Goal: Information Seeking & Learning: Check status

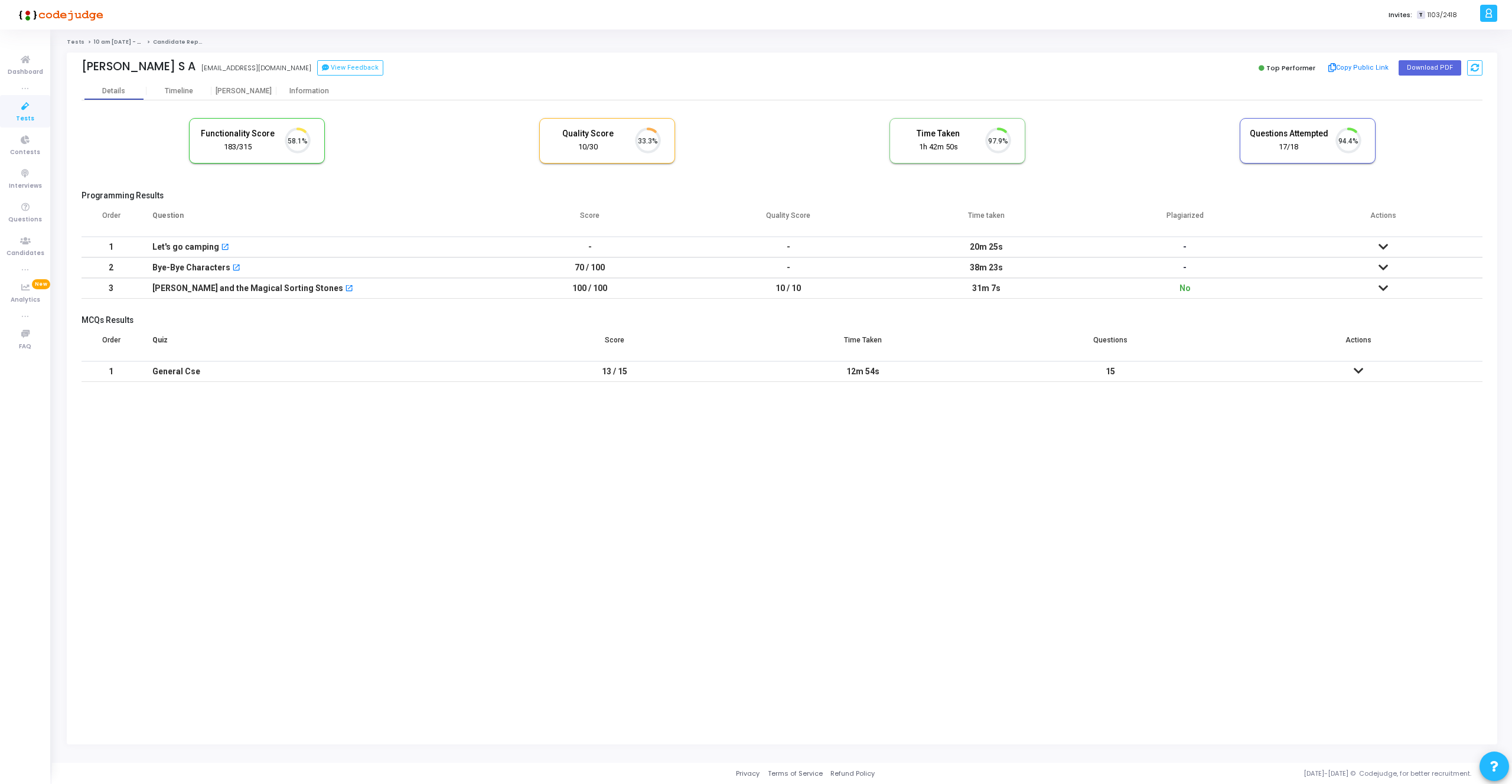
scroll to position [25, 30]
click at [1384, 268] on icon at bounding box center [1383, 267] width 9 height 8
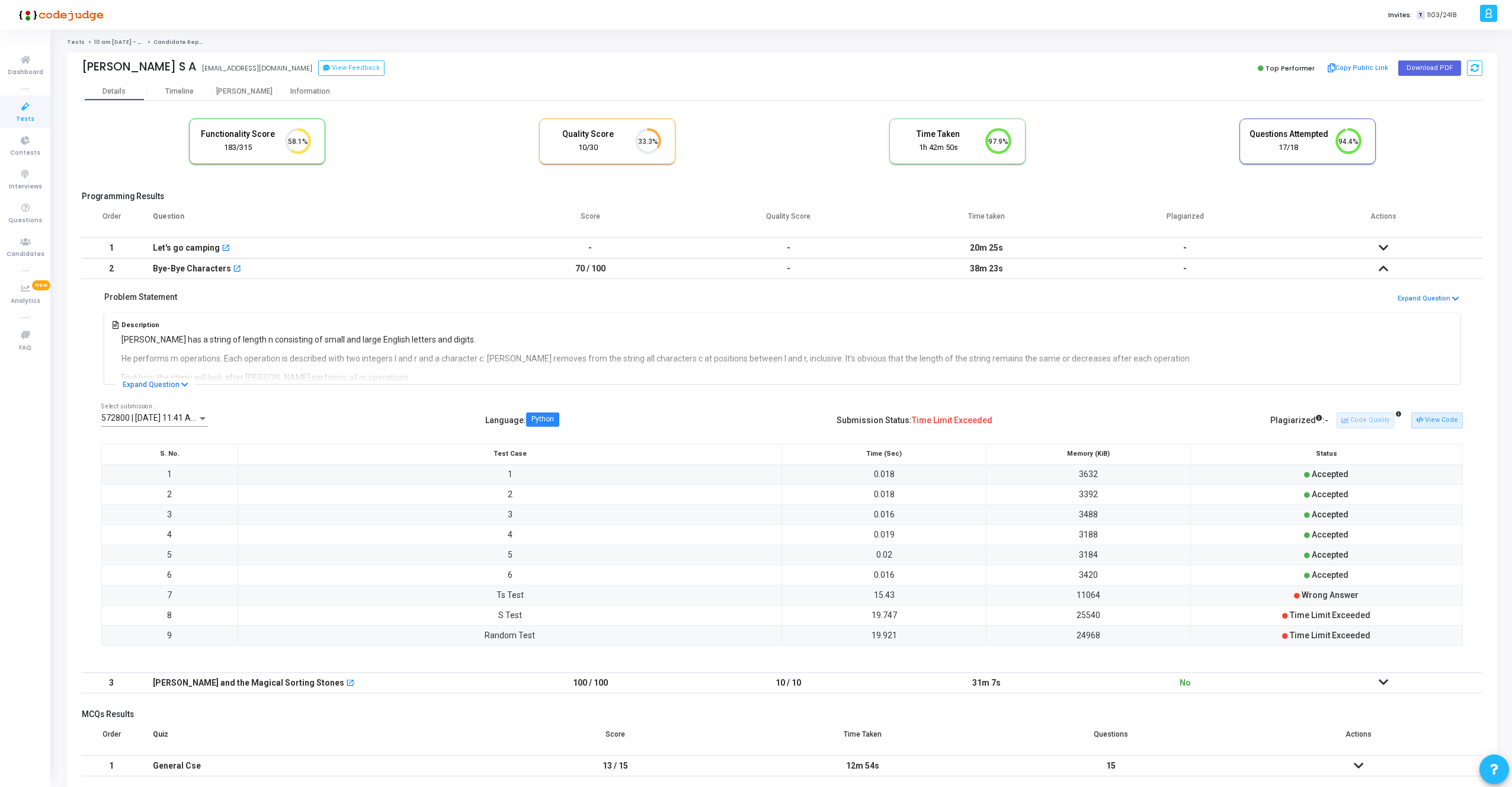
click at [1381, 271] on icon at bounding box center [1383, 268] width 9 height 8
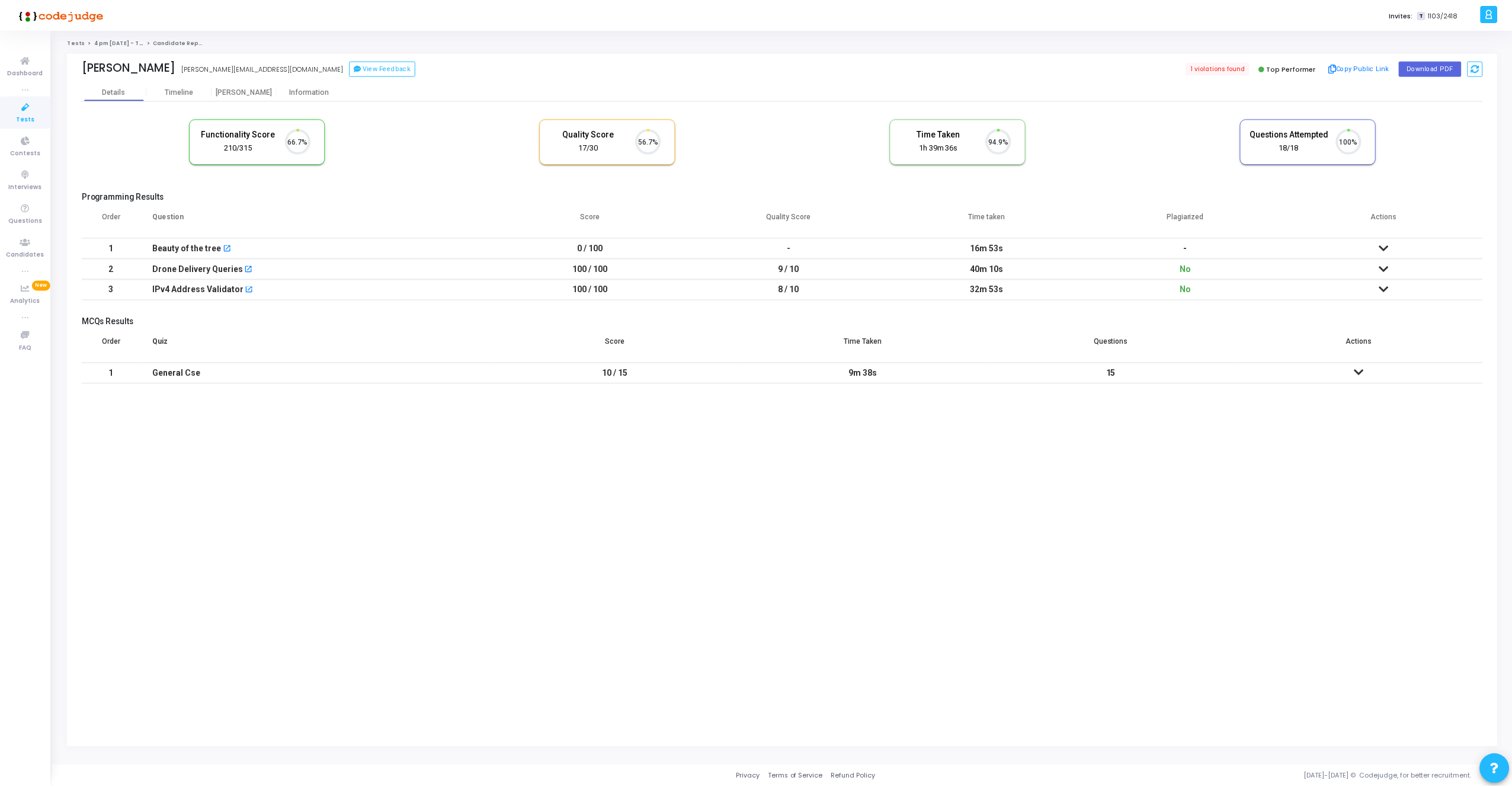
scroll to position [25, 30]
click at [1385, 266] on icon at bounding box center [1387, 268] width 9 height 8
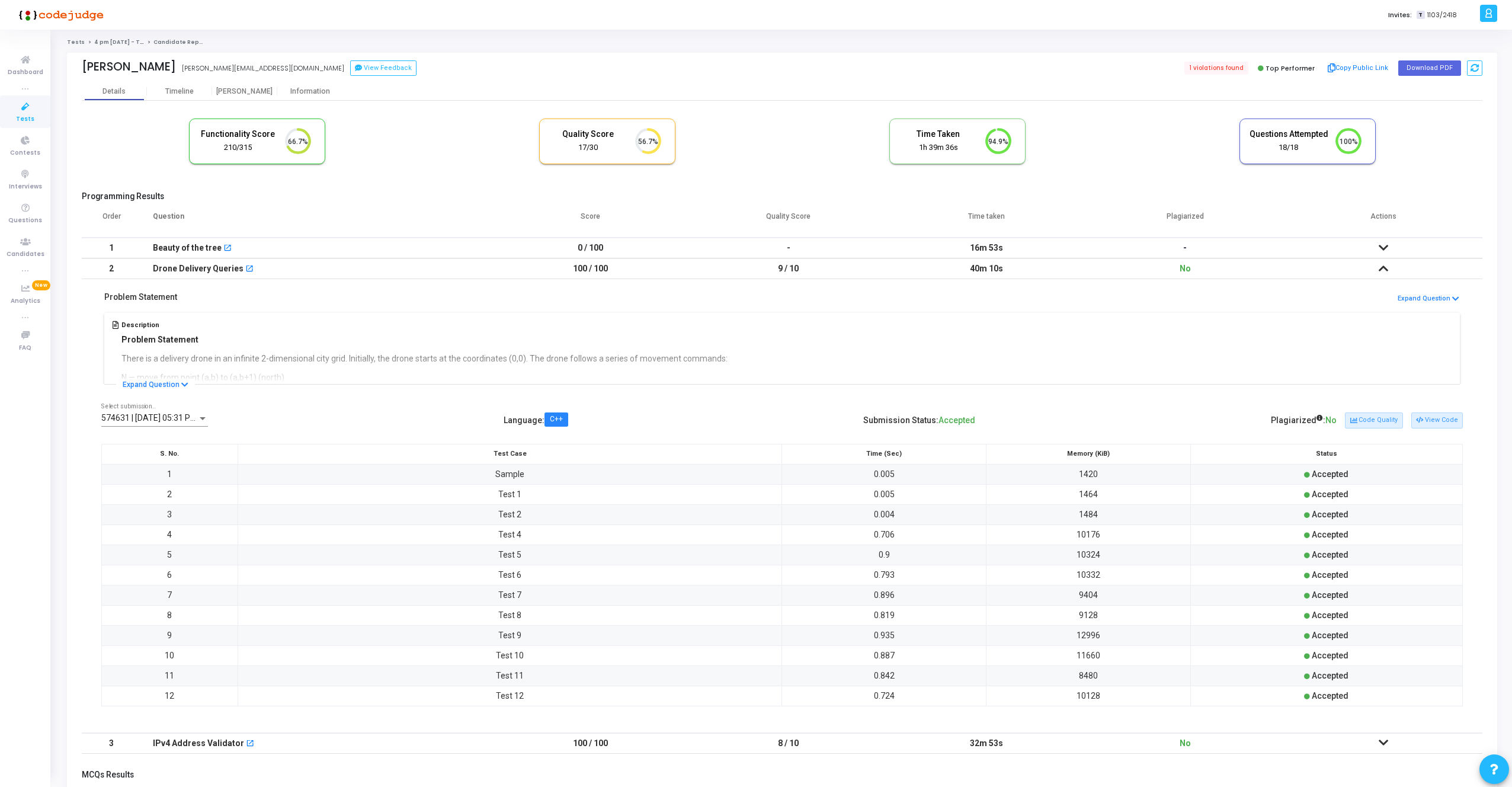
scroll to position [114, 0]
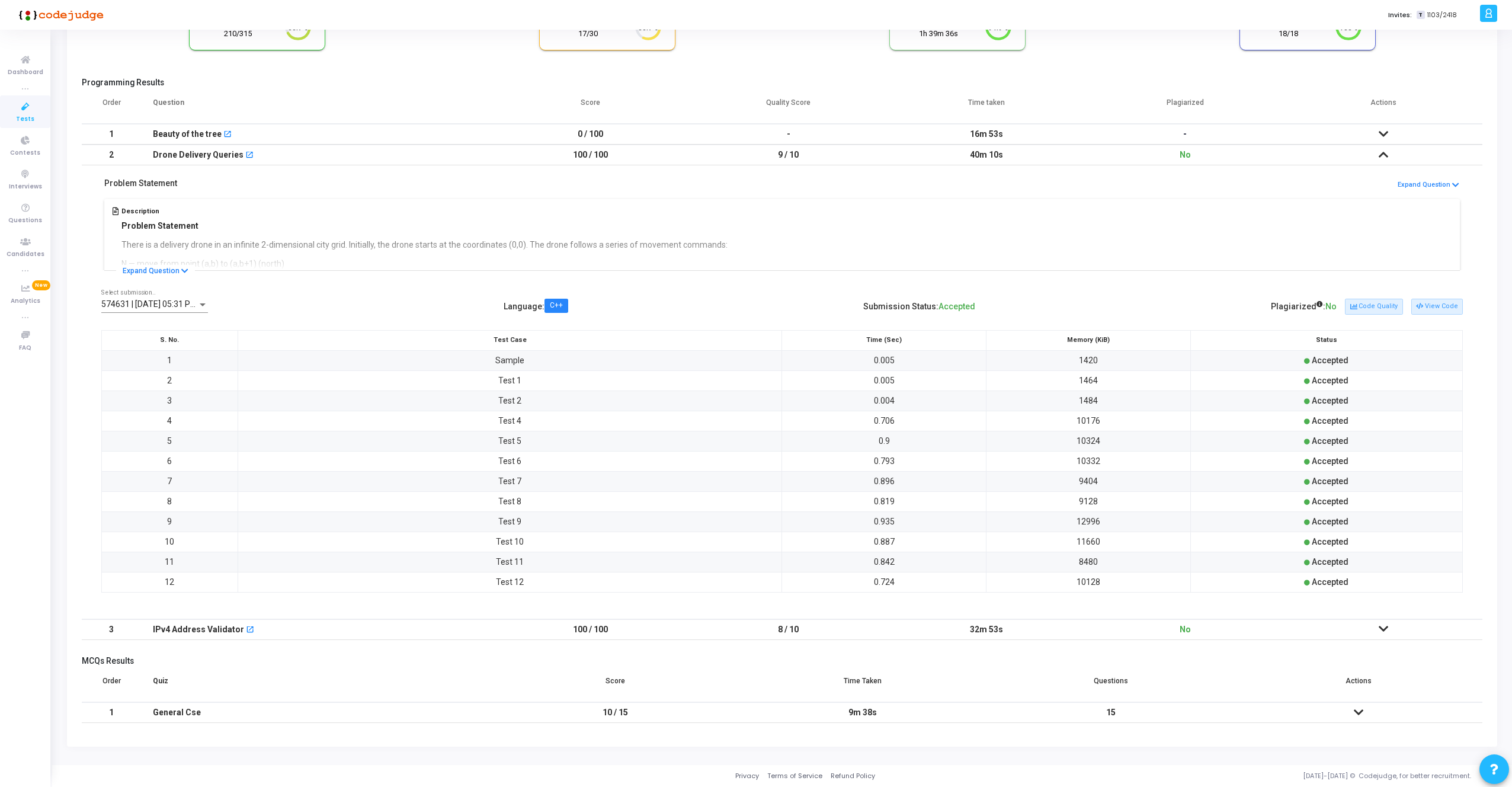
click at [1380, 630] on icon at bounding box center [1383, 629] width 9 height 8
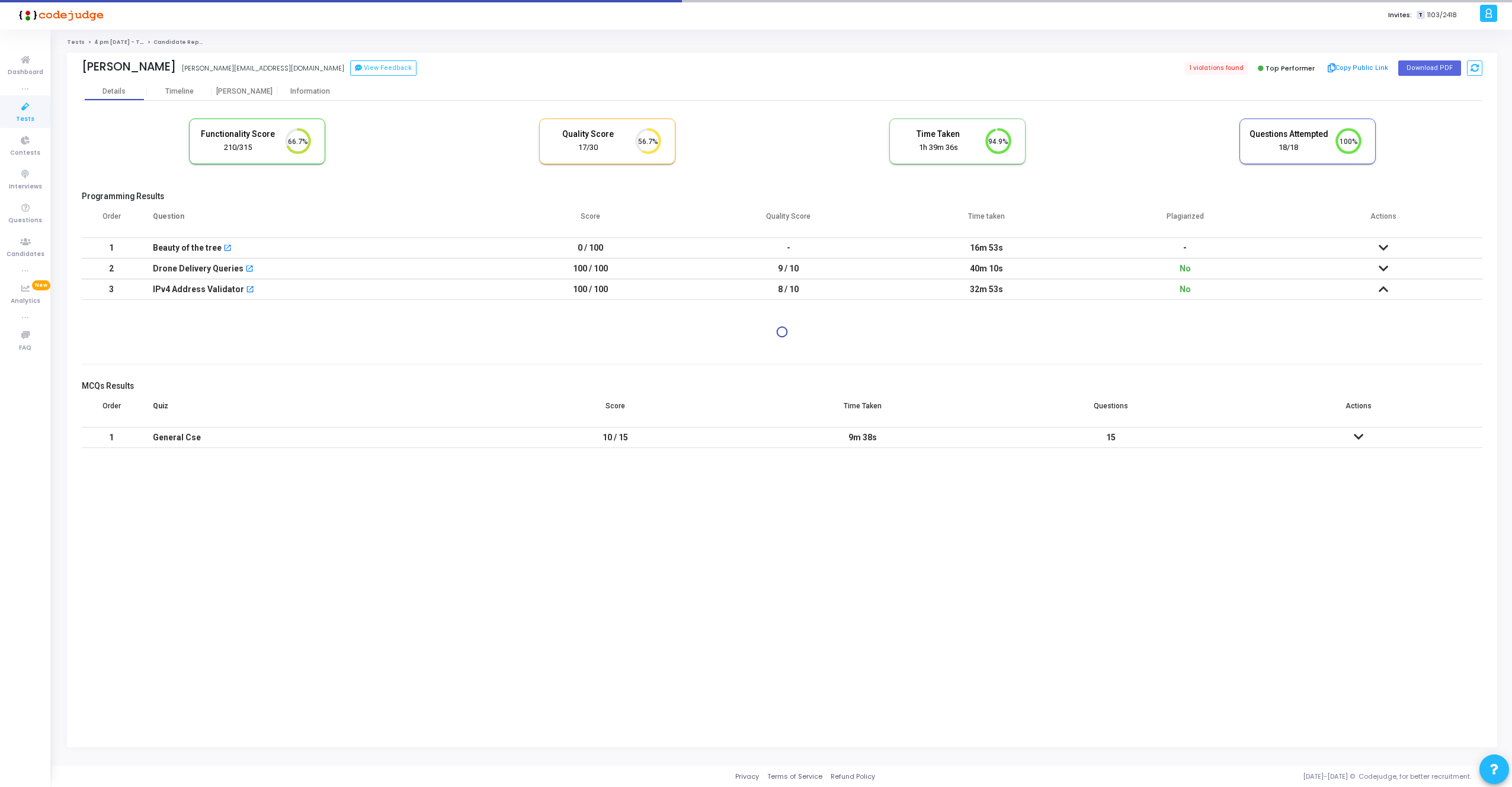
scroll to position [0, 0]
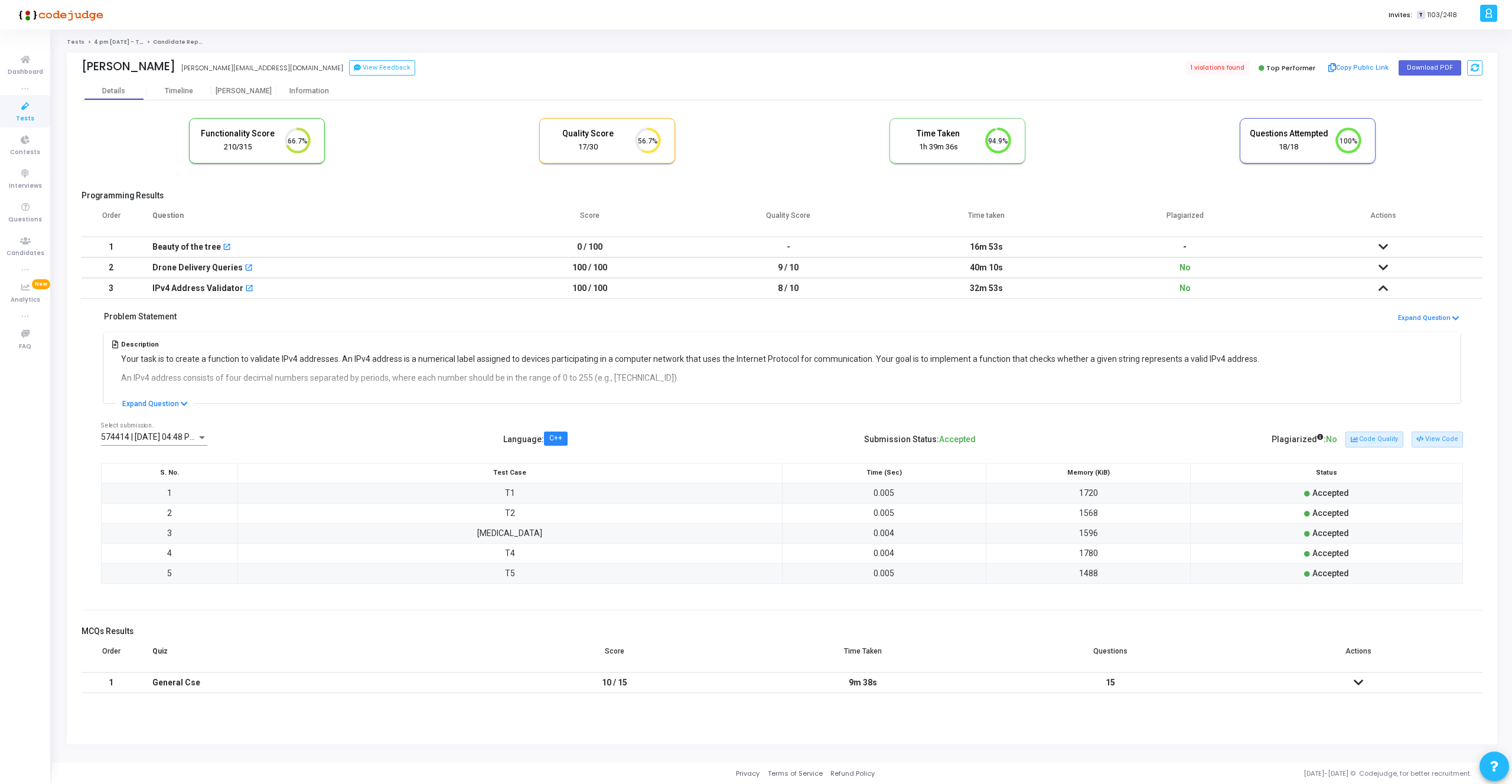
click at [1378, 267] on icon at bounding box center [1383, 267] width 9 height 8
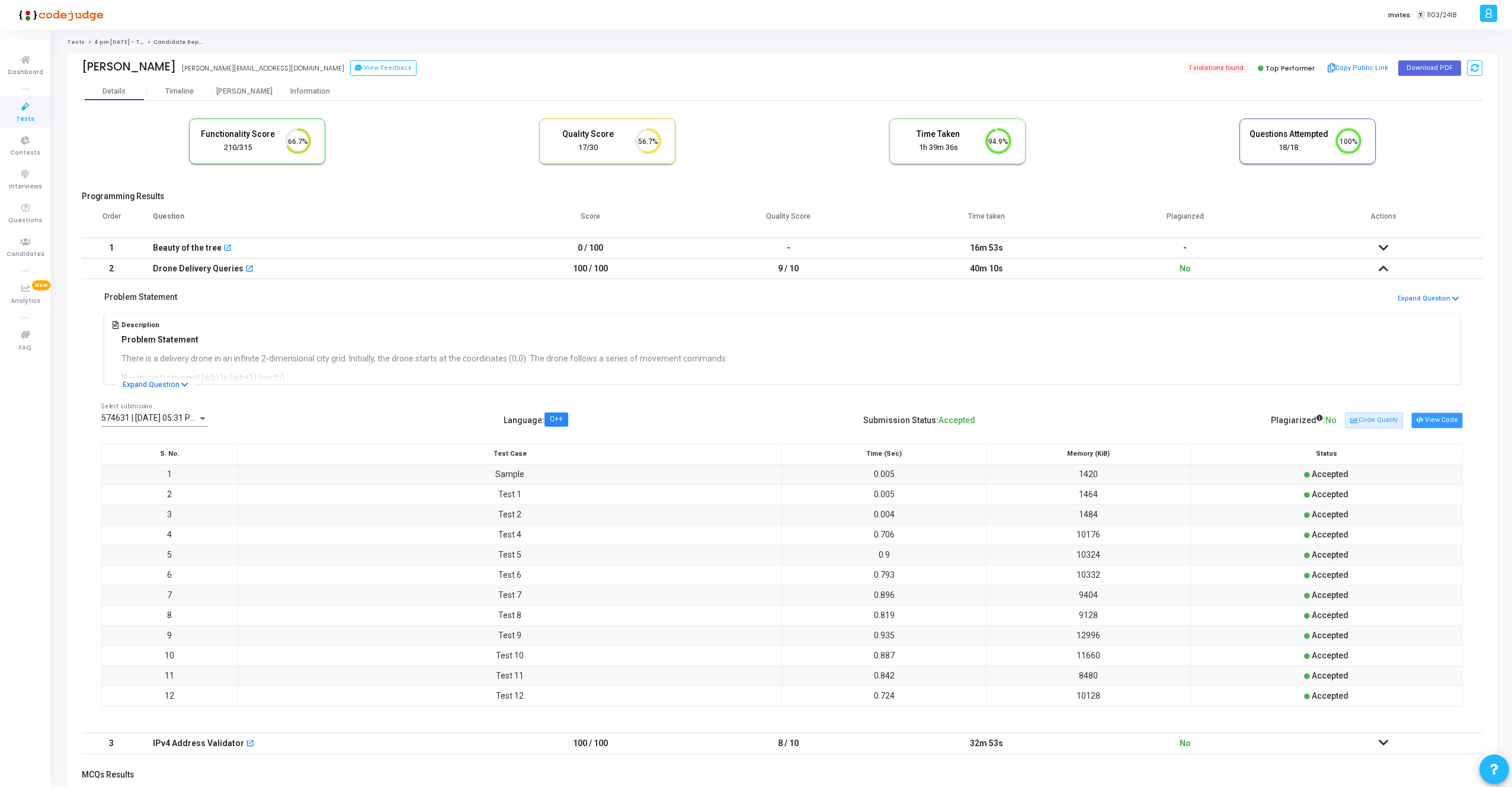
click at [1421, 418] on icon at bounding box center [1419, 421] width 7 height 7
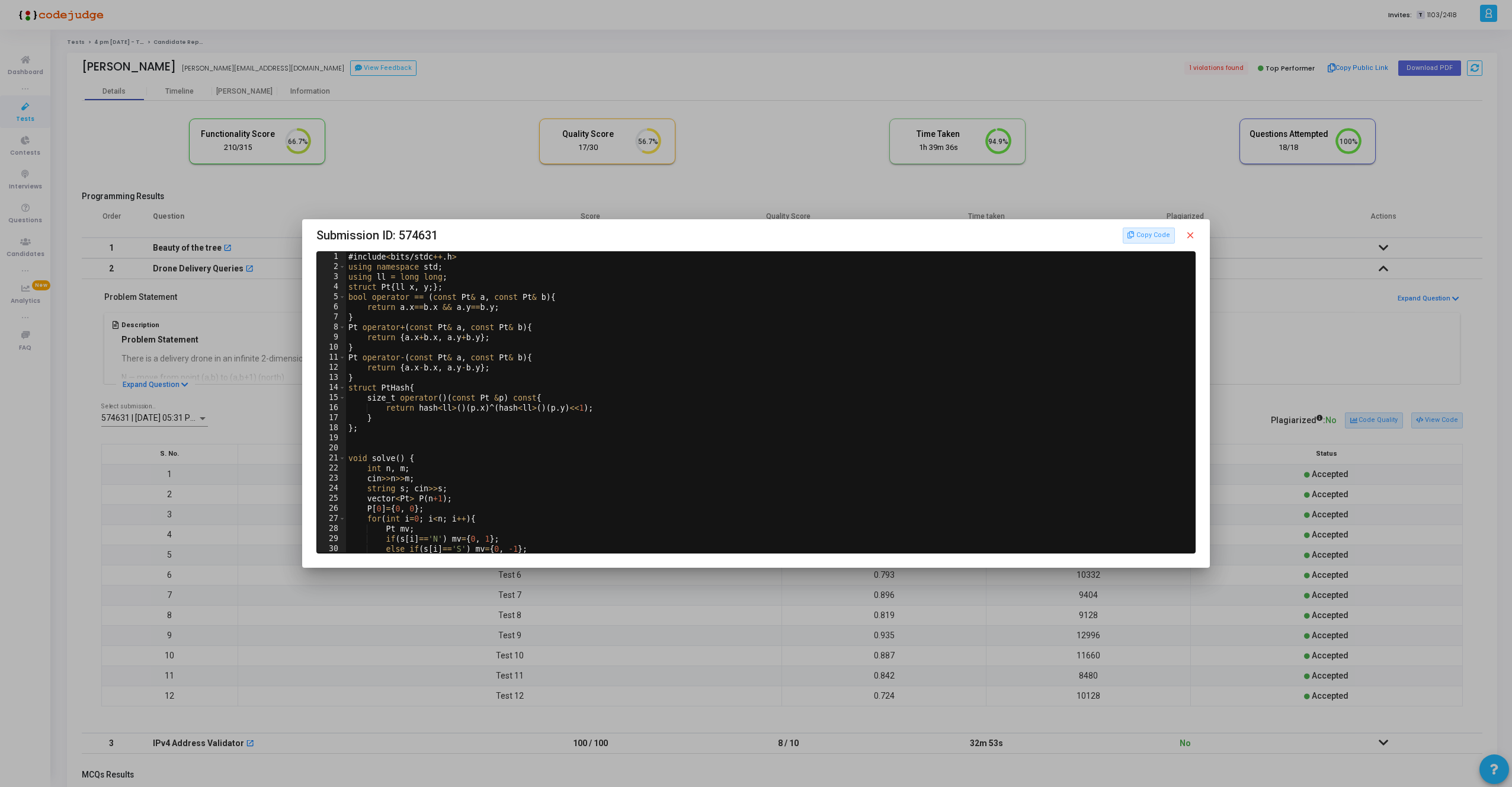
click at [748, 124] on div at bounding box center [756, 393] width 1512 height 787
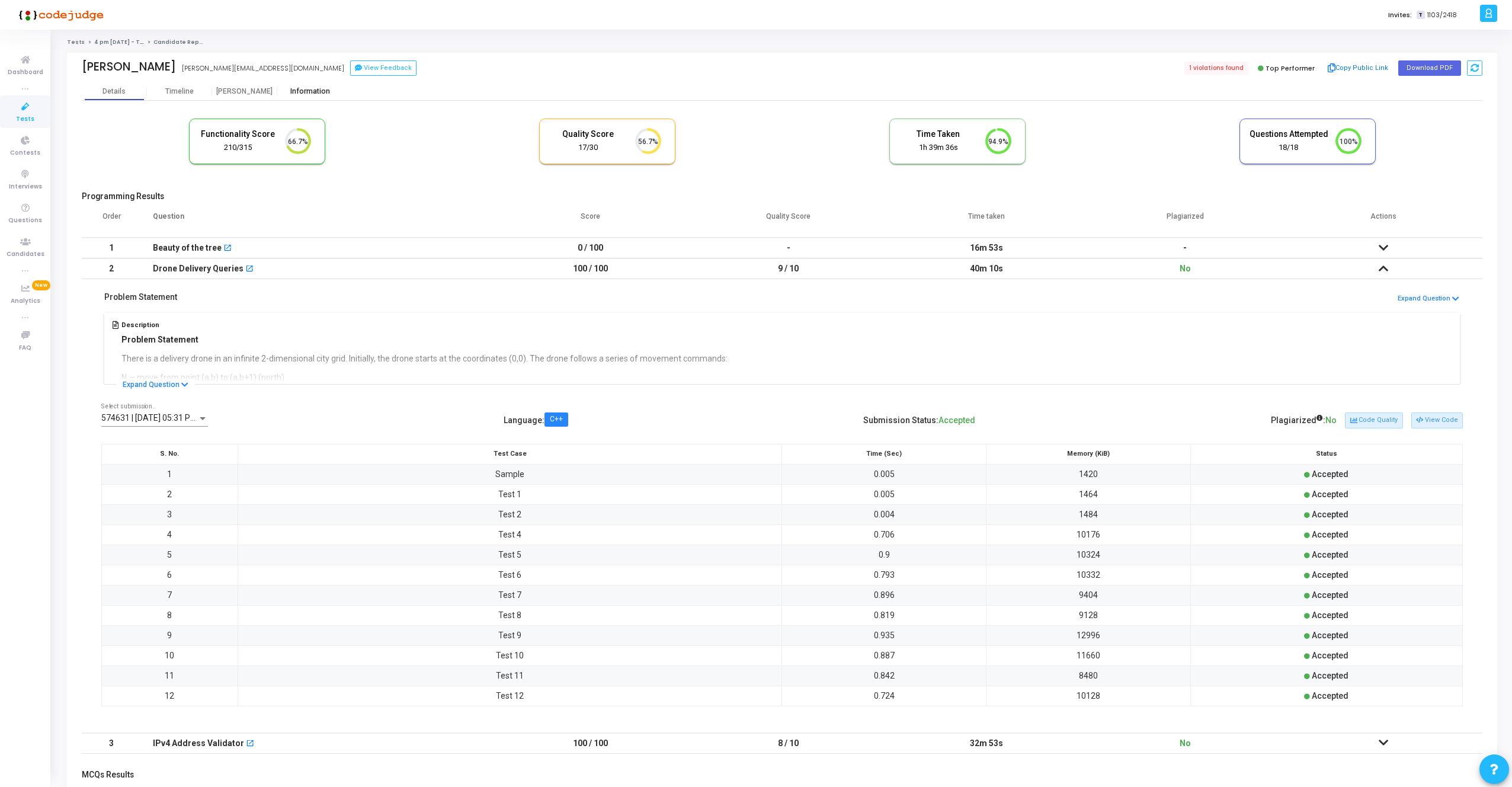
click at [302, 86] on div "Information" at bounding box center [309, 91] width 65 height 17
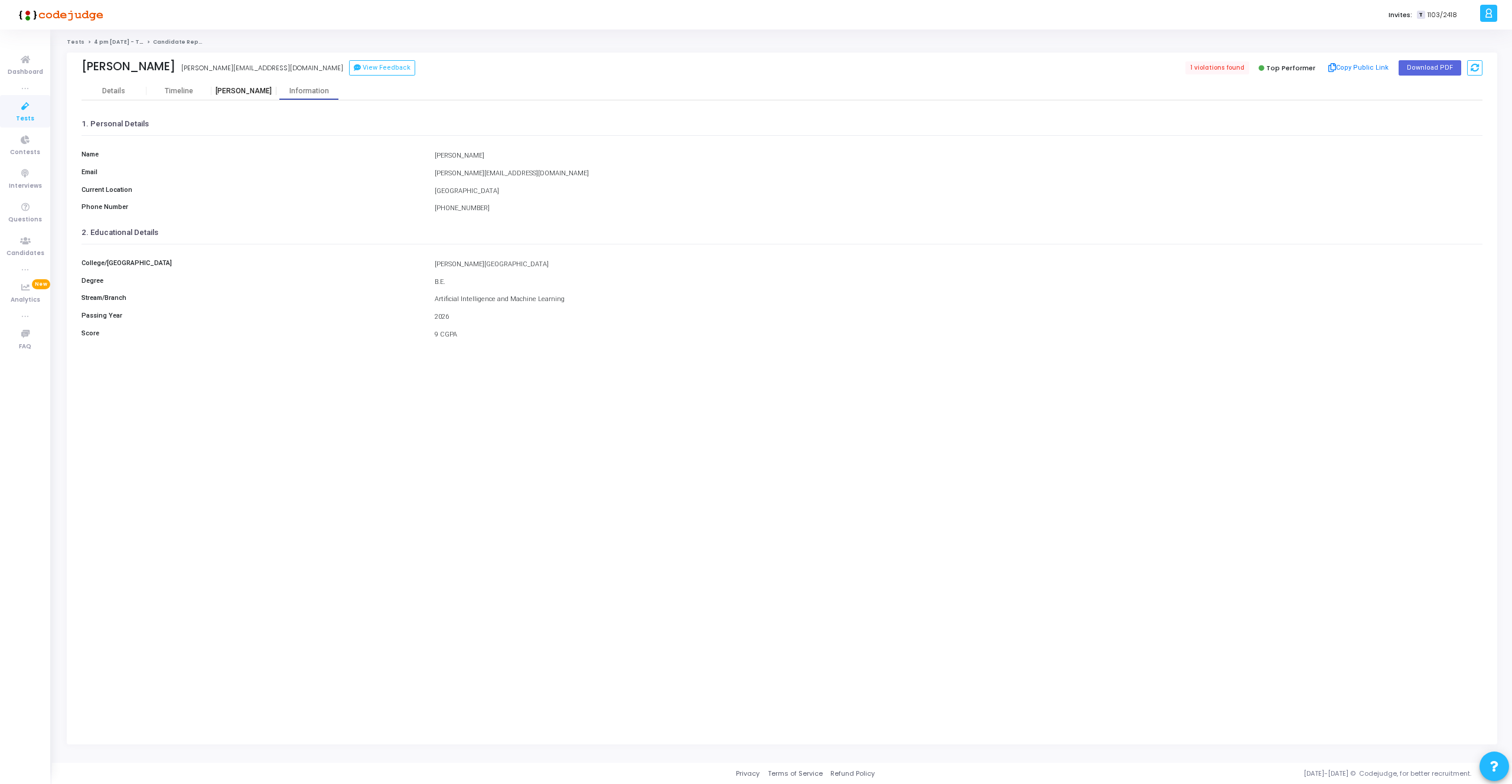
click at [255, 87] on div "[PERSON_NAME]" at bounding box center [243, 91] width 65 height 9
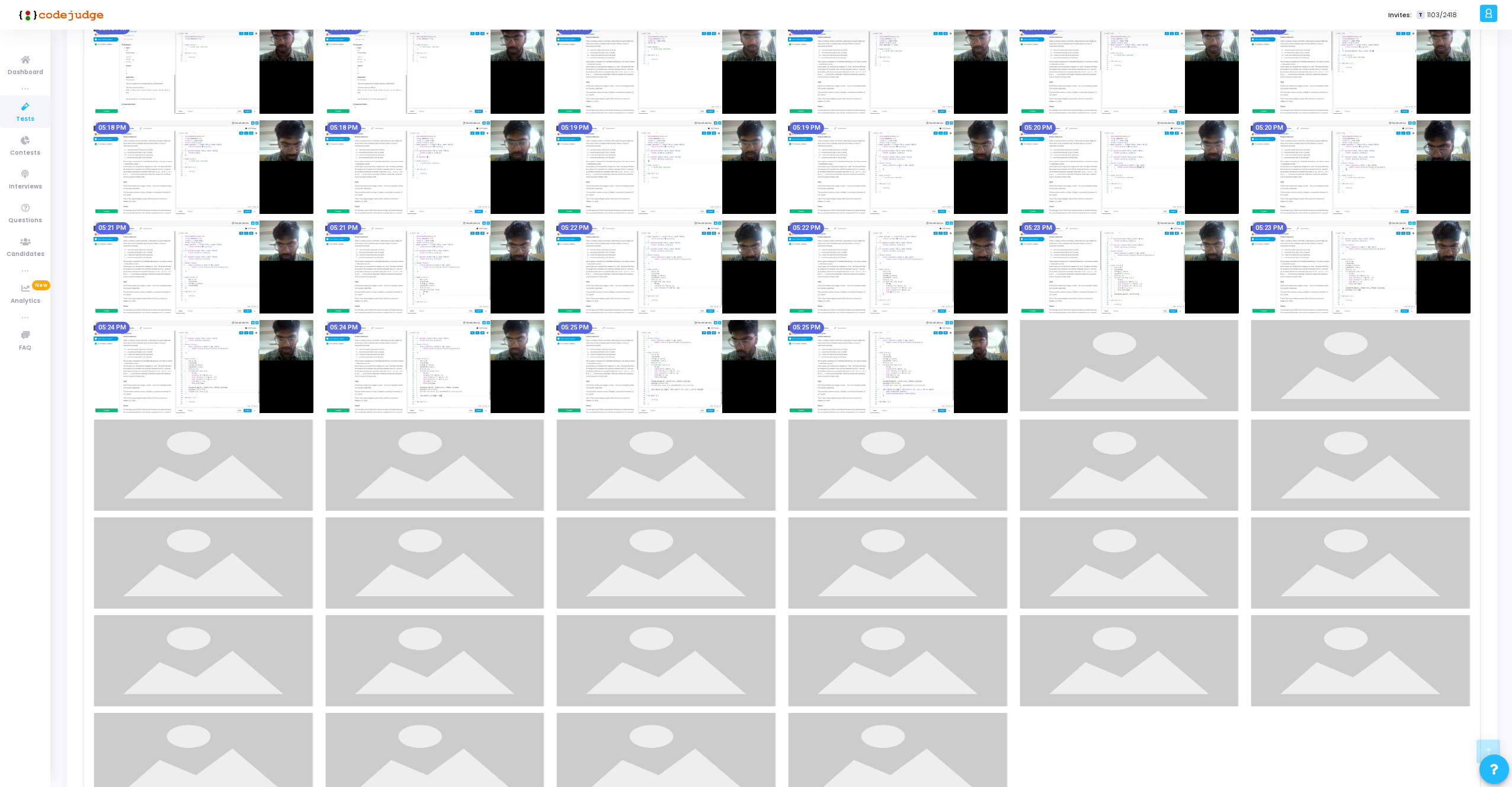
scroll to position [2659, 0]
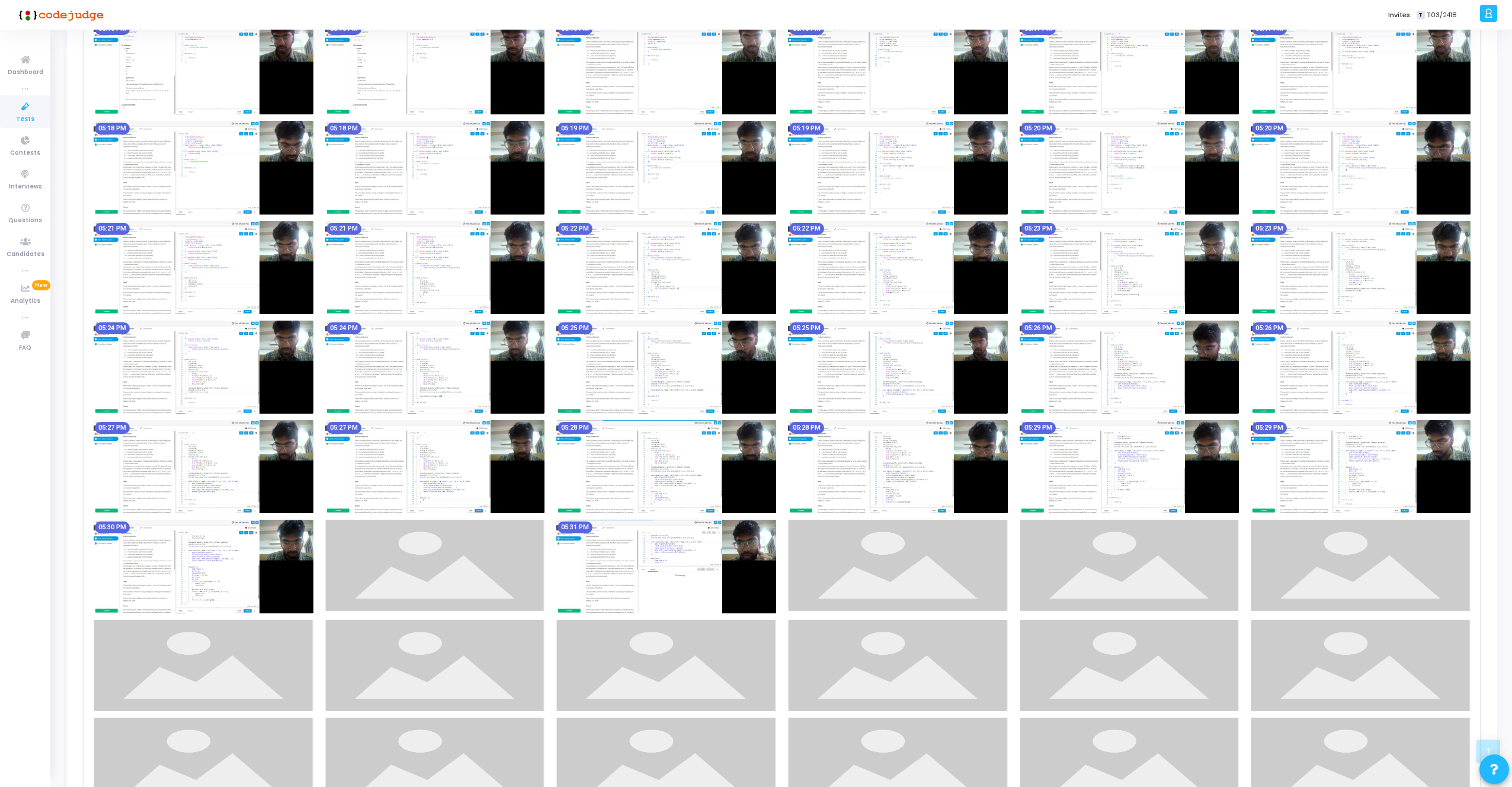
click at [419, 369] on img at bounding box center [435, 367] width 220 height 93
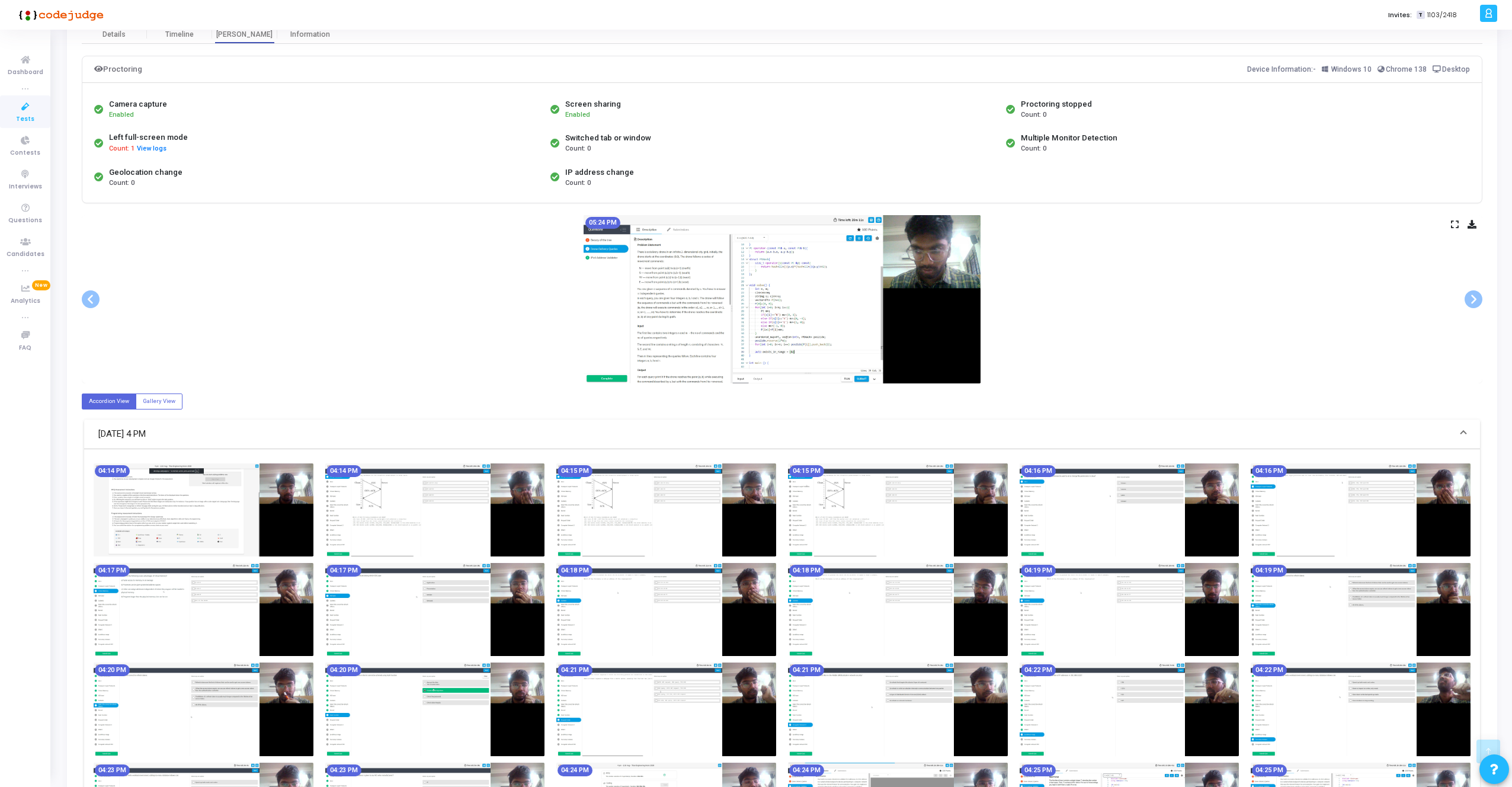
scroll to position [0, 0]
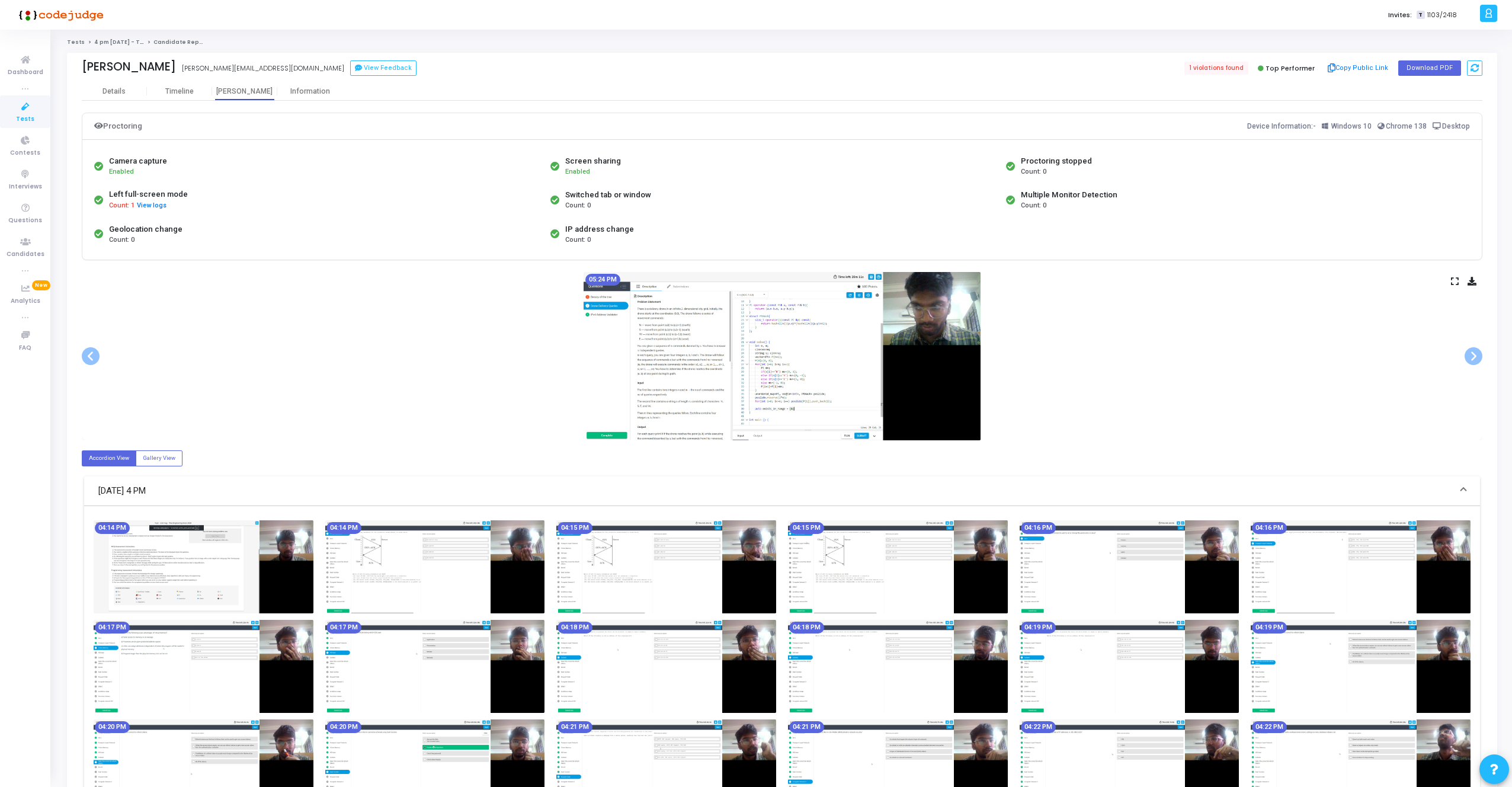
click at [878, 331] on img at bounding box center [782, 356] width 397 height 168
click at [1464, 272] on div "05:24 PM" at bounding box center [782, 356] width 1401 height 168
click at [1461, 276] on div "05:24 PM" at bounding box center [782, 356] width 1401 height 168
click at [1452, 281] on icon at bounding box center [1454, 281] width 7 height 7
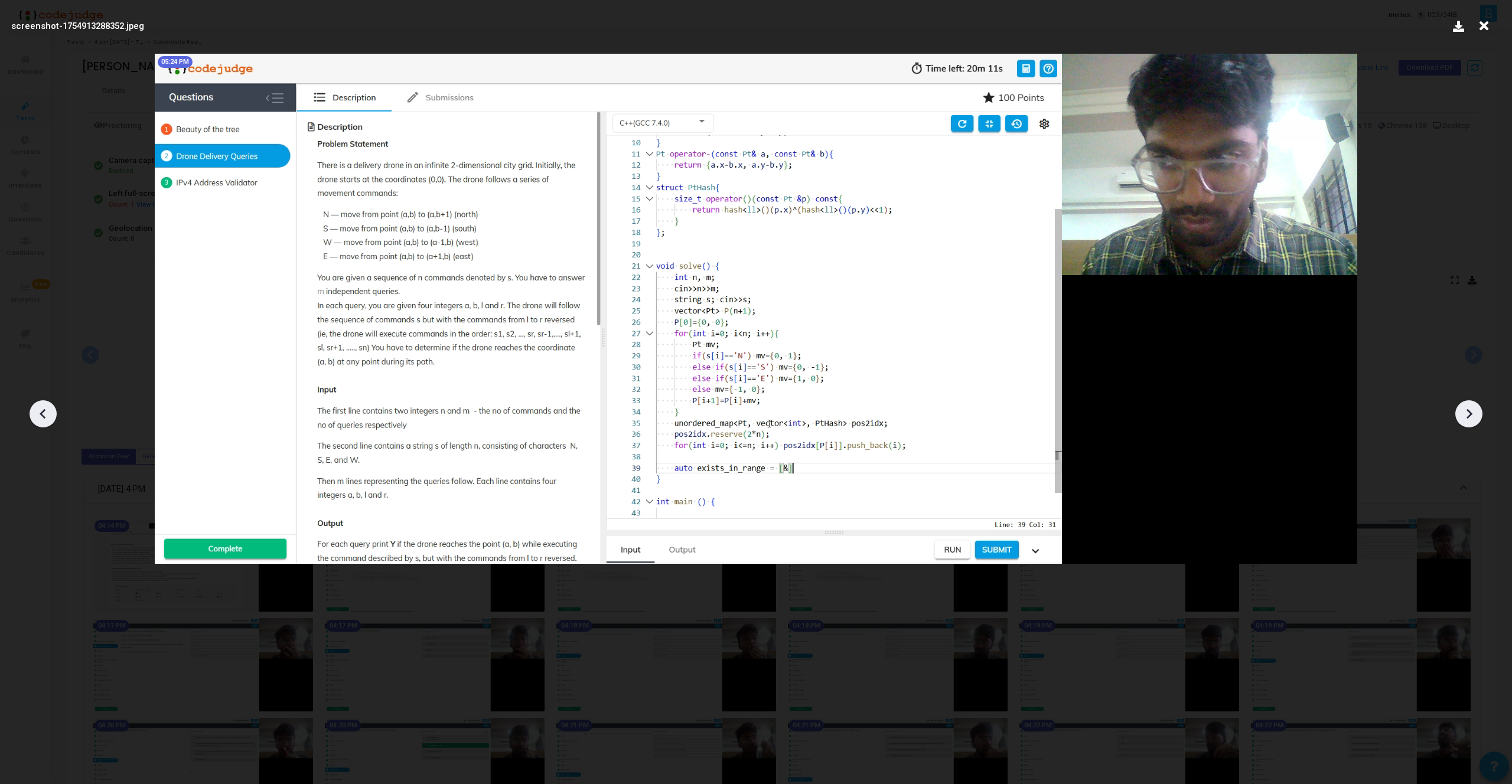
click at [39, 412] on icon at bounding box center [43, 414] width 17 height 17
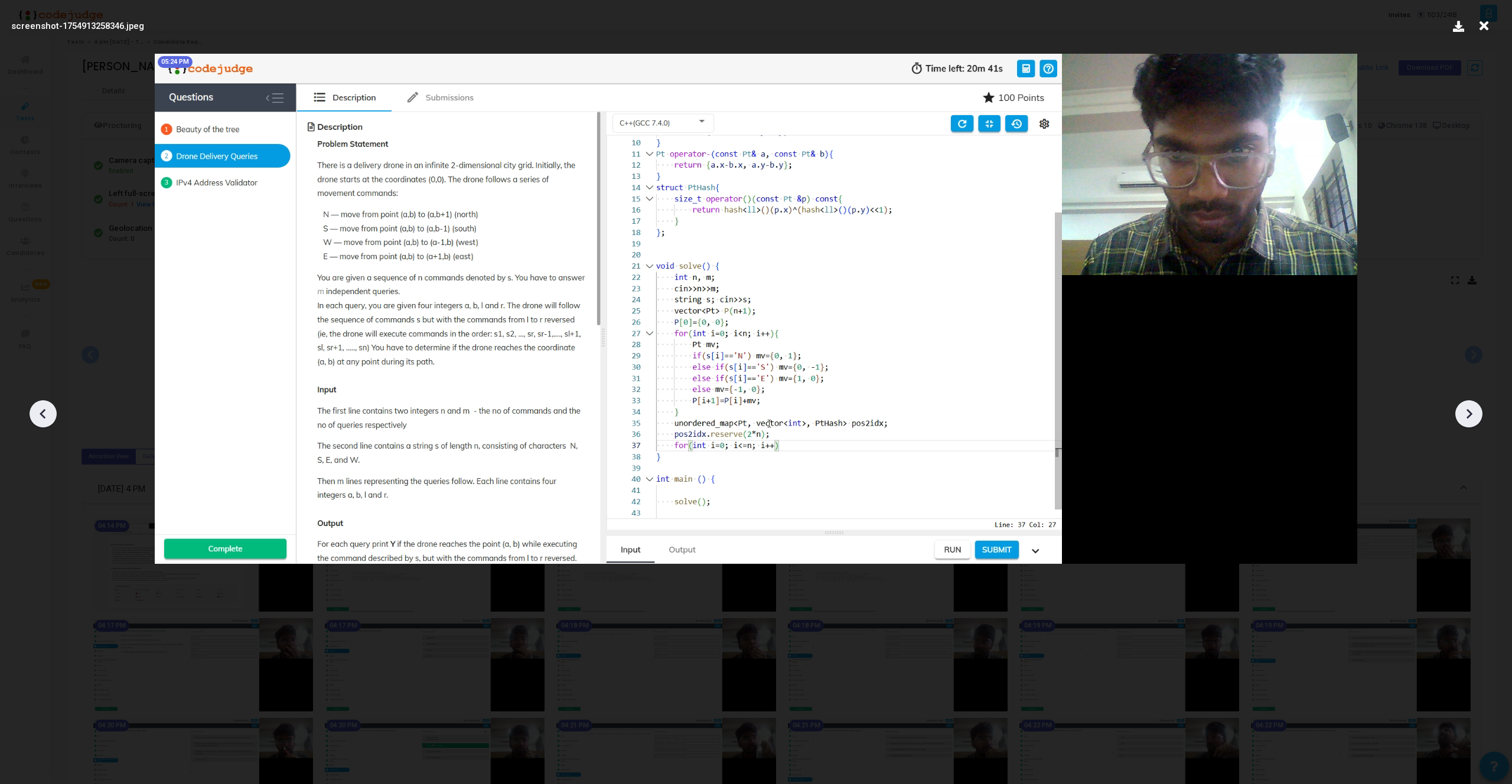
click at [39, 412] on icon at bounding box center [43, 414] width 17 height 17
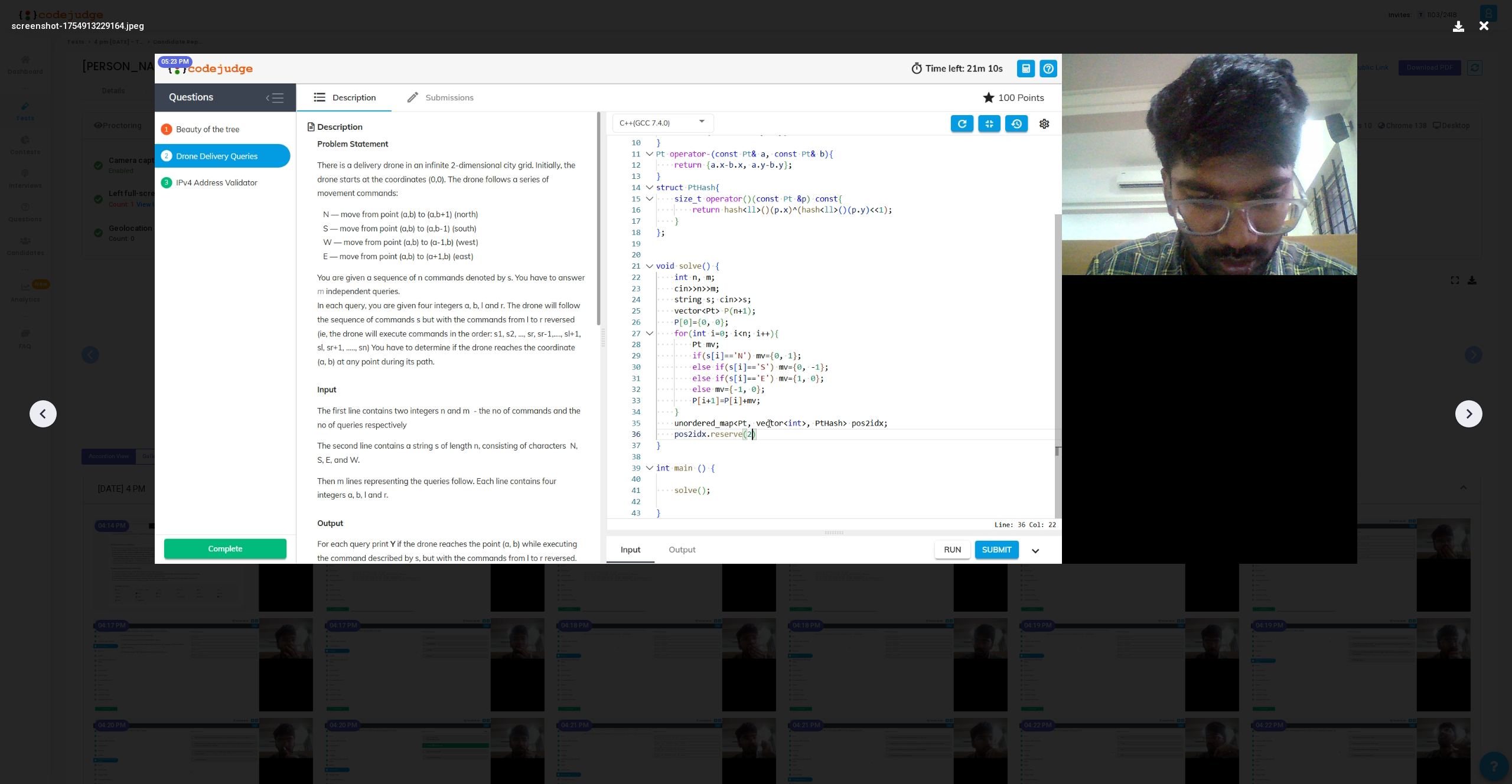
click at [39, 412] on icon at bounding box center [43, 414] width 17 height 17
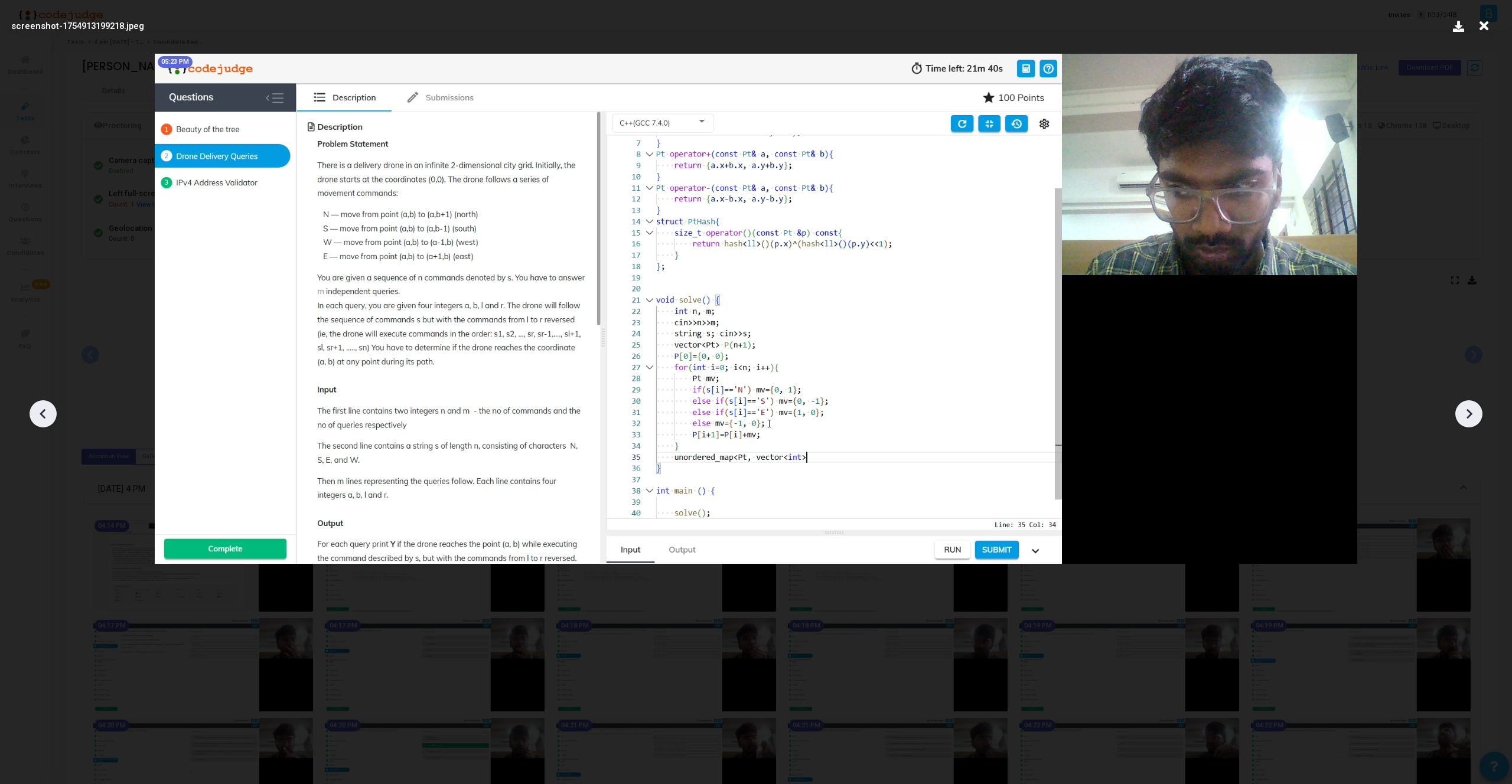
click at [39, 412] on icon at bounding box center [43, 414] width 17 height 17
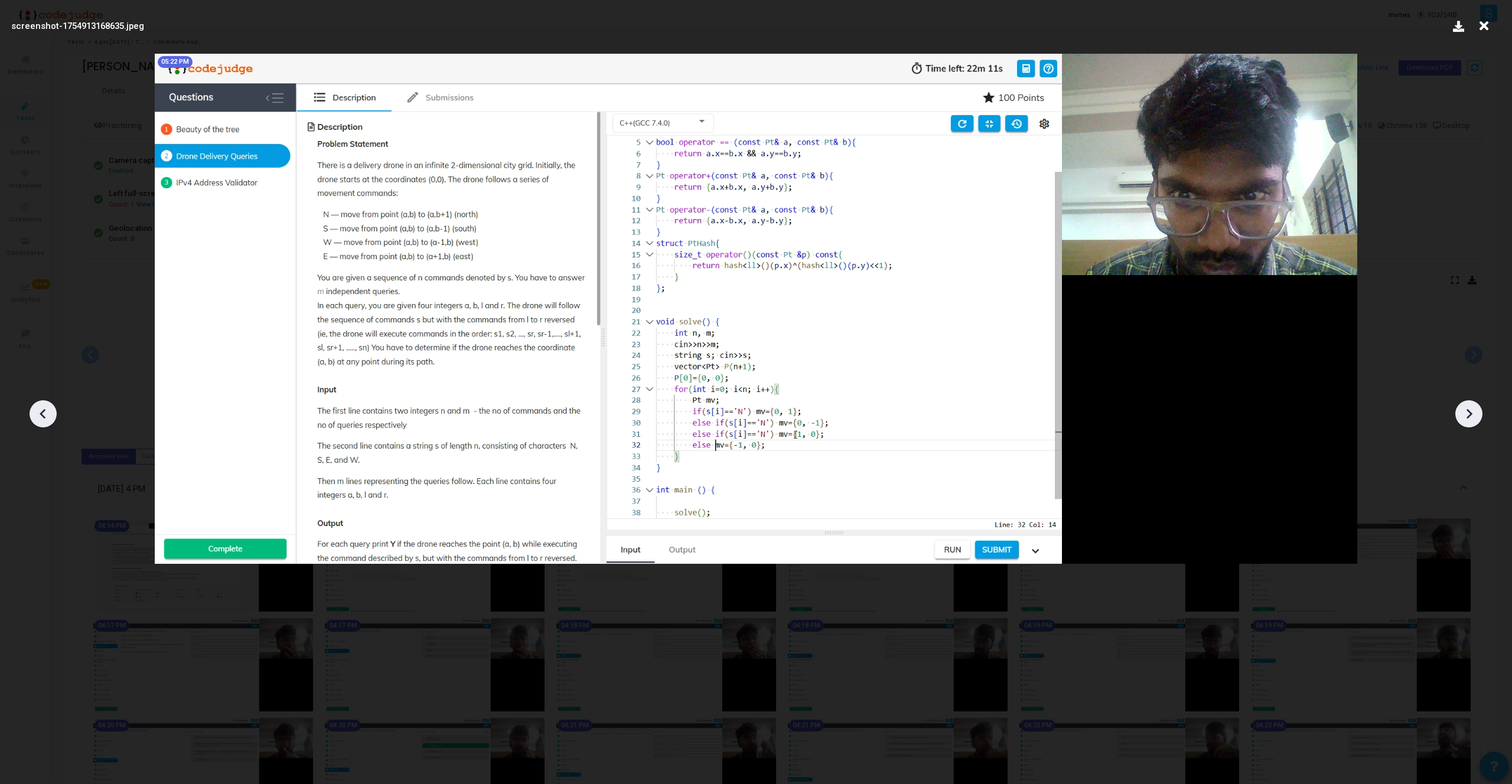
click at [39, 412] on icon at bounding box center [43, 414] width 17 height 17
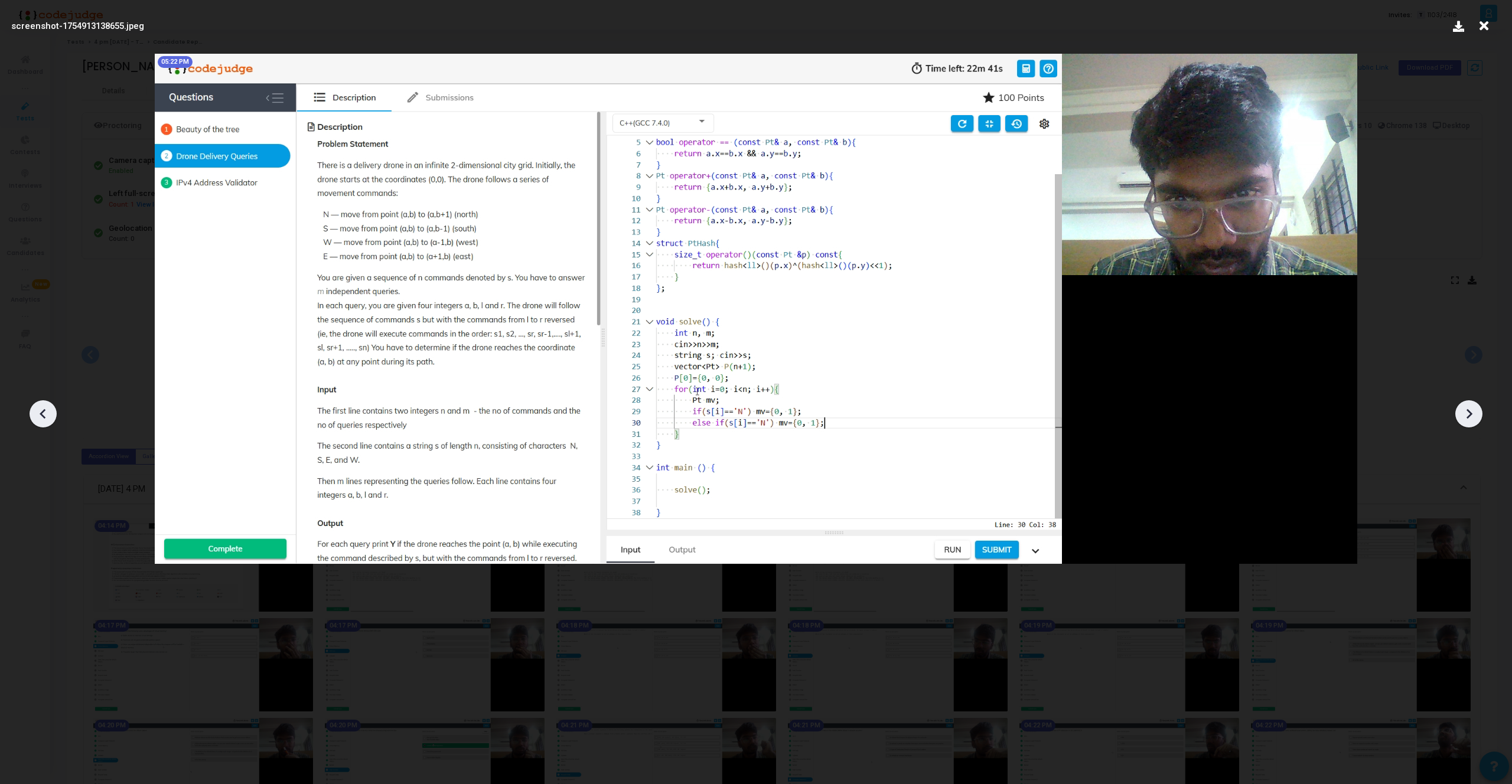
click at [39, 412] on icon at bounding box center [43, 414] width 17 height 17
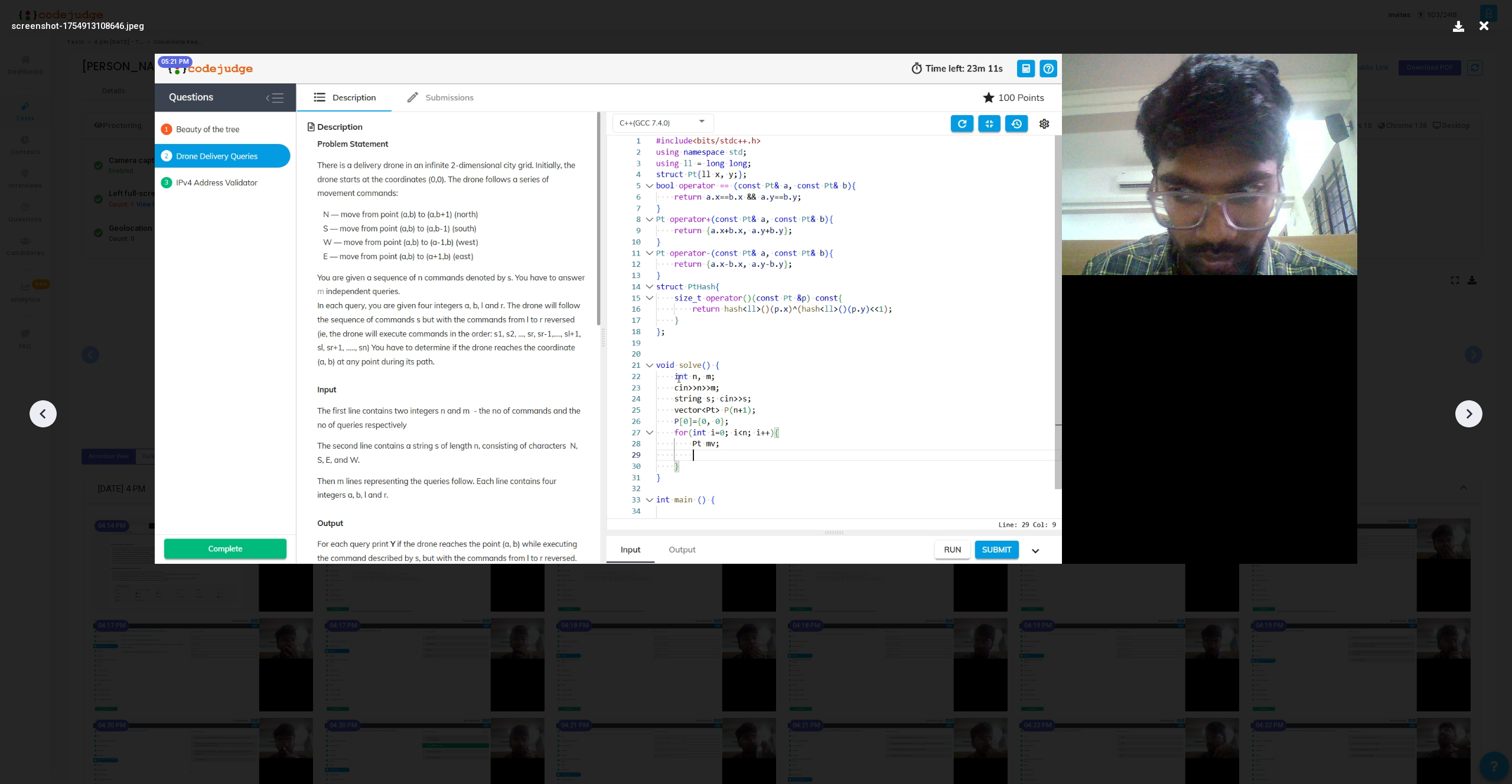
click at [39, 412] on icon at bounding box center [43, 414] width 17 height 17
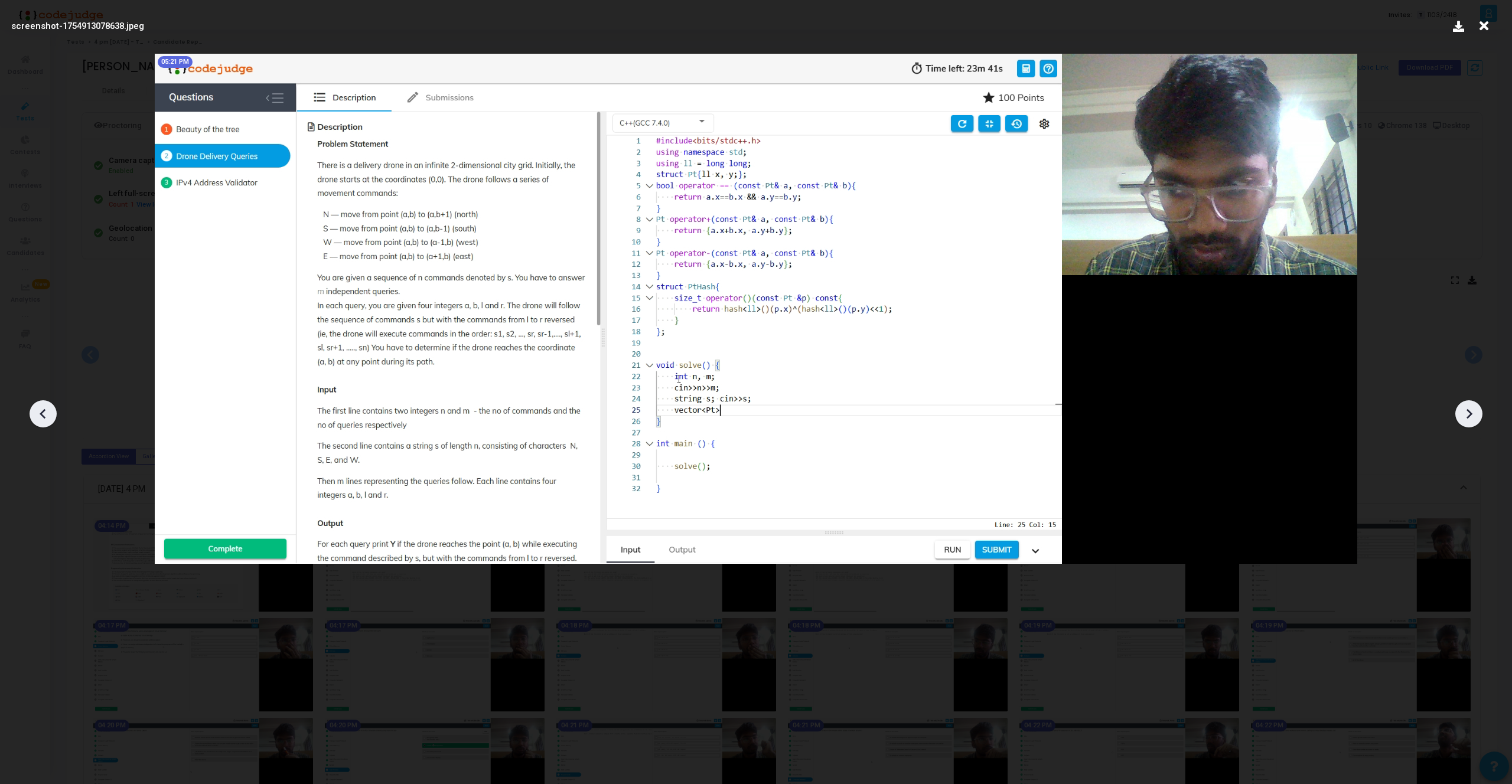
click at [39, 412] on icon at bounding box center [43, 414] width 17 height 17
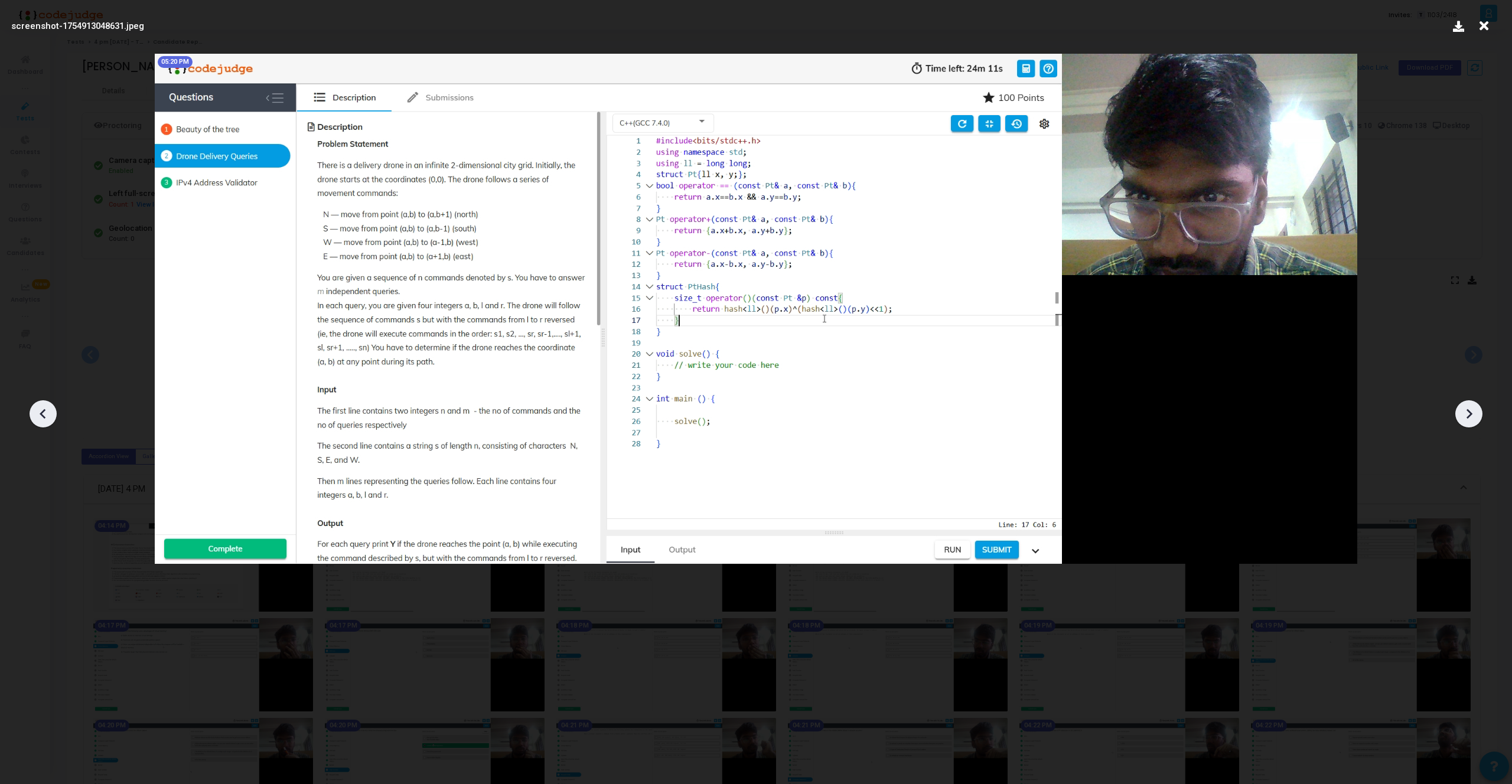
click at [39, 412] on icon at bounding box center [43, 414] width 17 height 17
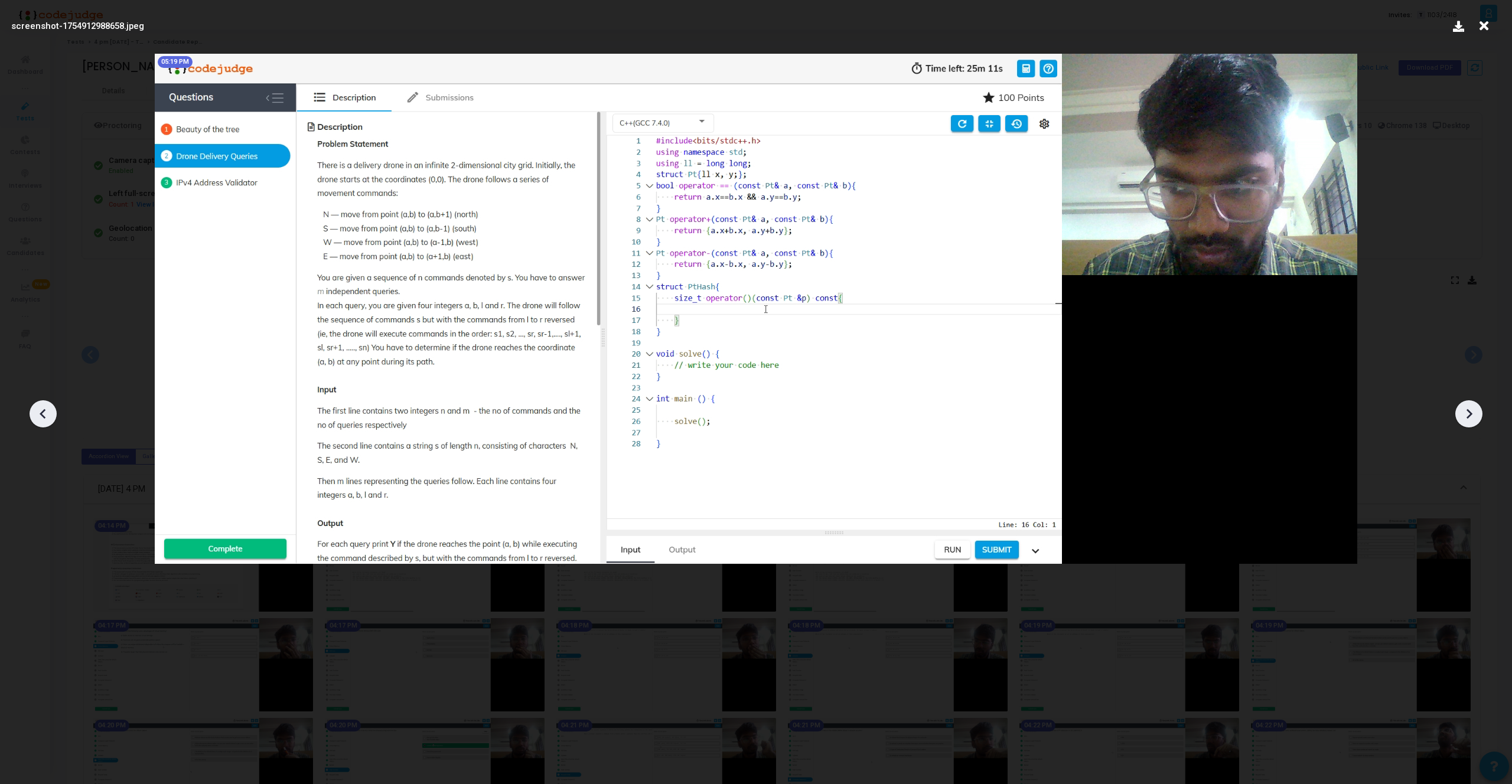
click at [39, 412] on icon at bounding box center [43, 414] width 17 height 17
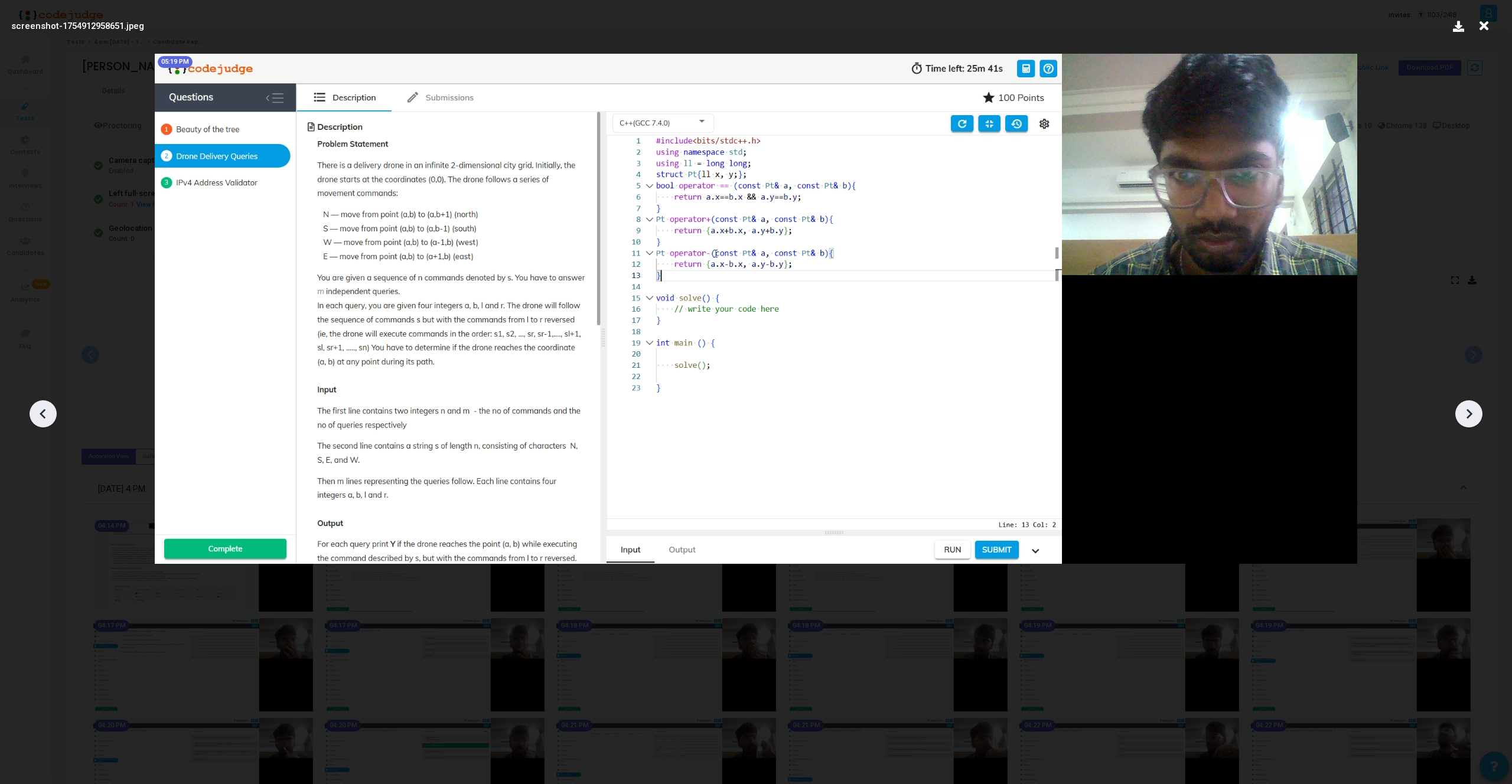
click at [39, 412] on icon at bounding box center [43, 414] width 17 height 17
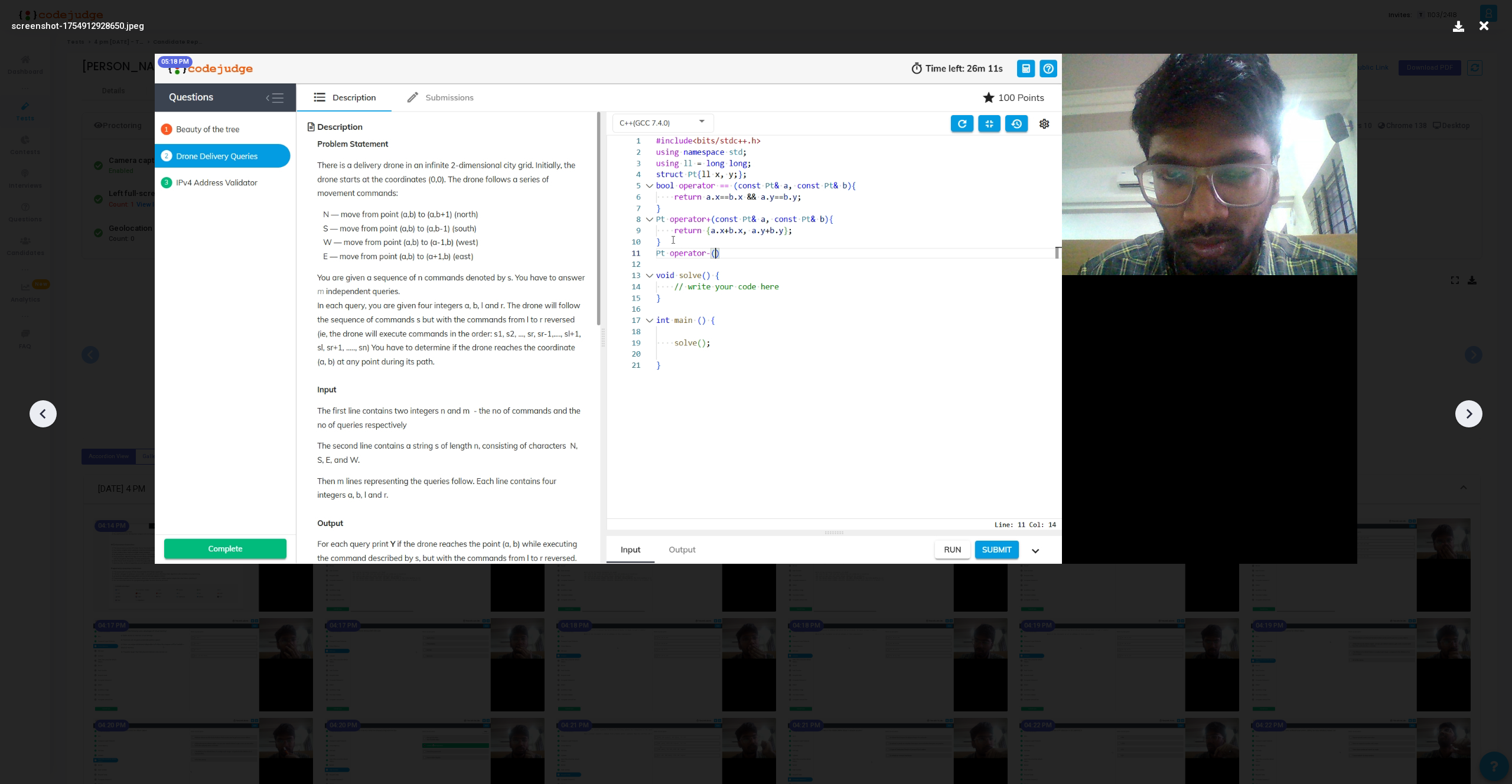
click at [39, 412] on icon at bounding box center [43, 414] width 17 height 17
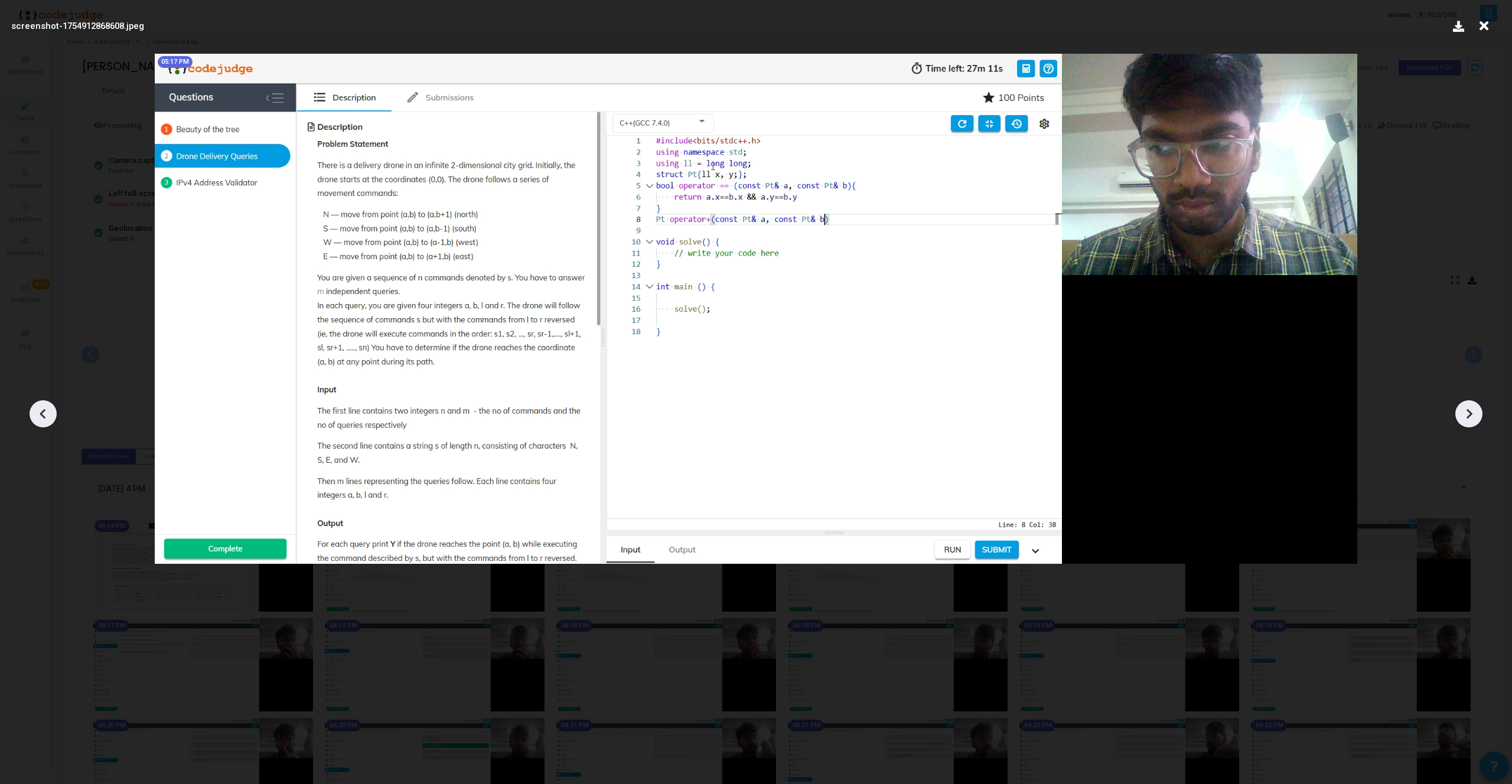
click at [39, 412] on icon at bounding box center [43, 414] width 17 height 17
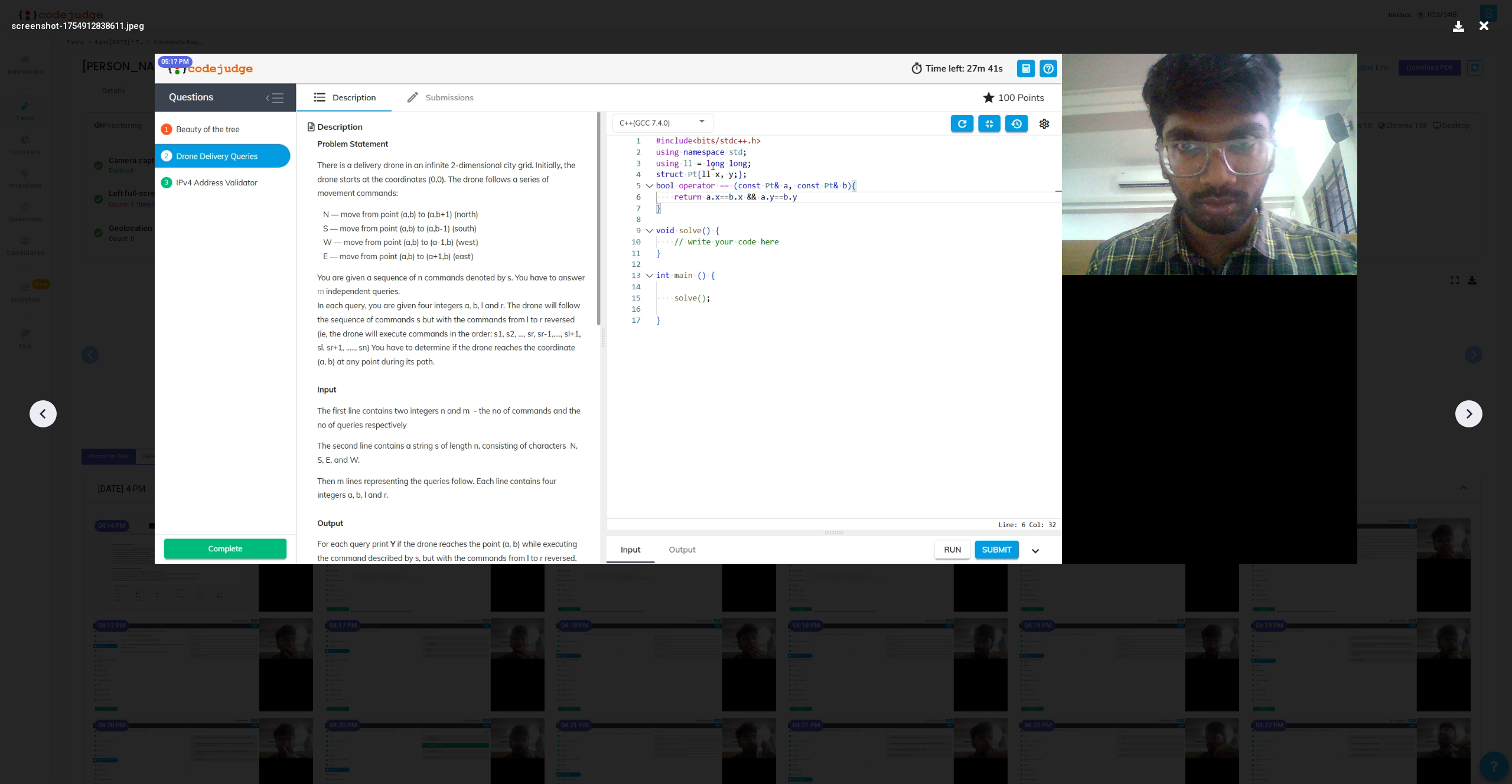
click at [39, 412] on icon at bounding box center [43, 414] width 17 height 17
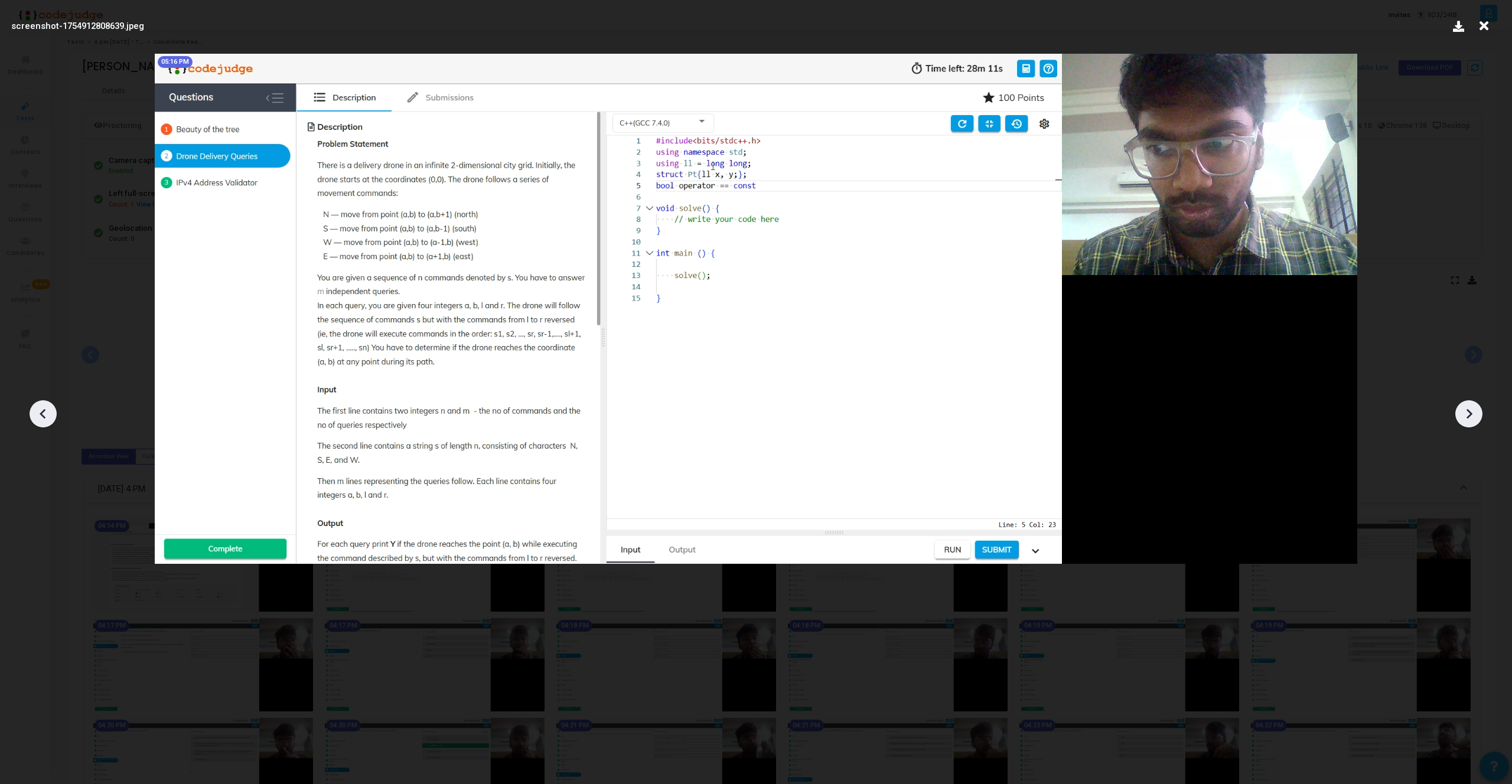
click at [39, 412] on icon at bounding box center [43, 414] width 17 height 17
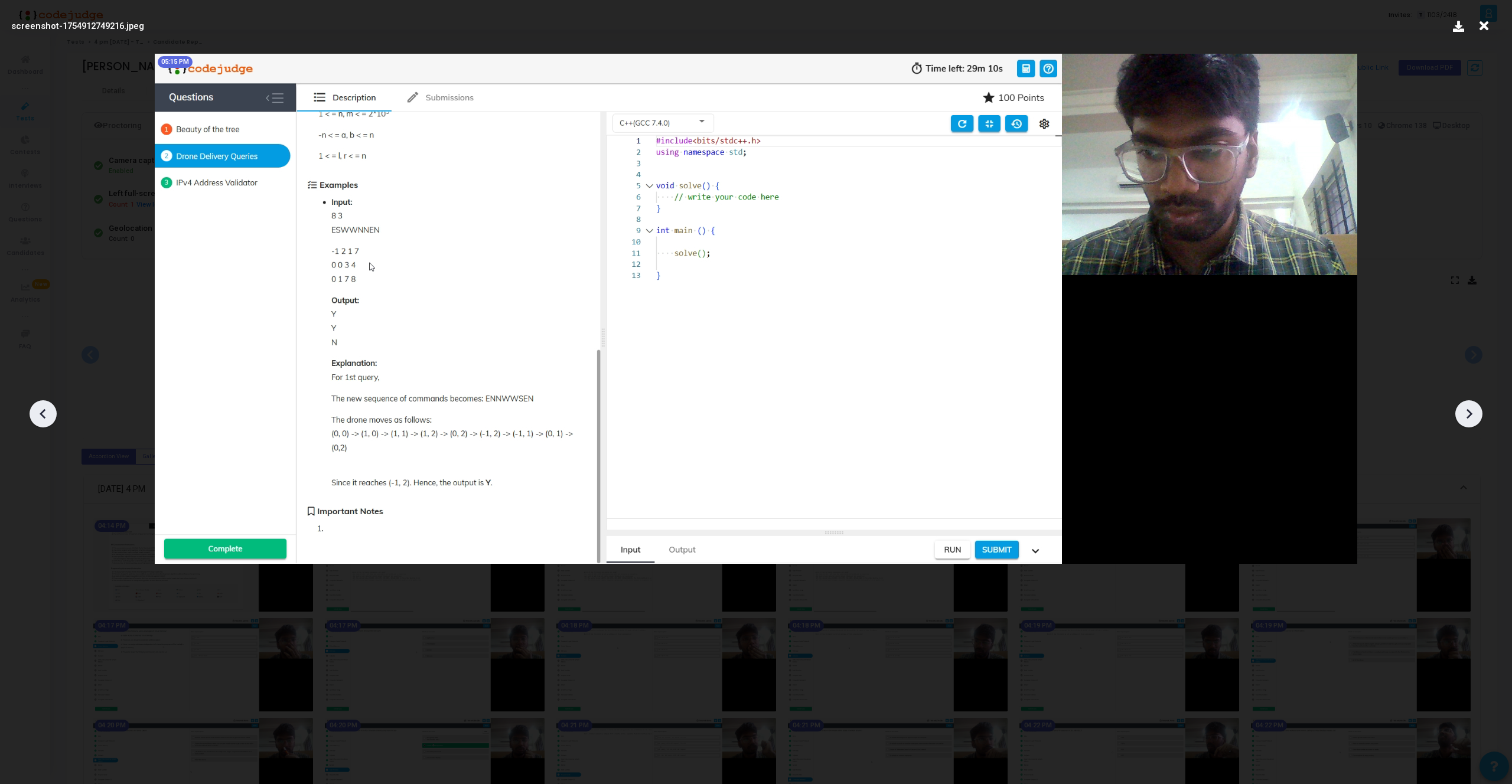
click at [39, 412] on icon at bounding box center [43, 414] width 17 height 17
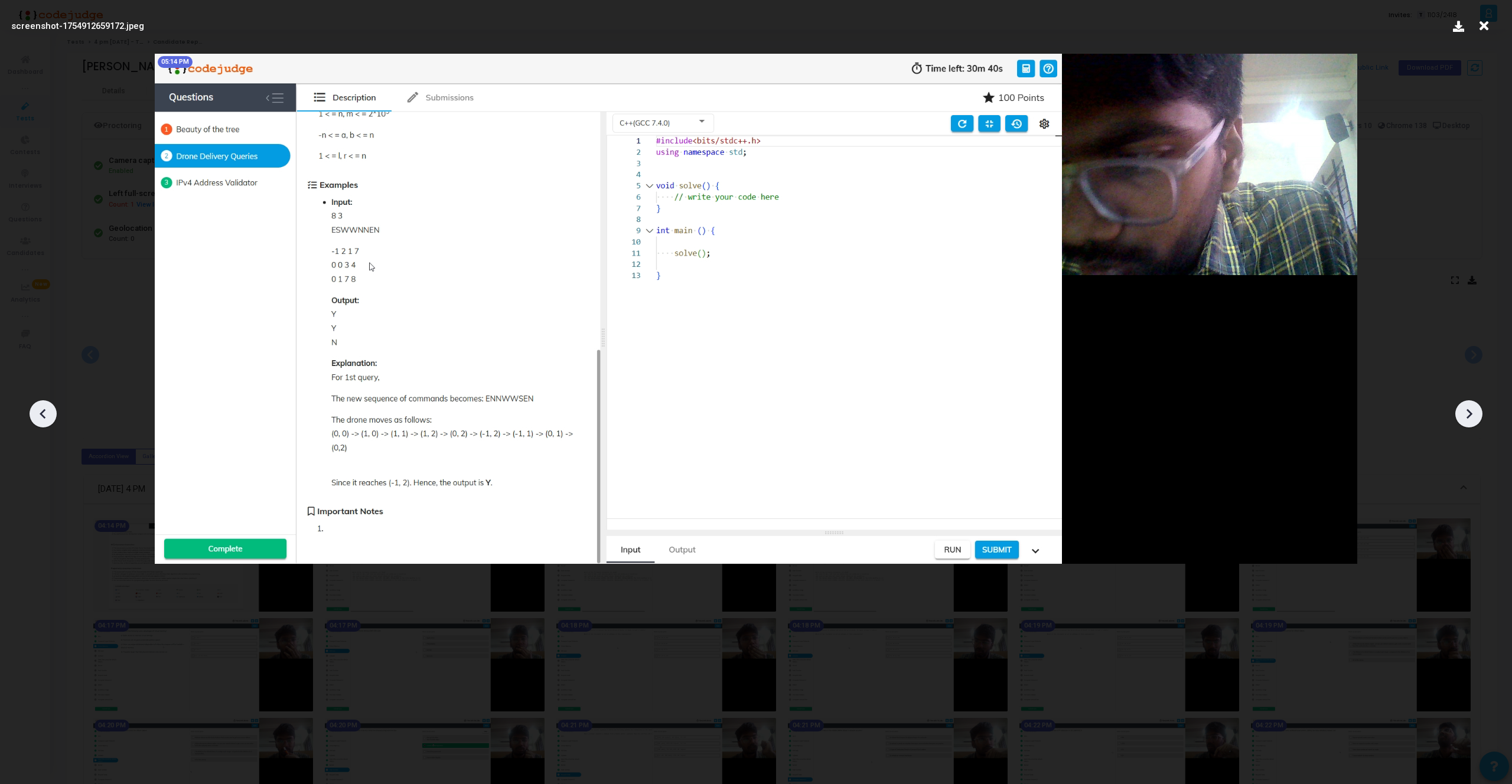
click at [39, 412] on icon at bounding box center [43, 414] width 17 height 17
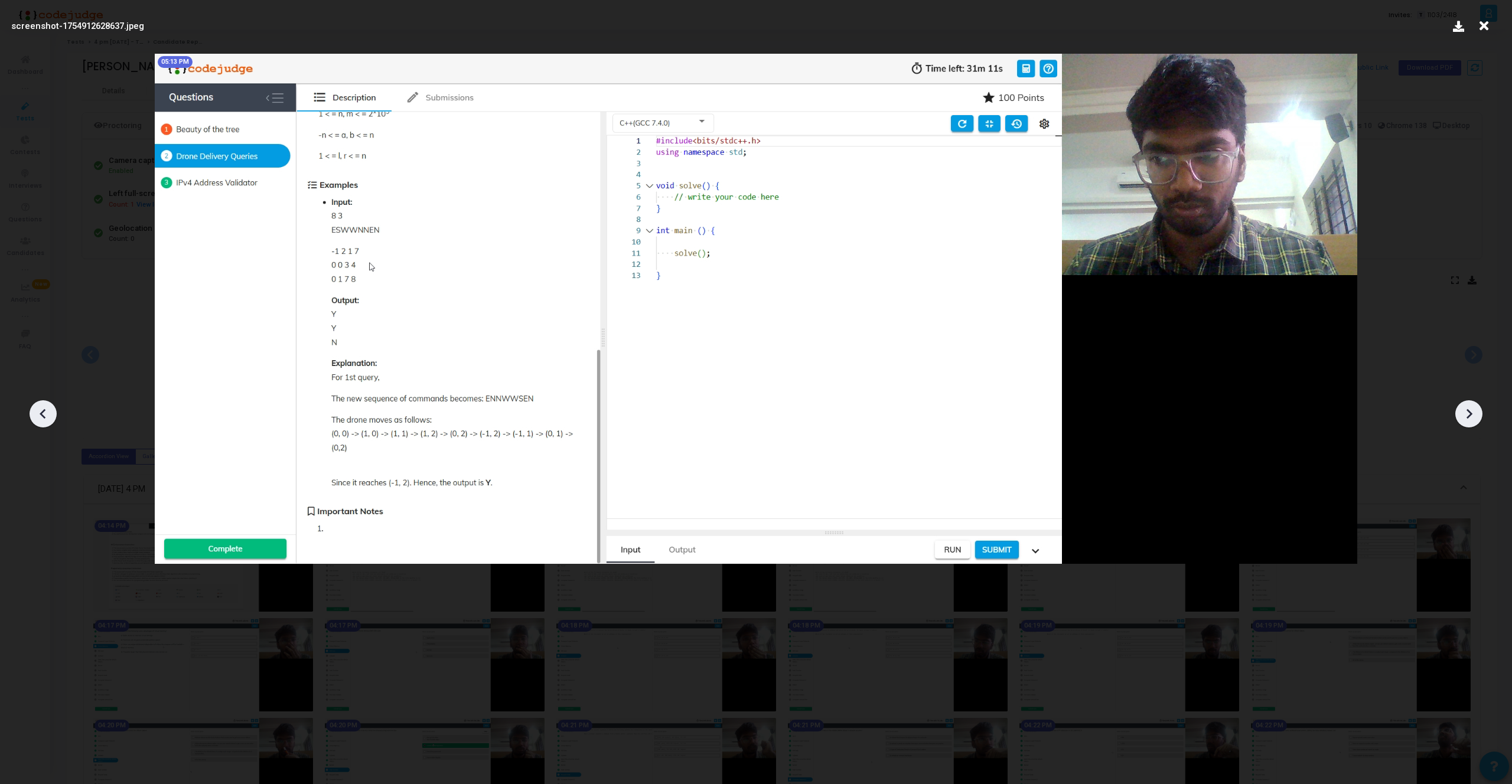
click at [39, 412] on icon at bounding box center [43, 414] width 17 height 17
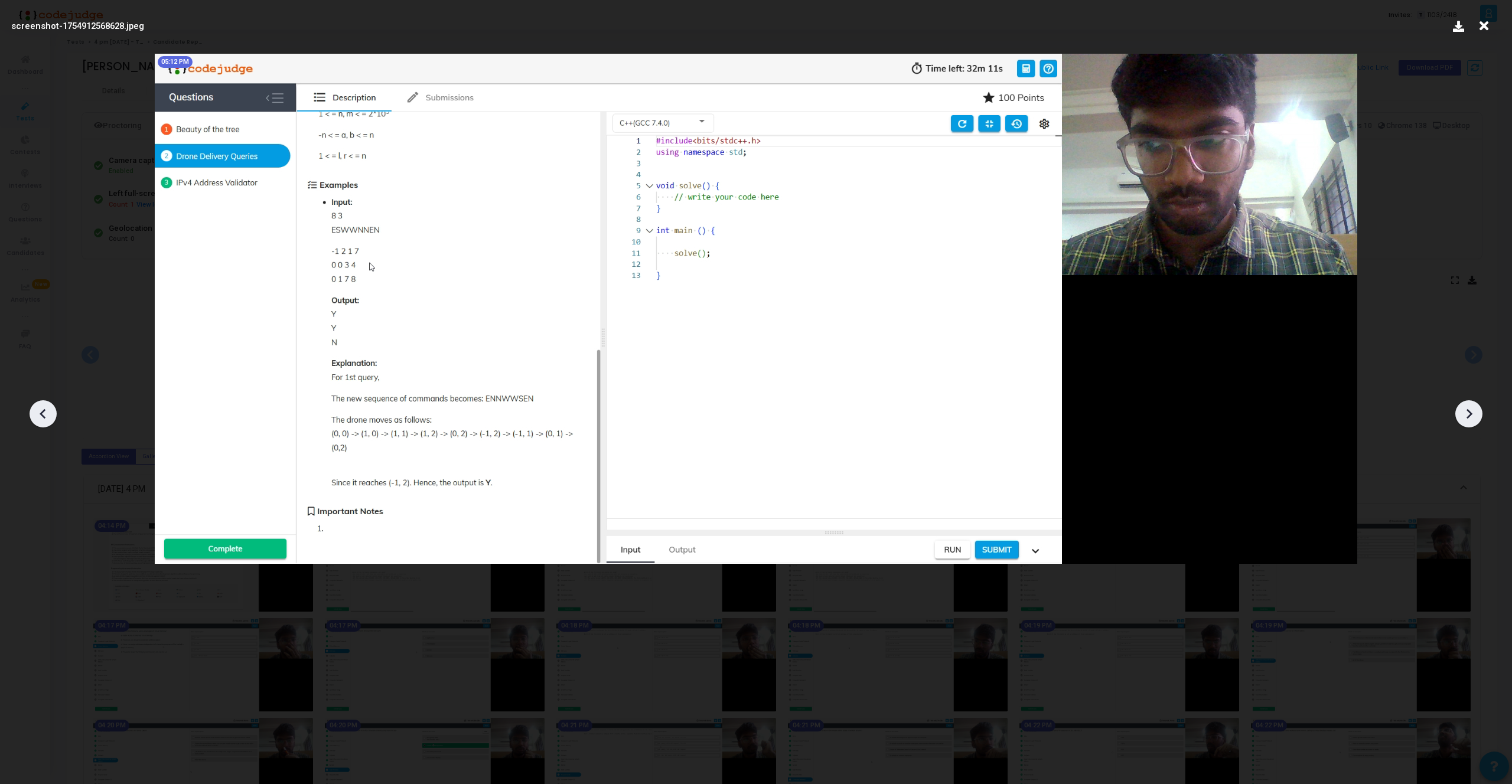
click at [39, 412] on icon at bounding box center [43, 414] width 17 height 17
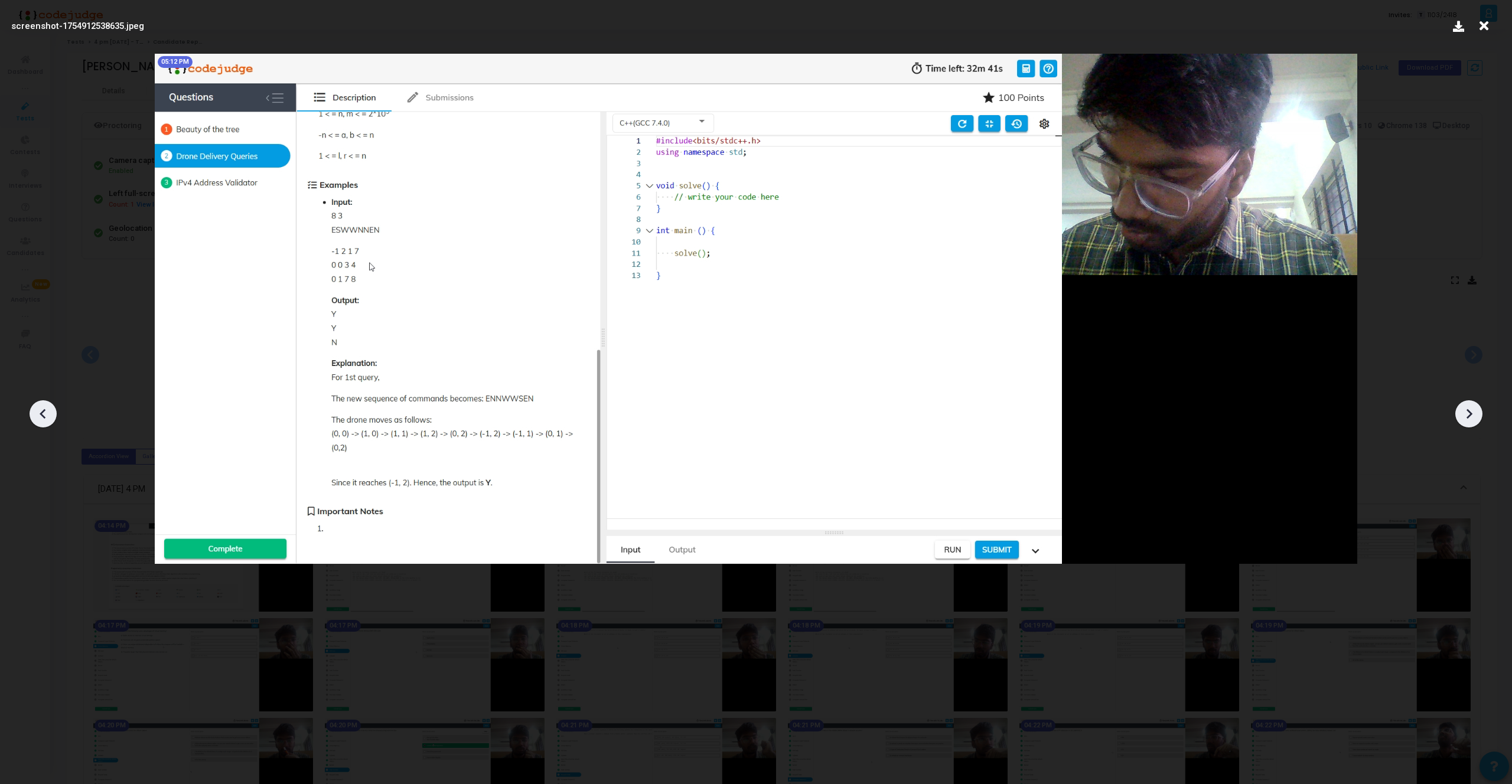
click at [39, 412] on icon at bounding box center [43, 414] width 17 height 17
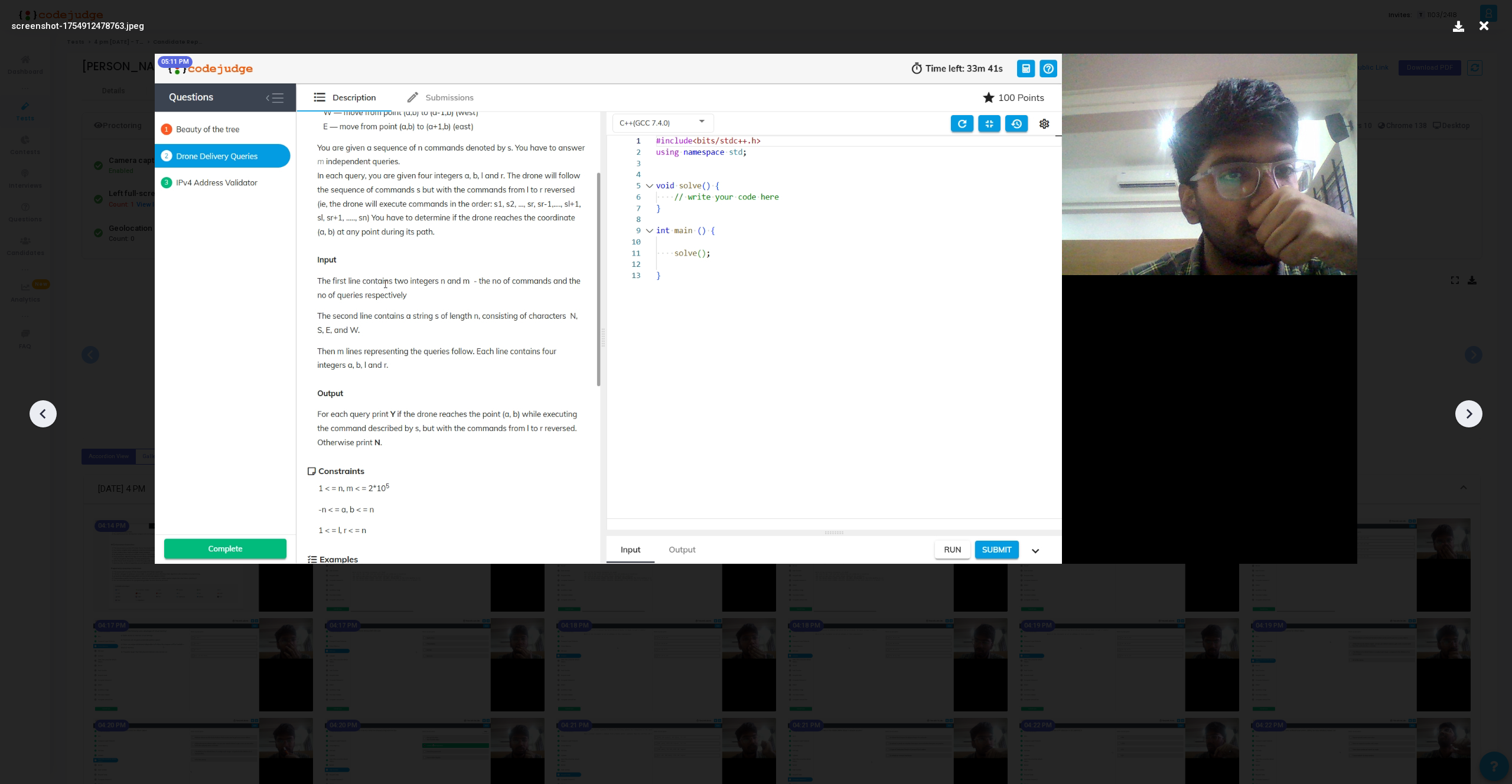
click at [39, 412] on icon at bounding box center [43, 414] width 17 height 17
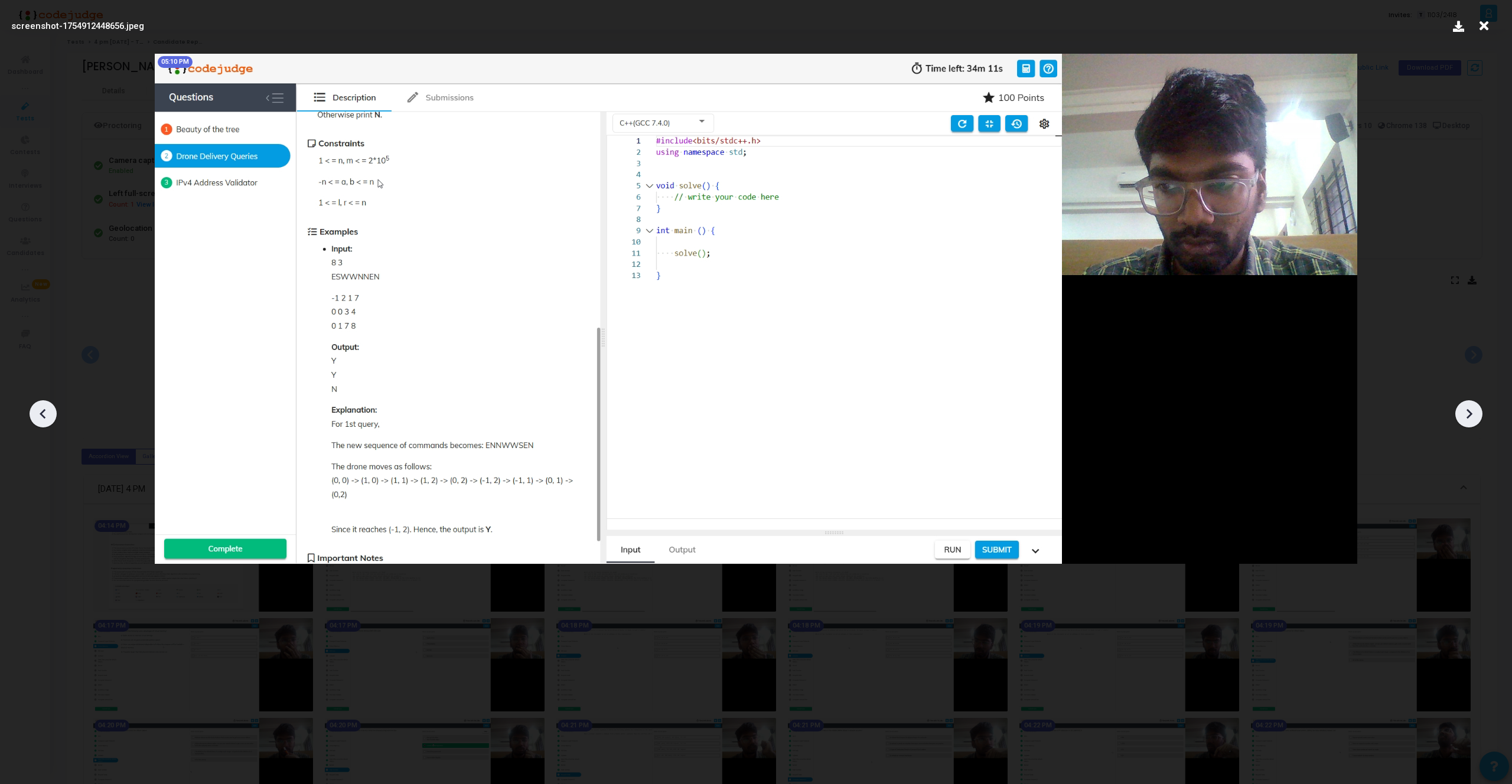
click at [39, 412] on icon at bounding box center [43, 414] width 17 height 17
click at [1481, 29] on icon at bounding box center [1483, 26] width 18 height 23
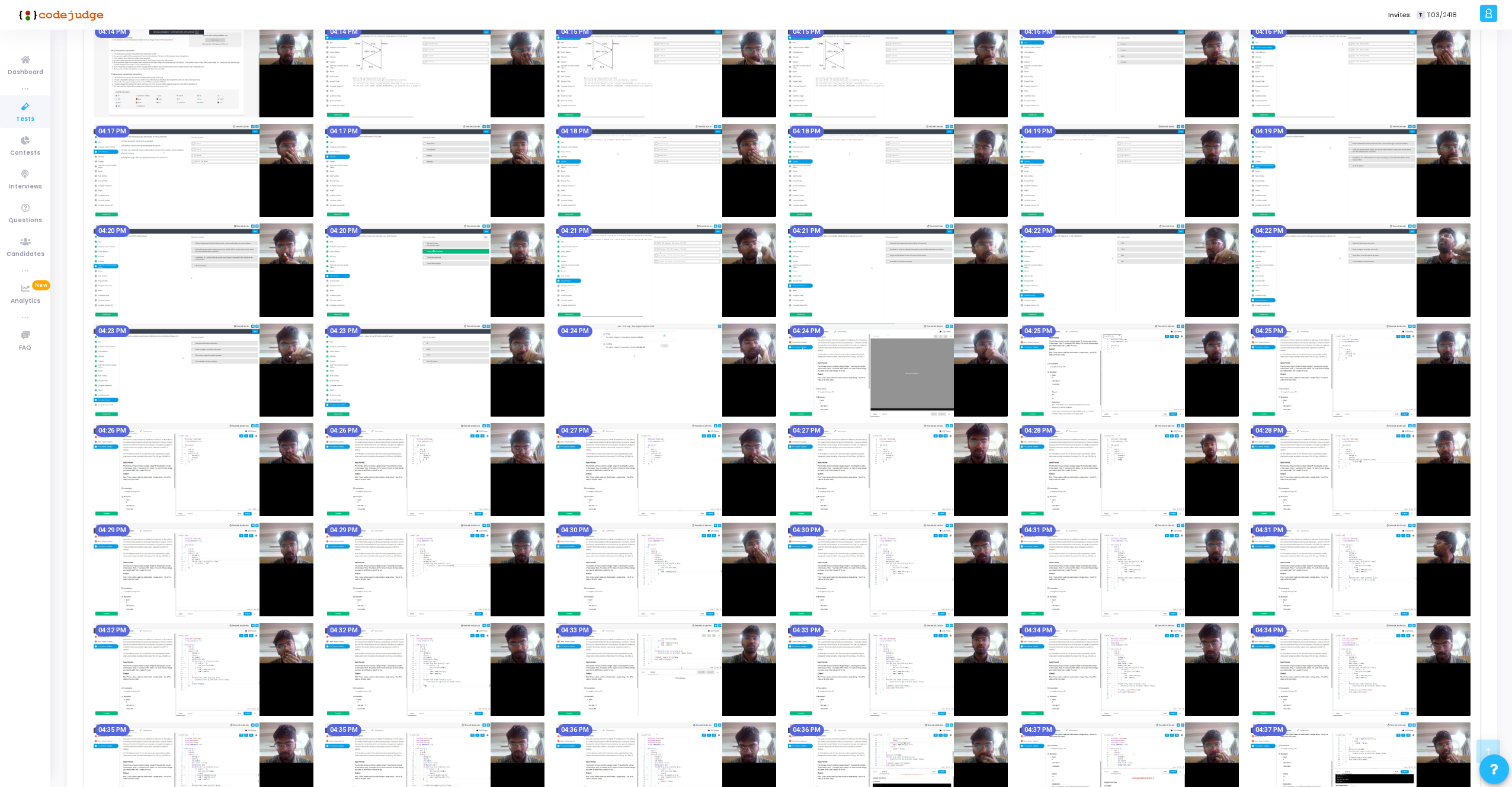
scroll to position [495, 0]
click at [843, 376] on img at bounding box center [898, 370] width 220 height 93
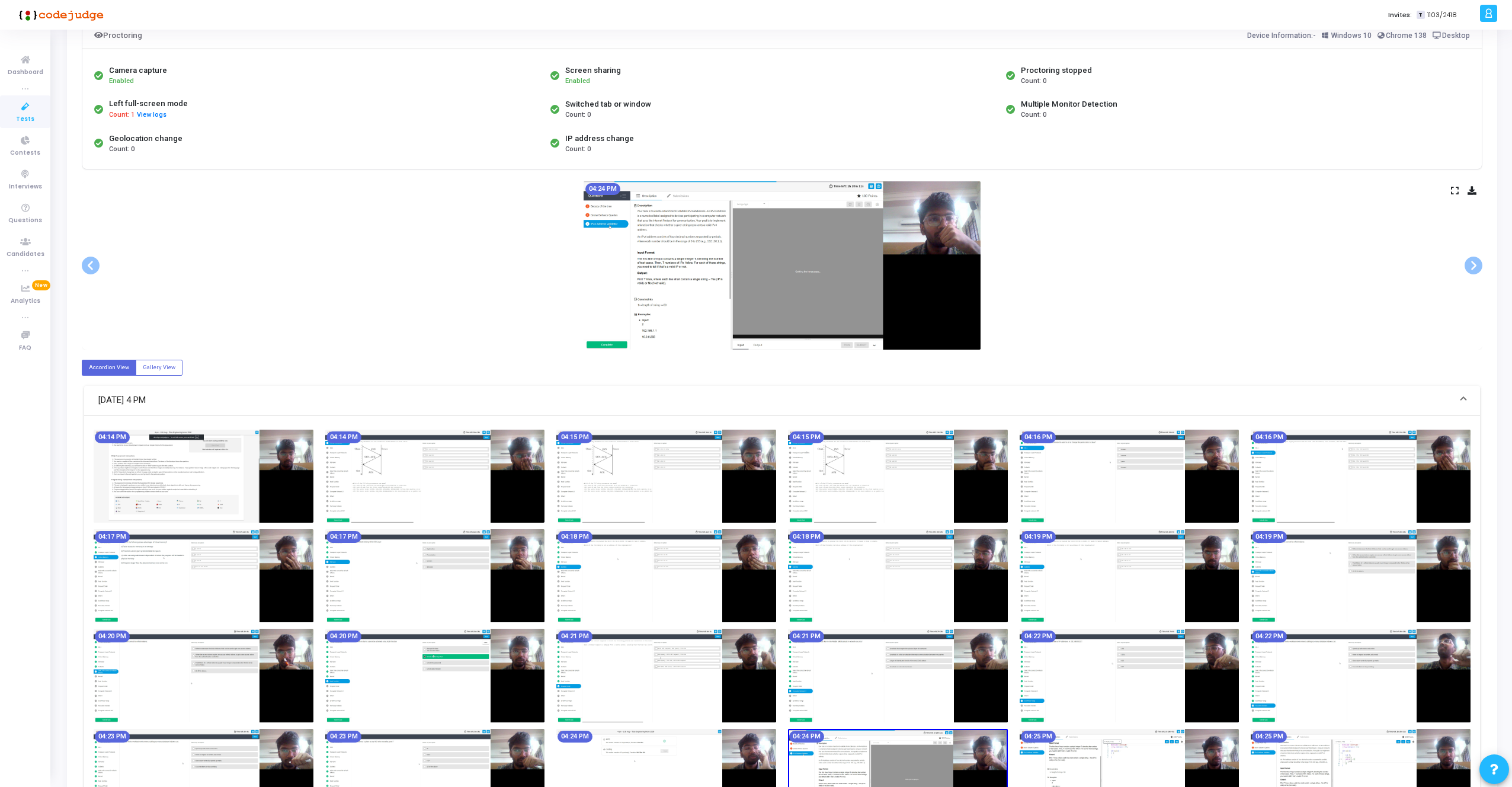
scroll to position [0, 0]
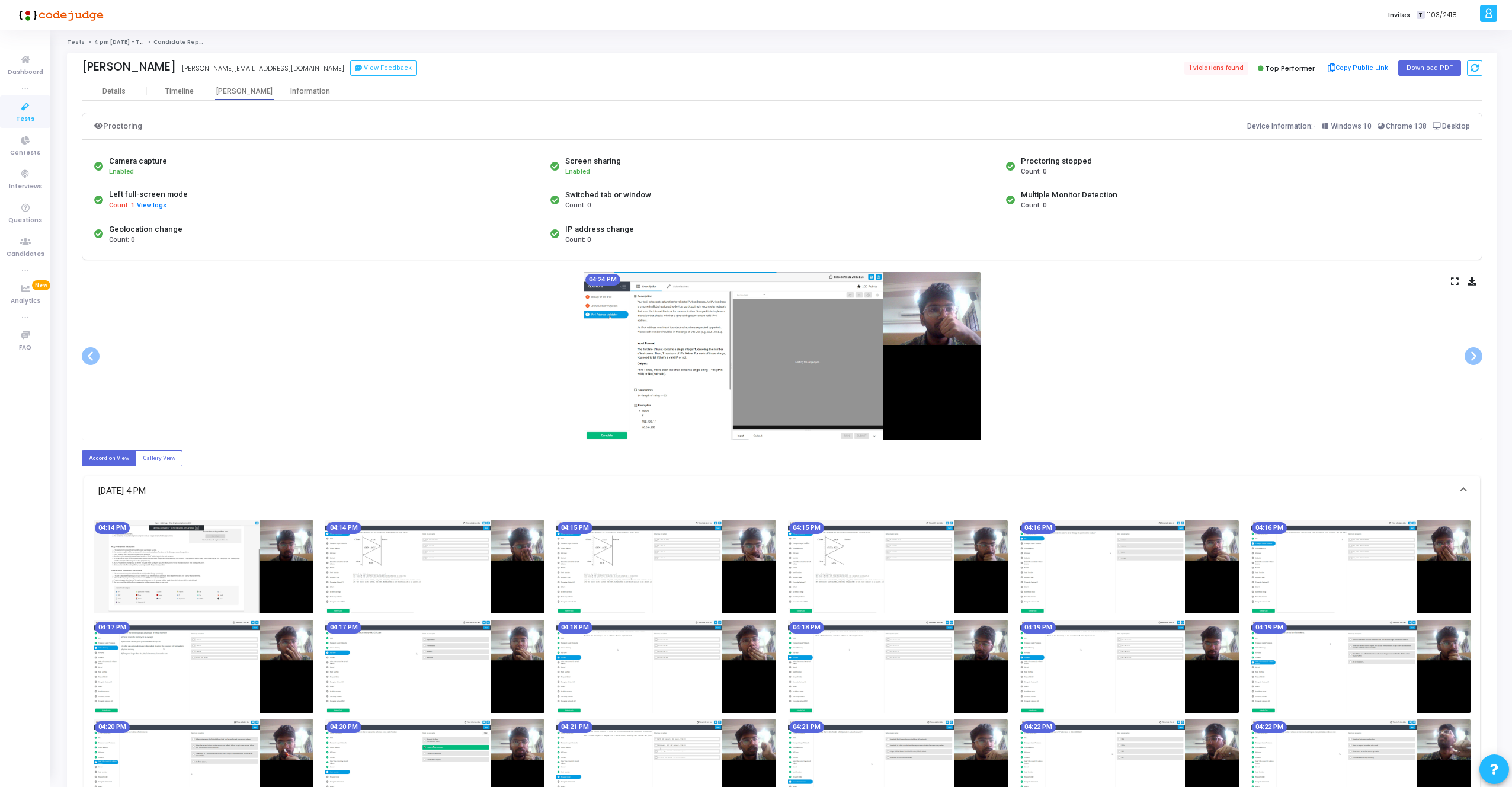
click at [1459, 283] on div "04:24 PM" at bounding box center [782, 356] width 1401 height 168
click at [1454, 281] on icon at bounding box center [1454, 281] width 7 height 7
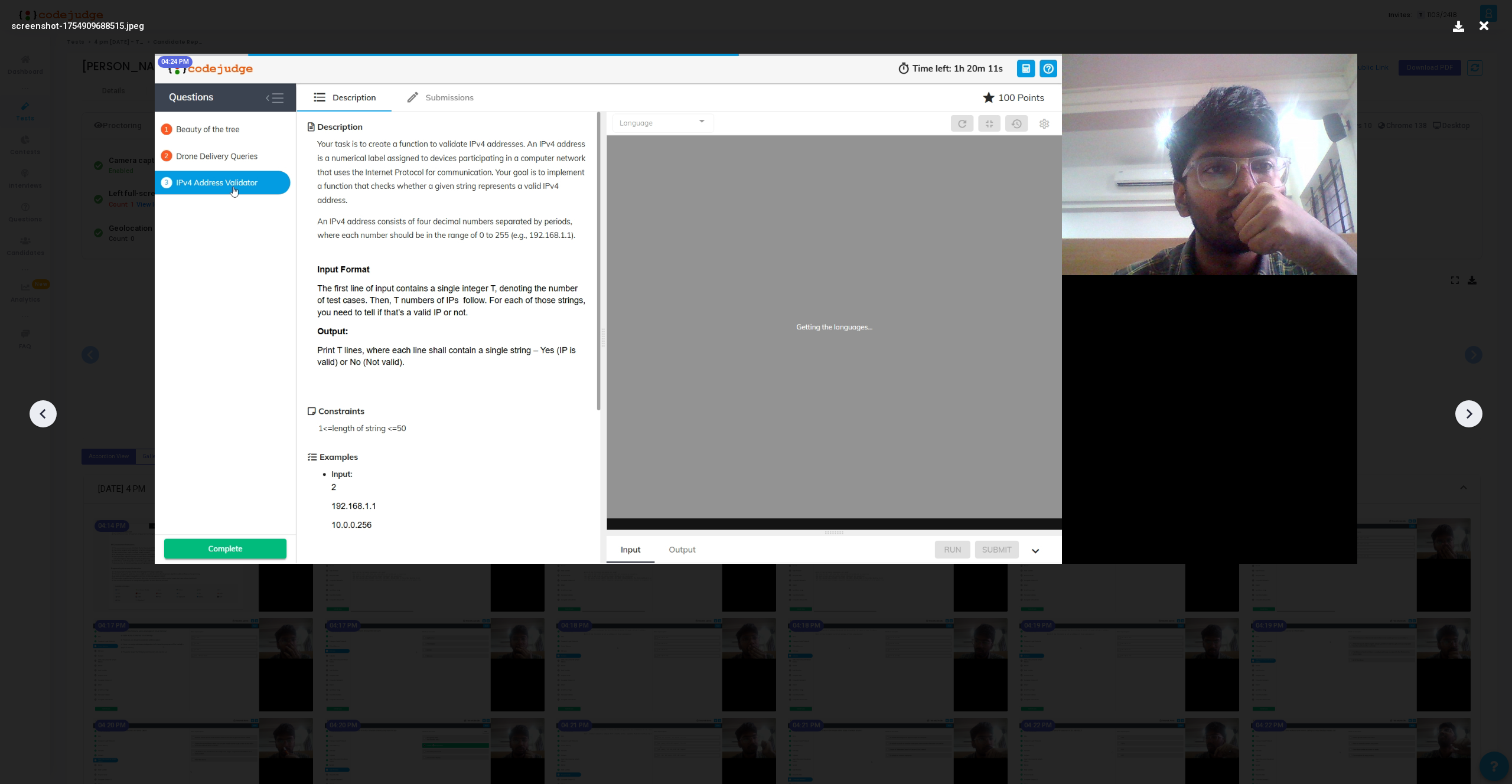
click at [1466, 410] on icon at bounding box center [1469, 414] width 17 height 17
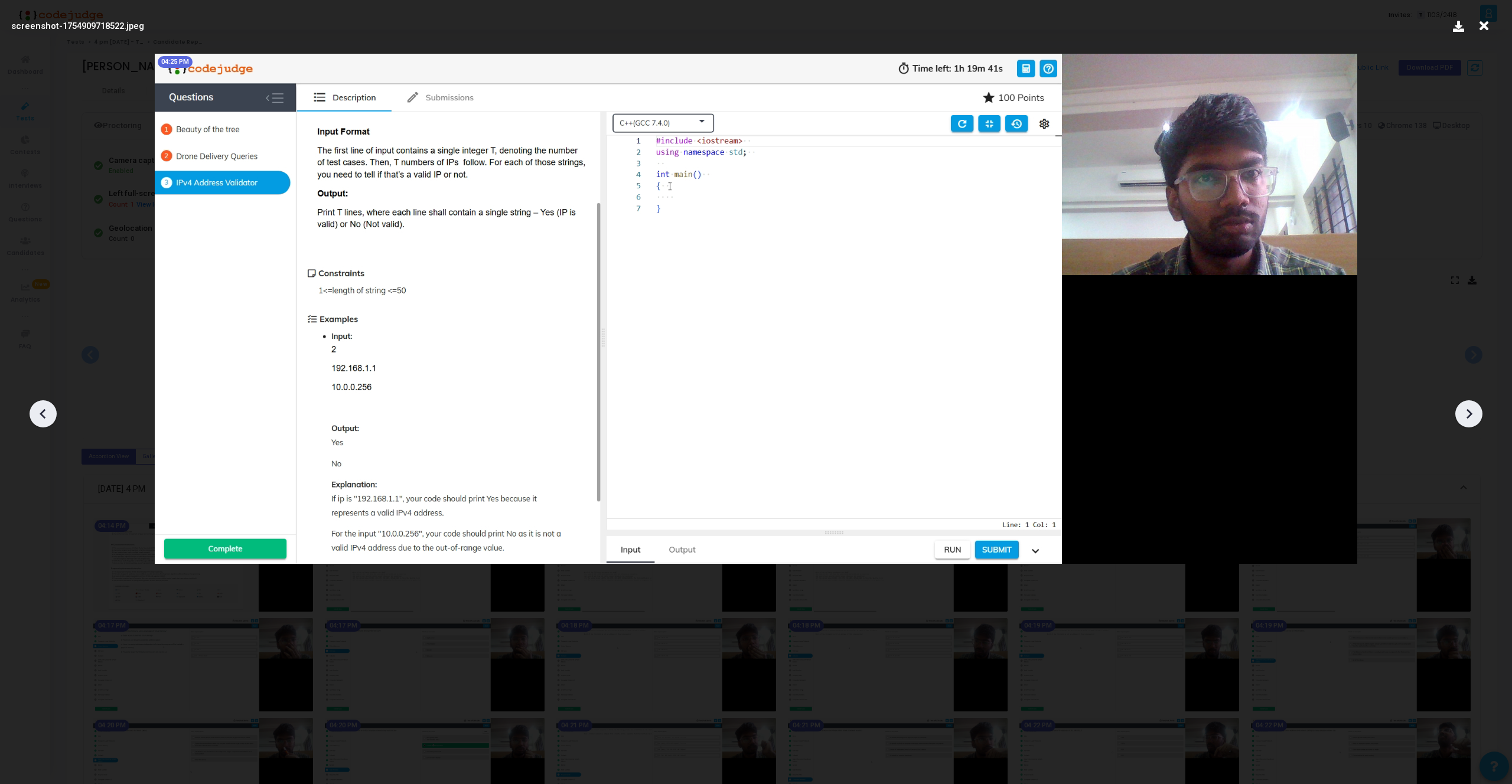
click at [1466, 410] on icon at bounding box center [1469, 414] width 17 height 17
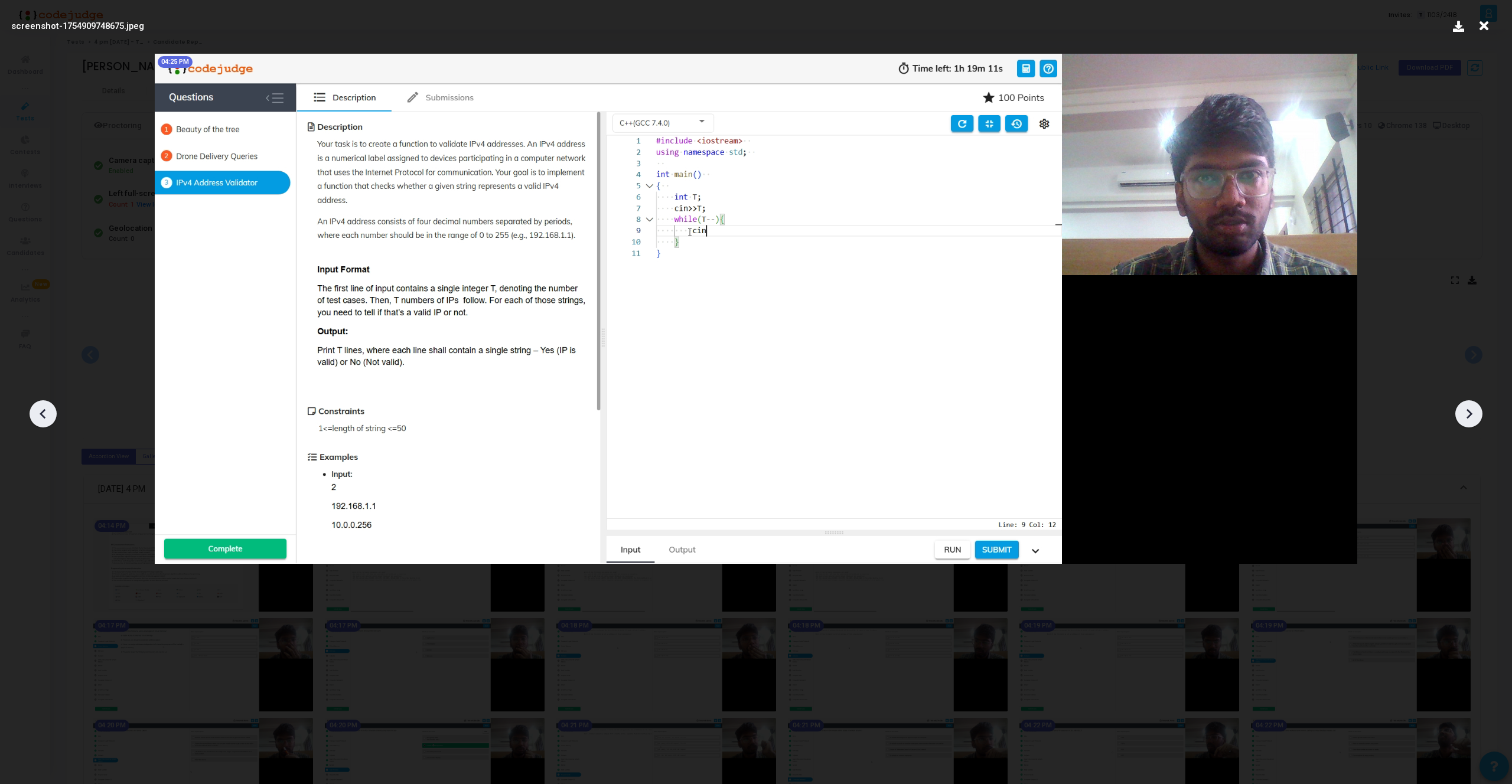
click at [1466, 410] on icon at bounding box center [1469, 414] width 17 height 17
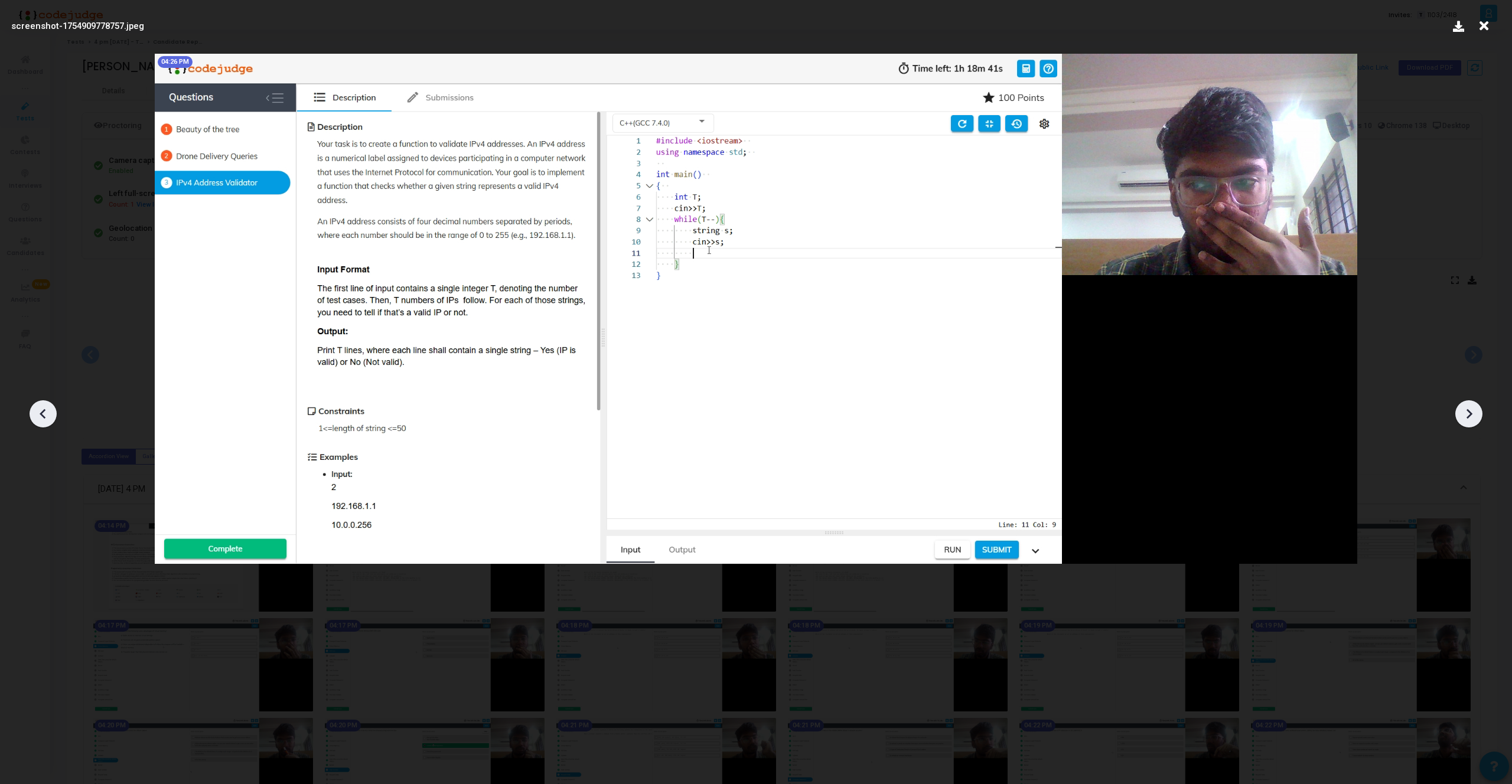
click at [1466, 410] on icon at bounding box center [1469, 414] width 17 height 17
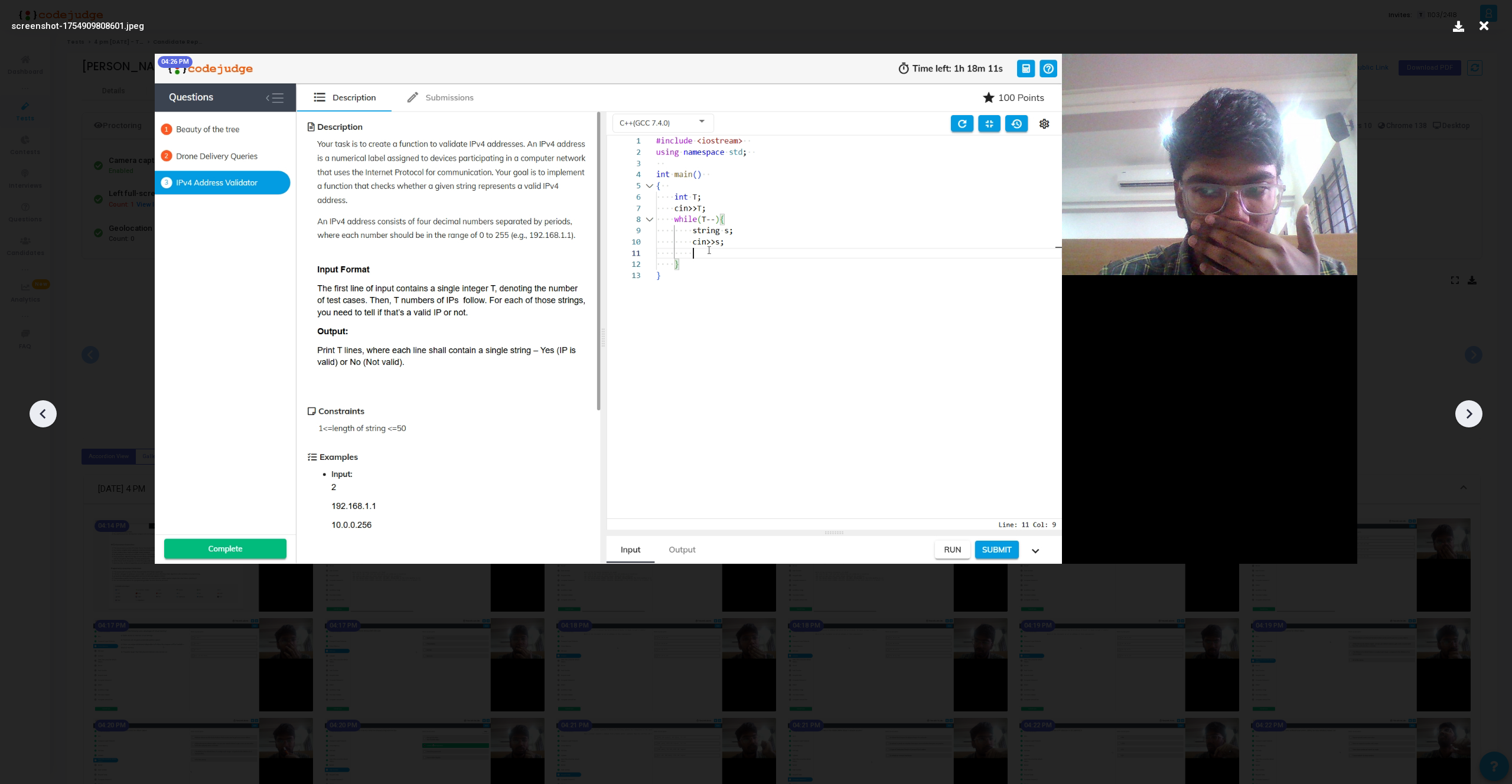
click at [1466, 410] on icon at bounding box center [1469, 414] width 17 height 17
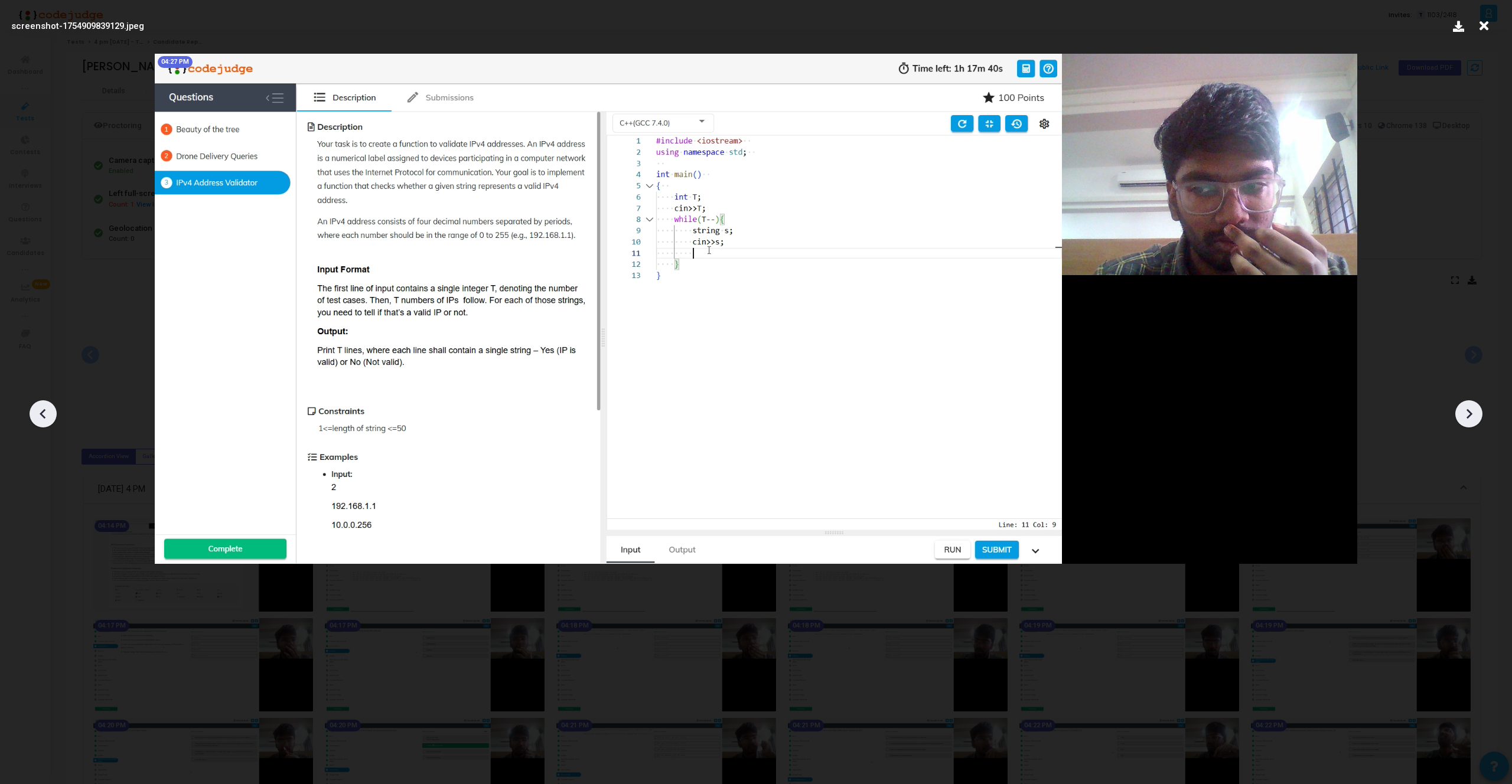
click at [1466, 410] on icon at bounding box center [1469, 414] width 17 height 17
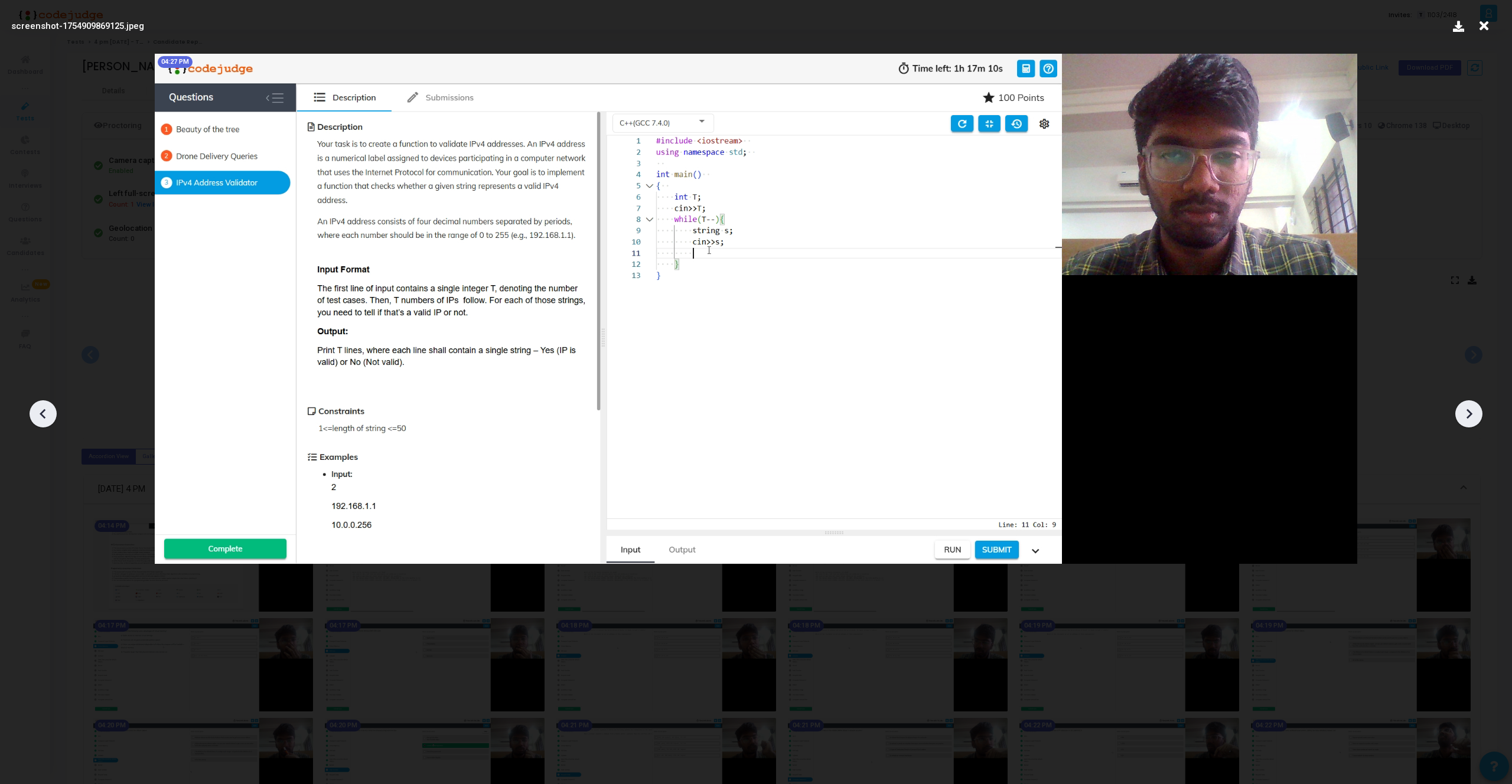
click at [1466, 410] on icon at bounding box center [1469, 414] width 17 height 17
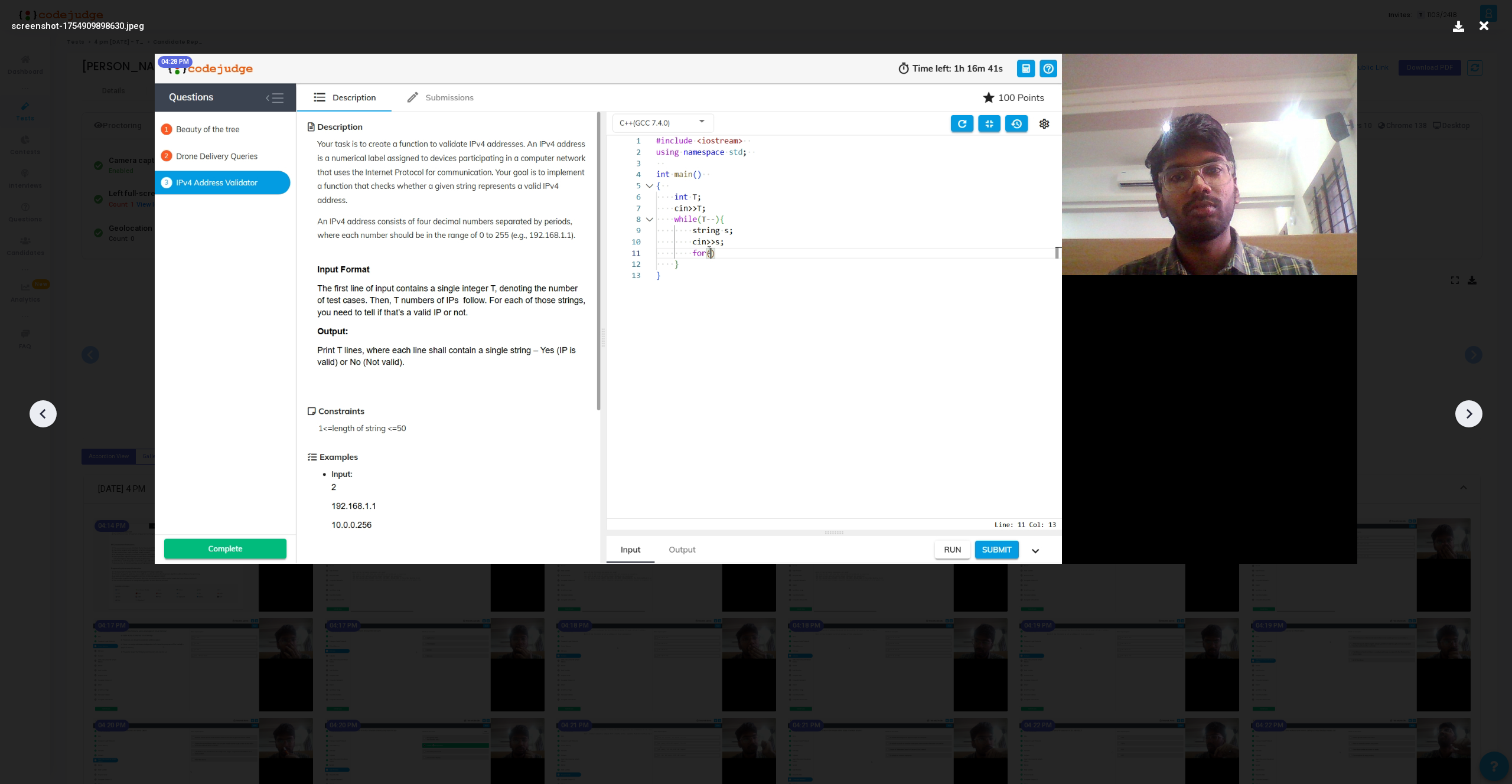
click at [1466, 410] on icon at bounding box center [1469, 414] width 17 height 17
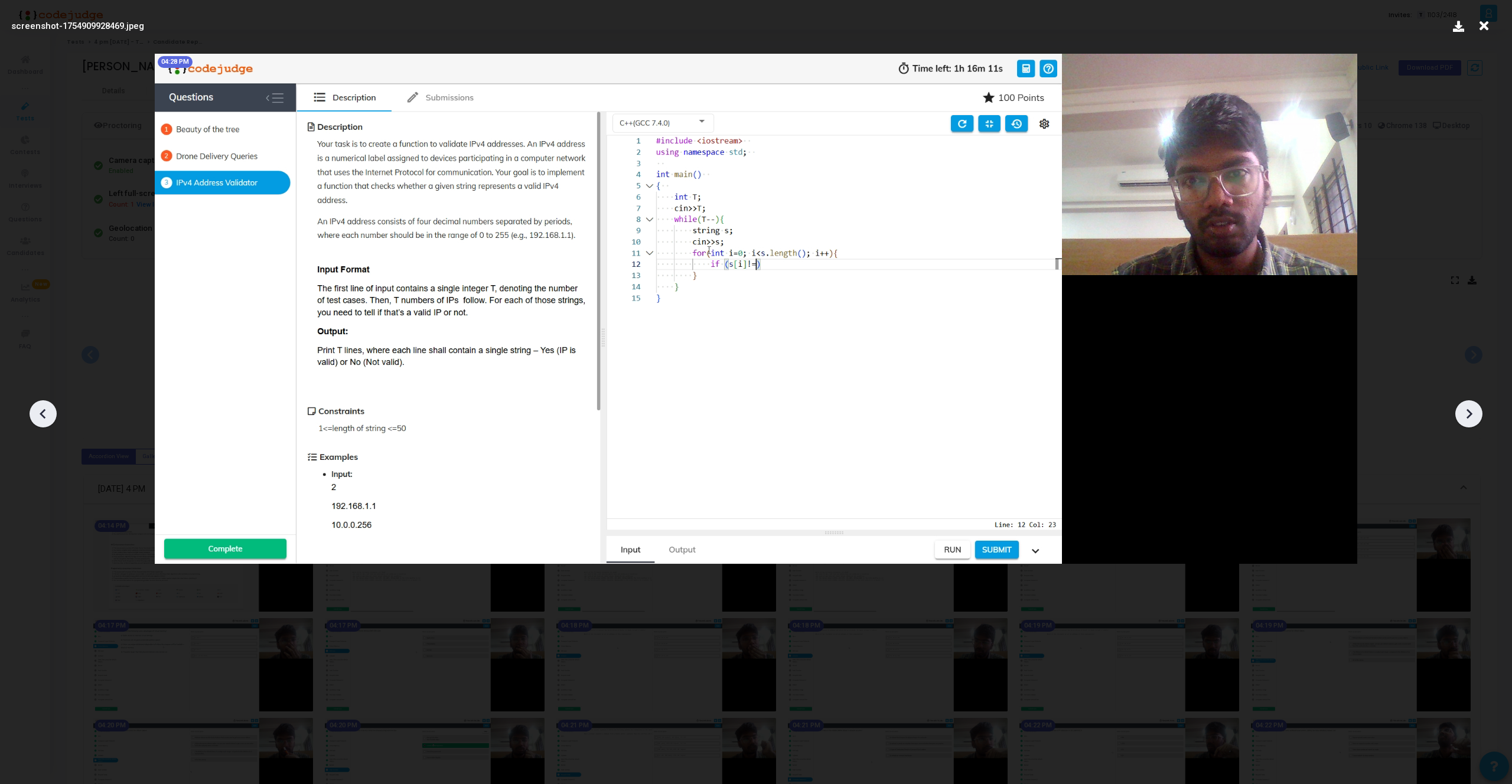
click at [1466, 410] on icon at bounding box center [1469, 414] width 17 height 17
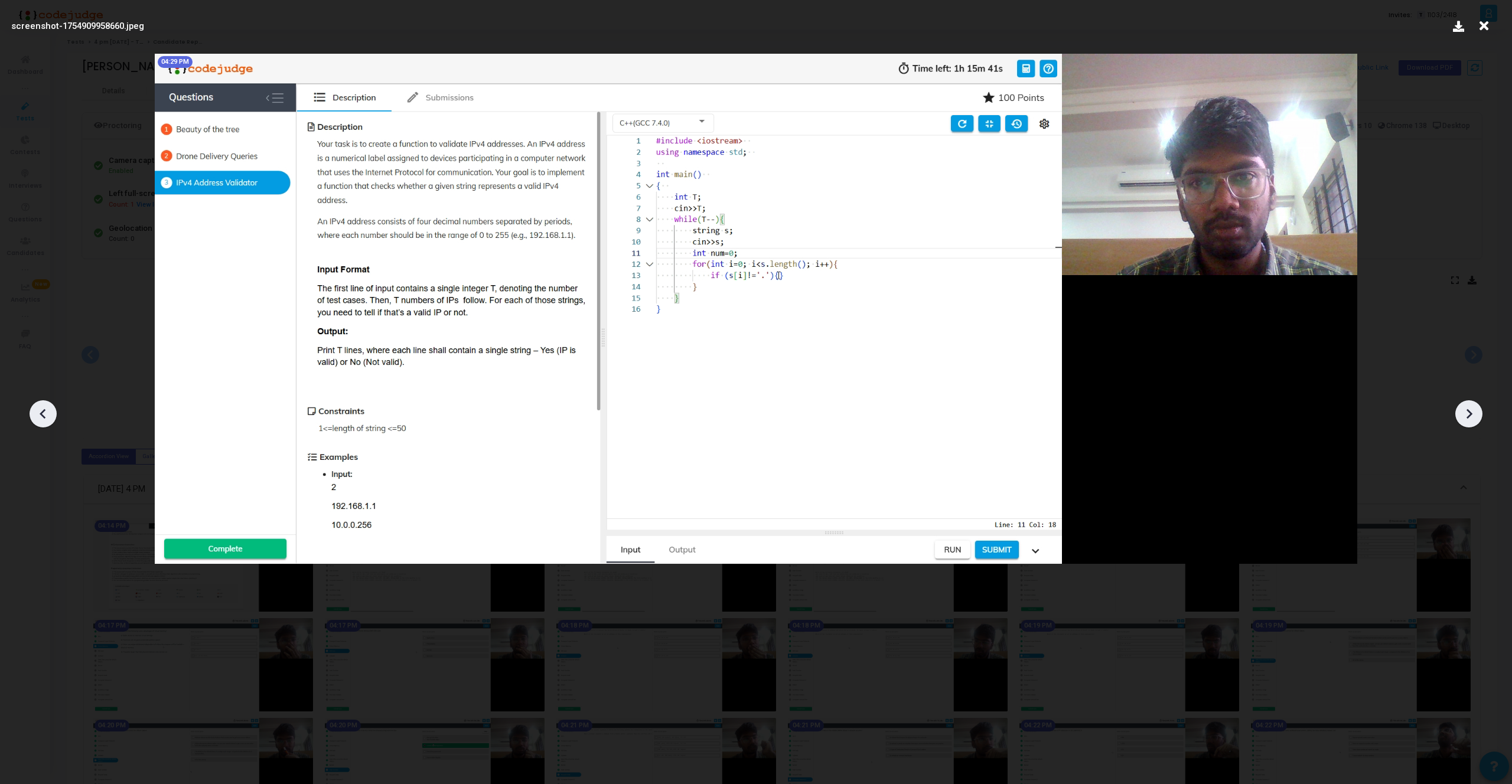
click at [1466, 410] on icon at bounding box center [1469, 414] width 17 height 17
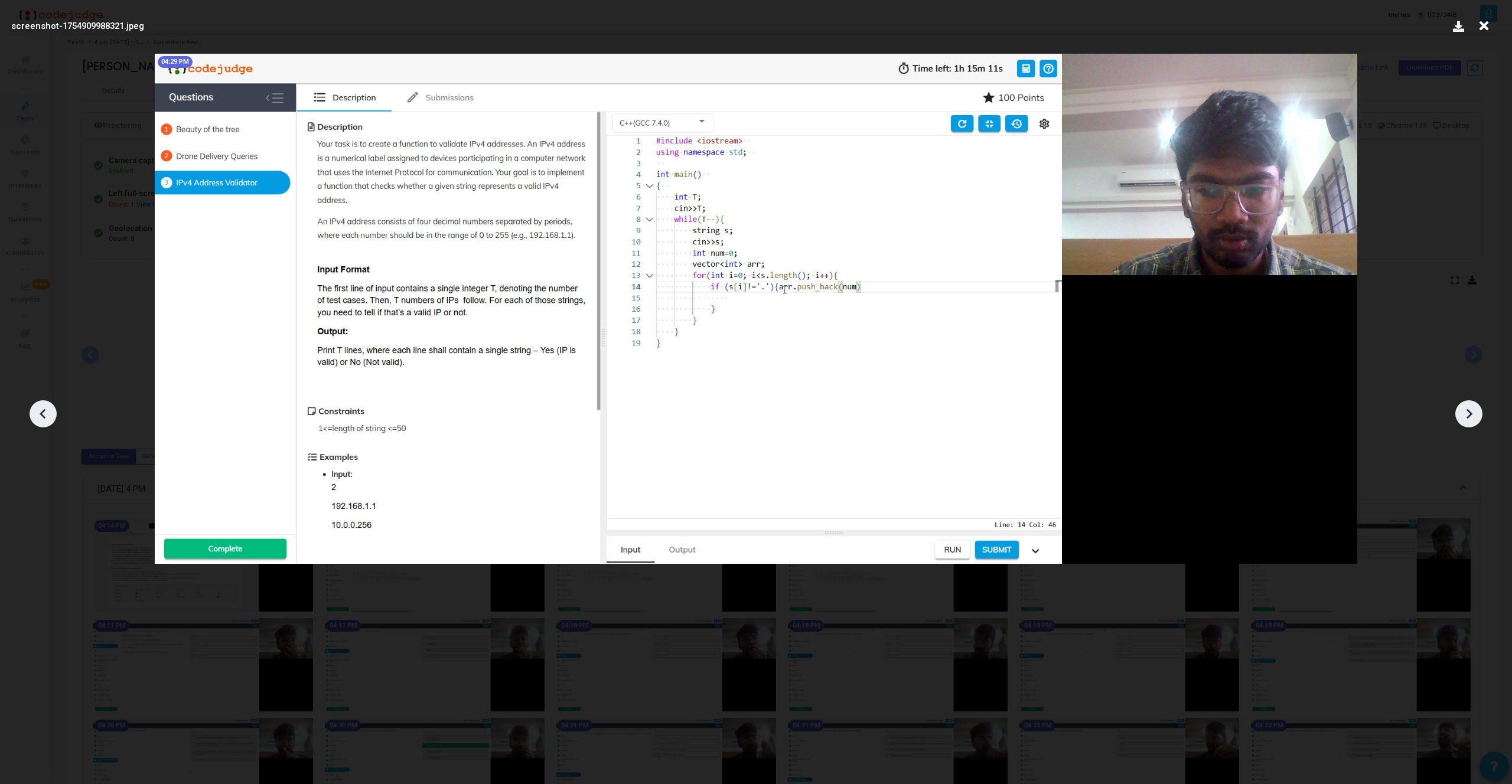
click at [1466, 410] on icon at bounding box center [1469, 414] width 17 height 17
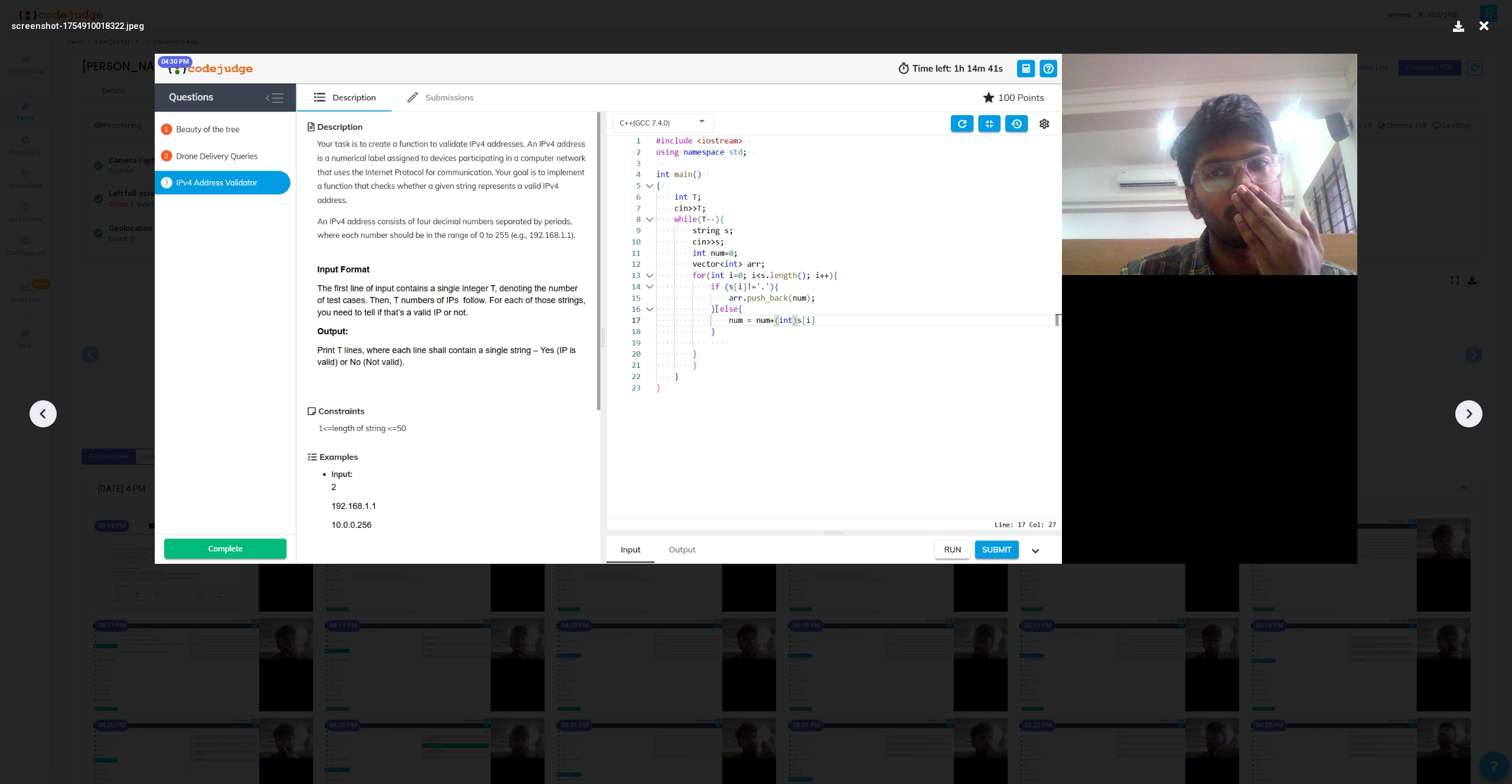
click at [1466, 410] on icon at bounding box center [1469, 414] width 17 height 17
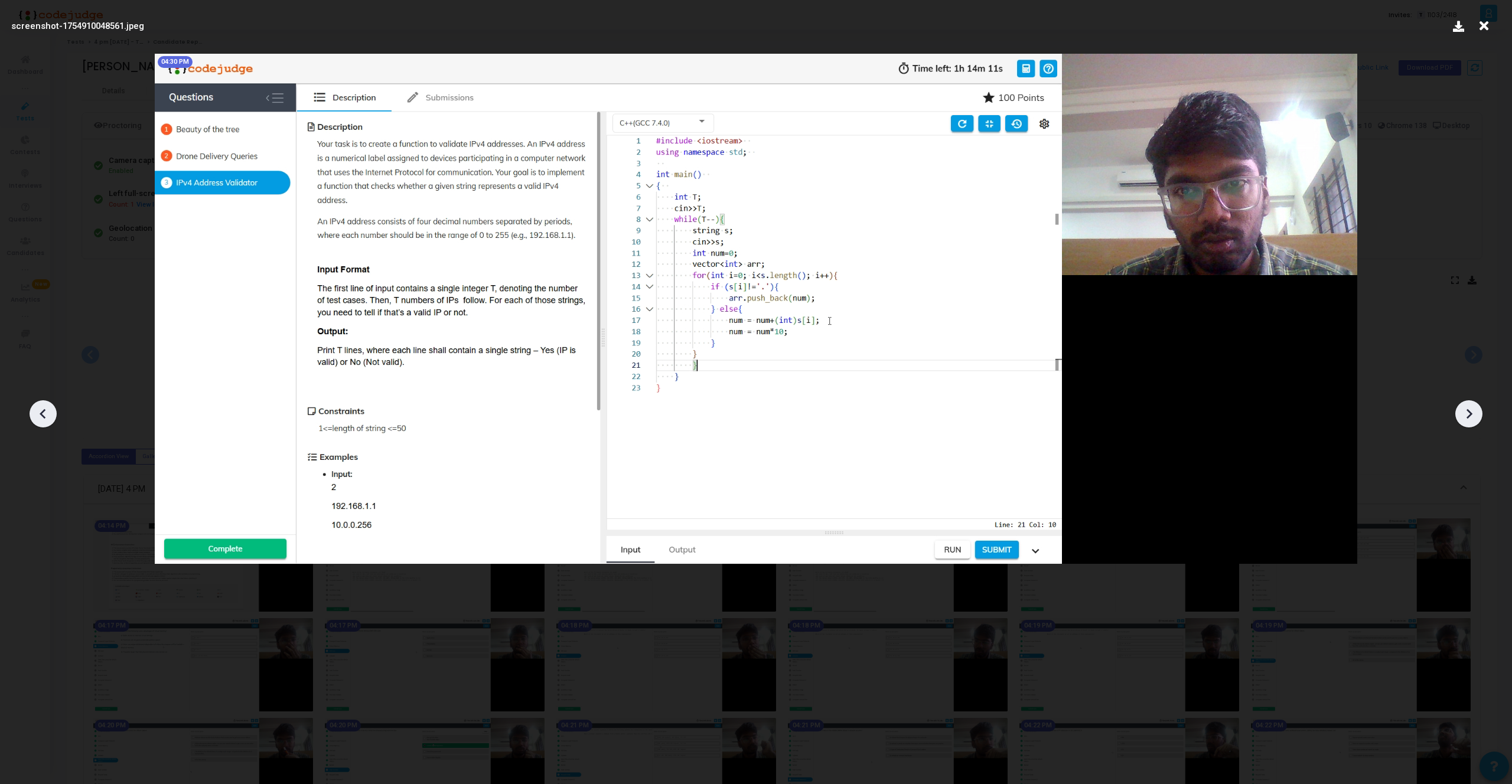
click at [1466, 410] on icon at bounding box center [1469, 414] width 17 height 17
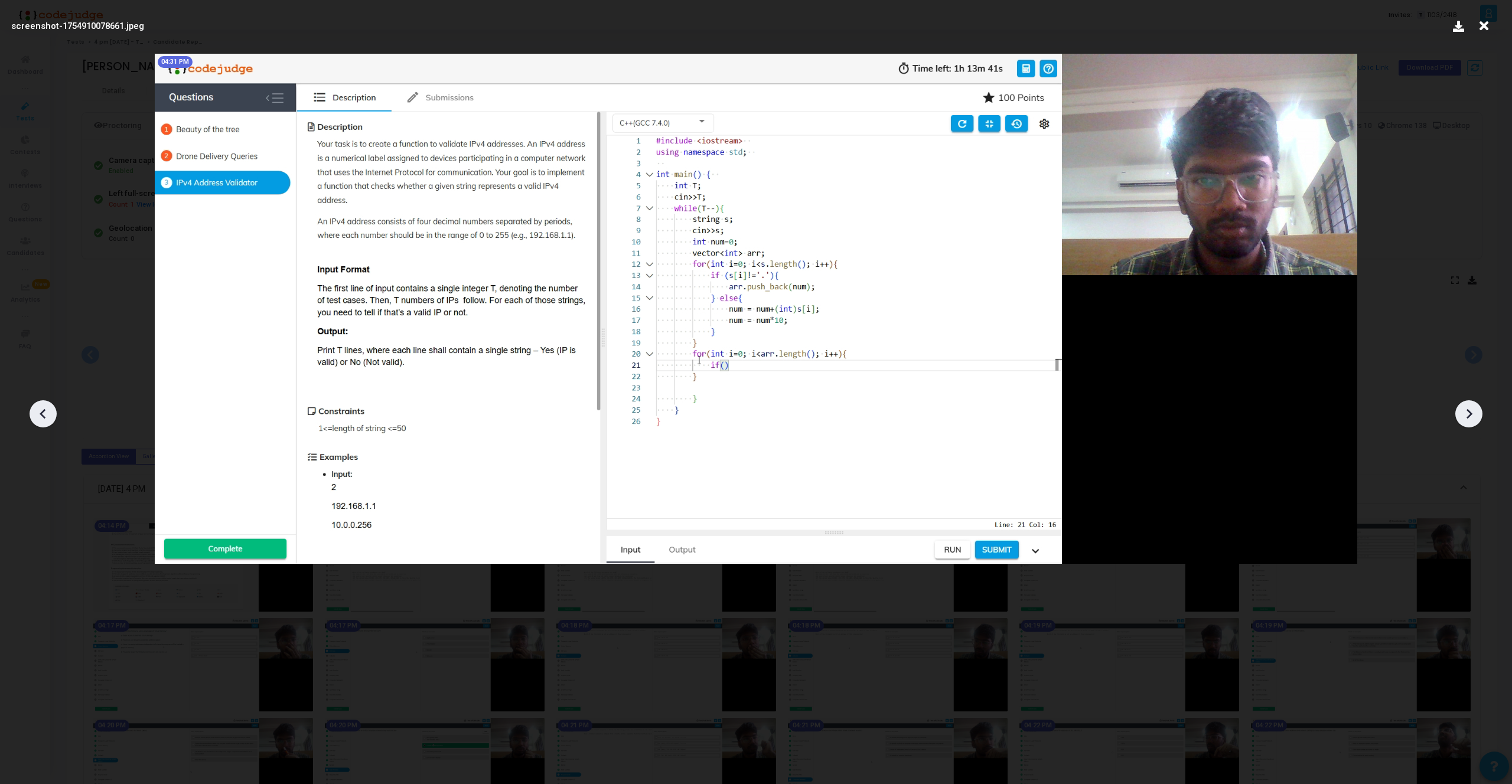
click at [1466, 410] on icon at bounding box center [1469, 414] width 17 height 17
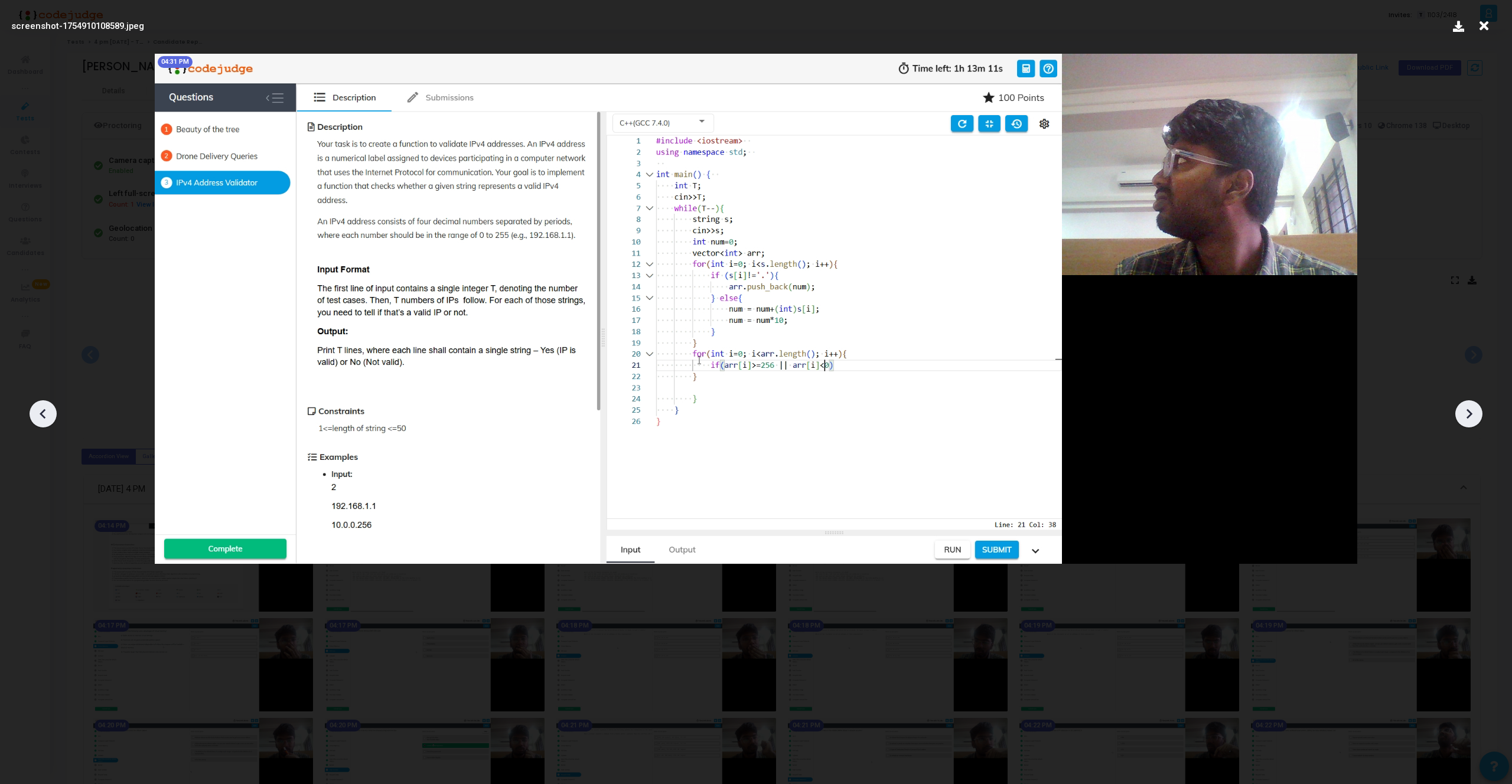
click at [1466, 410] on icon at bounding box center [1469, 414] width 17 height 17
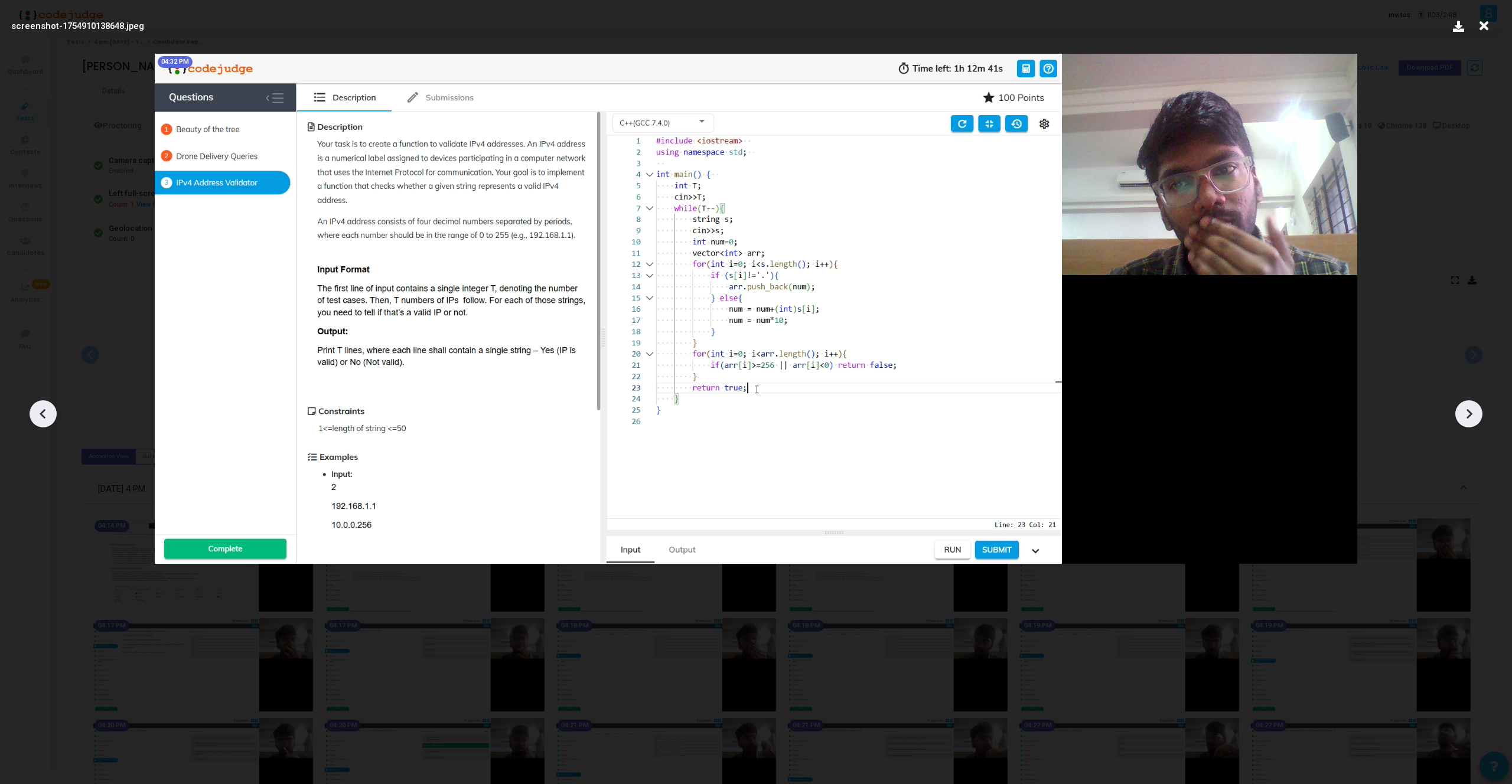
click at [1466, 410] on icon at bounding box center [1469, 414] width 17 height 17
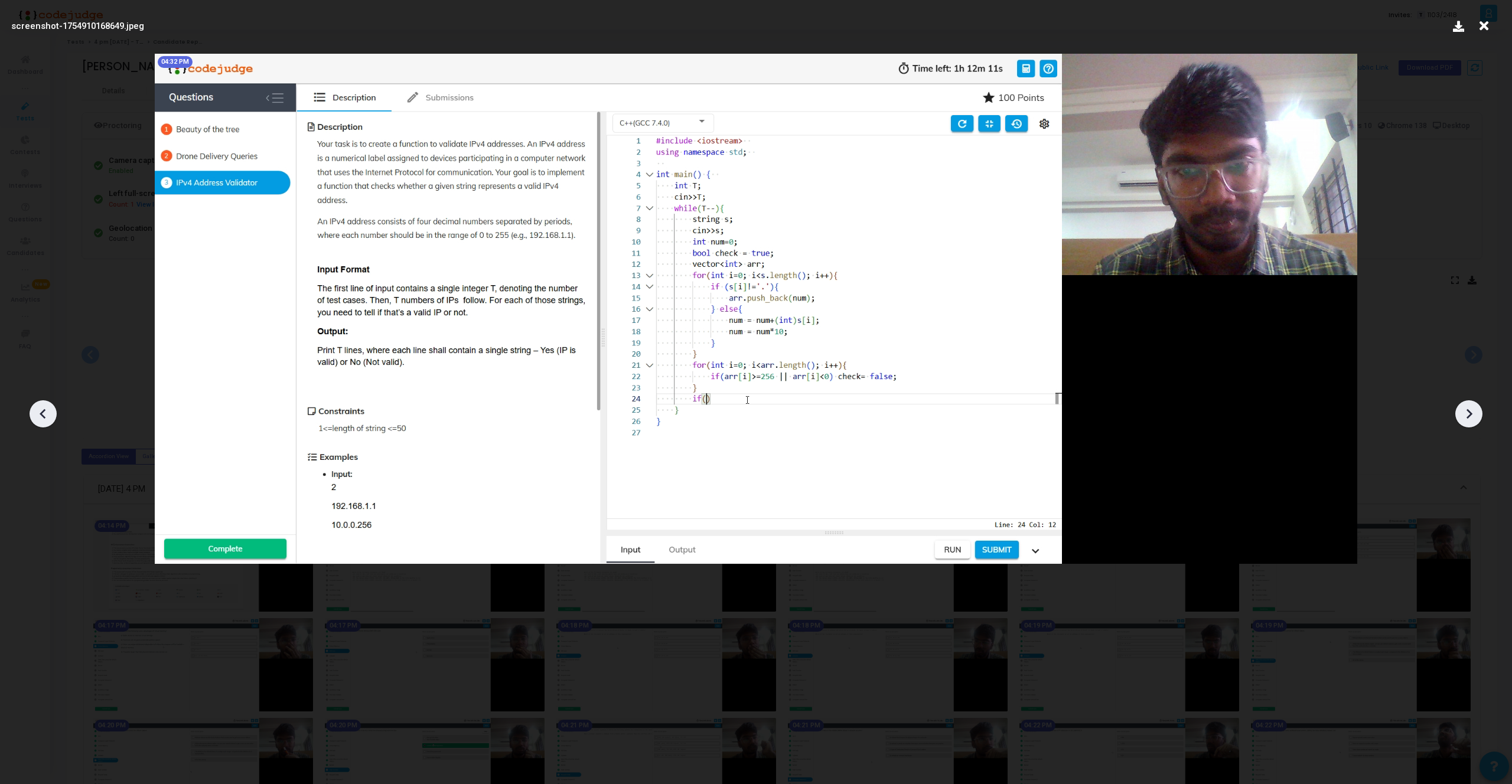
click at [1466, 410] on icon at bounding box center [1469, 414] width 17 height 17
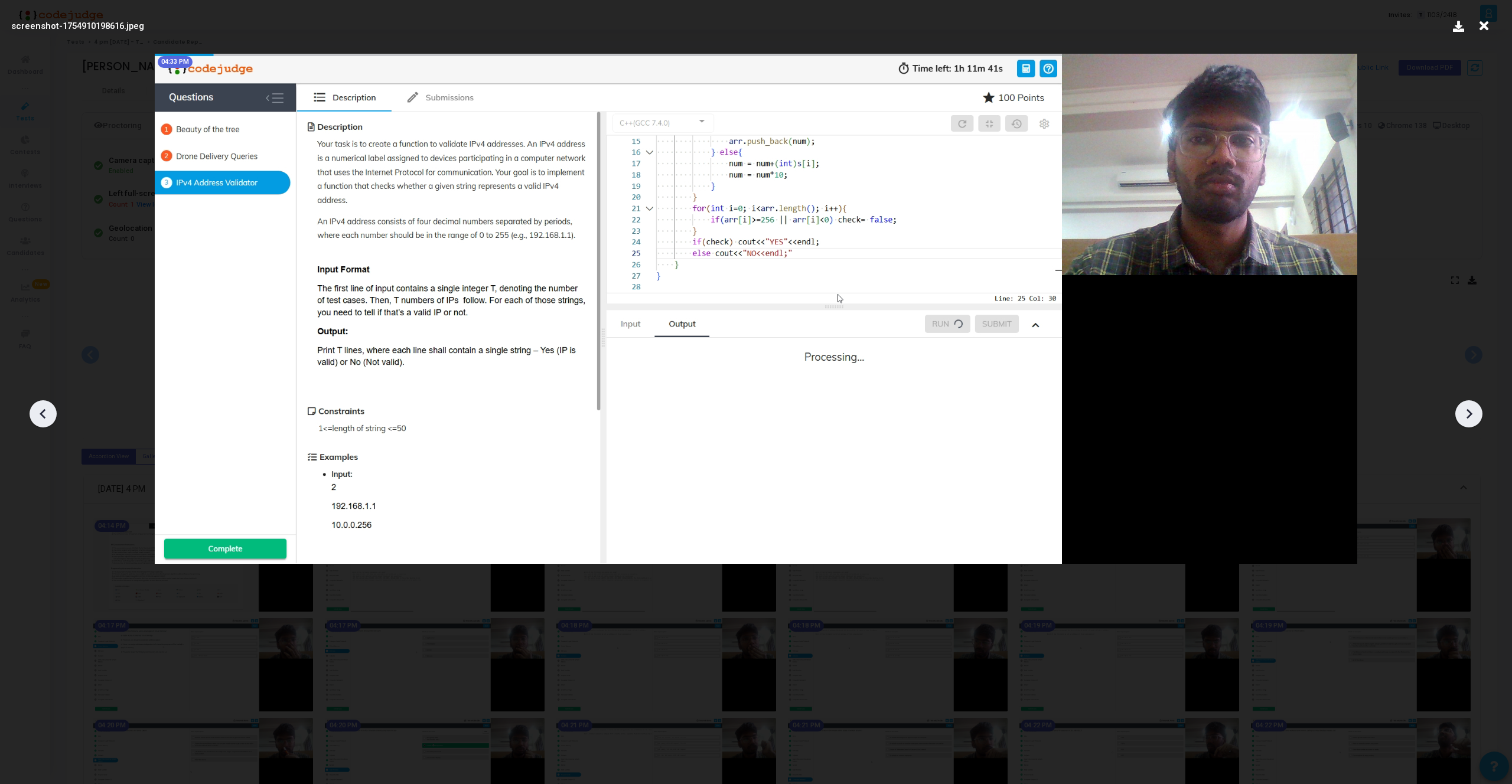
click at [1466, 410] on icon at bounding box center [1469, 414] width 17 height 17
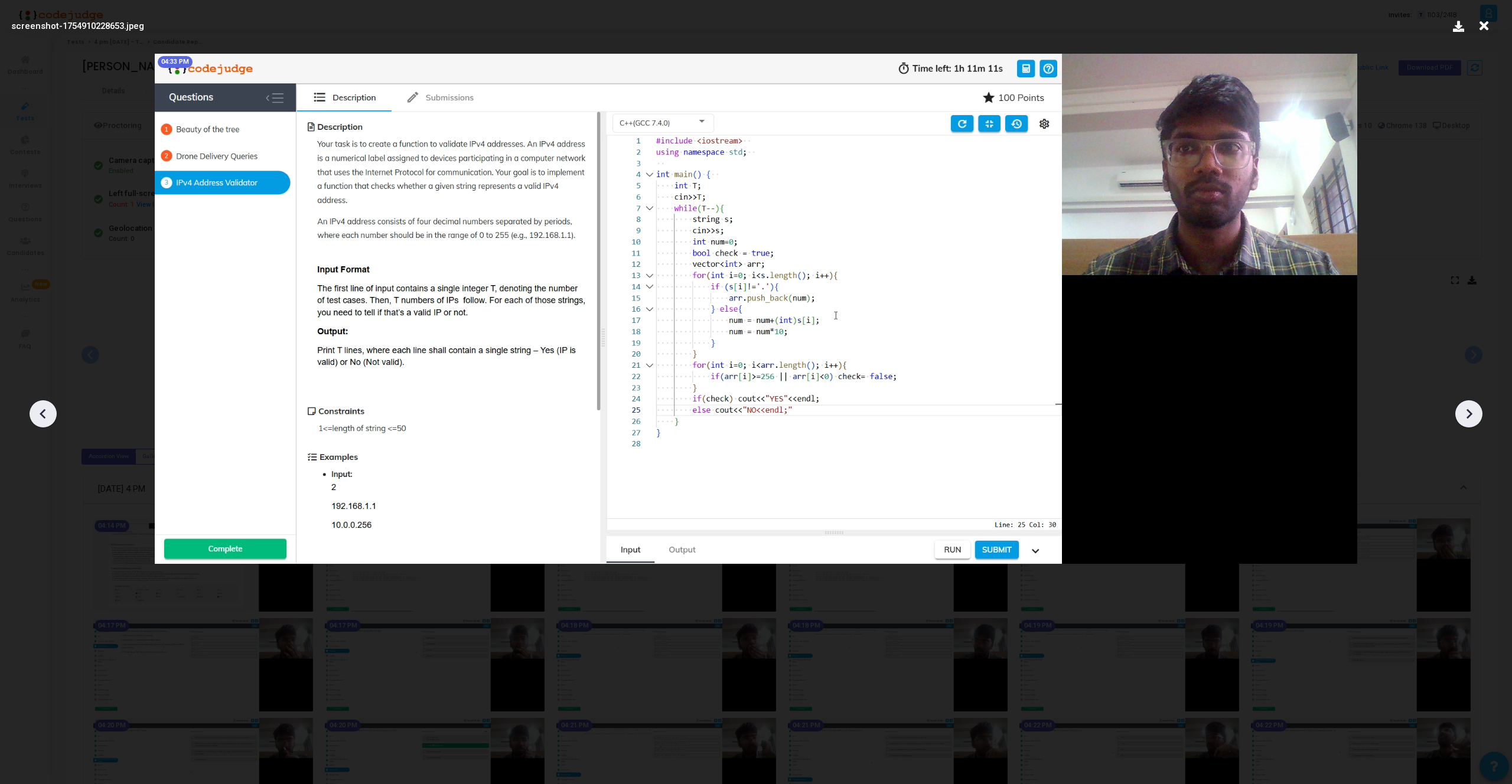
click at [1466, 410] on icon at bounding box center [1469, 414] width 17 height 17
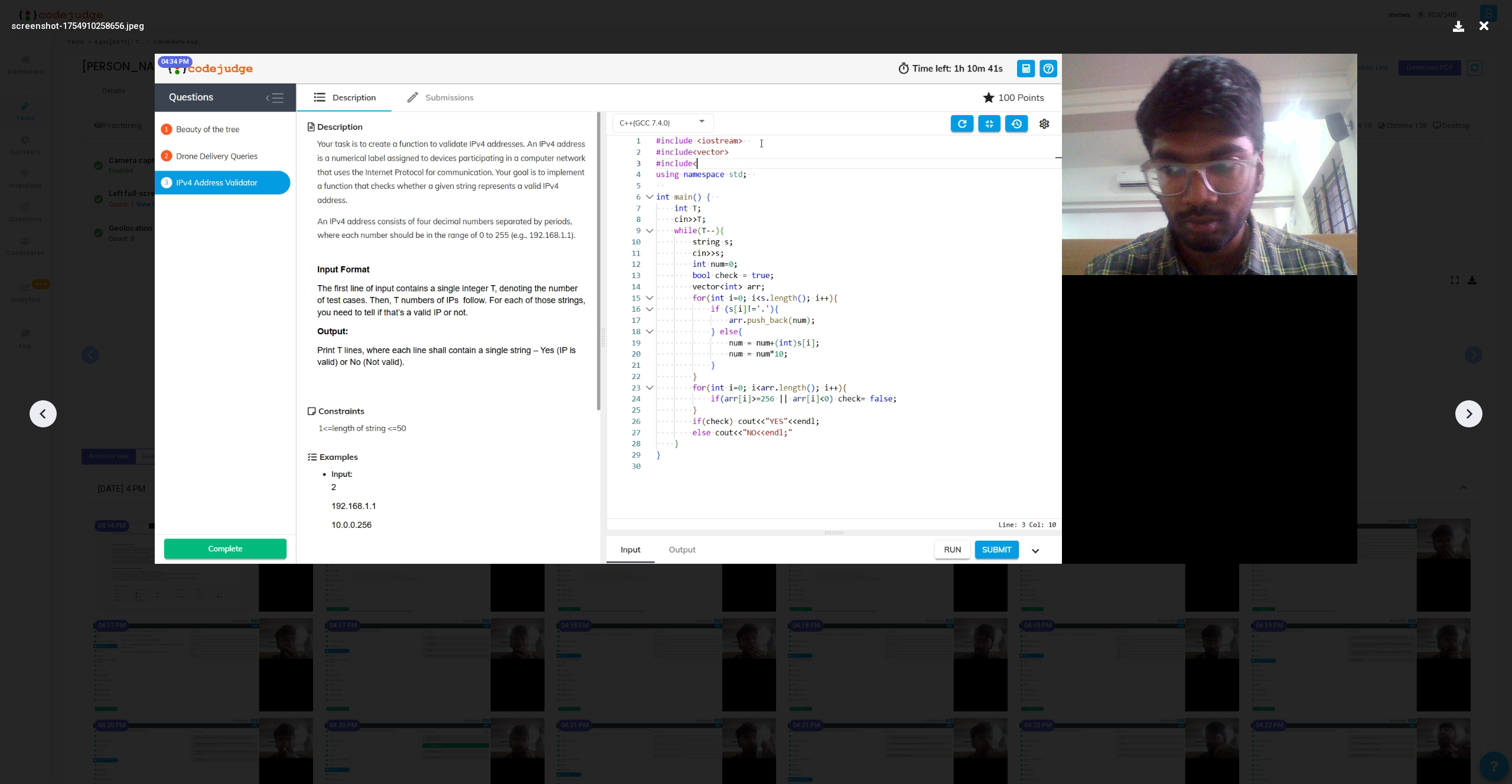
click at [1466, 410] on icon at bounding box center [1469, 414] width 17 height 17
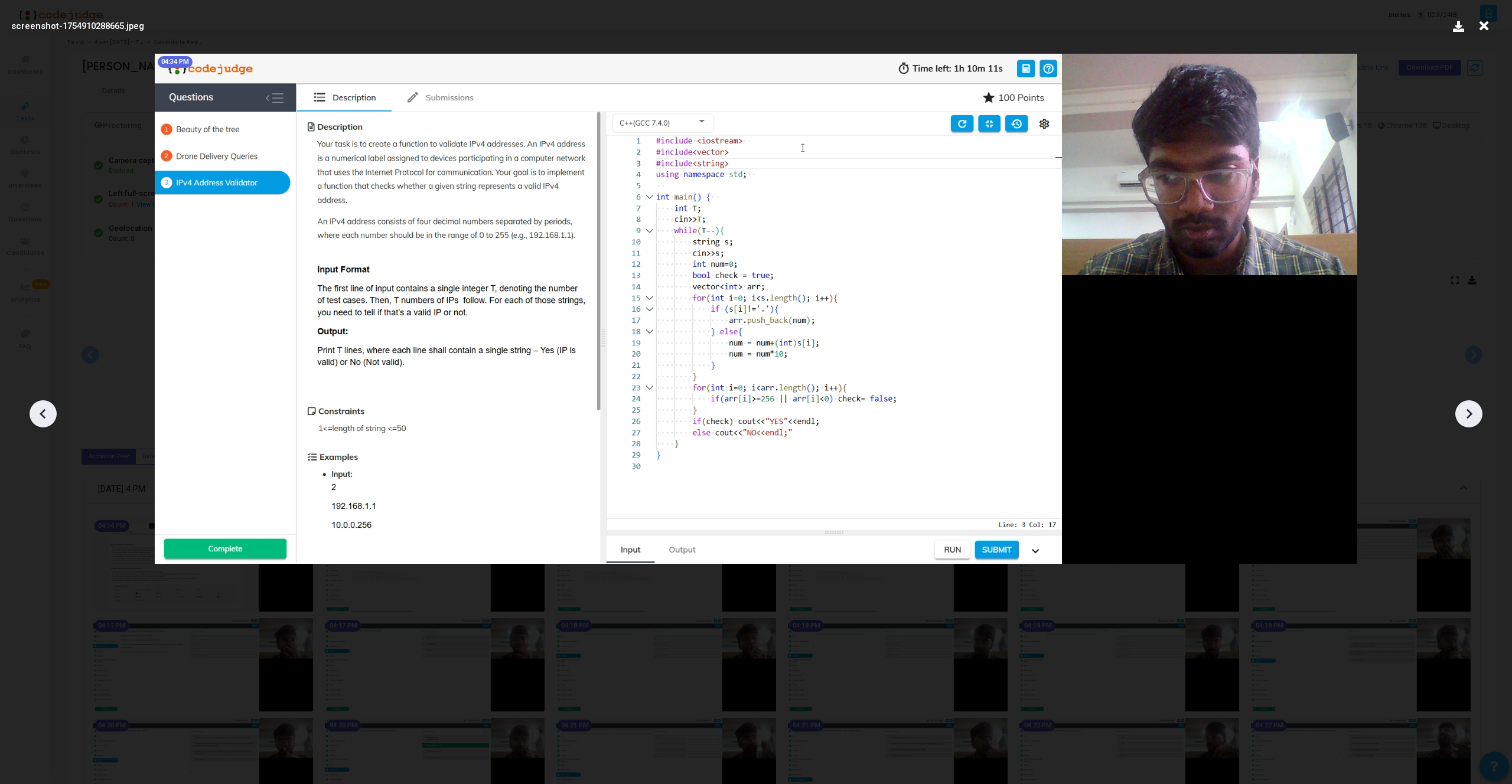
click at [1466, 410] on icon at bounding box center [1469, 414] width 17 height 17
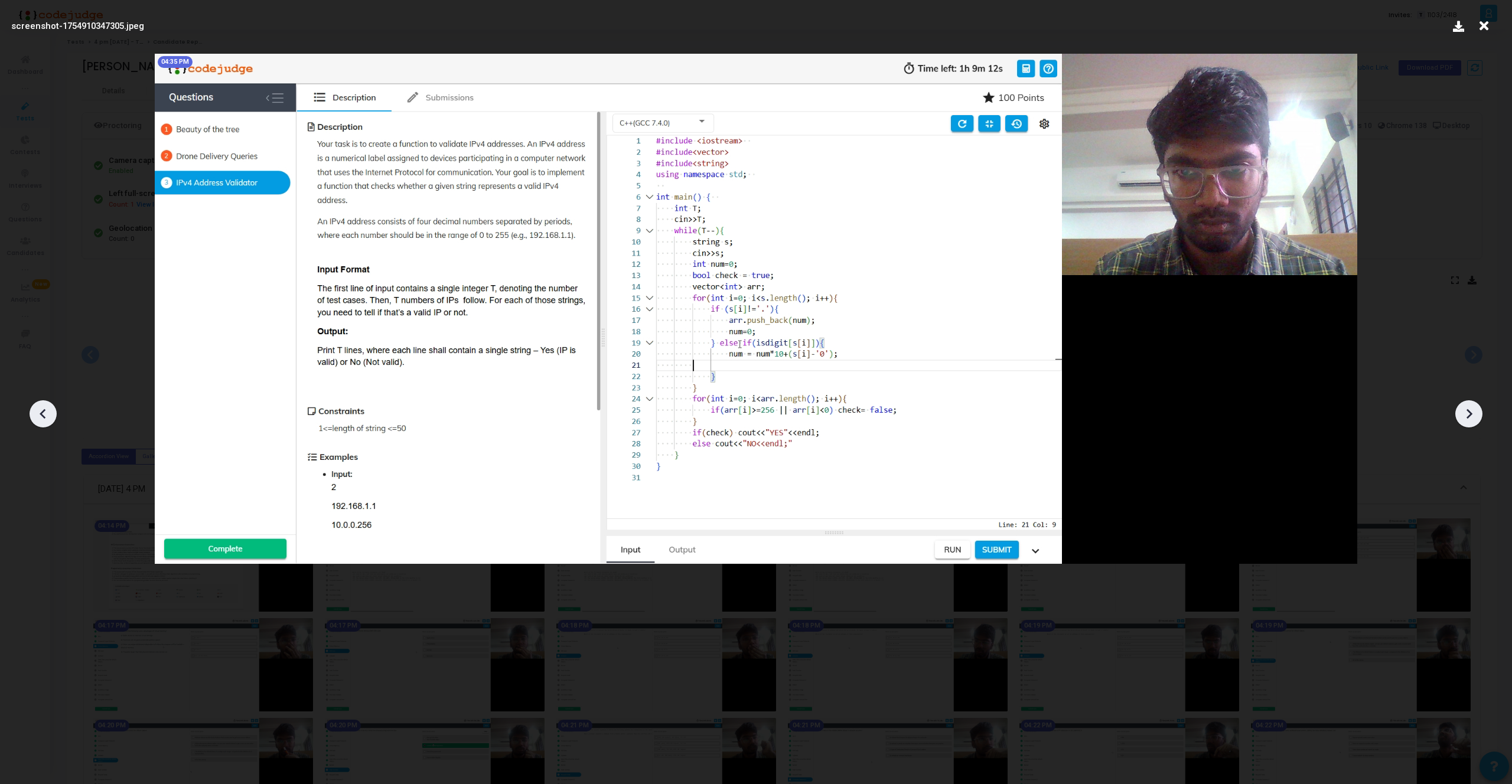
click at [1466, 410] on icon at bounding box center [1469, 414] width 17 height 17
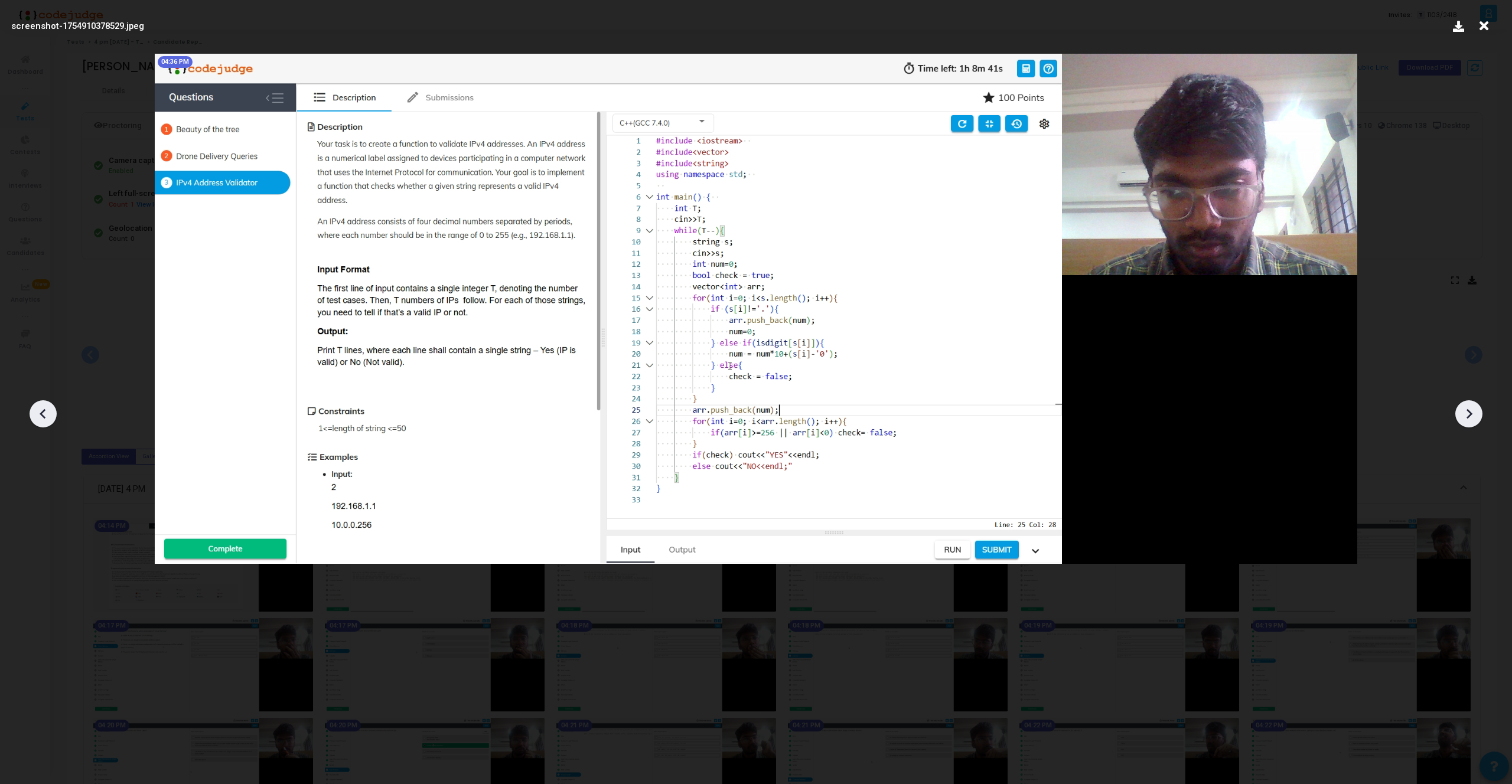
click at [1466, 410] on icon at bounding box center [1469, 414] width 17 height 17
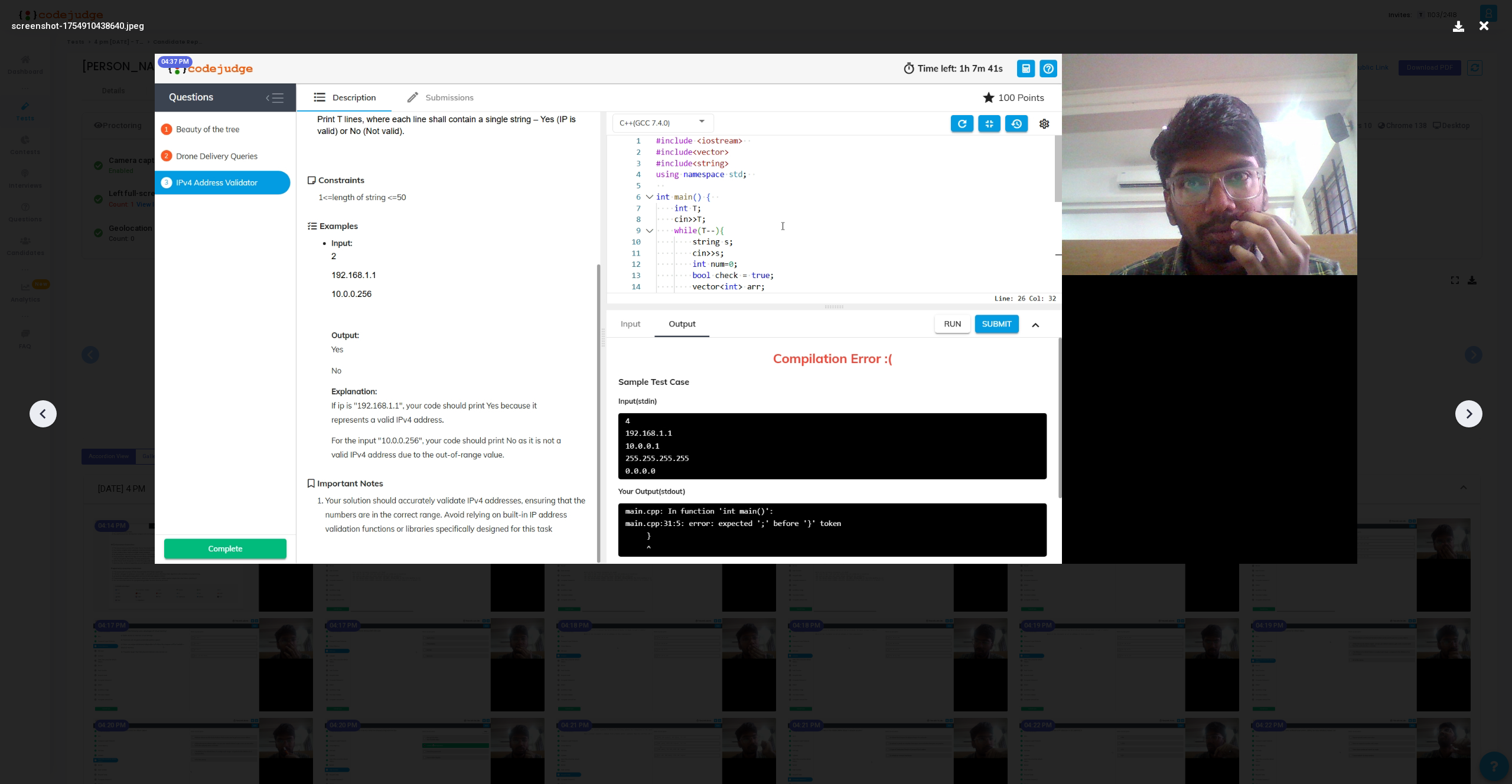
click at [1466, 410] on icon at bounding box center [1469, 414] width 17 height 17
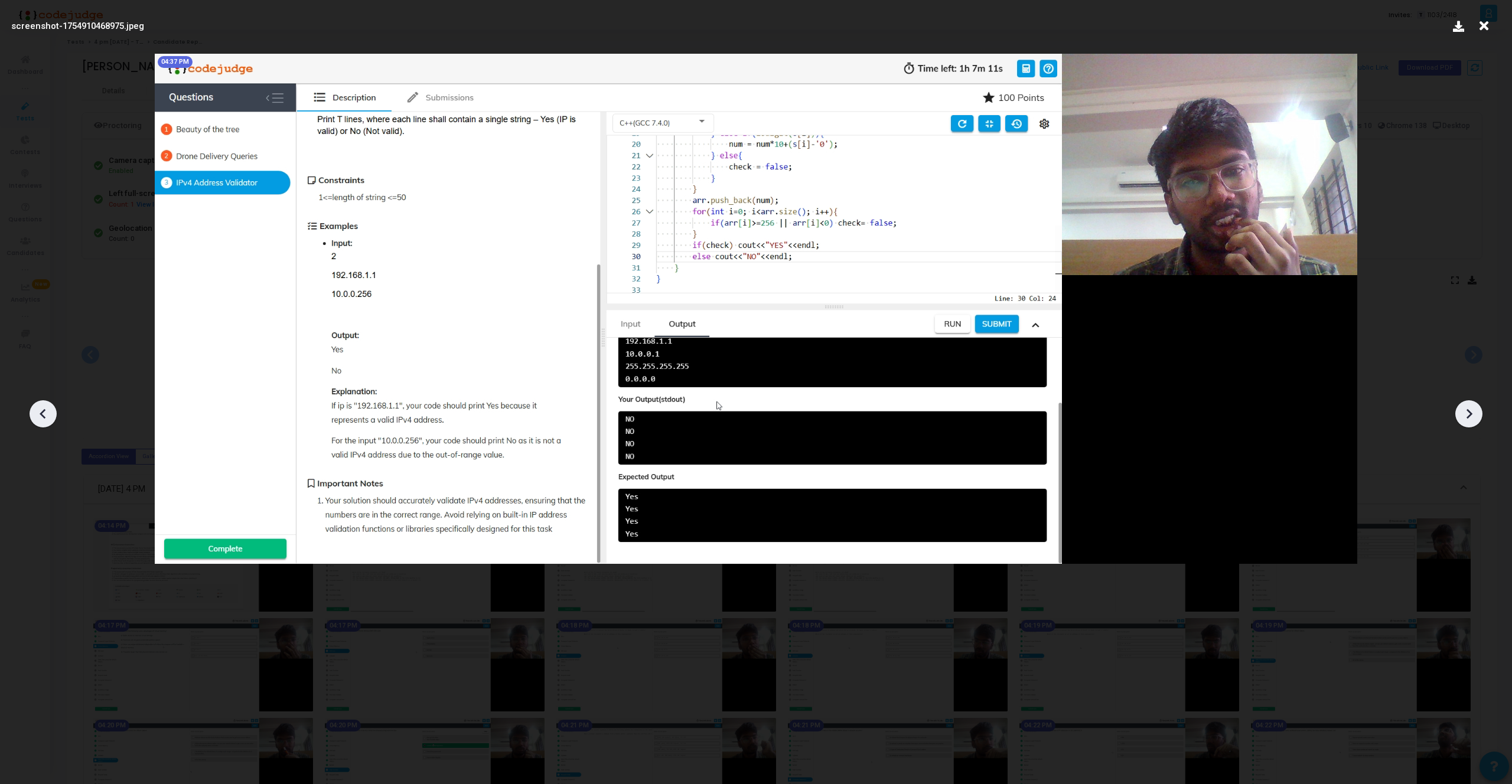
click at [1466, 410] on icon at bounding box center [1469, 414] width 17 height 17
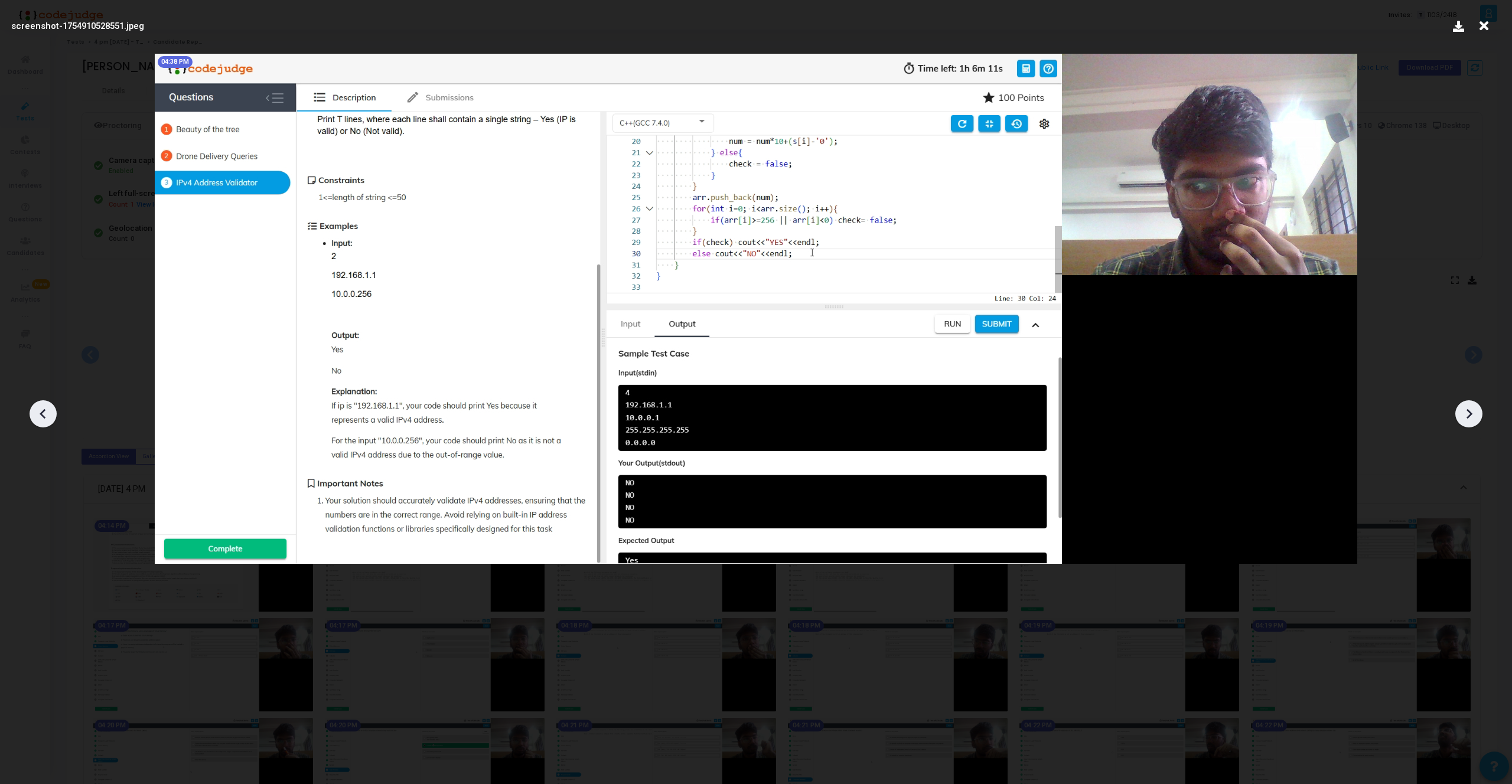
click at [1466, 410] on icon at bounding box center [1469, 414] width 17 height 17
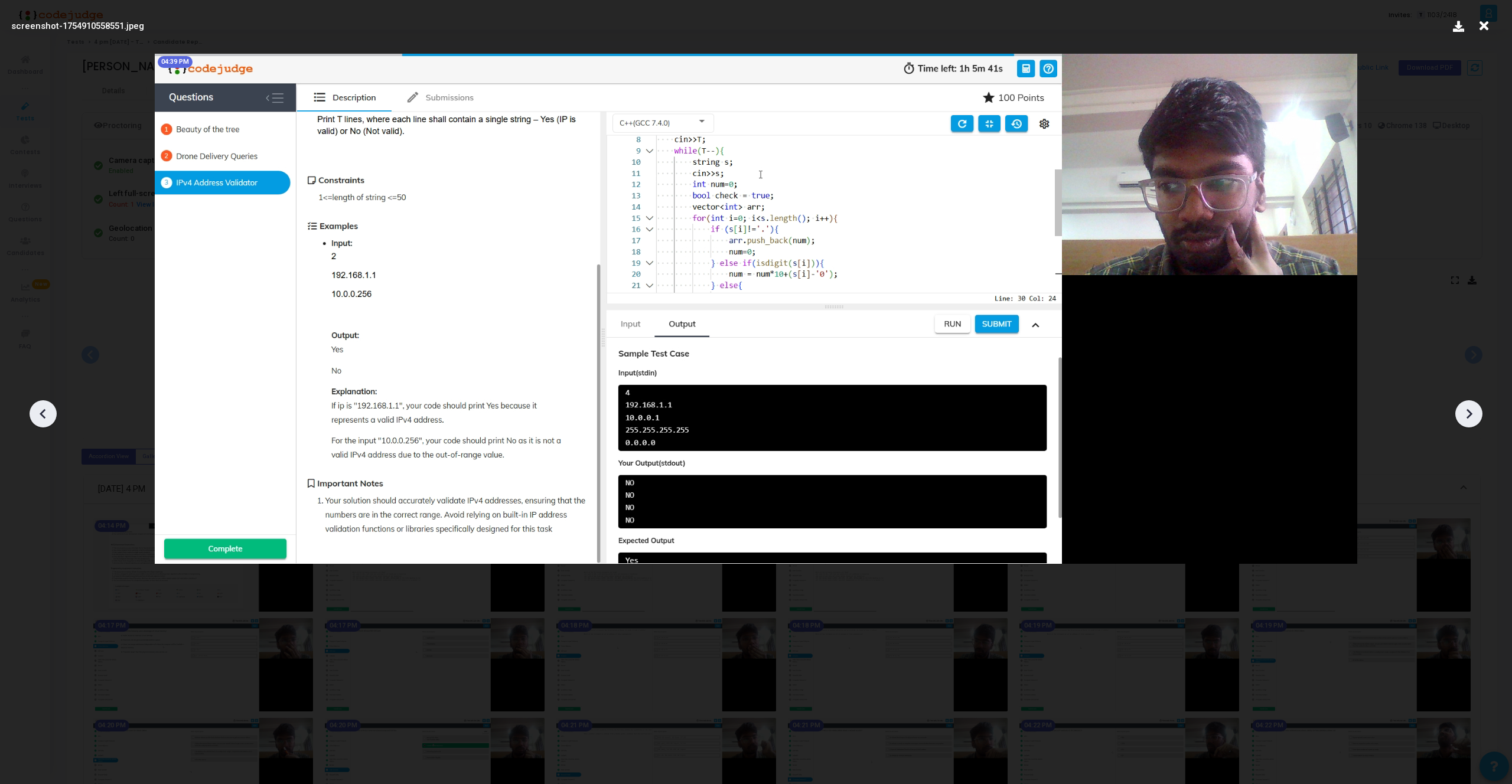
click at [1466, 410] on icon at bounding box center [1469, 414] width 17 height 17
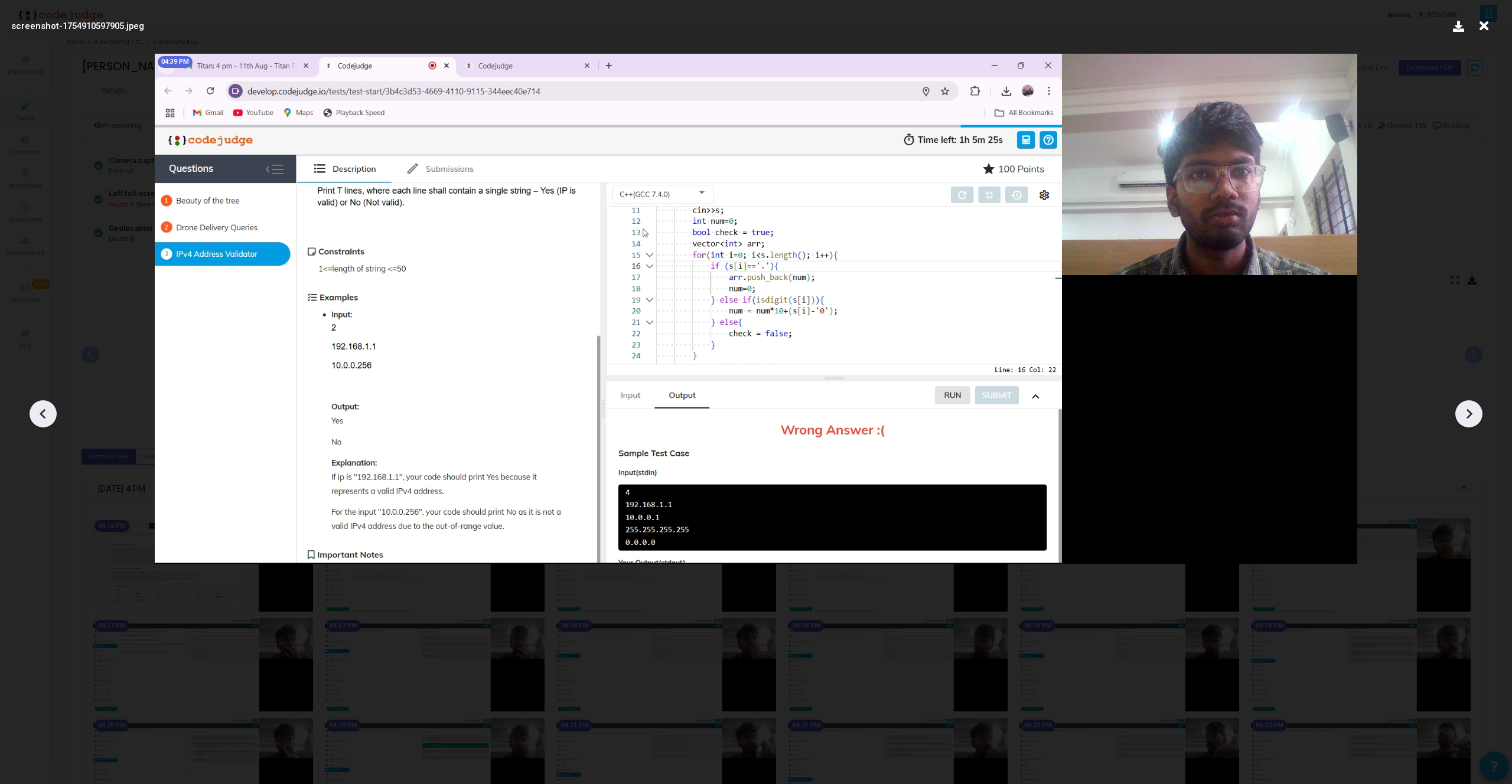
click at [1466, 410] on icon at bounding box center [1469, 414] width 17 height 17
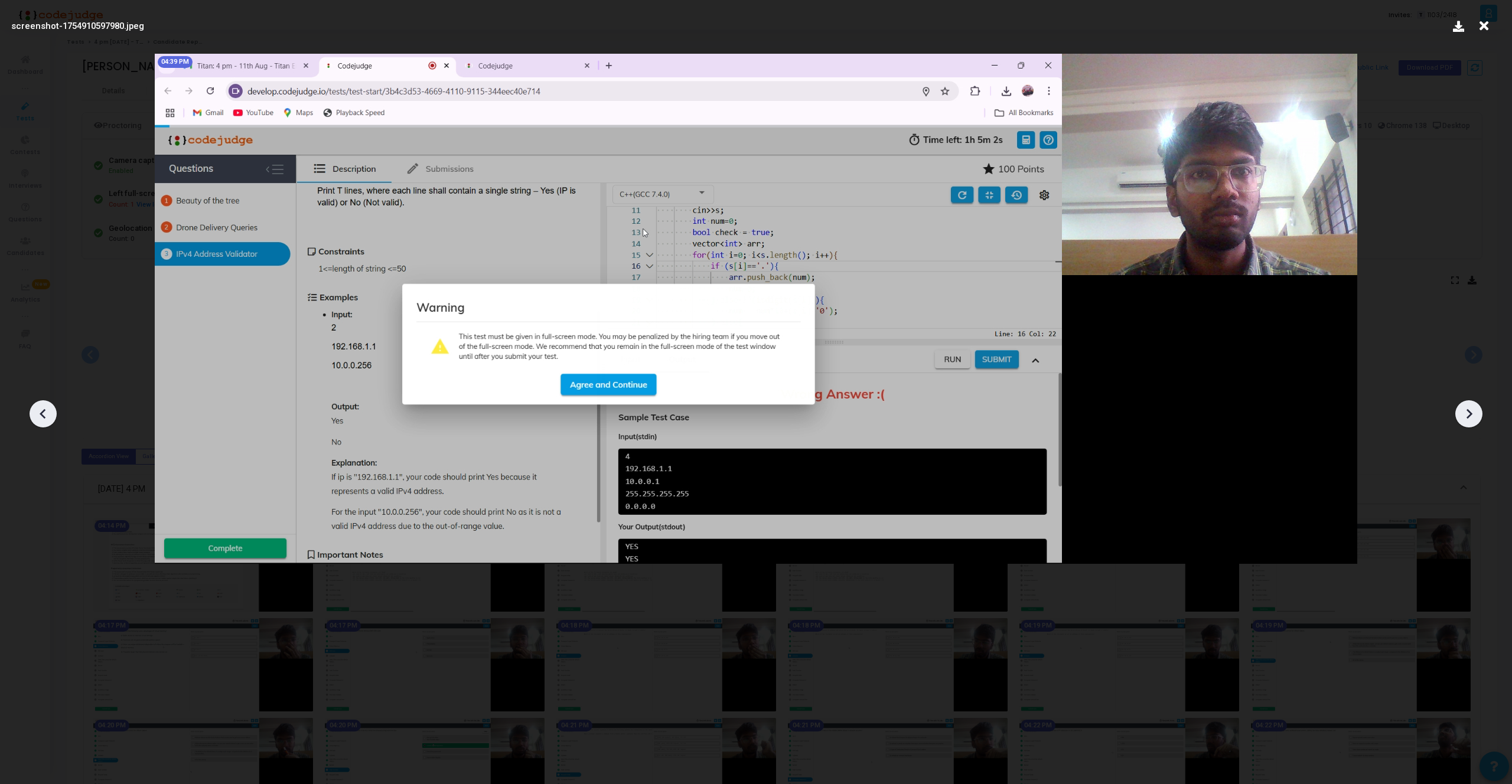
click at [1466, 410] on icon at bounding box center [1469, 414] width 17 height 17
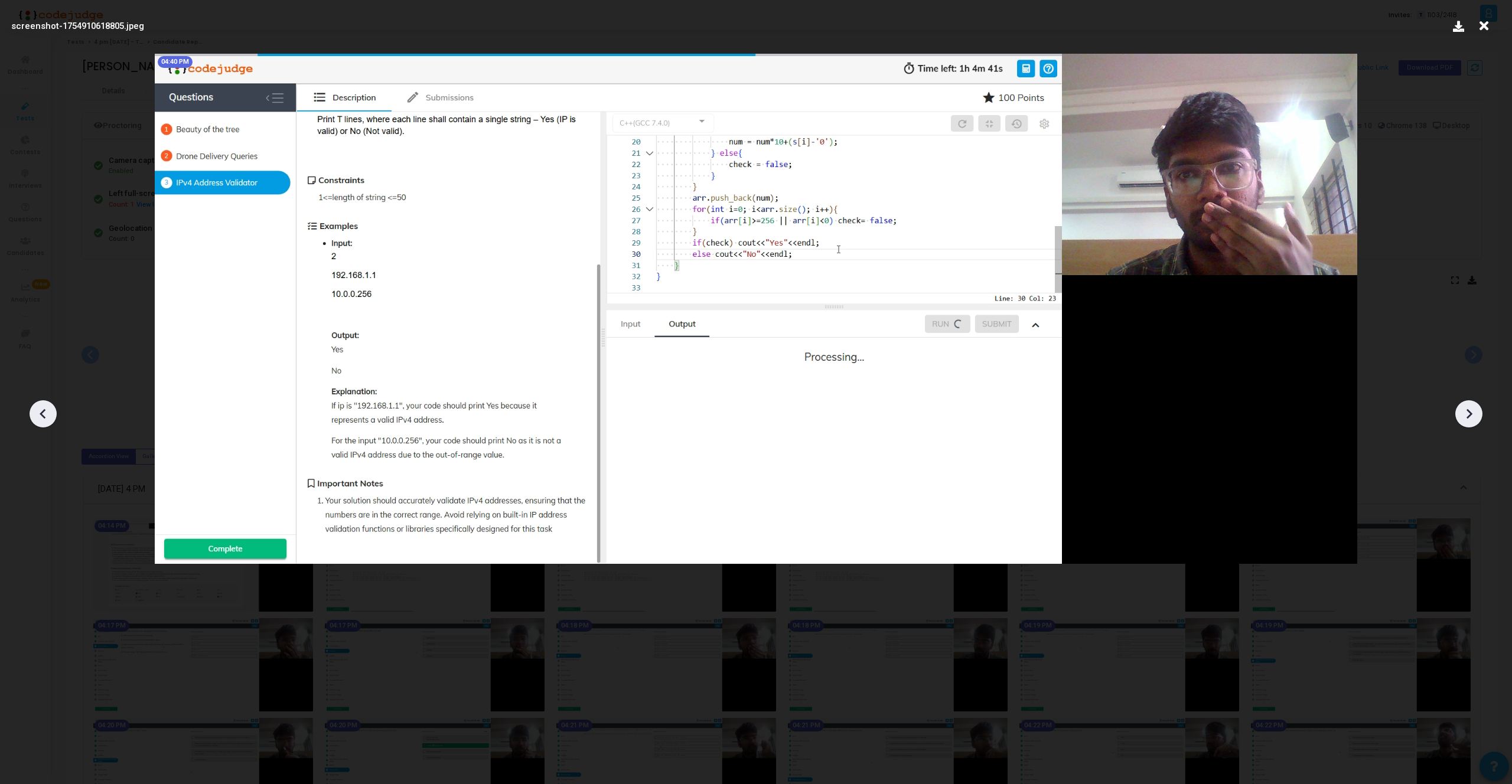
click at [1466, 410] on icon at bounding box center [1469, 414] width 17 height 17
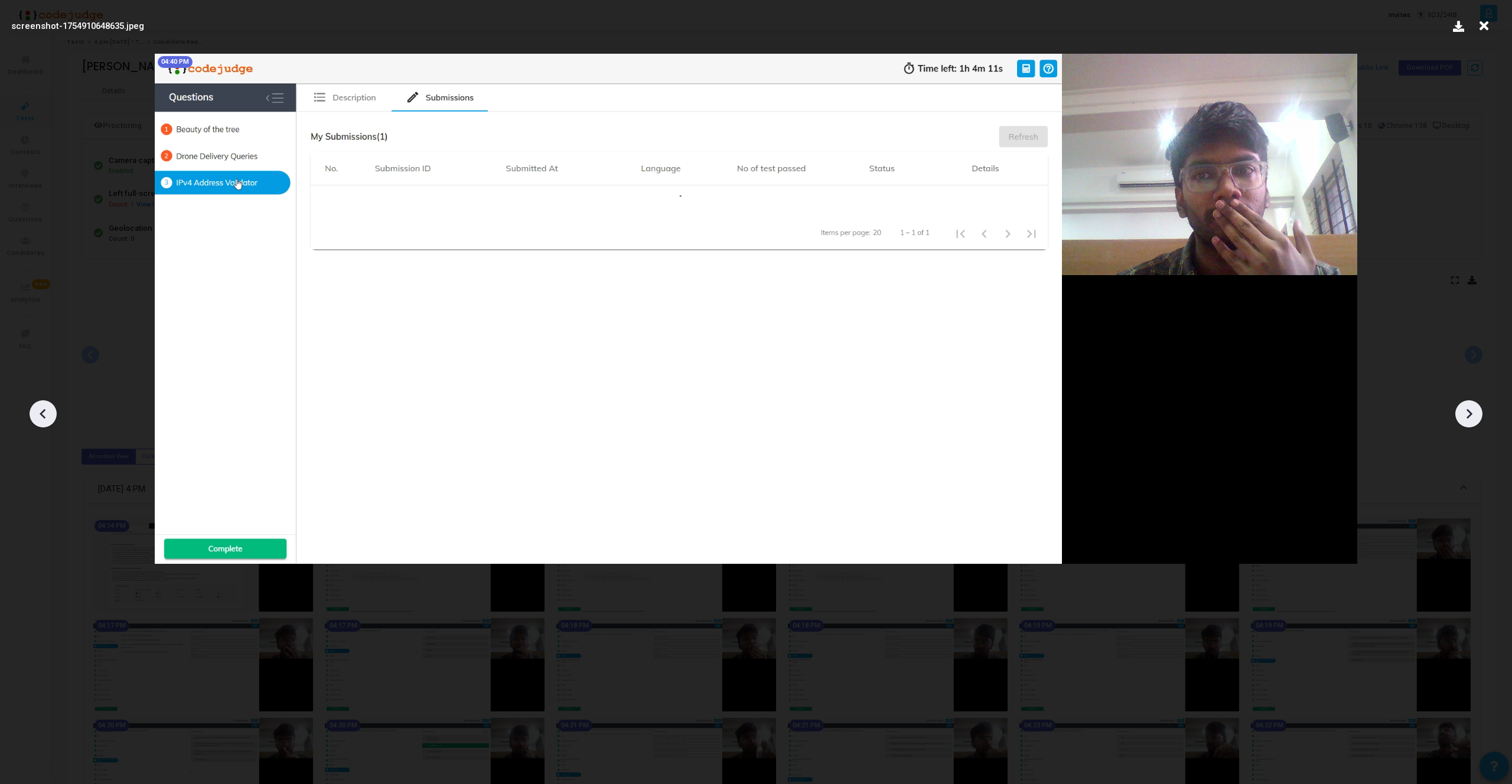
click at [1466, 410] on icon at bounding box center [1469, 414] width 17 height 17
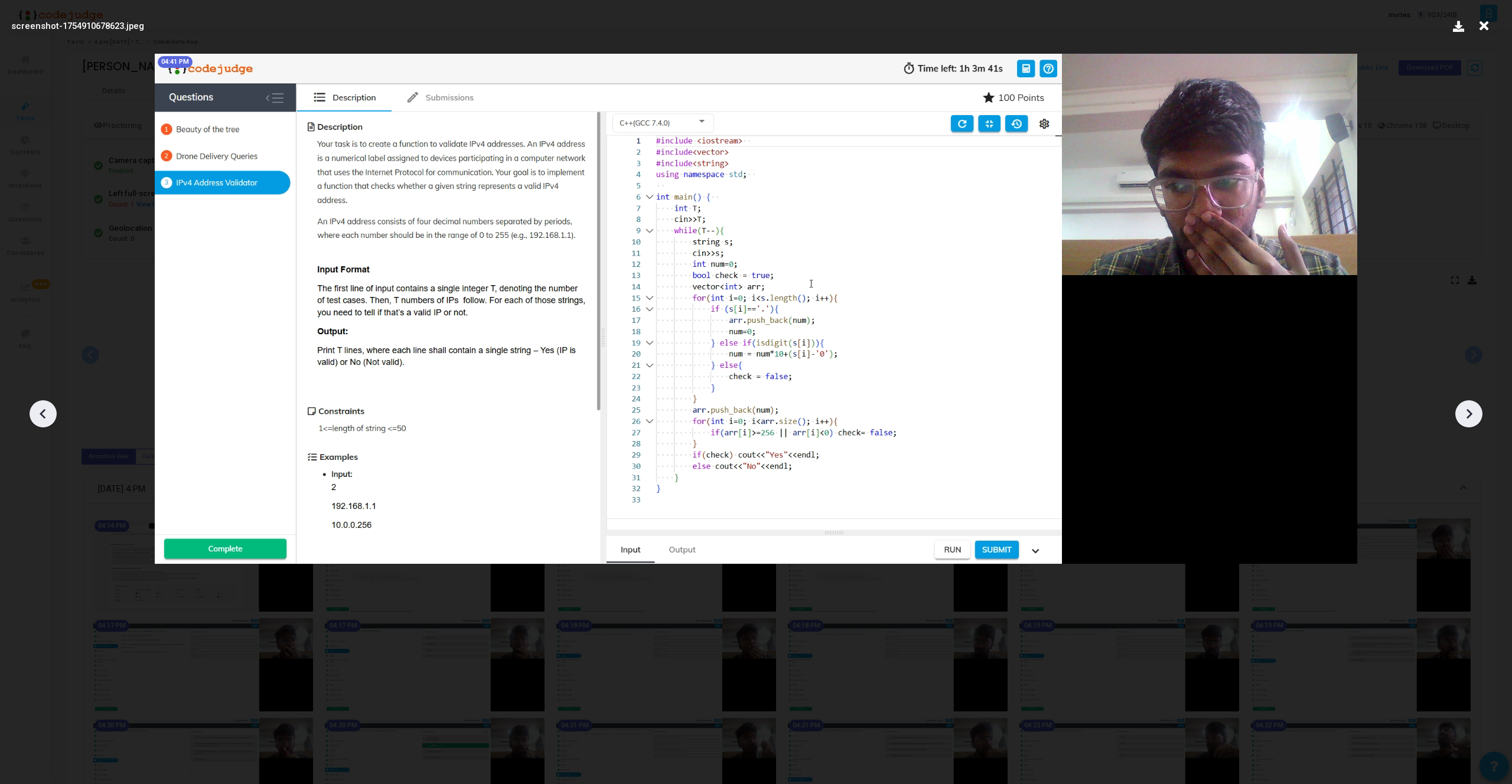
click at [1466, 410] on icon at bounding box center [1469, 414] width 17 height 17
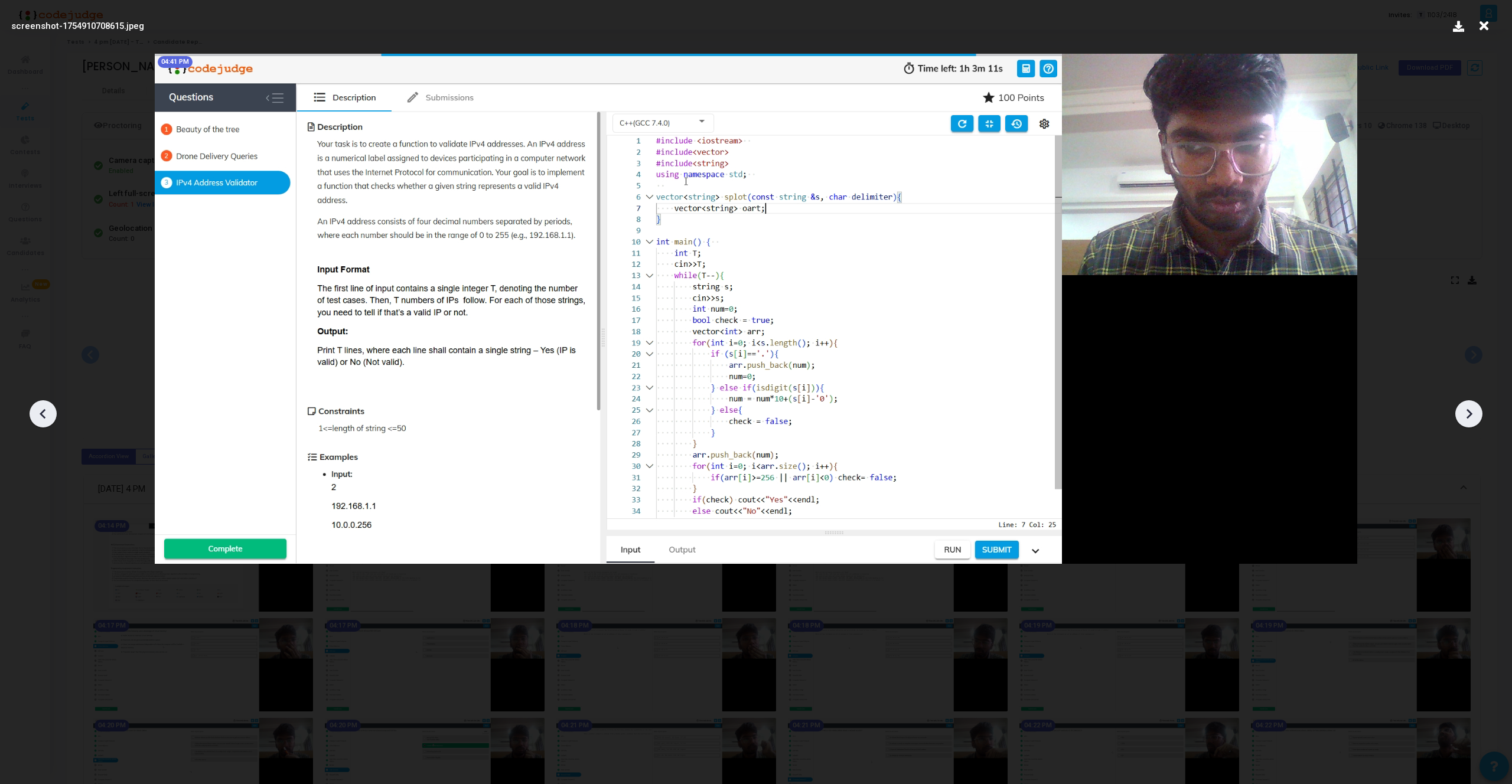
click at [1466, 410] on icon at bounding box center [1469, 414] width 17 height 17
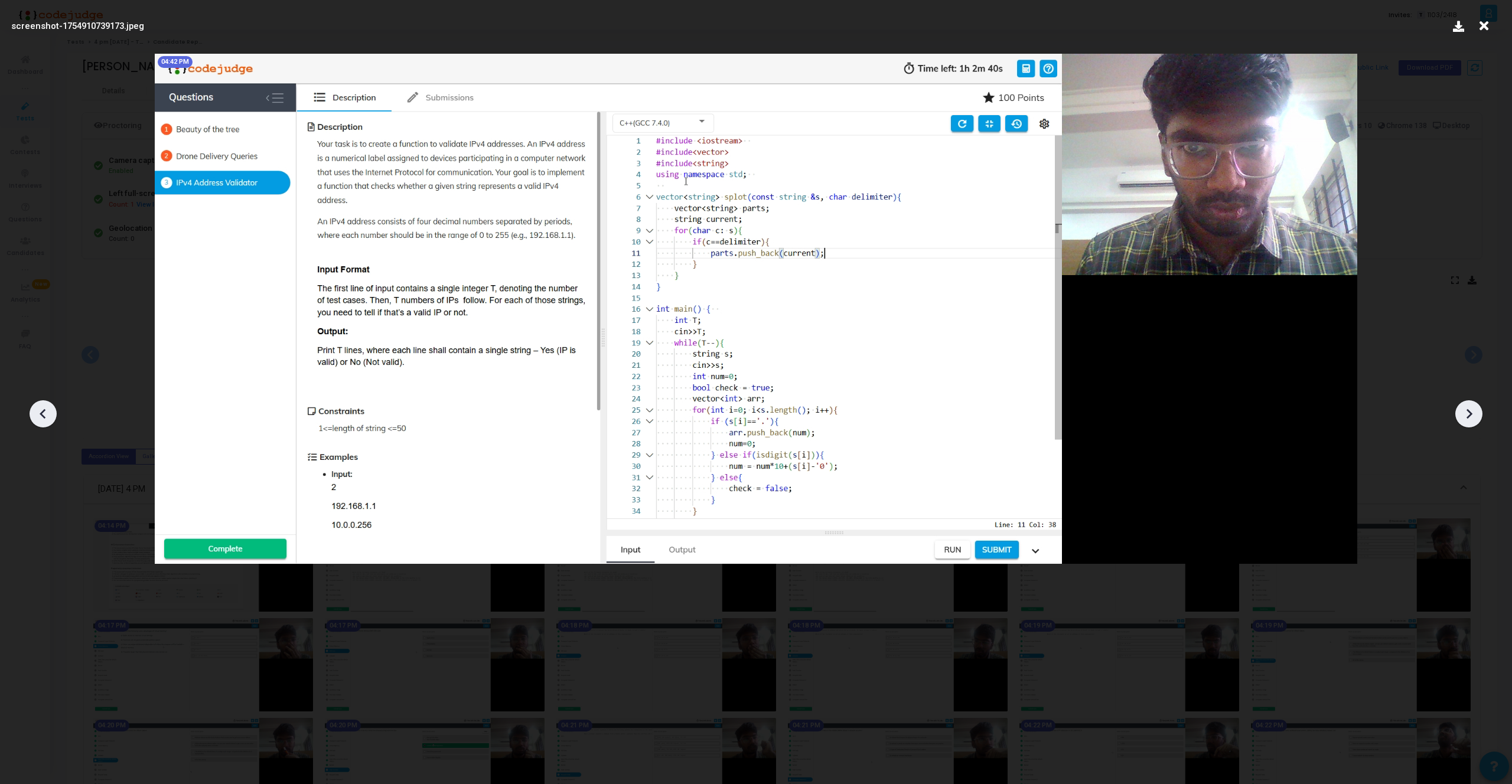
click at [1466, 410] on icon at bounding box center [1469, 414] width 17 height 17
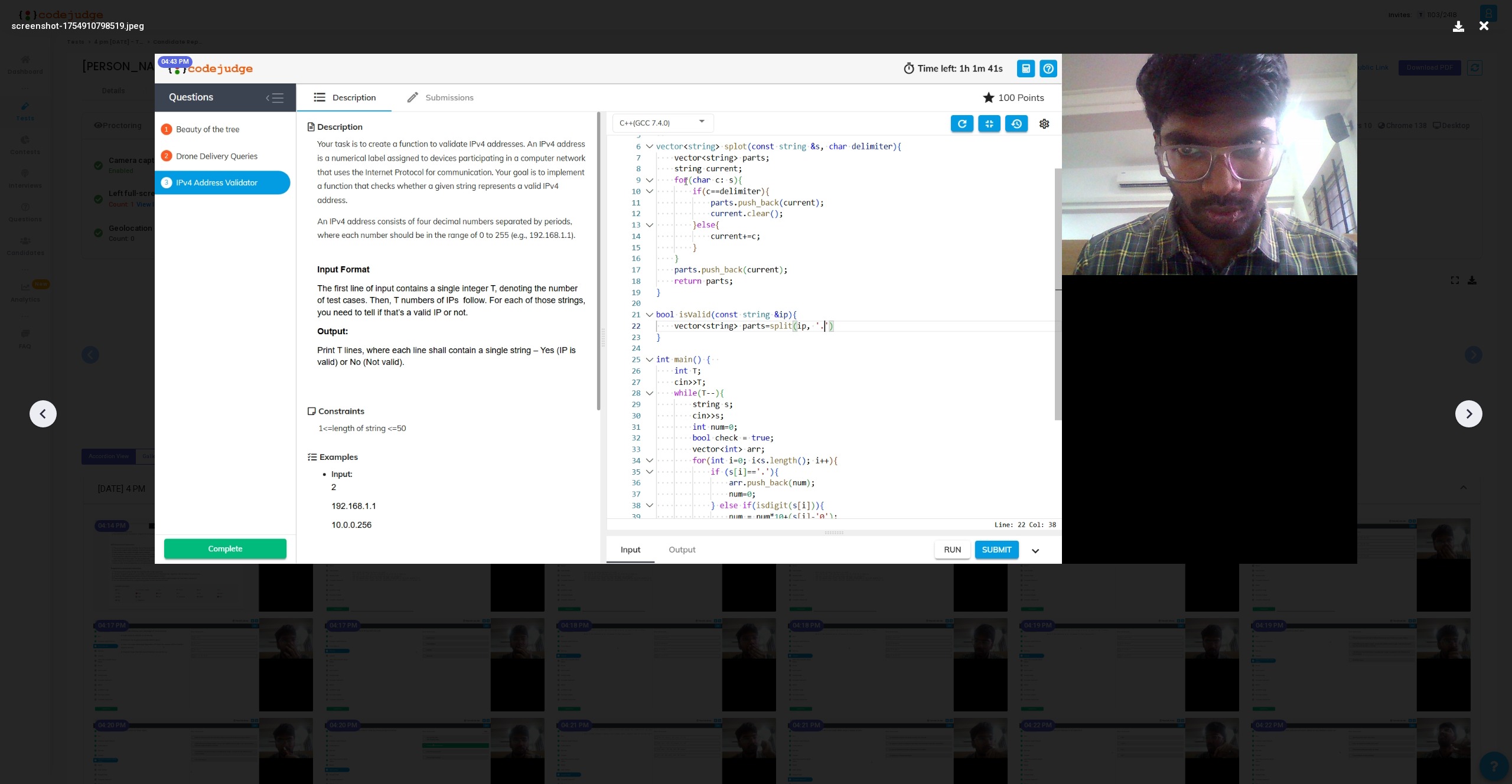
click at [1466, 410] on icon at bounding box center [1469, 414] width 17 height 17
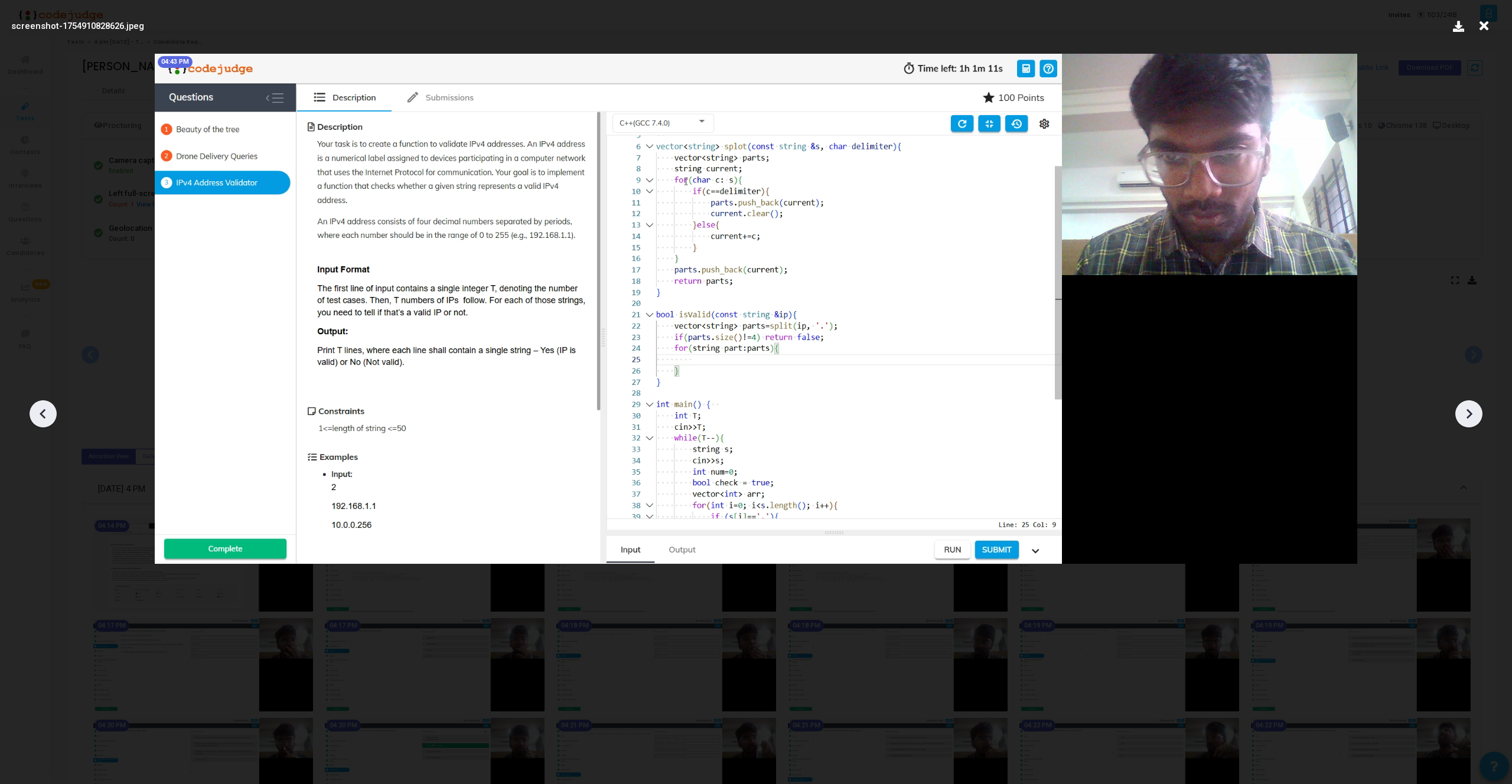
click at [1466, 410] on icon at bounding box center [1469, 414] width 17 height 17
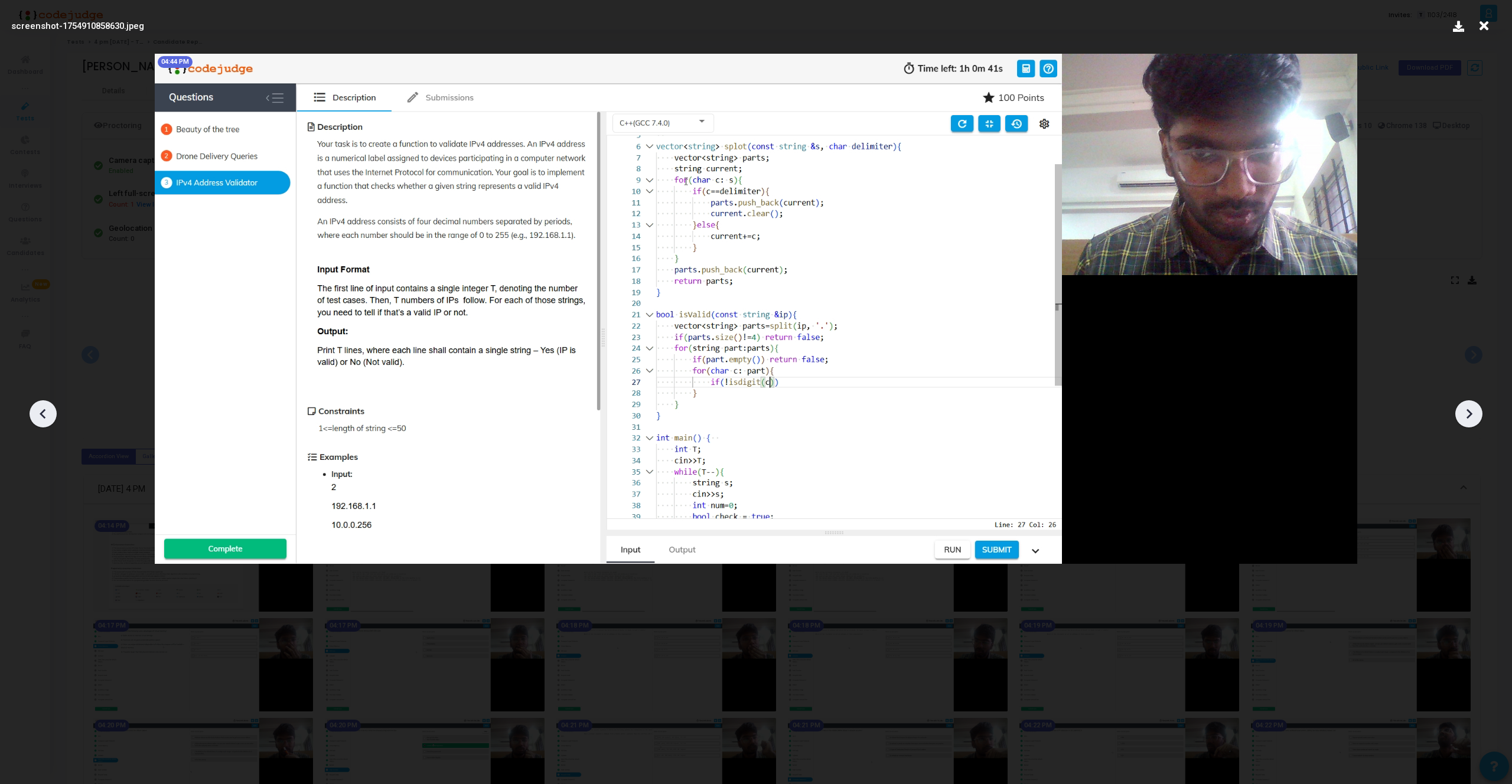
click at [1466, 410] on icon at bounding box center [1469, 414] width 17 height 17
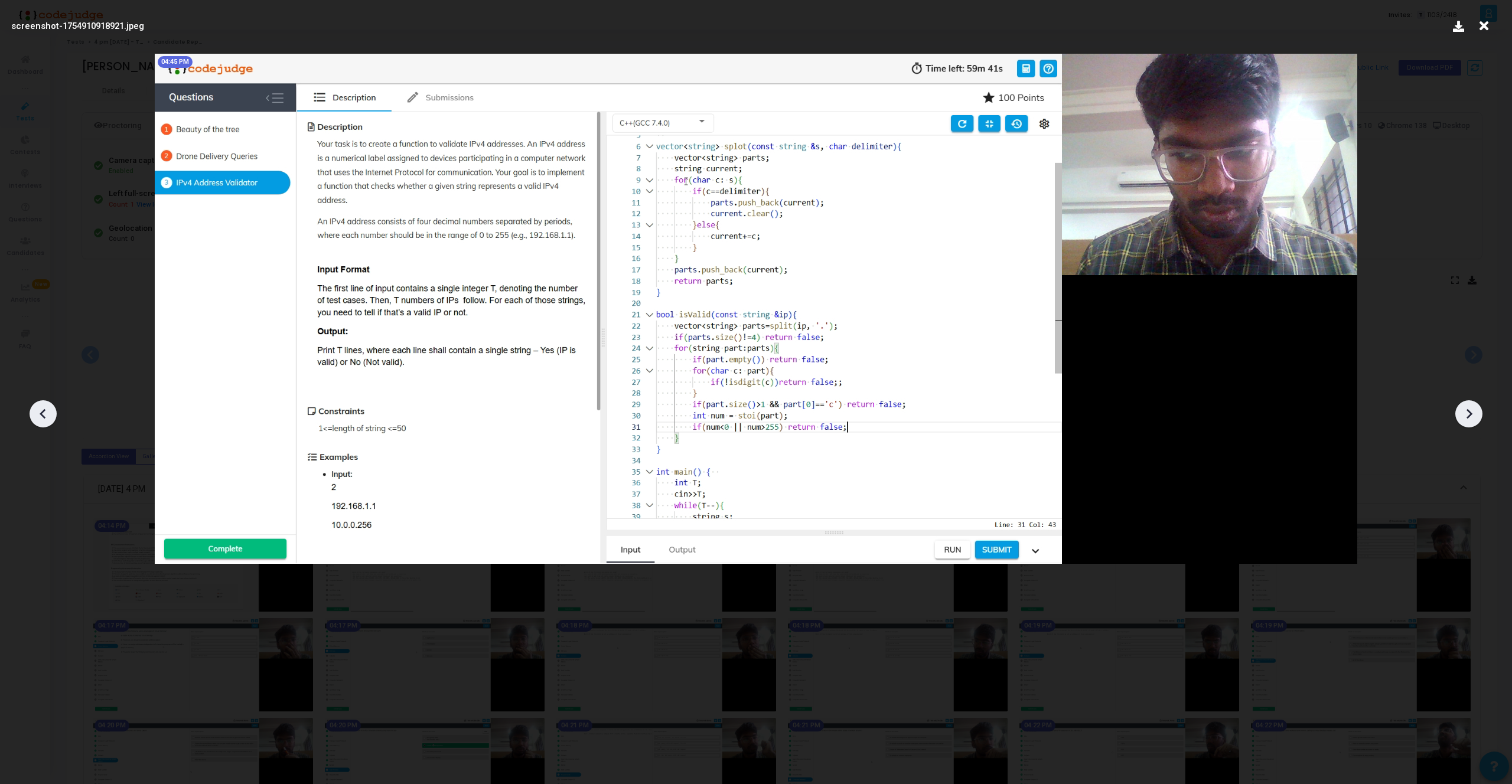
click at [1466, 410] on icon at bounding box center [1469, 414] width 17 height 17
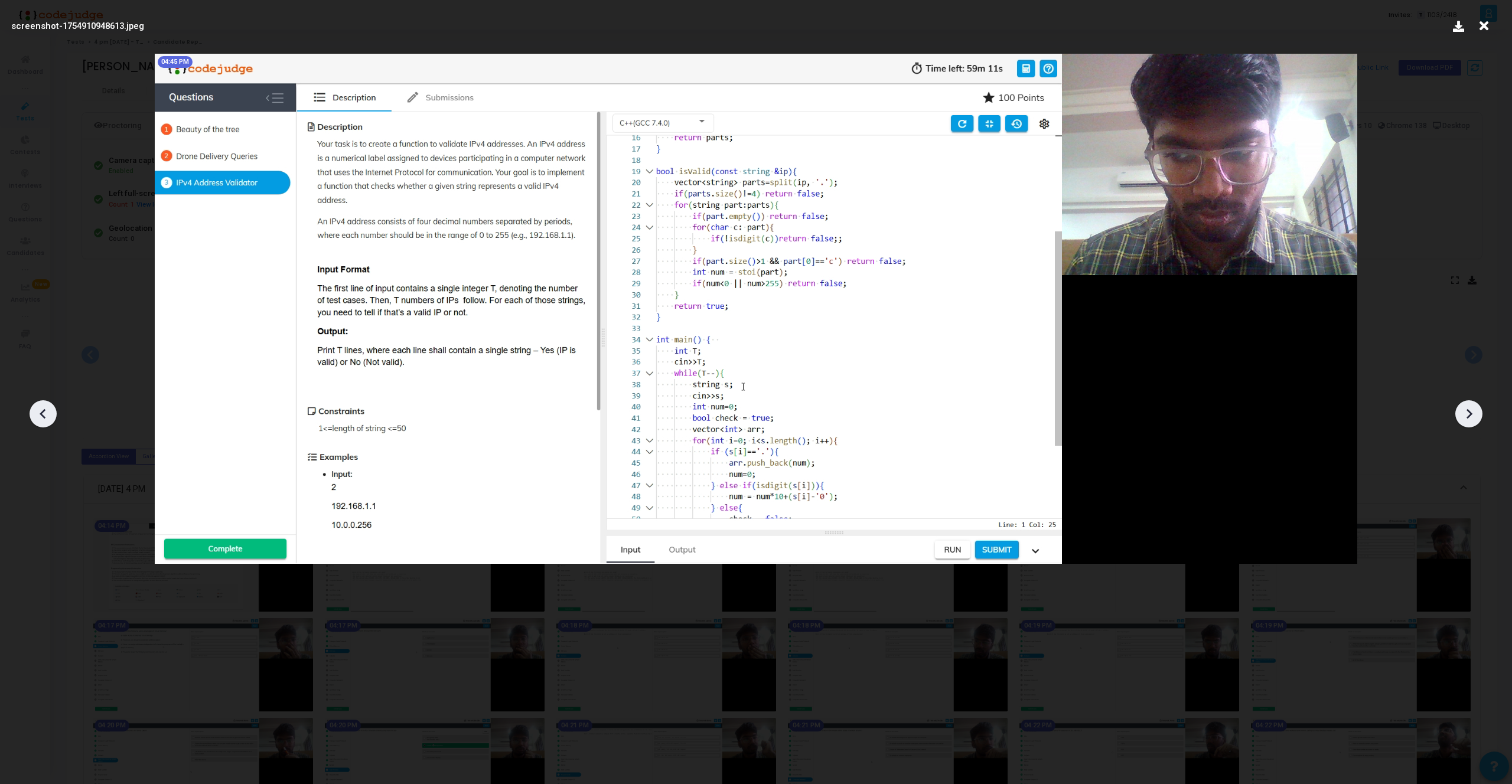
click at [1466, 410] on icon at bounding box center [1469, 414] width 17 height 17
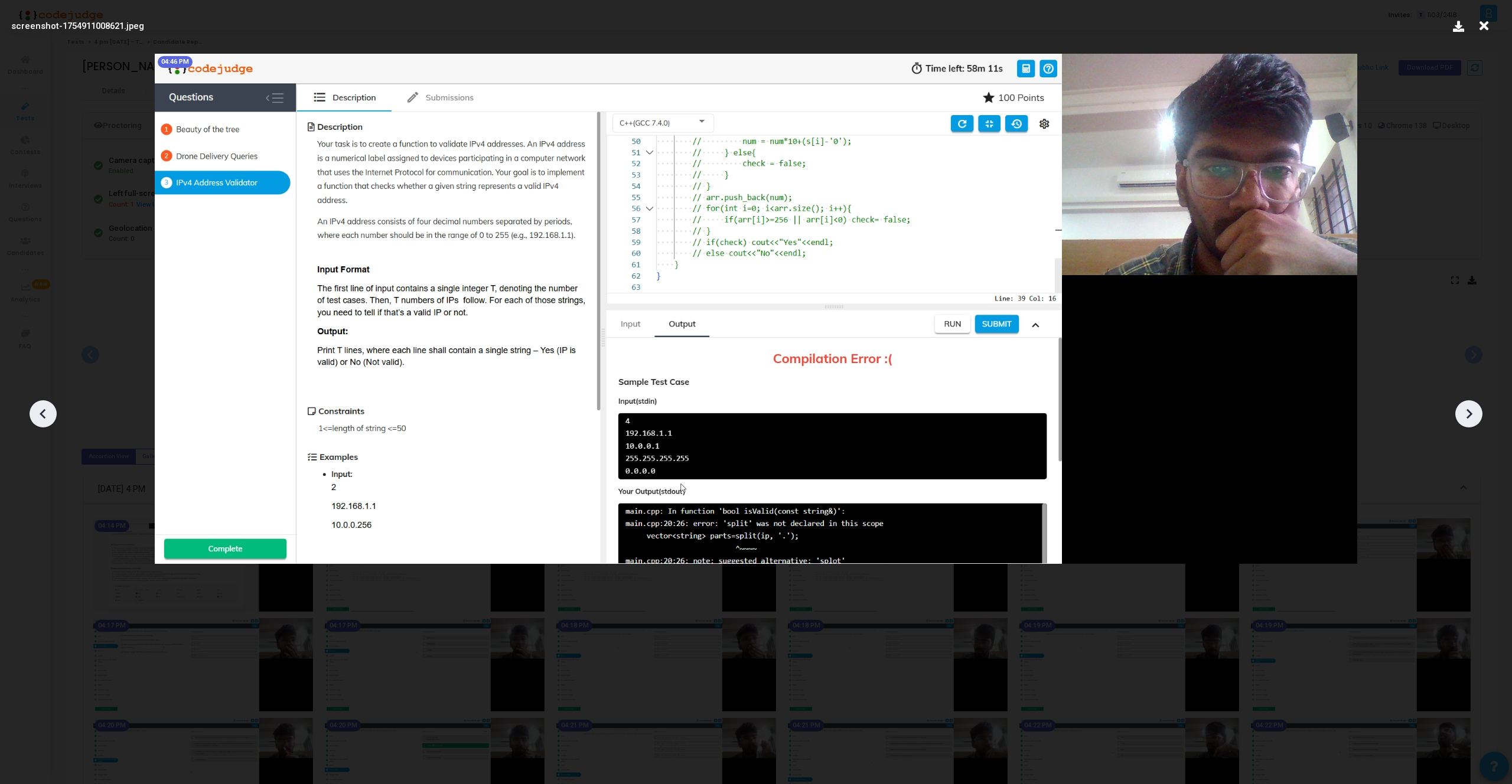
click at [1466, 410] on icon at bounding box center [1469, 414] width 17 height 17
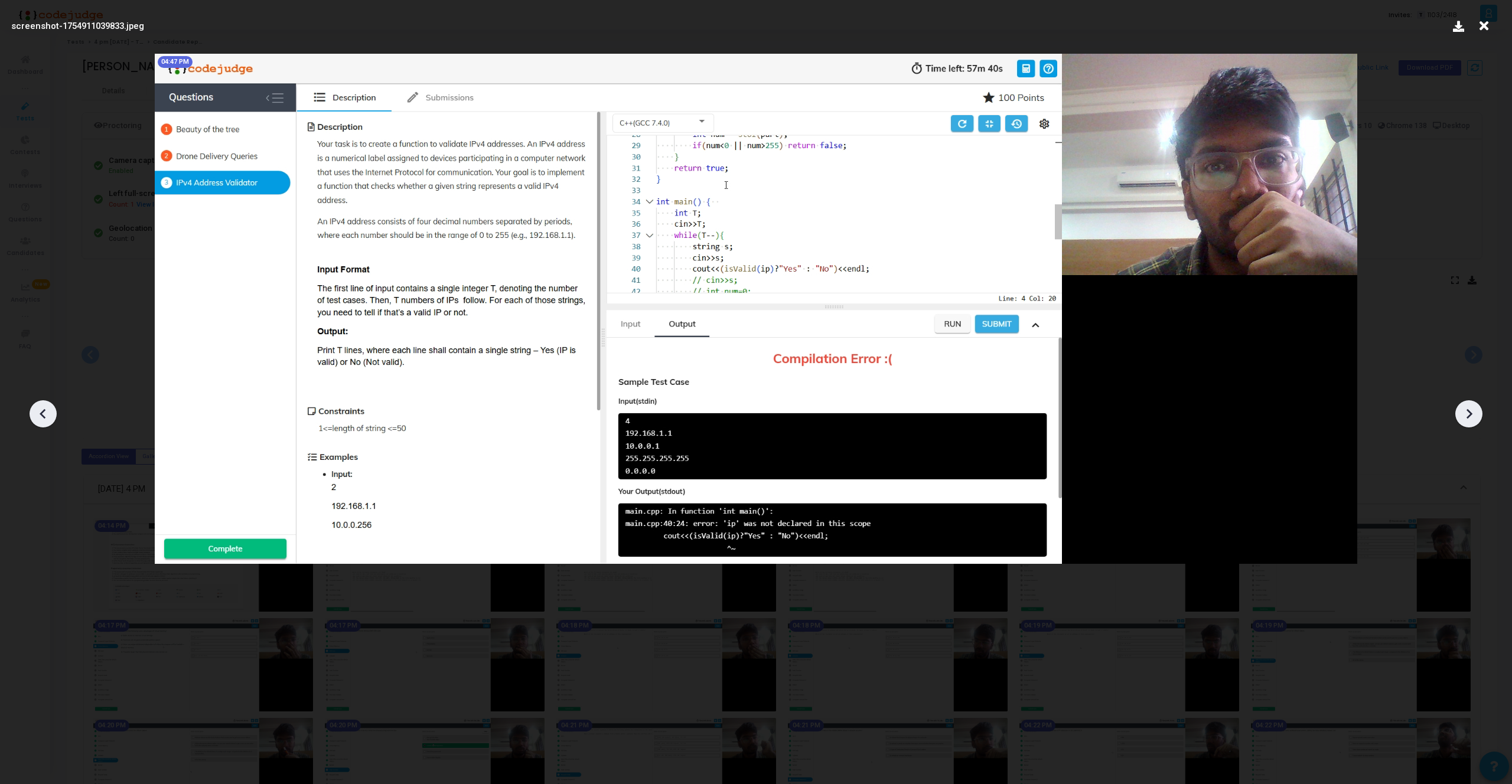
click at [1466, 410] on icon at bounding box center [1469, 414] width 17 height 17
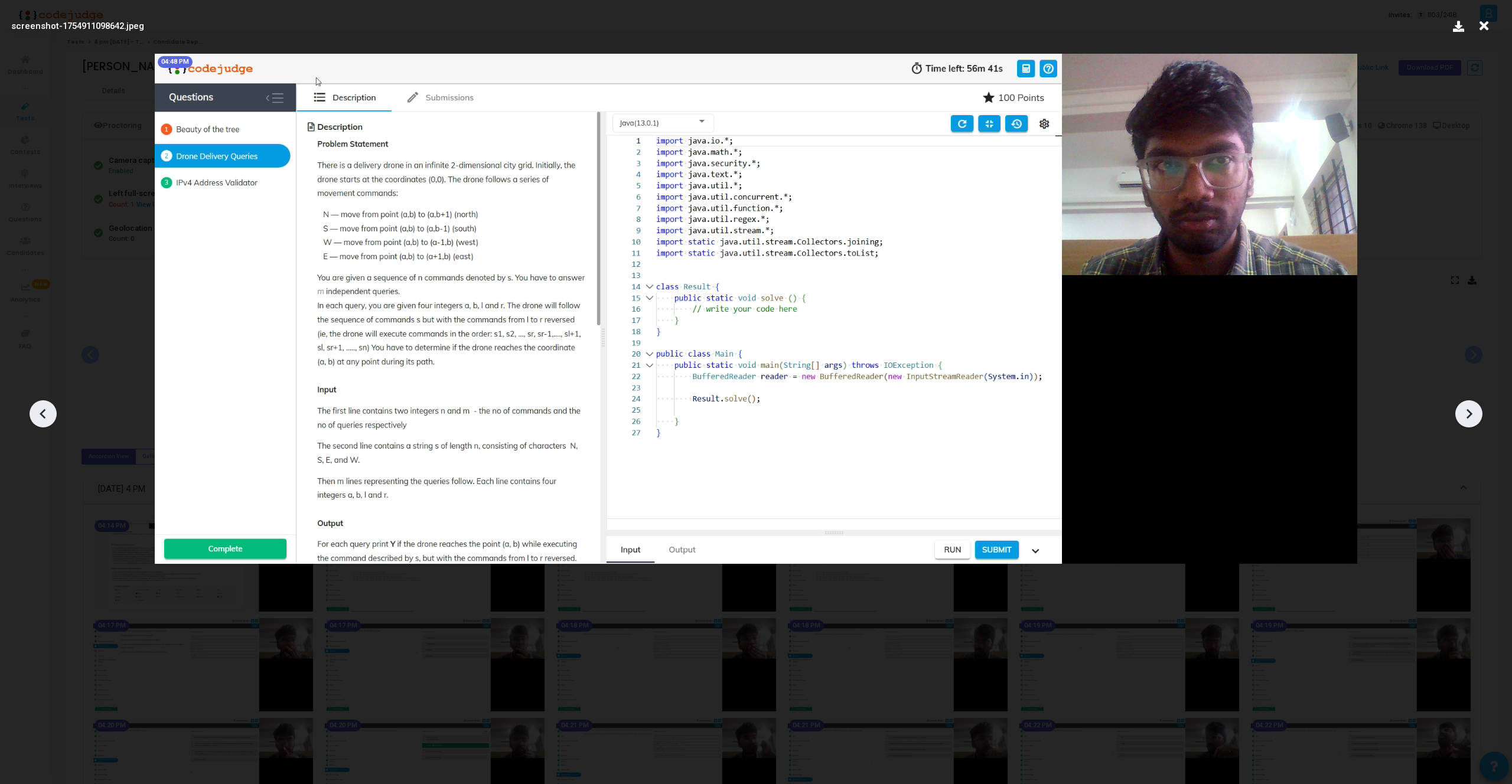
click at [1466, 410] on icon at bounding box center [1469, 414] width 17 height 17
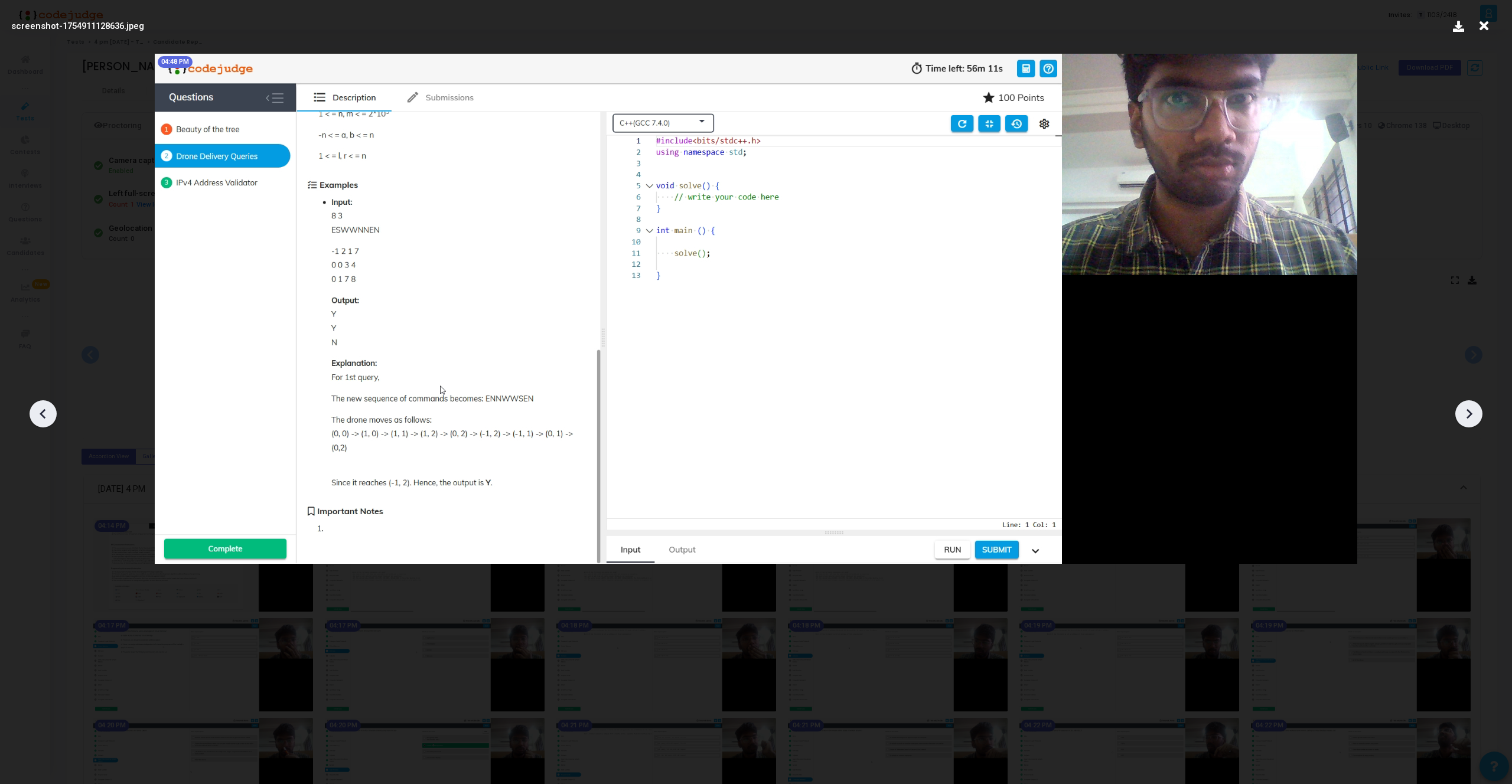
click at [1466, 410] on icon at bounding box center [1469, 414] width 17 height 17
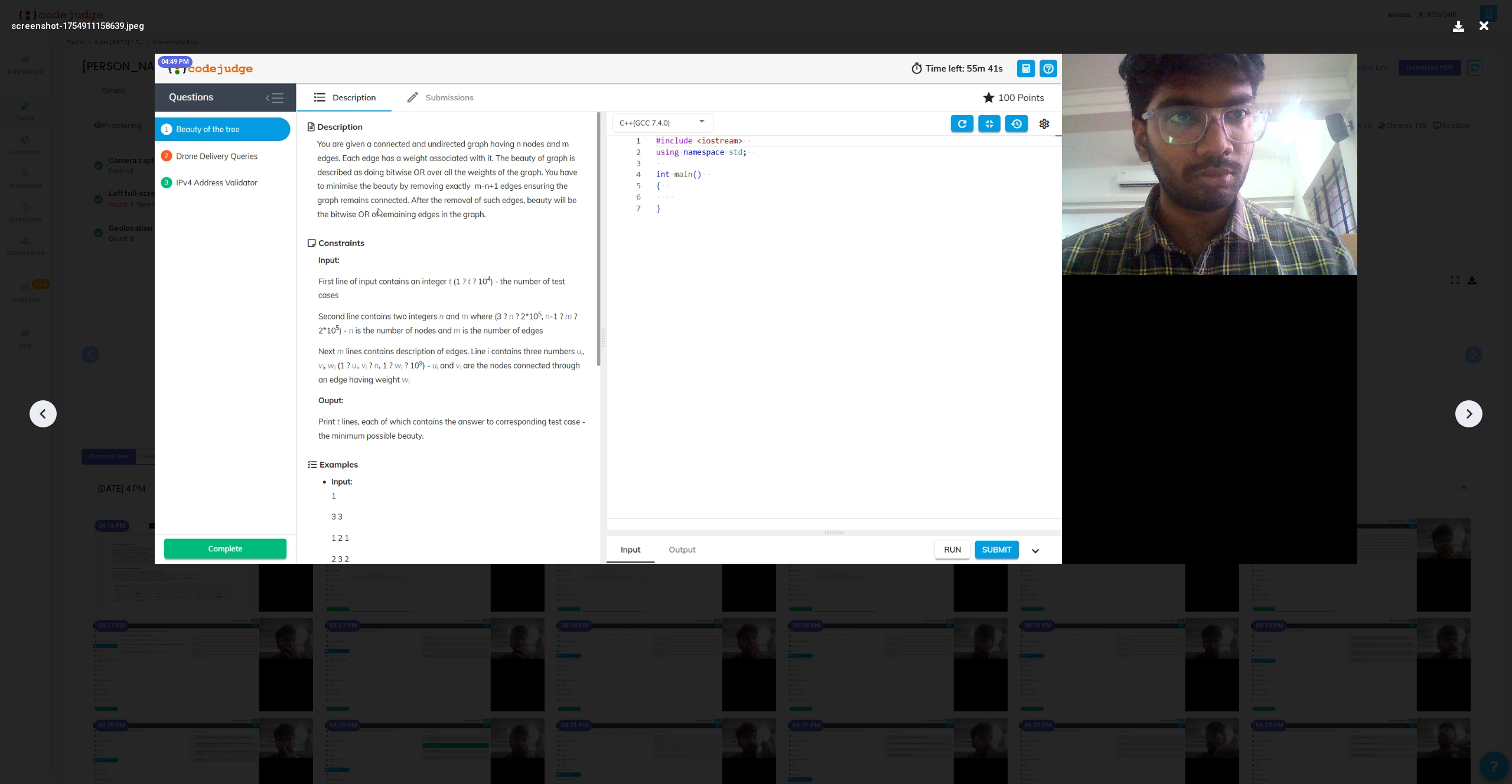
click at [1466, 410] on icon at bounding box center [1469, 414] width 17 height 17
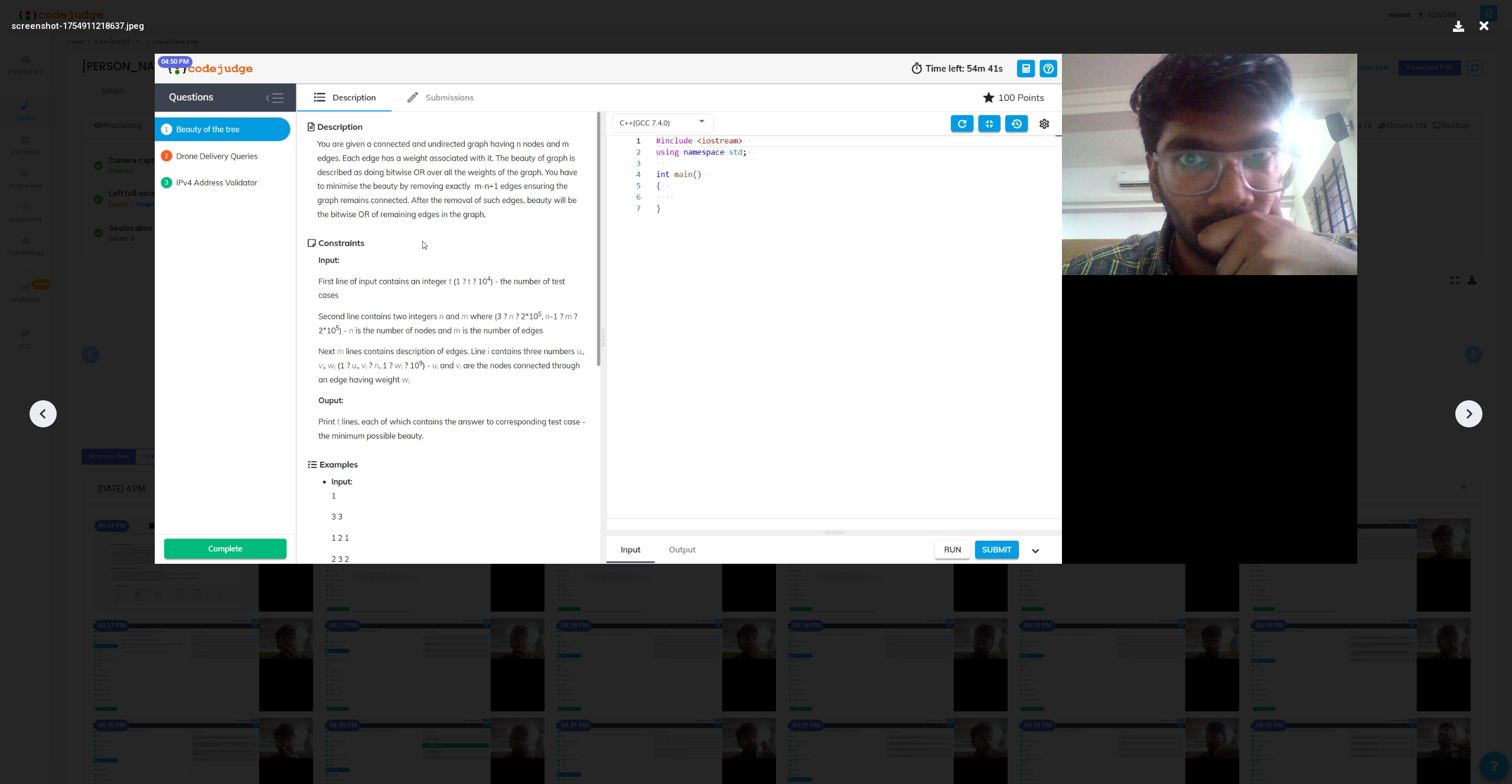
click at [1466, 410] on icon at bounding box center [1469, 414] width 17 height 17
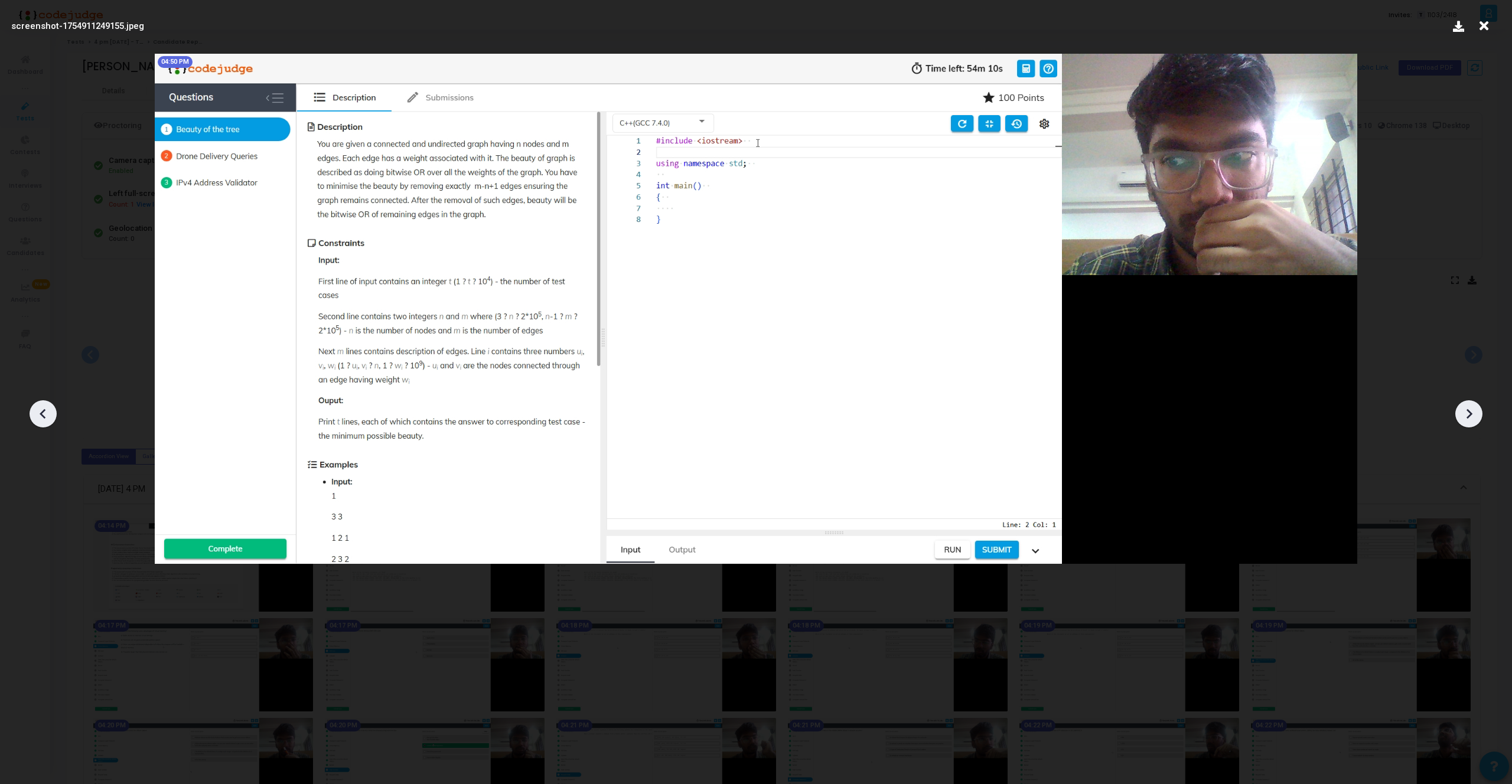
click at [1466, 410] on icon at bounding box center [1469, 414] width 17 height 17
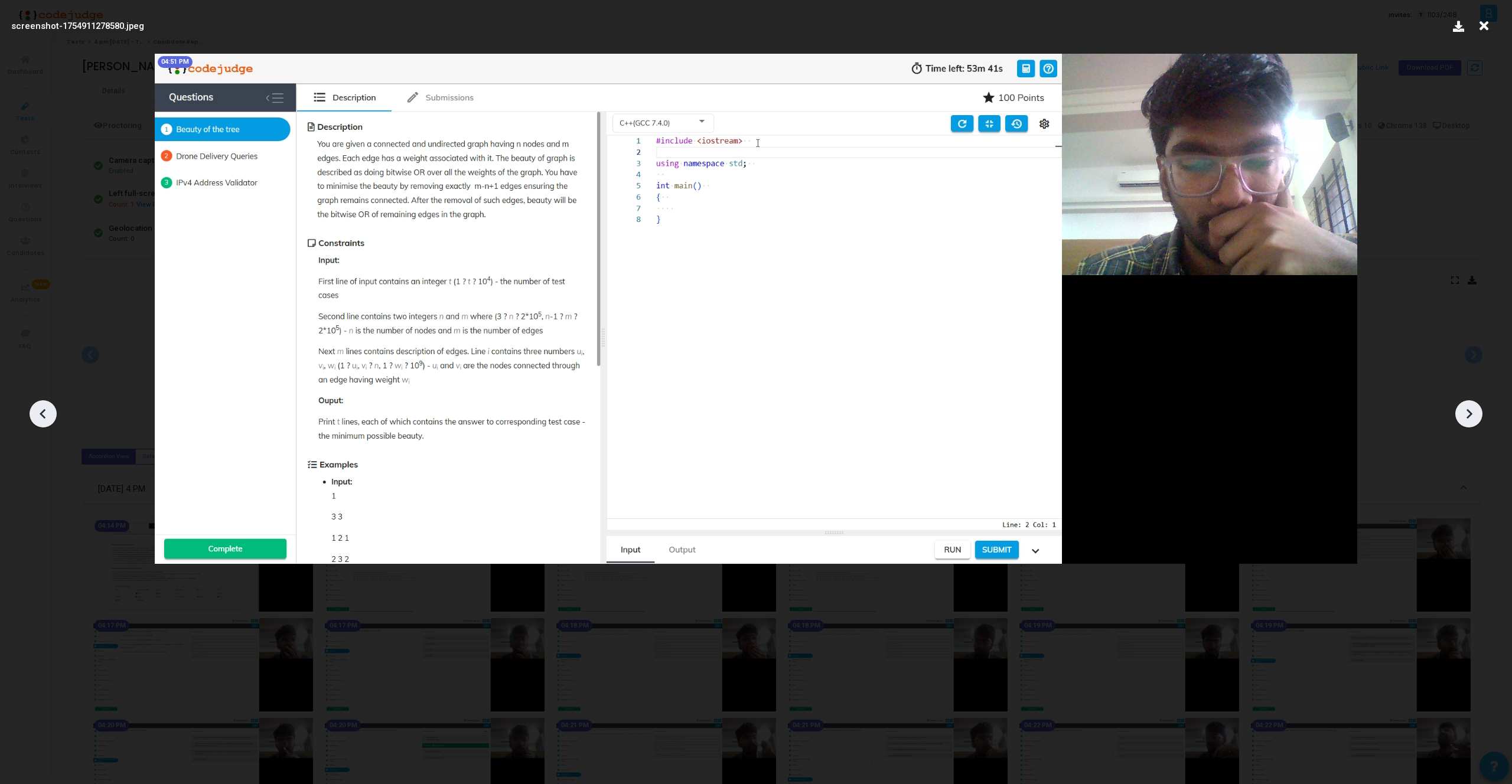
click at [1466, 410] on icon at bounding box center [1469, 414] width 17 height 17
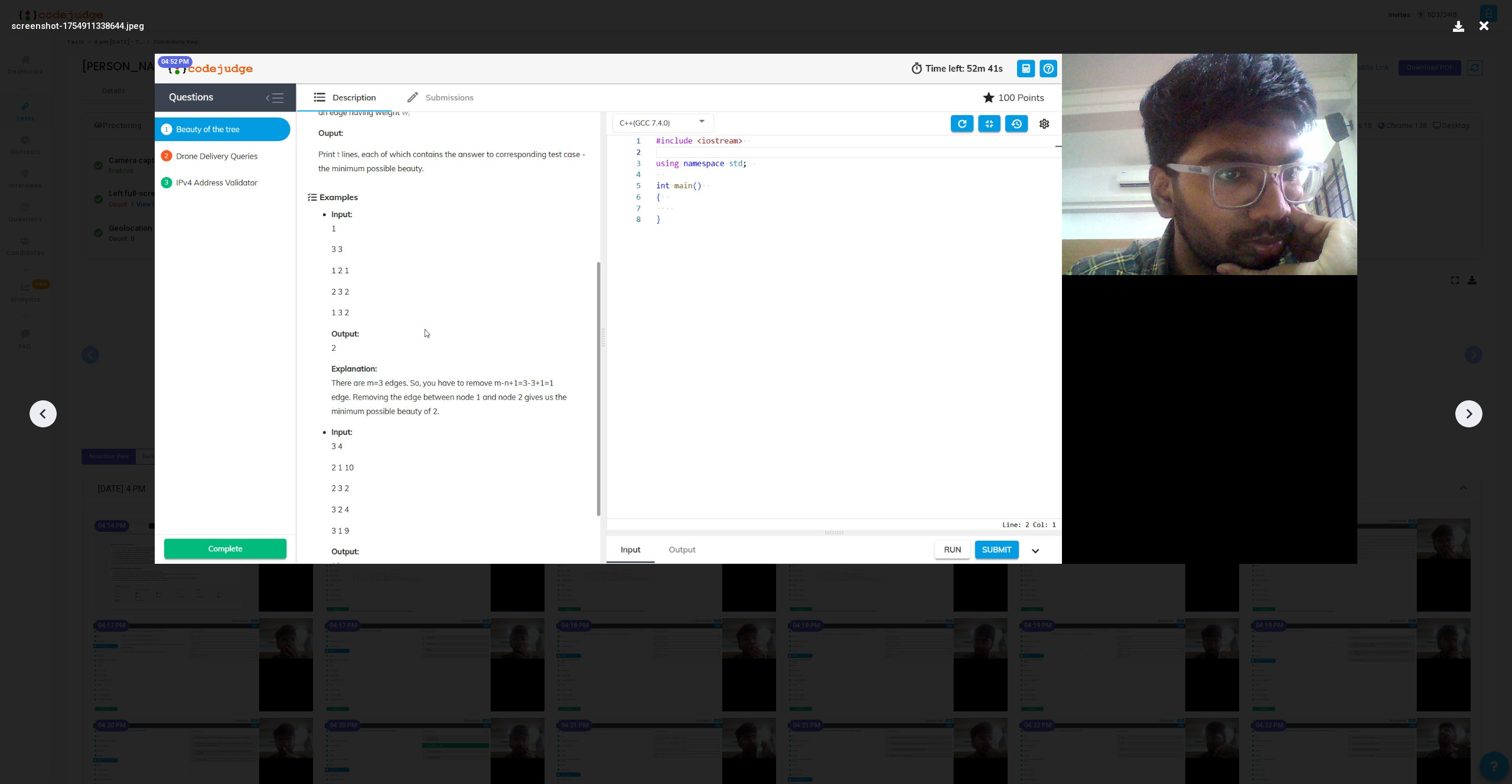
click at [1466, 410] on icon at bounding box center [1469, 414] width 17 height 17
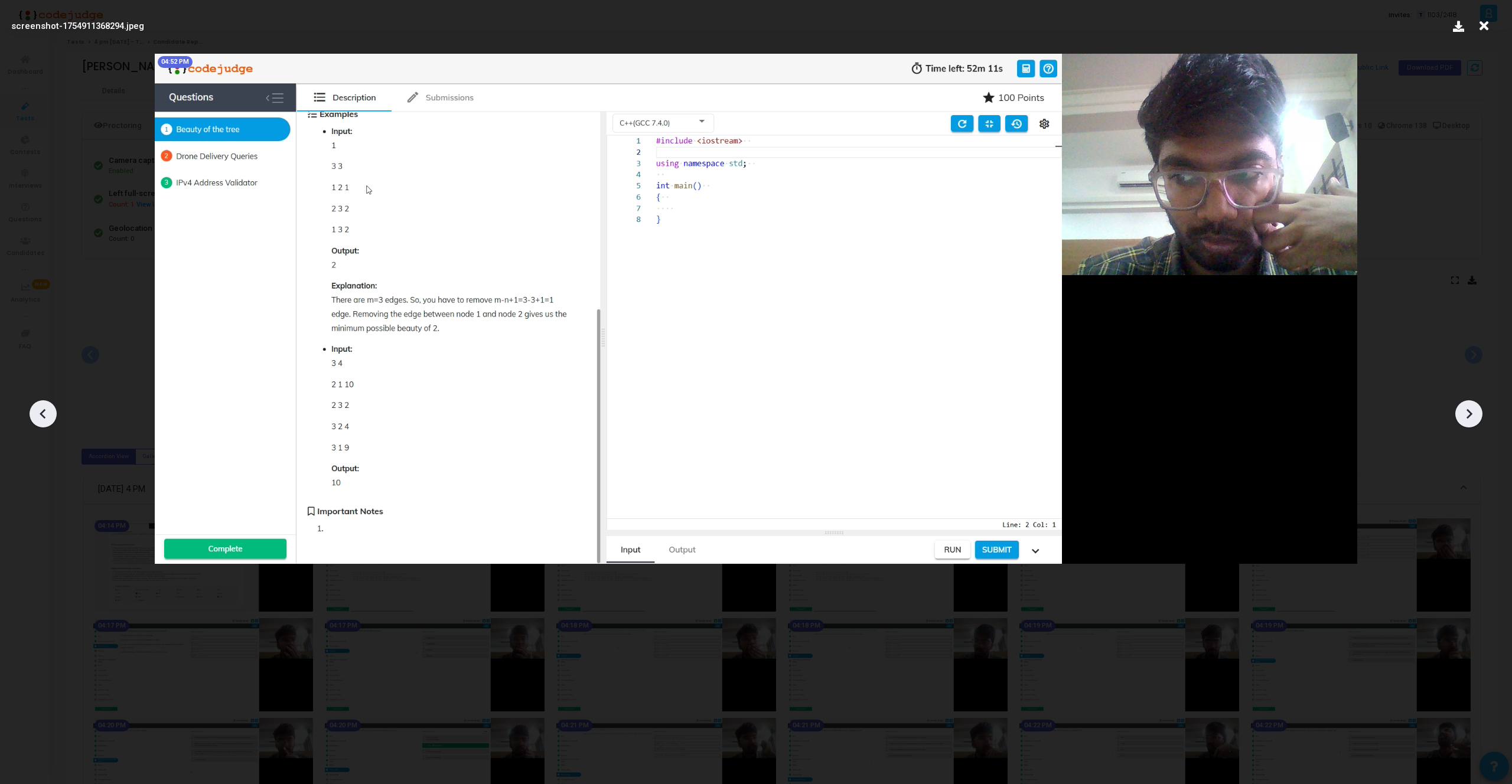
click at [1466, 410] on icon at bounding box center [1469, 414] width 17 height 17
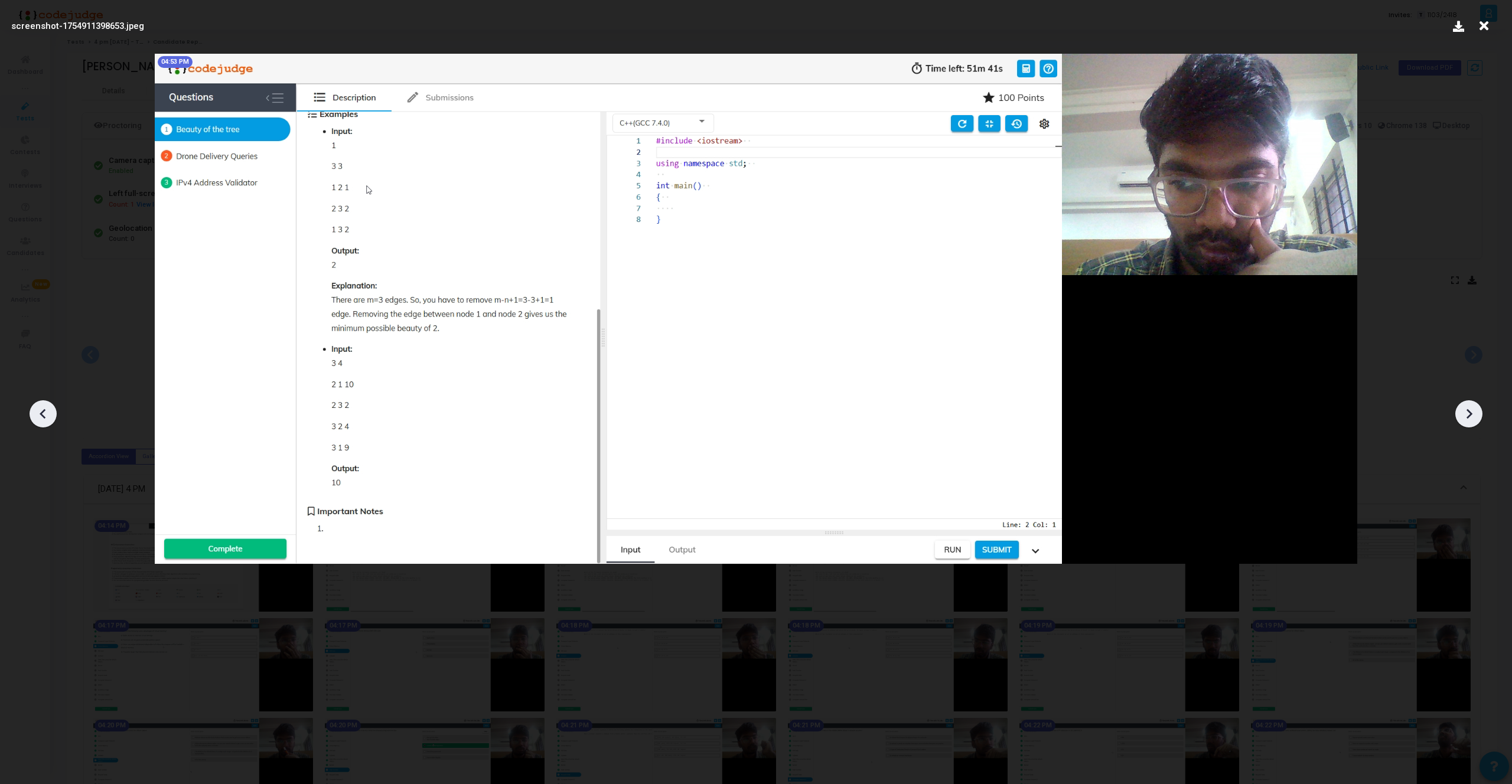
click at [1466, 410] on icon at bounding box center [1469, 414] width 17 height 17
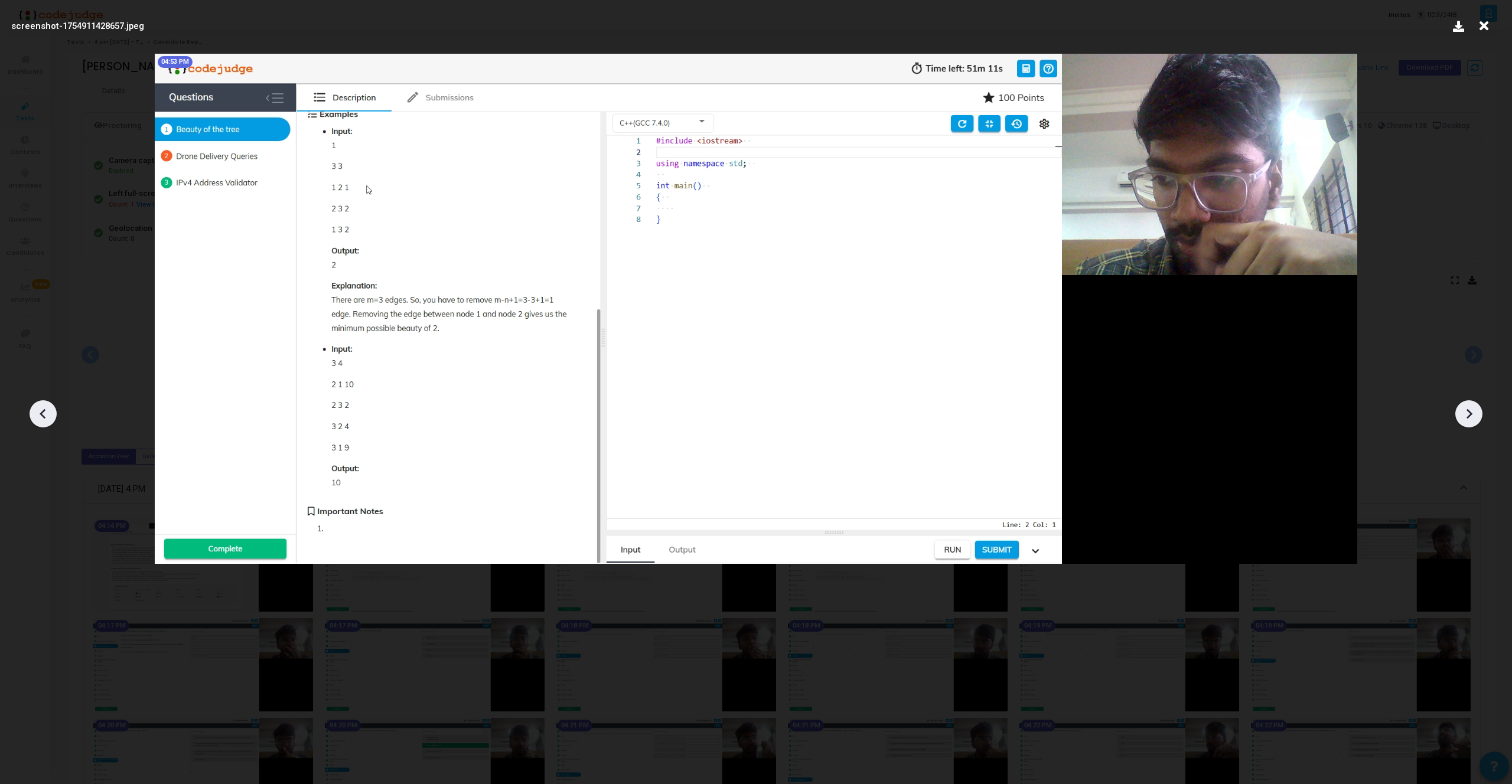
click at [1466, 410] on icon at bounding box center [1469, 414] width 17 height 17
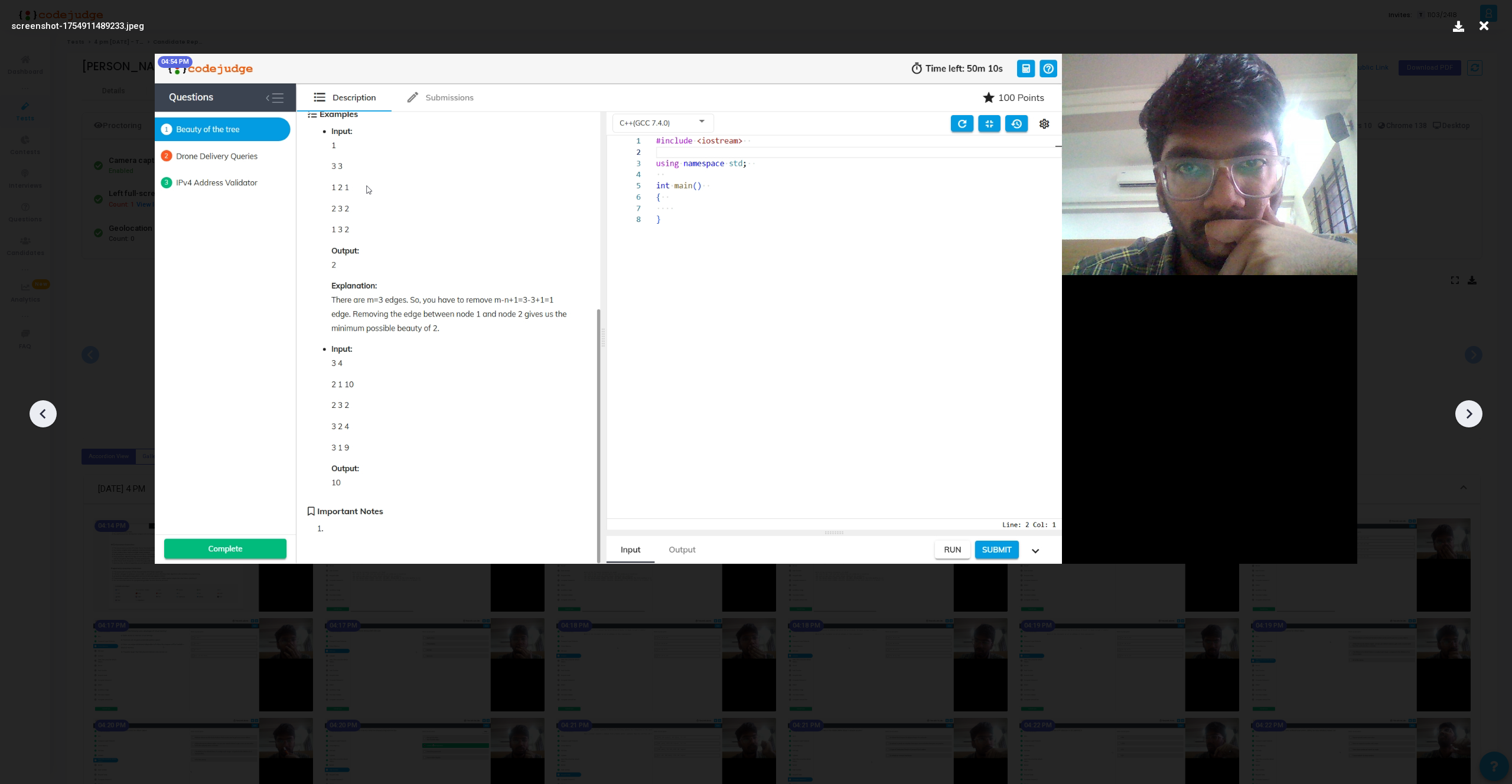
click at [1466, 410] on icon at bounding box center [1469, 414] width 17 height 17
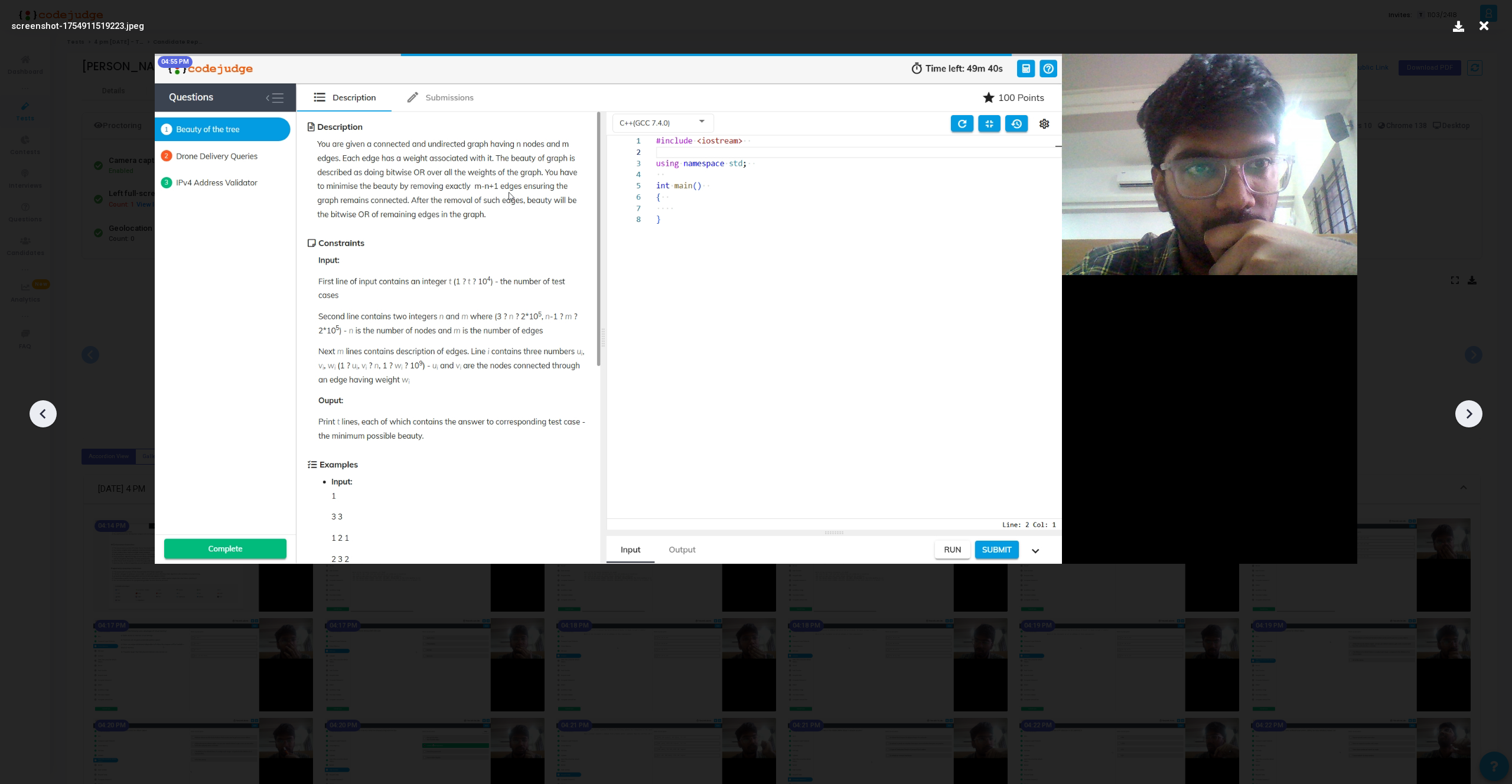
click at [1466, 410] on icon at bounding box center [1469, 414] width 17 height 17
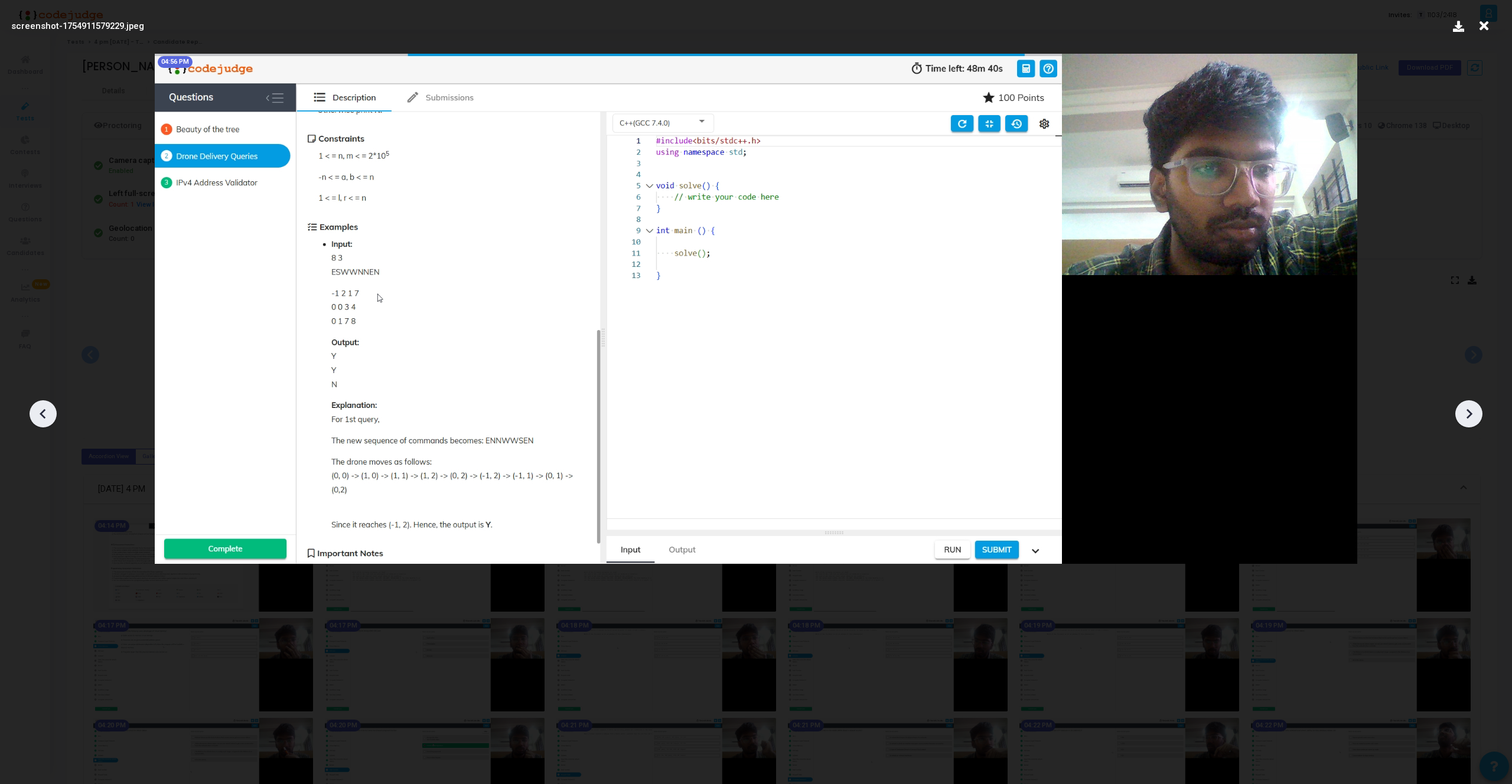
click at [1466, 410] on icon at bounding box center [1469, 414] width 17 height 17
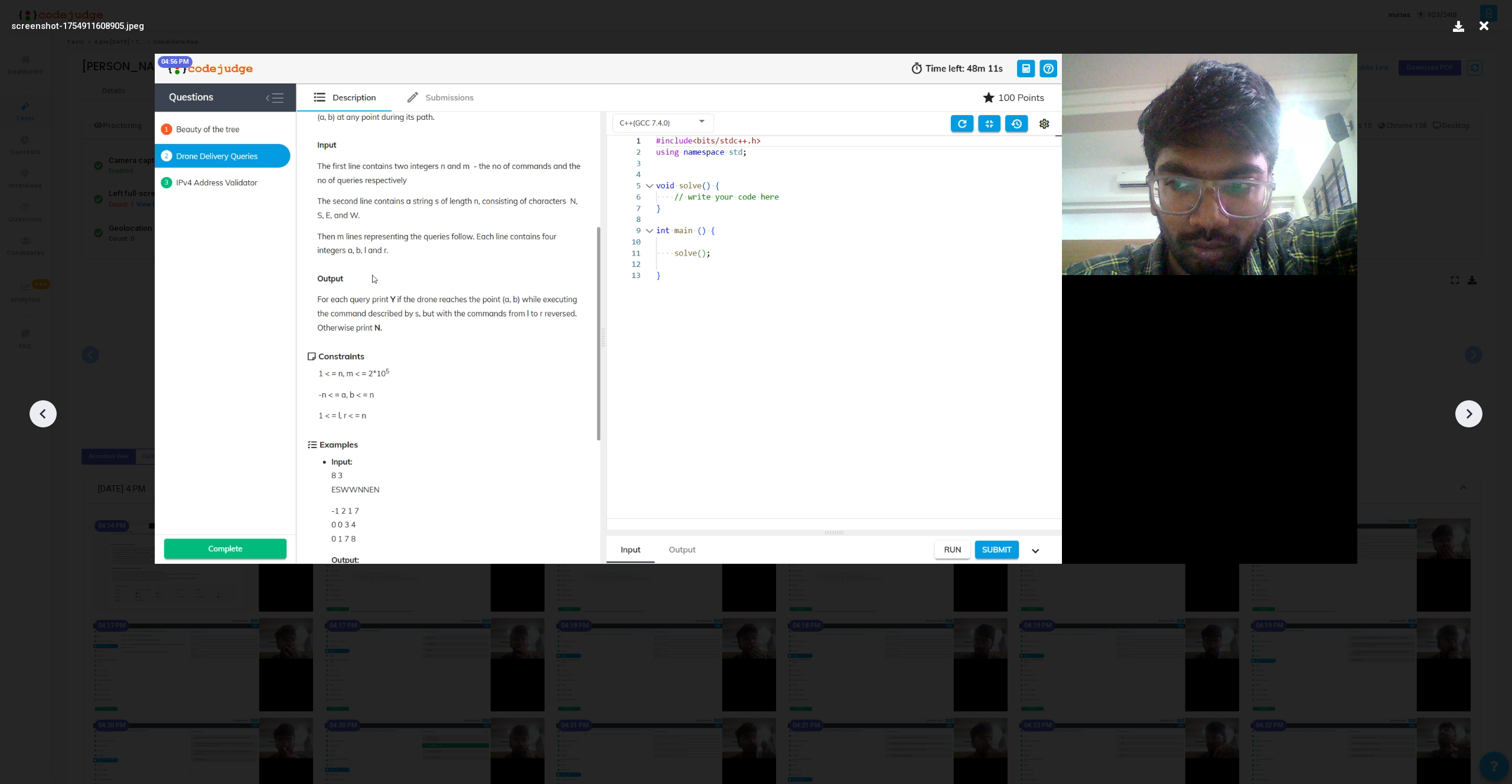
click at [1466, 410] on icon at bounding box center [1469, 414] width 17 height 17
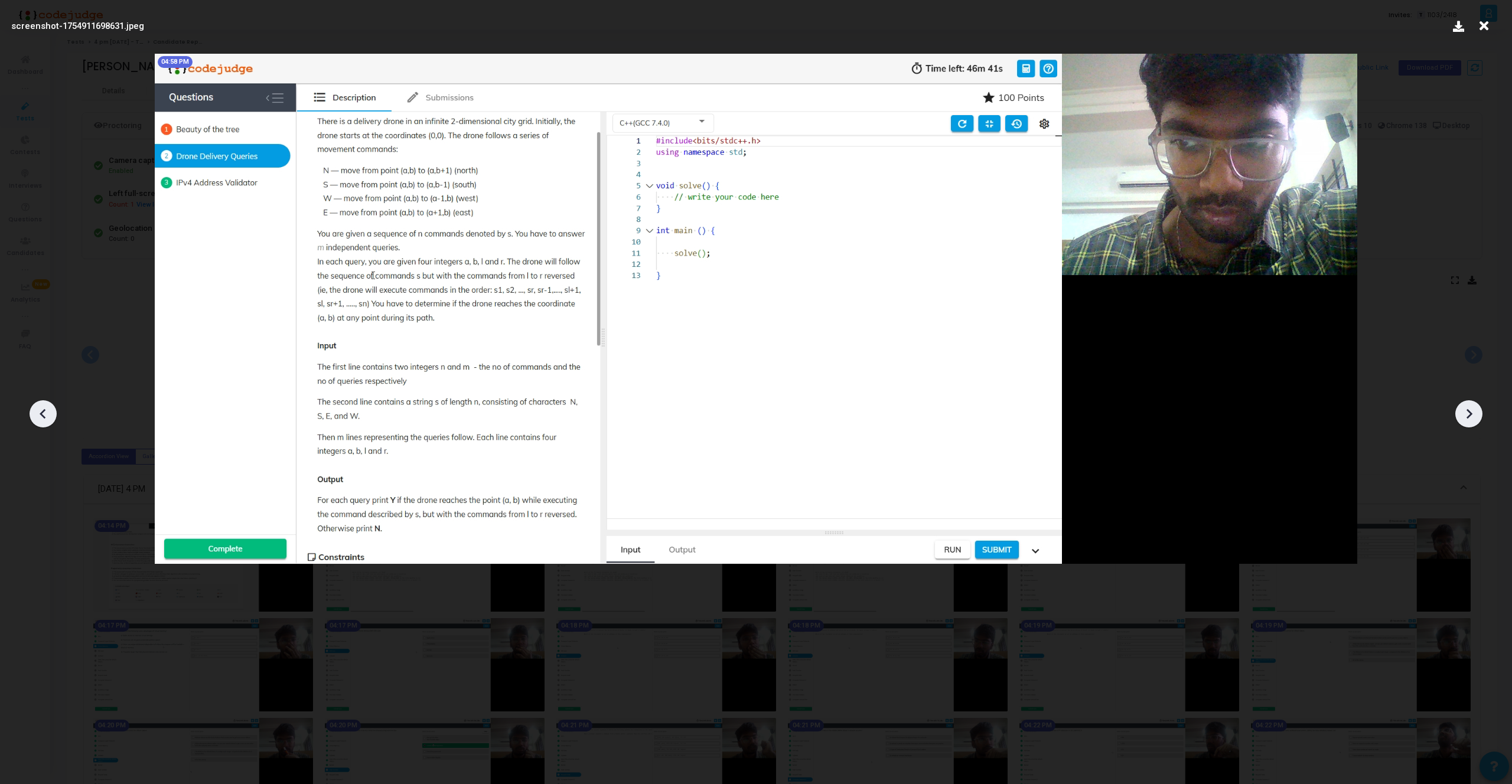
click at [1466, 410] on icon at bounding box center [1469, 414] width 17 height 17
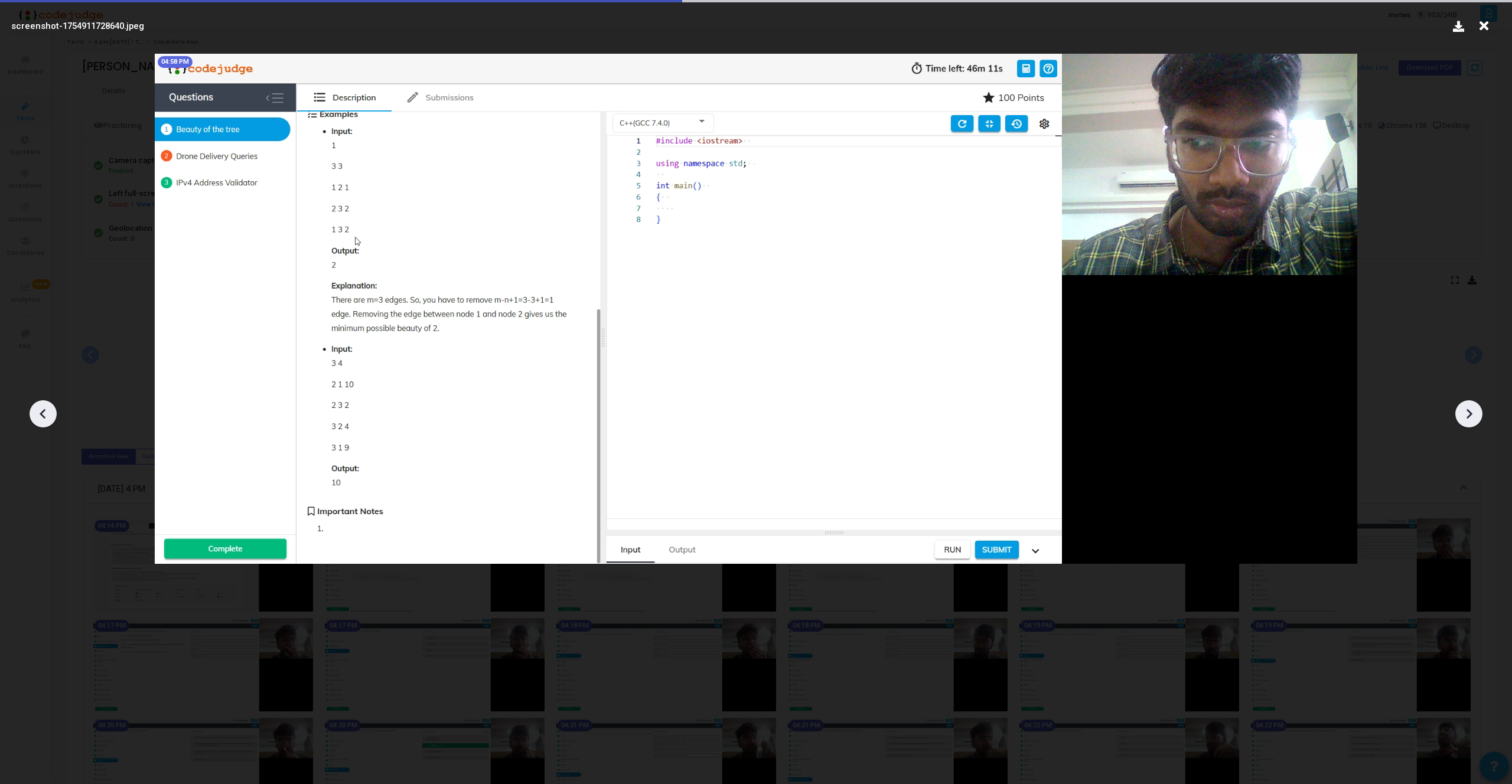
click at [1466, 410] on icon at bounding box center [1469, 414] width 17 height 17
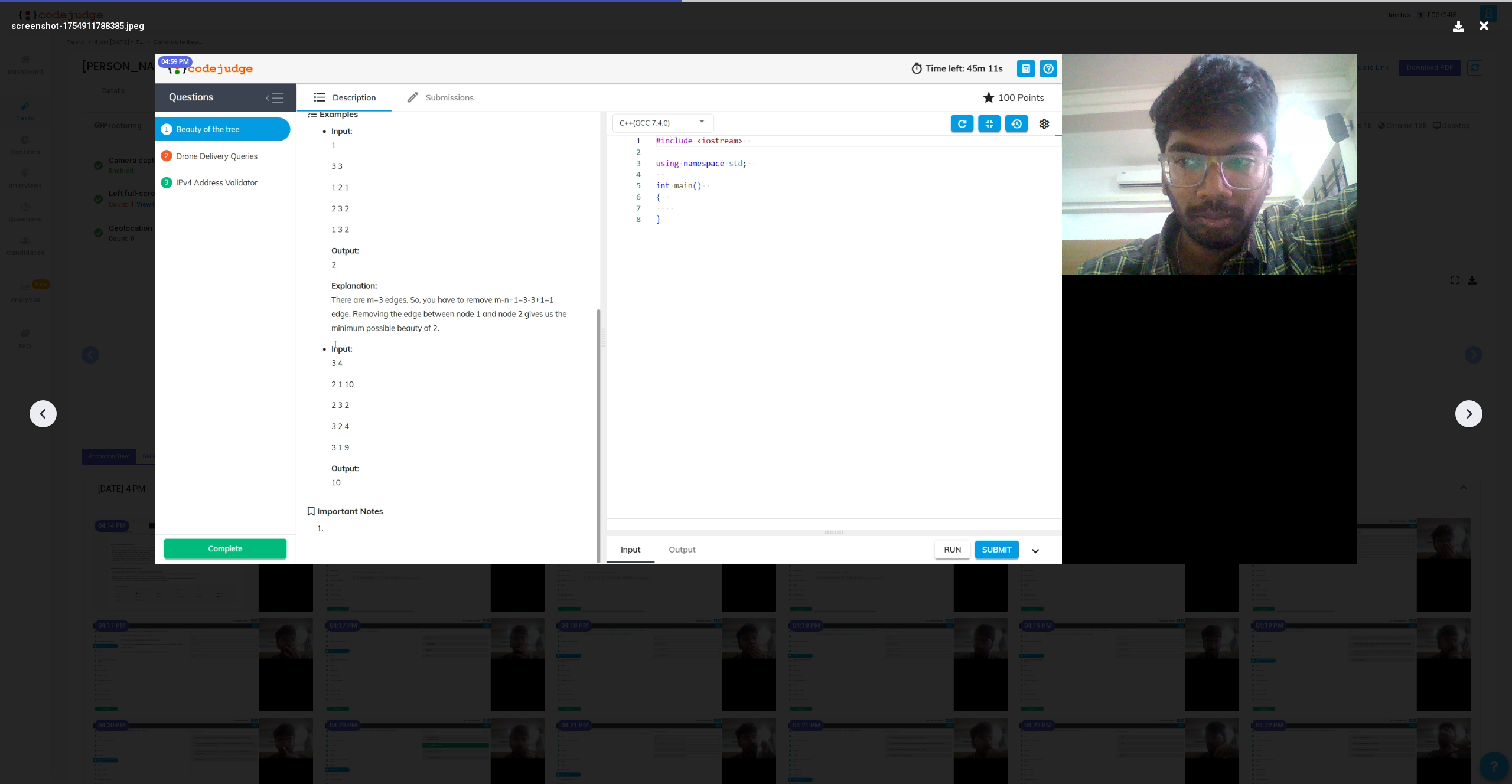
click at [1466, 410] on icon at bounding box center [1469, 414] width 17 height 17
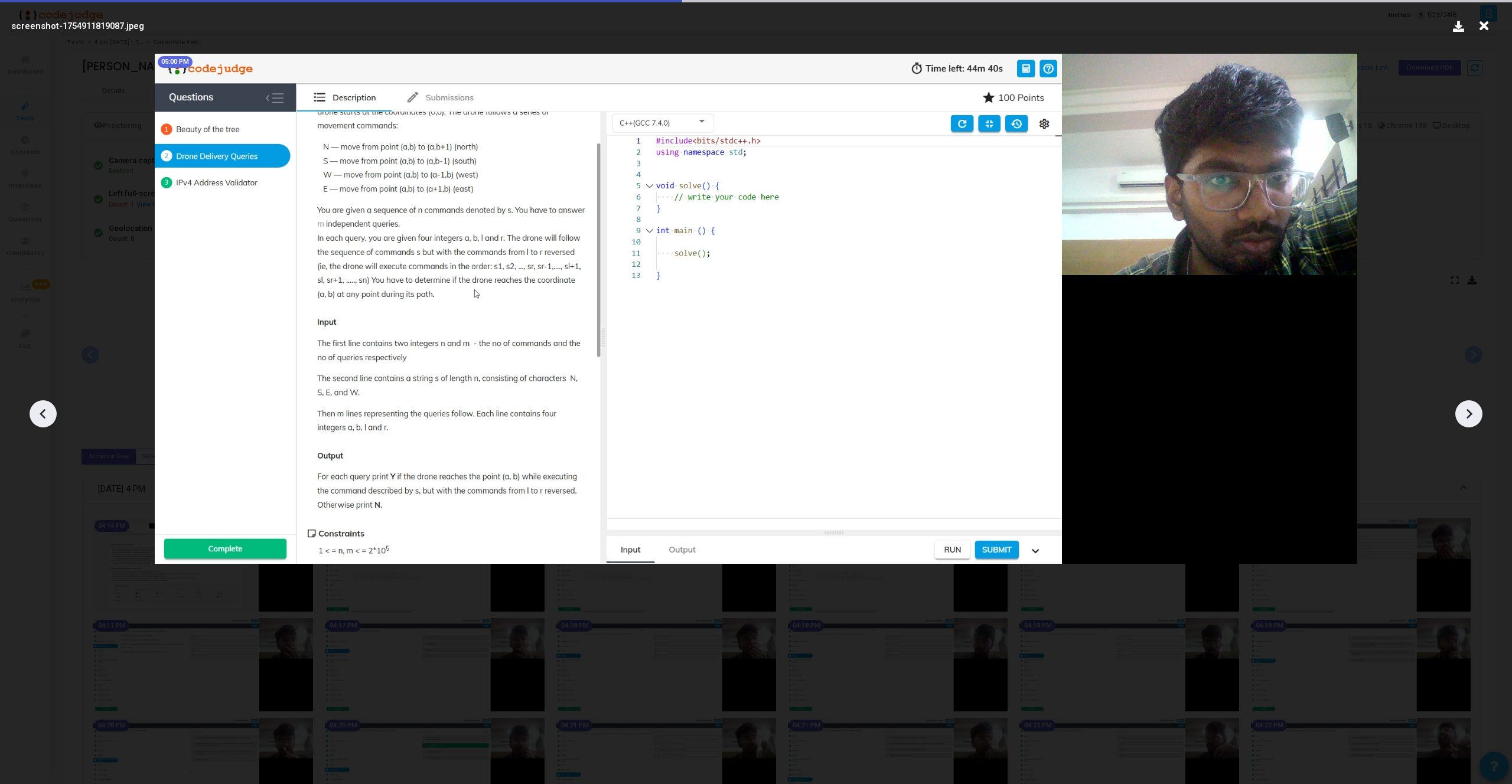
click at [1466, 410] on icon at bounding box center [1469, 414] width 17 height 17
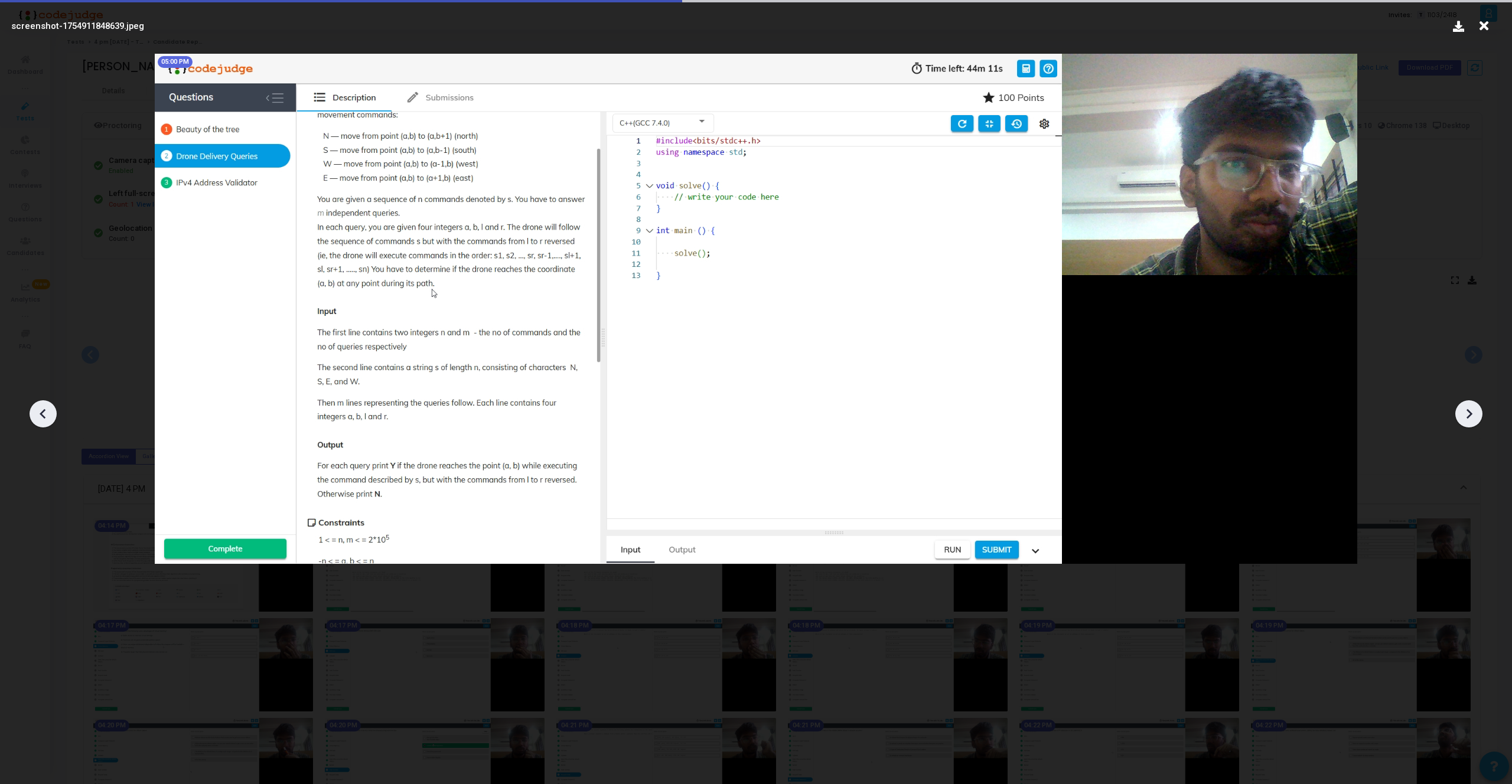
click at [1466, 410] on icon at bounding box center [1469, 414] width 17 height 17
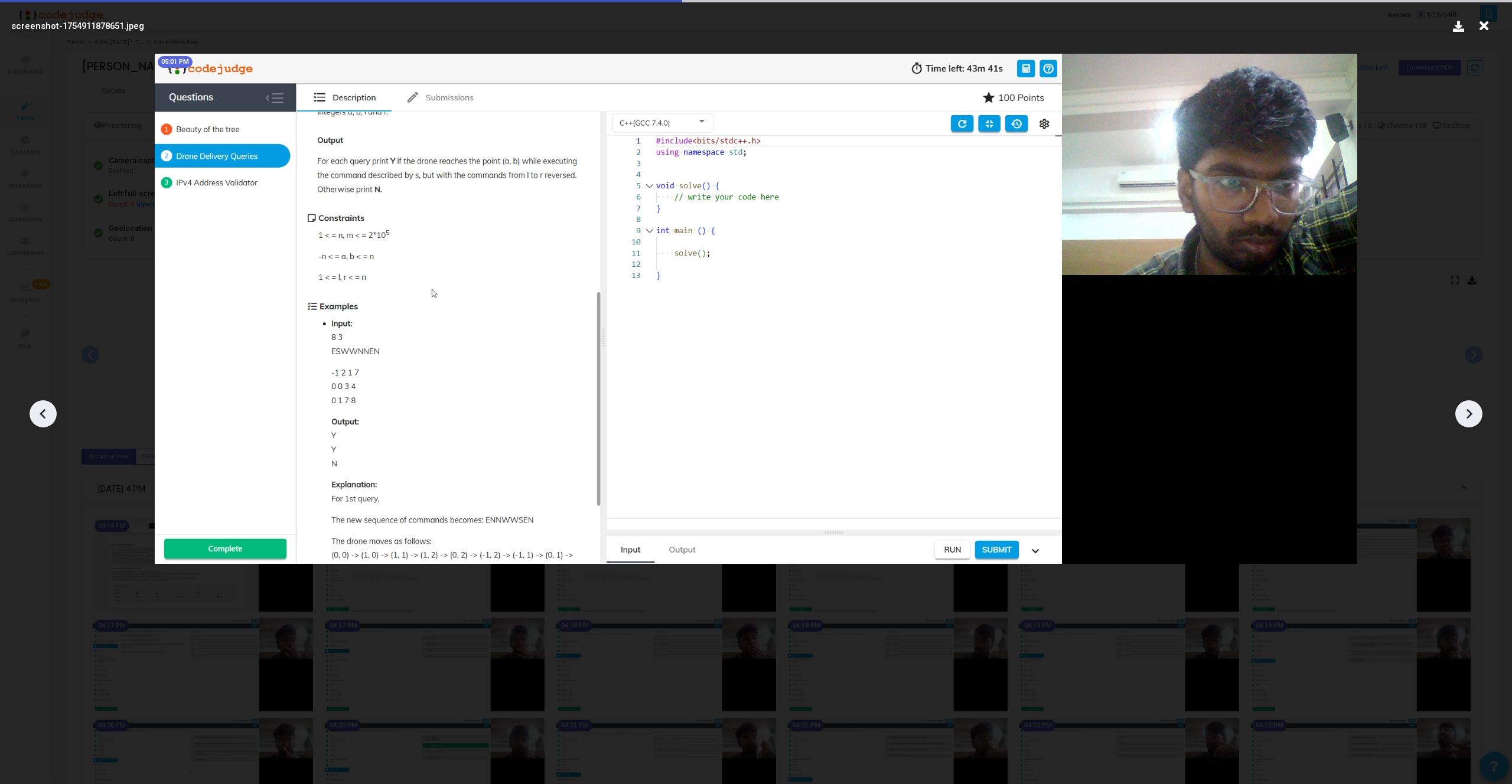
click at [1466, 410] on icon at bounding box center [1469, 414] width 17 height 17
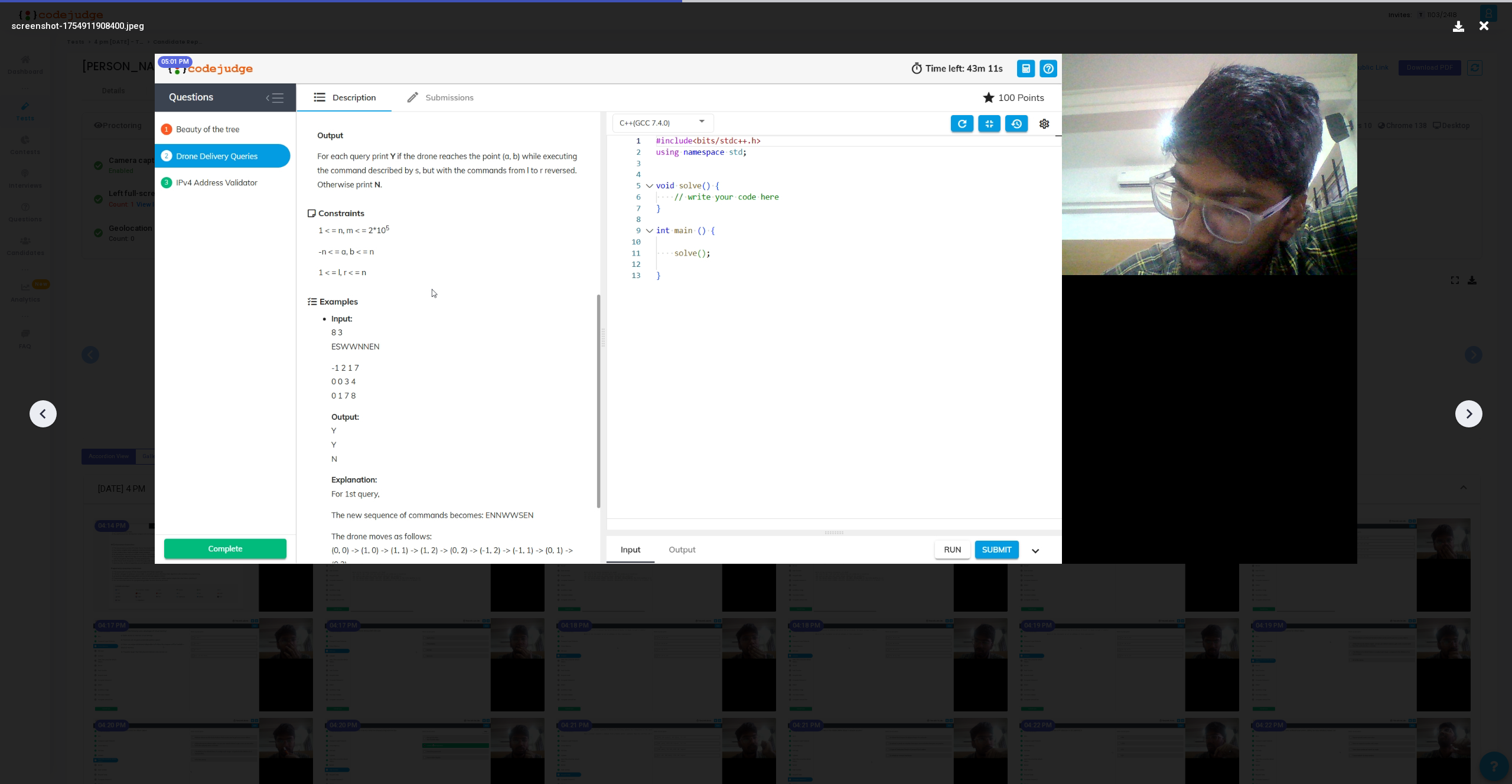
click at [1466, 410] on icon at bounding box center [1469, 414] width 17 height 17
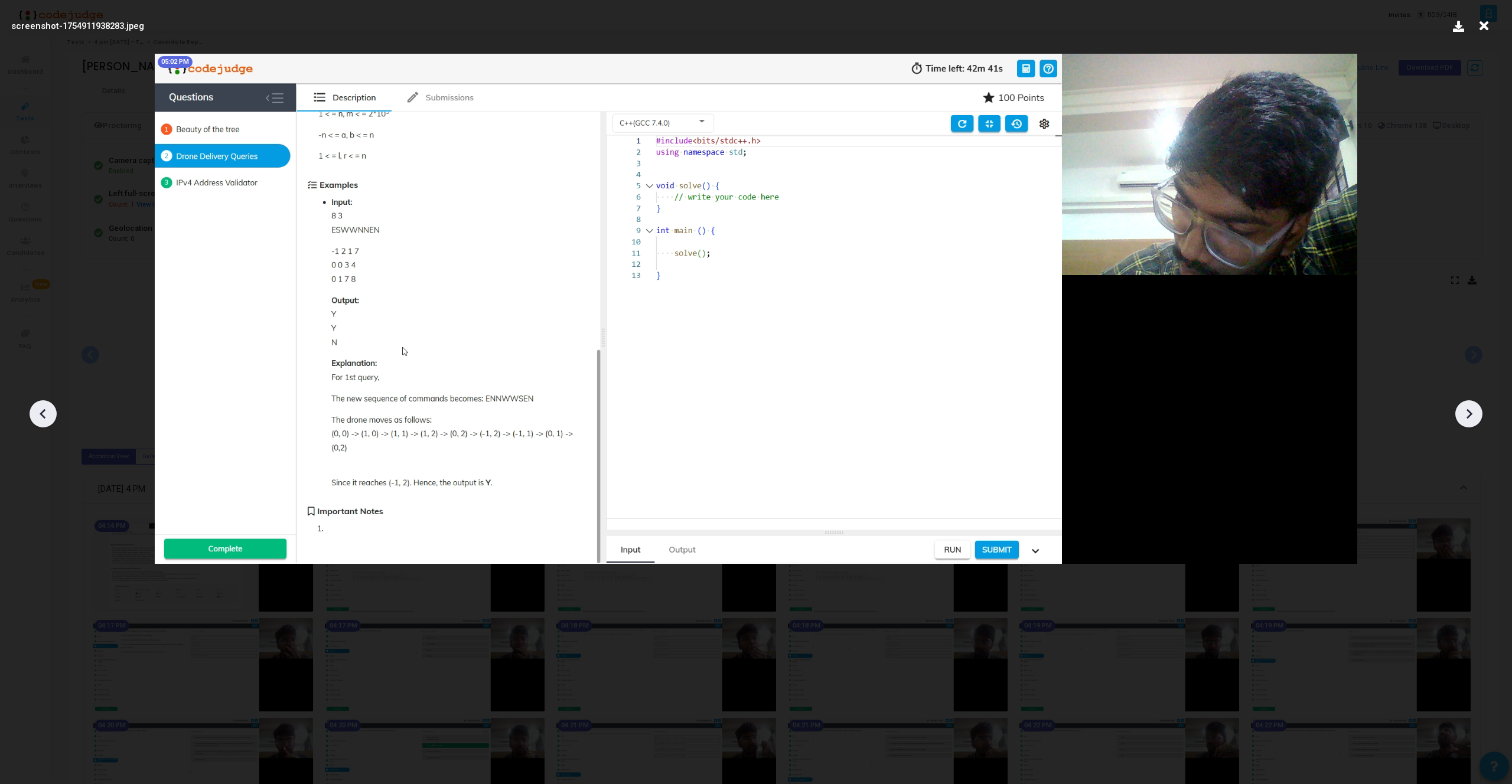
click at [1466, 410] on icon at bounding box center [1469, 414] width 17 height 17
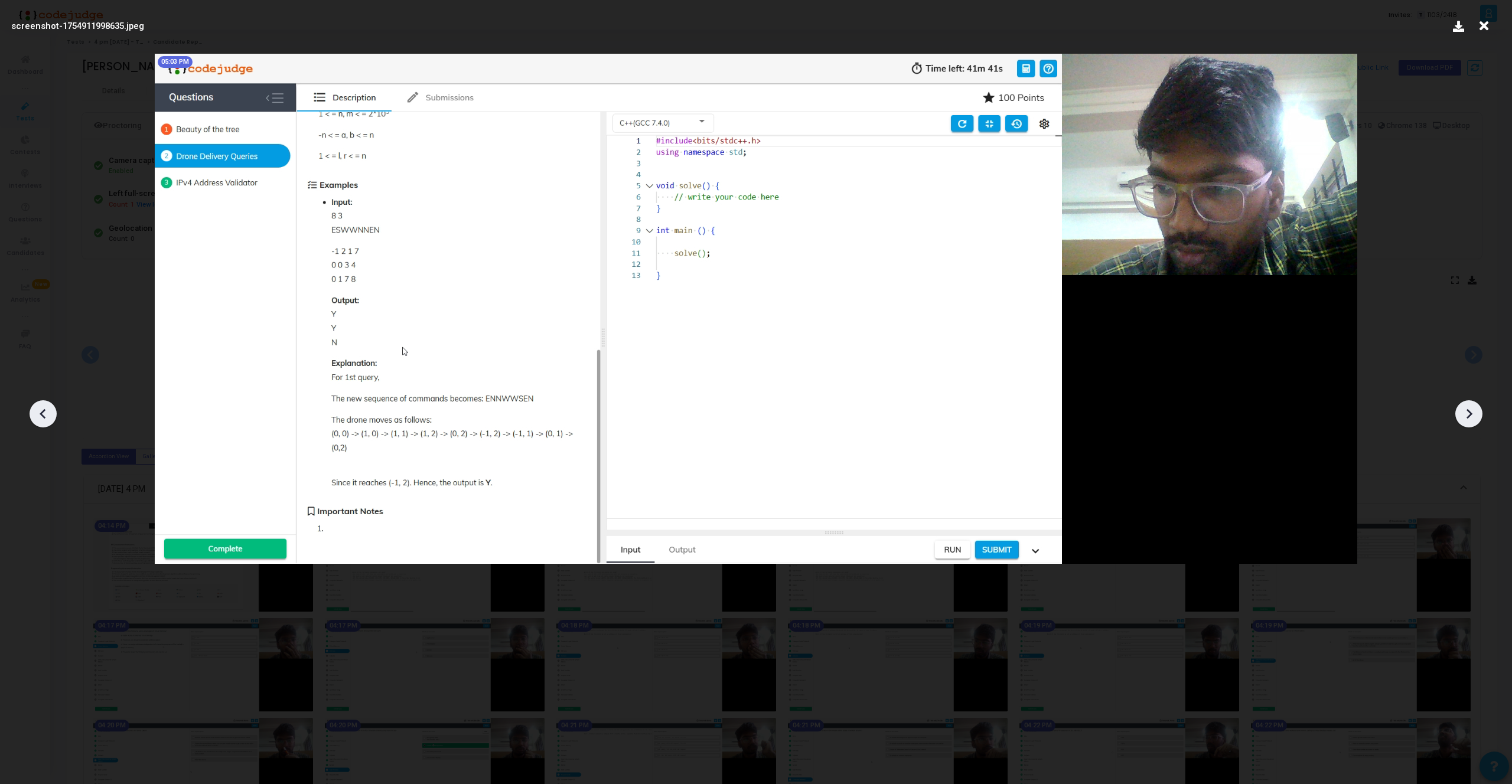
click at [1466, 410] on icon at bounding box center [1469, 414] width 17 height 17
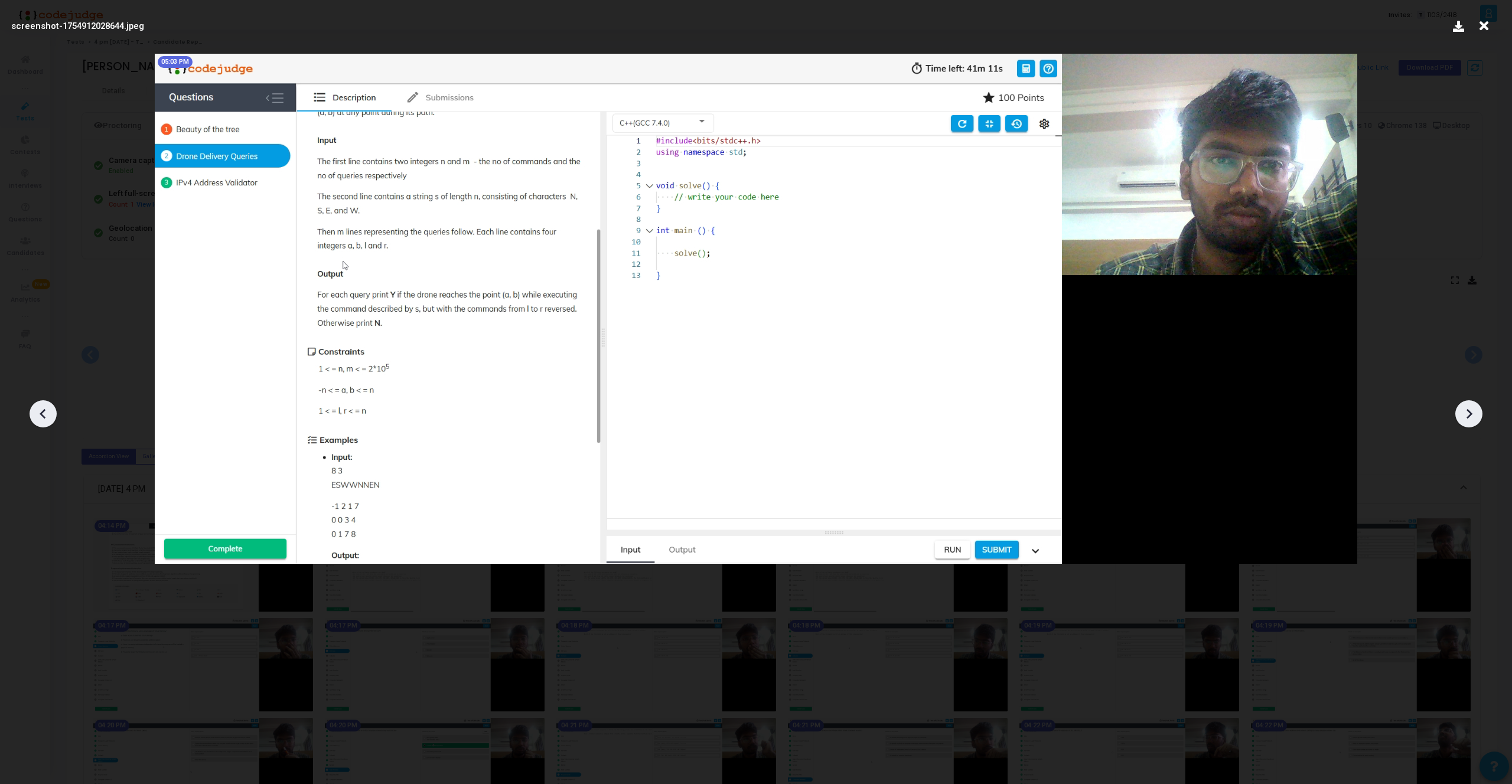
click at [1466, 410] on icon at bounding box center [1469, 414] width 17 height 17
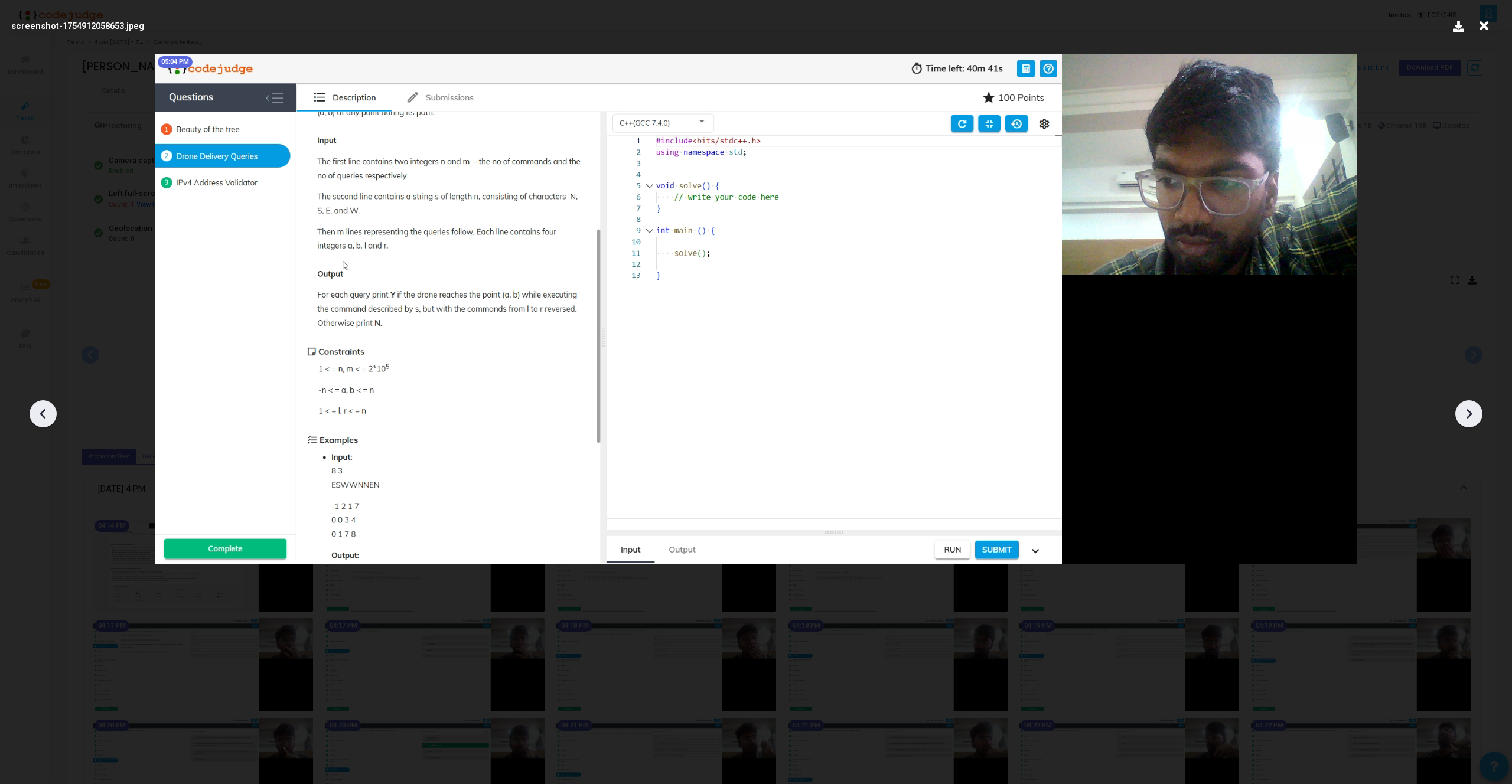
click at [1466, 410] on icon at bounding box center [1469, 414] width 17 height 17
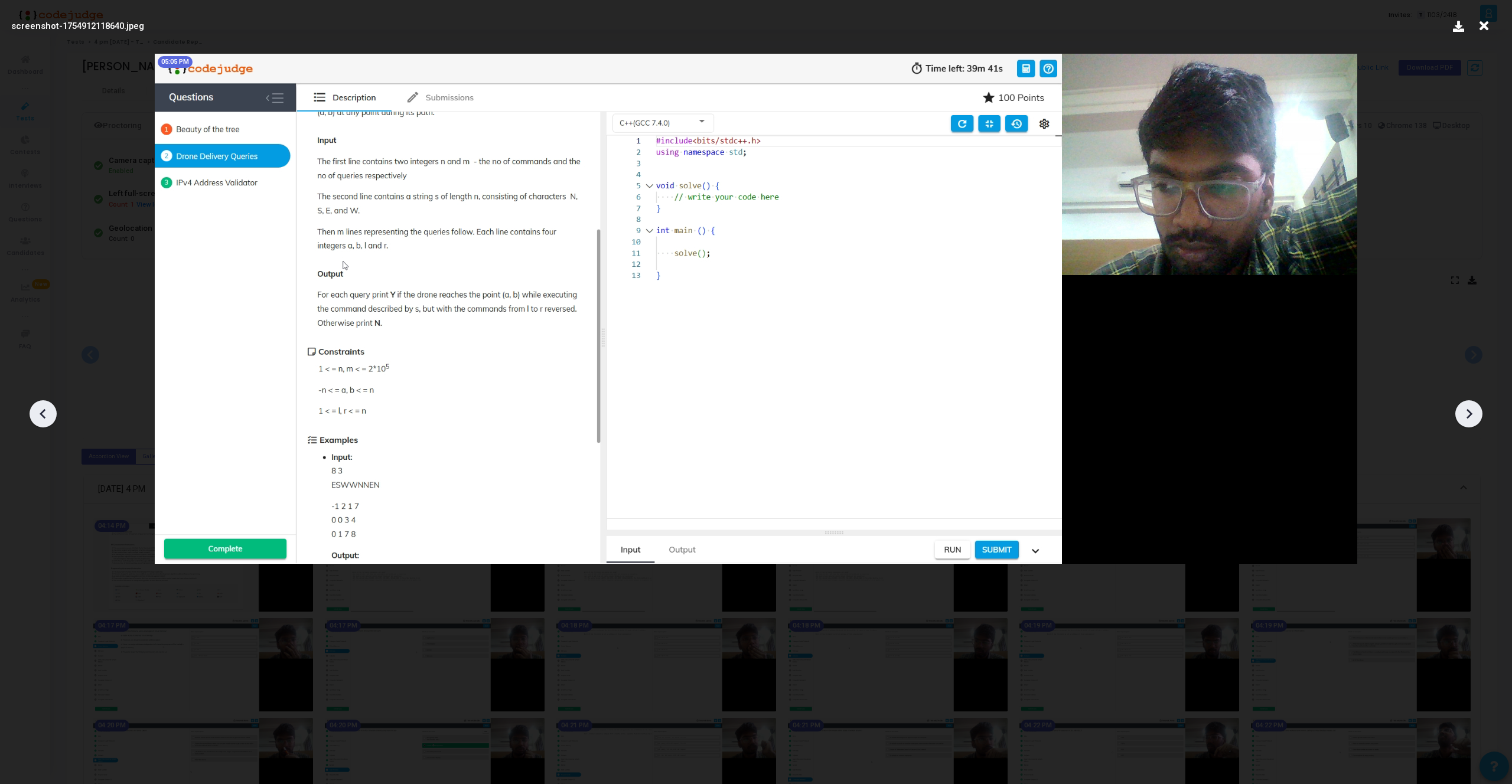
click at [1466, 410] on icon at bounding box center [1469, 414] width 17 height 17
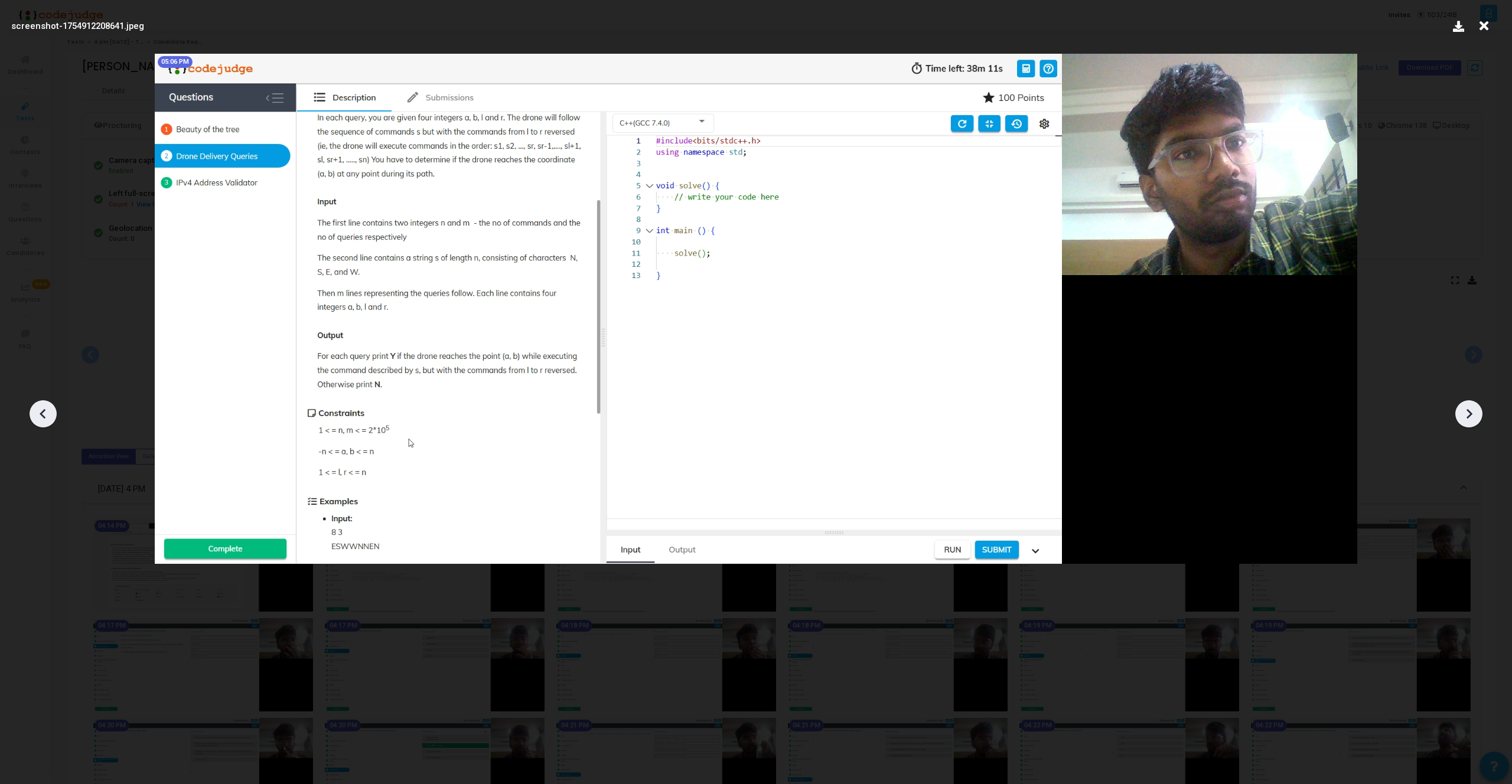
click at [1466, 410] on icon at bounding box center [1469, 414] width 17 height 17
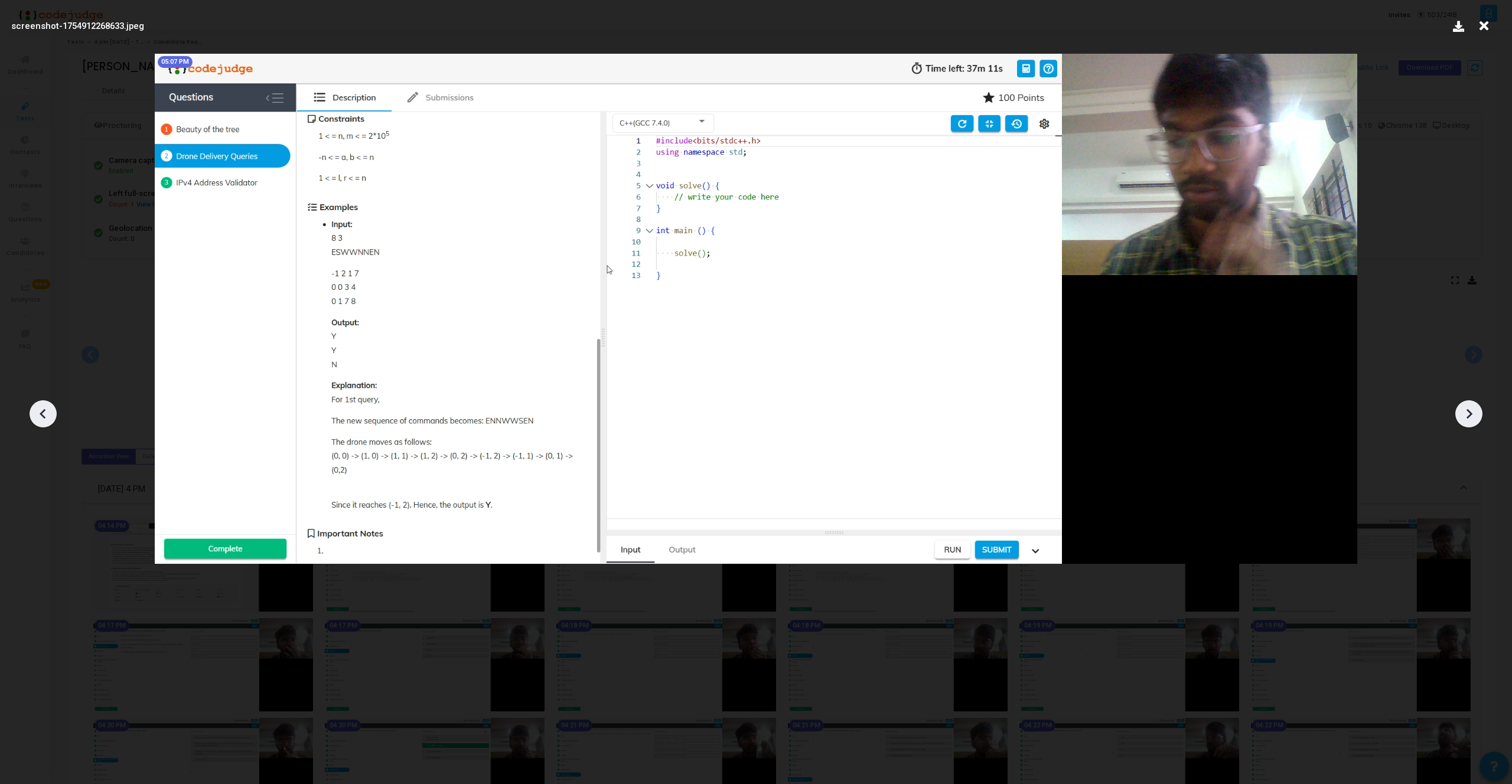
click at [1466, 410] on icon at bounding box center [1469, 414] width 17 height 17
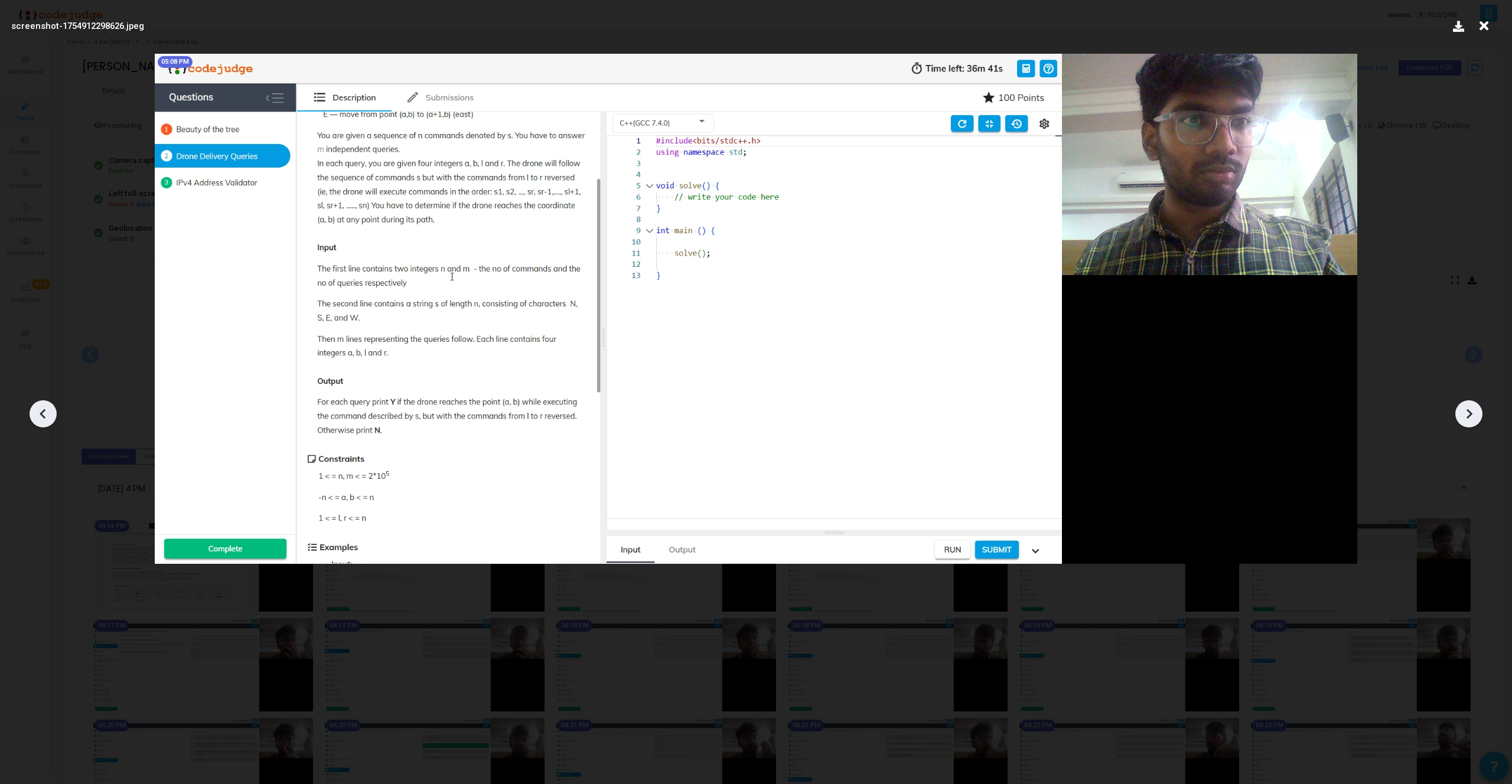
click at [1466, 410] on icon at bounding box center [1469, 414] width 17 height 17
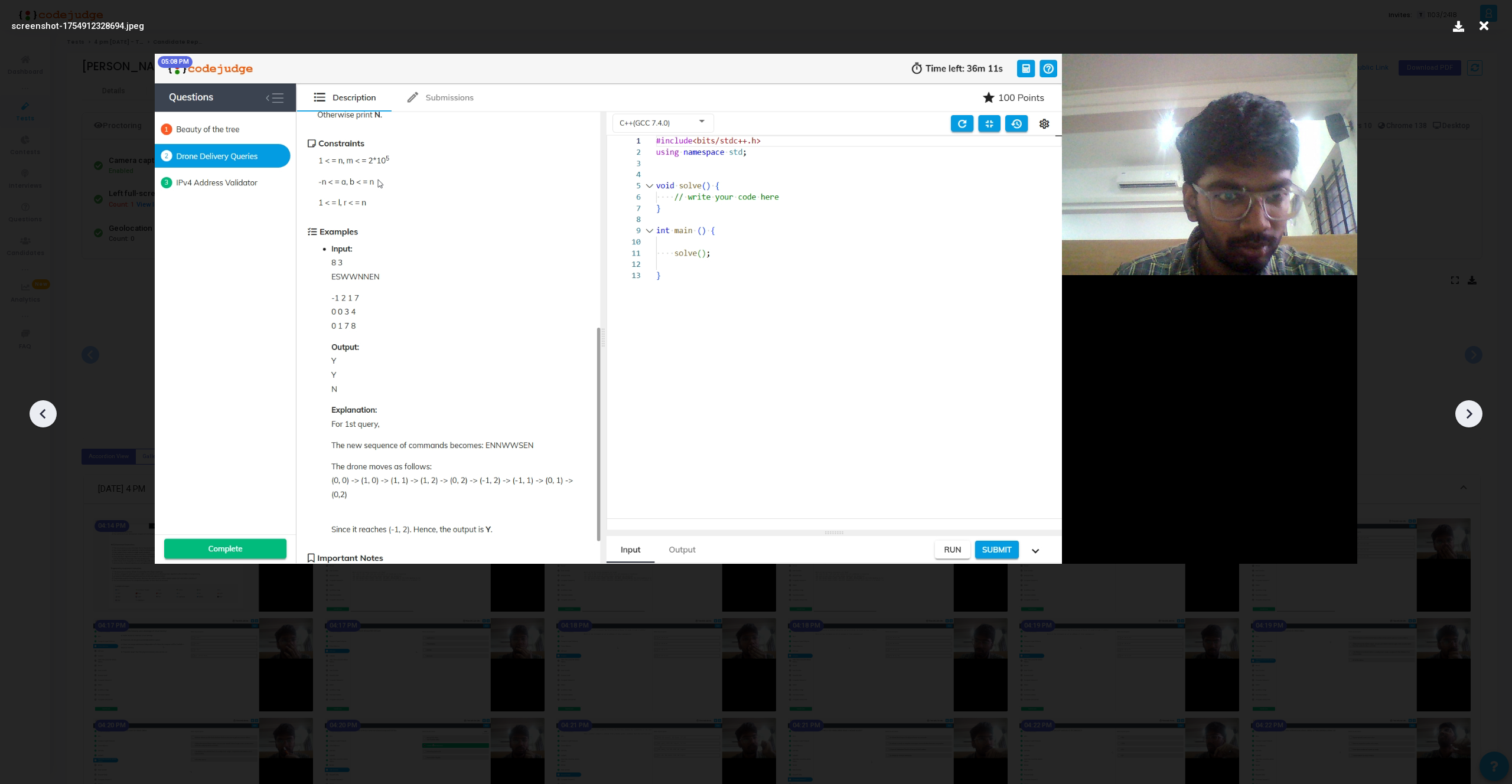
click at [1466, 410] on icon at bounding box center [1469, 414] width 17 height 17
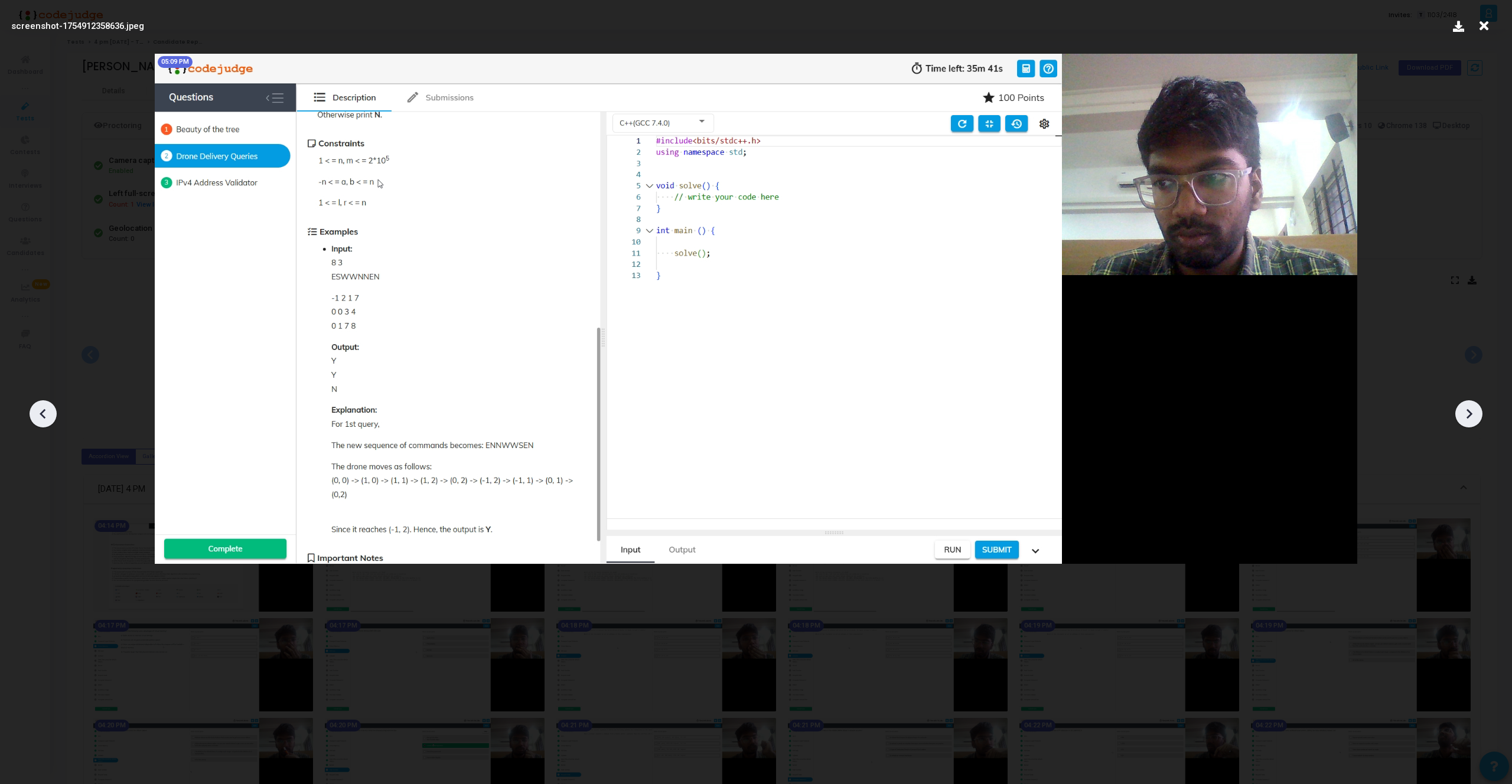
click at [1466, 410] on icon at bounding box center [1469, 414] width 17 height 17
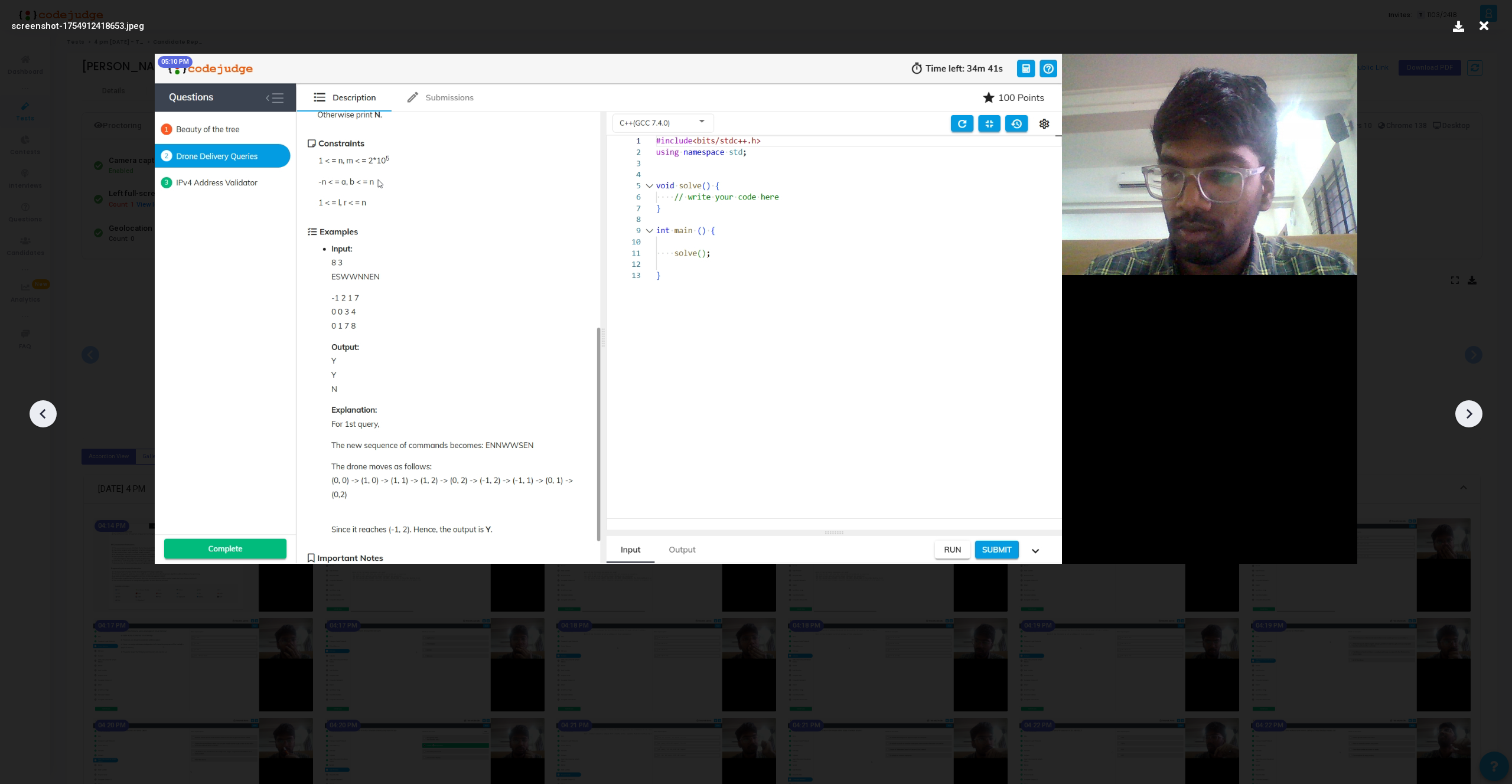
click at [1466, 410] on icon at bounding box center [1469, 414] width 17 height 17
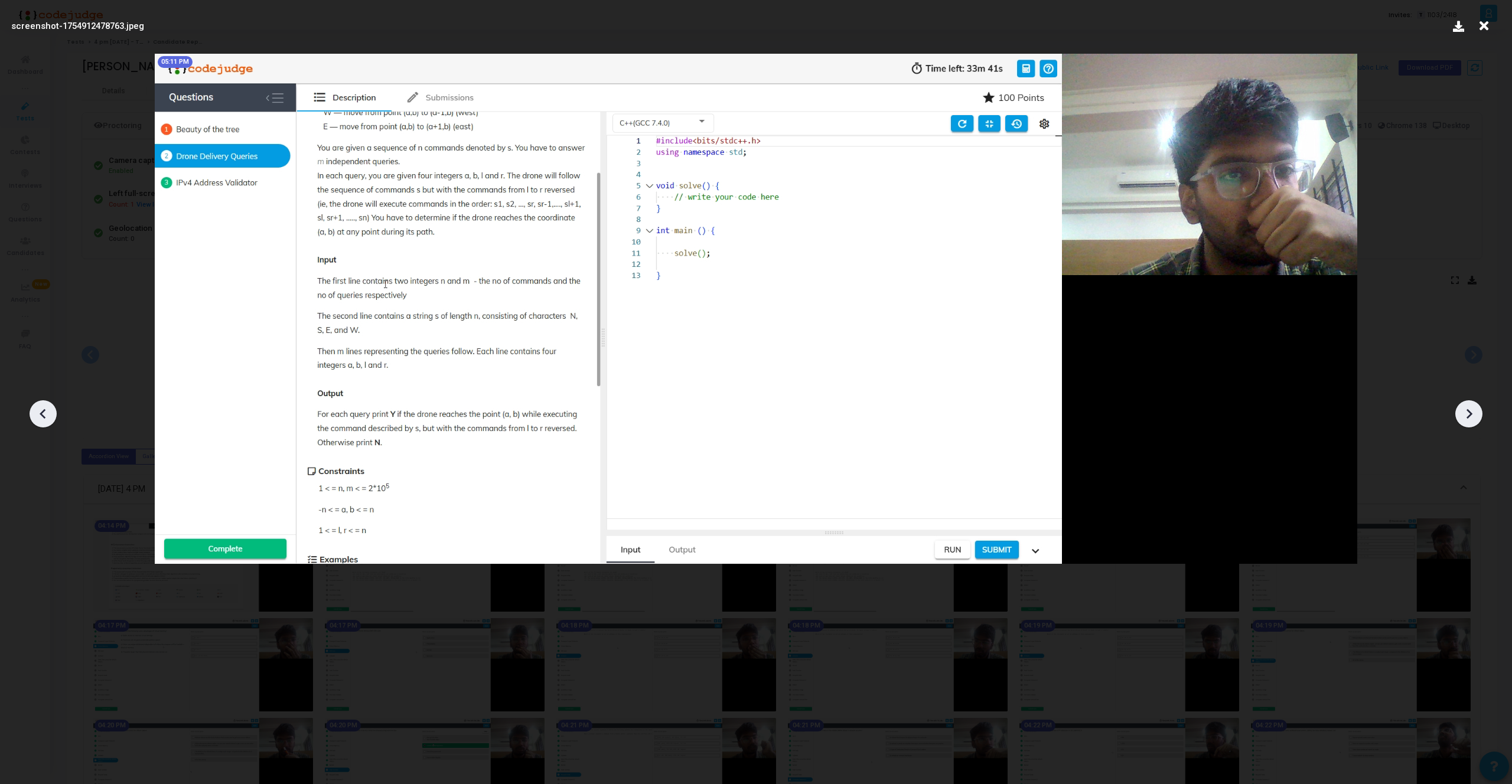
click at [1466, 410] on icon at bounding box center [1469, 414] width 17 height 17
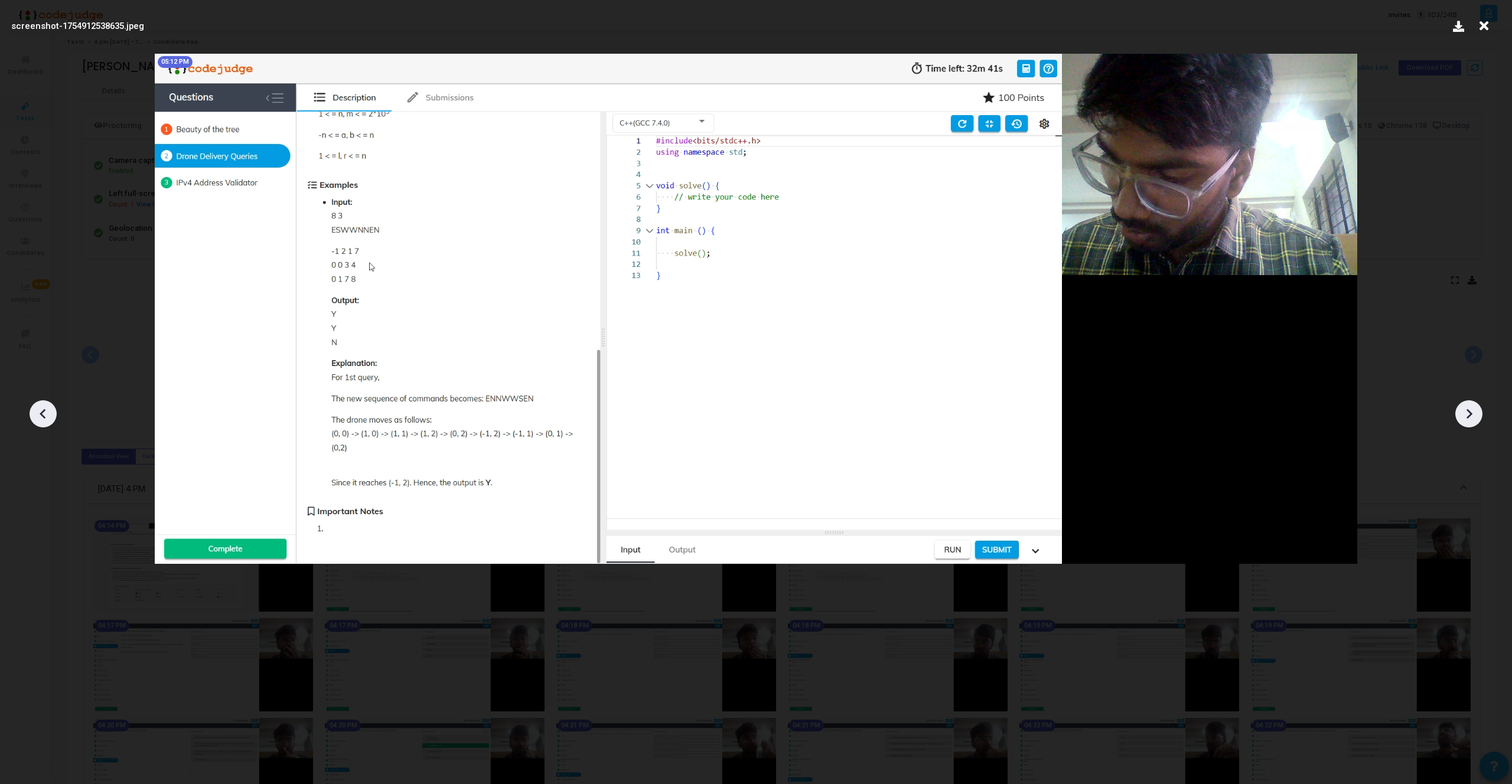
click at [1466, 410] on icon at bounding box center [1469, 414] width 17 height 17
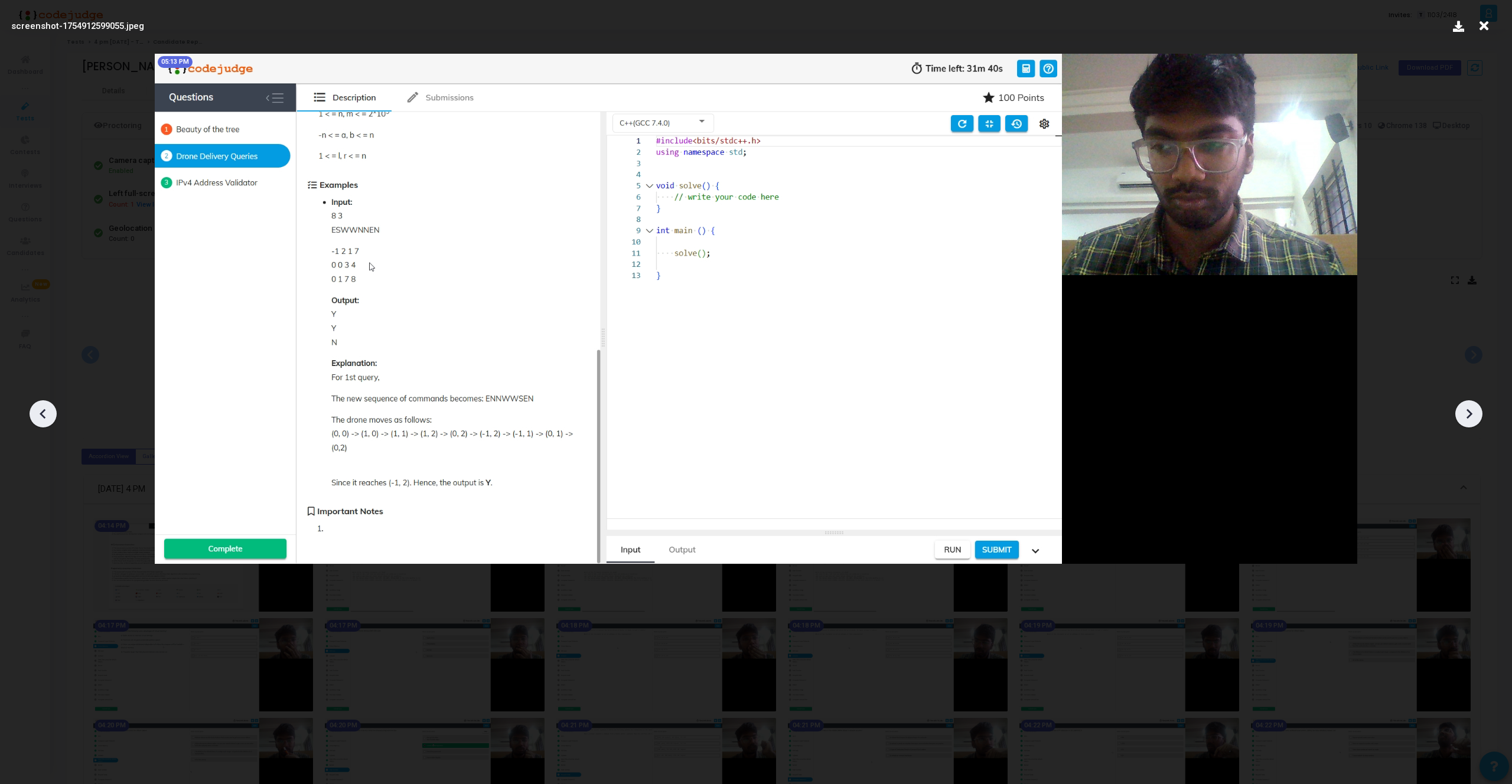
click at [1466, 410] on icon at bounding box center [1469, 414] width 17 height 17
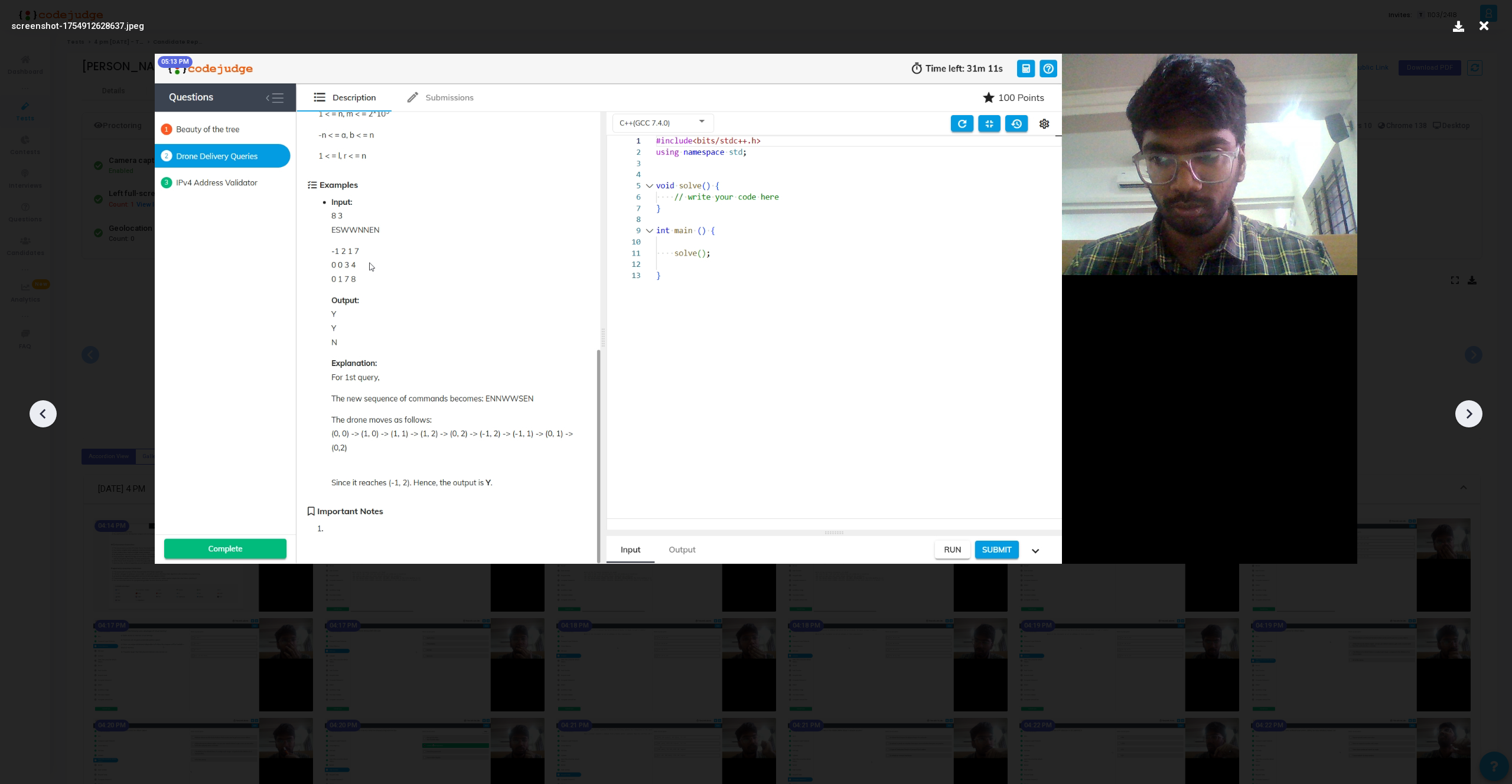
click at [1466, 410] on icon at bounding box center [1469, 414] width 17 height 17
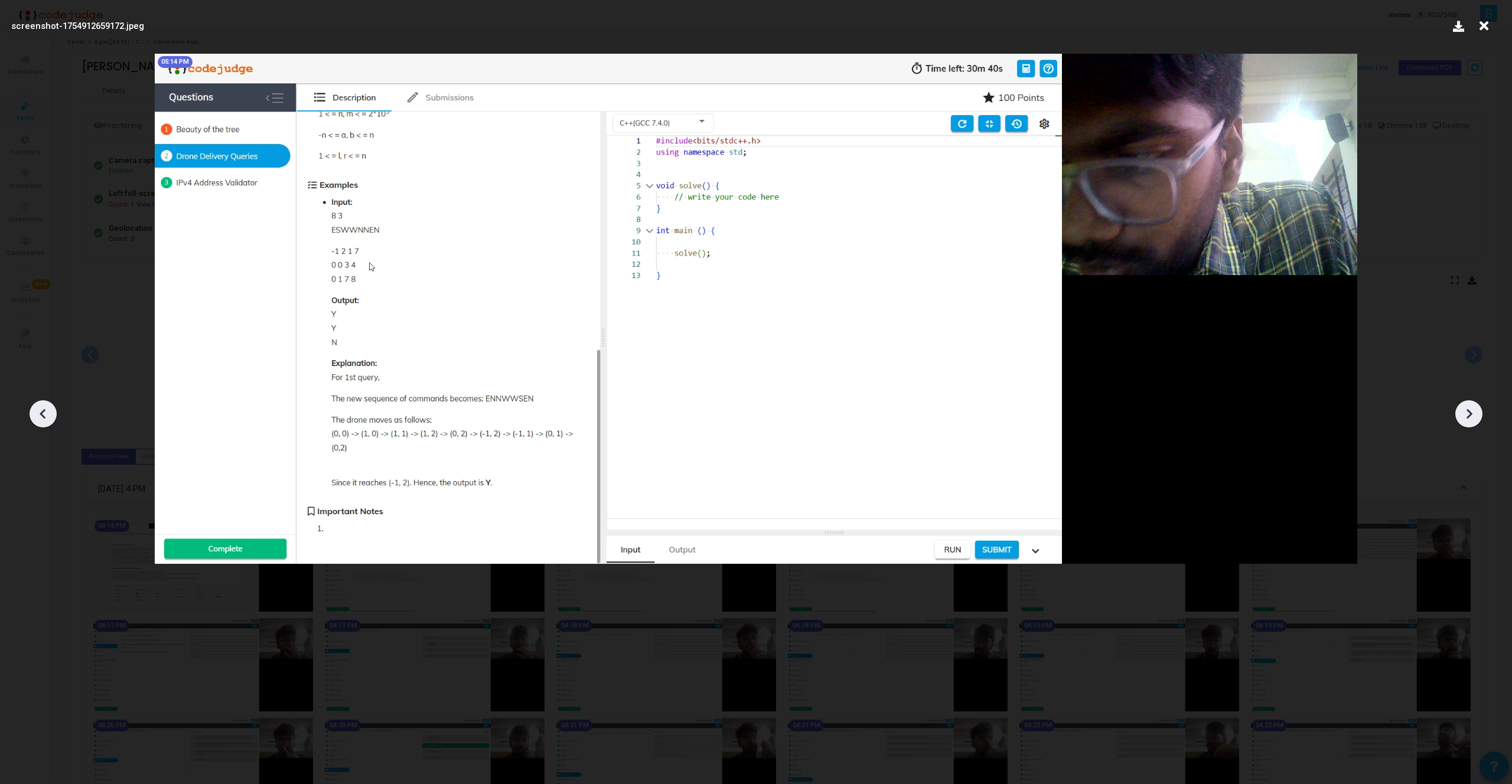
click at [1466, 410] on icon at bounding box center [1469, 414] width 17 height 17
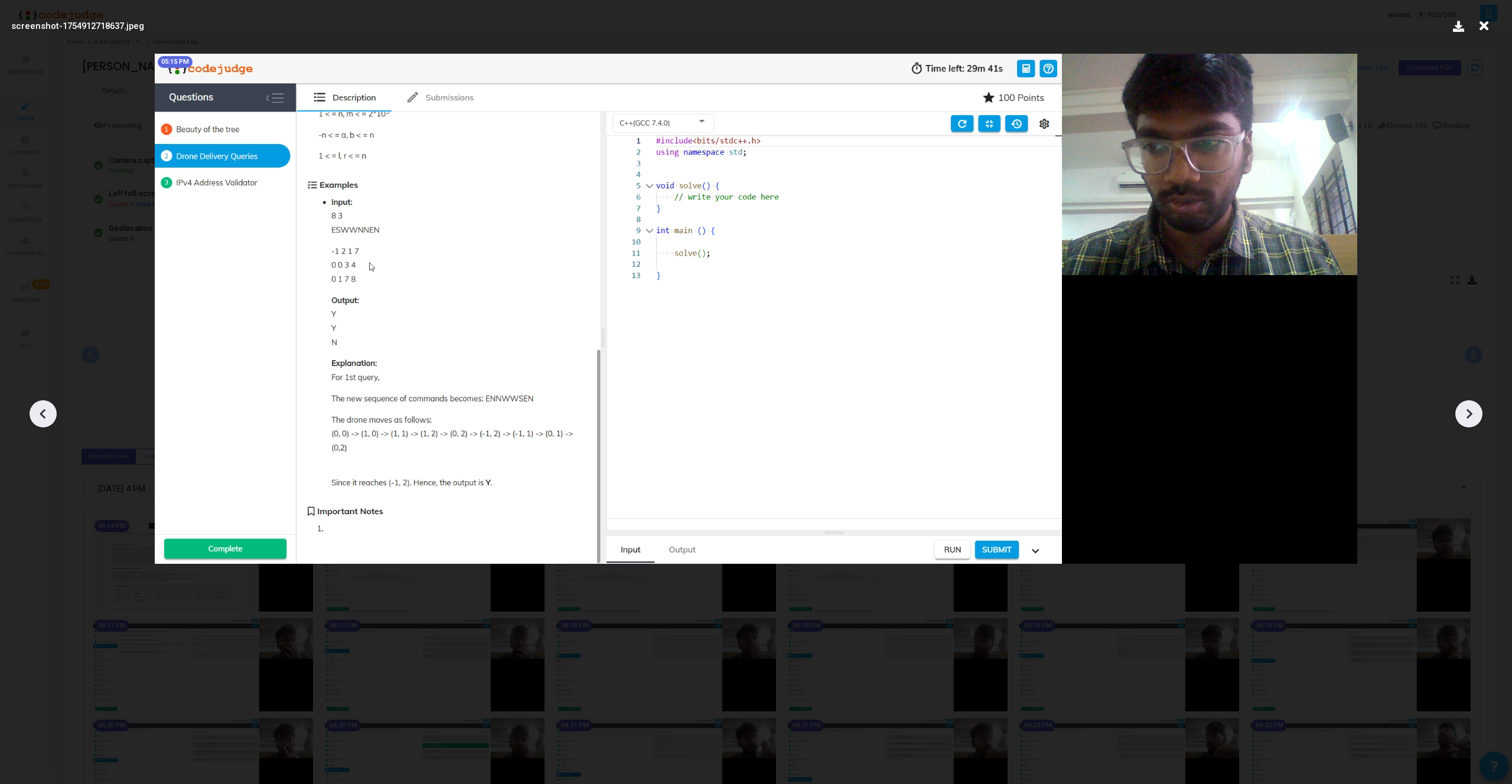
click at [1466, 410] on icon at bounding box center [1469, 414] width 17 height 17
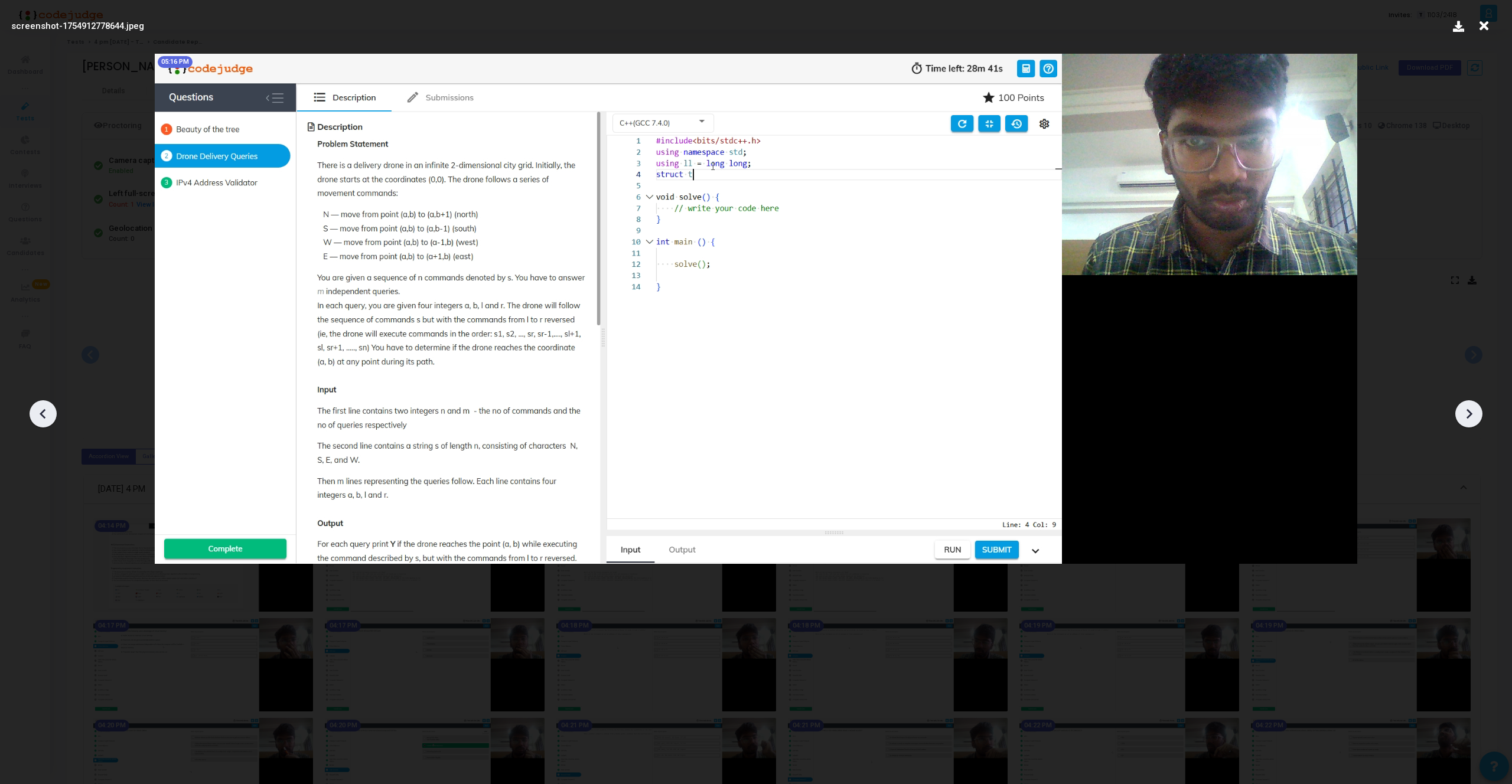
click at [1478, 414] on div at bounding box center [1469, 414] width 27 height 27
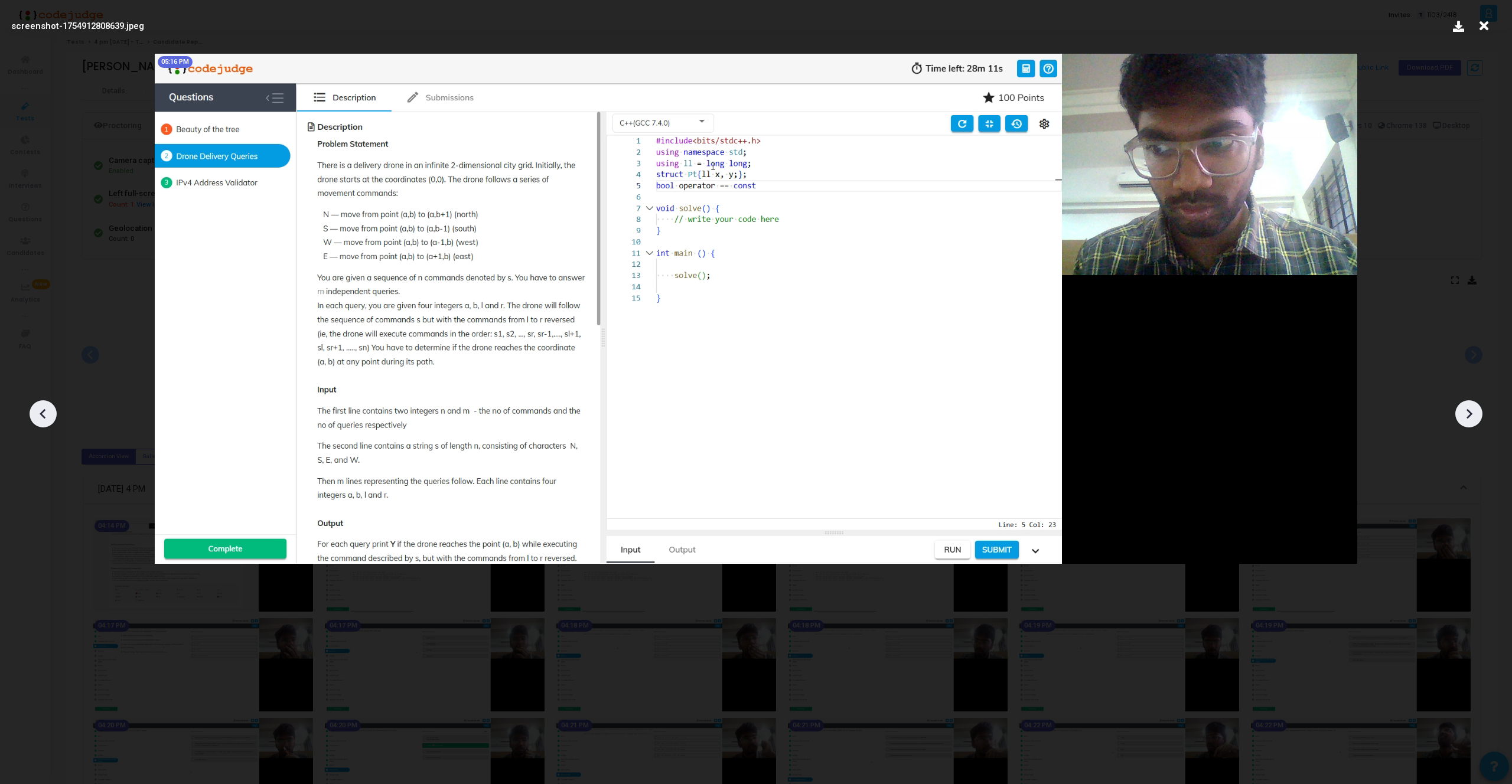
click at [1478, 414] on div at bounding box center [1469, 414] width 27 height 27
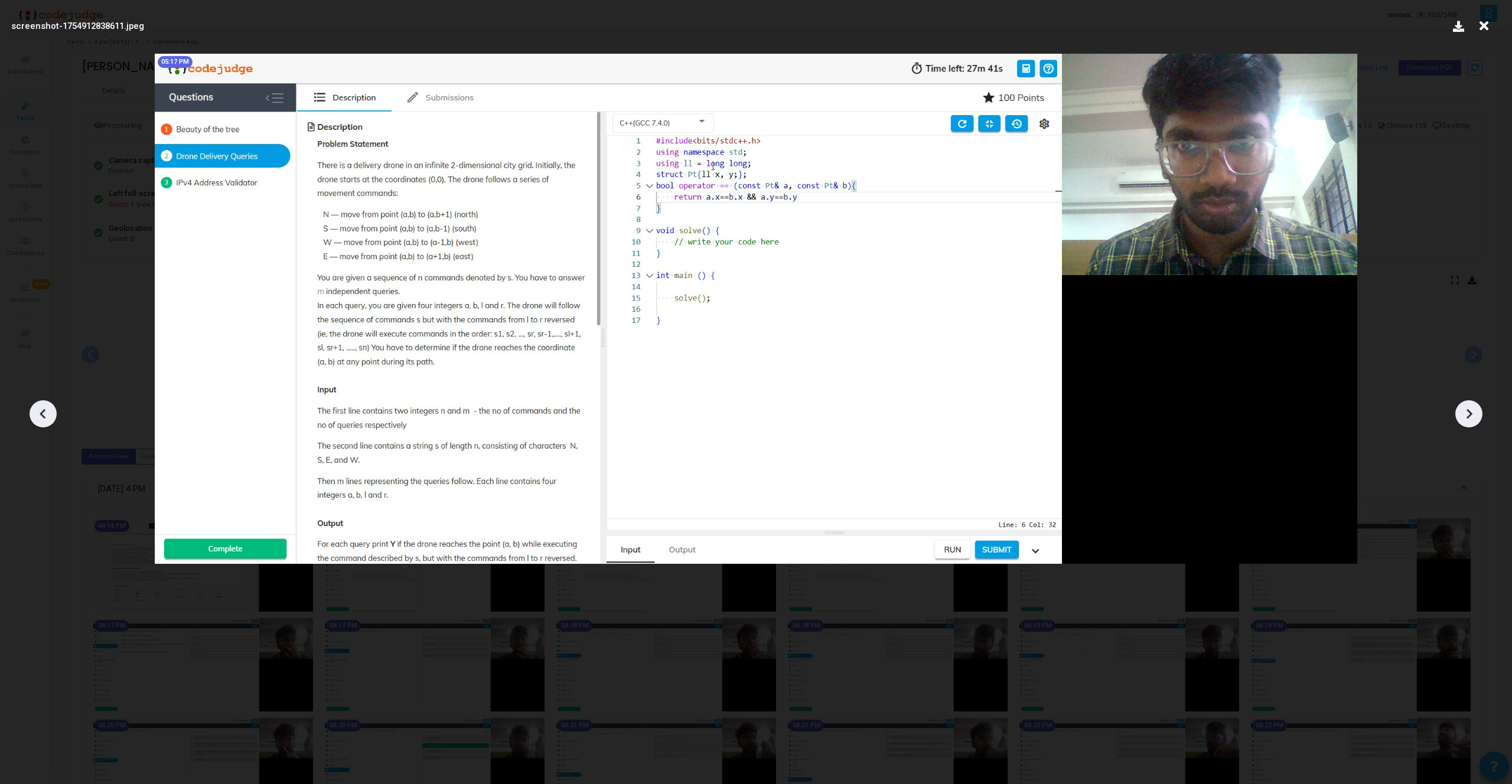
click at [1478, 414] on div at bounding box center [1469, 414] width 27 height 27
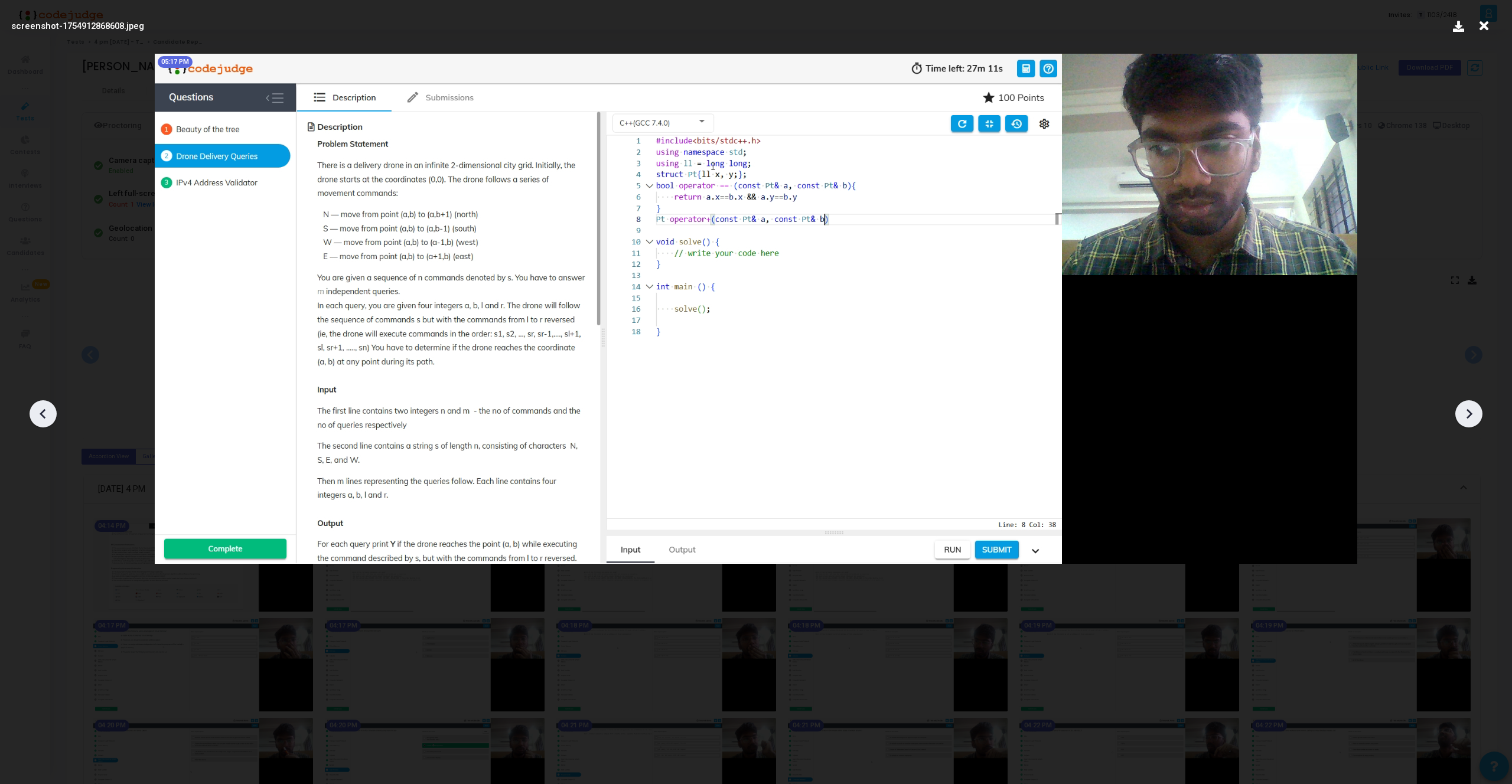
click at [1478, 414] on div at bounding box center [1469, 414] width 27 height 27
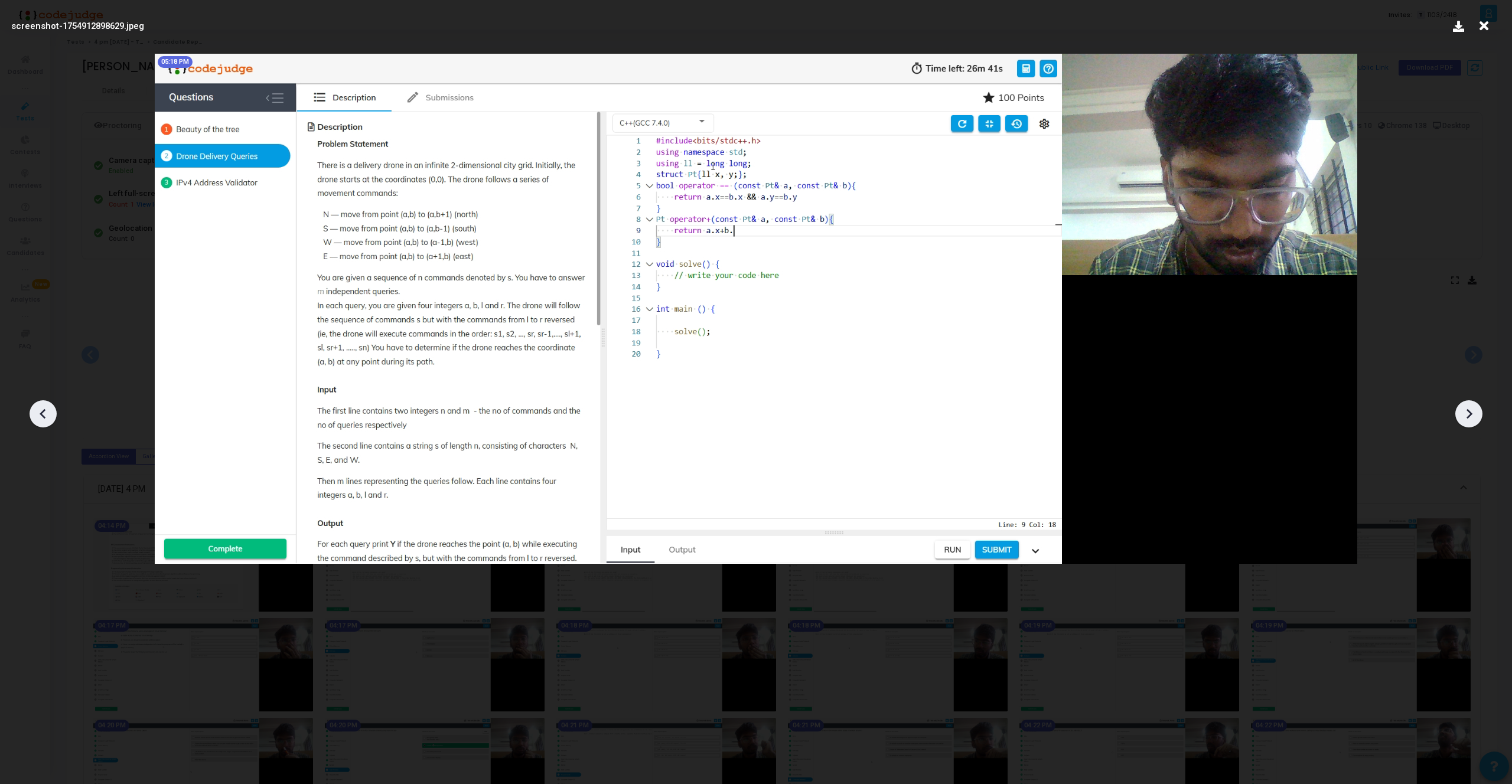
click at [1478, 414] on div at bounding box center [1469, 414] width 27 height 27
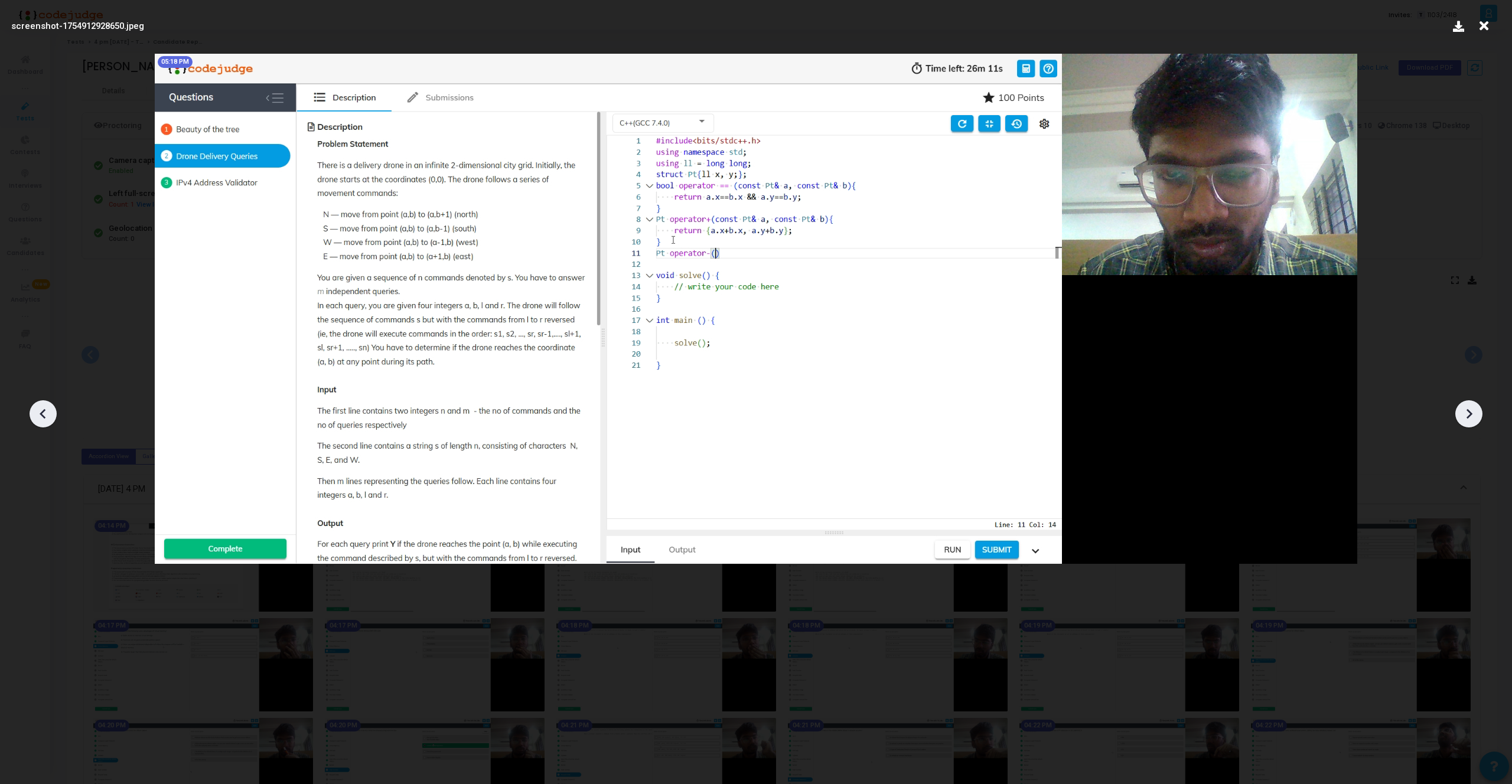
click at [1478, 414] on div at bounding box center [1469, 414] width 27 height 27
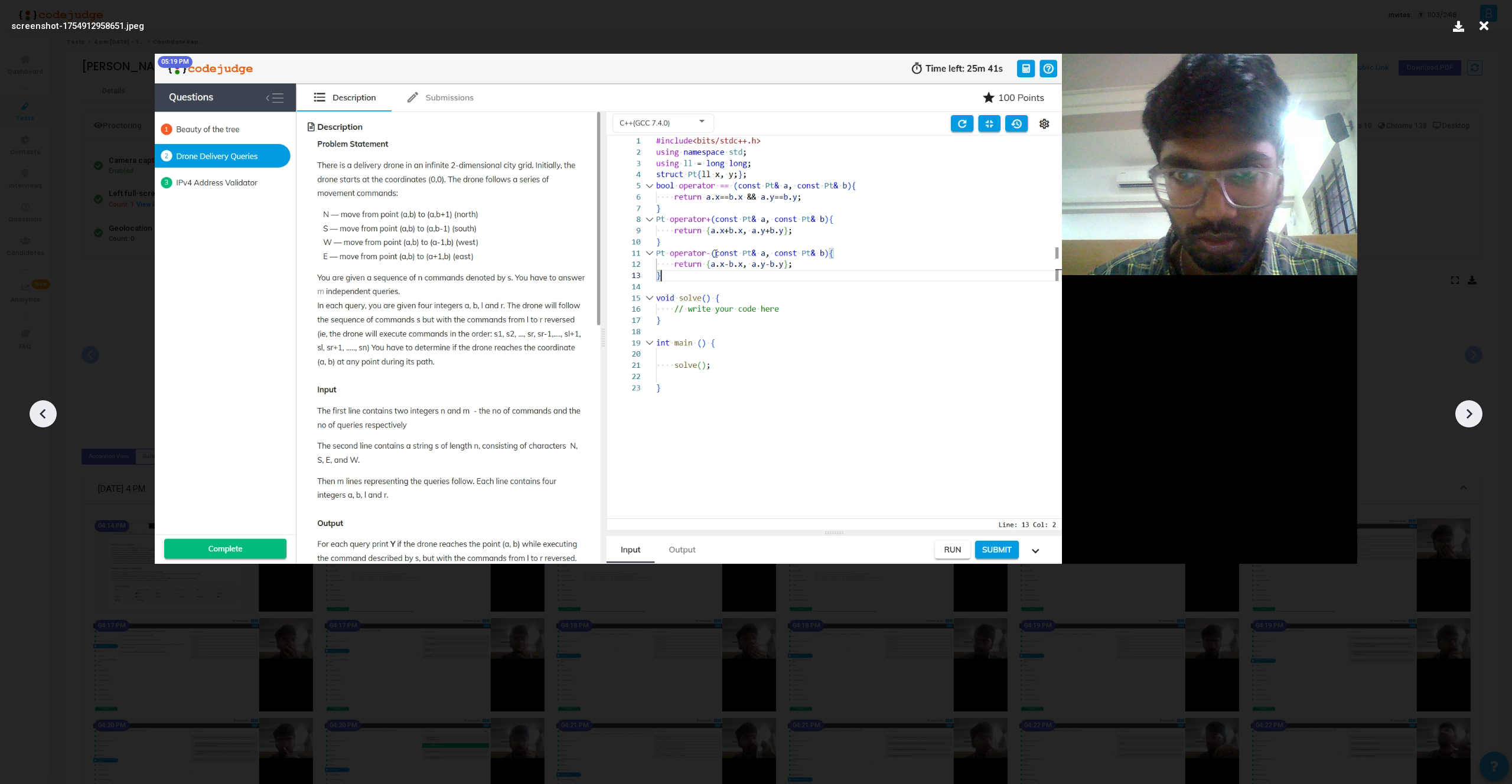
click at [1478, 414] on div at bounding box center [1469, 414] width 27 height 27
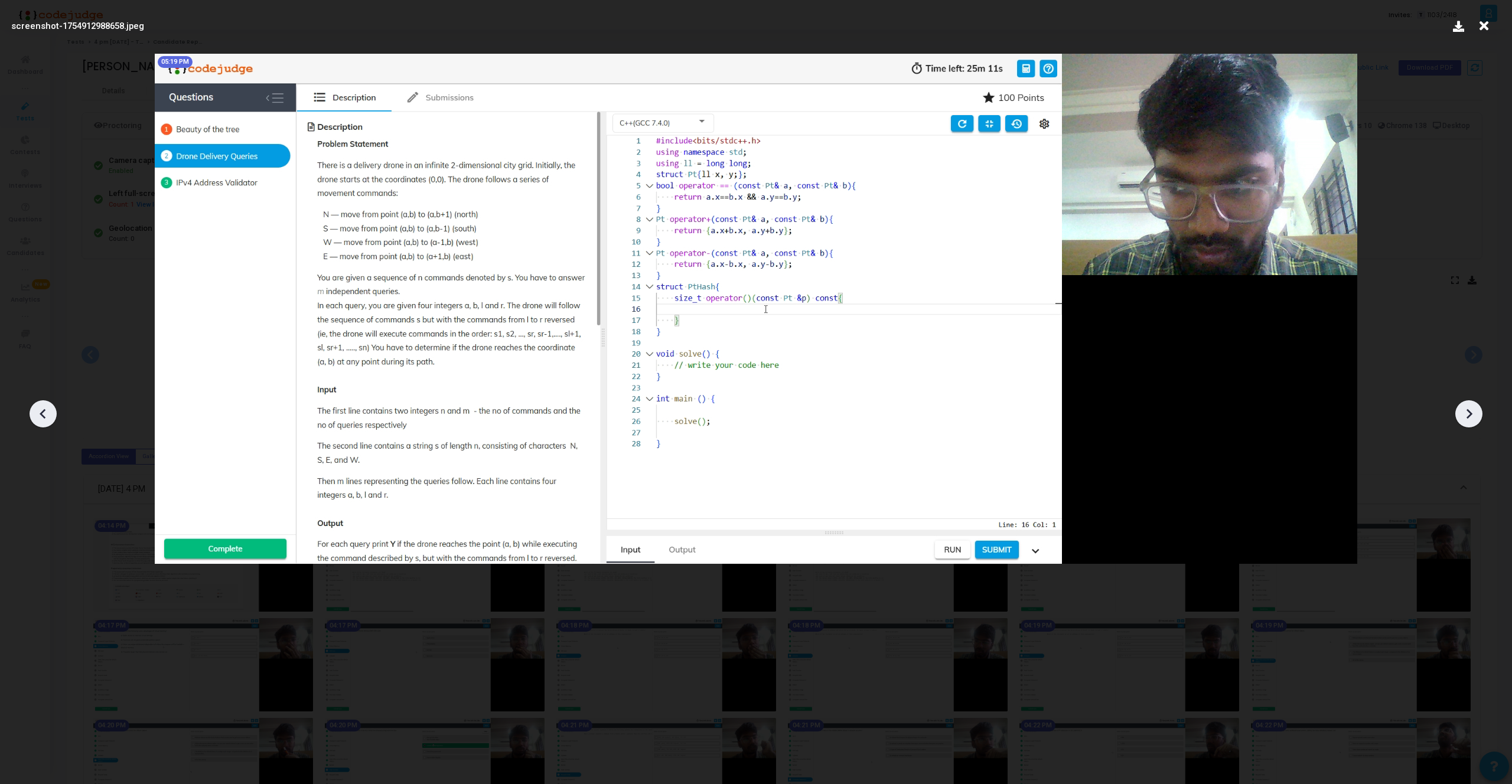
click at [1478, 414] on div at bounding box center [1469, 414] width 27 height 27
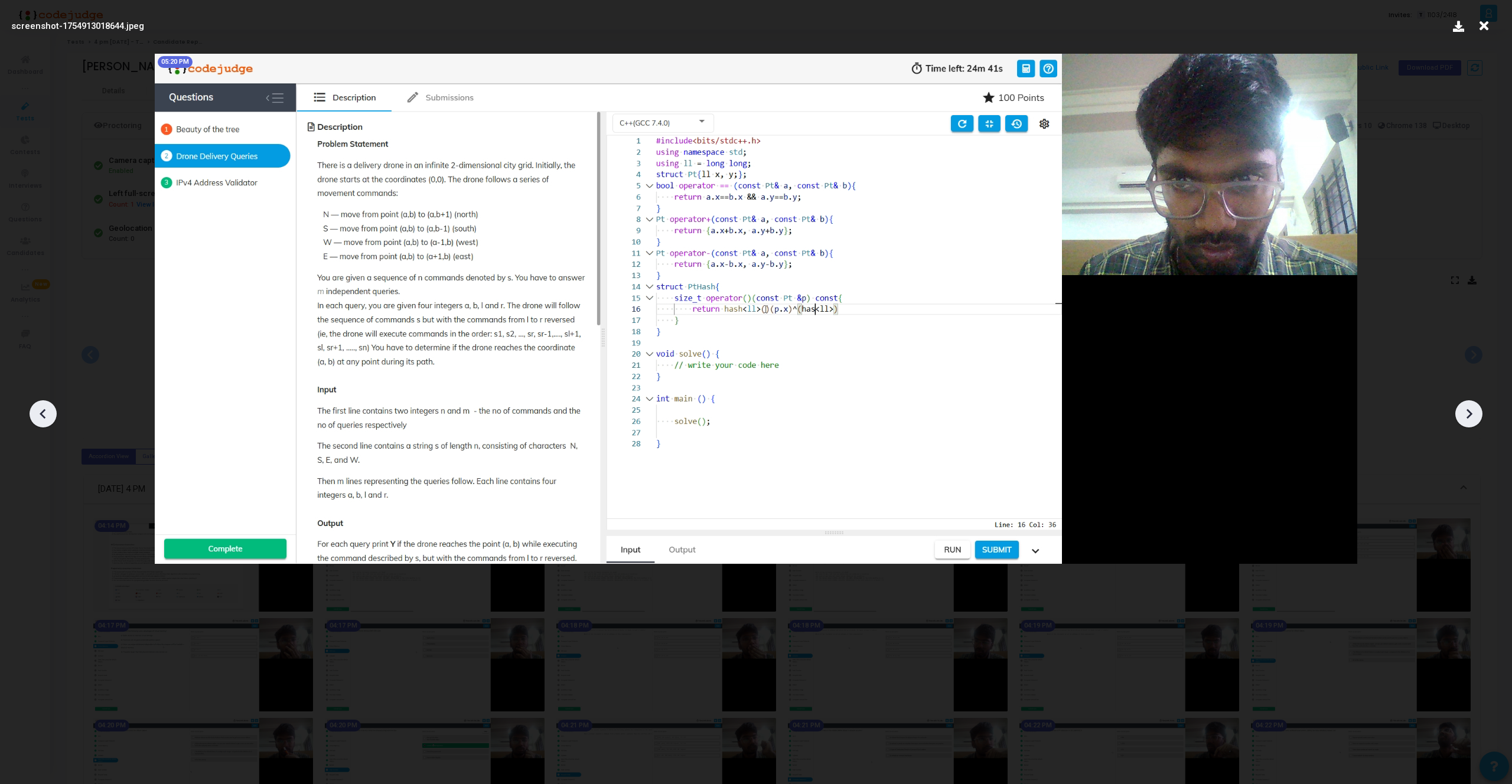
click at [1478, 414] on div at bounding box center [1469, 414] width 27 height 27
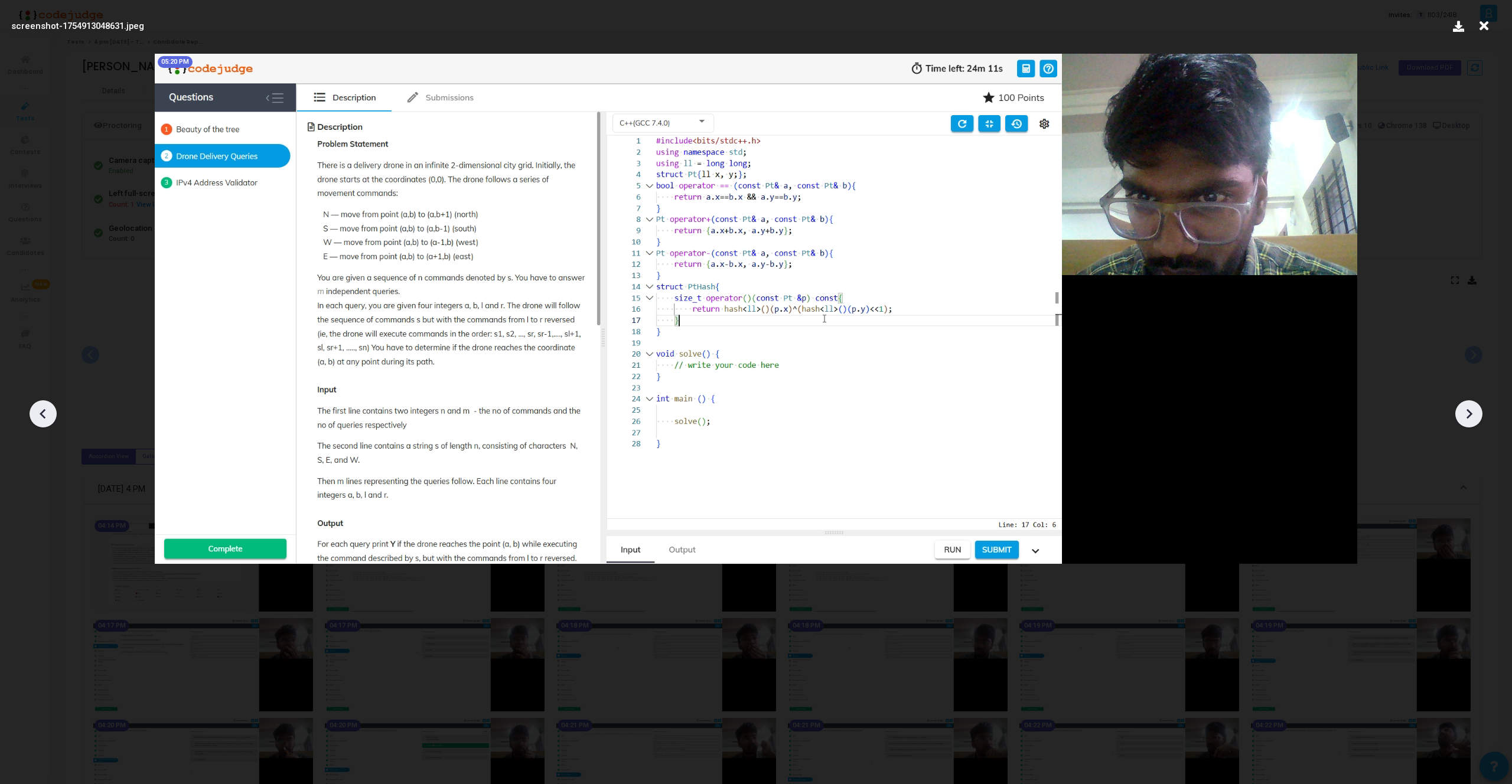
click at [1478, 414] on div at bounding box center [1469, 414] width 27 height 27
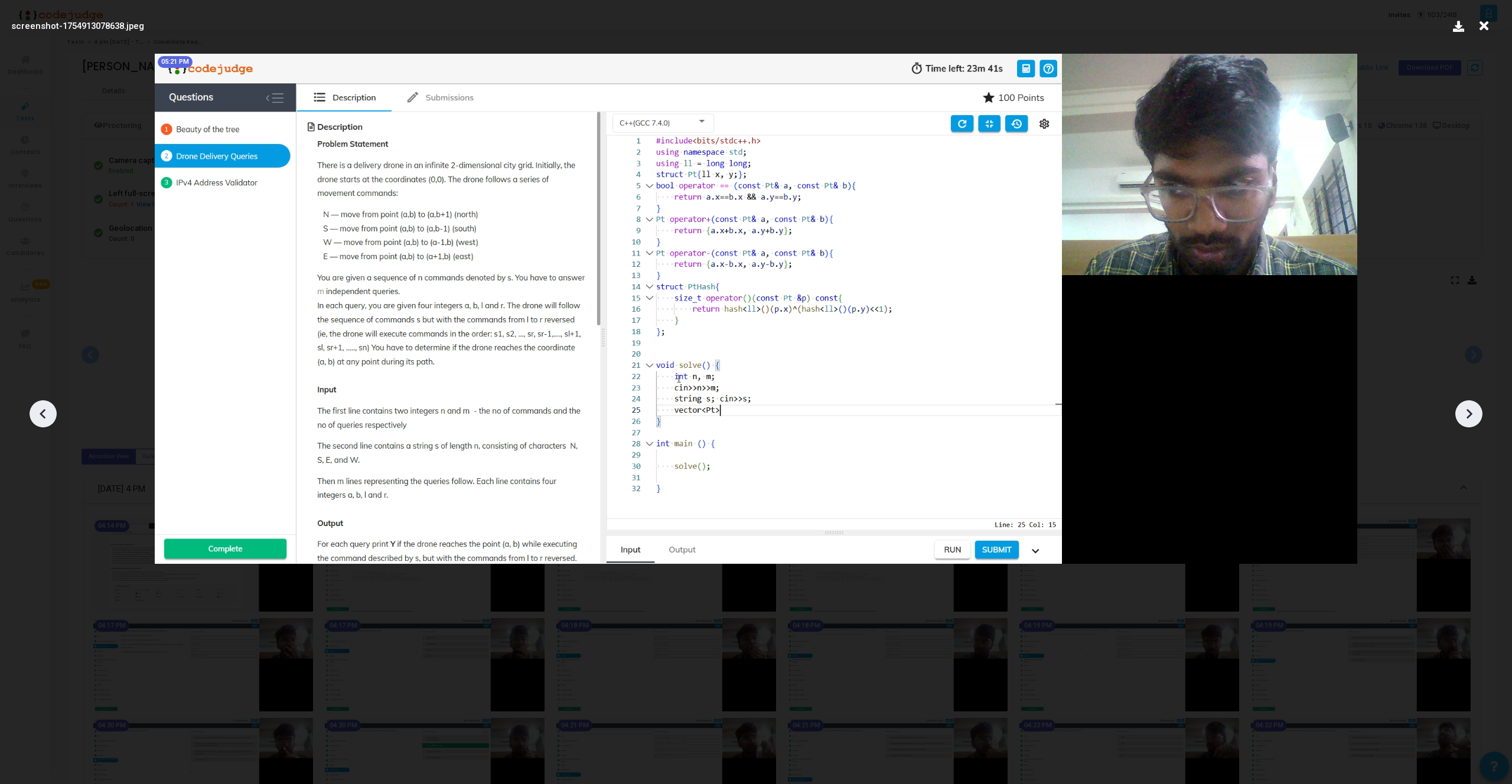
click at [1478, 414] on div at bounding box center [1469, 414] width 27 height 27
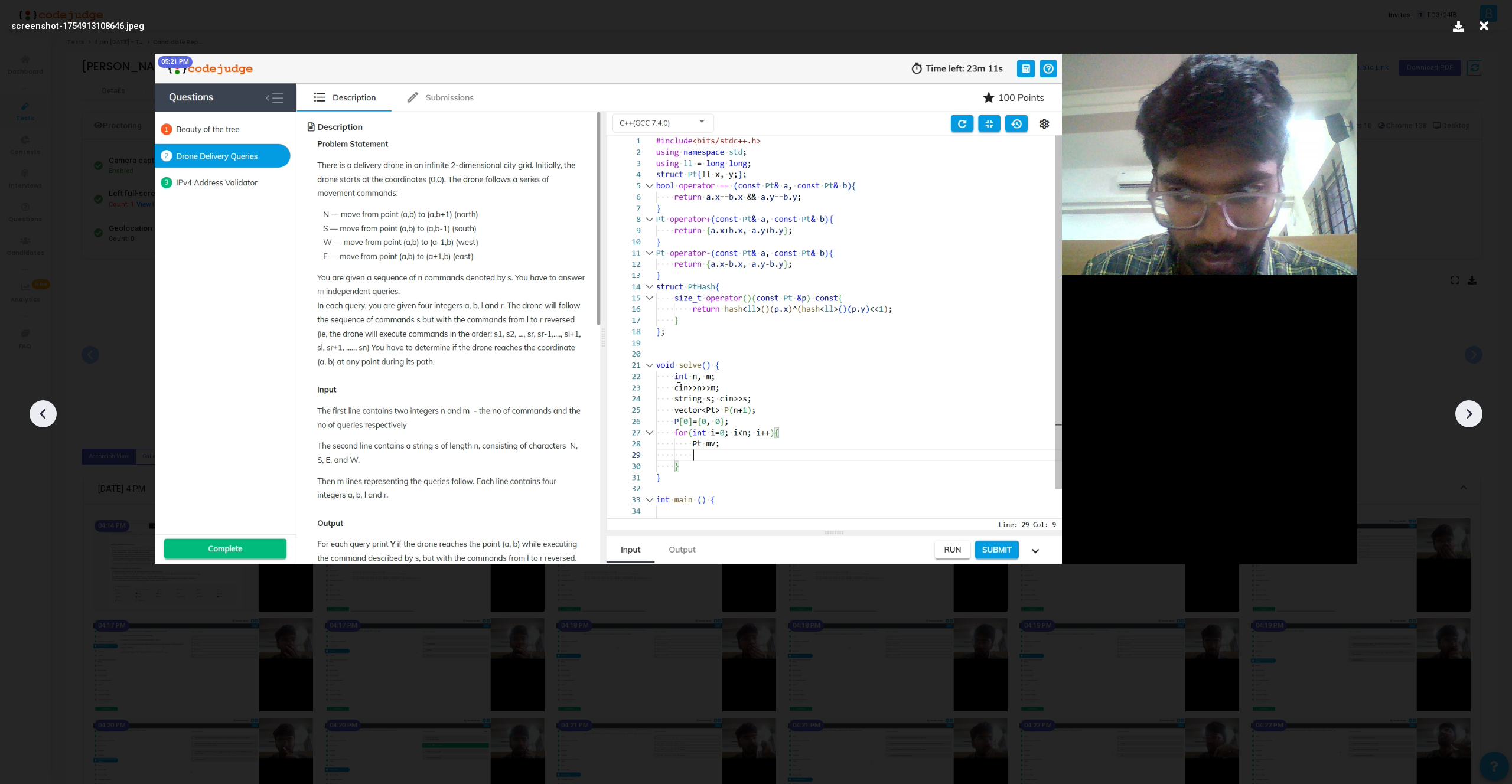
click at [1478, 414] on div at bounding box center [1469, 414] width 27 height 27
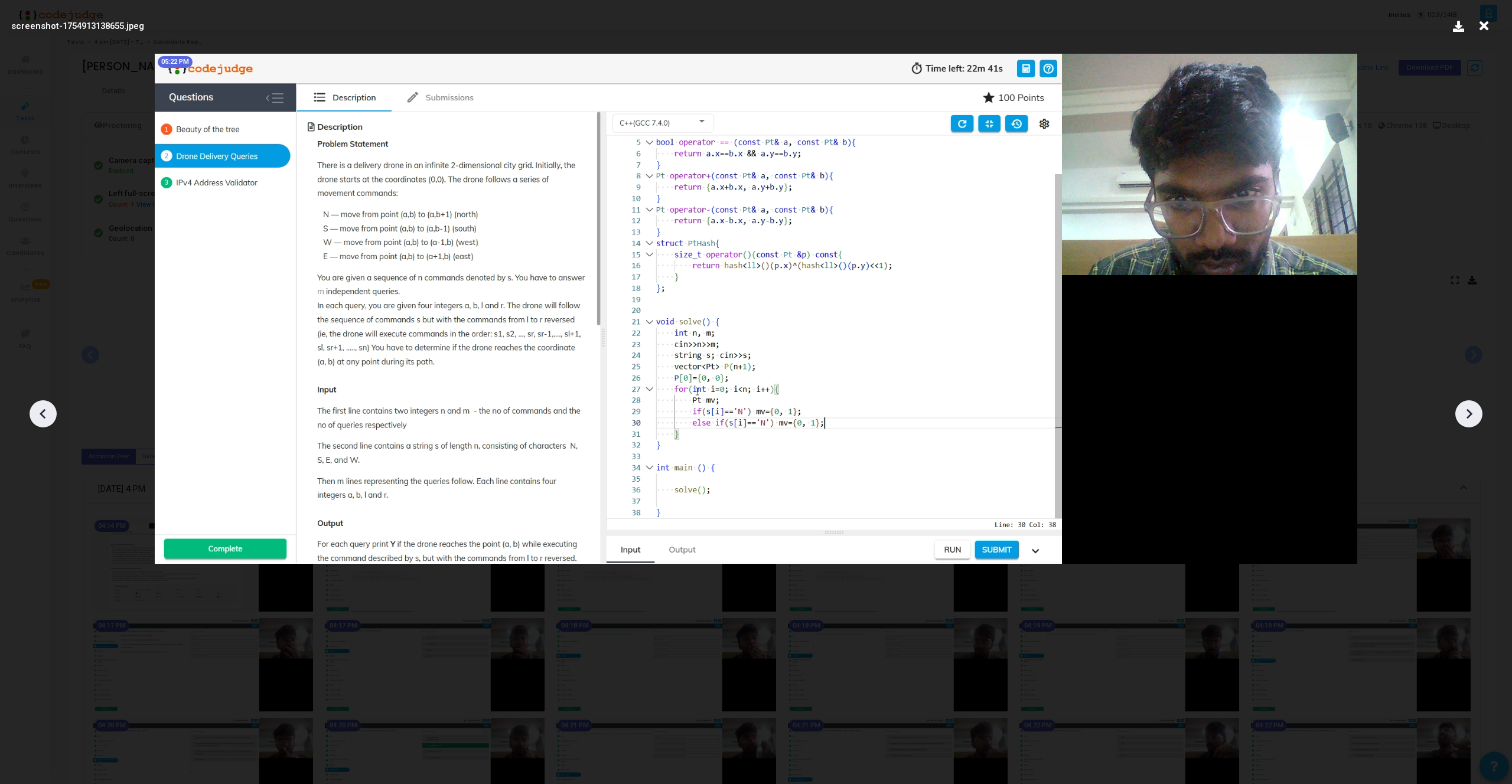
click at [1478, 414] on div at bounding box center [1469, 414] width 27 height 27
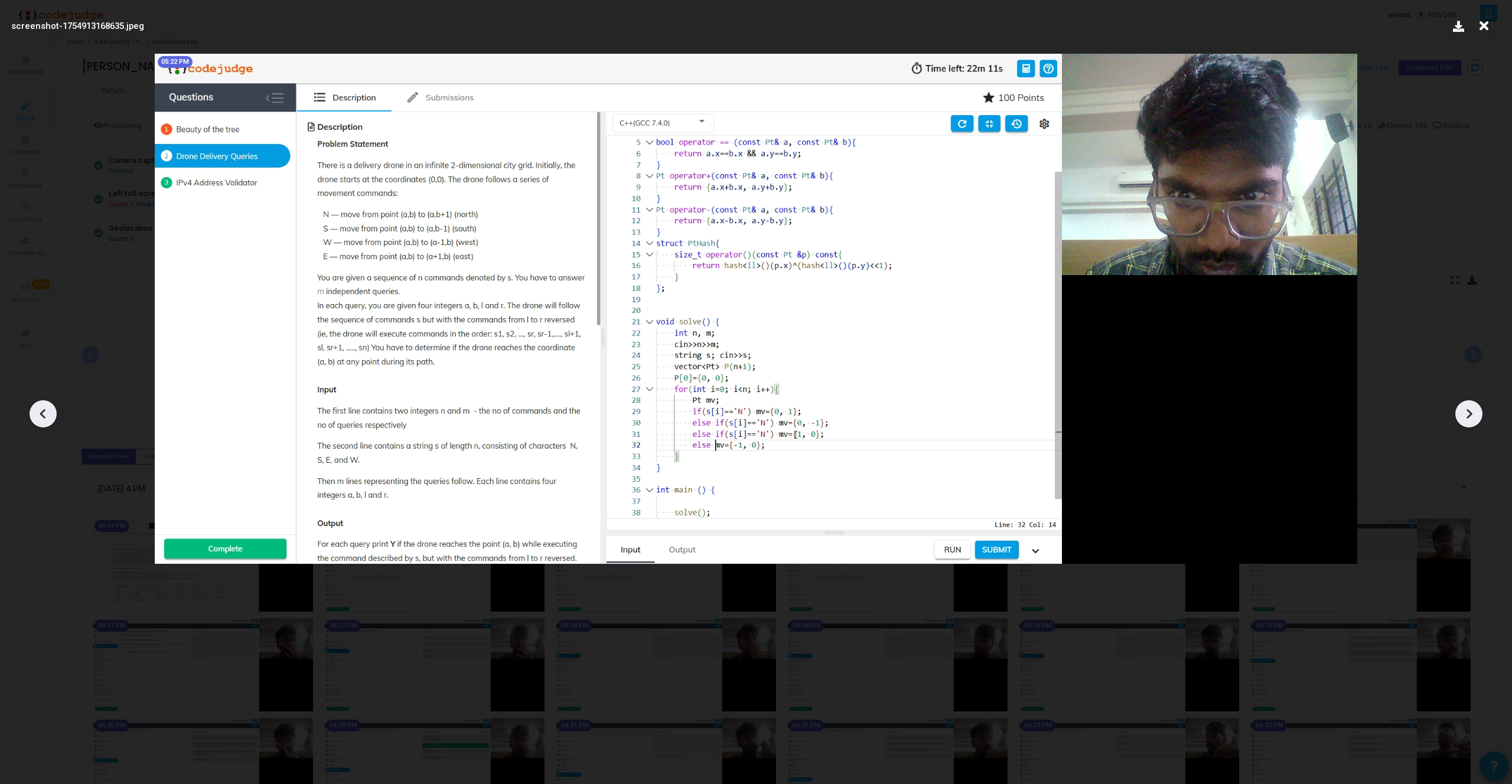
click at [1478, 414] on div at bounding box center [1469, 414] width 27 height 27
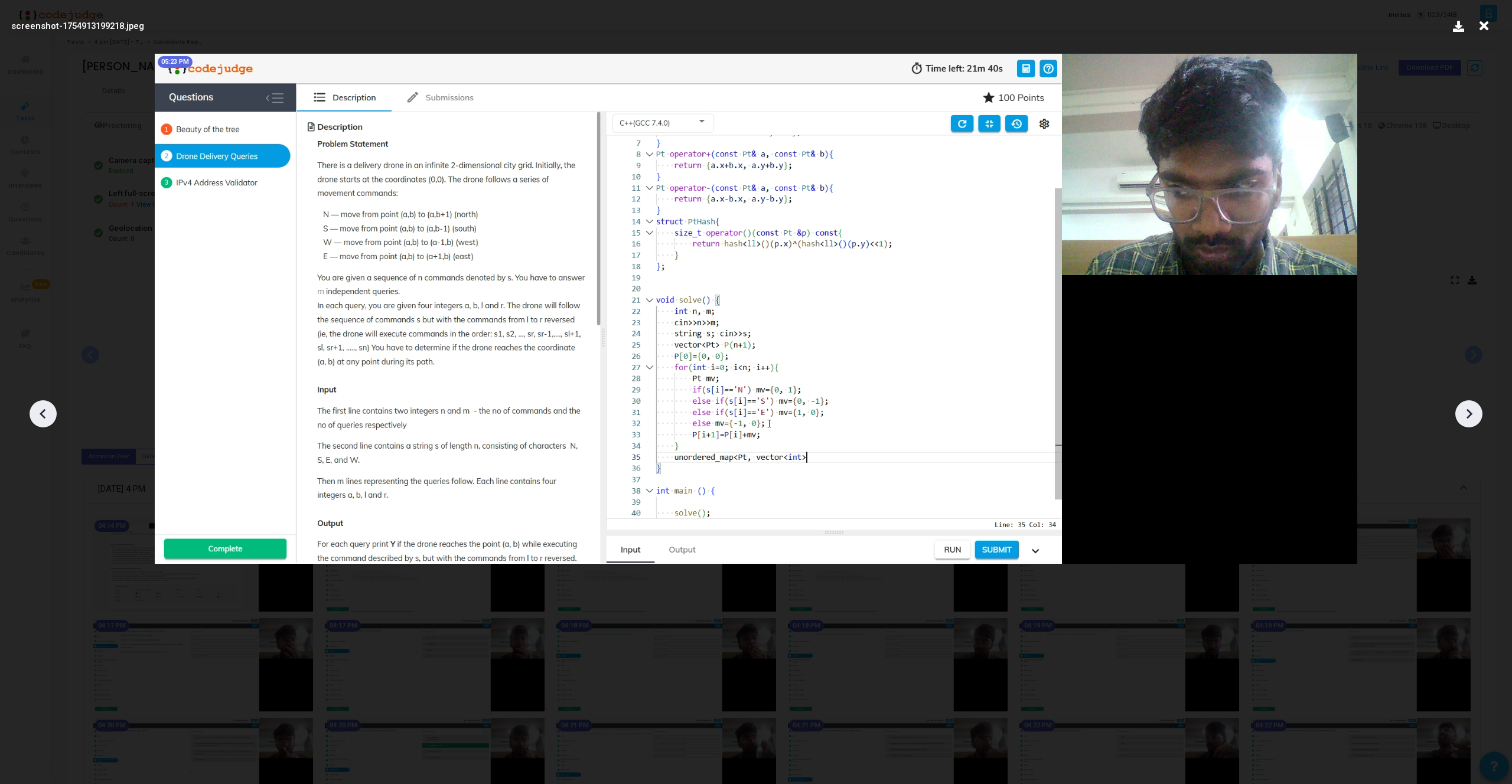
click at [1478, 415] on div at bounding box center [1469, 414] width 27 height 27
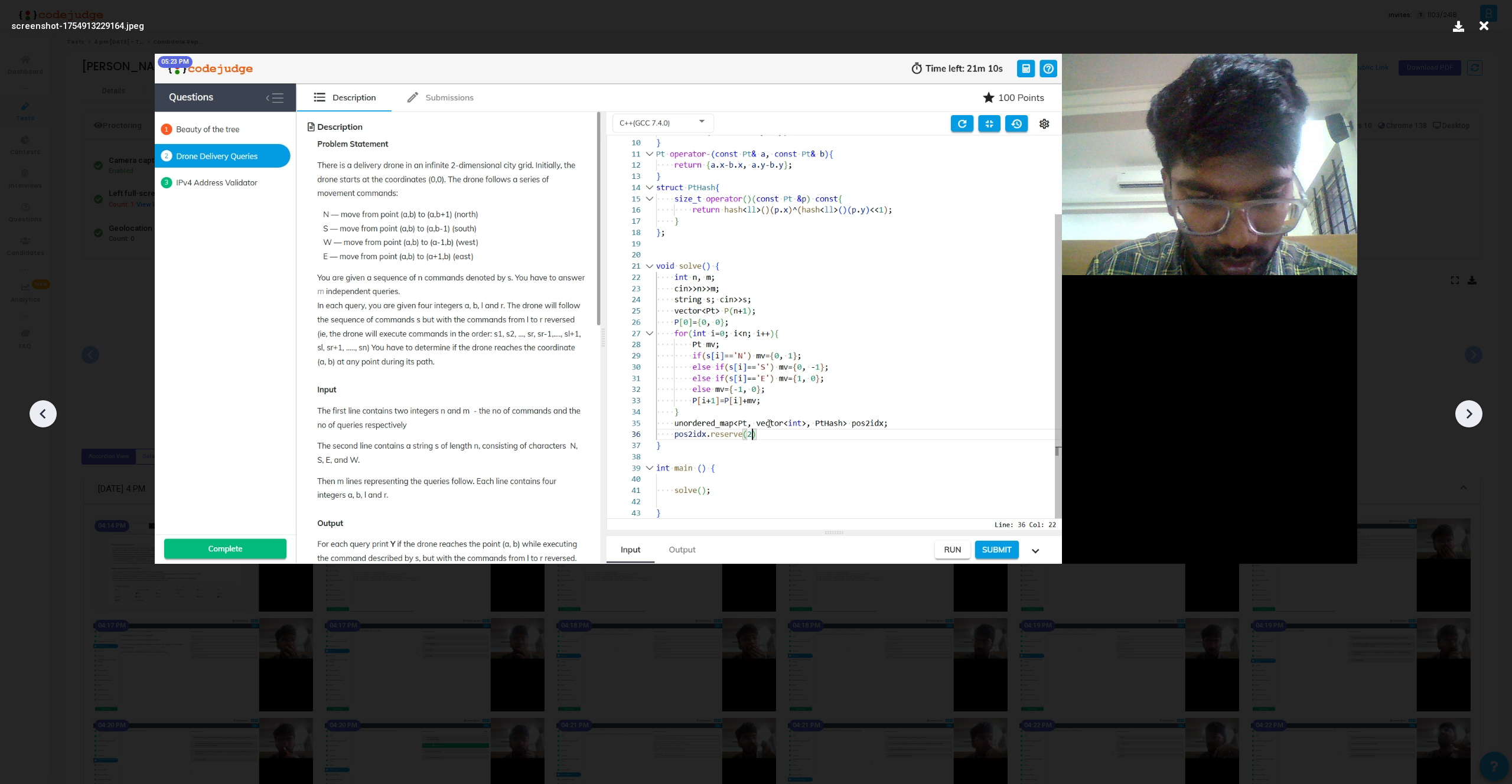
click at [1478, 415] on div at bounding box center [1469, 414] width 27 height 27
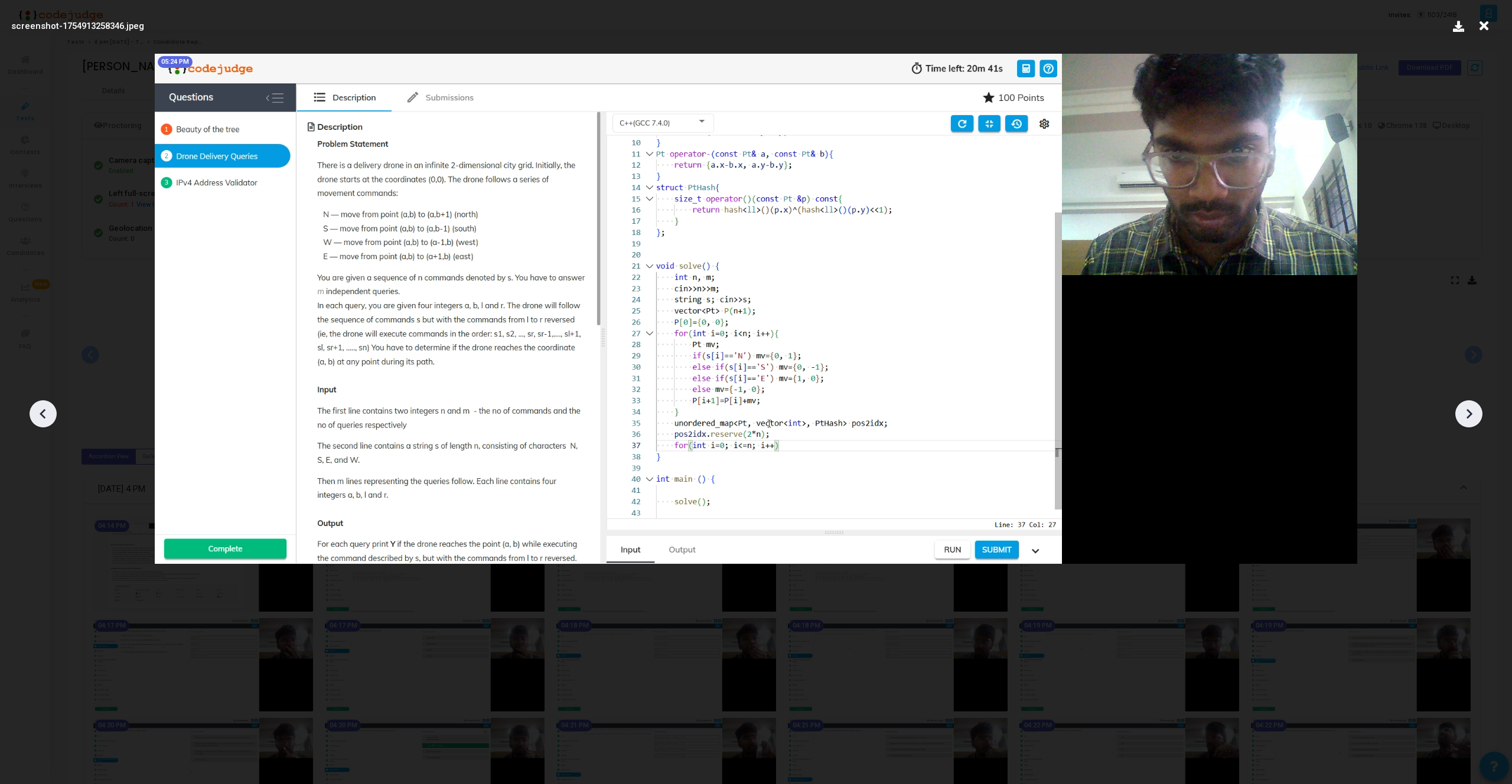
click at [43, 419] on icon at bounding box center [43, 414] width 17 height 17
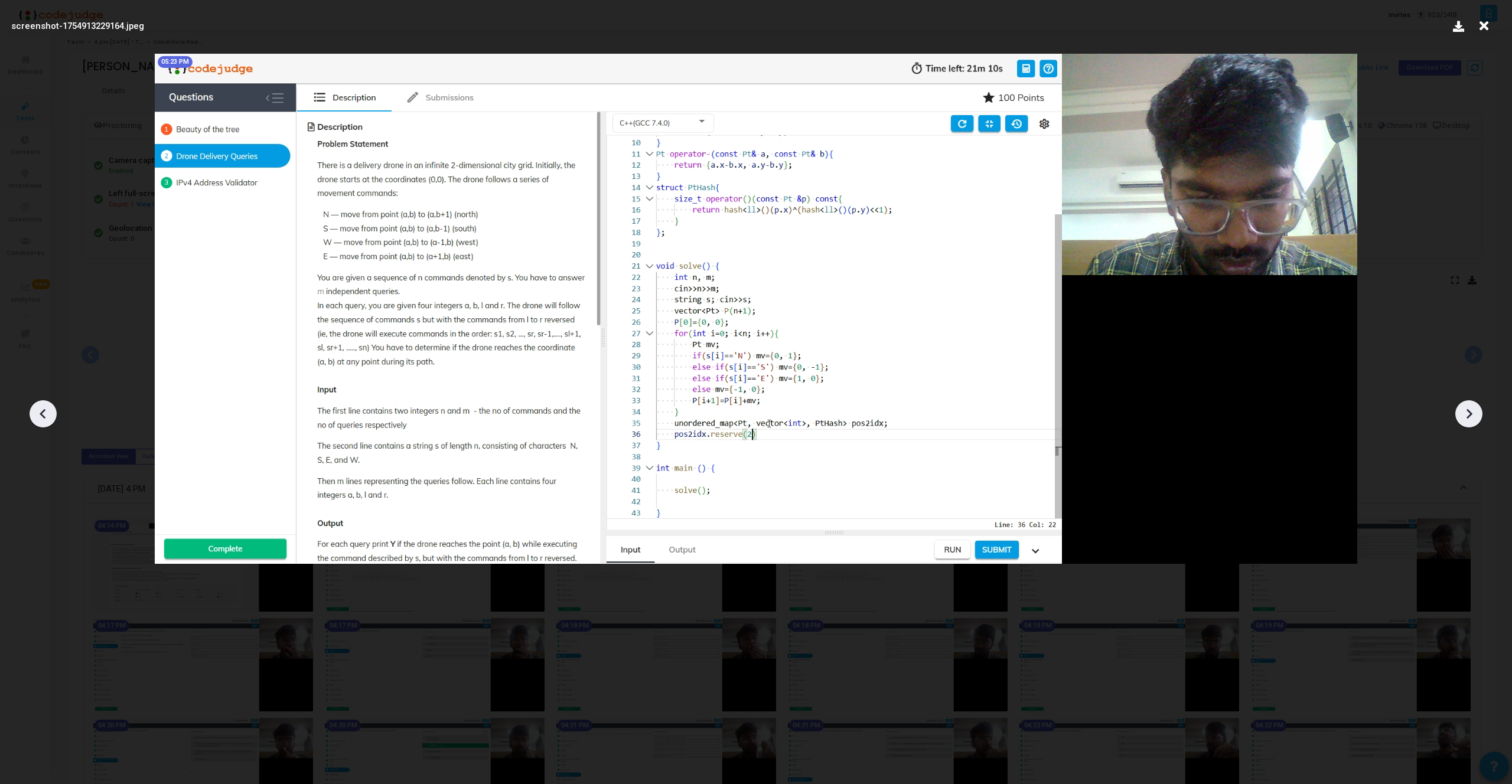
click at [43, 419] on icon at bounding box center [43, 414] width 17 height 17
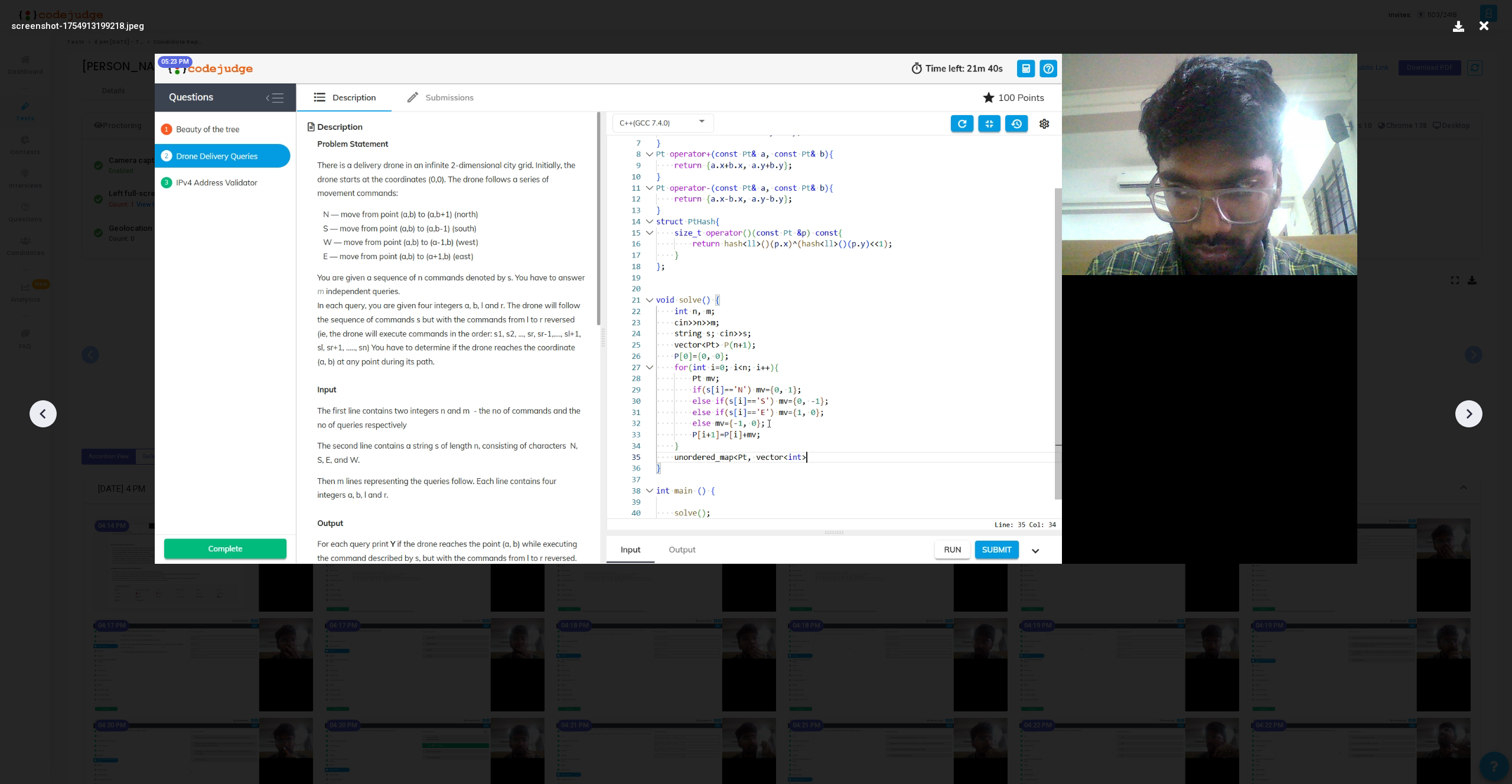
click at [43, 419] on icon at bounding box center [43, 414] width 17 height 17
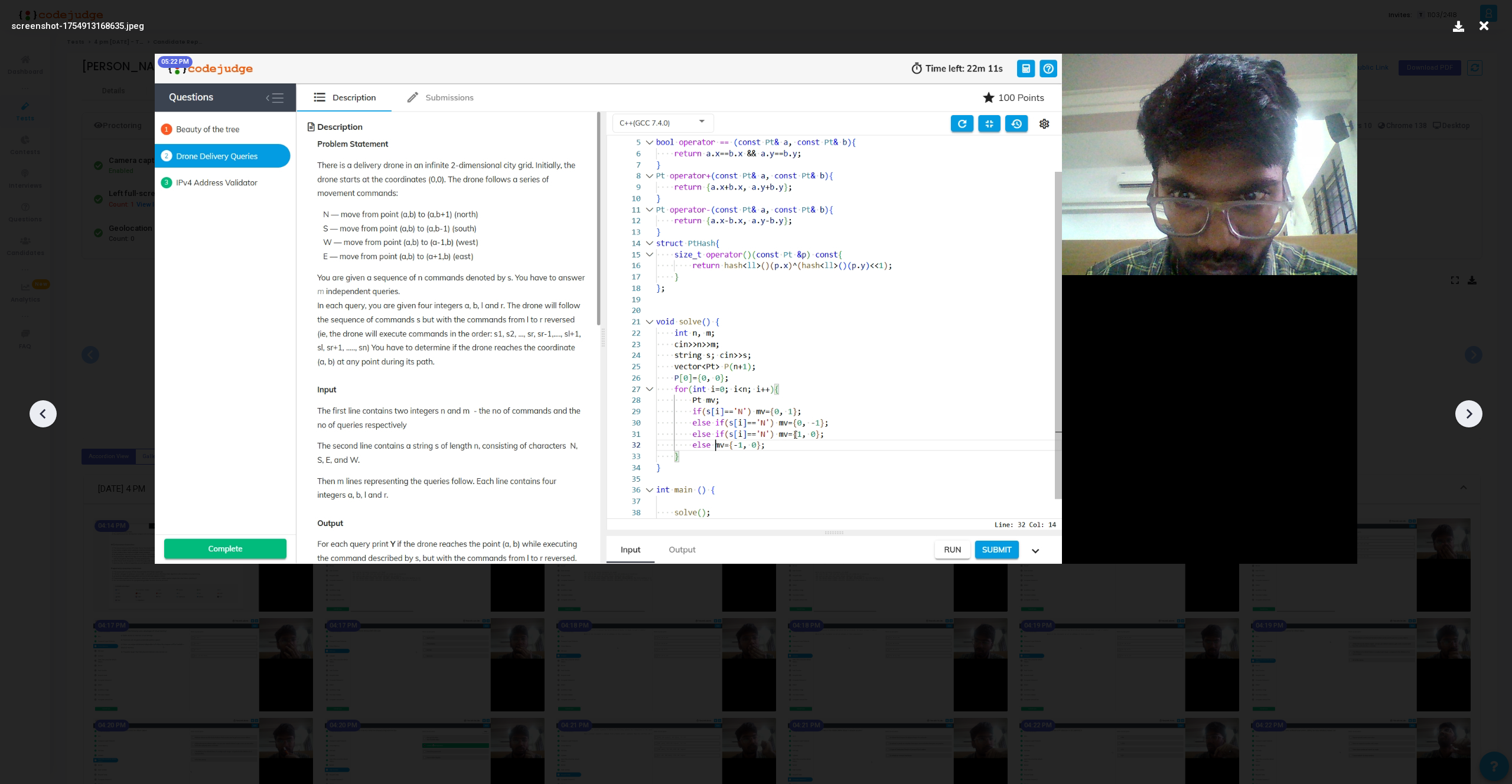
click at [43, 419] on icon at bounding box center [43, 414] width 17 height 17
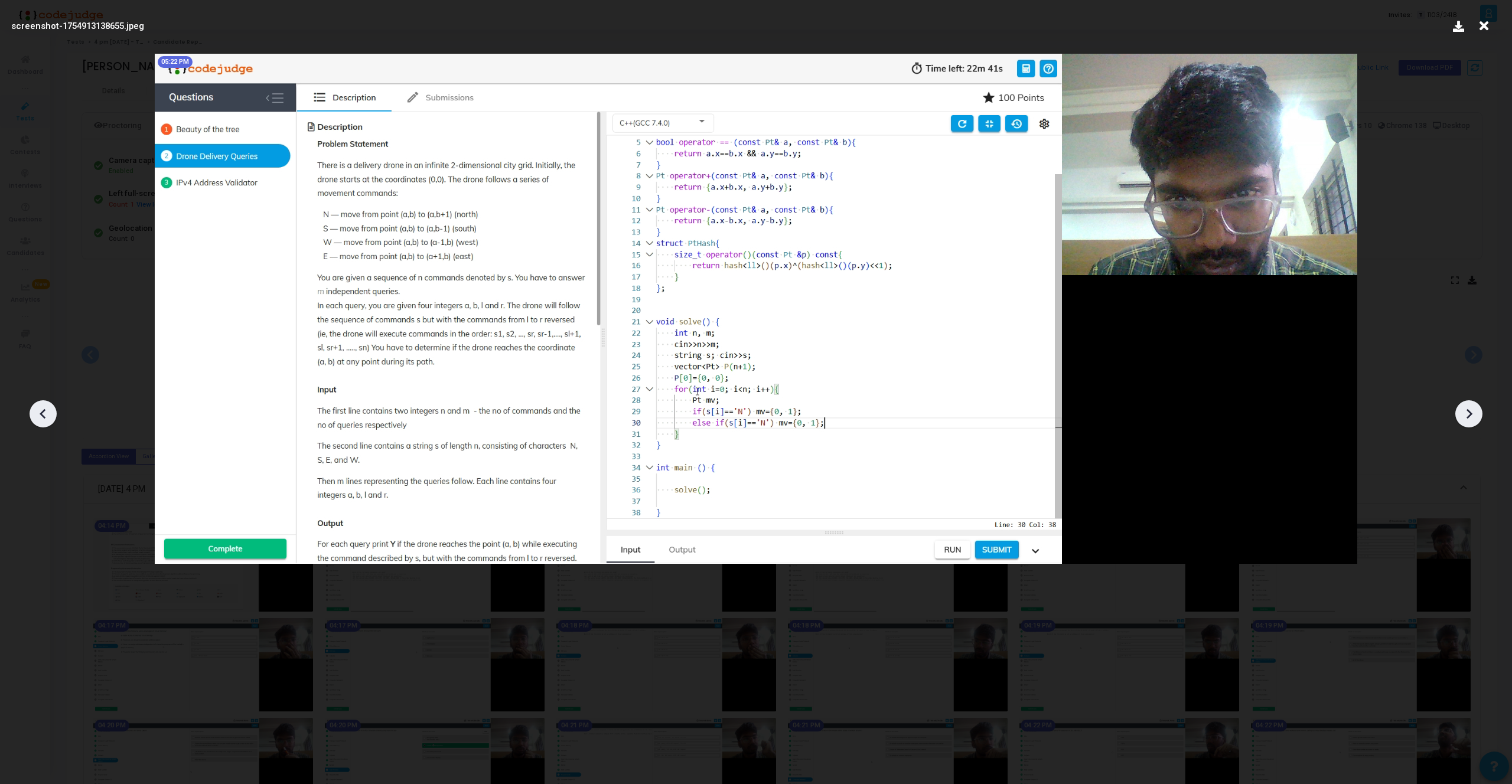
click at [43, 419] on icon at bounding box center [43, 414] width 17 height 17
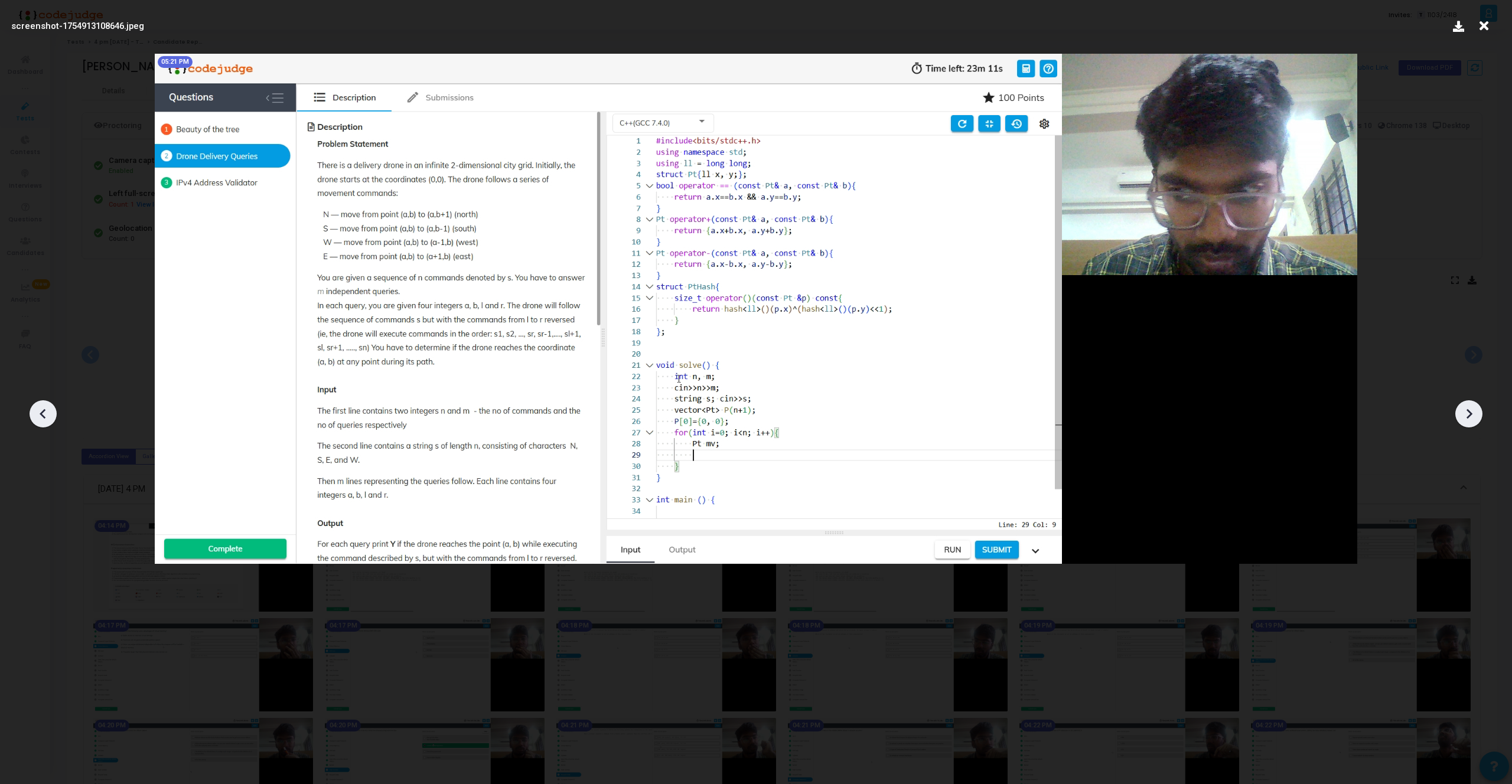
click at [43, 419] on icon at bounding box center [43, 414] width 17 height 17
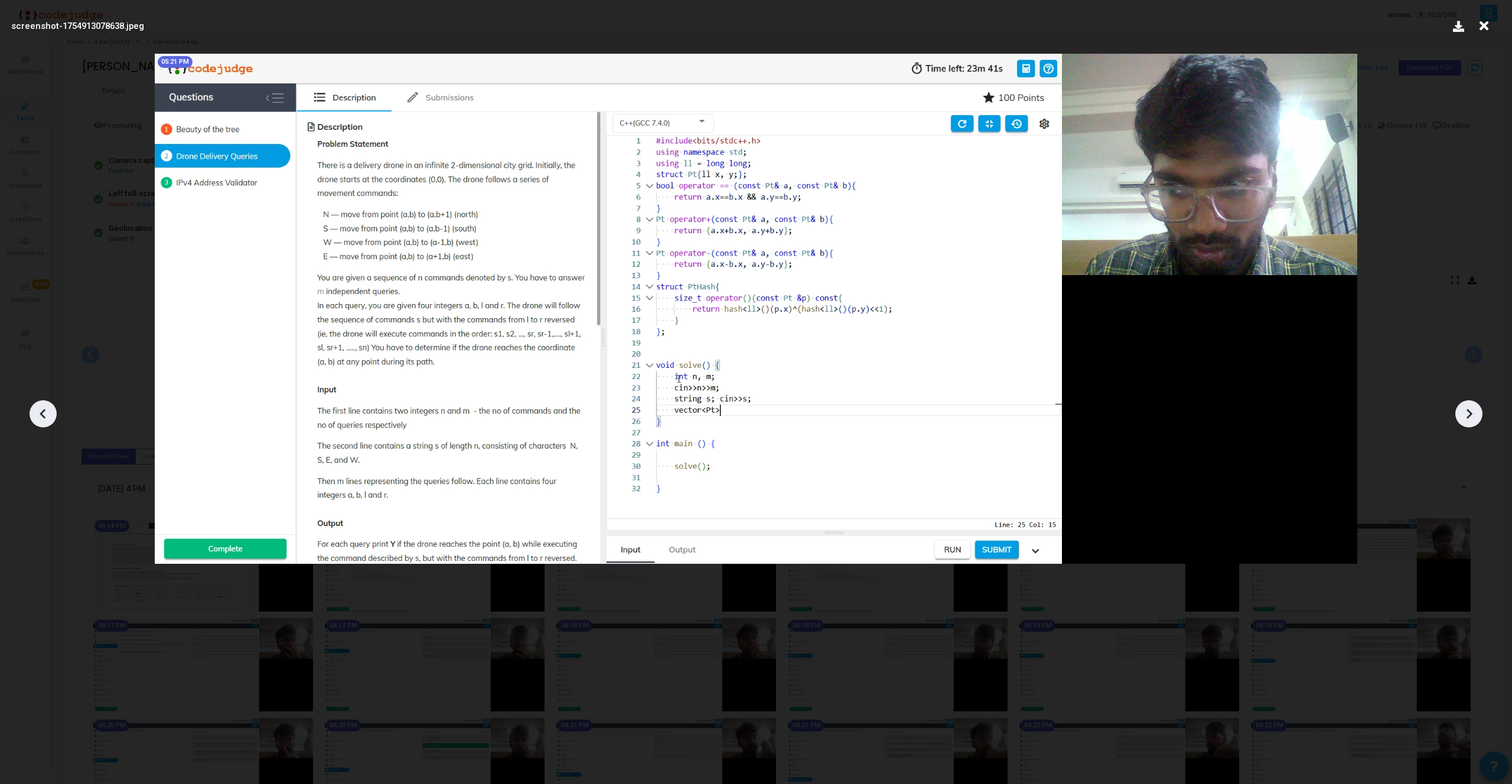
click at [43, 419] on icon at bounding box center [43, 414] width 17 height 17
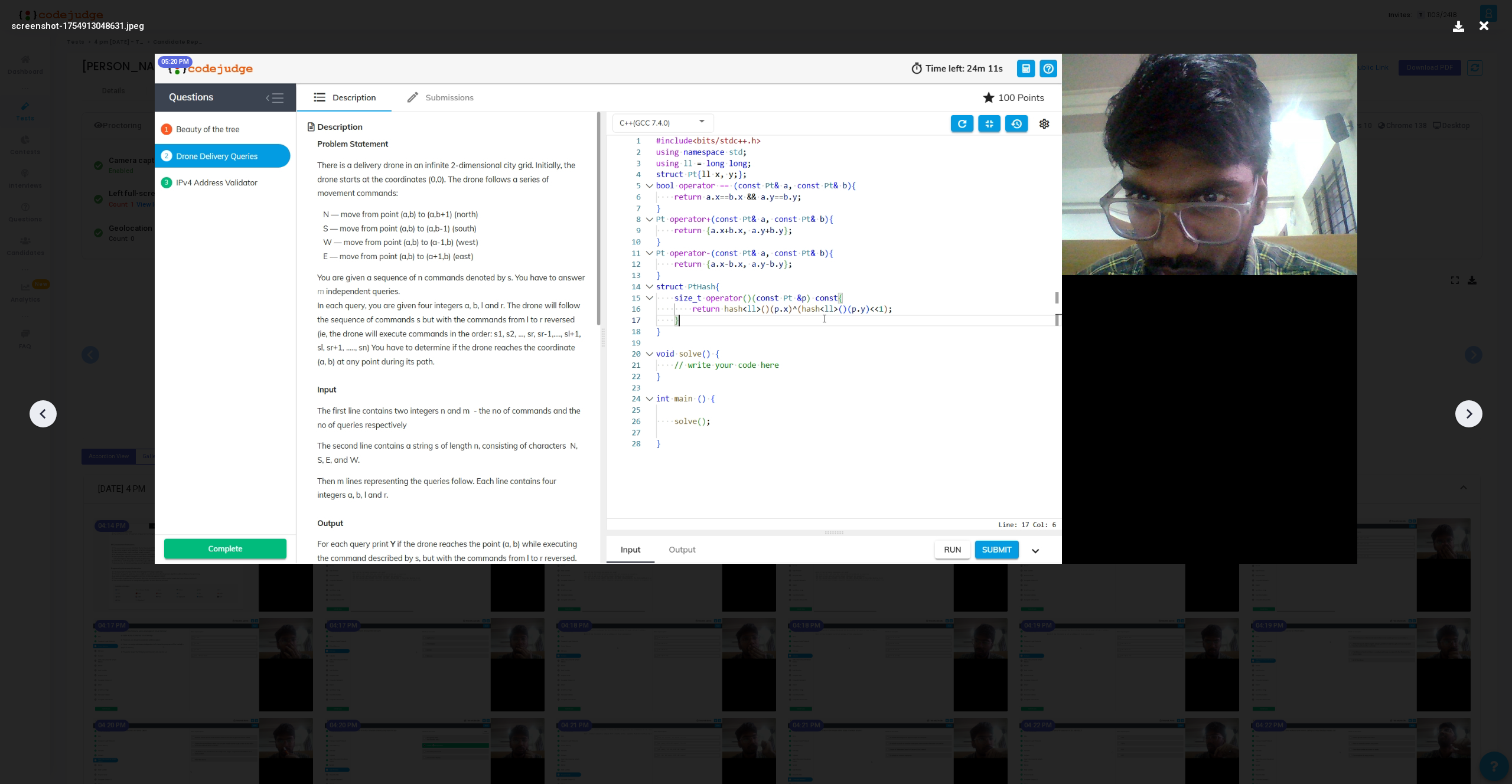
click at [43, 419] on icon at bounding box center [43, 414] width 17 height 17
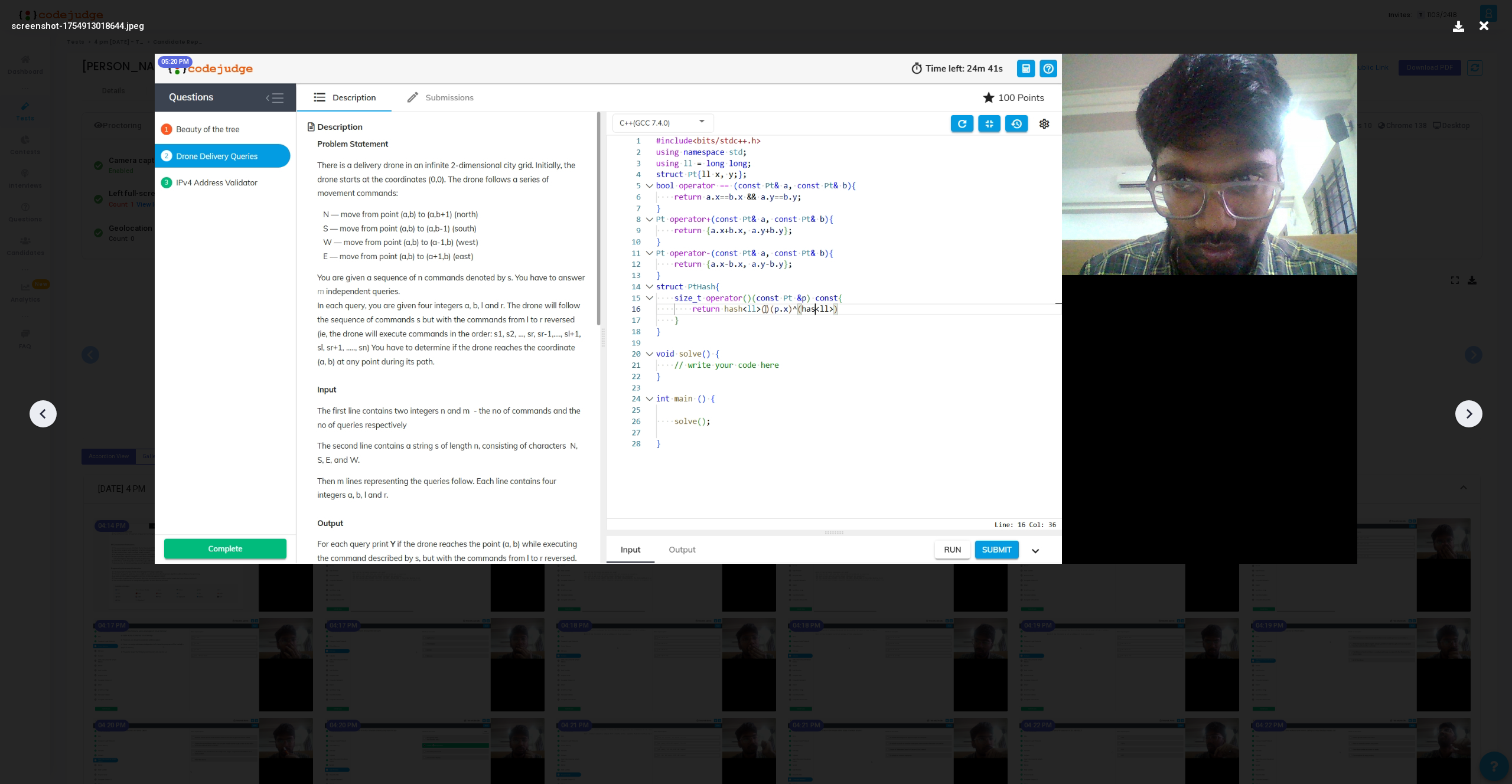
click at [43, 419] on icon at bounding box center [43, 414] width 17 height 17
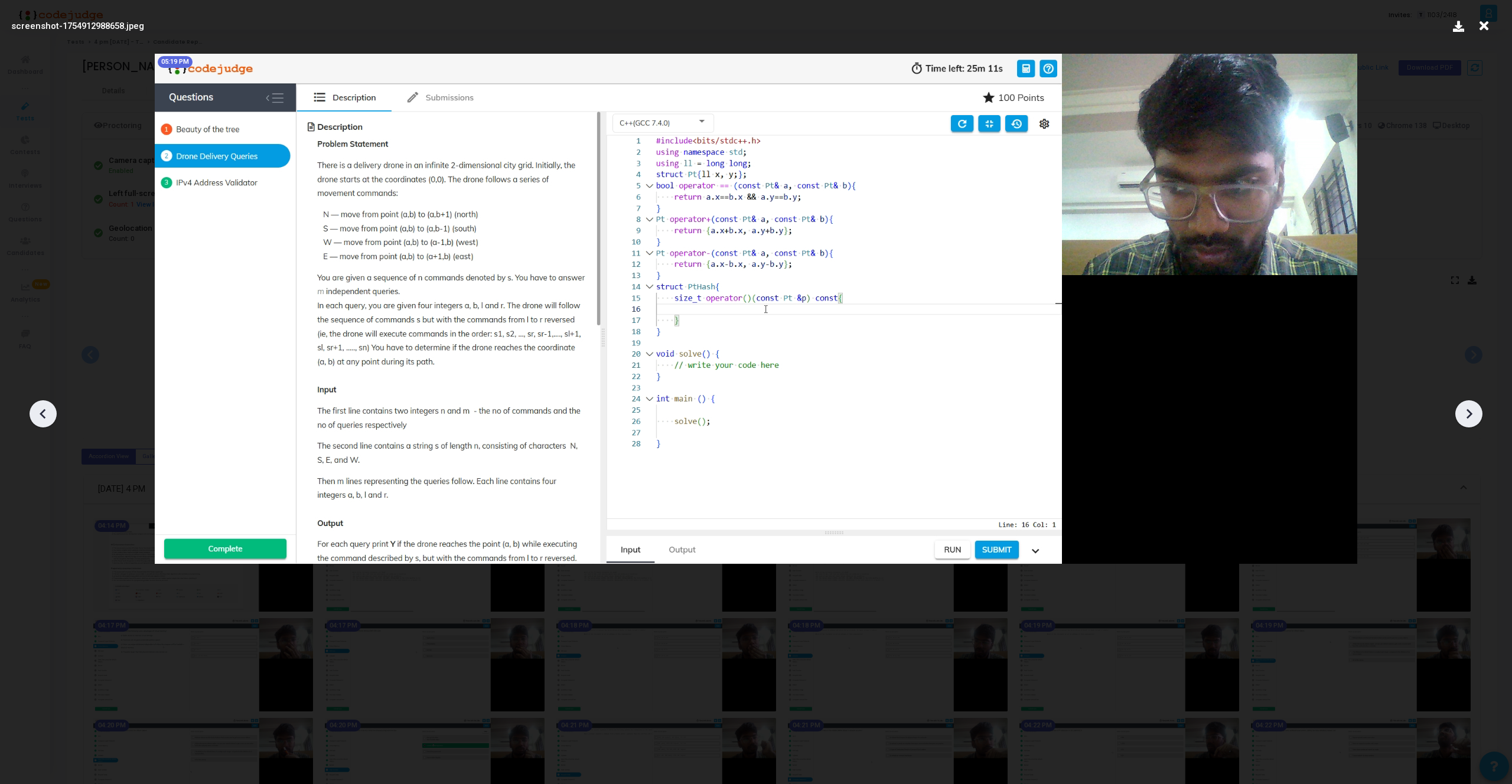
click at [43, 419] on icon at bounding box center [43, 414] width 17 height 17
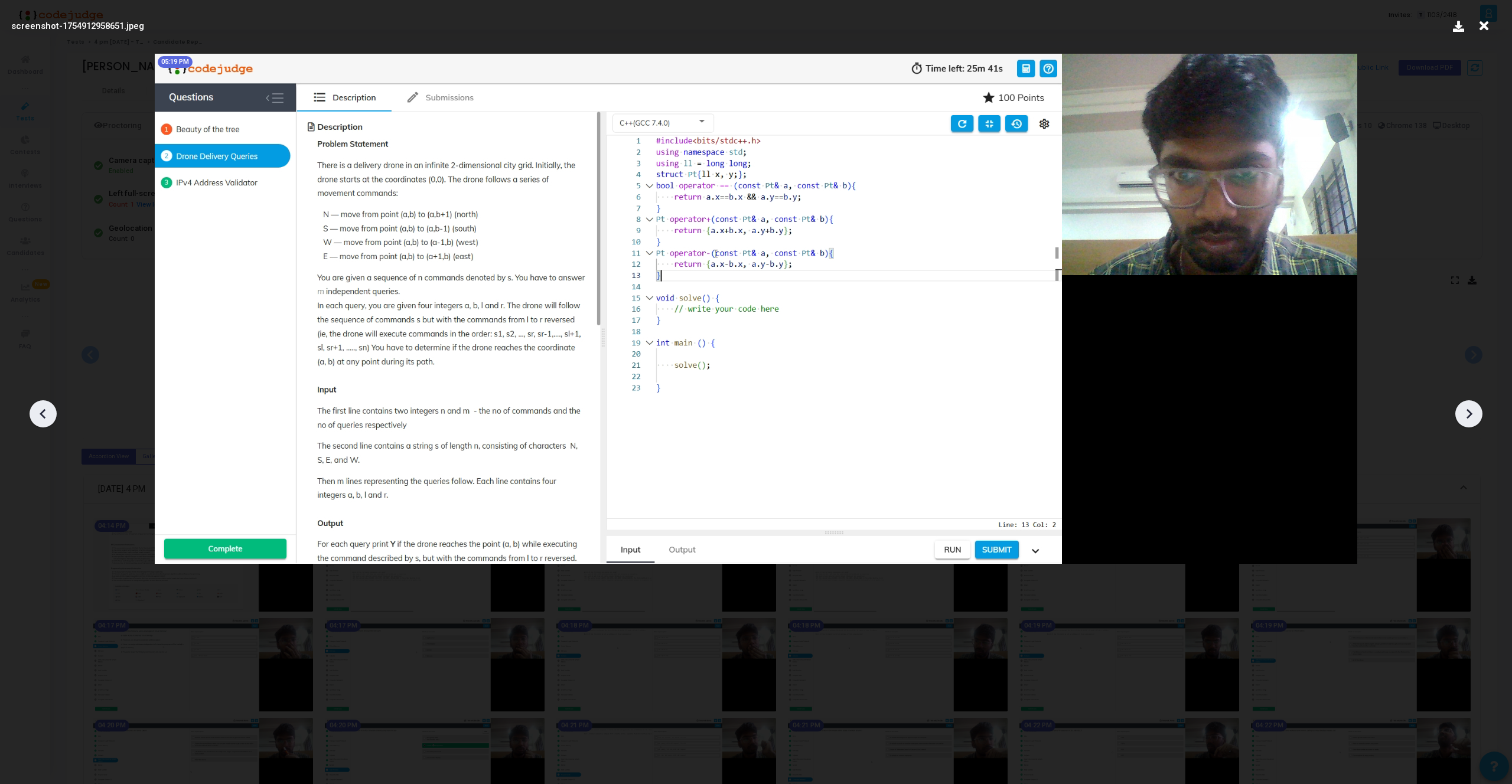
click at [43, 419] on icon at bounding box center [43, 414] width 17 height 17
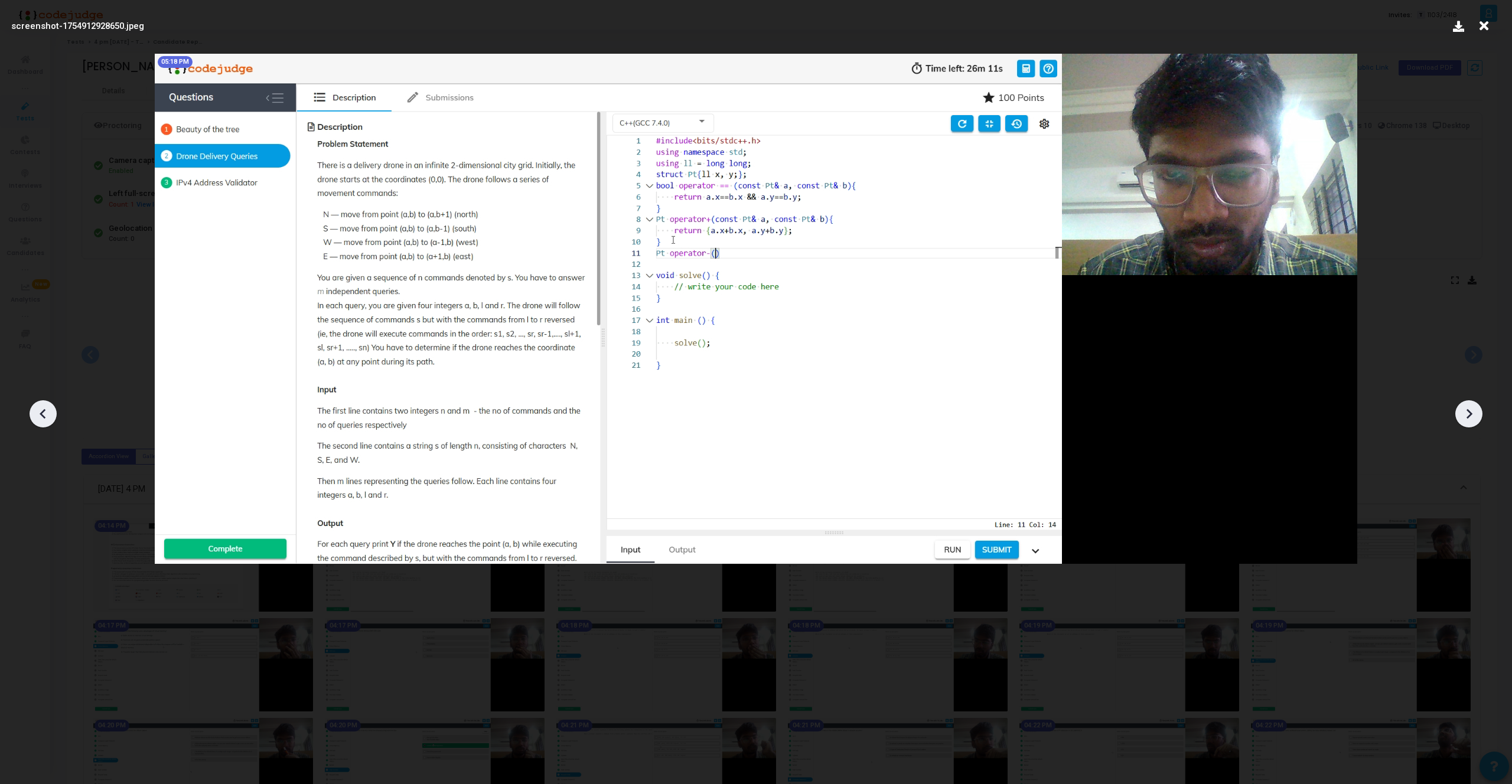
click at [1475, 414] on icon at bounding box center [1469, 414] width 17 height 17
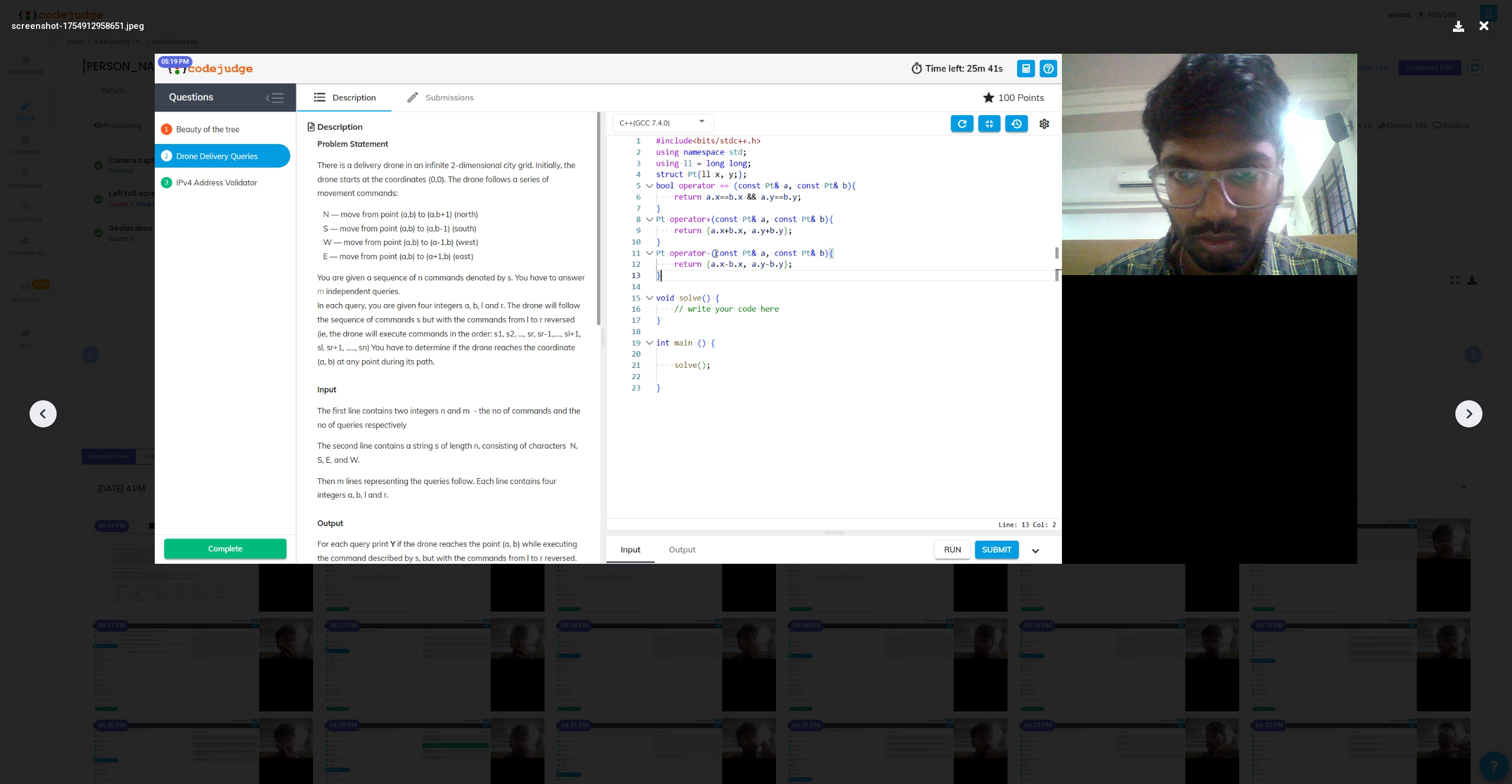
click at [1475, 414] on icon at bounding box center [1469, 414] width 17 height 17
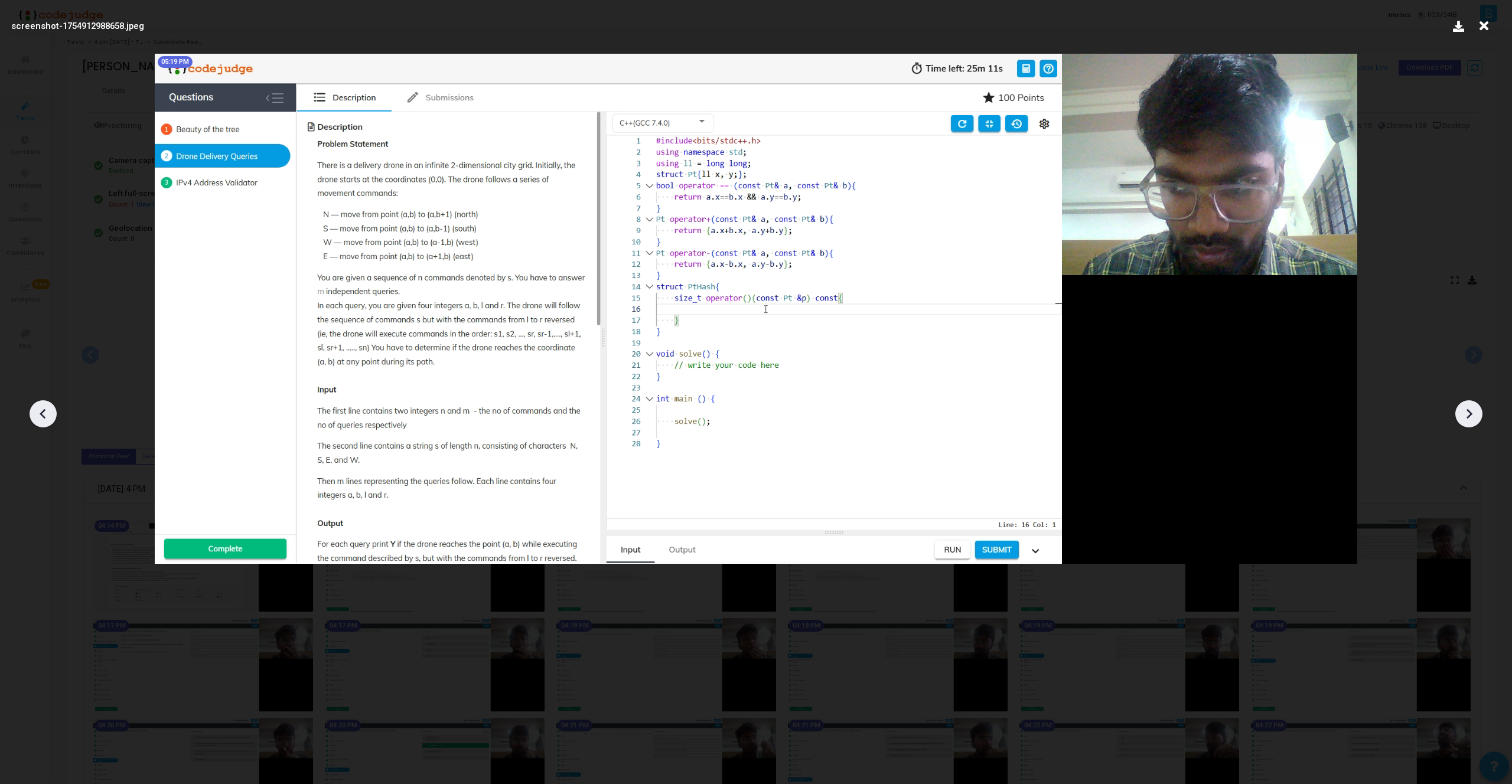
click at [1475, 414] on icon at bounding box center [1469, 414] width 17 height 17
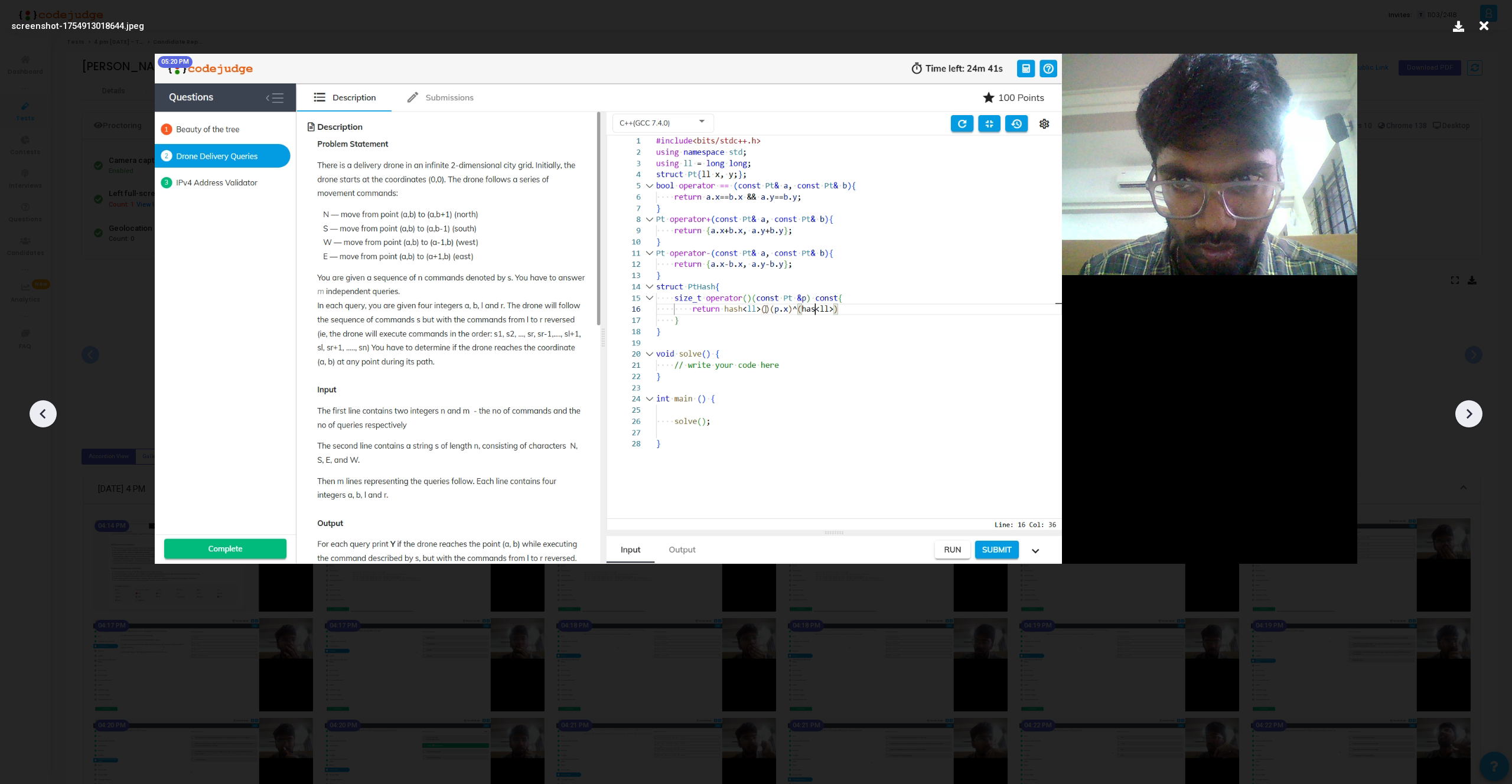
click at [1475, 414] on icon at bounding box center [1469, 414] width 17 height 17
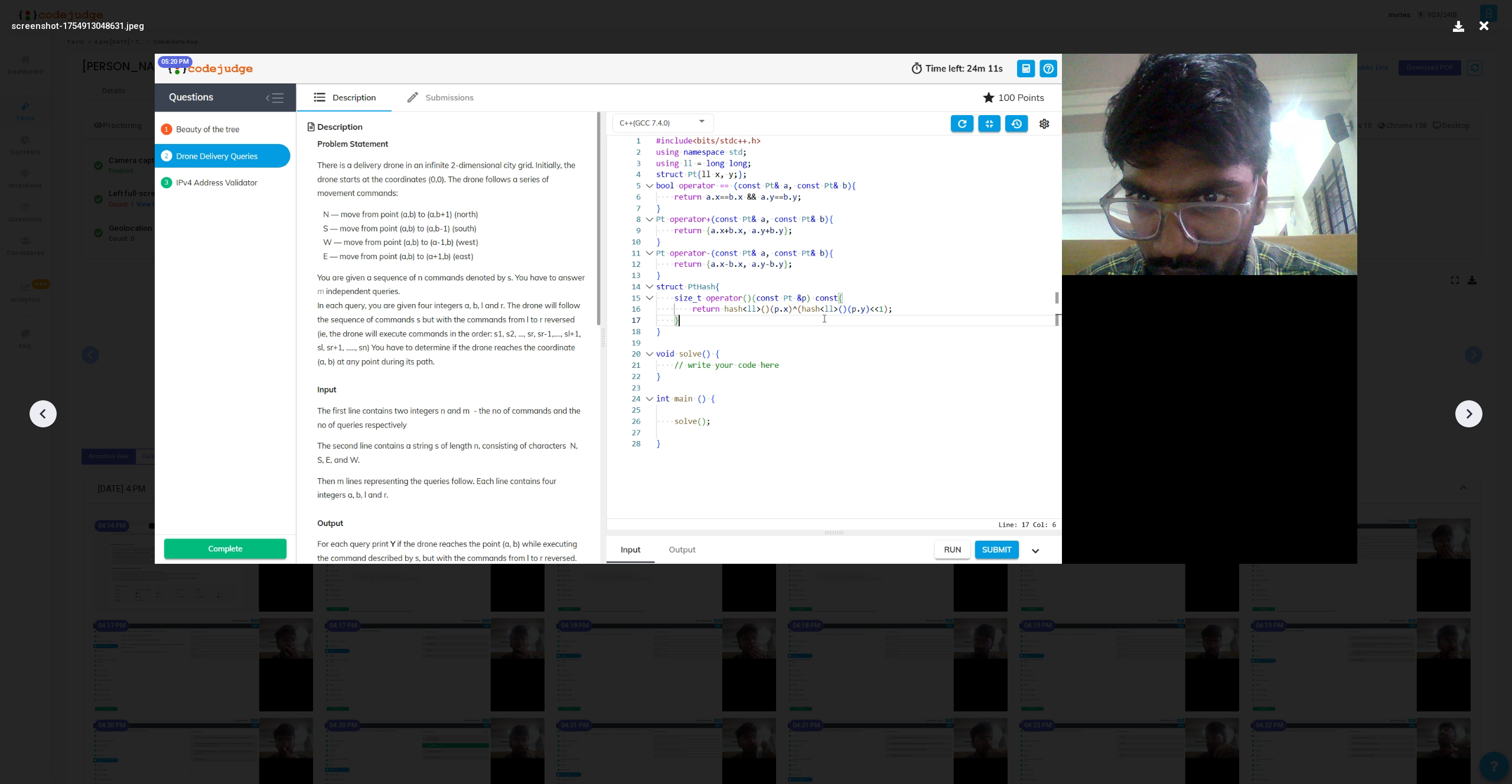
click at [1475, 414] on icon at bounding box center [1469, 414] width 17 height 17
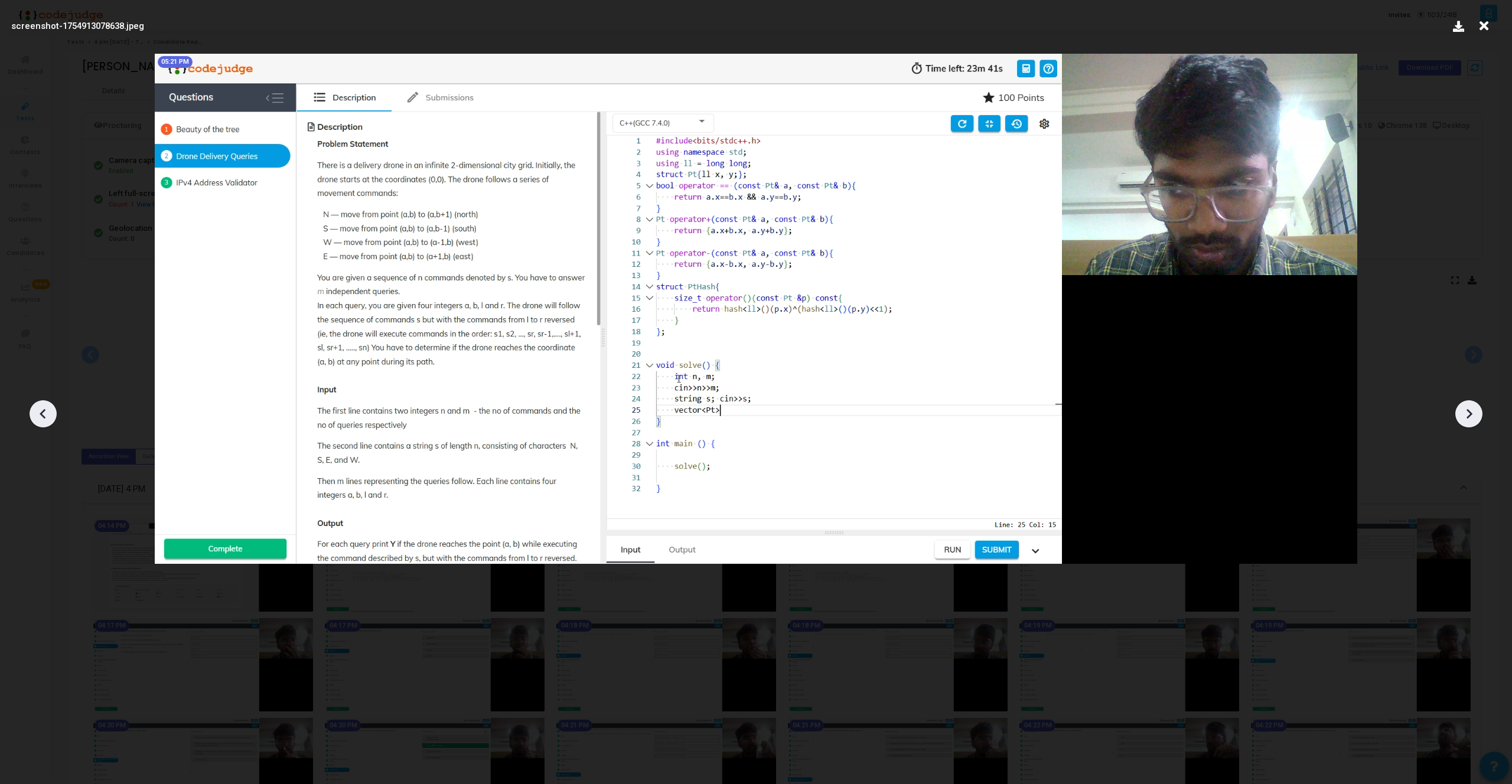
click at [1475, 414] on icon at bounding box center [1469, 414] width 17 height 17
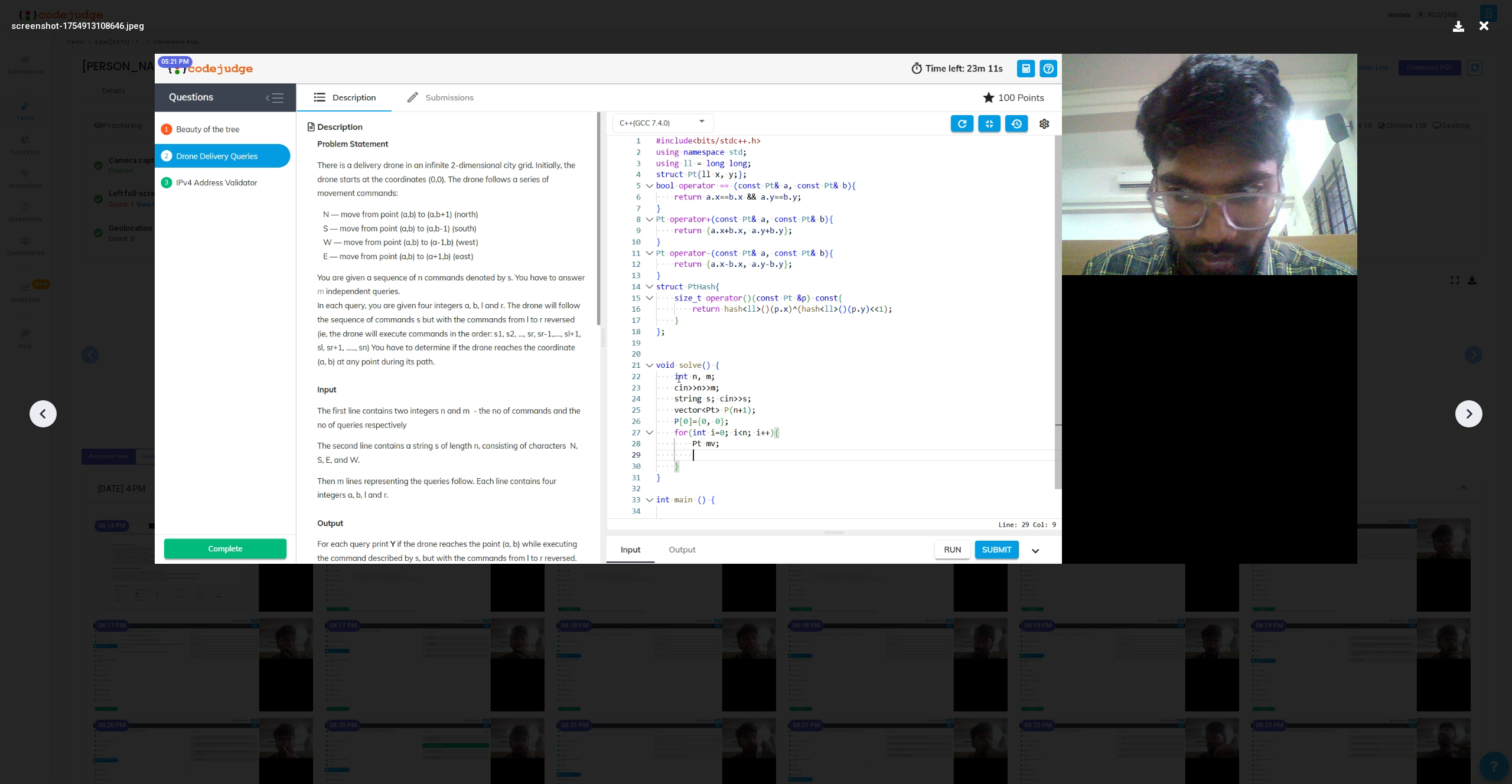
click at [1475, 414] on icon at bounding box center [1469, 414] width 17 height 17
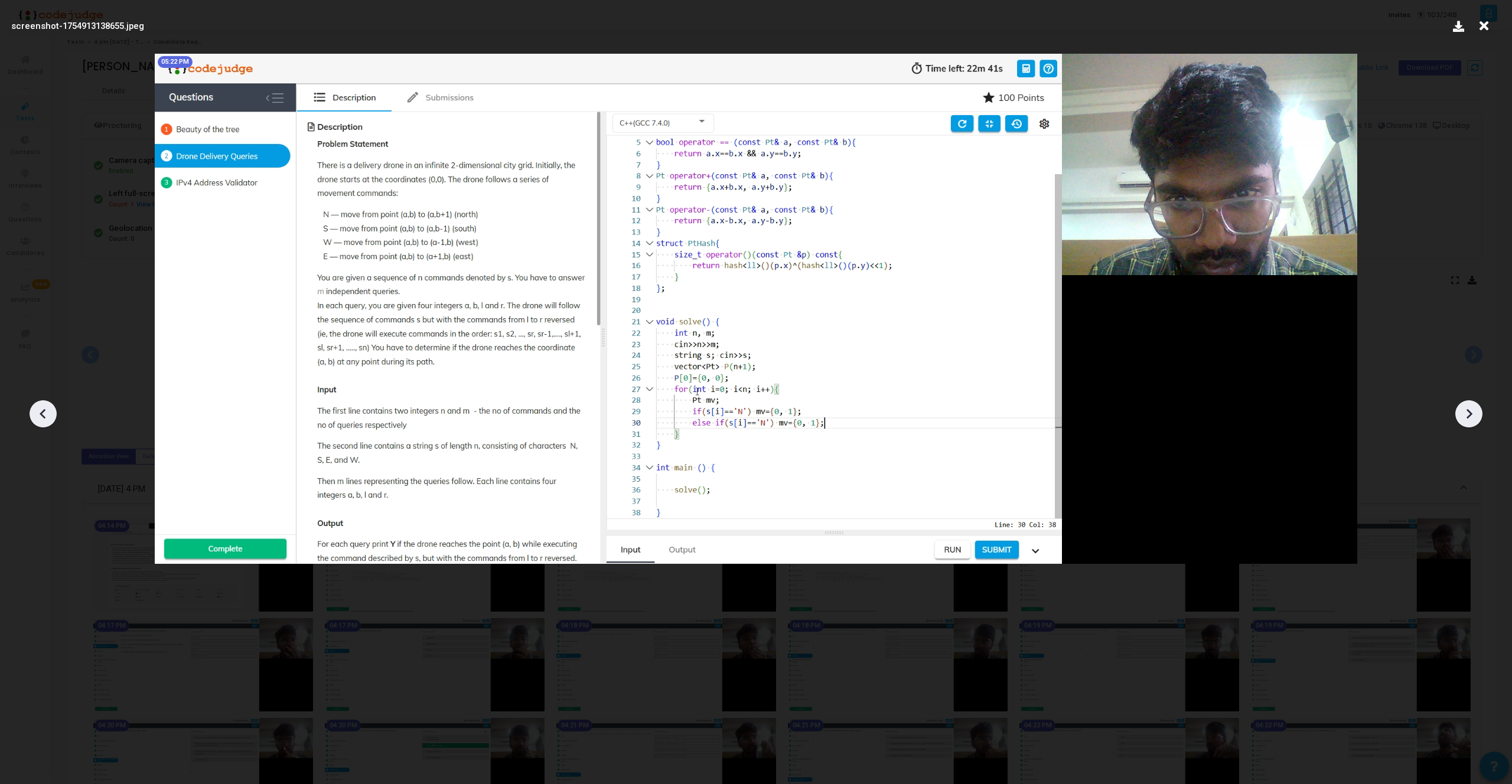
click at [1475, 414] on icon at bounding box center [1469, 414] width 17 height 17
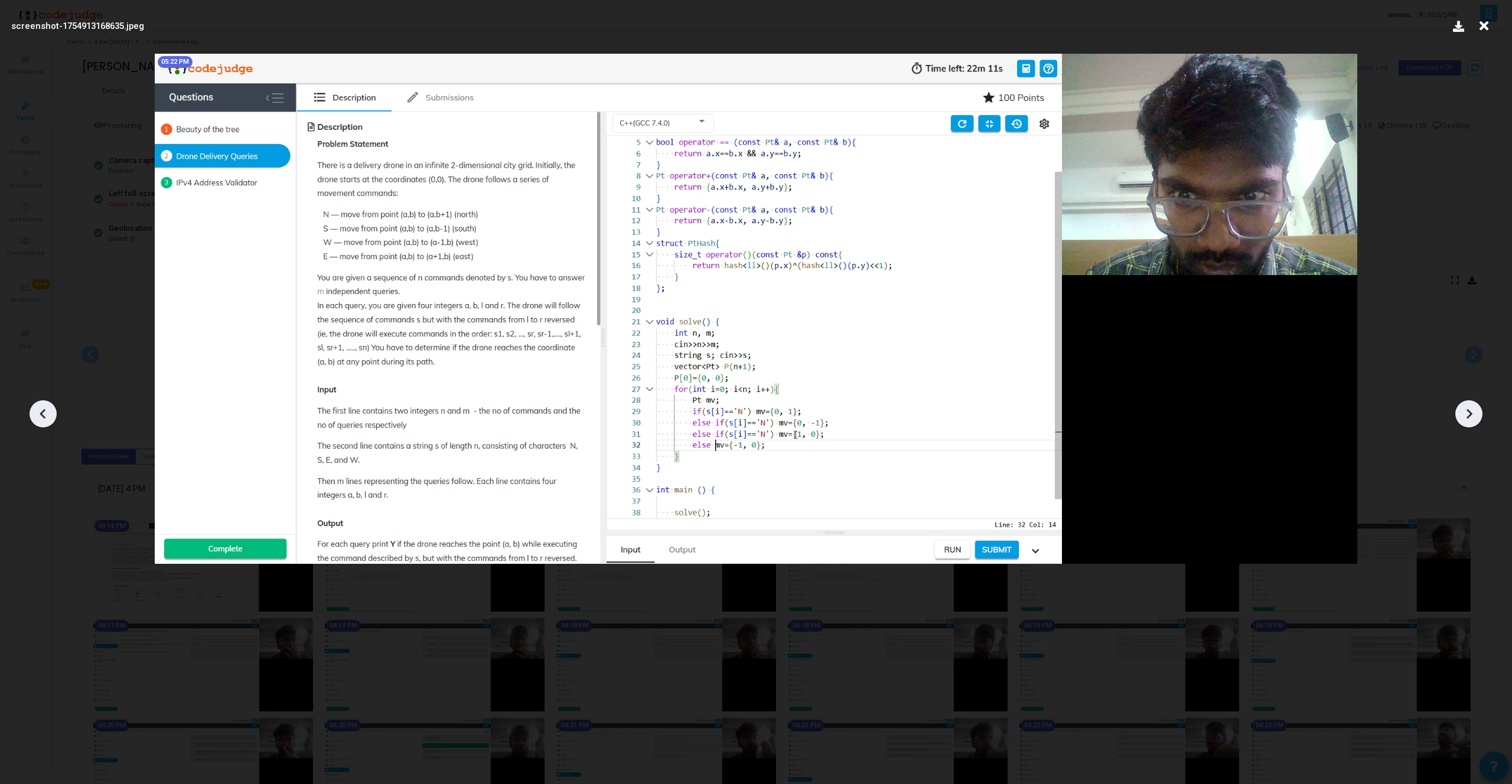
click at [1475, 414] on icon at bounding box center [1469, 414] width 17 height 17
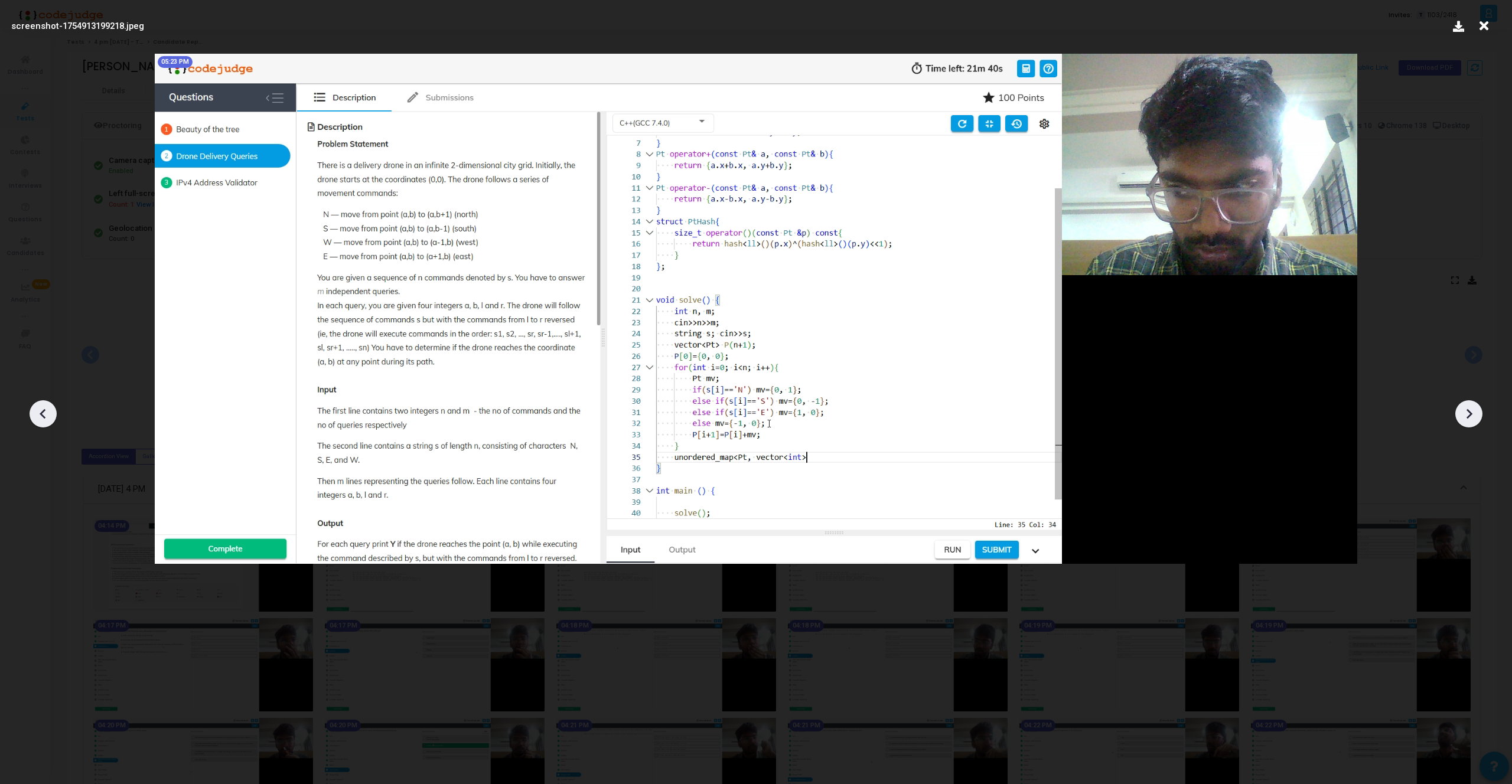
click at [1475, 414] on icon at bounding box center [1469, 414] width 17 height 17
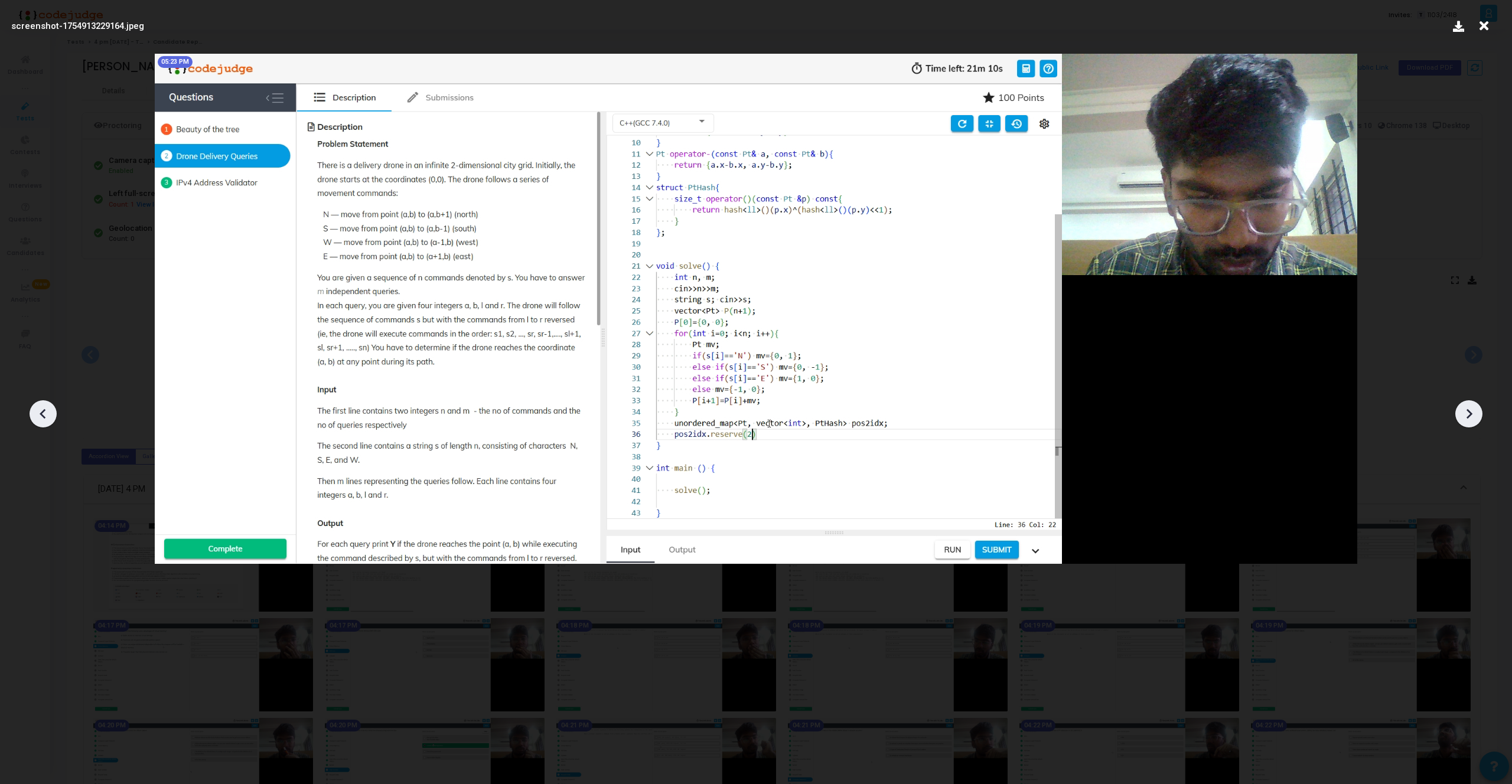
click at [1475, 414] on icon at bounding box center [1469, 414] width 17 height 17
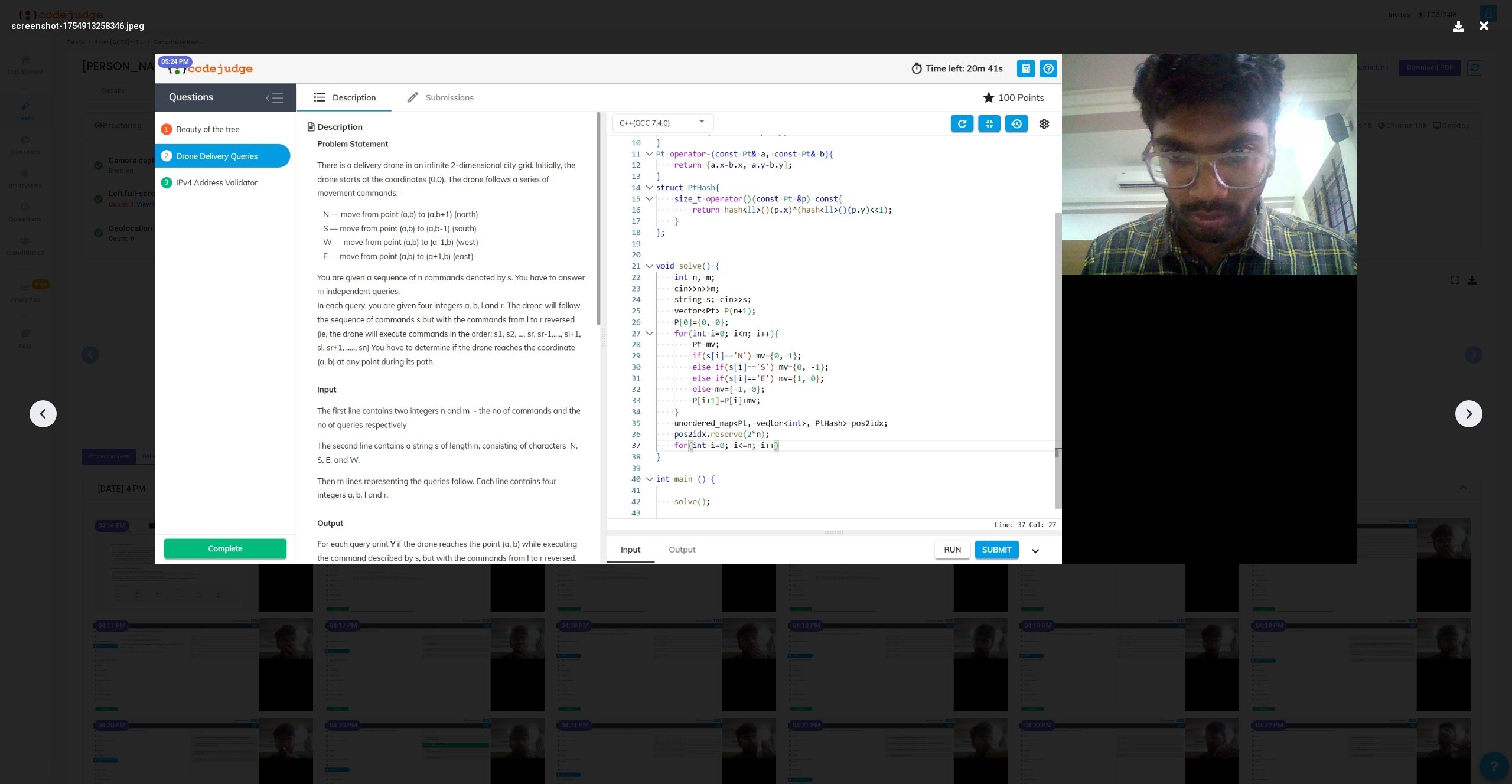
click at [1475, 414] on icon at bounding box center [1469, 414] width 17 height 17
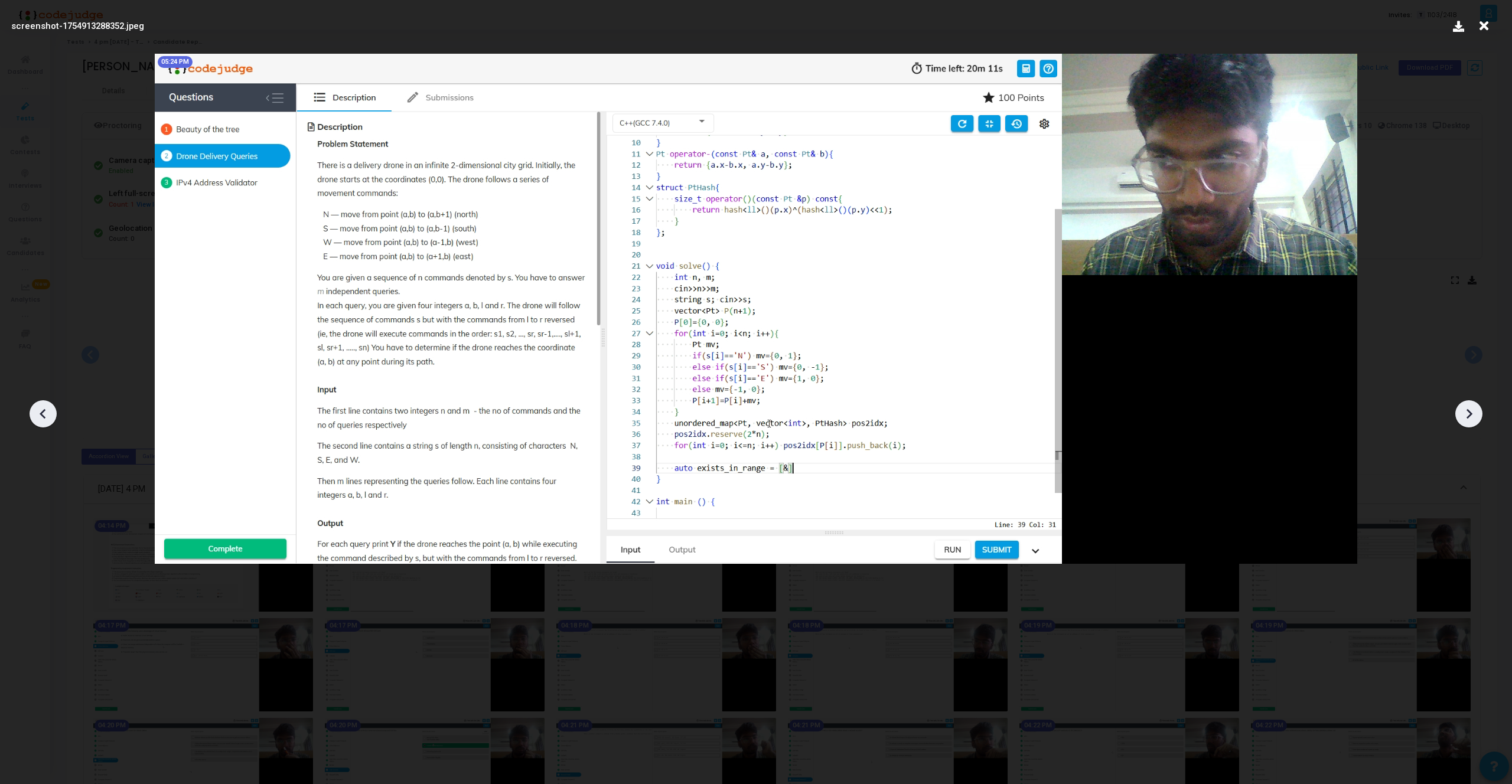
click at [1475, 414] on icon at bounding box center [1469, 414] width 17 height 17
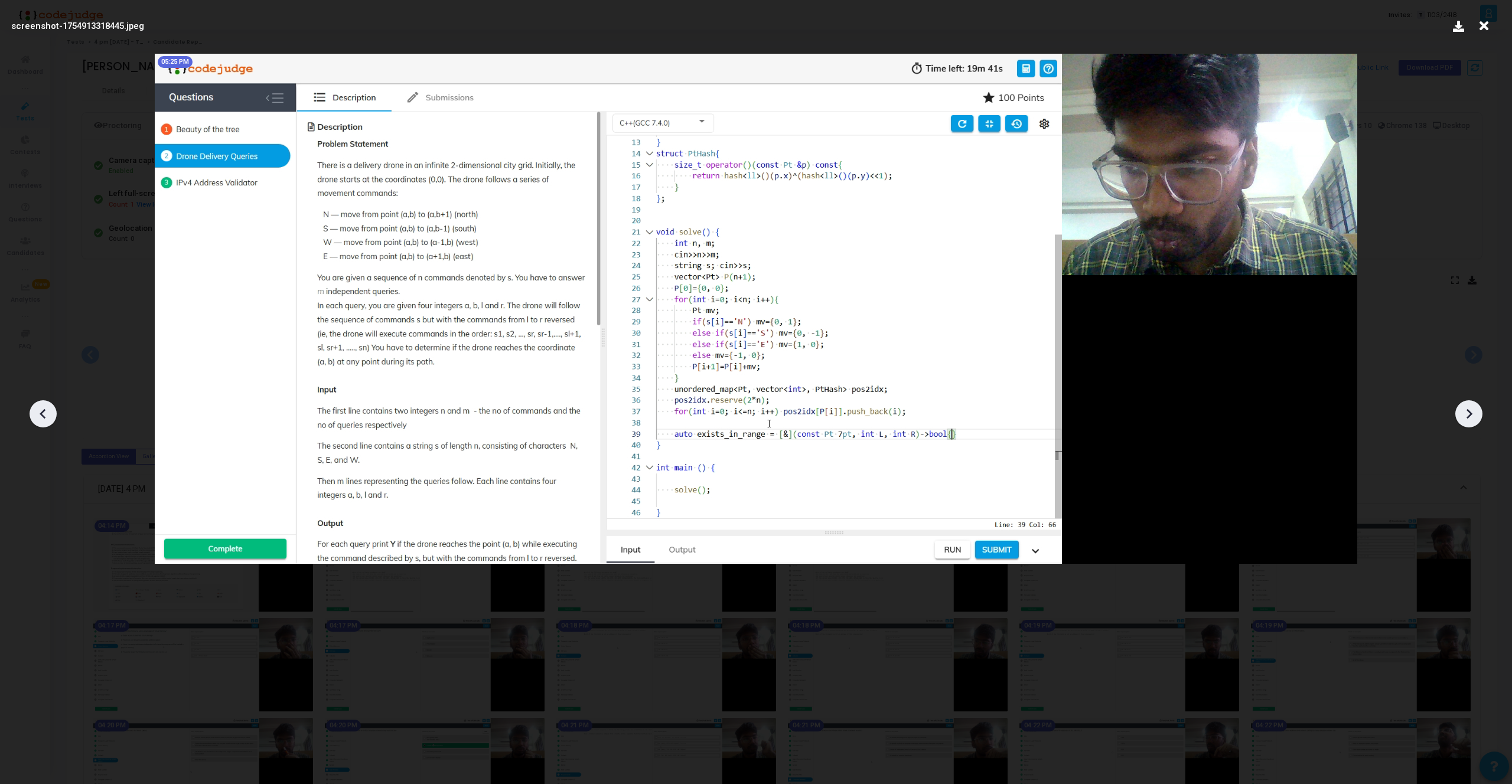
click at [1475, 414] on icon at bounding box center [1469, 414] width 17 height 17
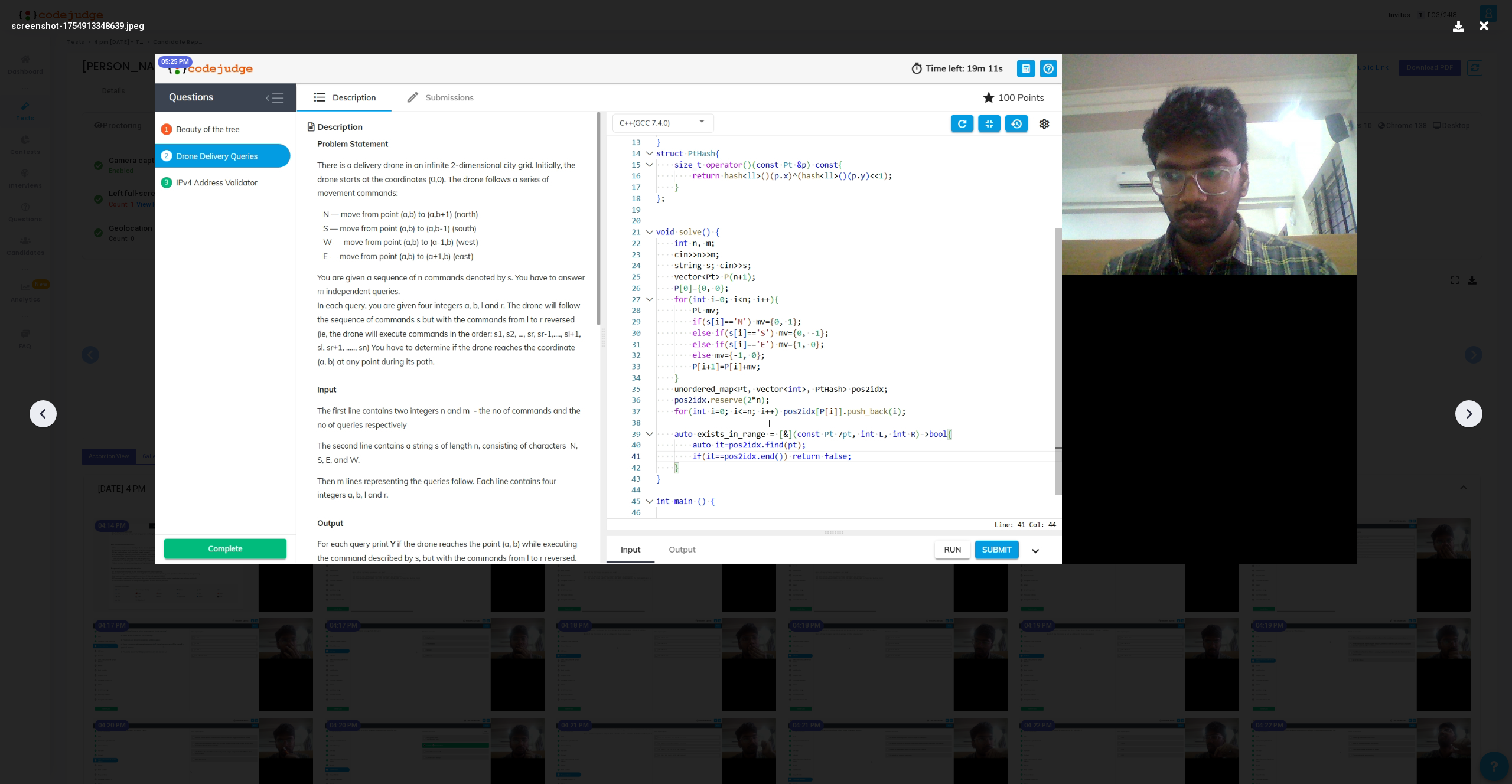
click at [1475, 414] on icon at bounding box center [1469, 414] width 17 height 17
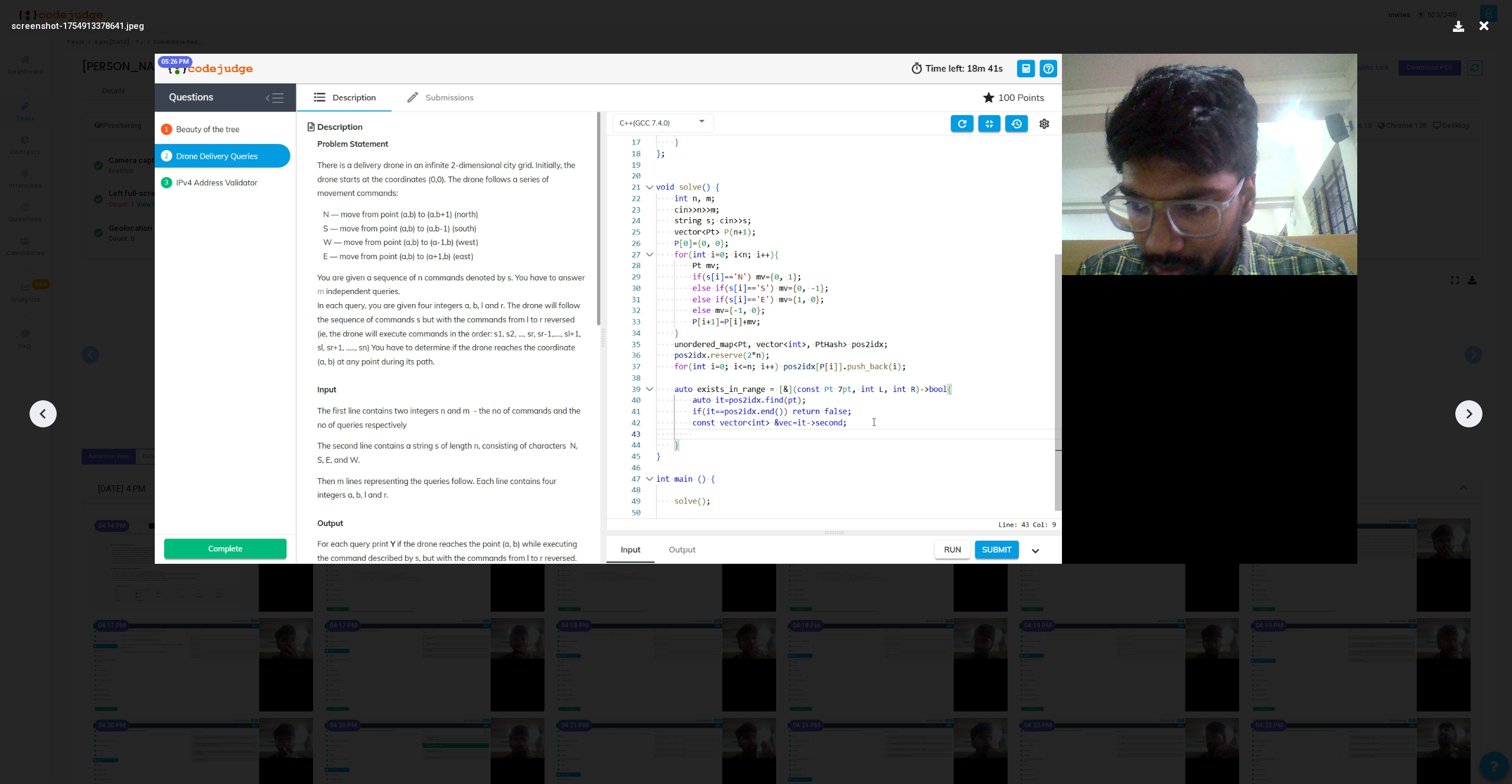
click at [1475, 414] on icon at bounding box center [1469, 414] width 17 height 17
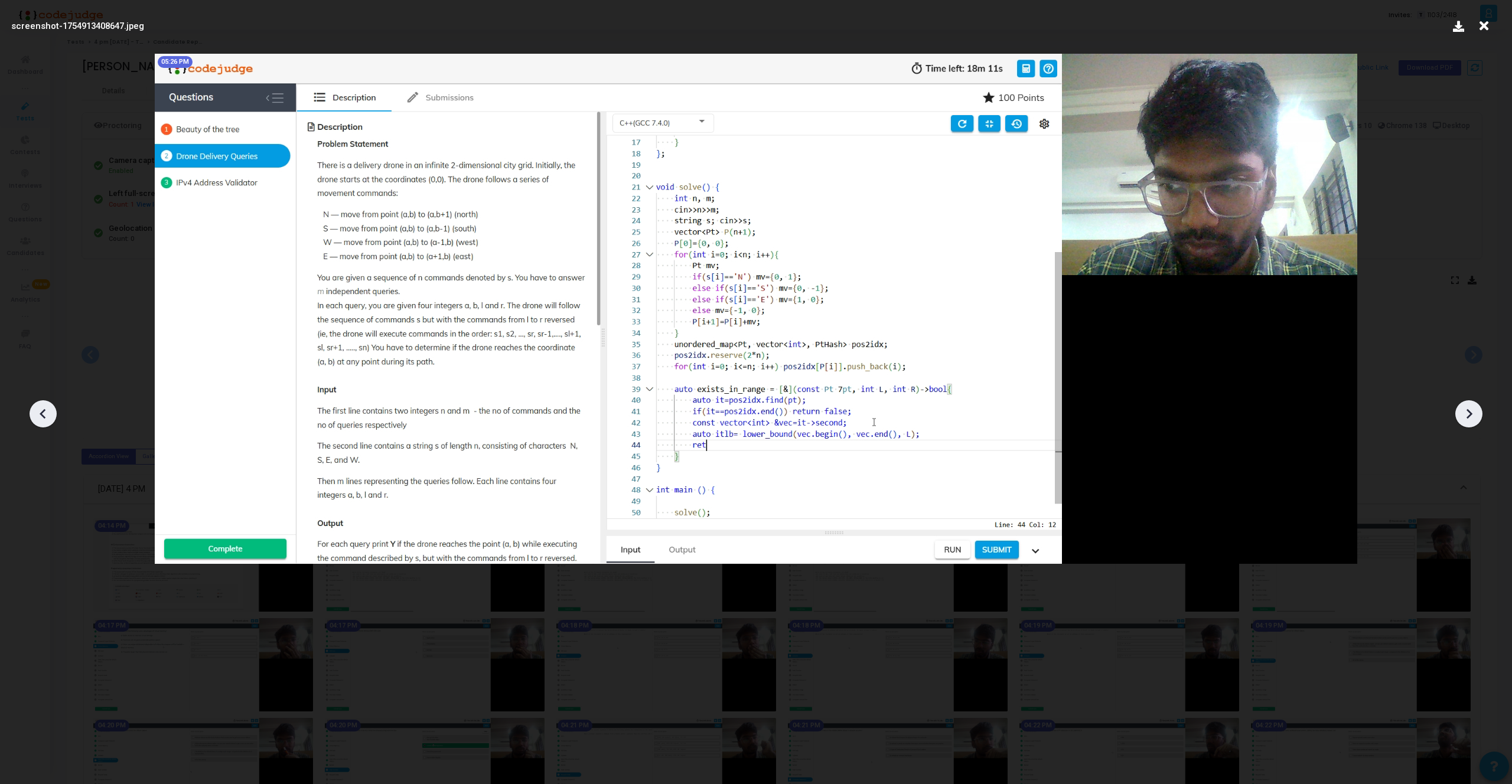
click at [1475, 414] on icon at bounding box center [1469, 414] width 17 height 17
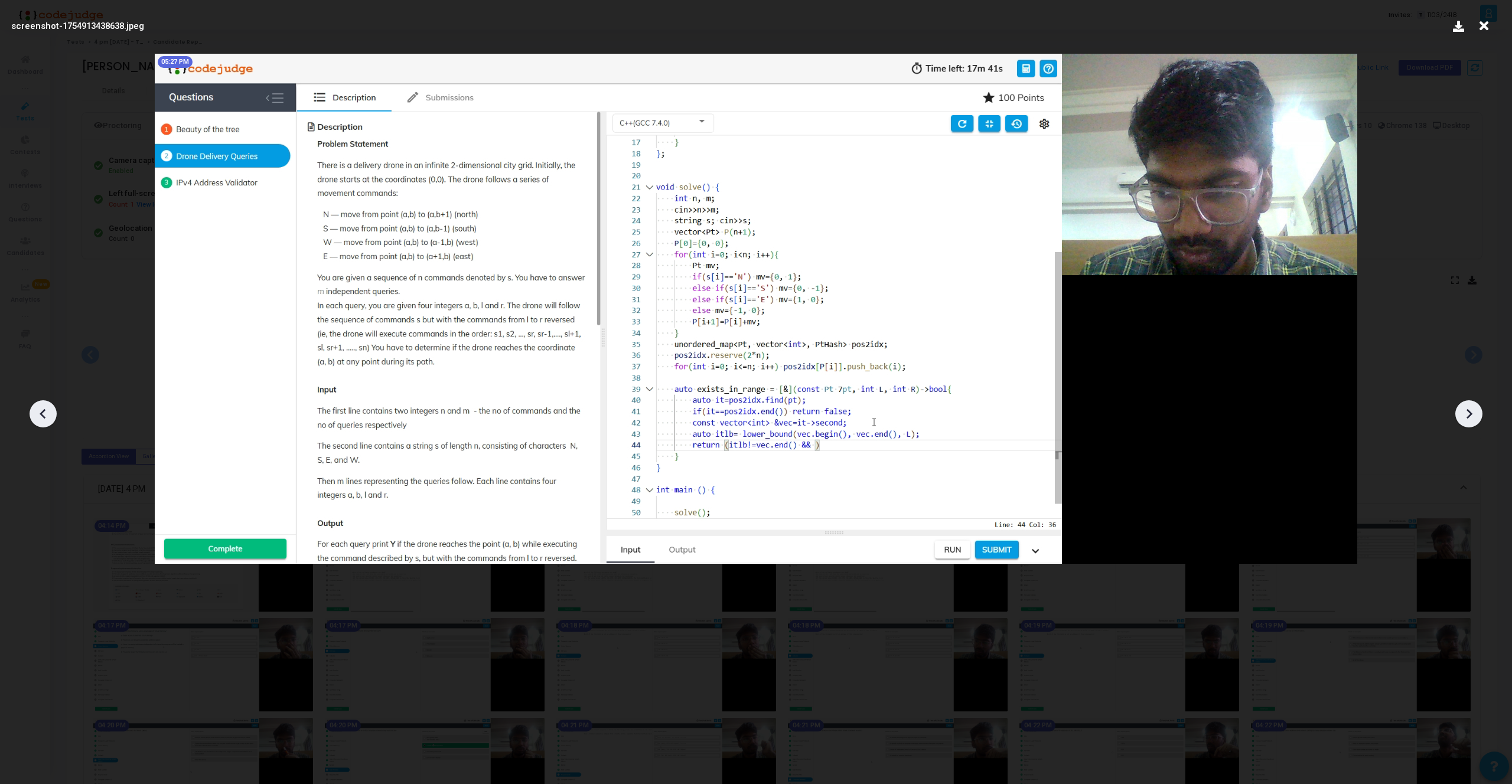
click at [1475, 414] on icon at bounding box center [1469, 414] width 17 height 17
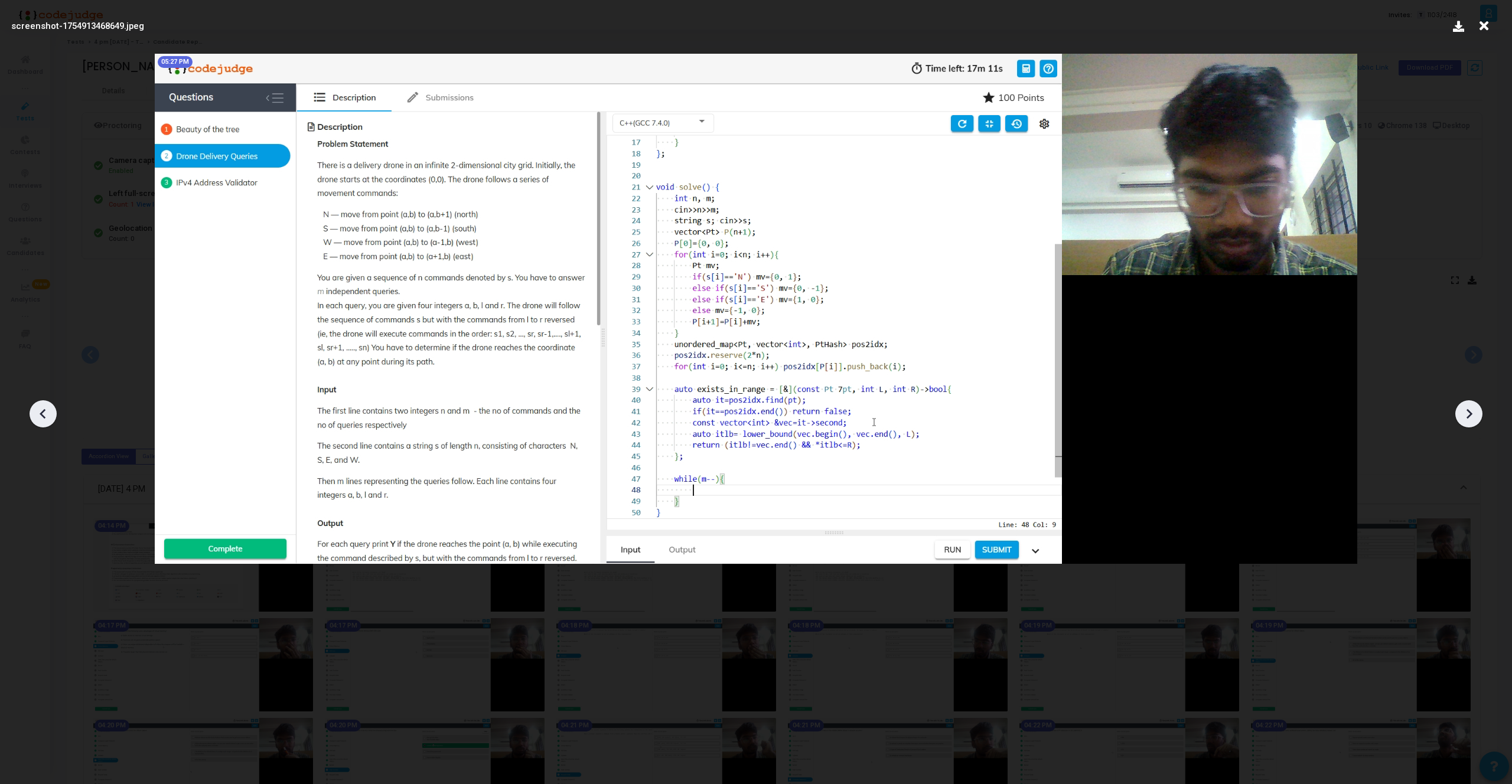
click at [1475, 414] on icon at bounding box center [1469, 414] width 17 height 17
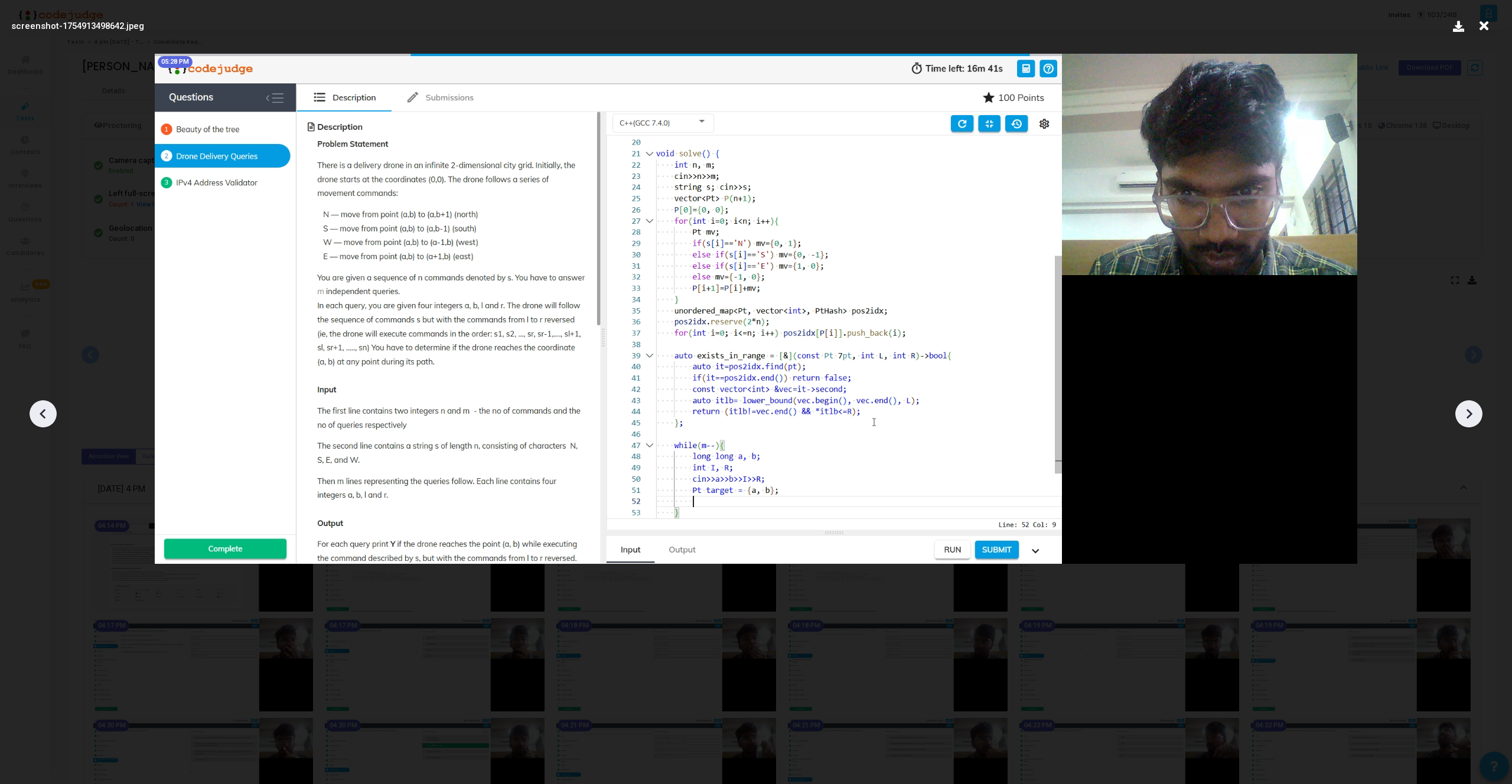
click at [1475, 414] on icon at bounding box center [1469, 414] width 17 height 17
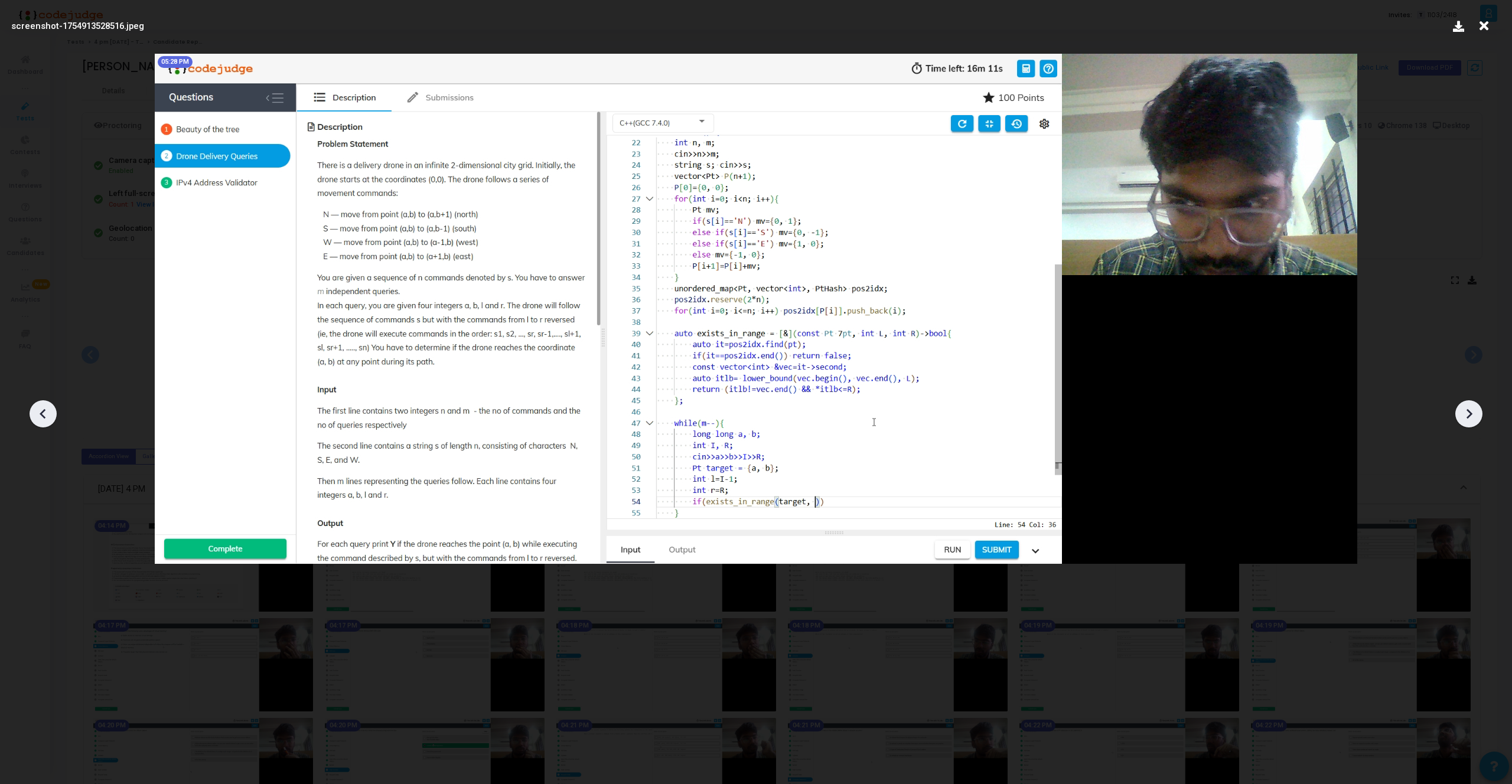
click at [1475, 414] on icon at bounding box center [1469, 414] width 17 height 17
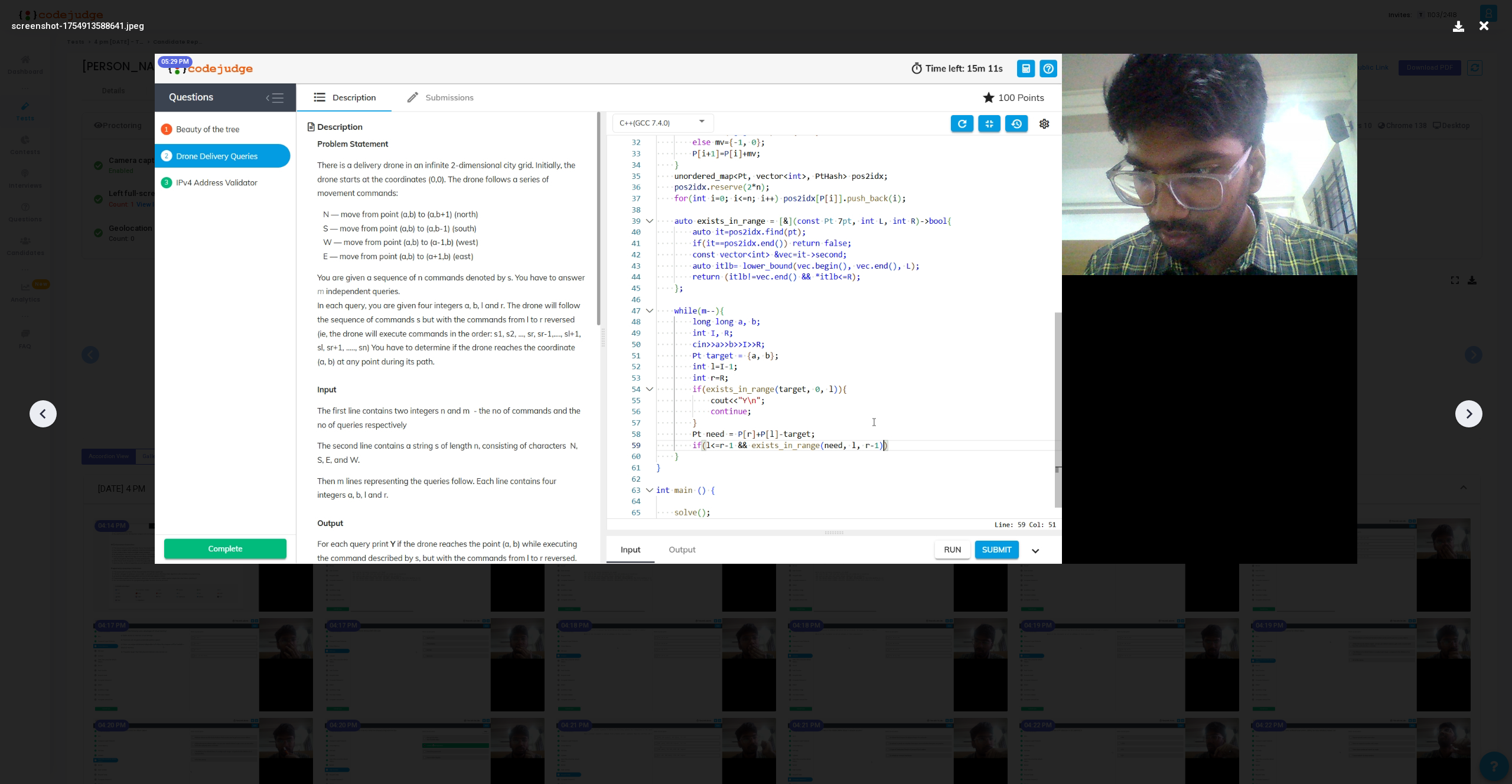
click at [1475, 414] on icon at bounding box center [1469, 414] width 17 height 17
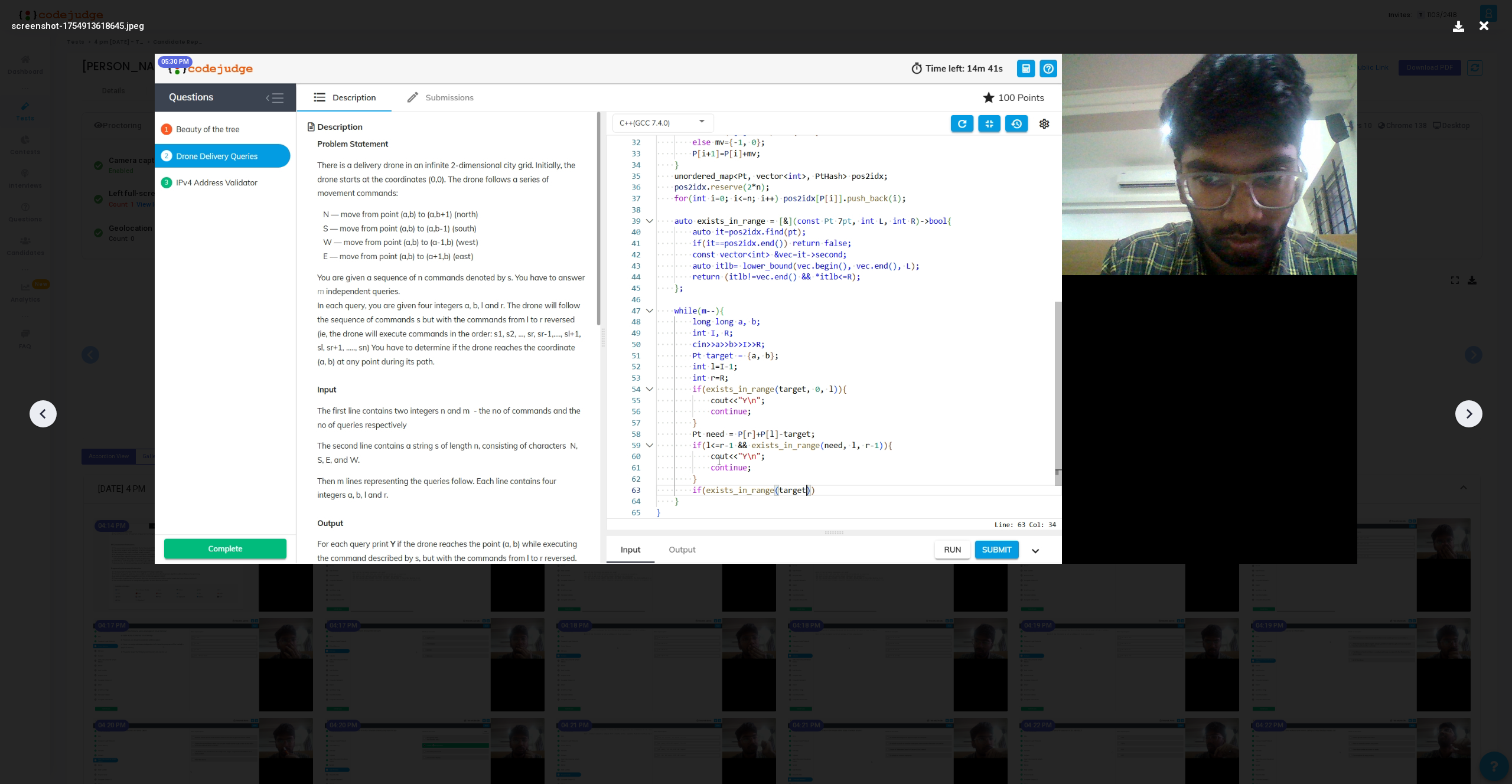
click at [1485, 31] on icon at bounding box center [1483, 26] width 18 height 23
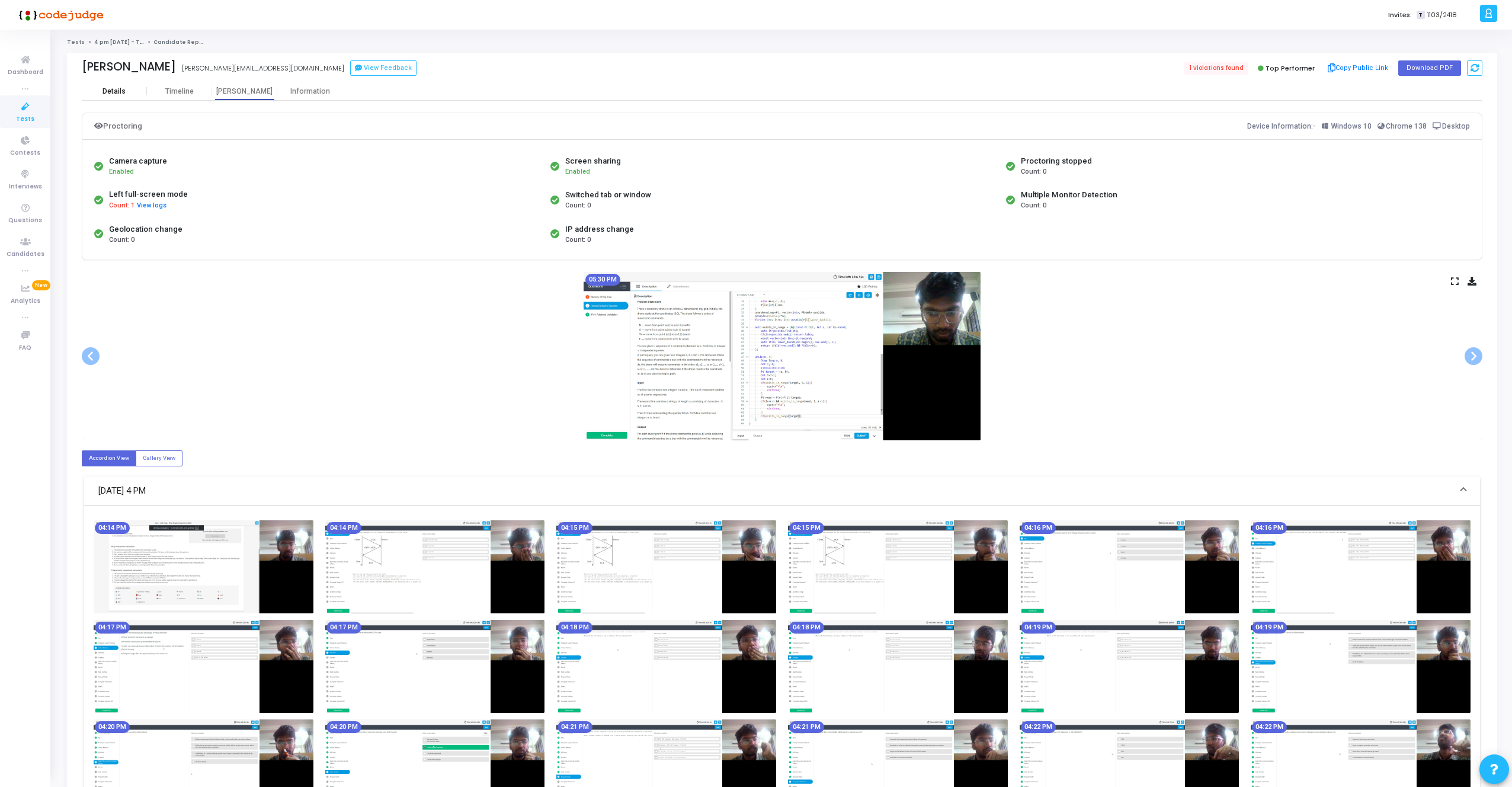
click at [99, 85] on div "Details" at bounding box center [114, 91] width 65 height 17
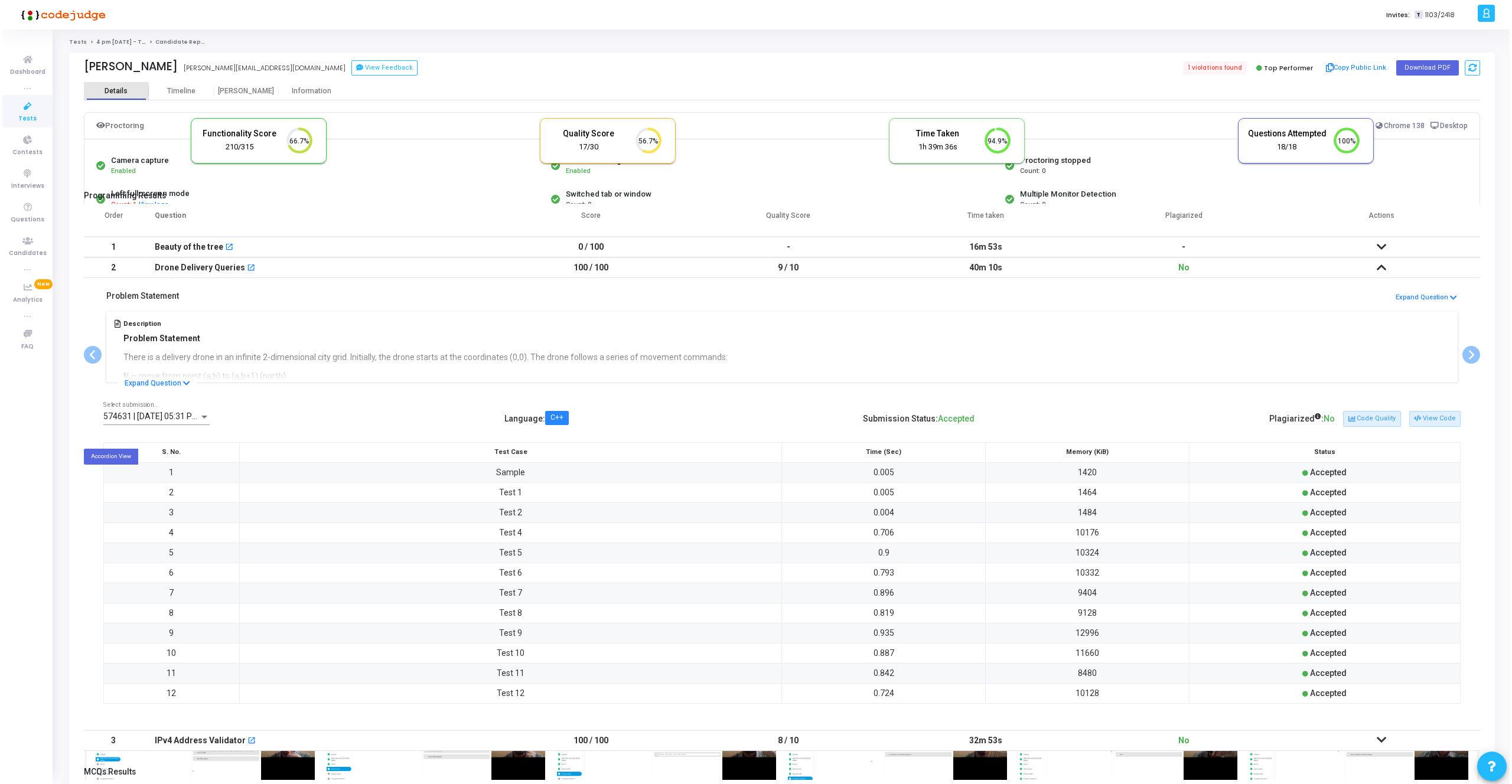
scroll to position [25, 30]
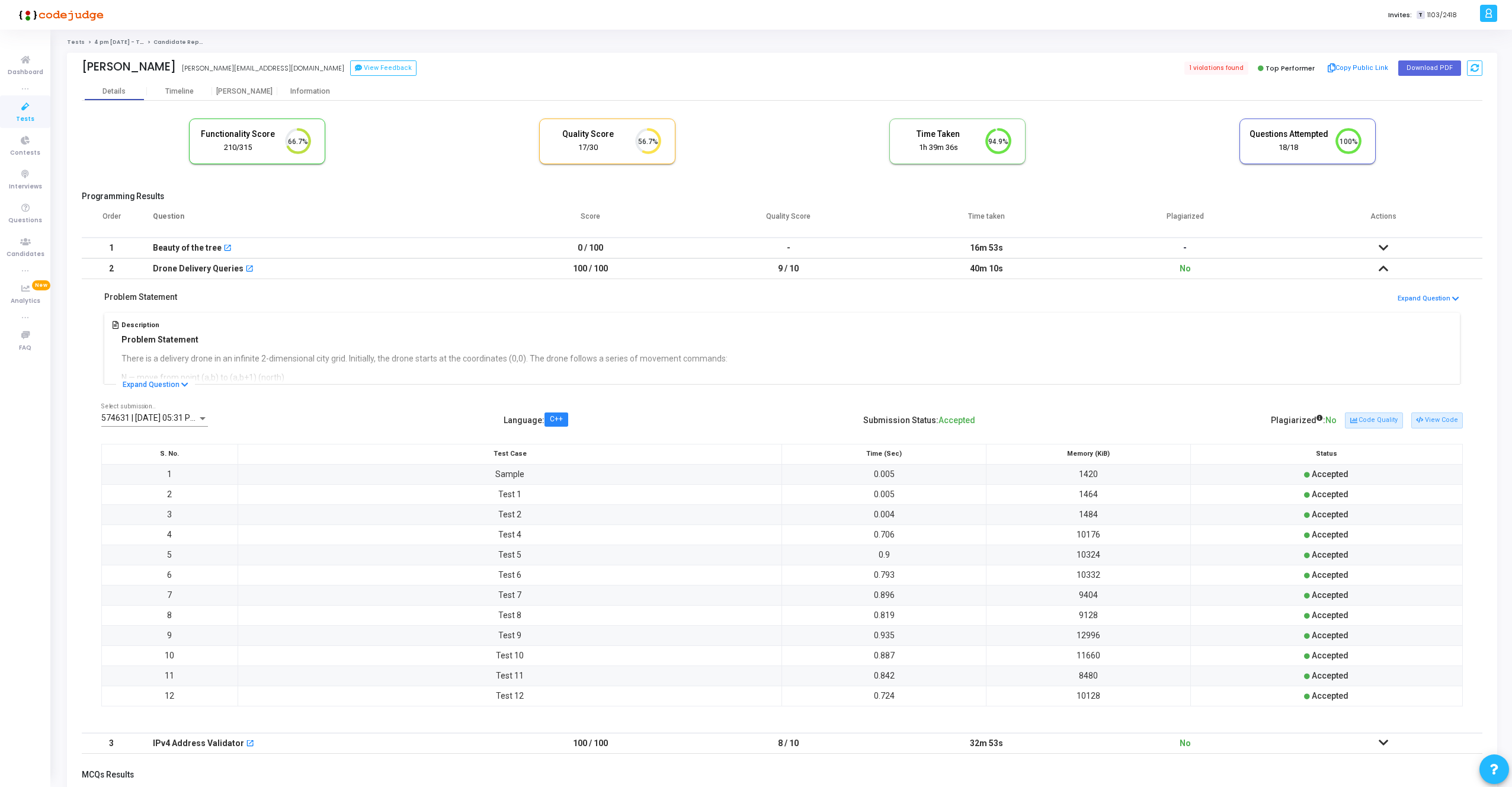
click at [1385, 274] on td at bounding box center [1383, 268] width 199 height 21
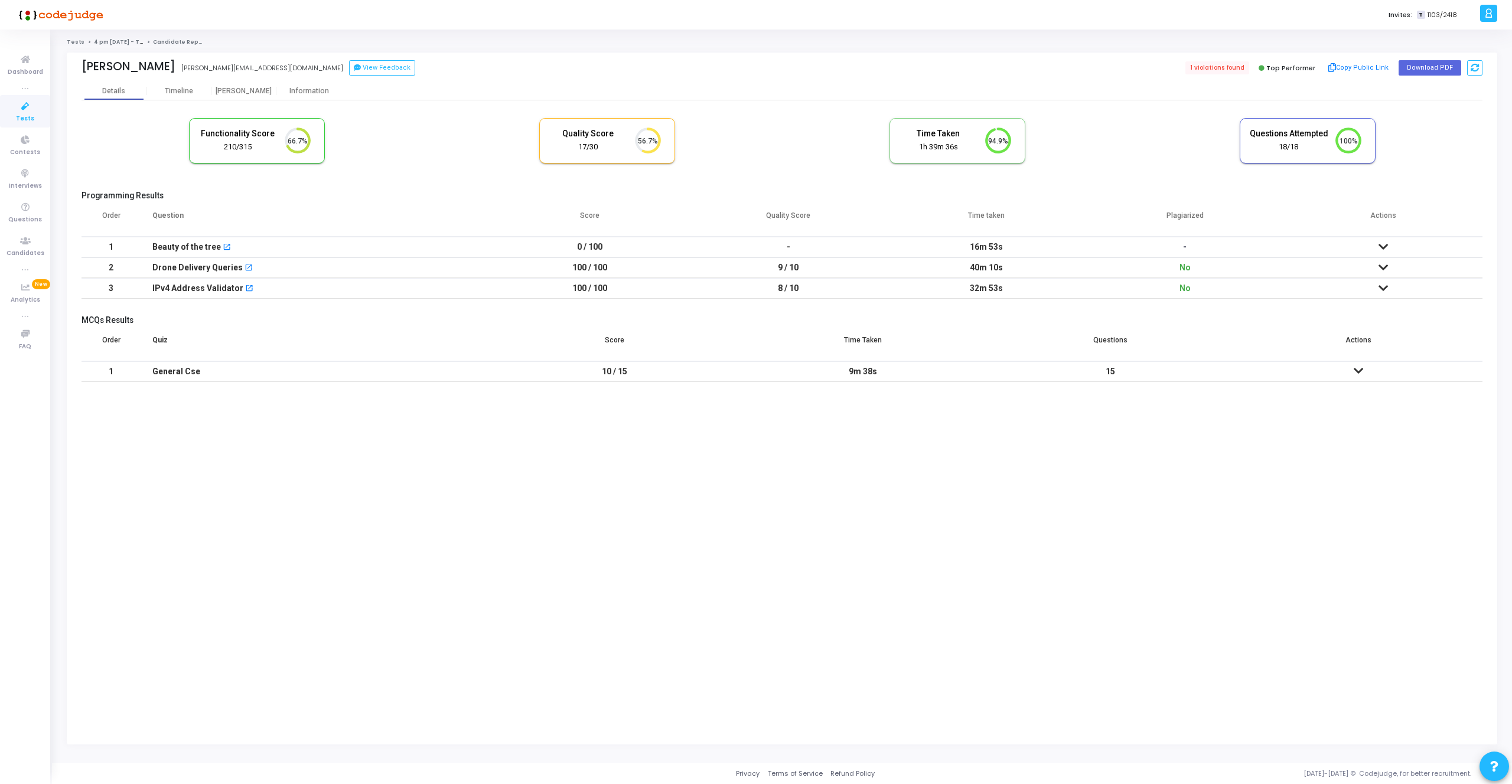
click at [1381, 287] on icon at bounding box center [1383, 288] width 9 height 8
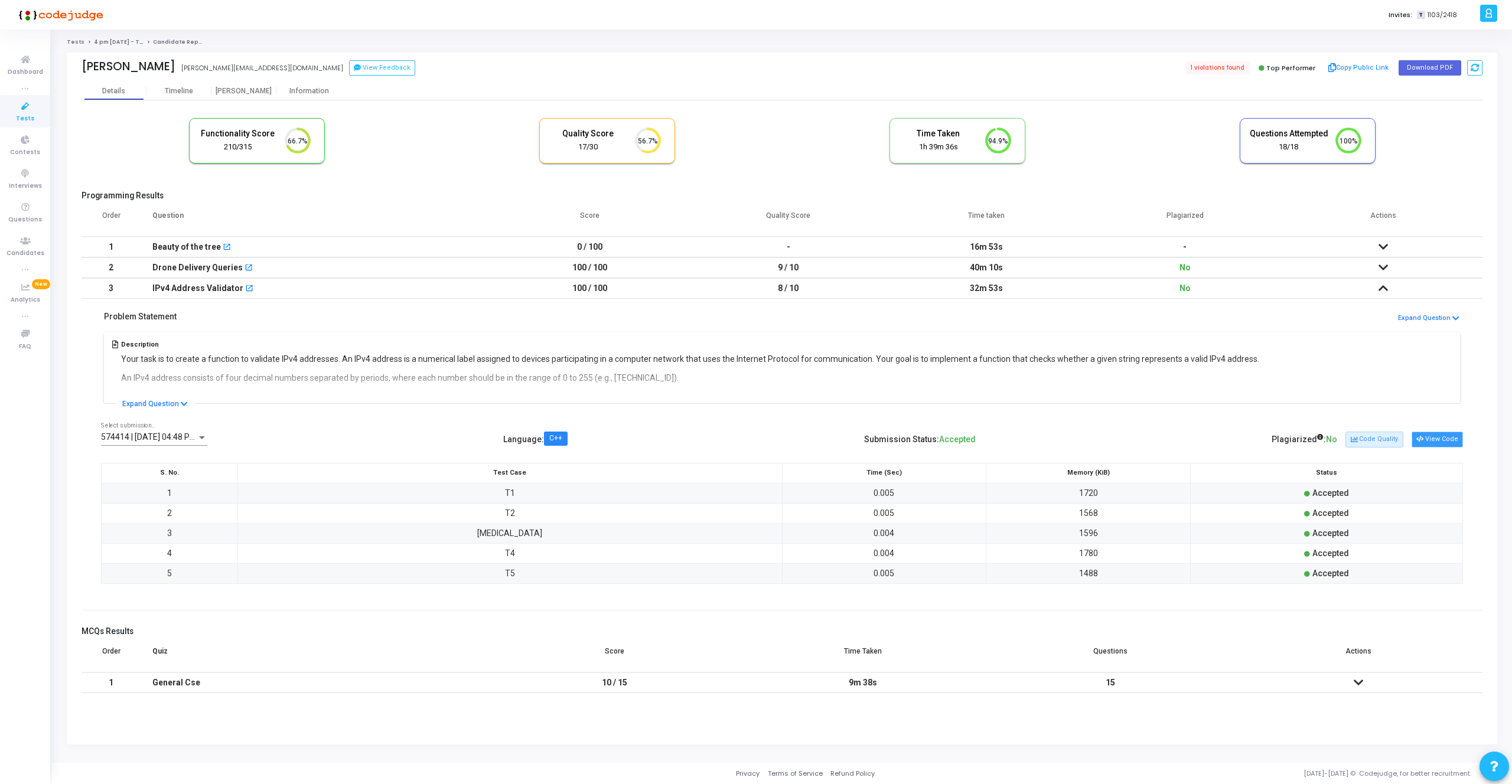
click at [1436, 436] on button "View Code" at bounding box center [1437, 439] width 51 height 15
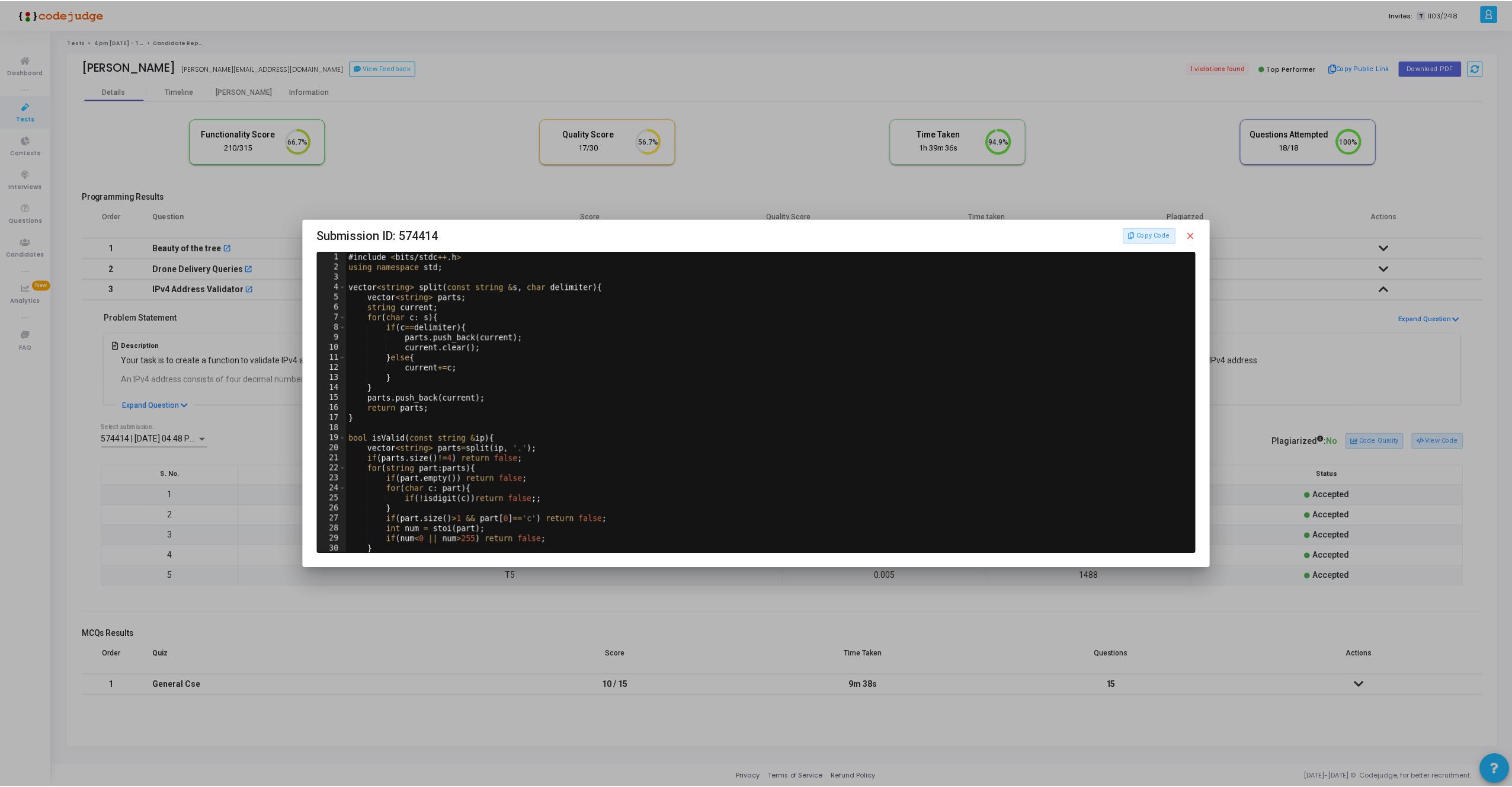
scroll to position [0, 0]
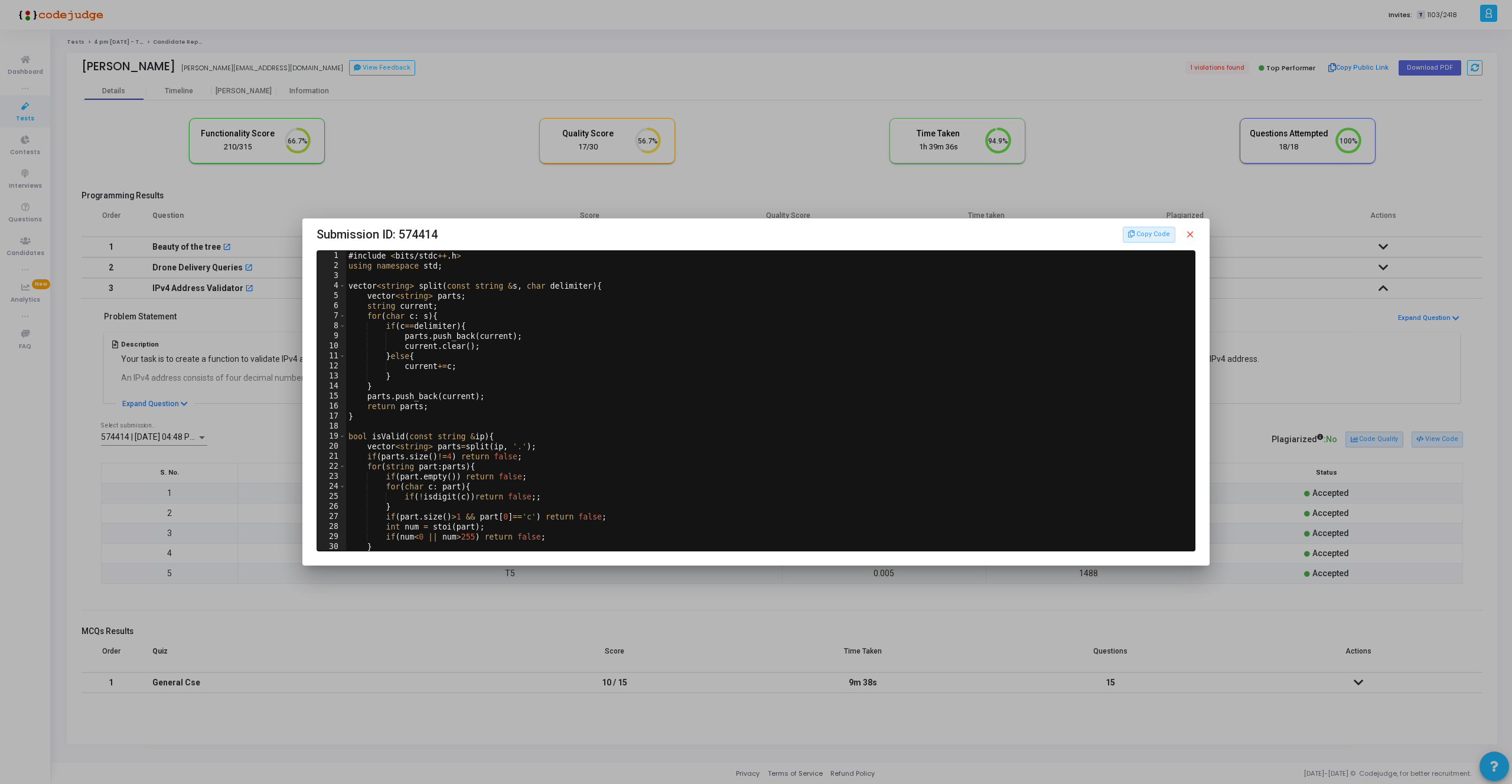
click at [198, 329] on div at bounding box center [756, 392] width 1512 height 784
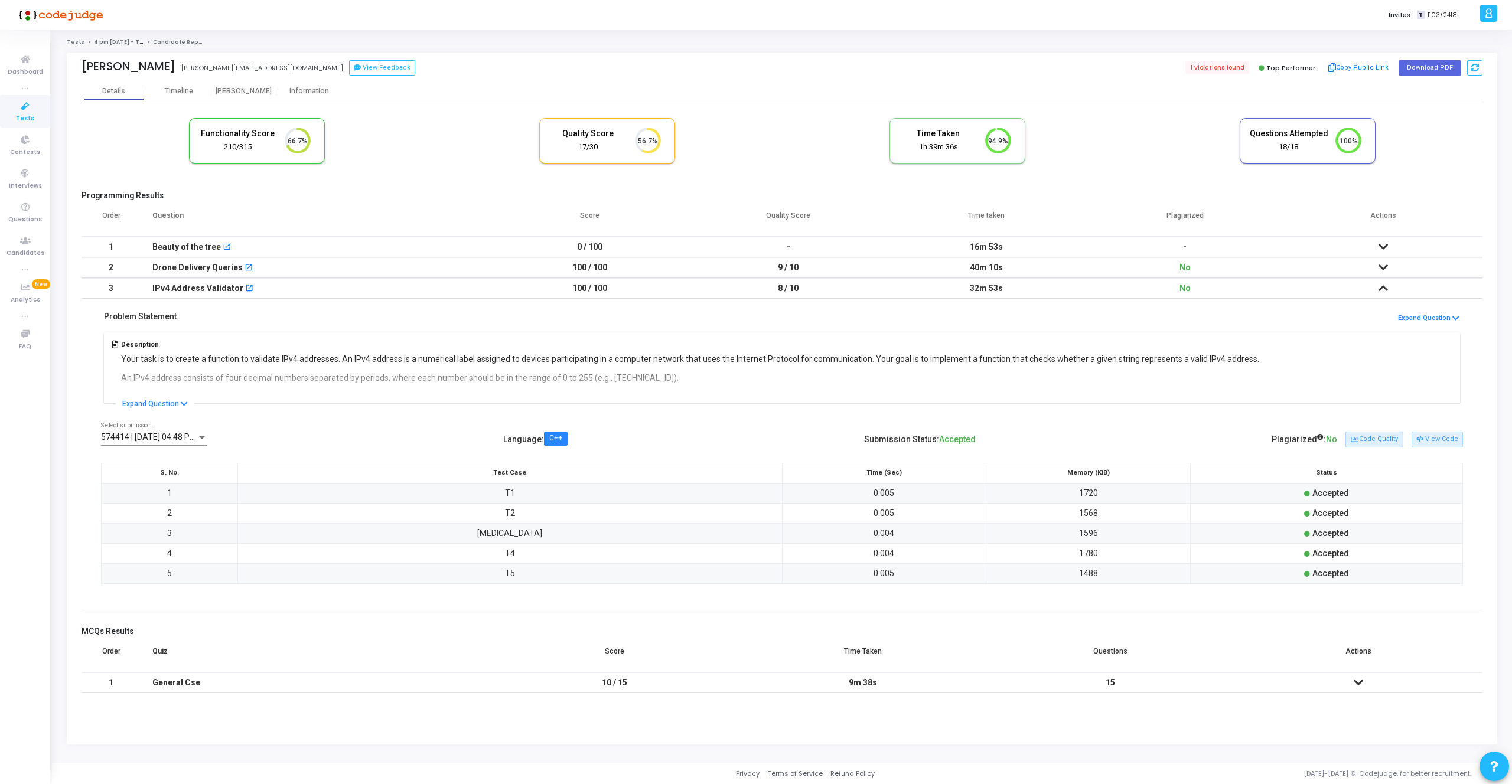
click at [198, 330] on div "Description Your task is to create a function to validate IPv4 addresses. An IP…" at bounding box center [782, 366] width 1362 height 74
click at [1234, 66] on span "1 violations found" at bounding box center [1216, 68] width 65 height 13
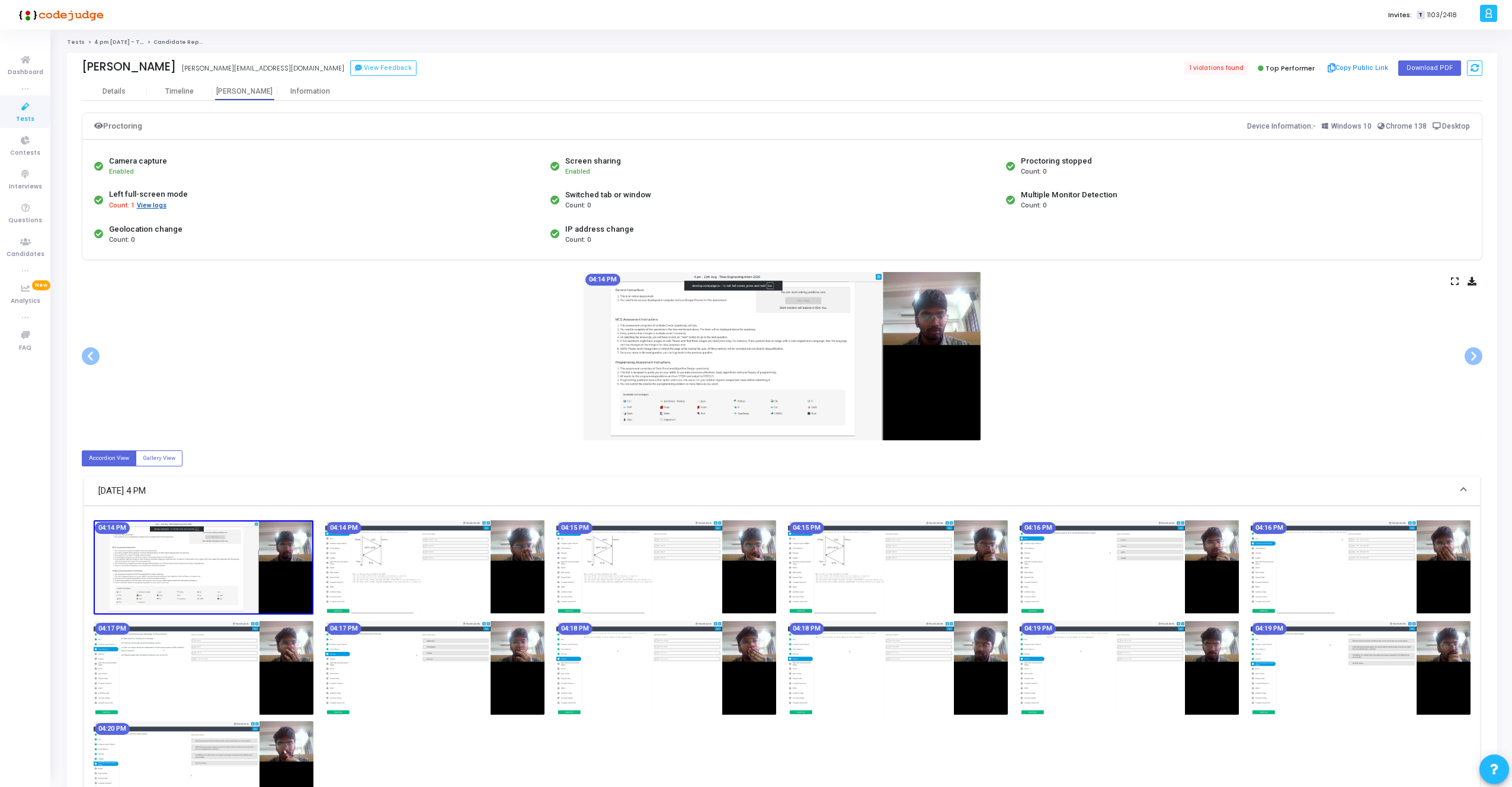
click at [155, 205] on button "View logs" at bounding box center [152, 205] width 31 height 11
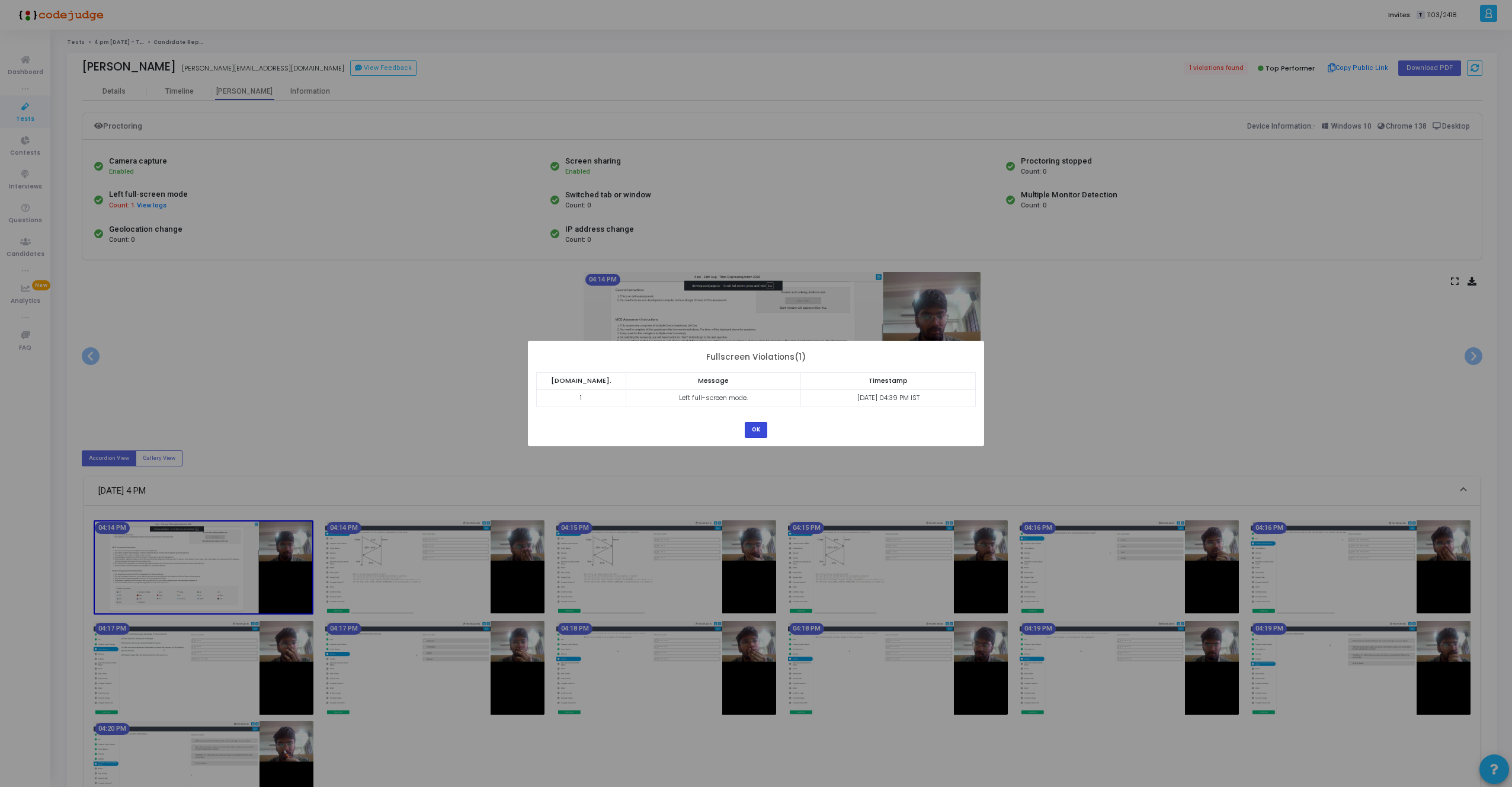
click at [757, 428] on button "OK" at bounding box center [756, 430] width 23 height 16
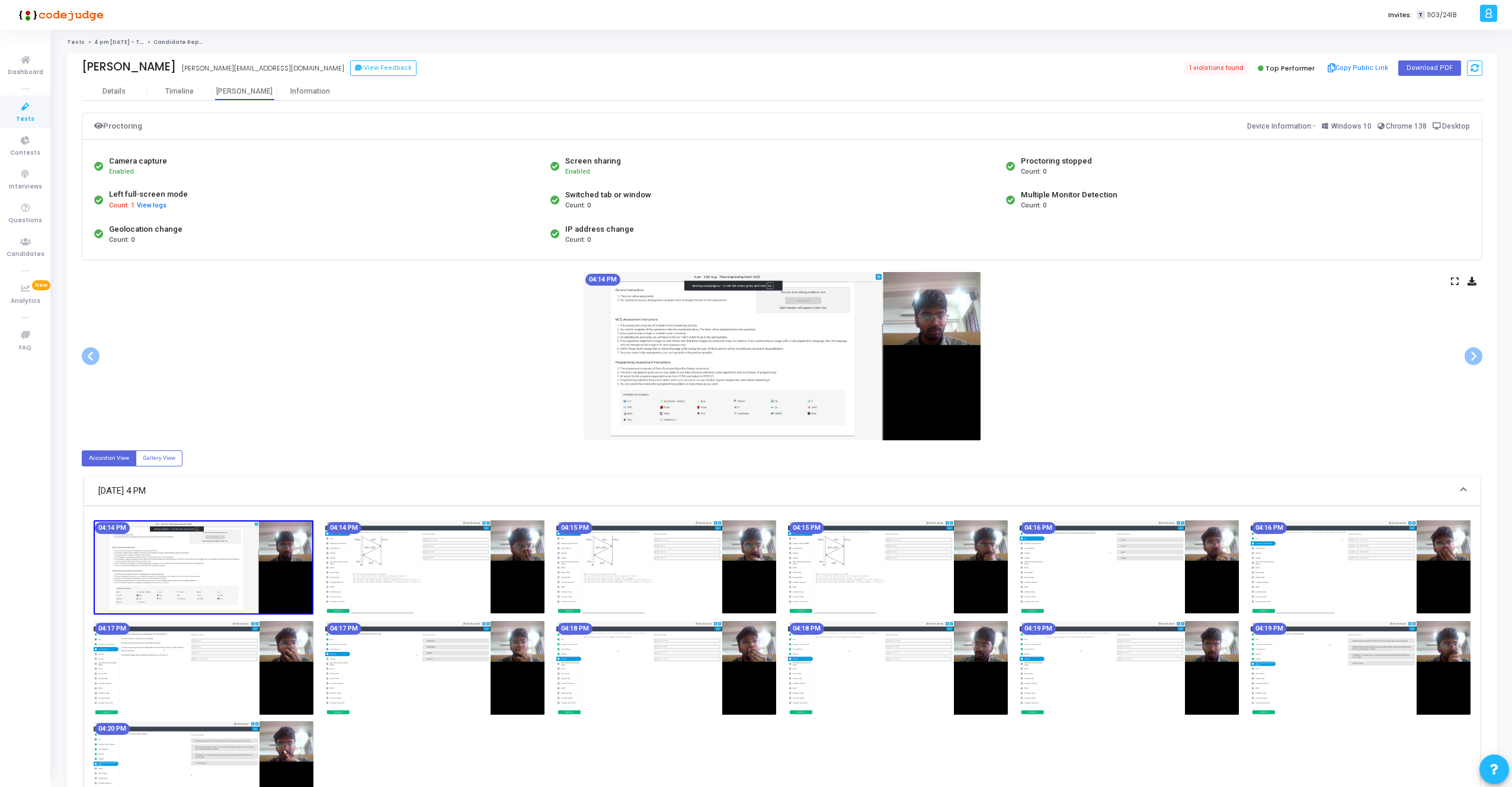
click at [1226, 325] on div "04:14 PM" at bounding box center [782, 356] width 1401 height 168
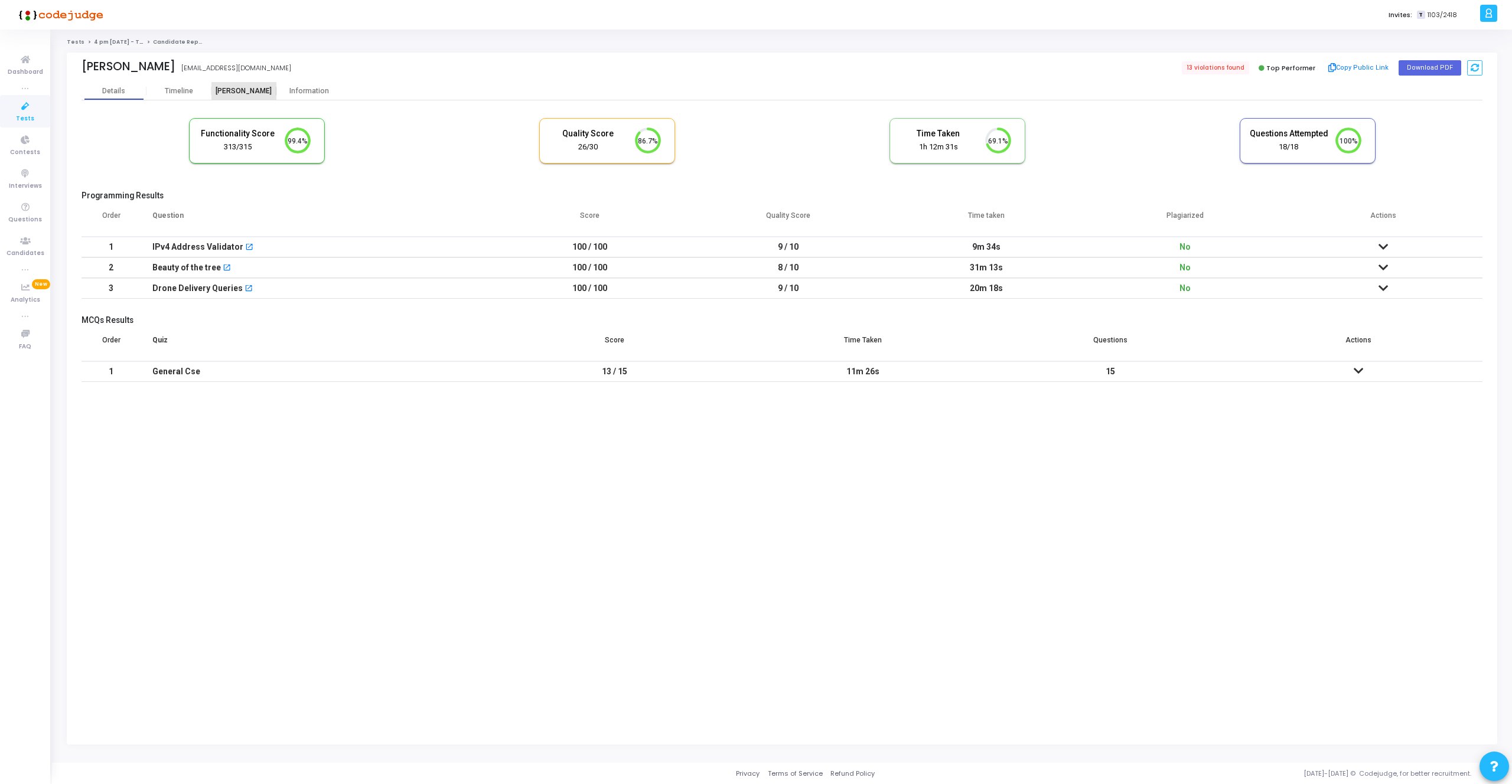
click at [245, 94] on div "[PERSON_NAME]" at bounding box center [243, 91] width 65 height 9
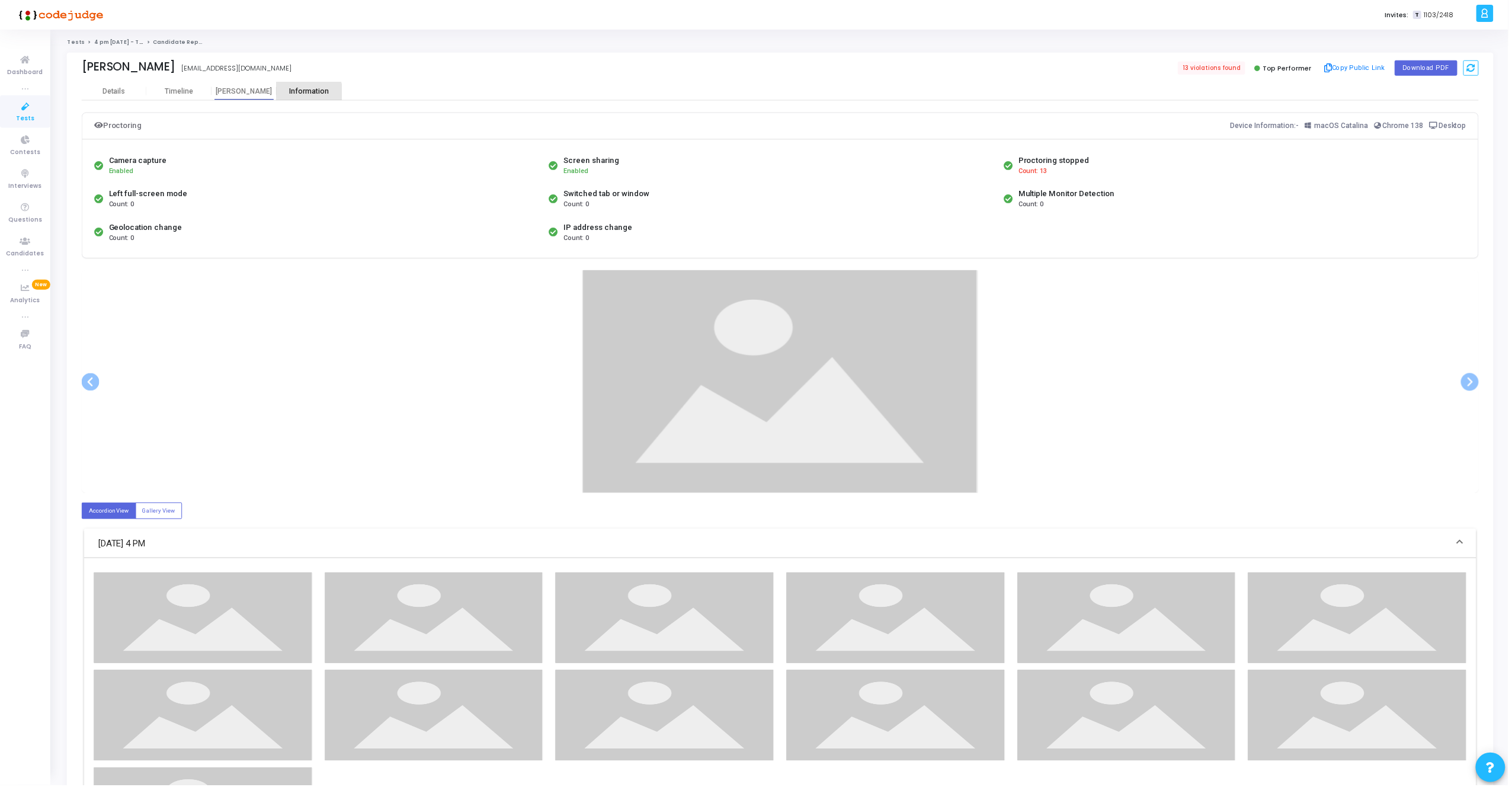
click at [307, 93] on div "Information" at bounding box center [309, 91] width 65 height 9
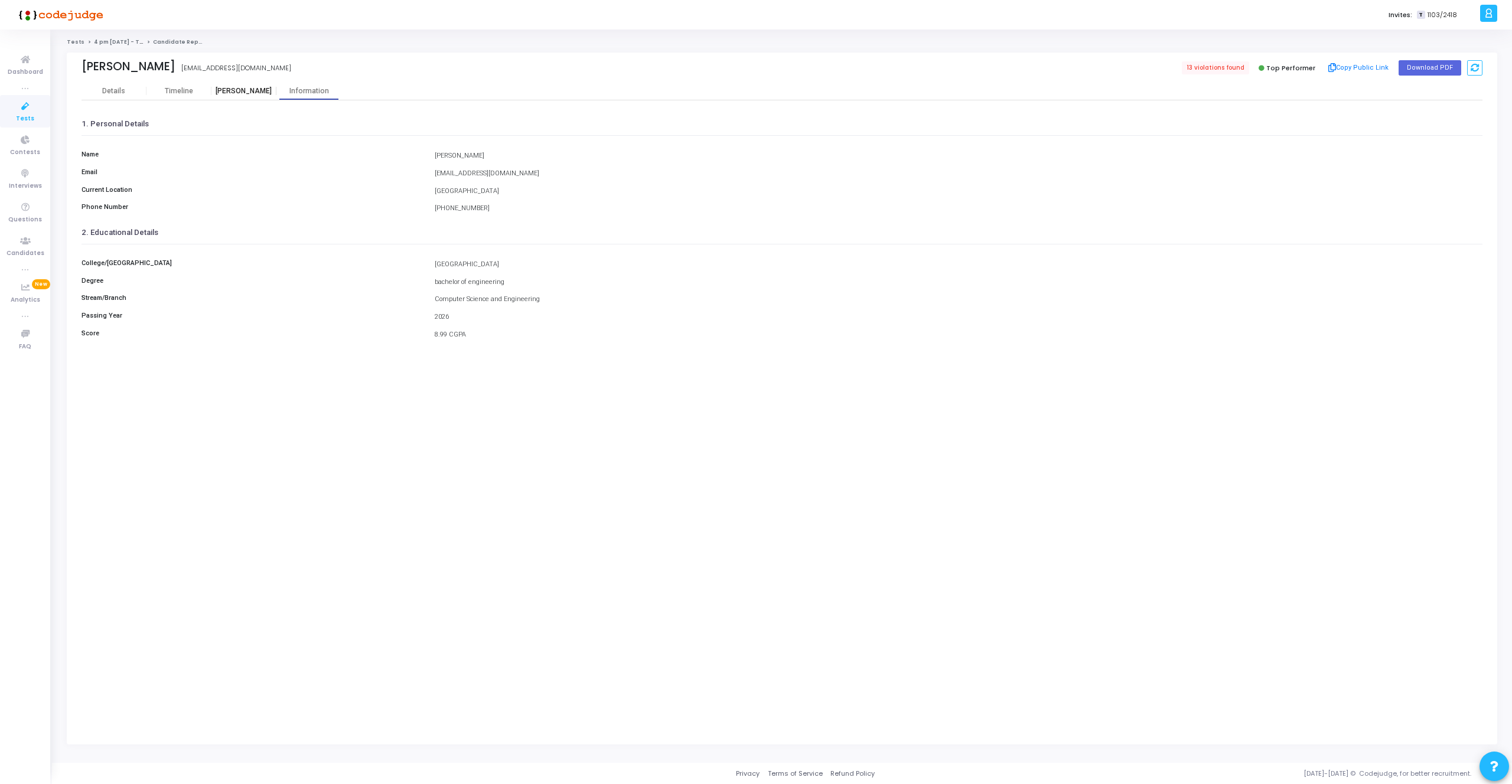
click at [243, 90] on div "[PERSON_NAME]" at bounding box center [243, 91] width 65 height 9
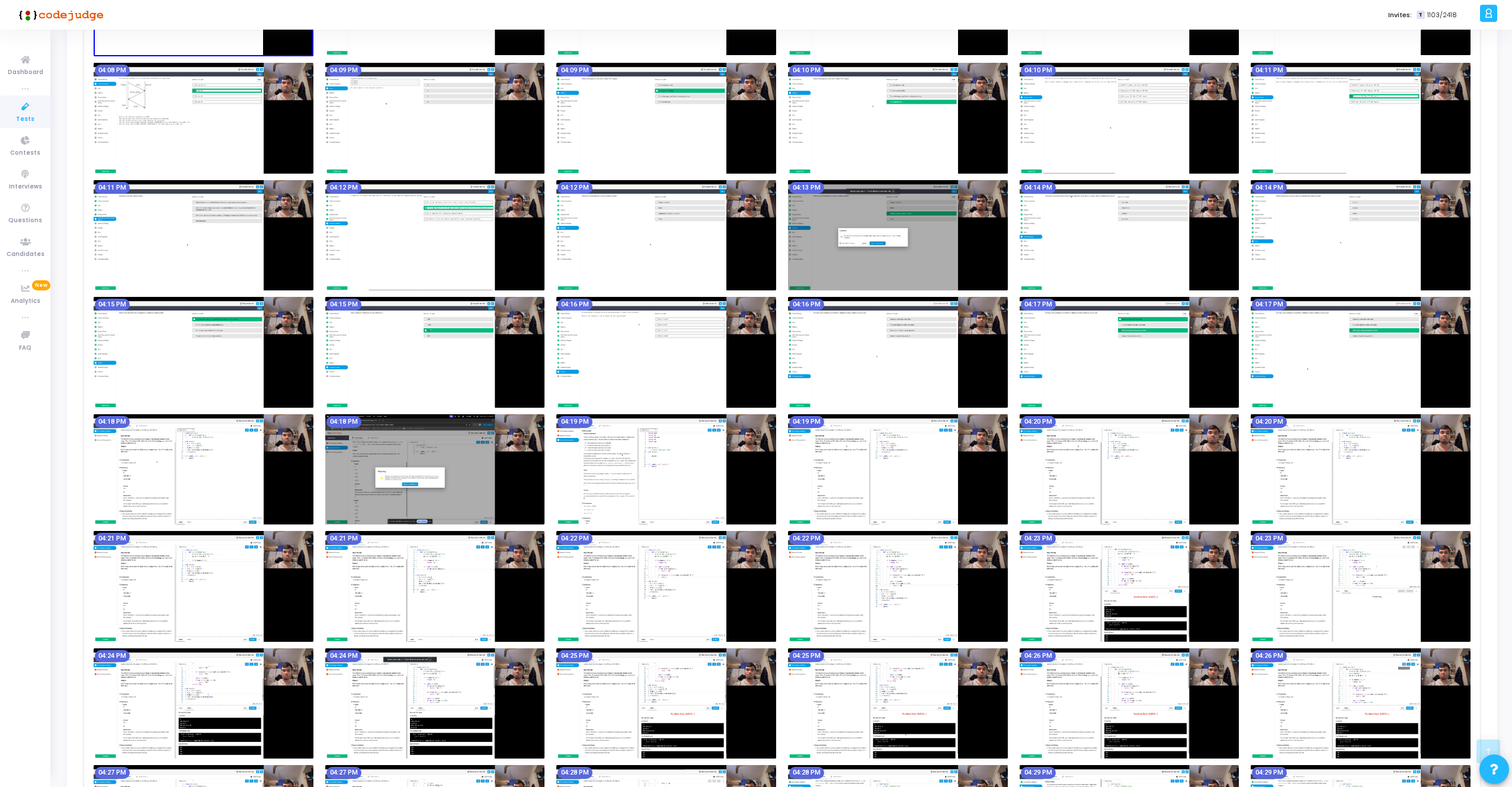
scroll to position [591, 0]
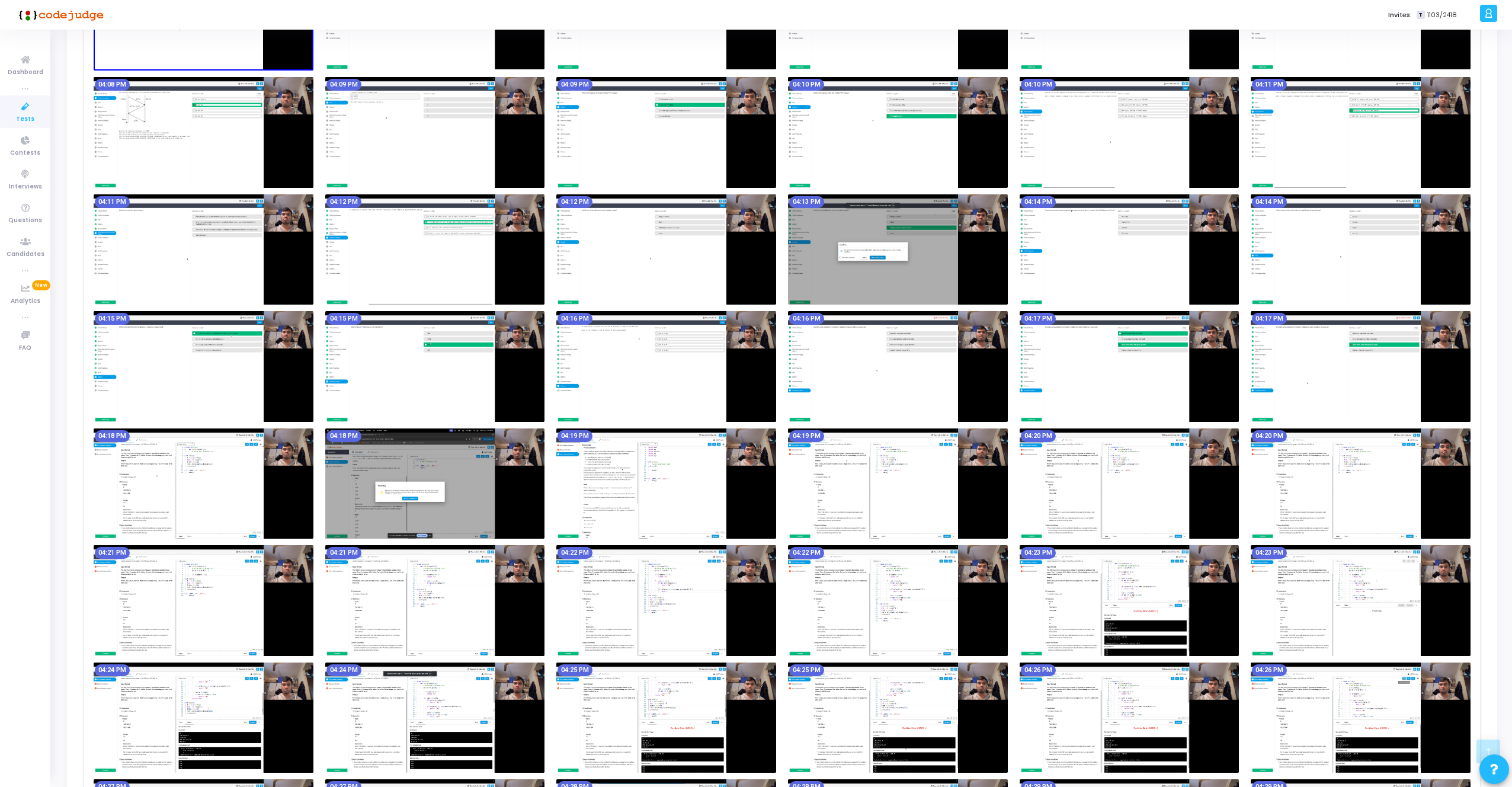
click at [1314, 380] on img at bounding box center [1360, 366] width 220 height 111
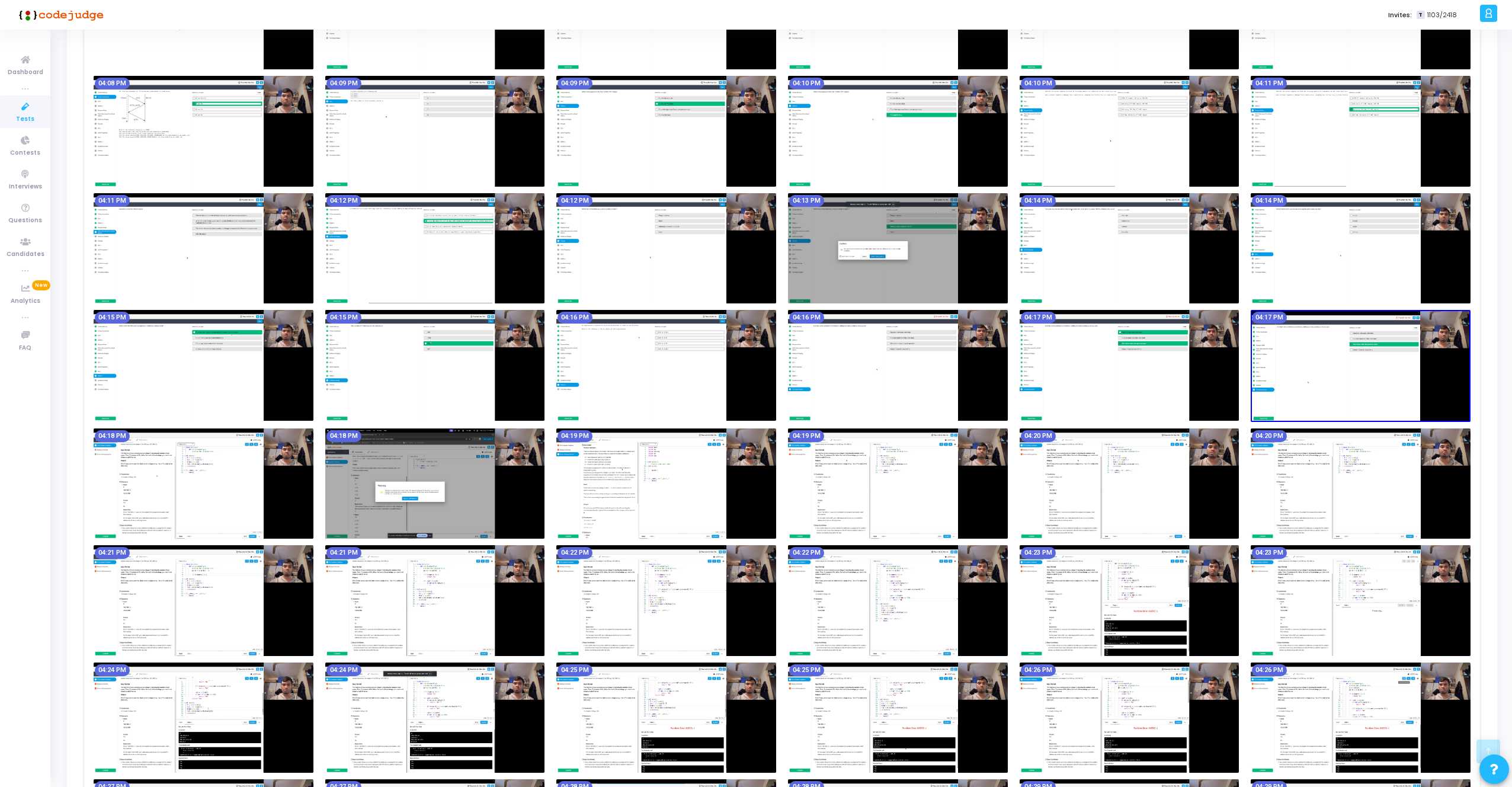
click at [203, 472] on img at bounding box center [204, 483] width 220 height 111
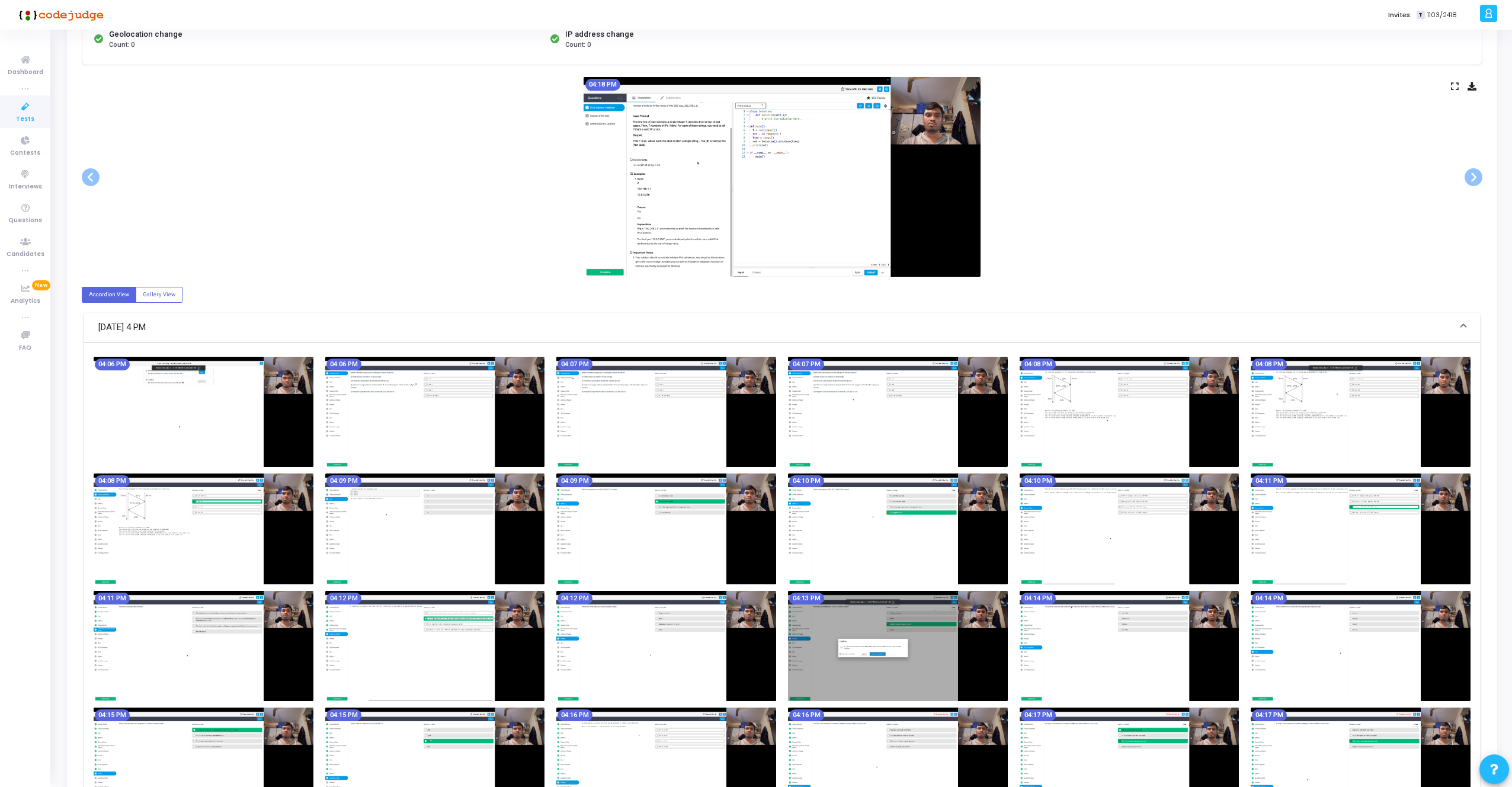
scroll to position [0, 0]
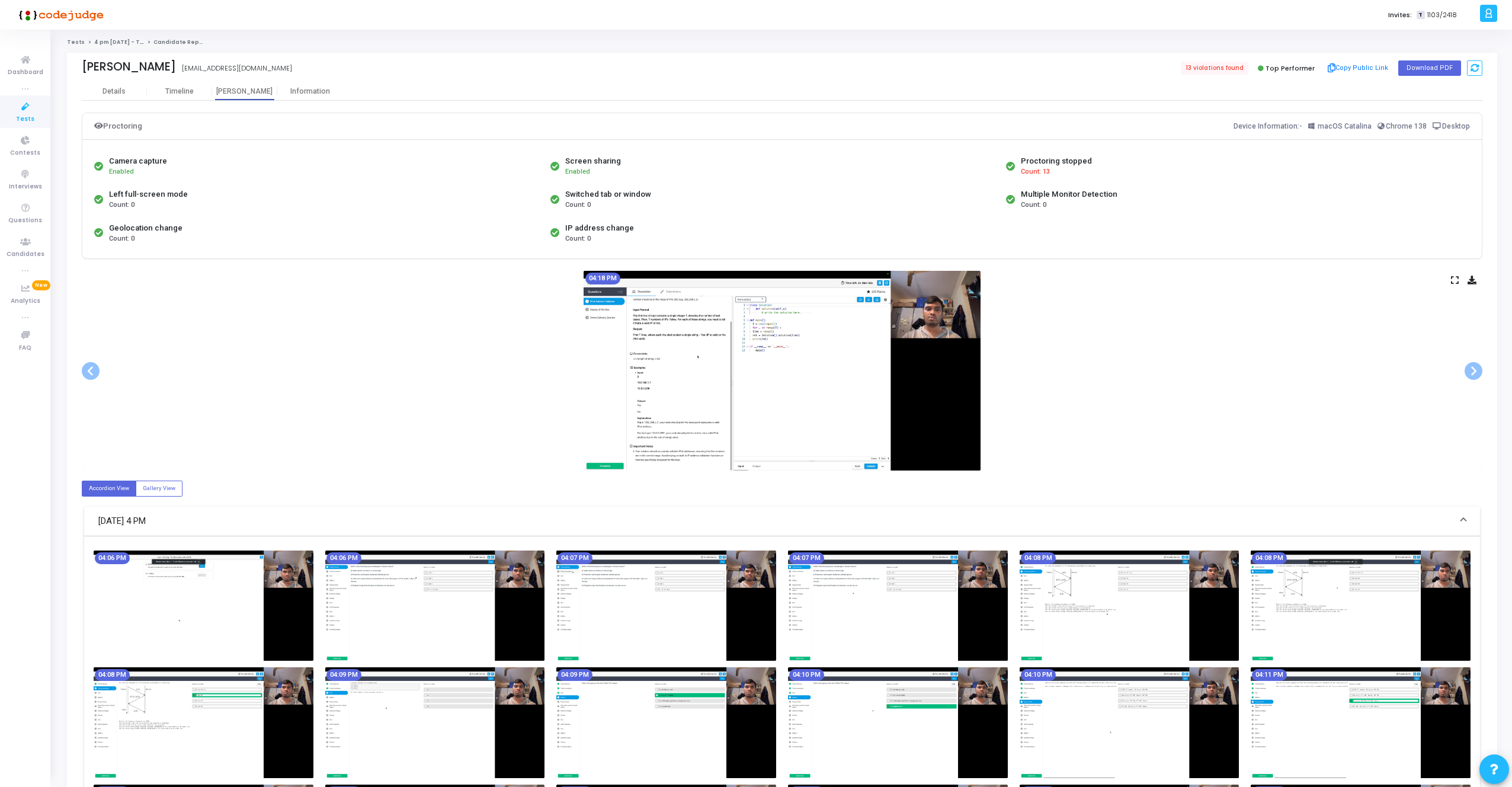
click at [1453, 279] on icon at bounding box center [1454, 280] width 7 height 7
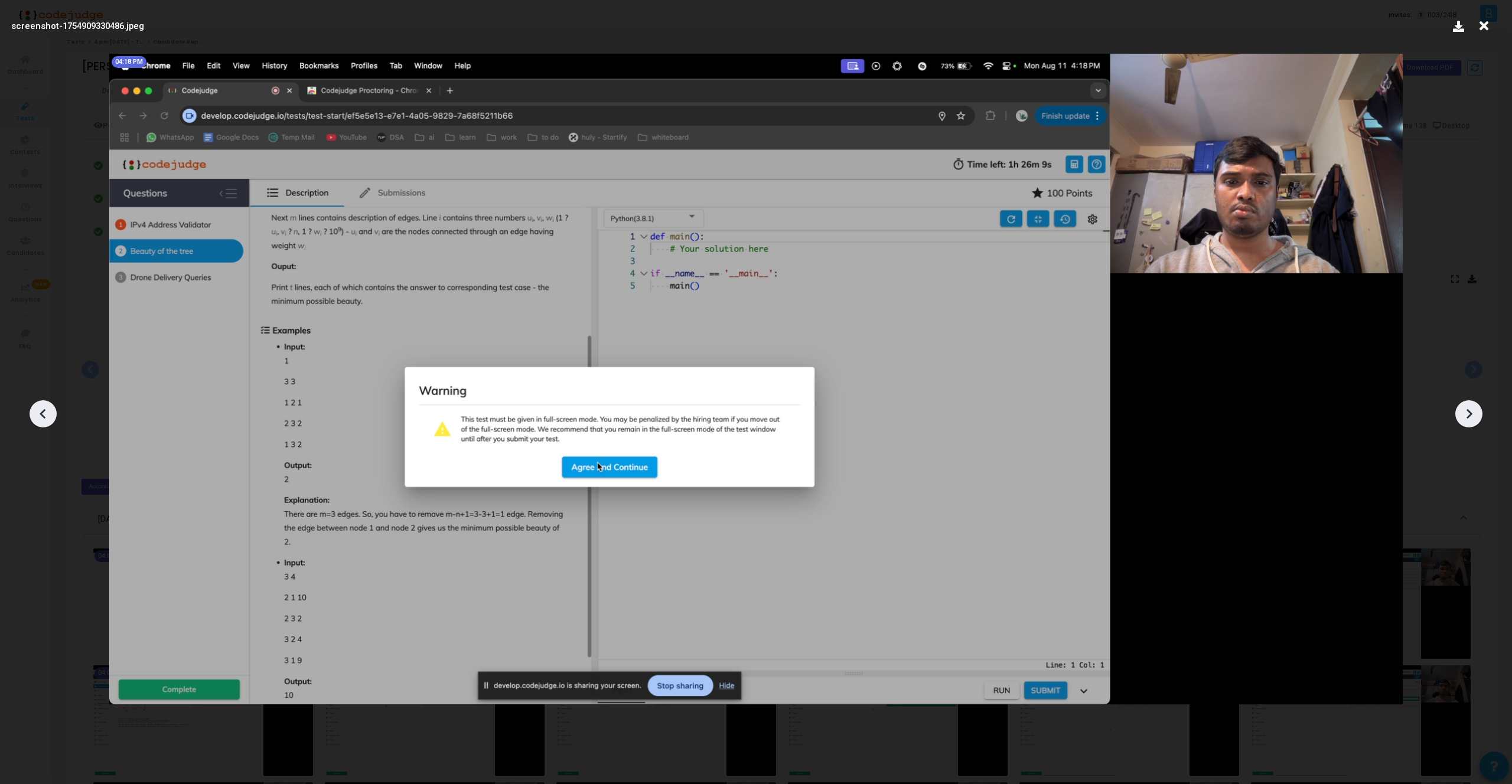
click at [1483, 27] on icon at bounding box center [1483, 26] width 18 height 23
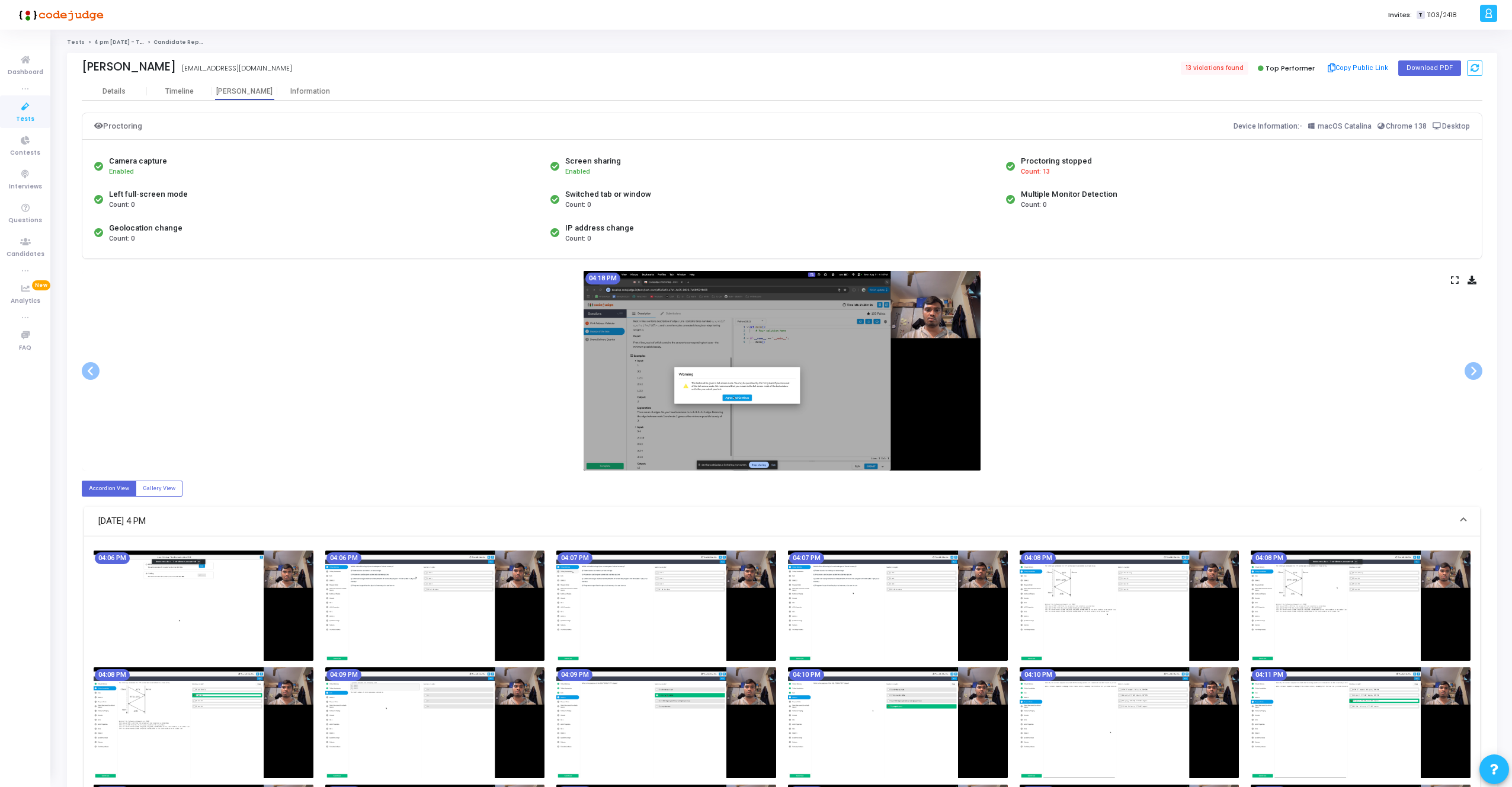
click at [1035, 171] on span "Count: 13" at bounding box center [1035, 172] width 29 height 10
click at [1037, 161] on div "Proctoring stopped" at bounding box center [1057, 161] width 71 height 12
click at [1040, 170] on span "Count: 13" at bounding box center [1035, 172] width 29 height 10
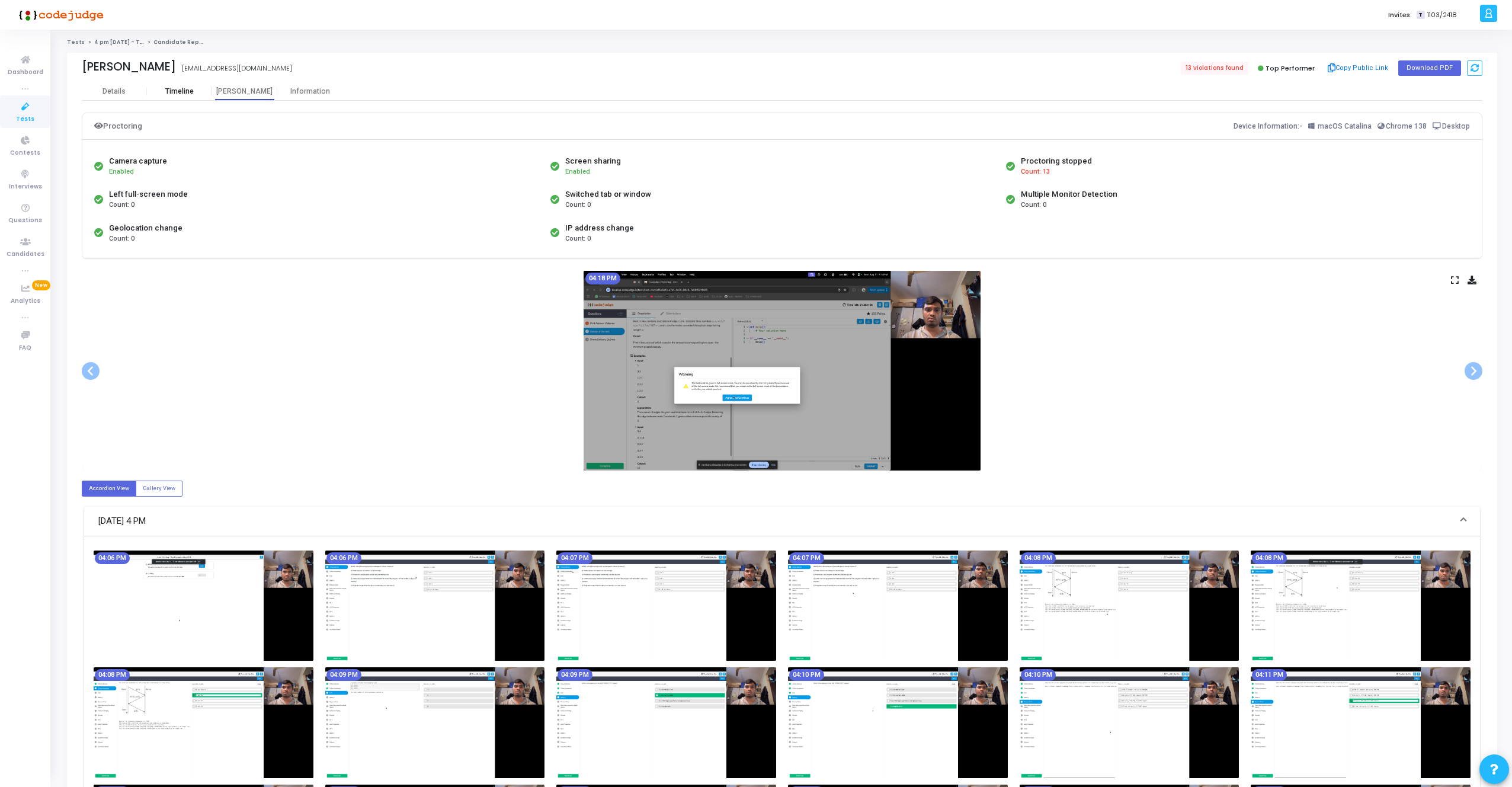
click at [187, 93] on div "Timeline" at bounding box center [179, 91] width 28 height 9
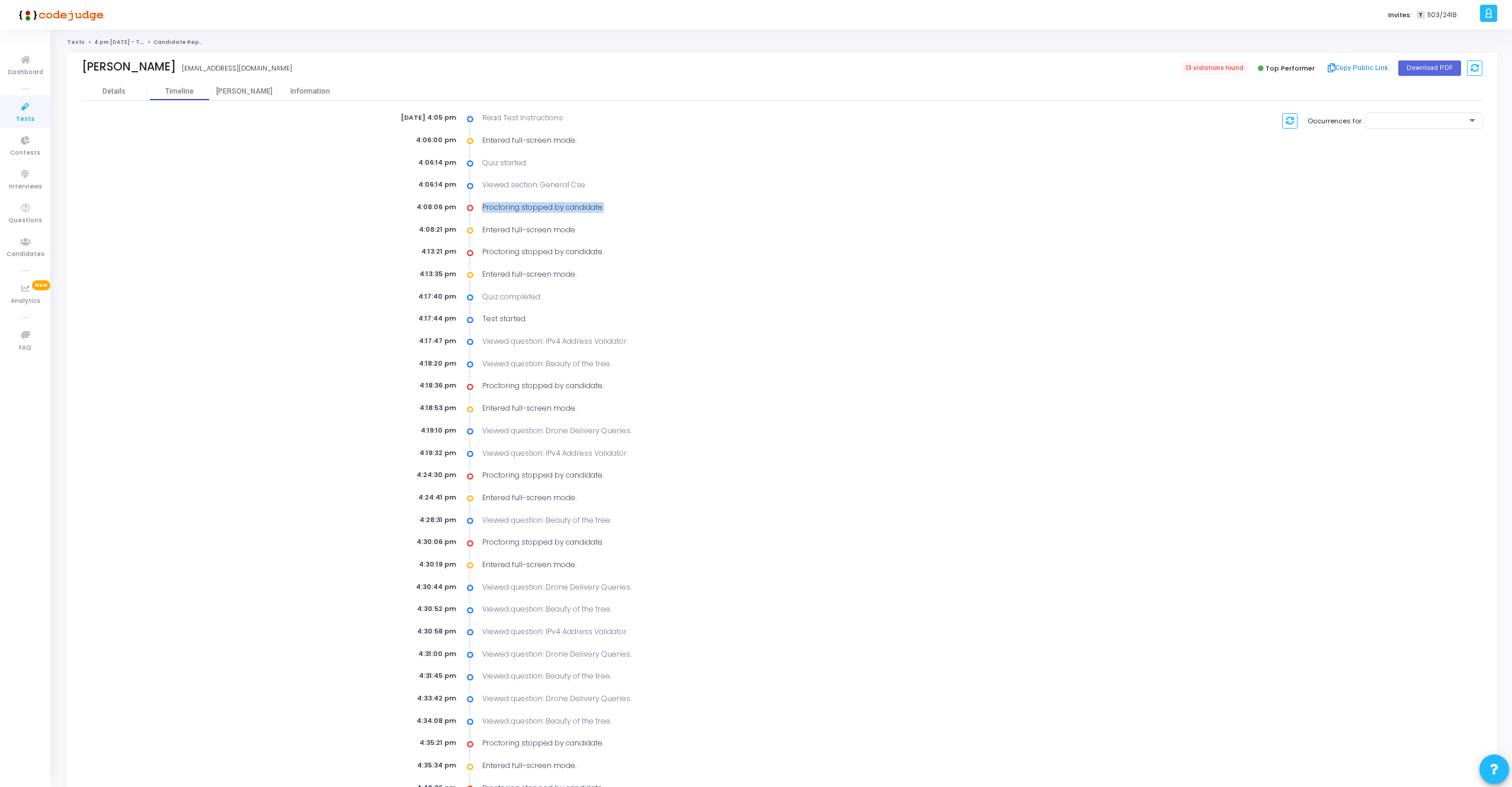
drag, startPoint x: 482, startPoint y: 208, endPoint x: 629, endPoint y: 205, distance: 147.0
click at [629, 205] on div "Proctoring stopped by candidate." at bounding box center [743, 207] width 535 height 11
drag, startPoint x: 616, startPoint y: 247, endPoint x: 475, endPoint y: 247, distance: 141.0
click at [476, 247] on div "Proctoring stopped by candidate." at bounding box center [743, 252] width 535 height 11
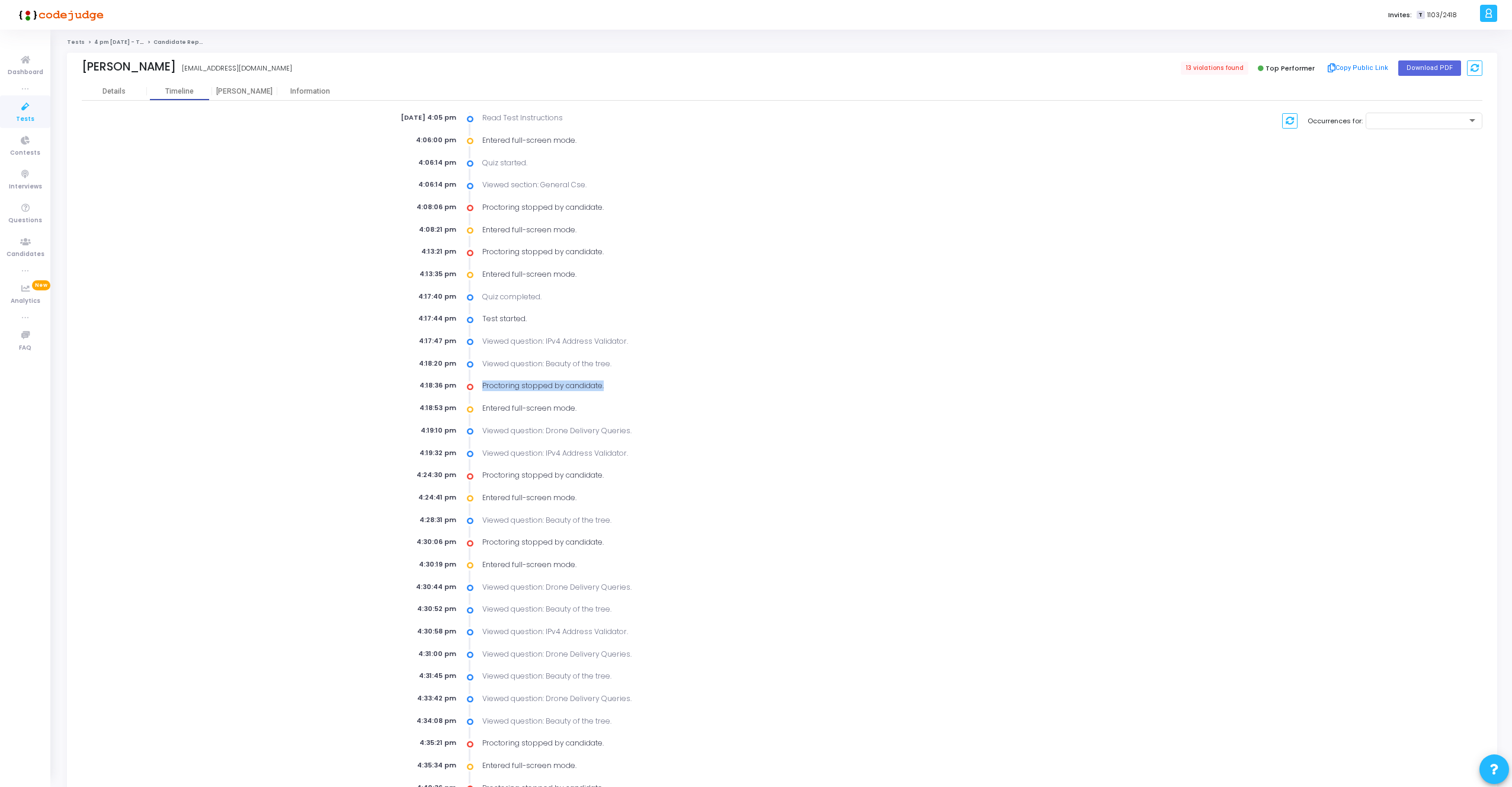
drag, startPoint x: 482, startPoint y: 388, endPoint x: 646, endPoint y: 387, distance: 164.0
click at [646, 387] on div "Proctoring stopped by candidate." at bounding box center [743, 386] width 535 height 11
click at [291, 93] on div "Information" at bounding box center [309, 91] width 65 height 9
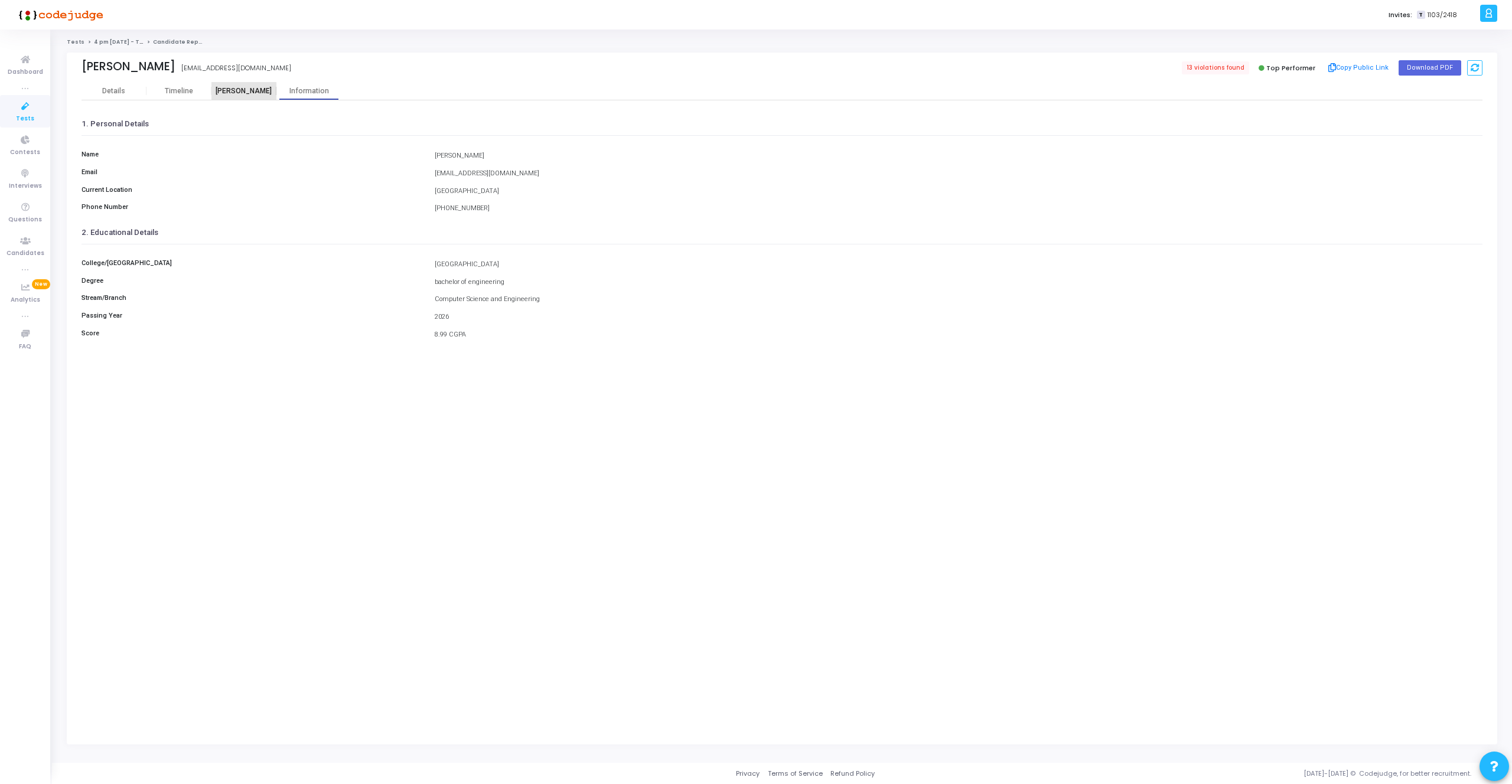
click at [250, 90] on div "[PERSON_NAME]" at bounding box center [243, 91] width 65 height 9
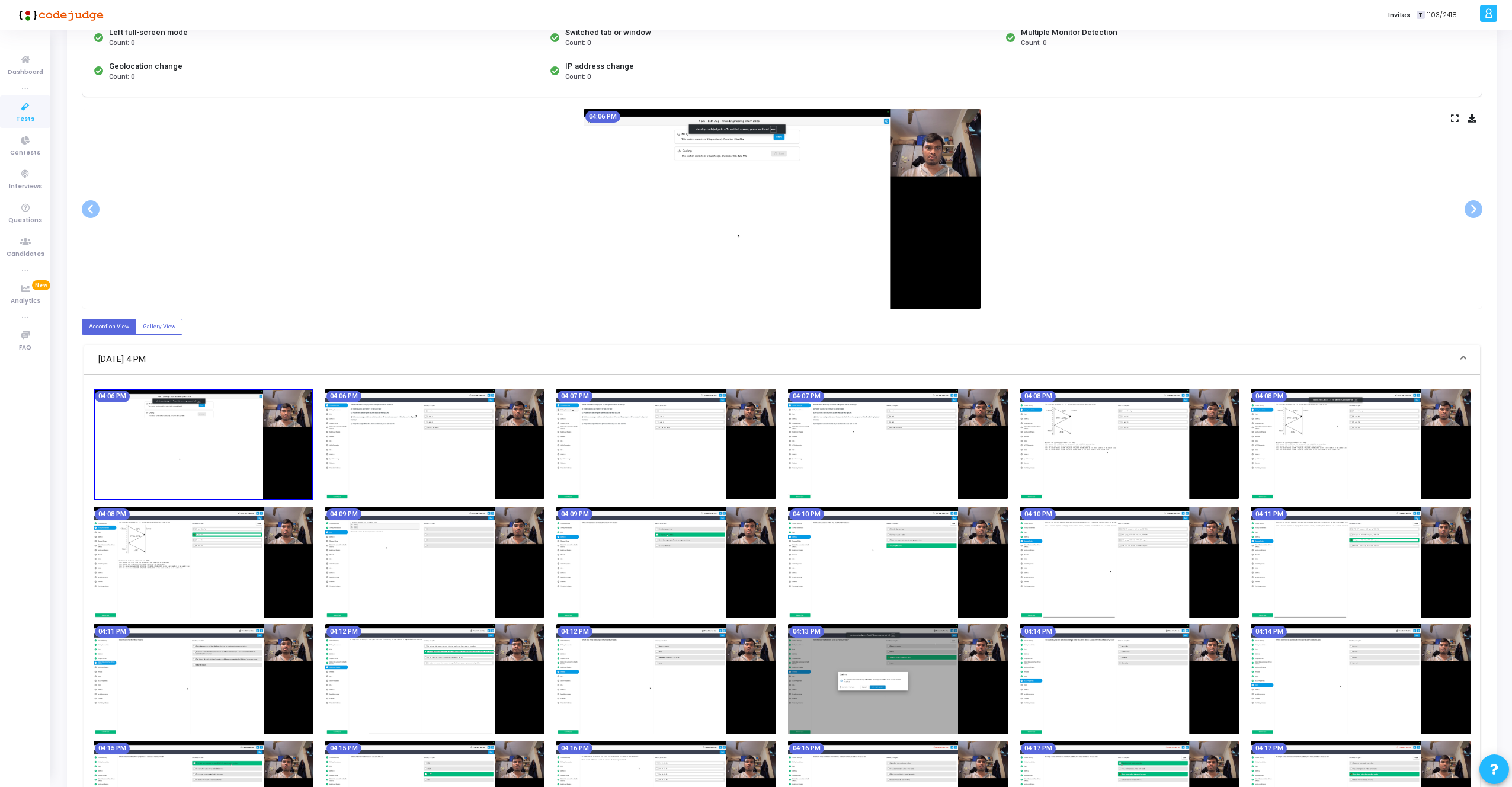
scroll to position [161, 0]
click at [152, 329] on label "Gallery View" at bounding box center [159, 327] width 47 height 16
click at [150, 329] on input "Gallery View" at bounding box center [146, 326] width 7 height 7
radio input "true"
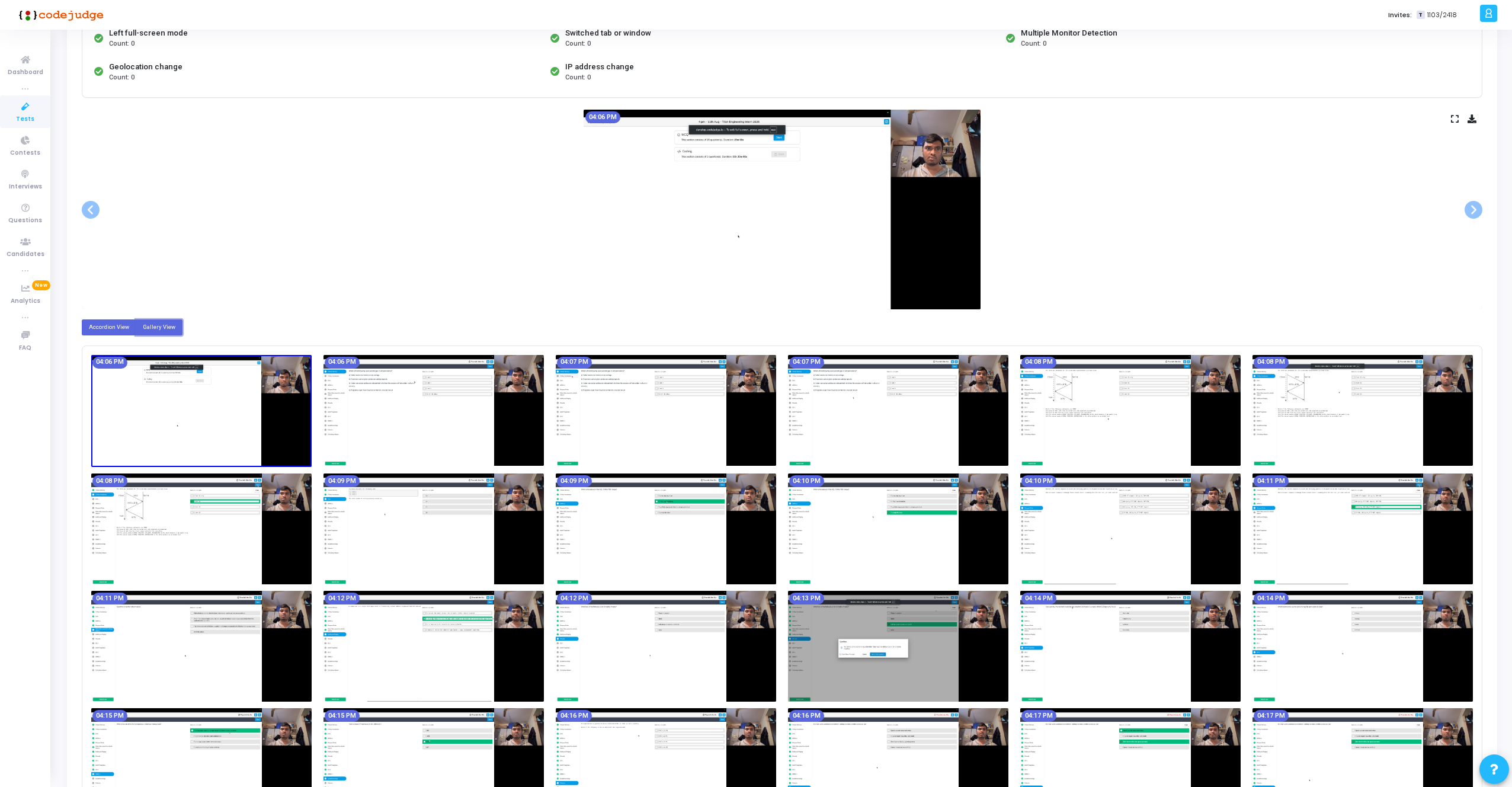
click at [97, 322] on label "Accordion View" at bounding box center [109, 327] width 54 height 16
click at [97, 323] on input "Accordion View" at bounding box center [92, 326] width 7 height 7
radio input "true"
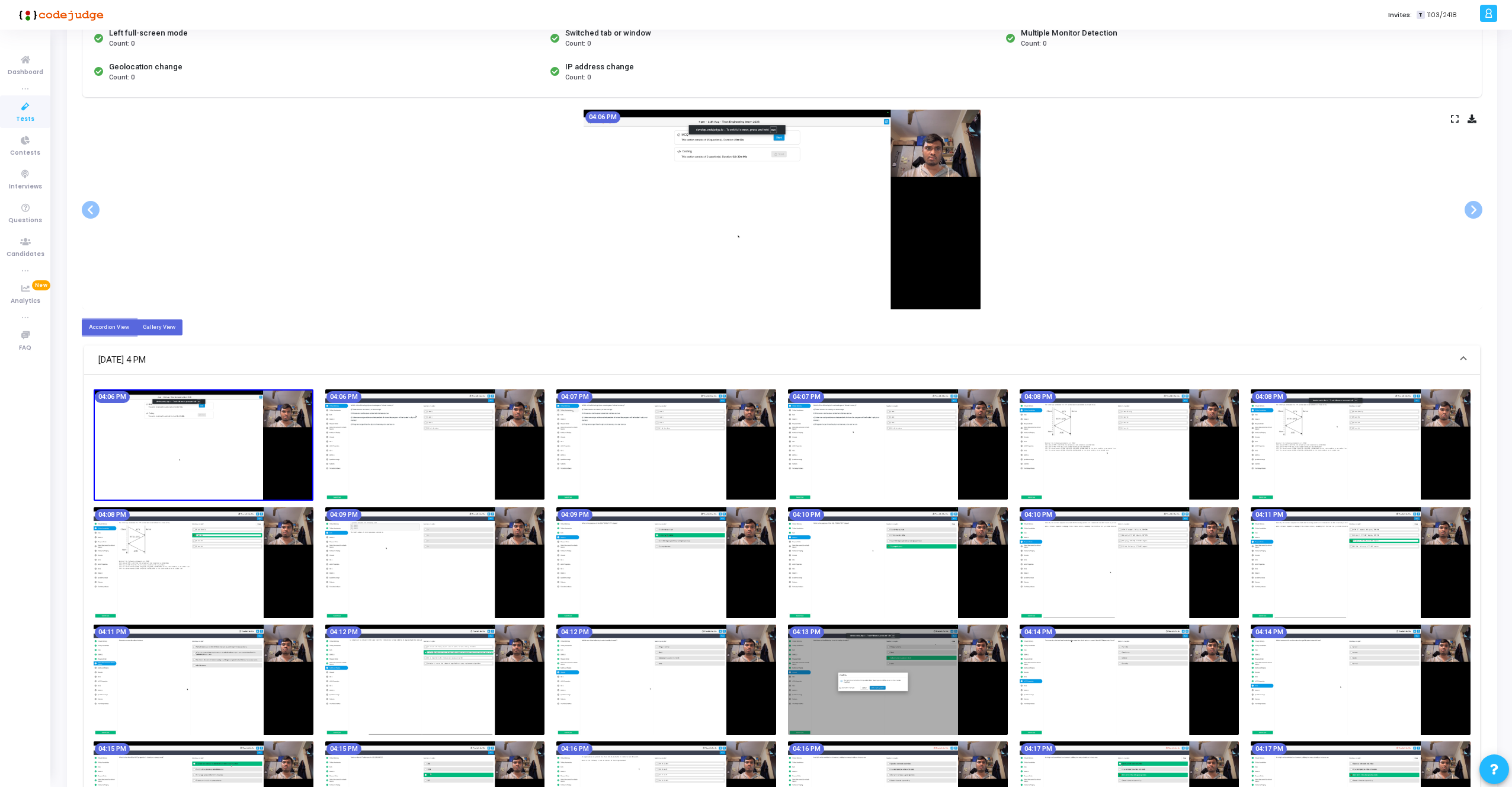
click at [154, 323] on label "Gallery View" at bounding box center [159, 327] width 47 height 16
click at [150, 323] on input "Gallery View" at bounding box center [146, 326] width 7 height 7
radio input "true"
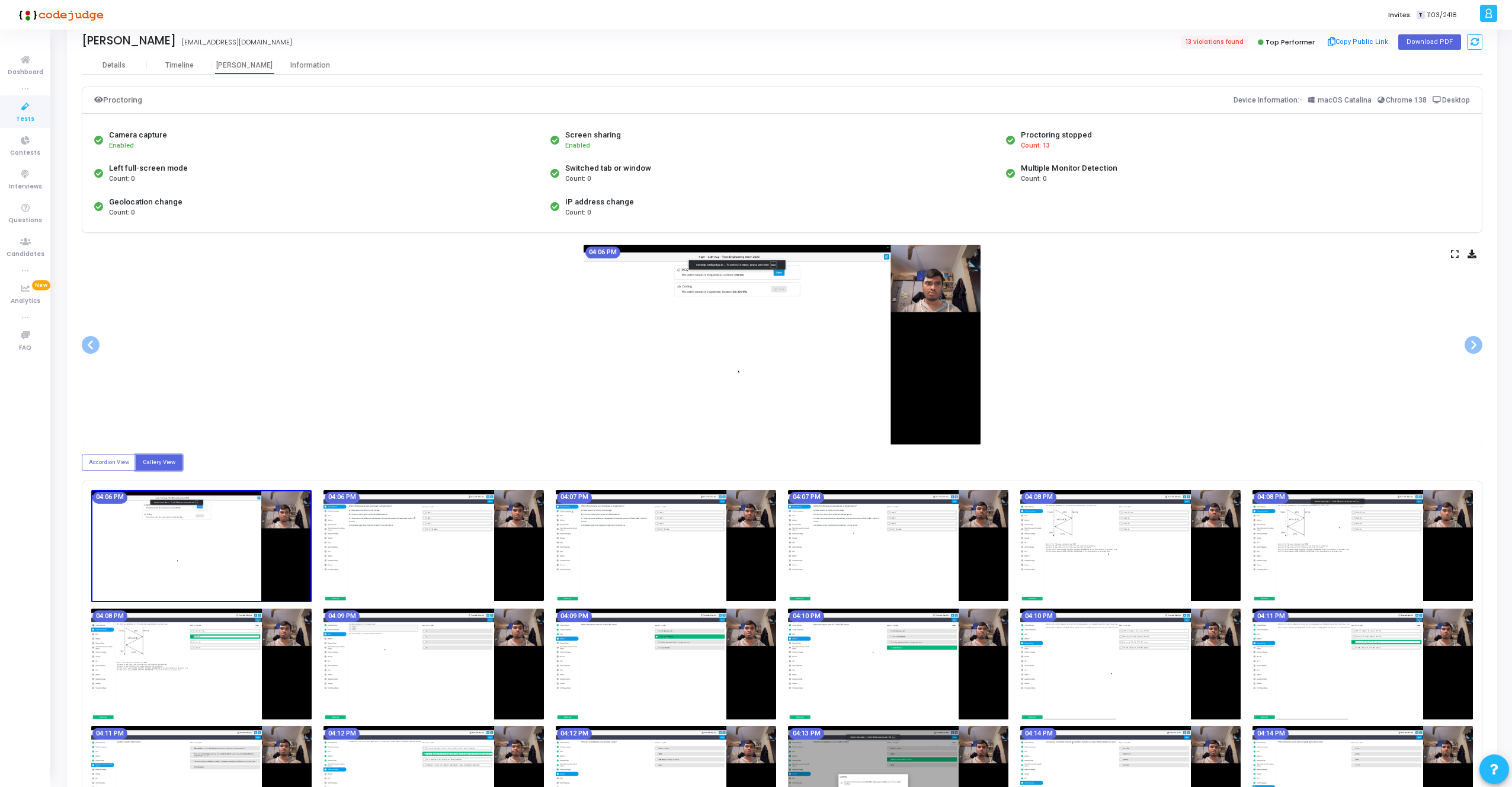
scroll to position [0, 0]
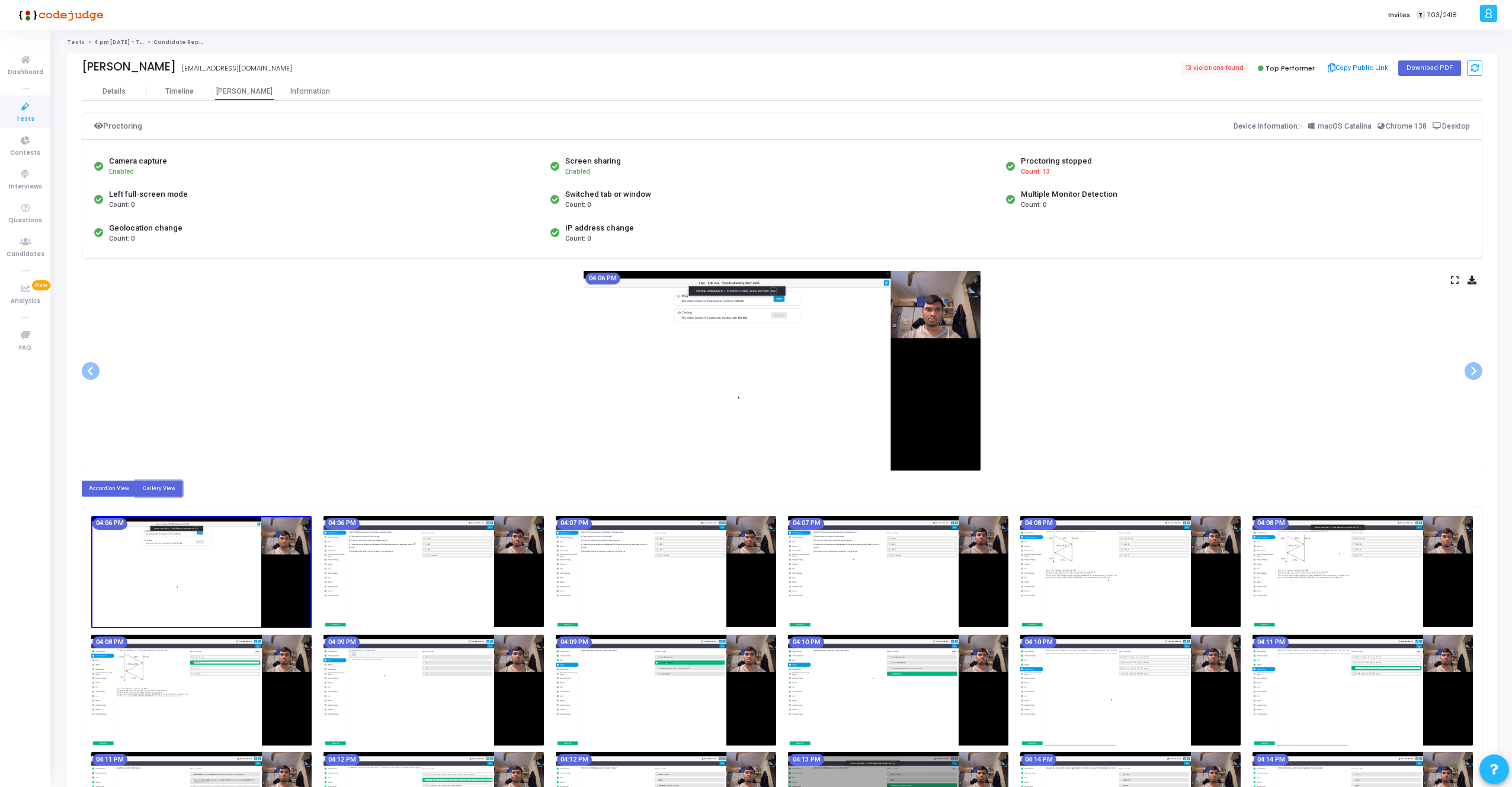
click at [110, 488] on label "Accordion View" at bounding box center [109, 488] width 54 height 16
click at [97, 488] on input "Accordion View" at bounding box center [92, 487] width 7 height 7
radio input "true"
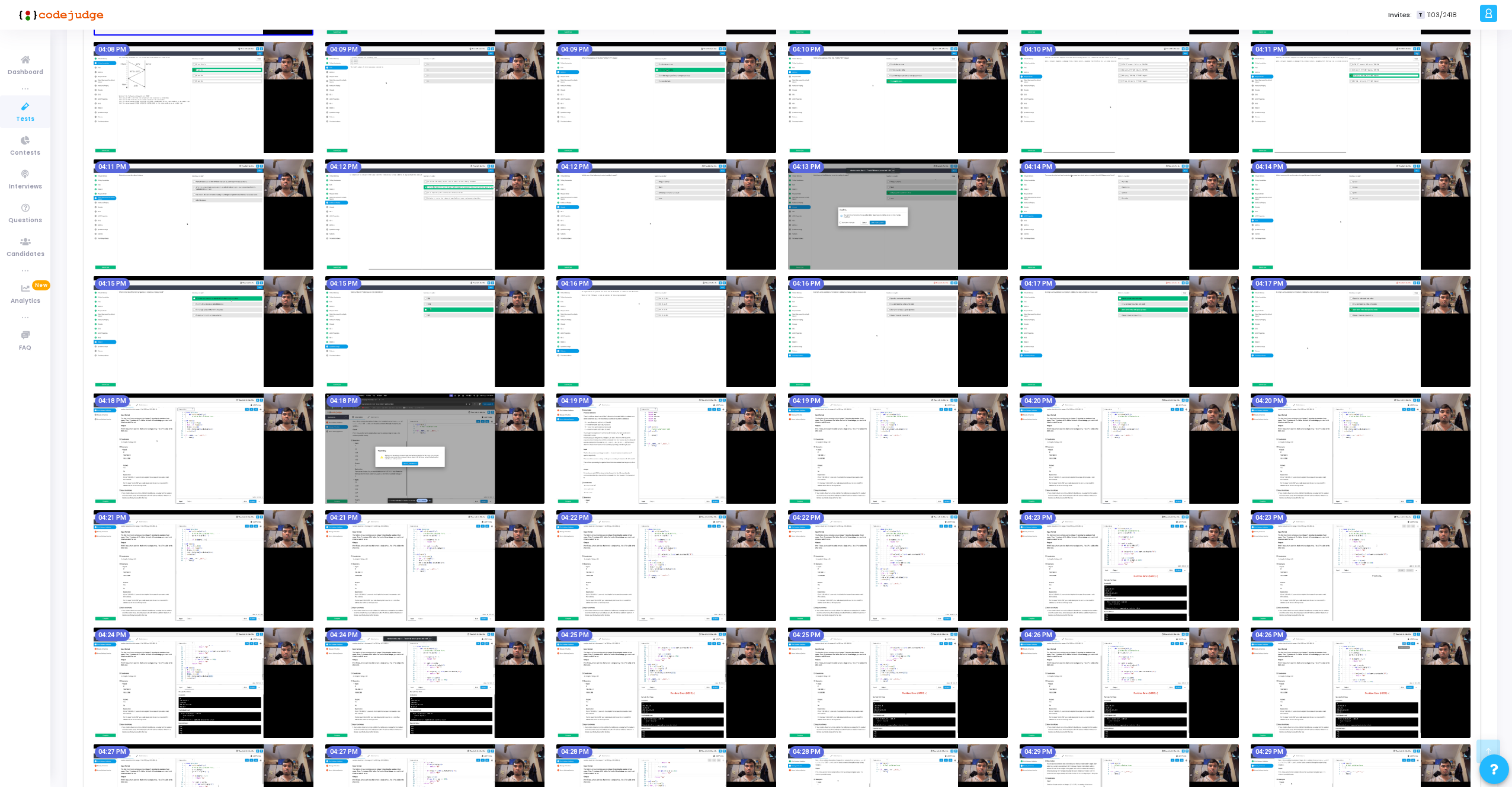
scroll to position [641, 0]
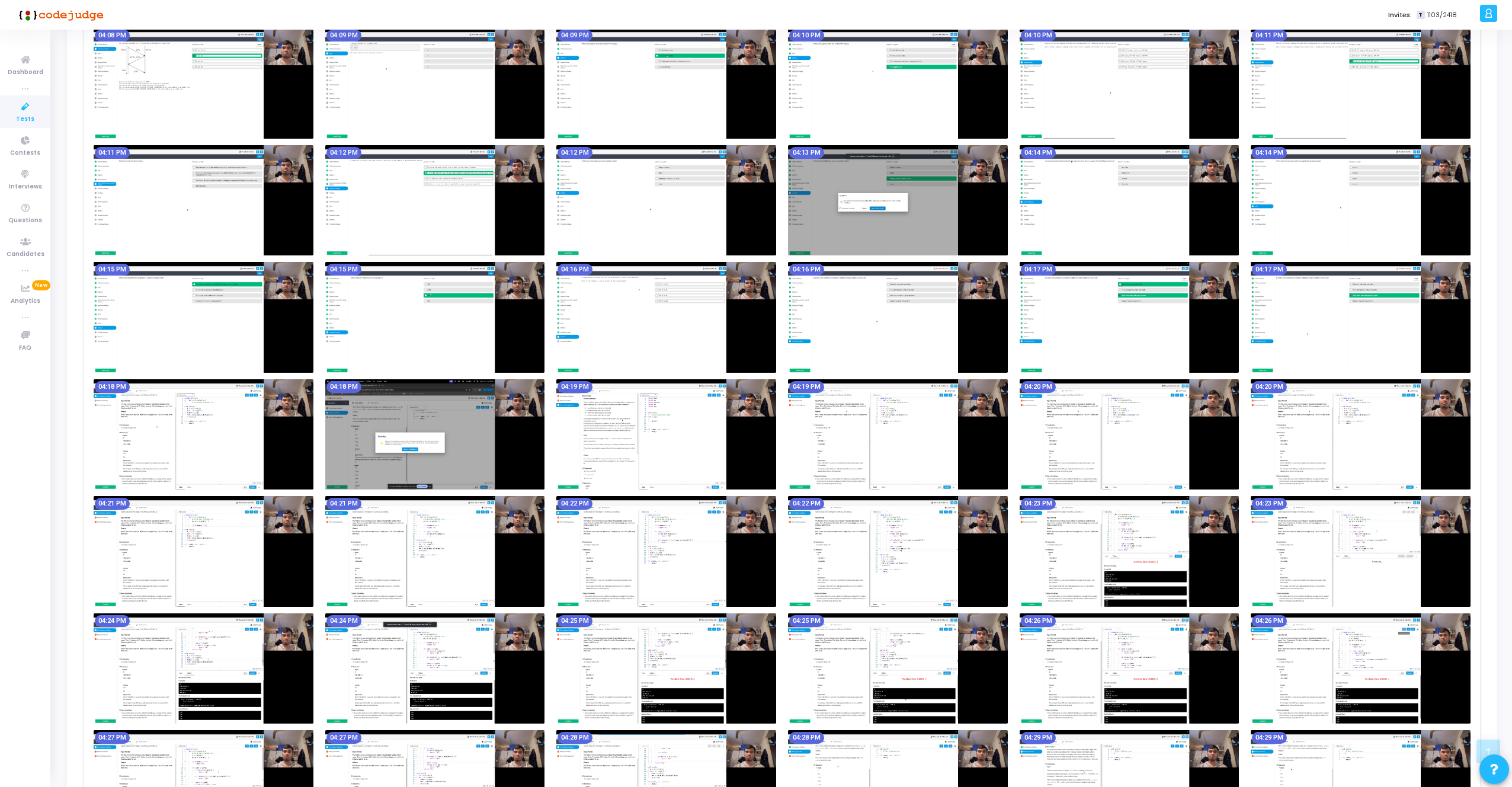
click at [207, 433] on img at bounding box center [204, 434] width 220 height 111
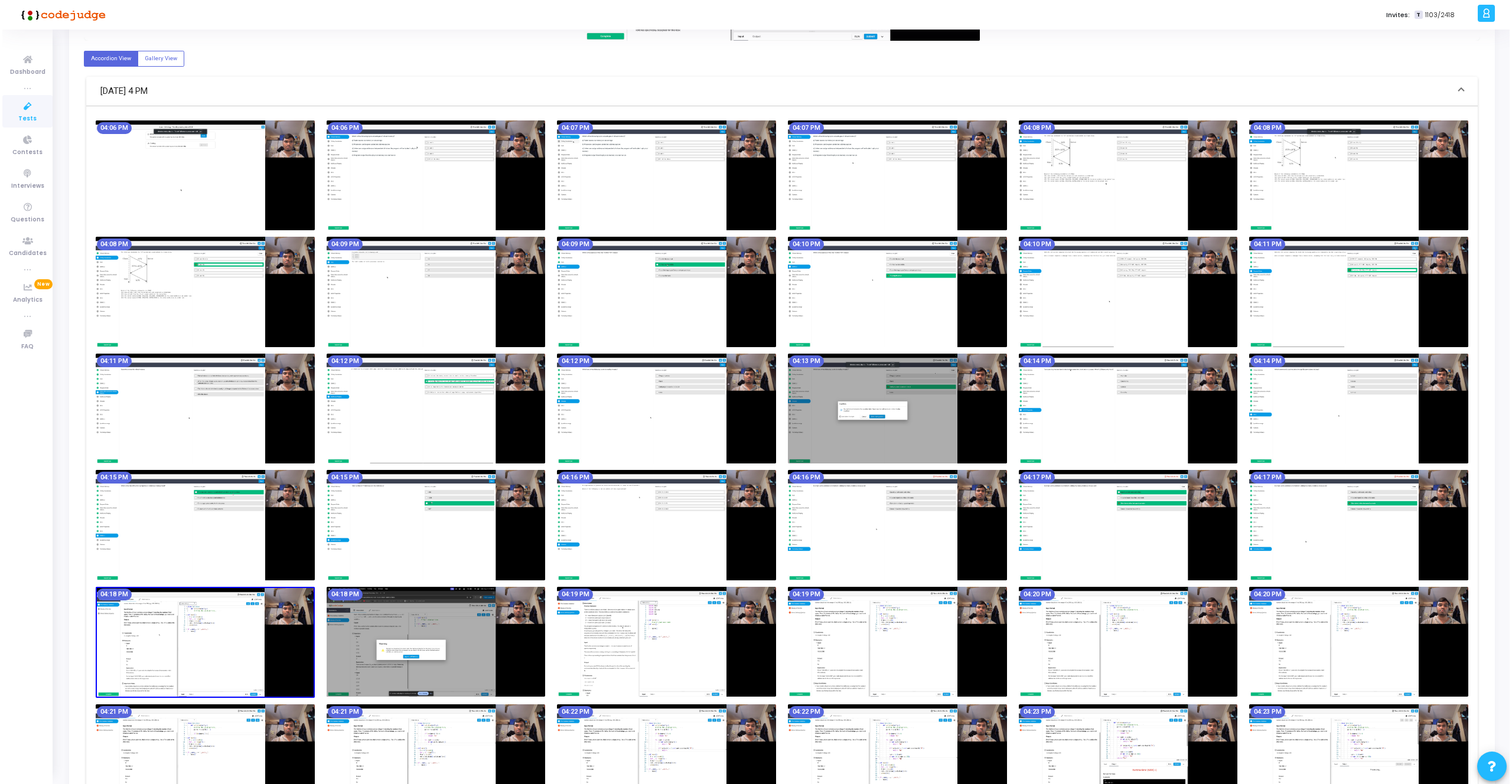
scroll to position [0, 0]
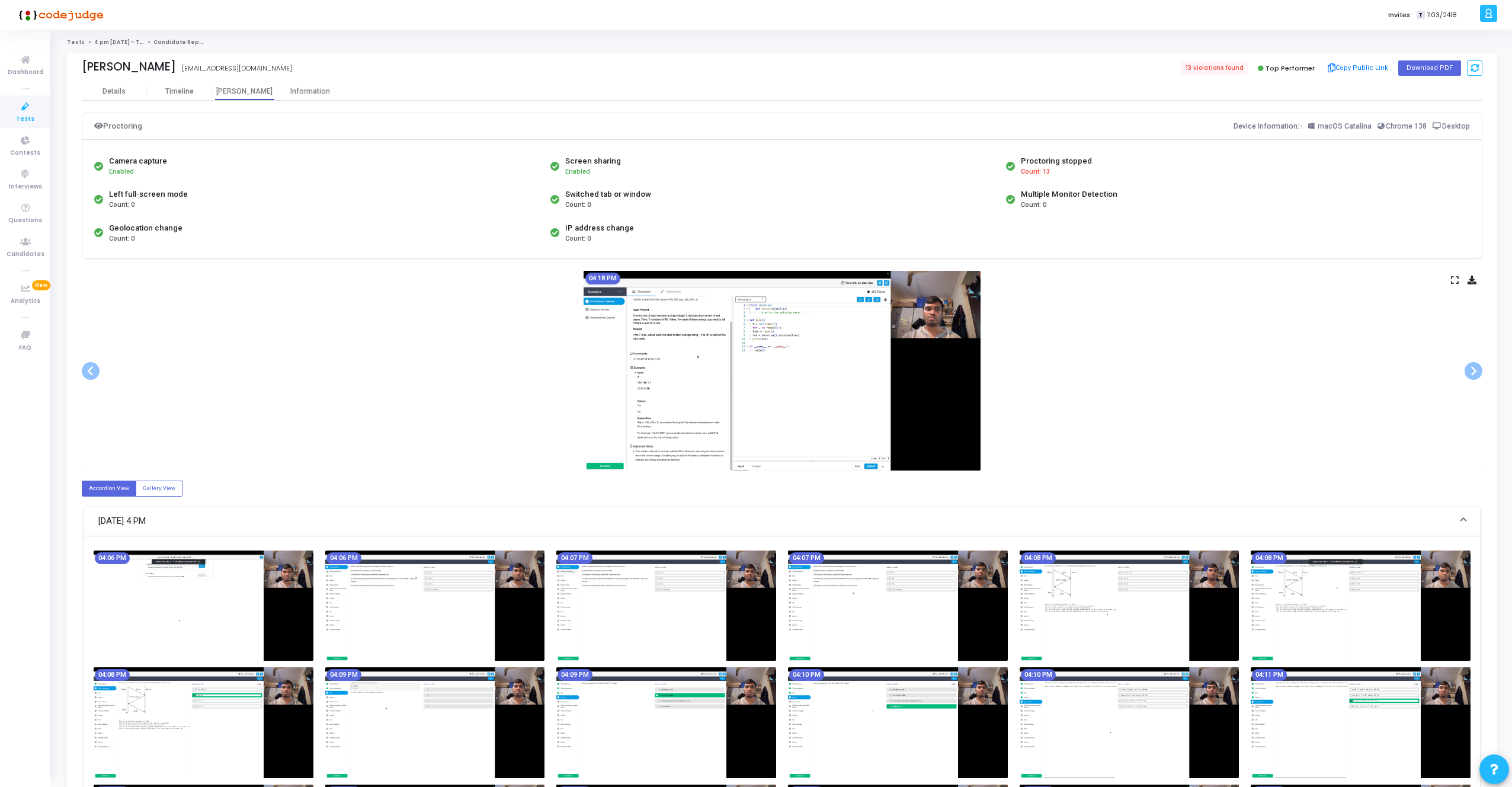
click at [1454, 280] on icon at bounding box center [1454, 280] width 7 height 7
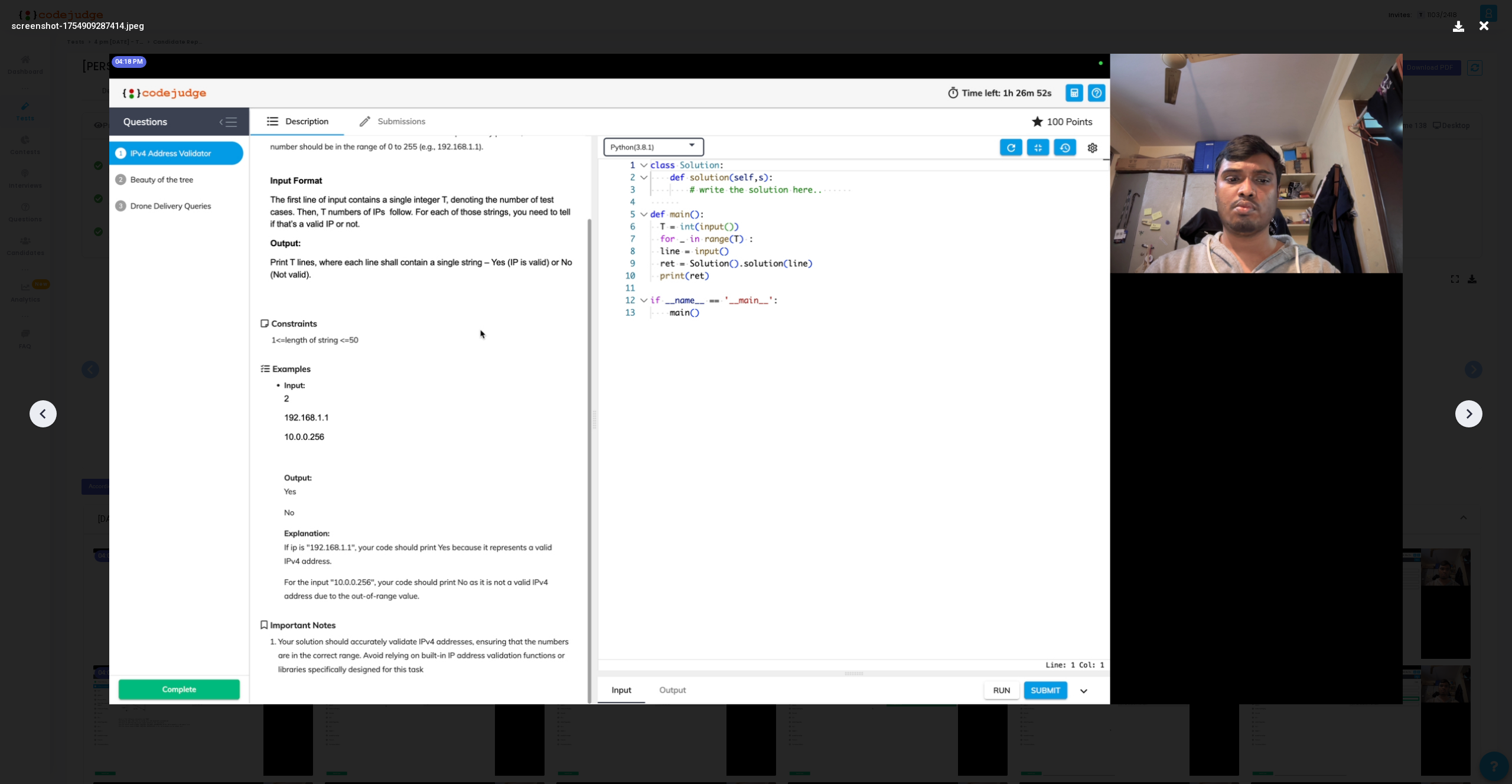
click at [1477, 416] on div at bounding box center [1469, 414] width 27 height 27
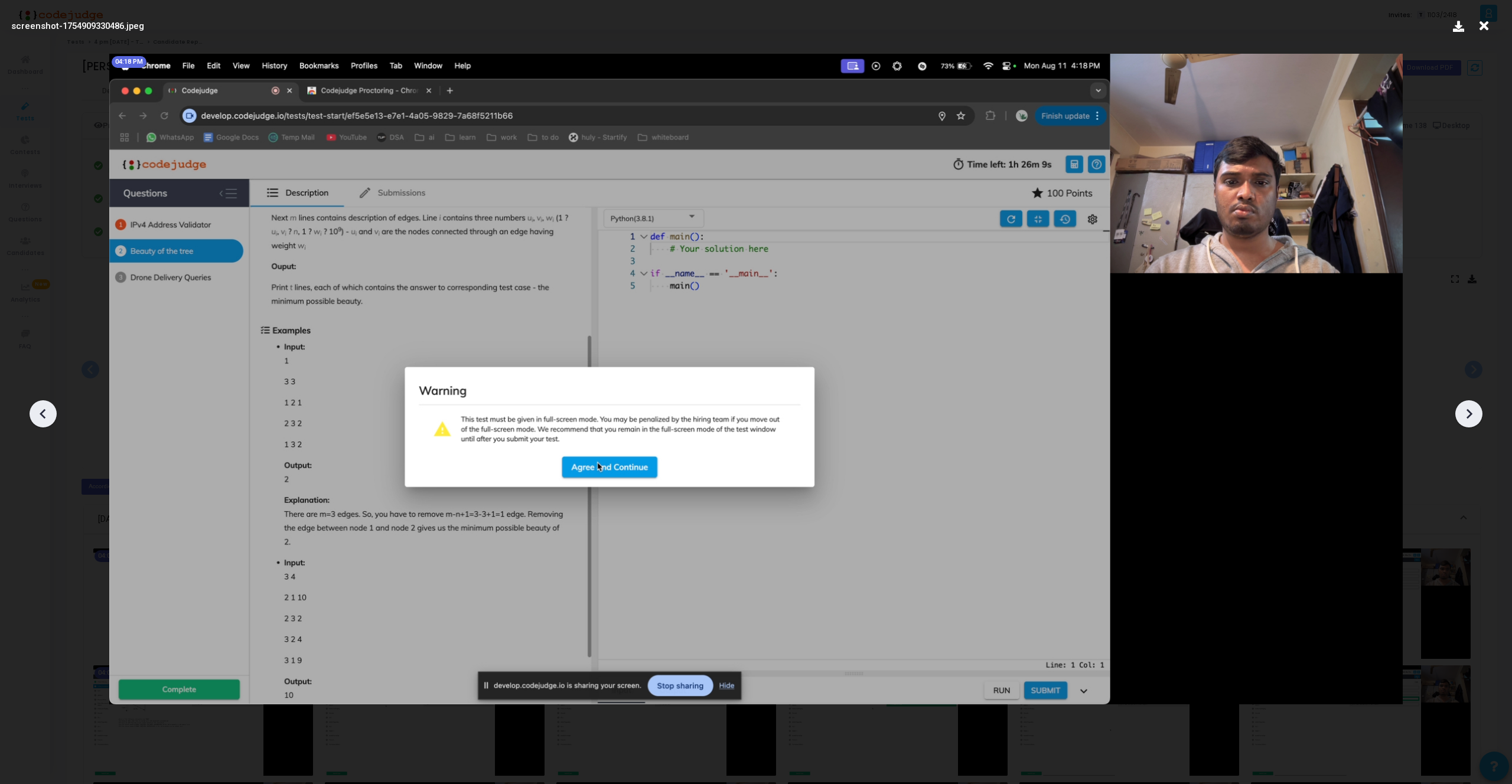
click at [1477, 416] on div at bounding box center [1469, 414] width 27 height 27
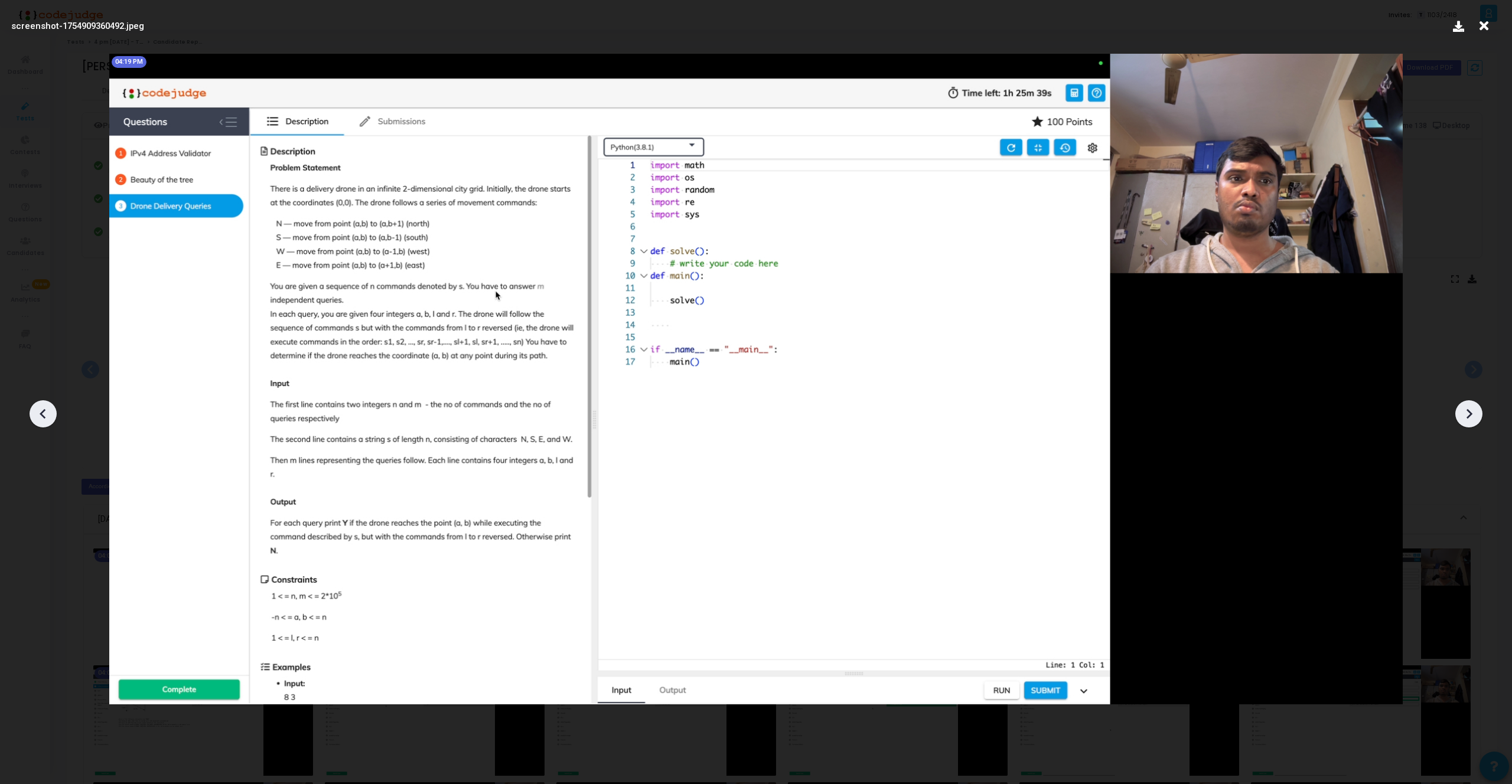
click at [1477, 416] on div at bounding box center [1469, 414] width 27 height 27
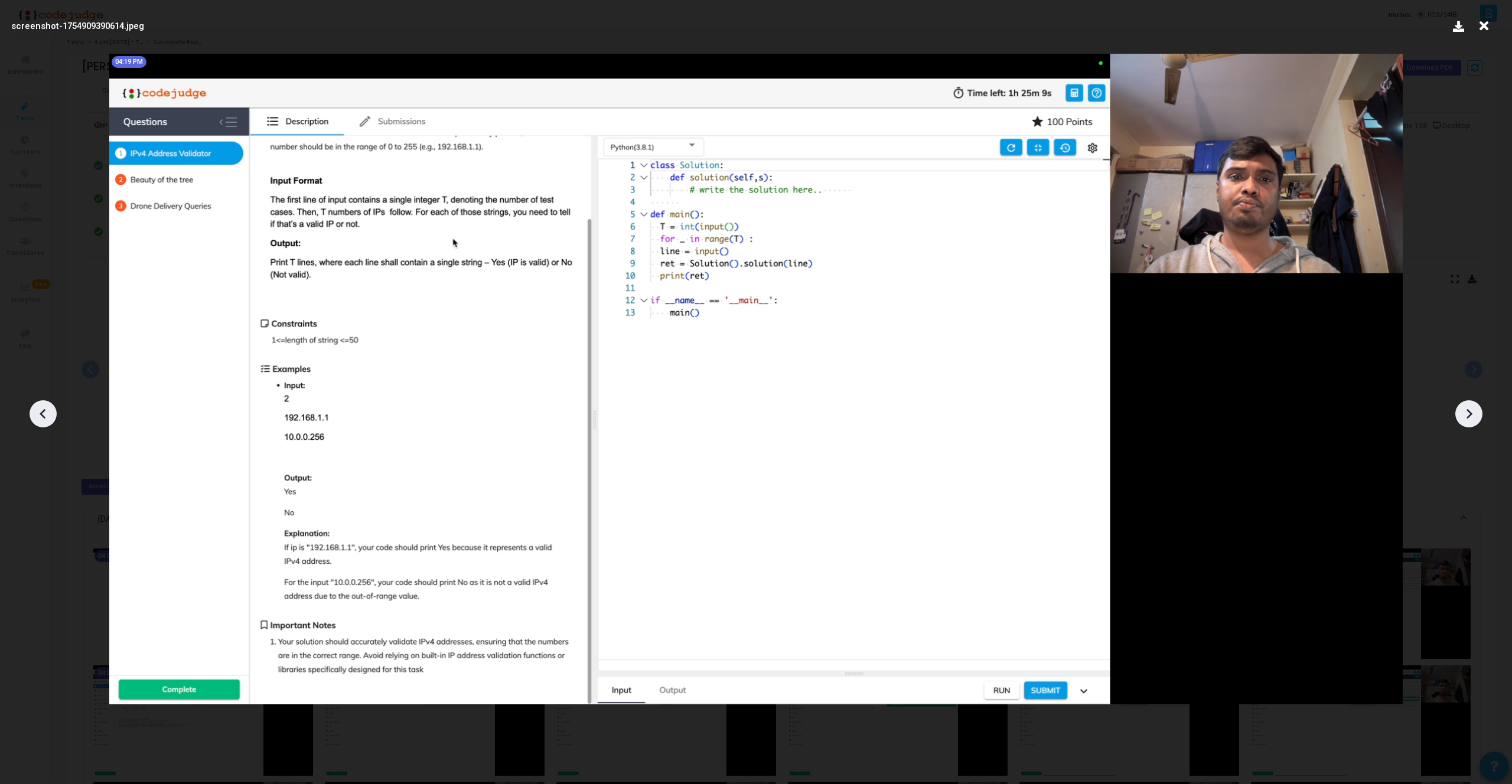
click at [1477, 416] on div at bounding box center [1469, 414] width 27 height 27
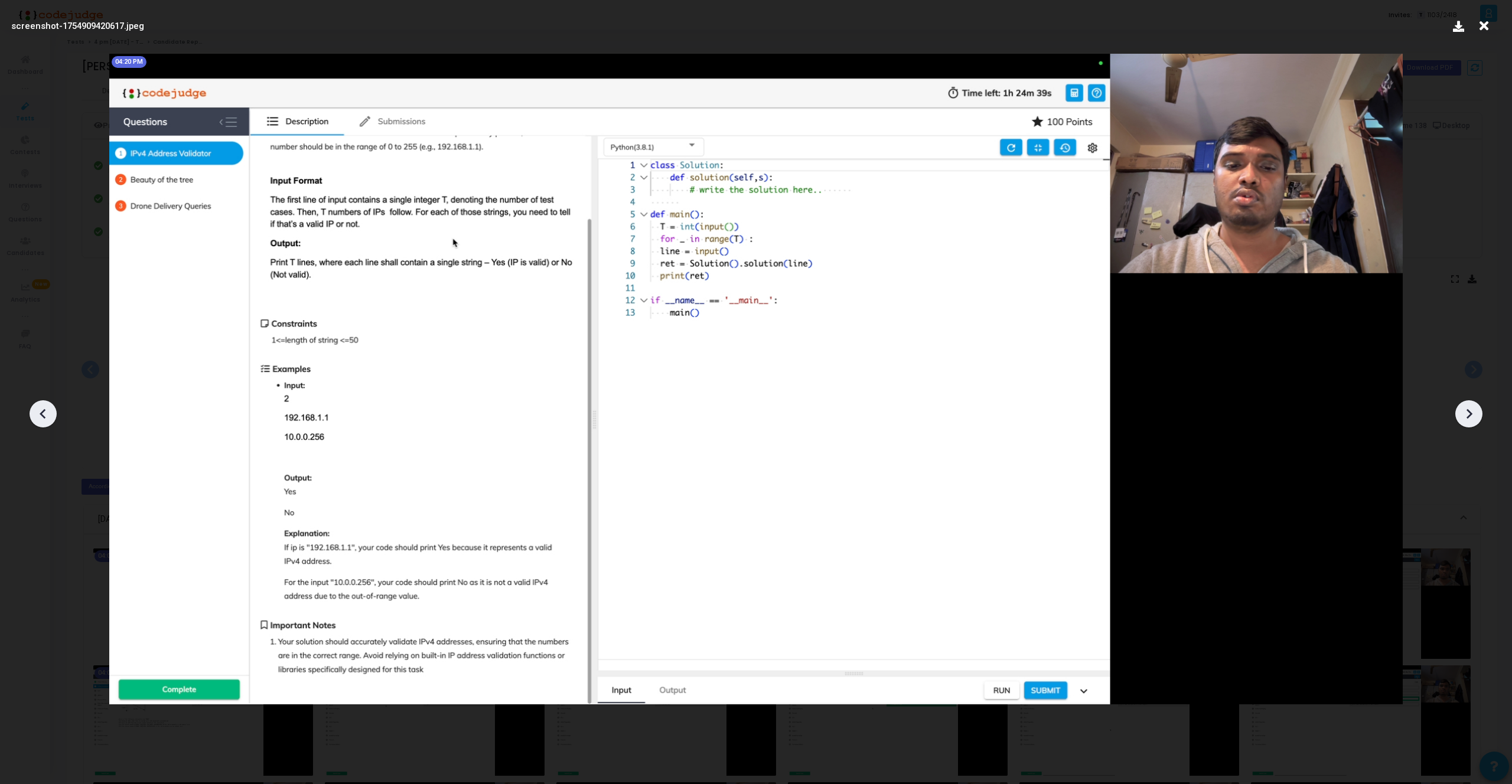
click at [1477, 416] on div at bounding box center [1469, 414] width 27 height 27
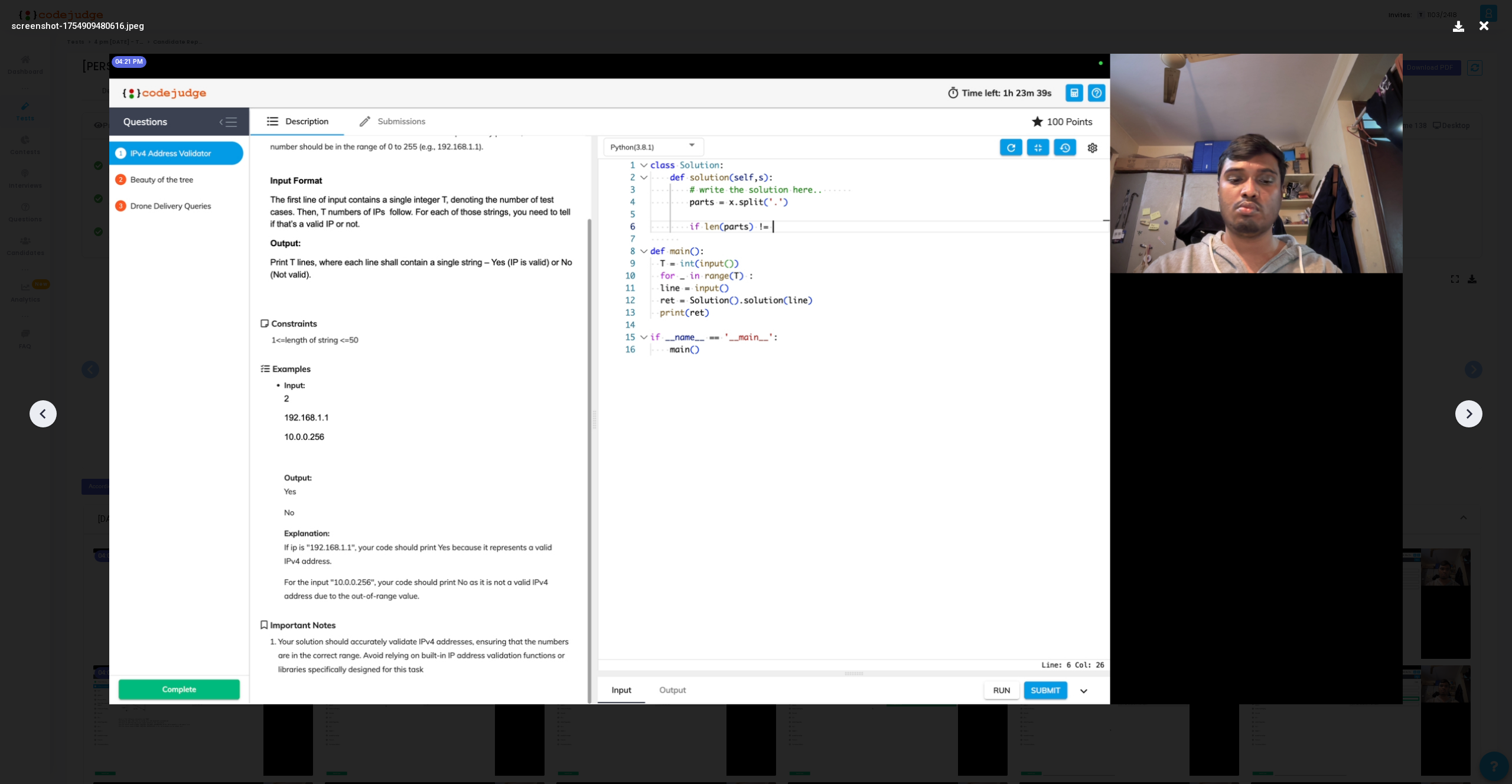
click at [1477, 416] on div at bounding box center [1469, 414] width 27 height 27
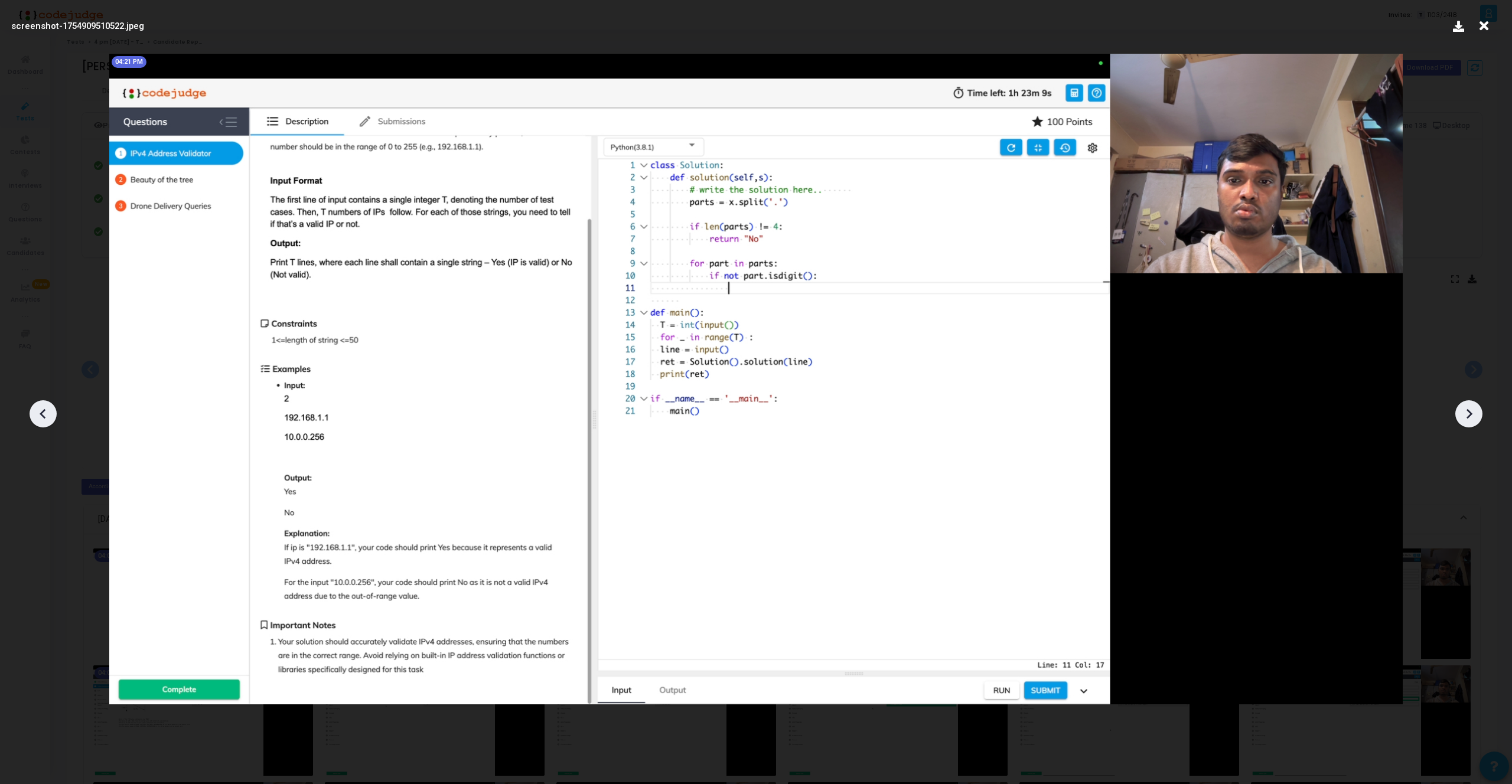
click at [1477, 416] on div at bounding box center [1469, 414] width 27 height 27
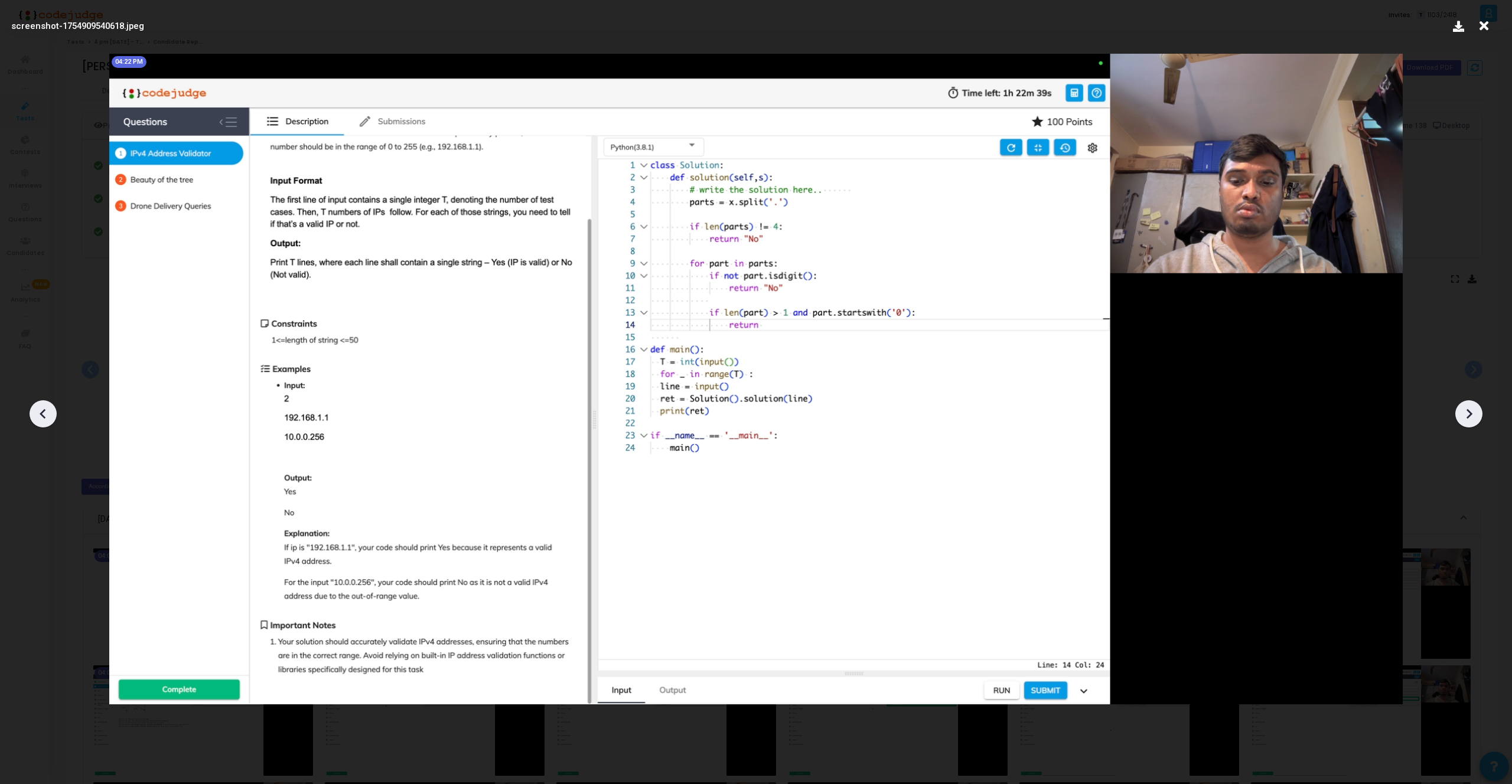
click at [1477, 416] on div at bounding box center [1469, 414] width 27 height 27
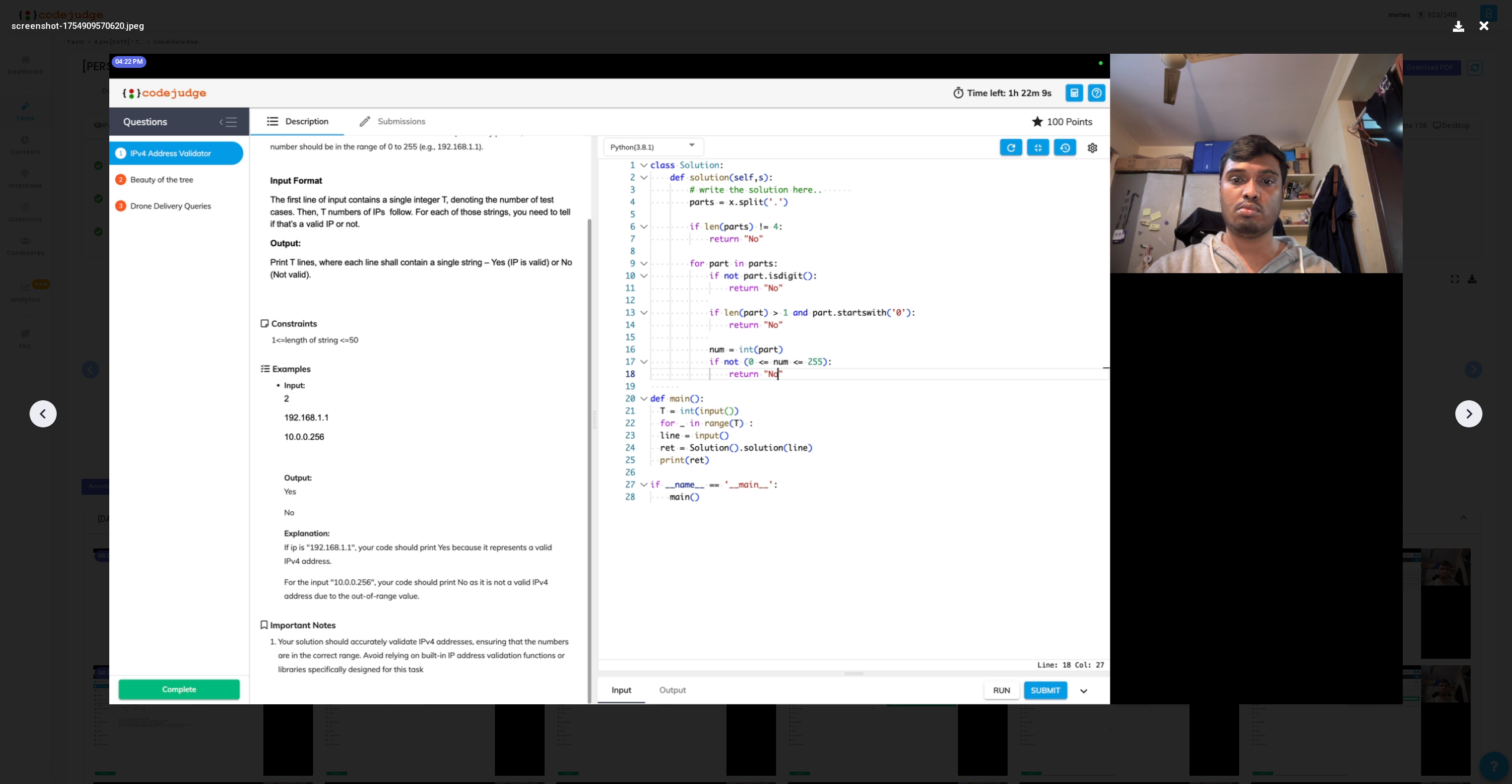
click at [1477, 416] on div at bounding box center [1469, 414] width 27 height 27
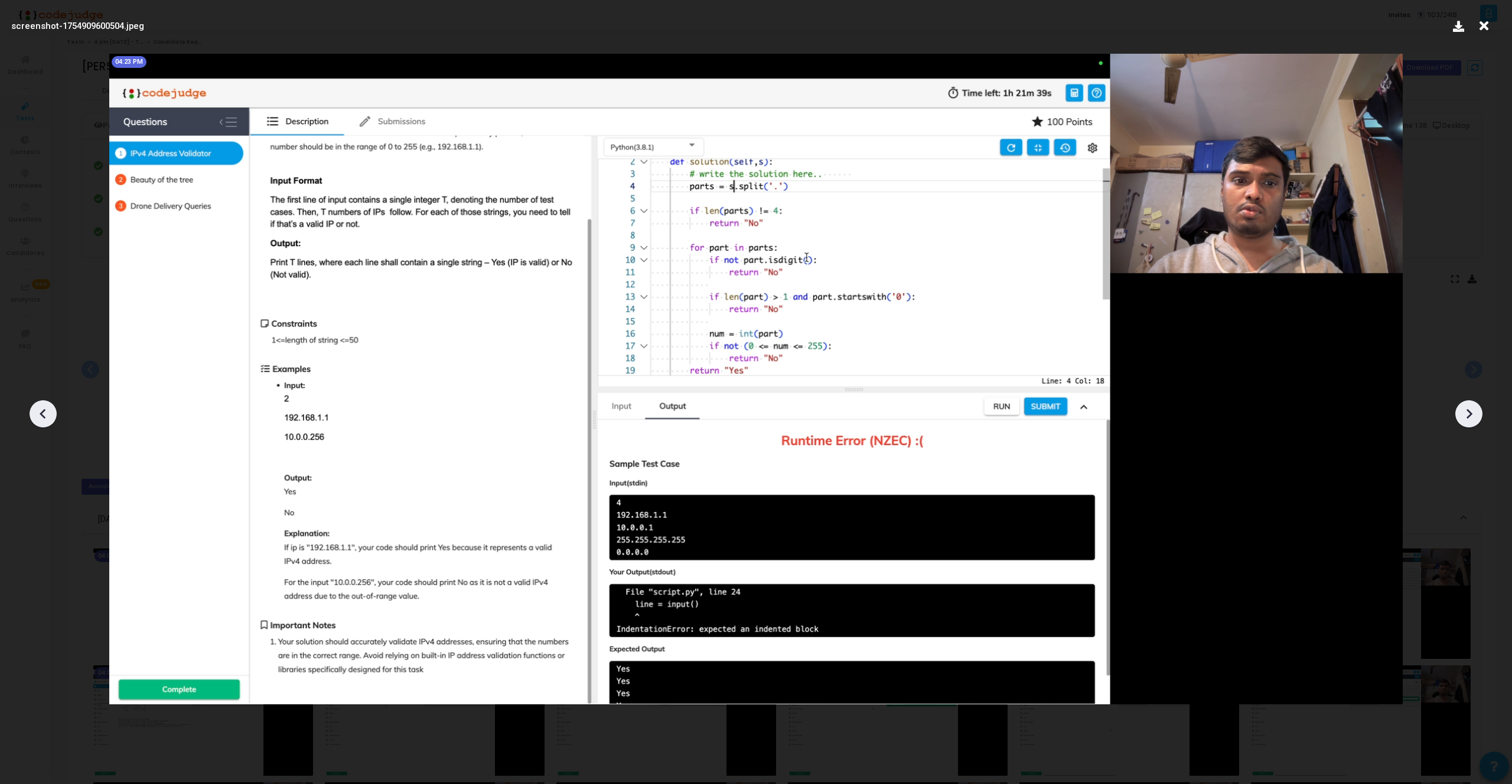
click at [1477, 416] on div at bounding box center [1469, 414] width 27 height 27
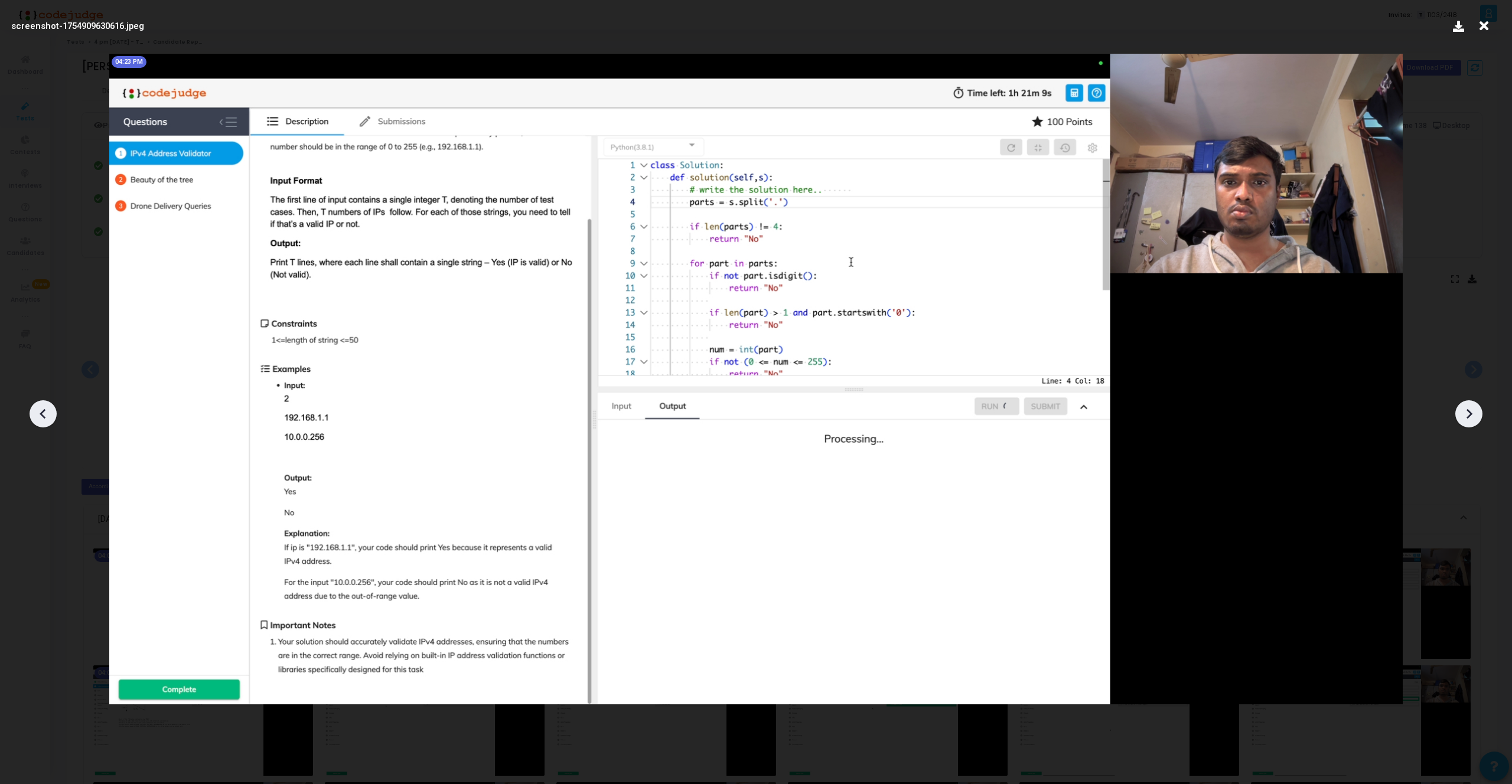
click at [1477, 416] on div at bounding box center [1469, 414] width 27 height 27
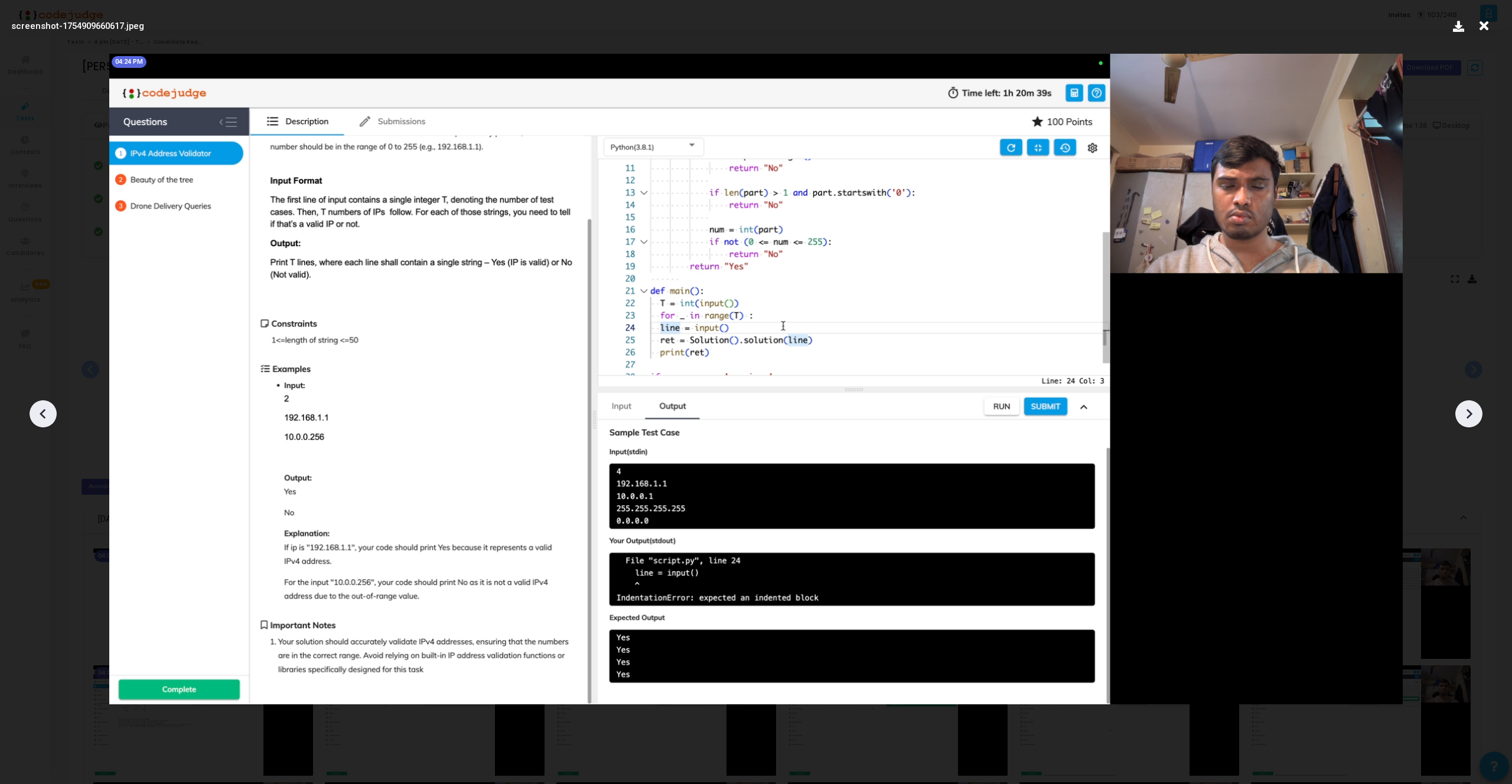
click at [1477, 416] on div at bounding box center [1469, 414] width 27 height 27
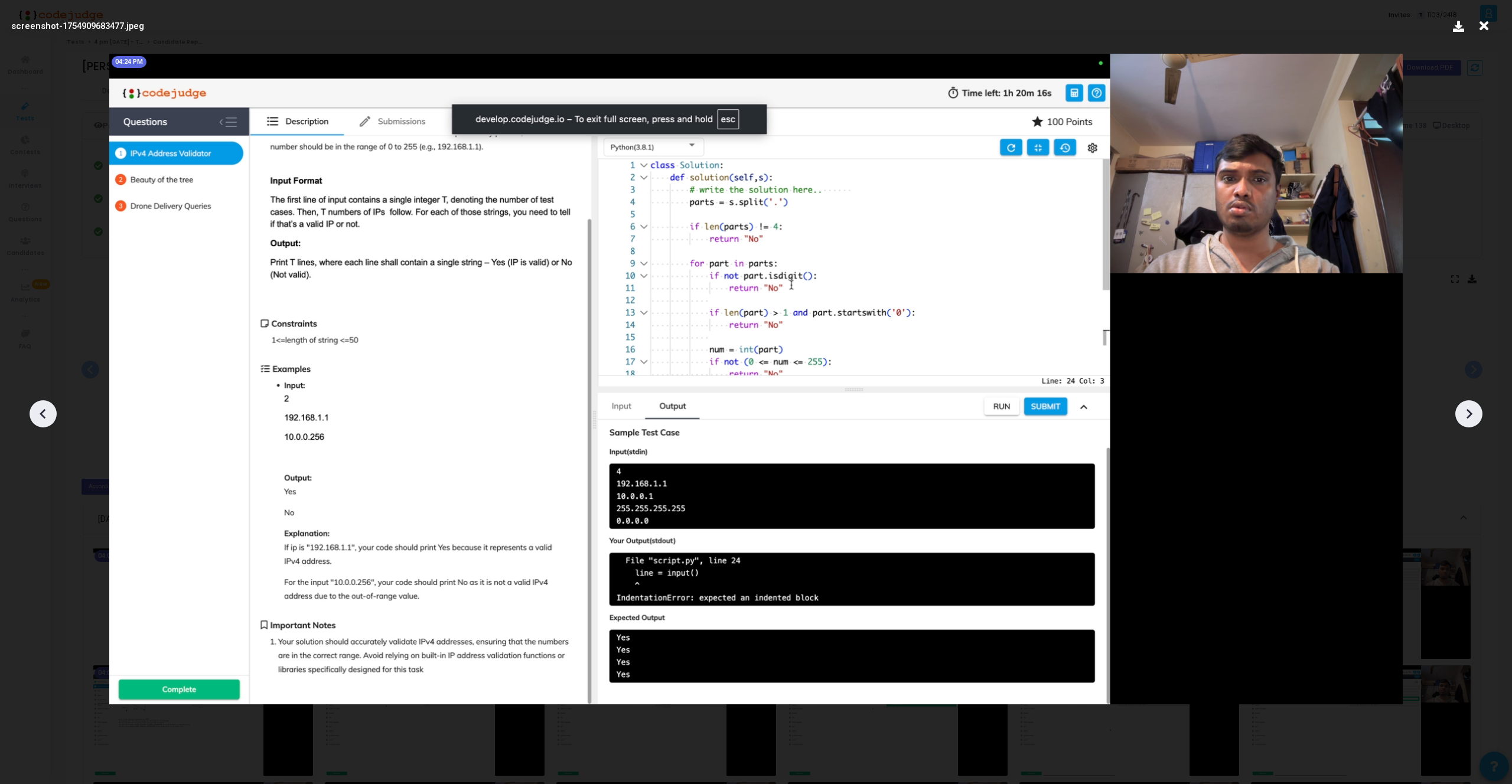
click at [1477, 416] on div at bounding box center [1469, 414] width 27 height 27
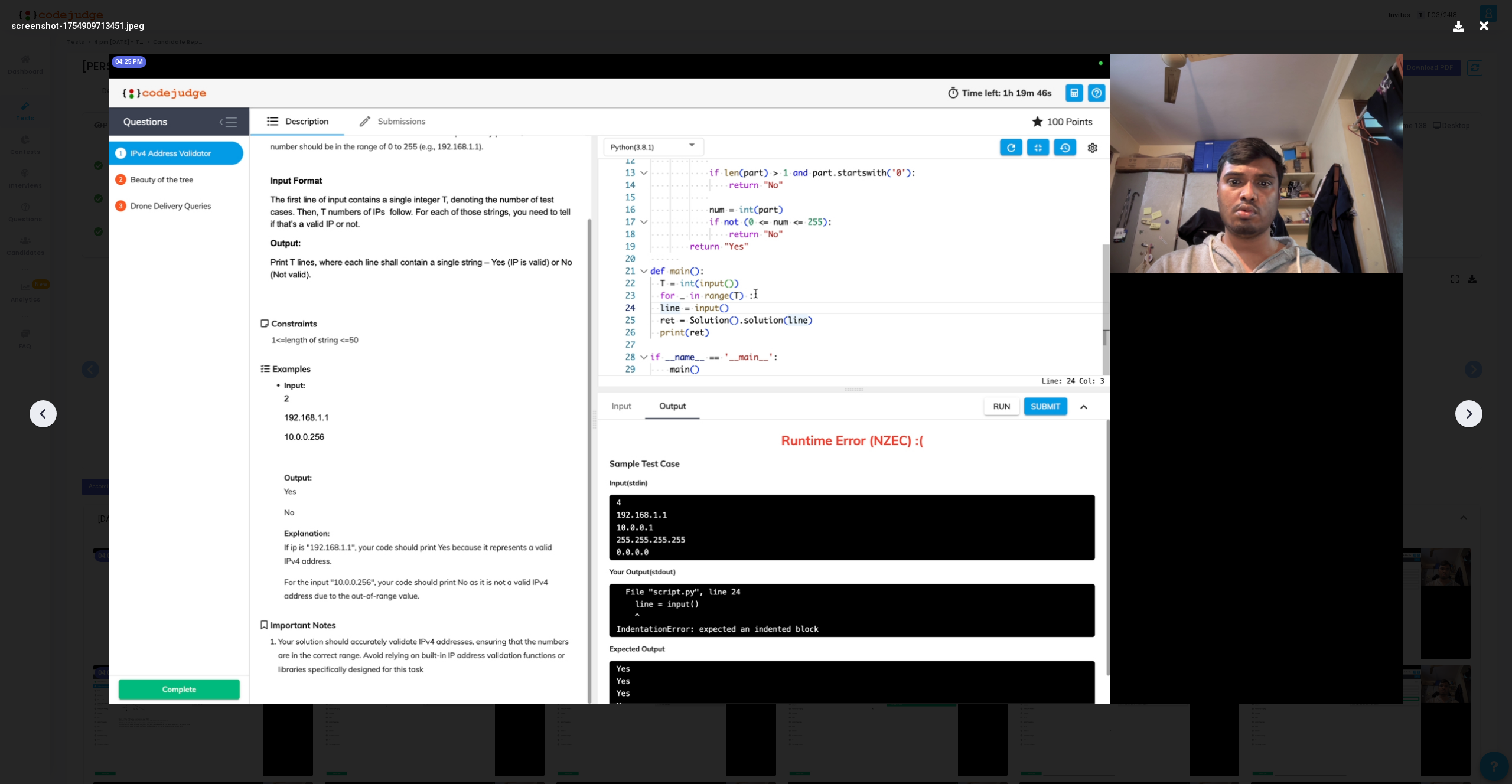
click at [1477, 416] on div at bounding box center [1469, 414] width 27 height 27
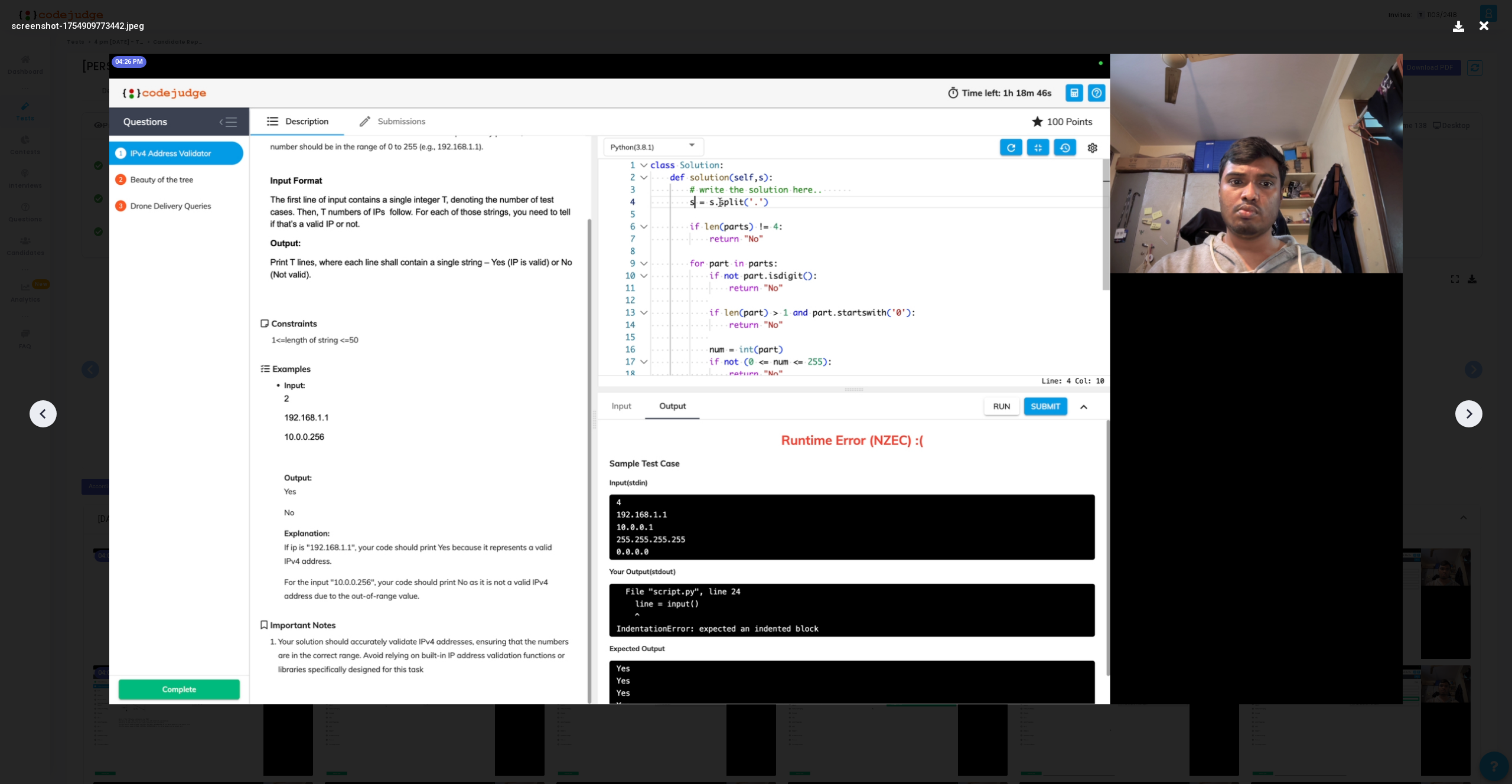
click at [1477, 416] on div at bounding box center [1469, 414] width 27 height 27
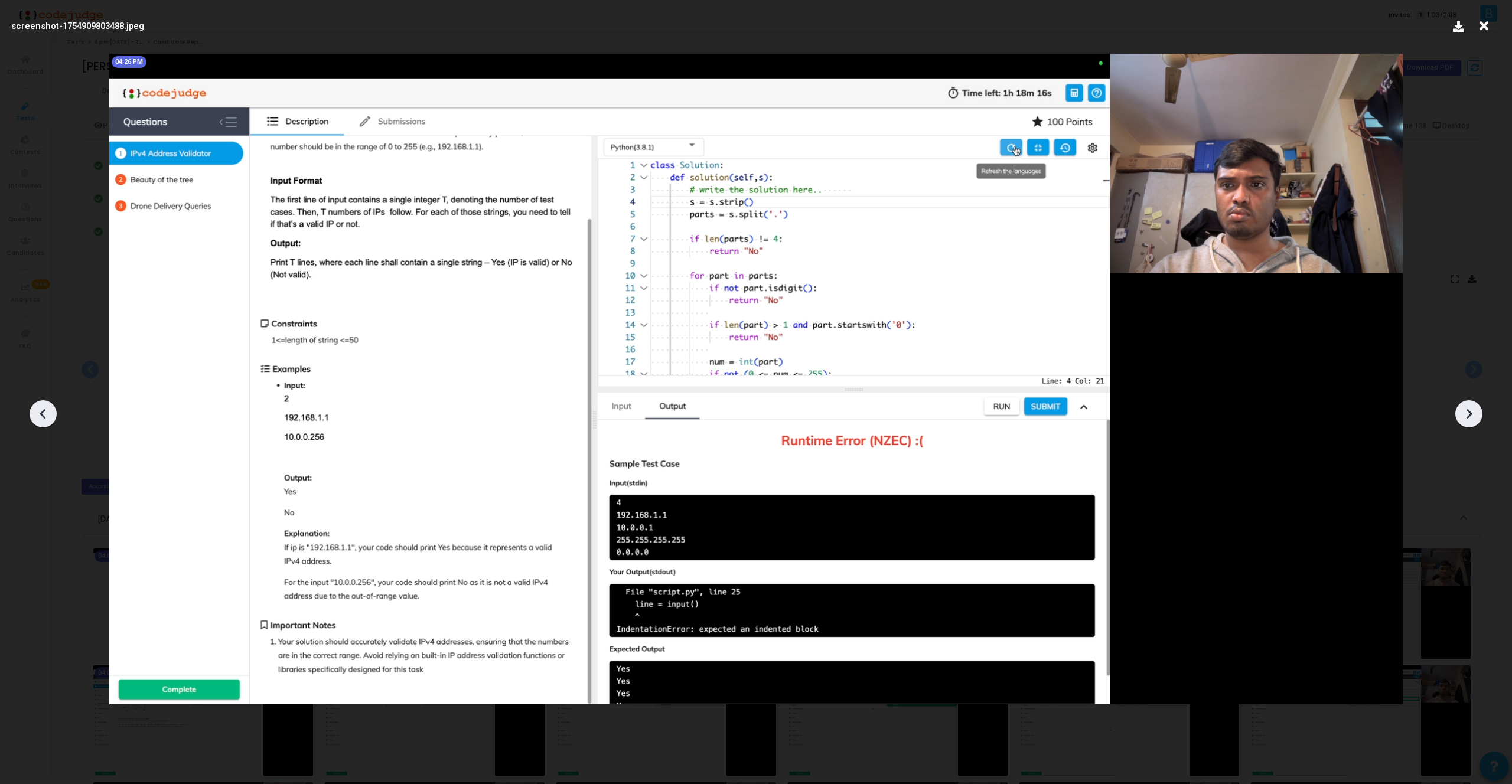
click at [1477, 416] on div at bounding box center [1469, 414] width 27 height 27
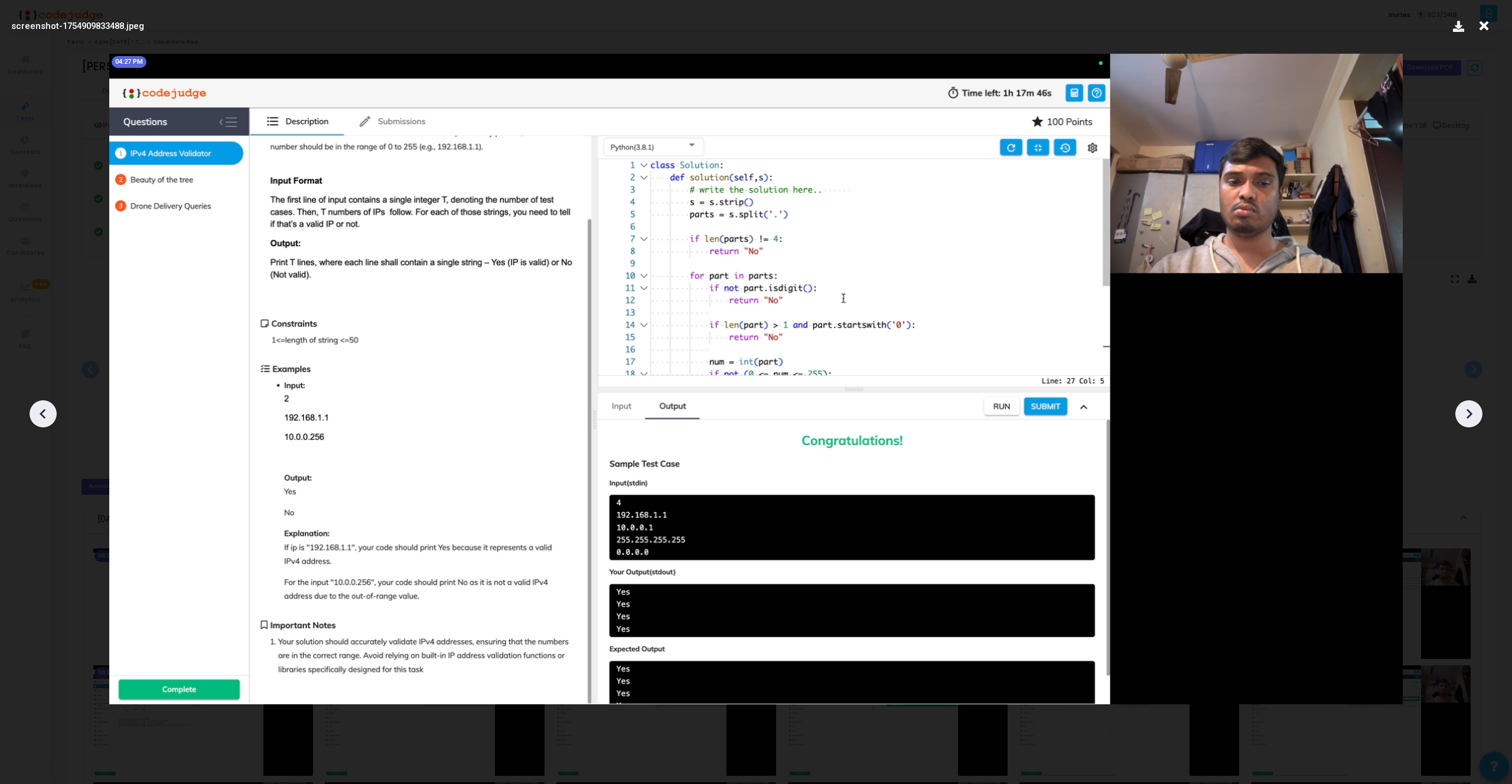
click at [43, 412] on icon at bounding box center [43, 414] width 17 height 17
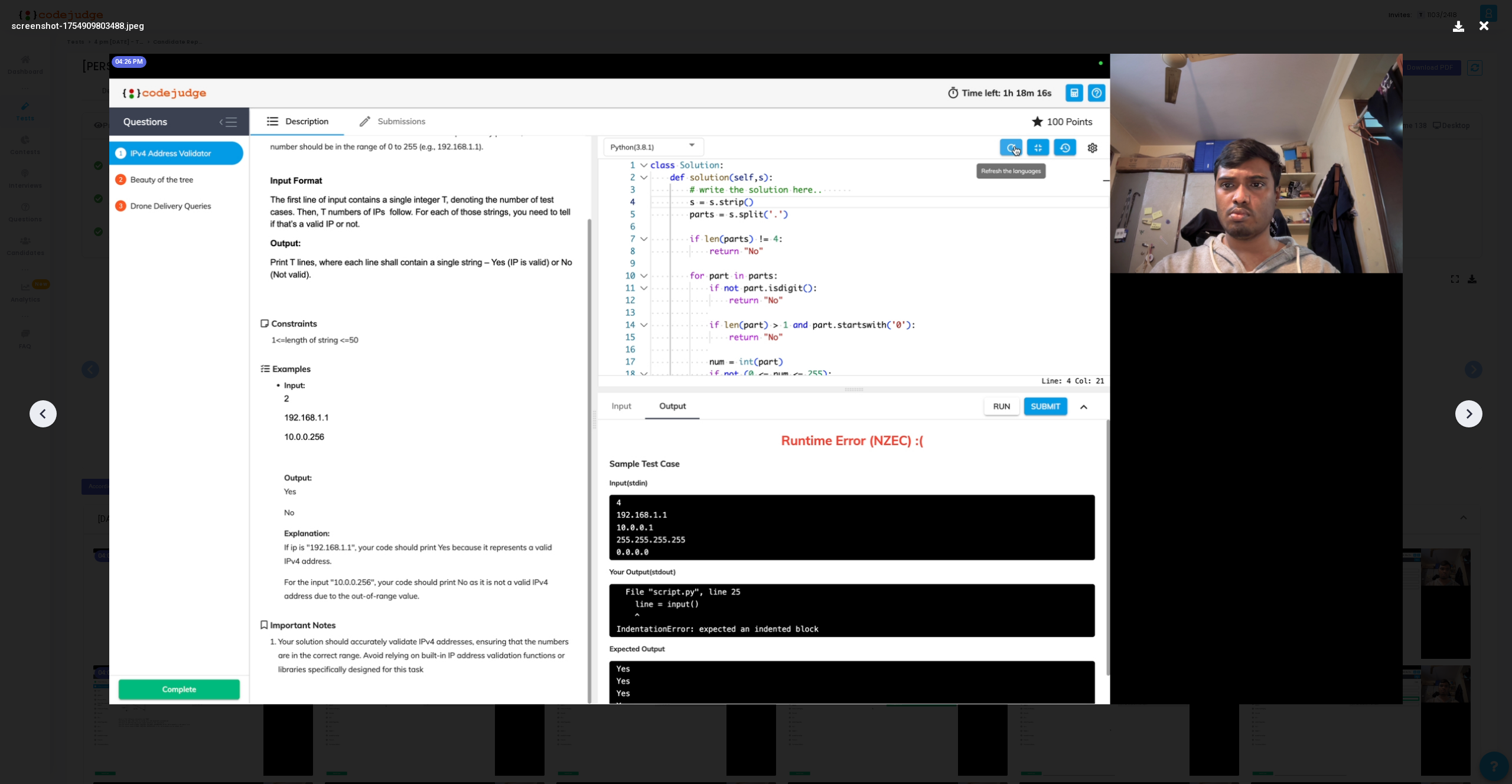
click at [43, 412] on icon at bounding box center [43, 414] width 17 height 17
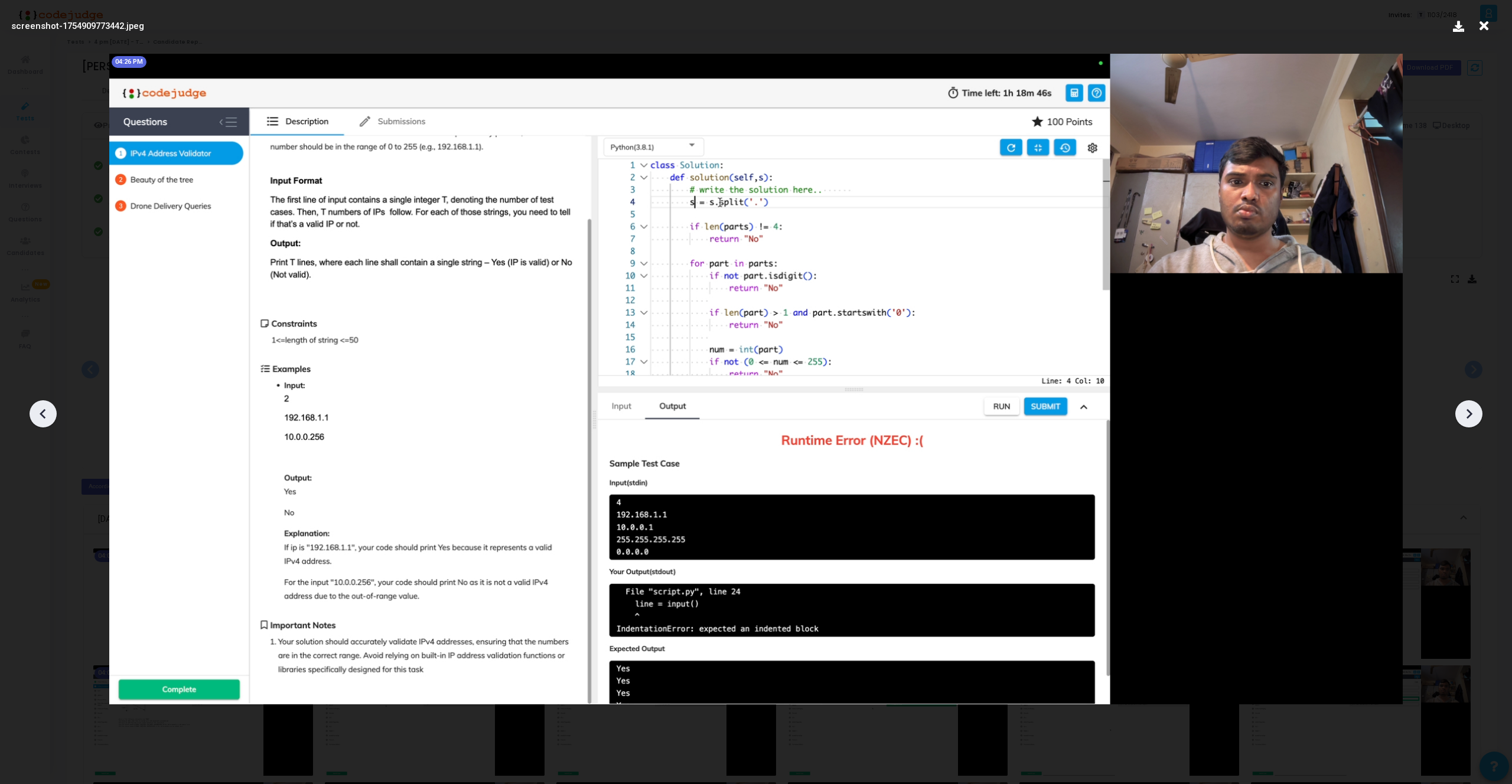
click at [43, 412] on icon at bounding box center [43, 414] width 17 height 17
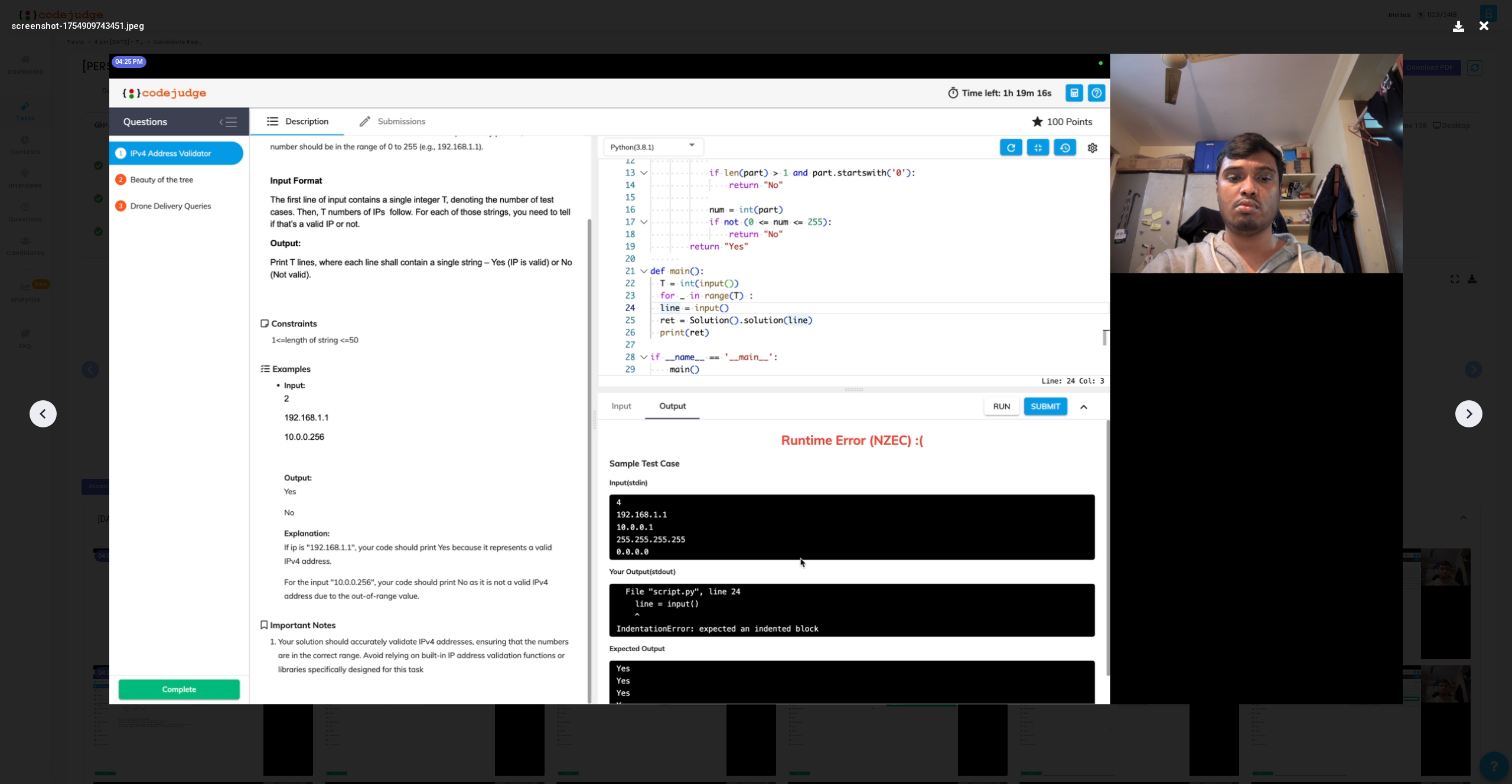
click at [1468, 408] on icon at bounding box center [1469, 414] width 17 height 17
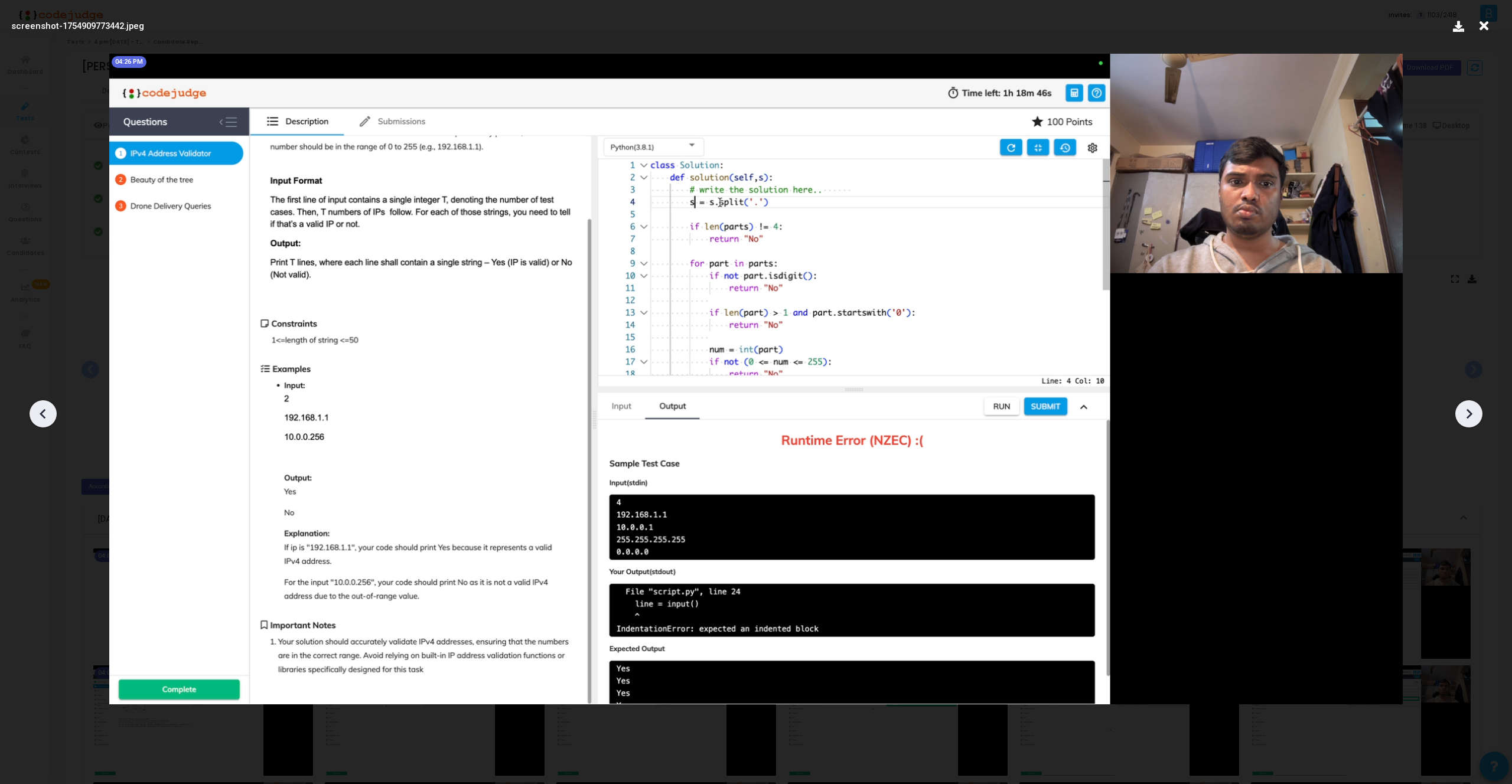
click at [1468, 408] on icon at bounding box center [1469, 414] width 17 height 17
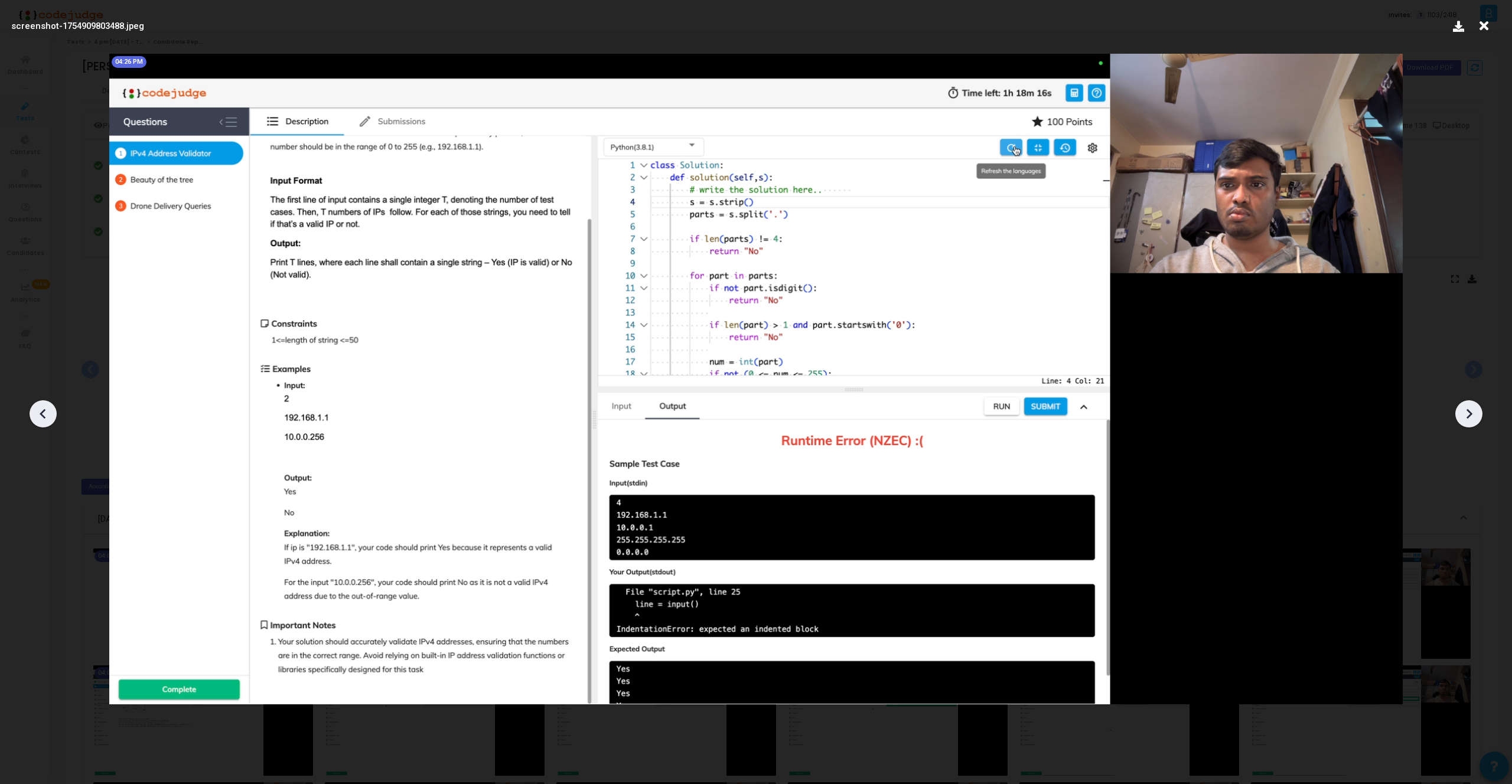
click at [1468, 408] on icon at bounding box center [1469, 414] width 17 height 17
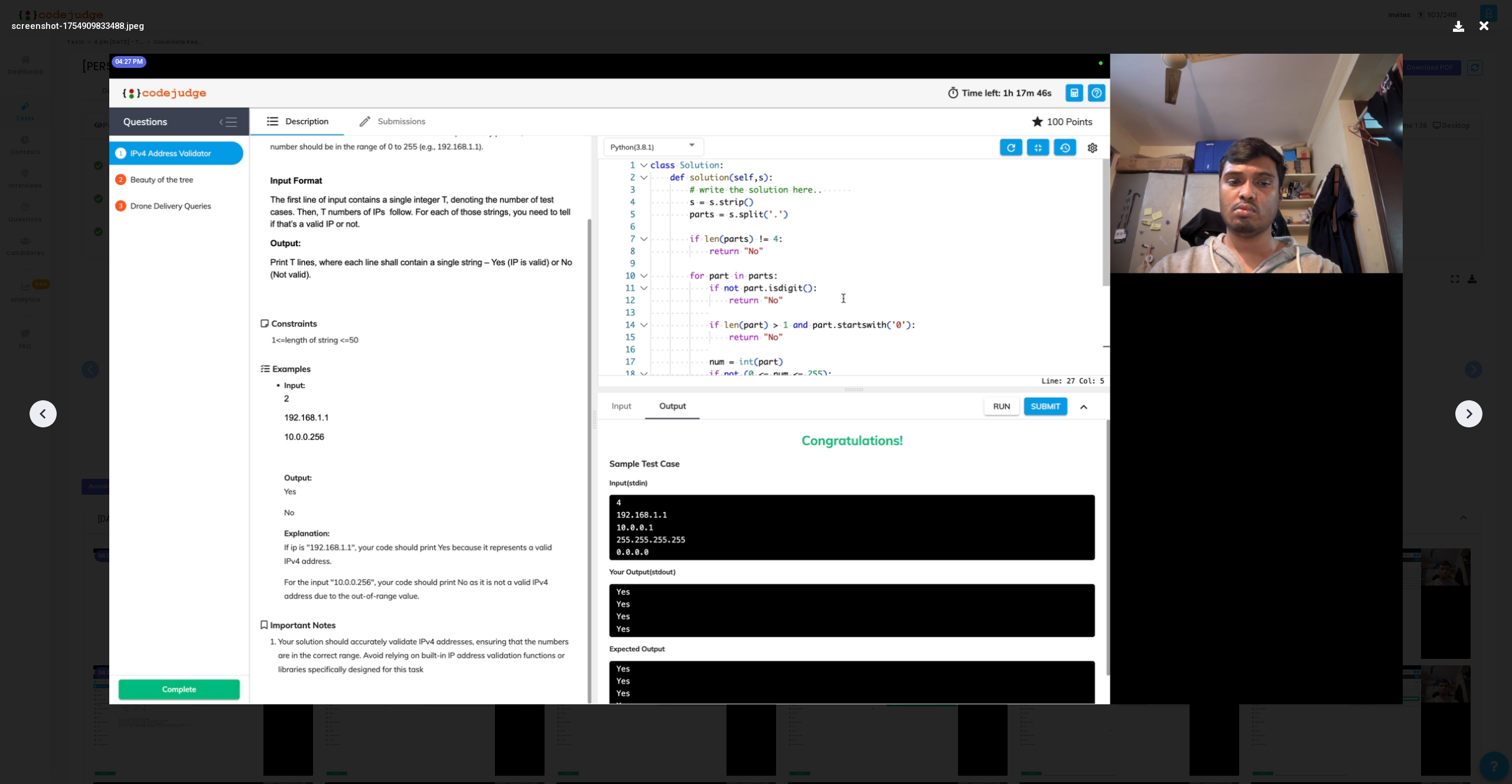
click at [1468, 408] on icon at bounding box center [1469, 414] width 17 height 17
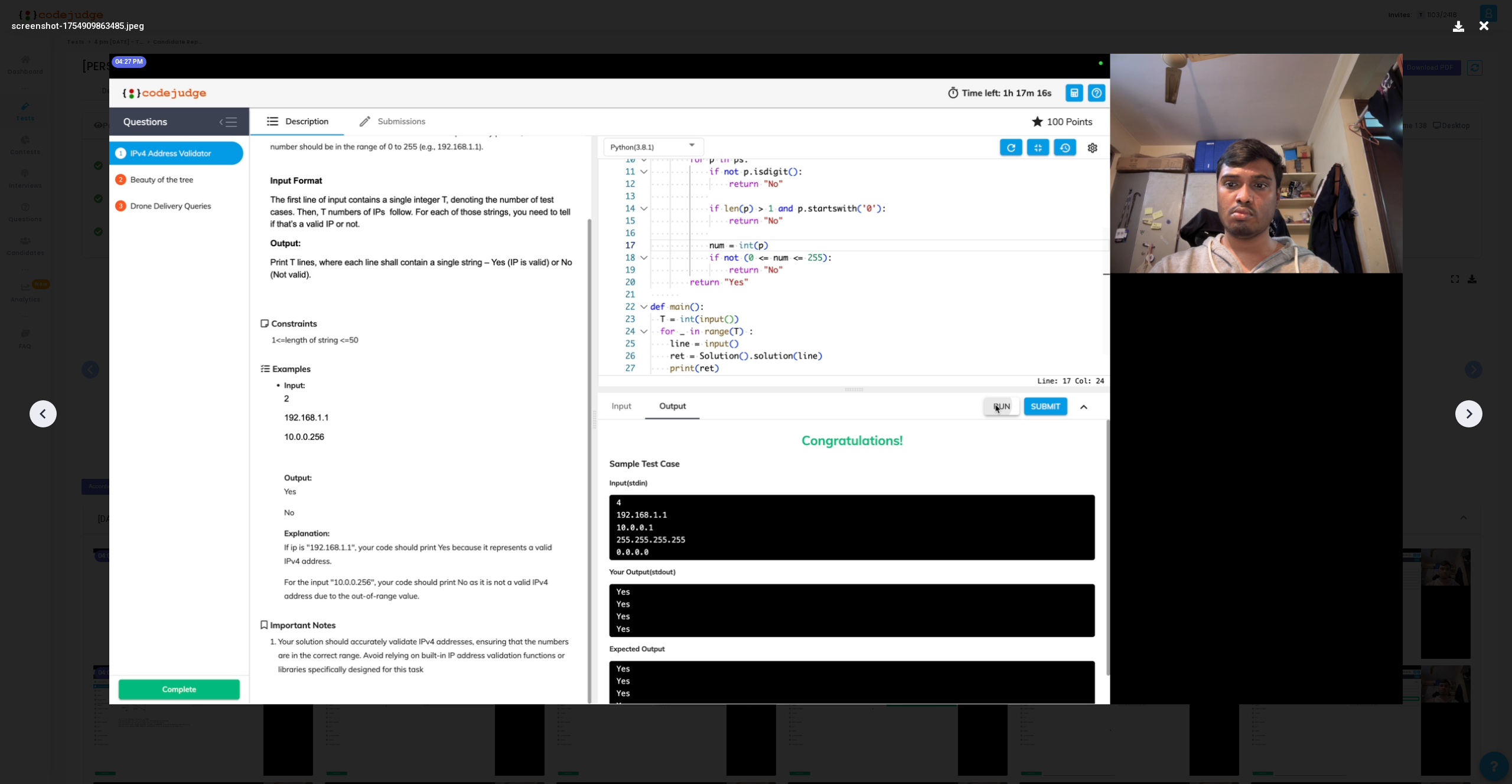
click at [1468, 408] on icon at bounding box center [1469, 414] width 17 height 17
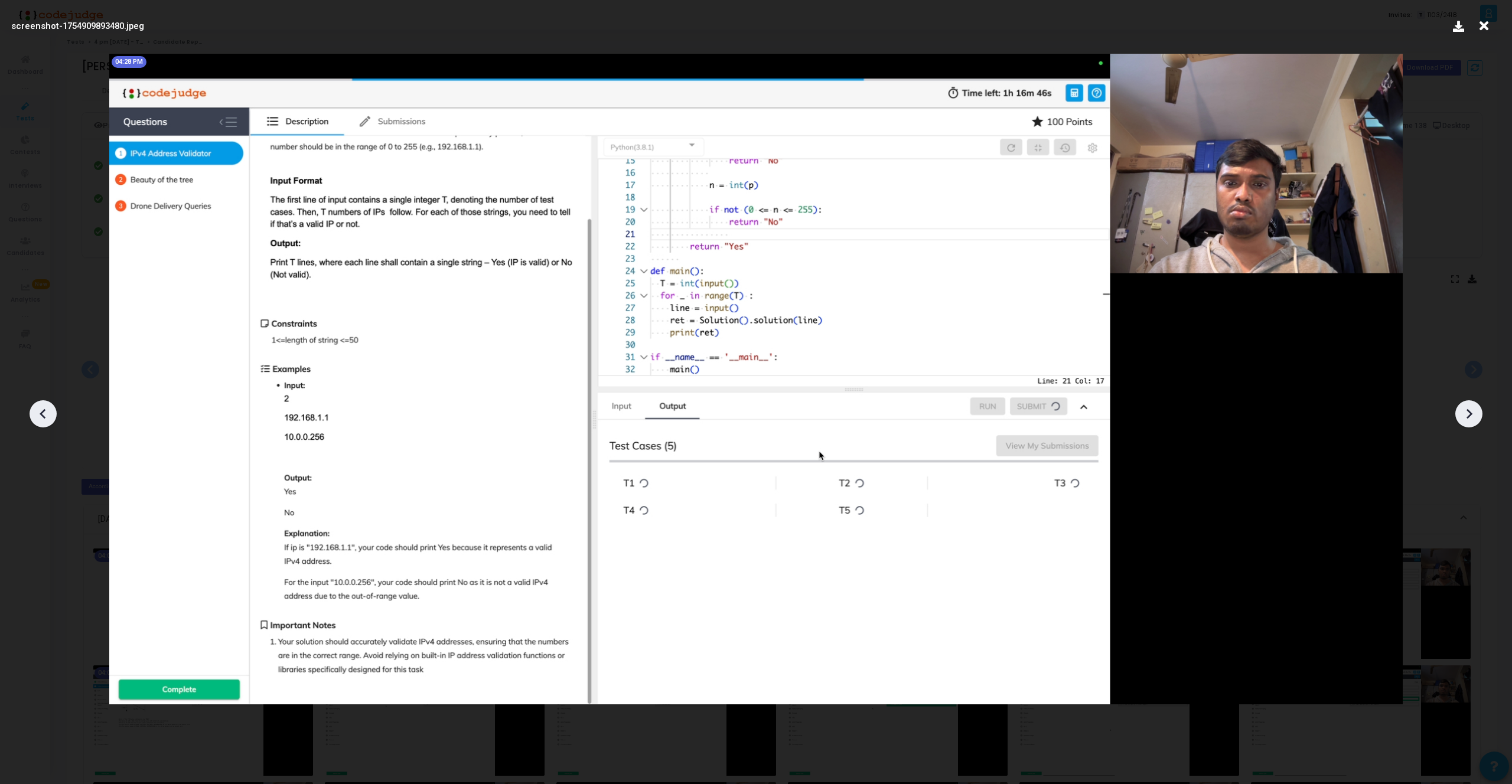
click at [1468, 408] on icon at bounding box center [1469, 414] width 17 height 17
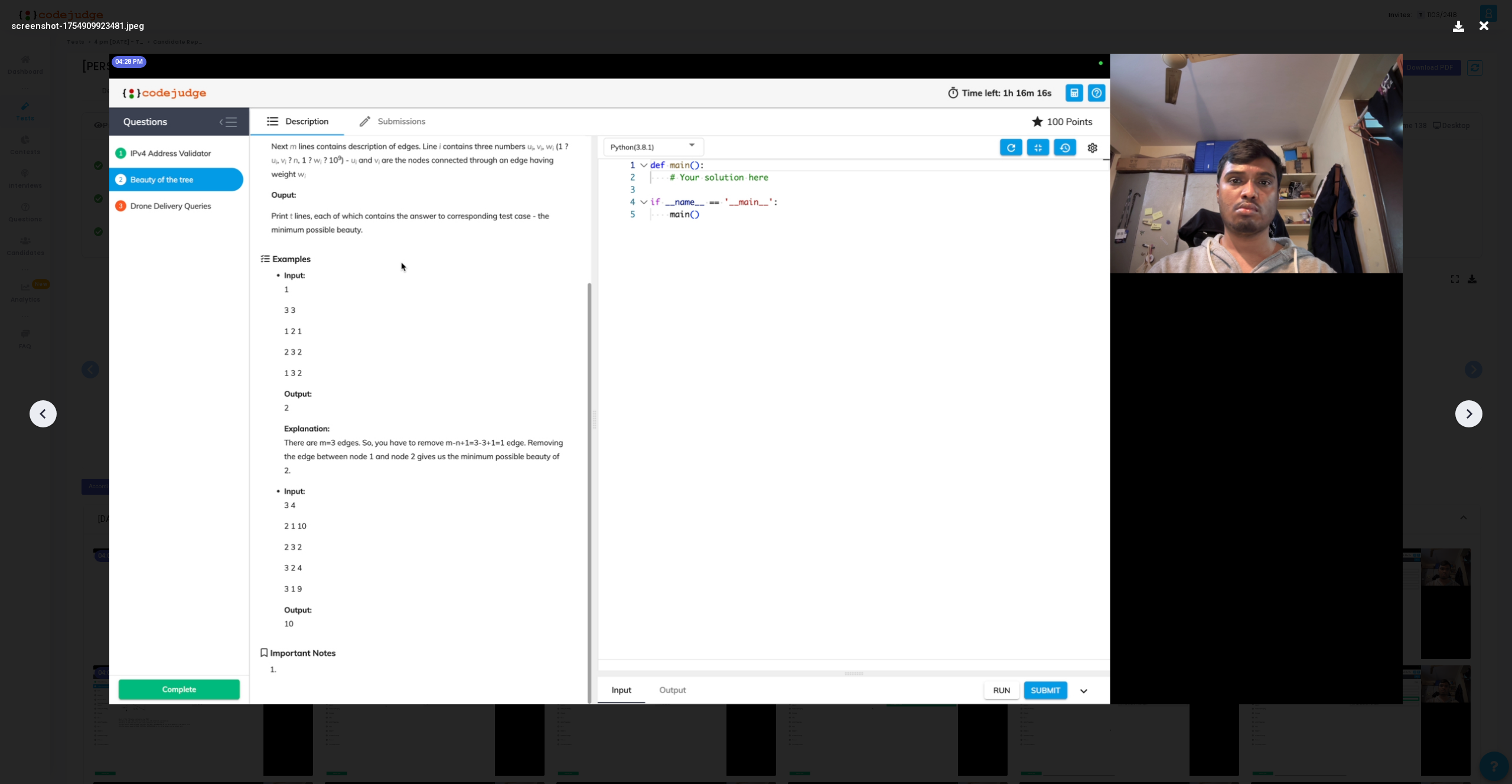
click at [43, 408] on icon at bounding box center [43, 414] width 17 height 17
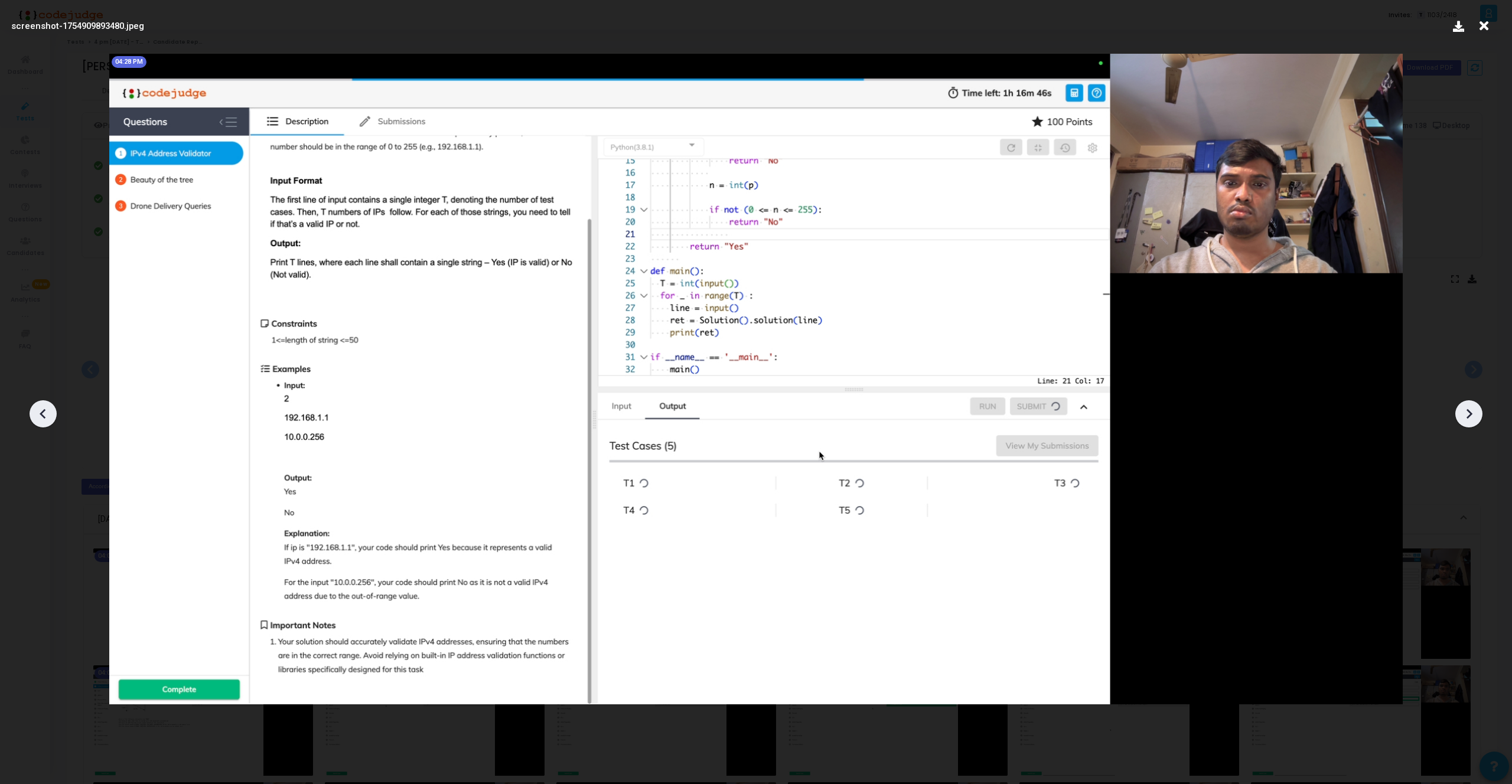
click at [43, 408] on icon at bounding box center [43, 414] width 17 height 17
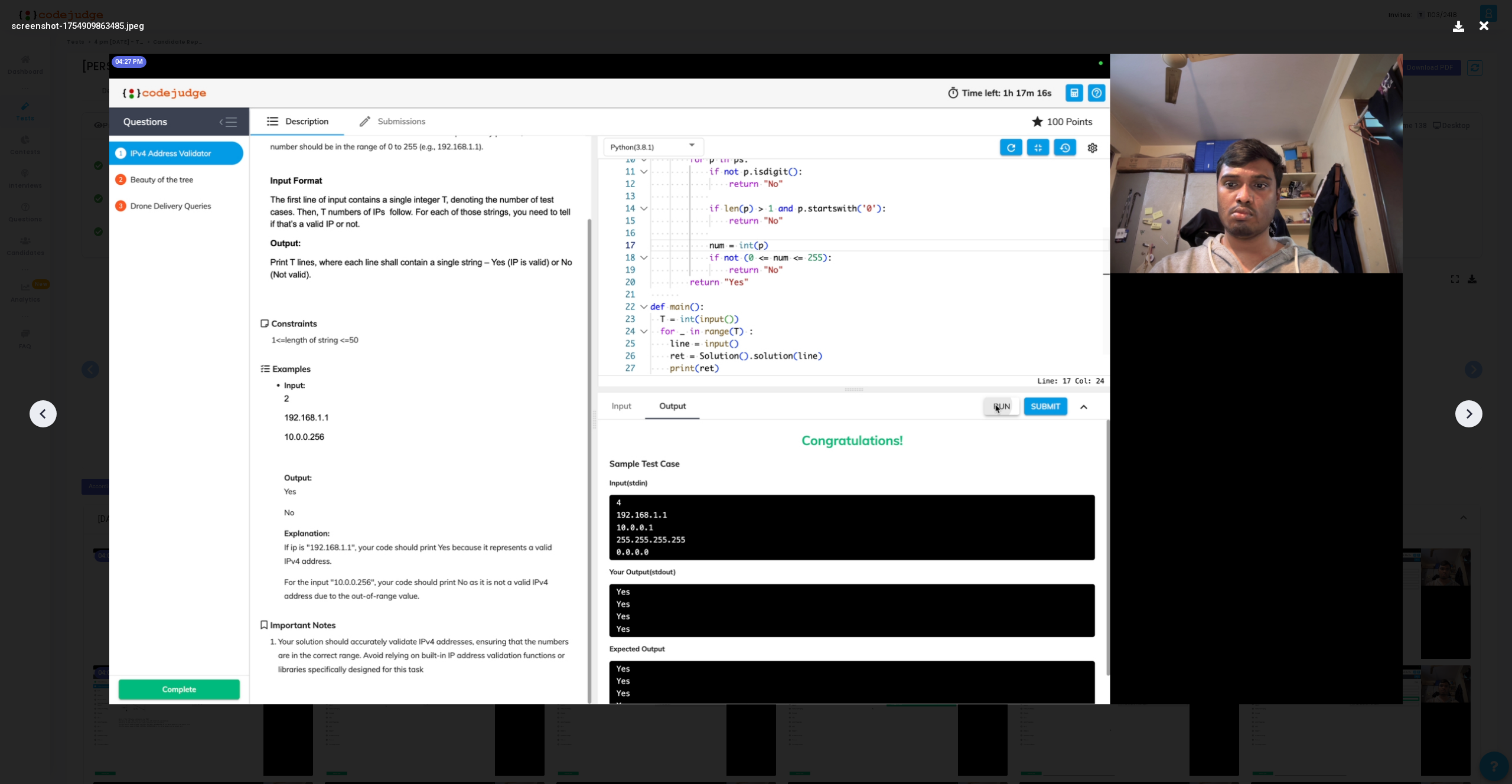
click at [1477, 416] on icon at bounding box center [1469, 414] width 17 height 17
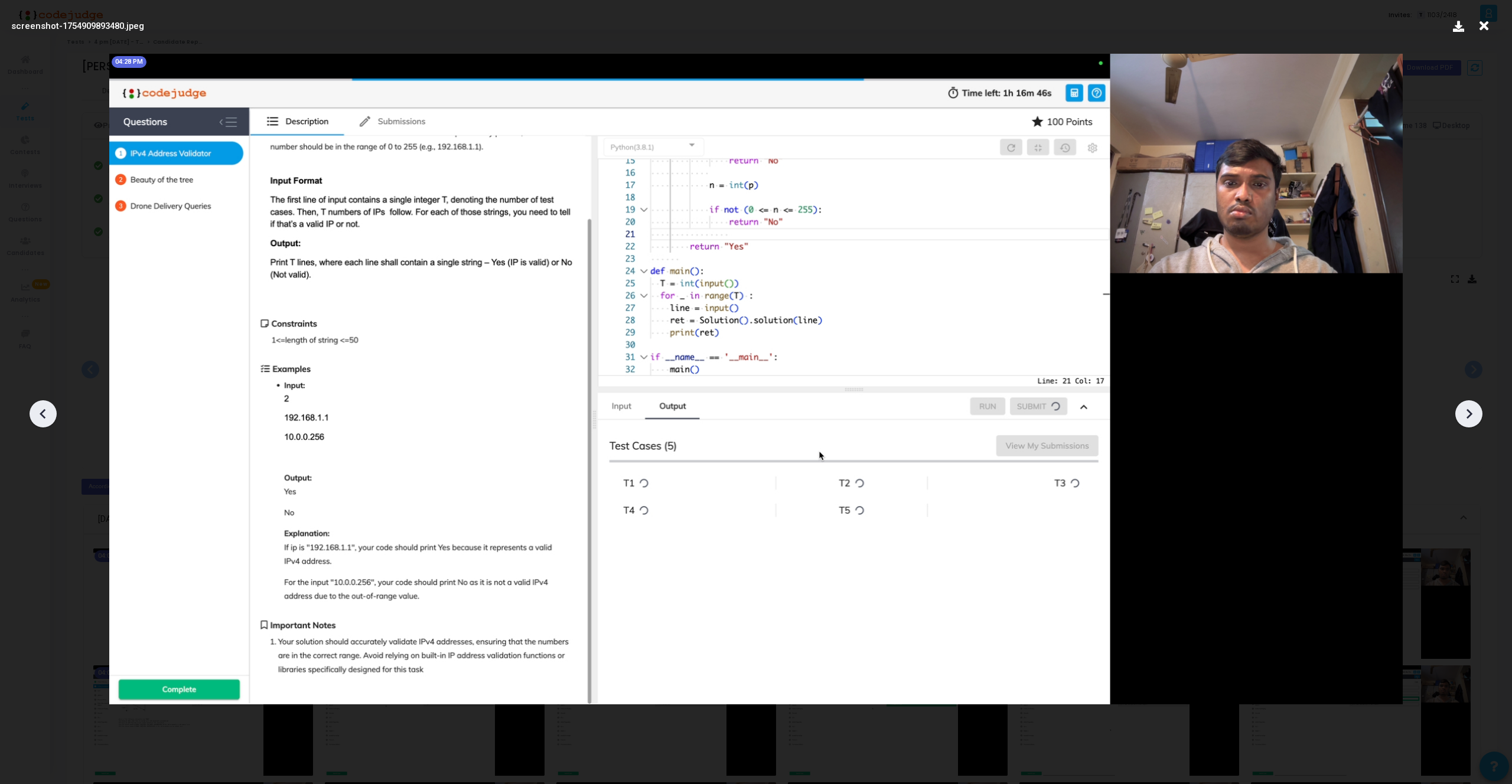
click at [1477, 416] on icon at bounding box center [1469, 414] width 17 height 17
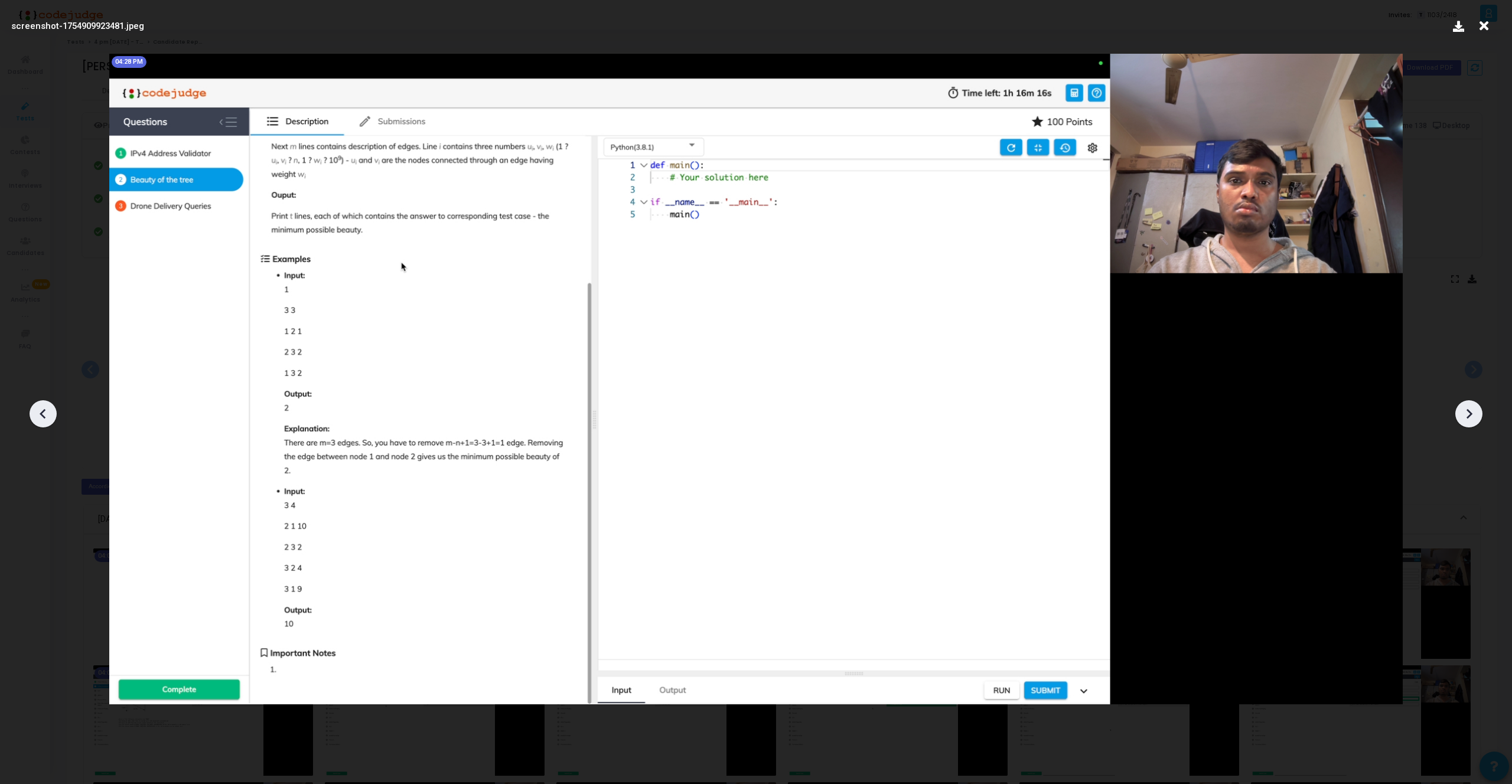
click at [1477, 416] on icon at bounding box center [1469, 414] width 17 height 17
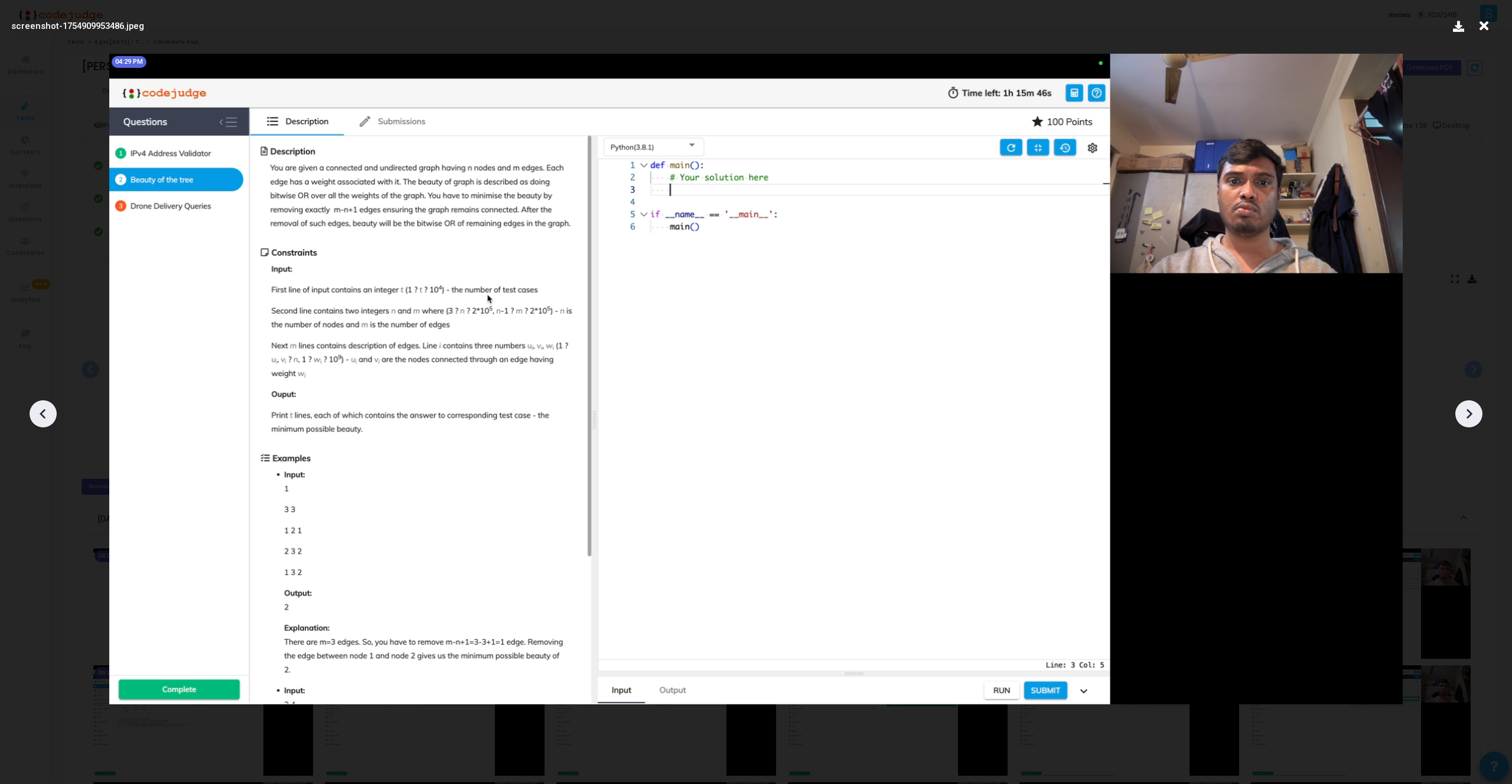
click at [1477, 416] on icon at bounding box center [1469, 414] width 17 height 17
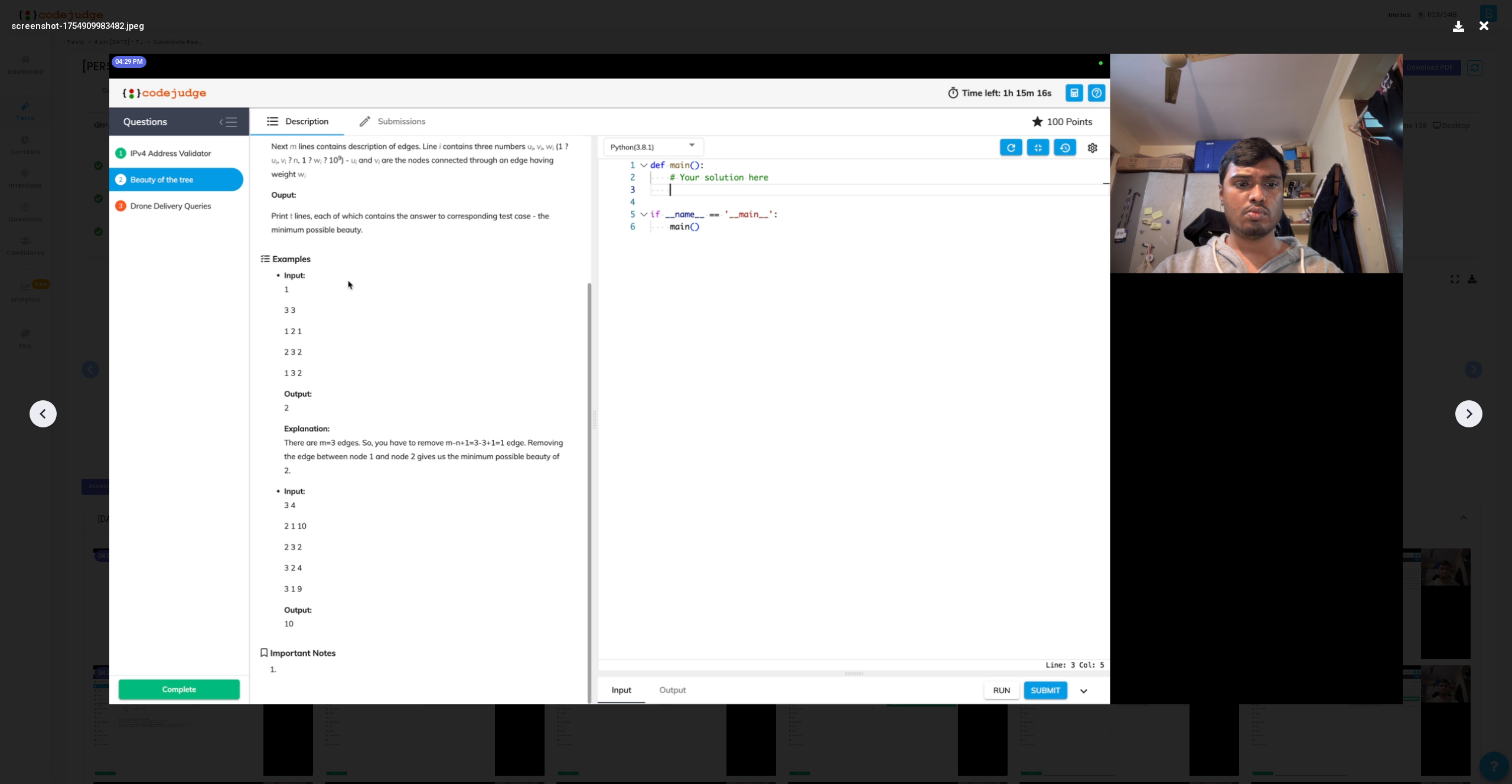
click at [1477, 416] on icon at bounding box center [1469, 414] width 17 height 17
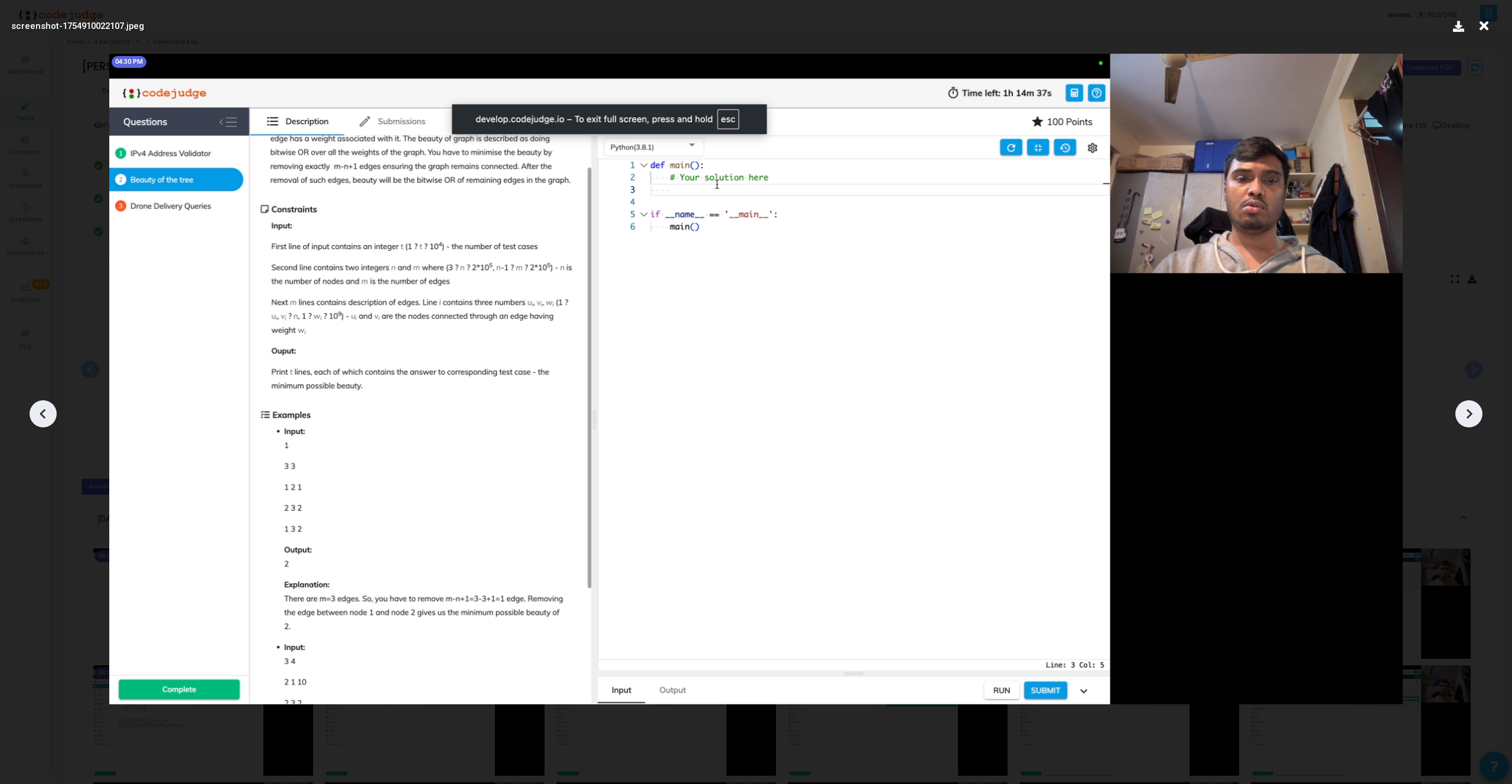
click at [43, 405] on icon at bounding box center [43, 414] width 17 height 17
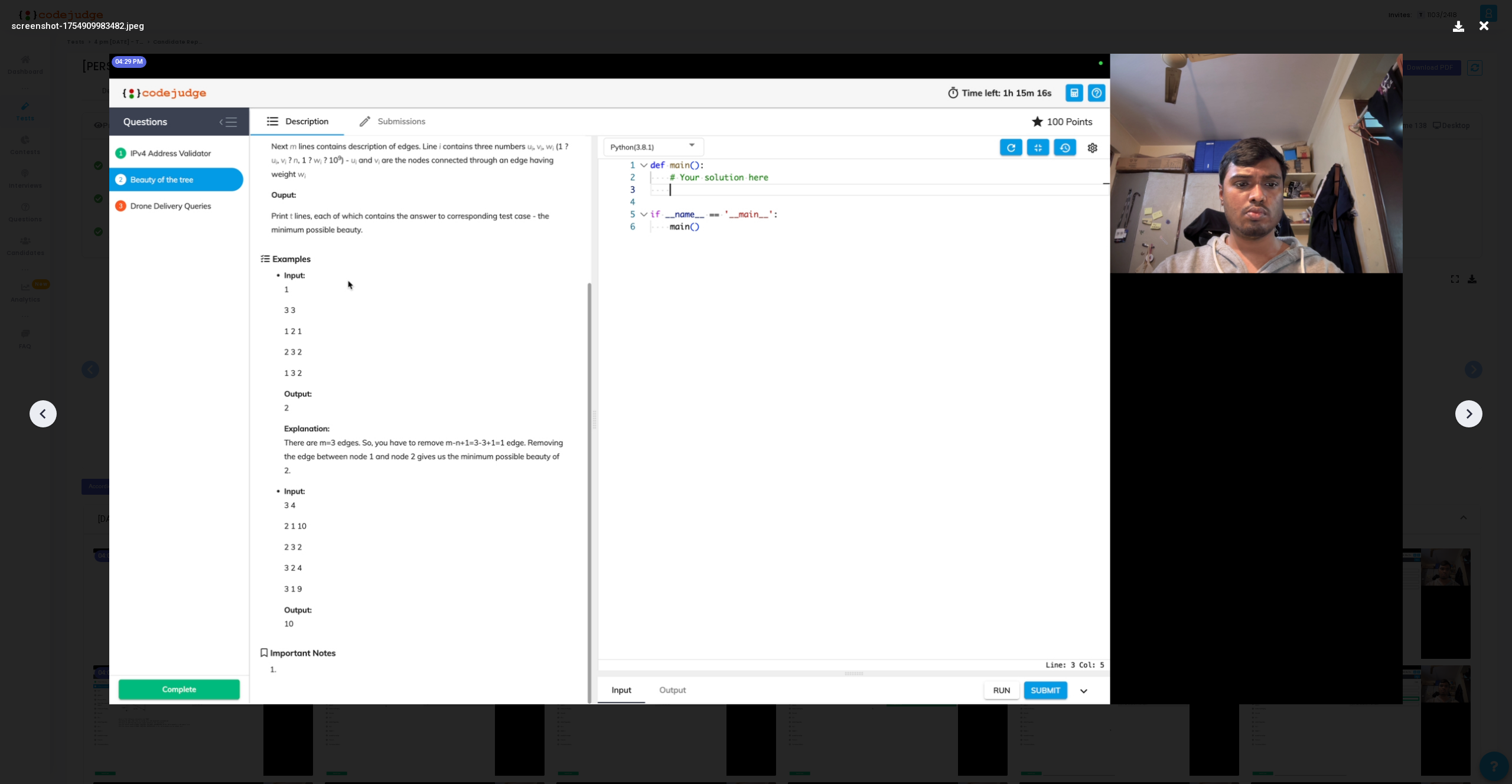
click at [1469, 418] on icon at bounding box center [1469, 414] width 17 height 17
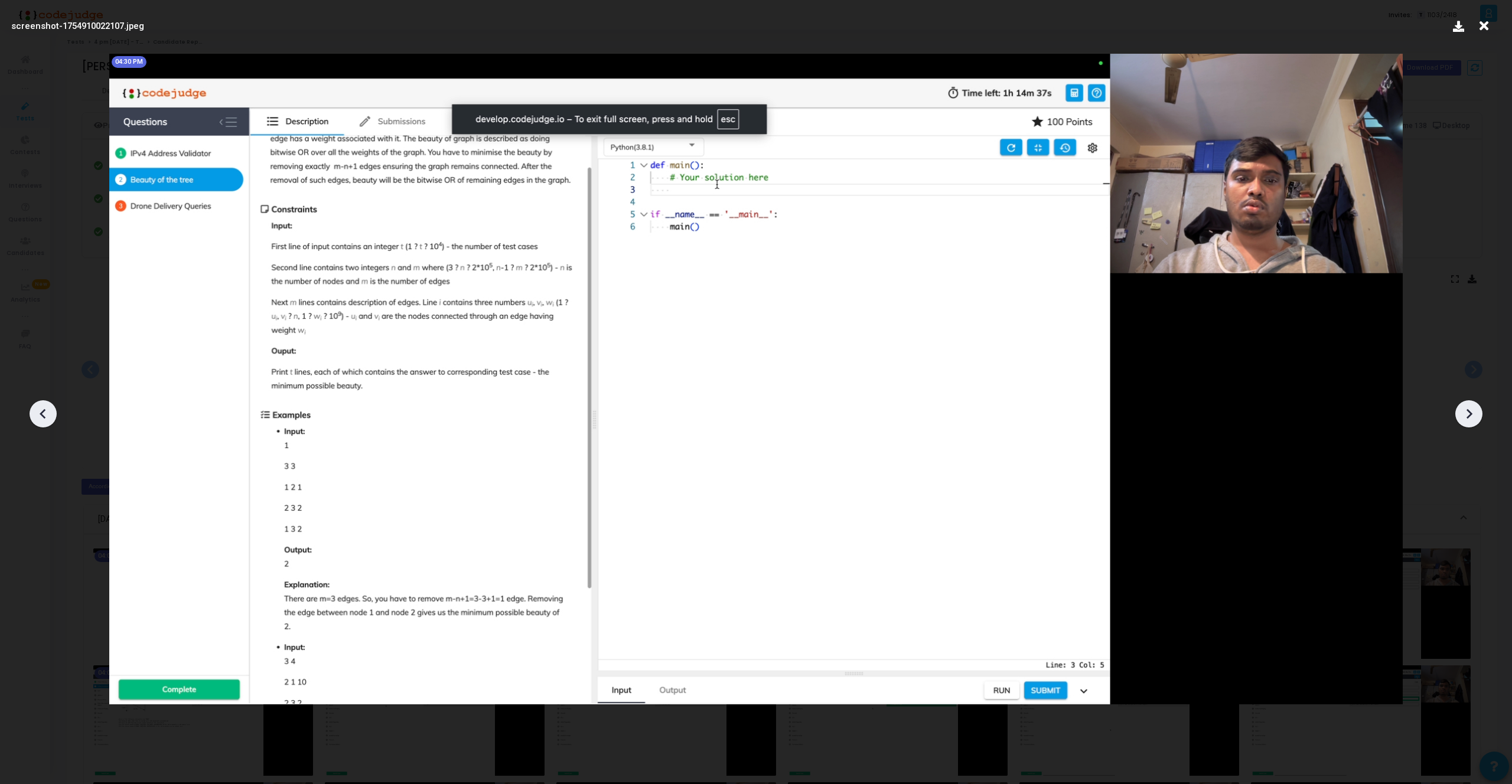
click at [1469, 418] on icon at bounding box center [1469, 414] width 17 height 17
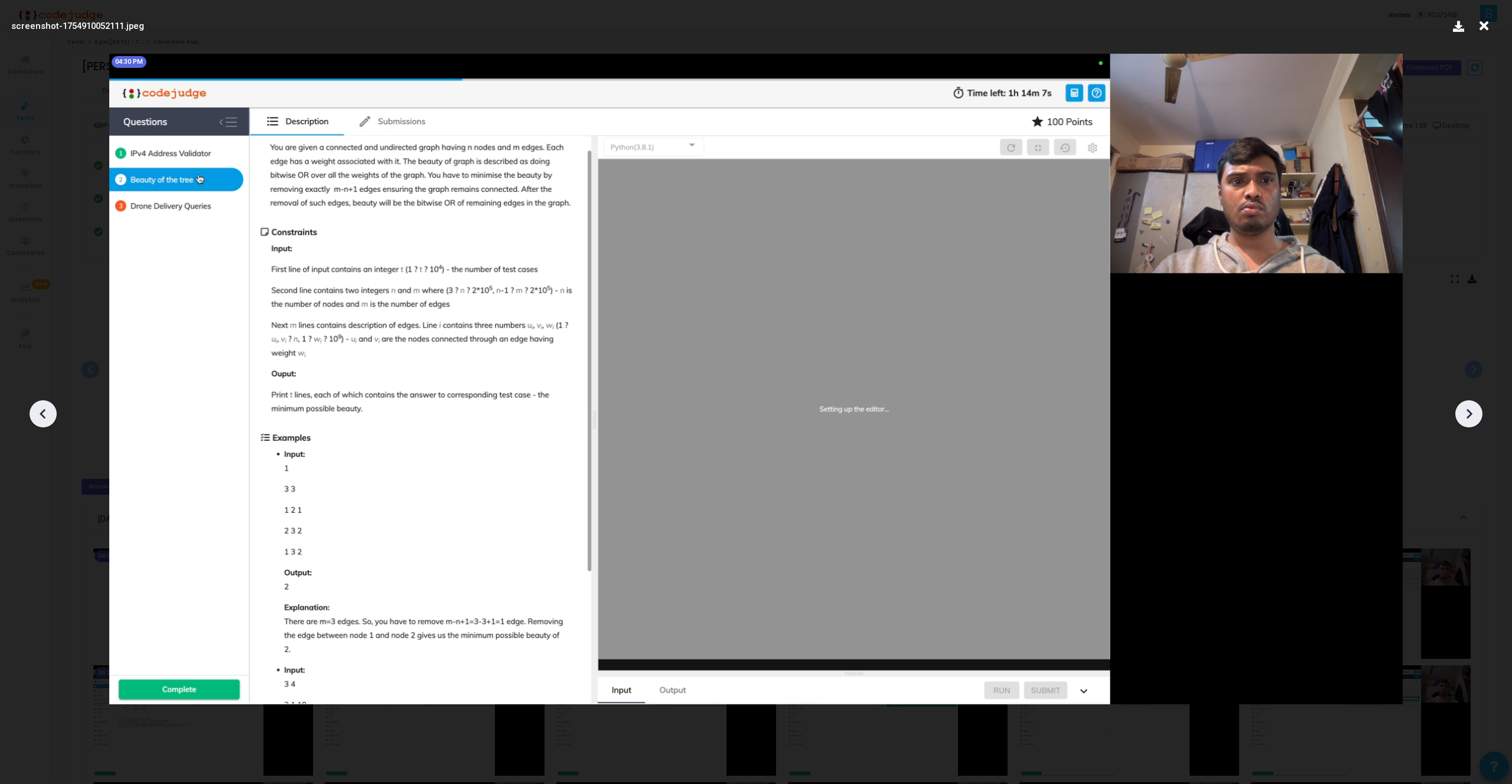
click at [1469, 418] on icon at bounding box center [1469, 414] width 17 height 17
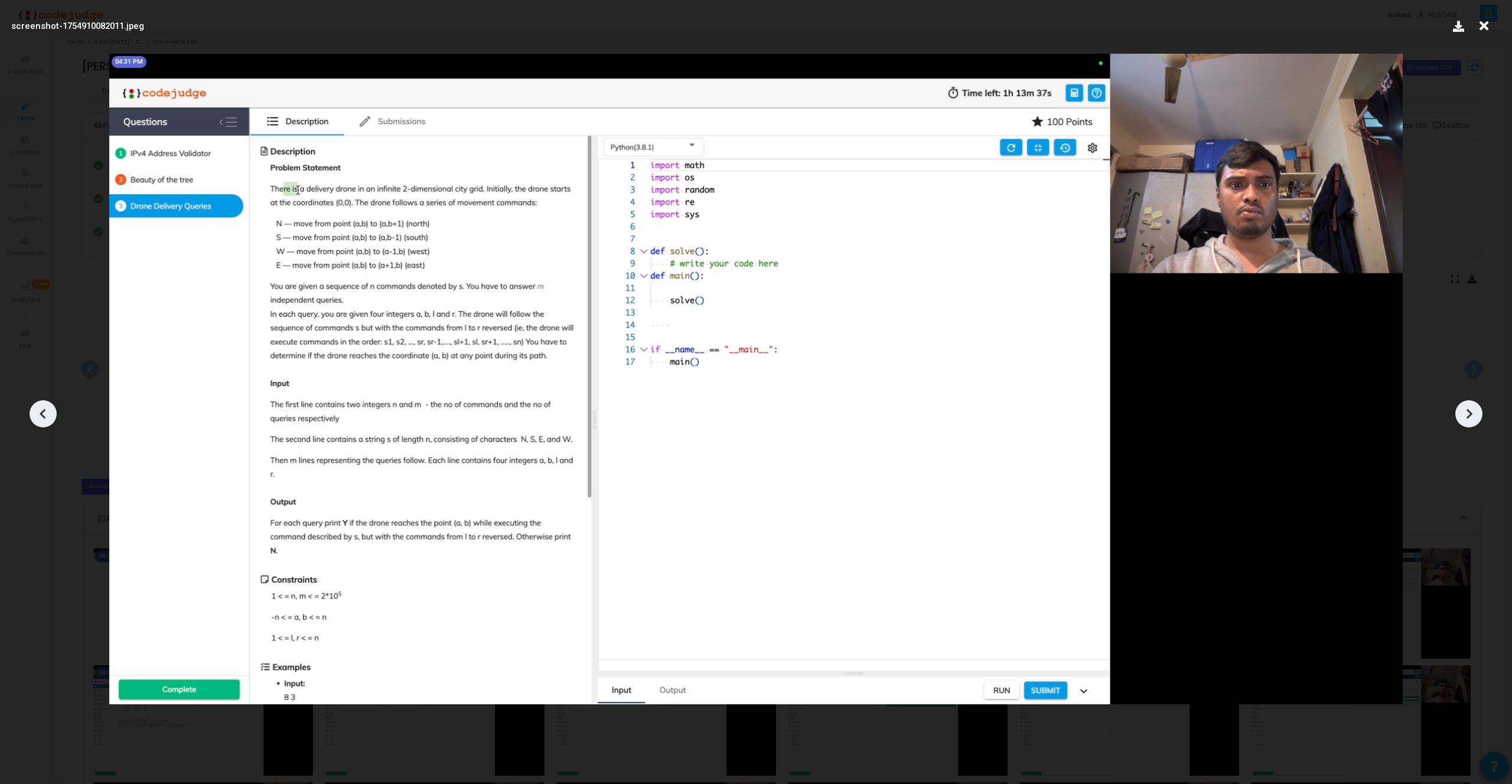
click at [1469, 418] on icon at bounding box center [1469, 414] width 17 height 17
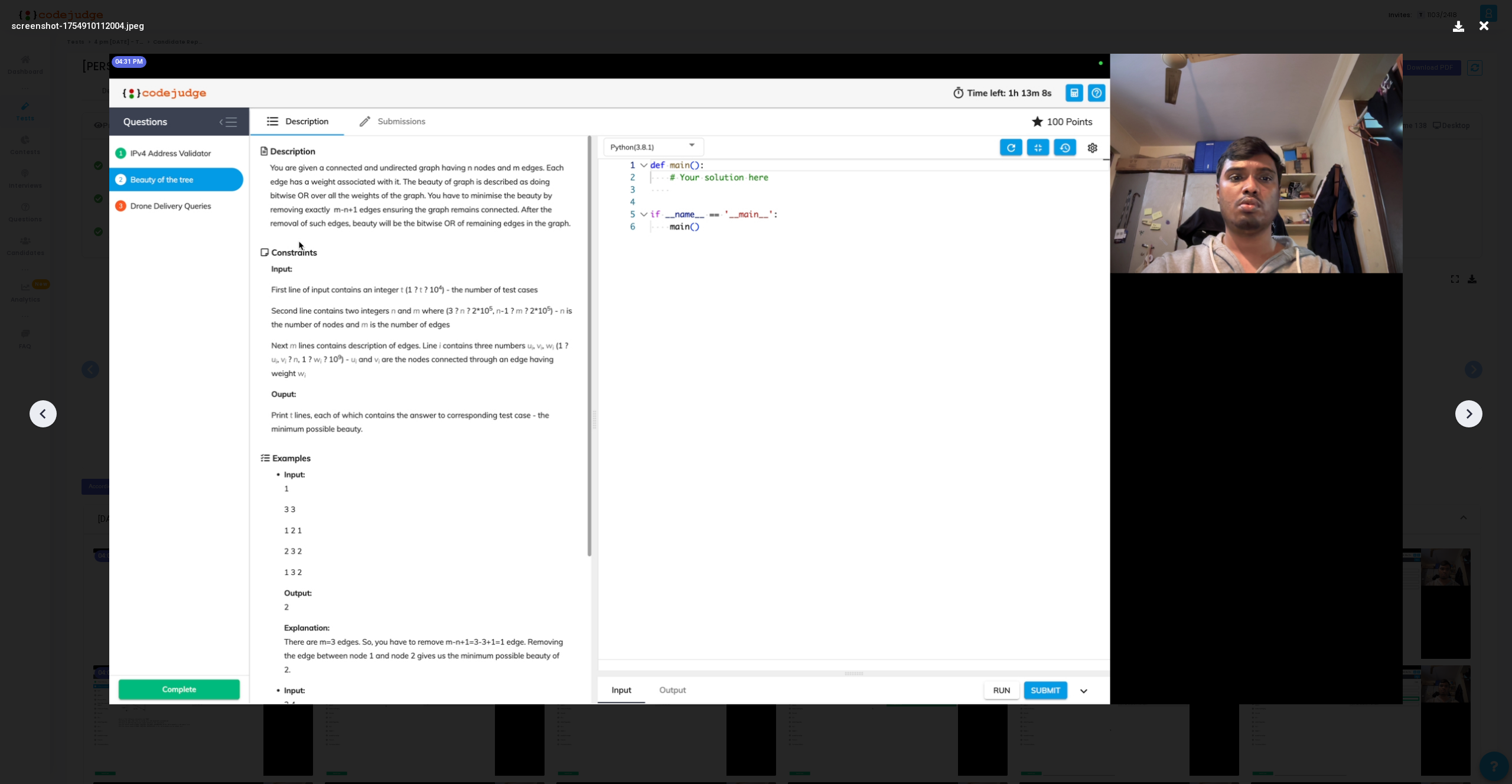
click at [1469, 418] on icon at bounding box center [1469, 414] width 17 height 17
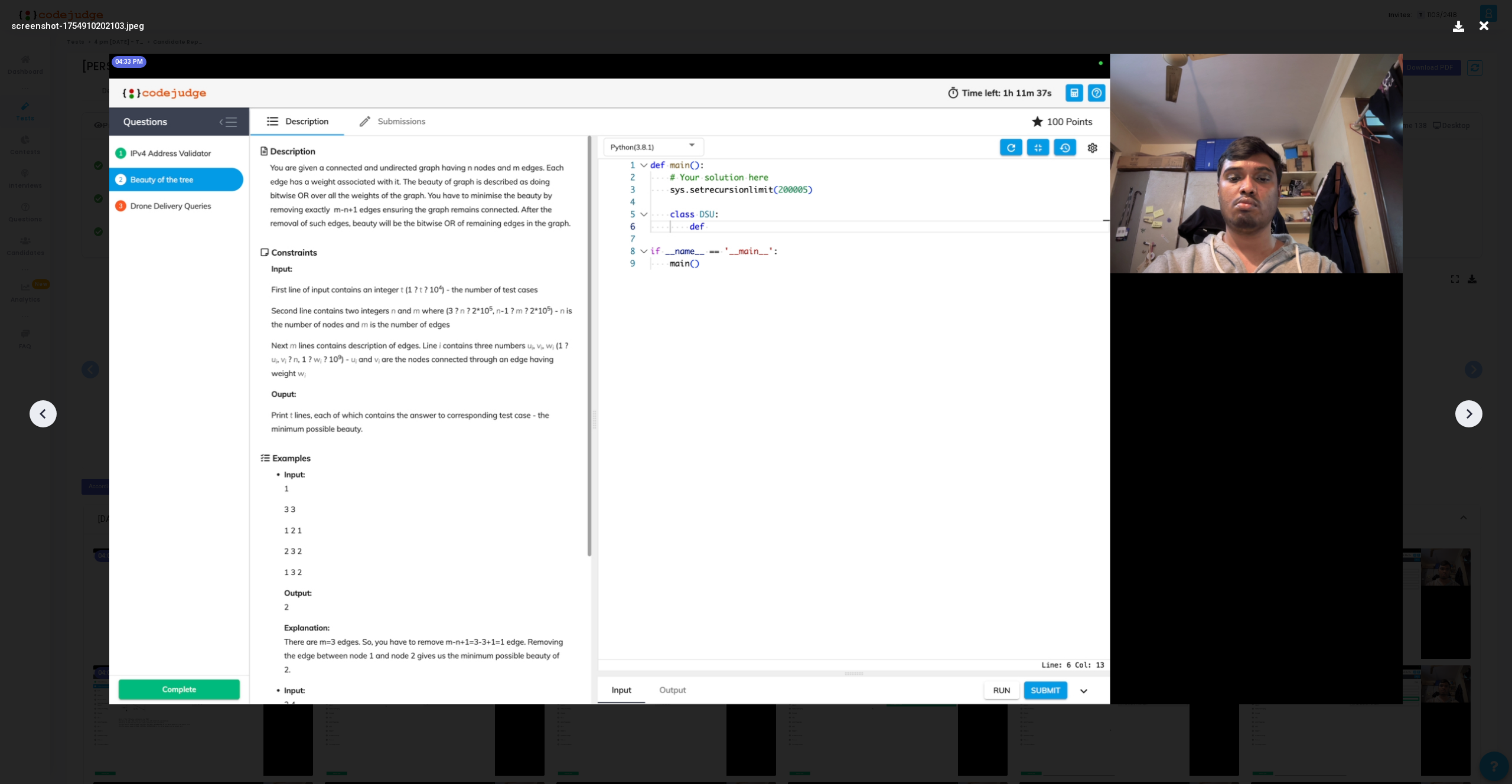
click at [1469, 418] on icon at bounding box center [1469, 414] width 17 height 17
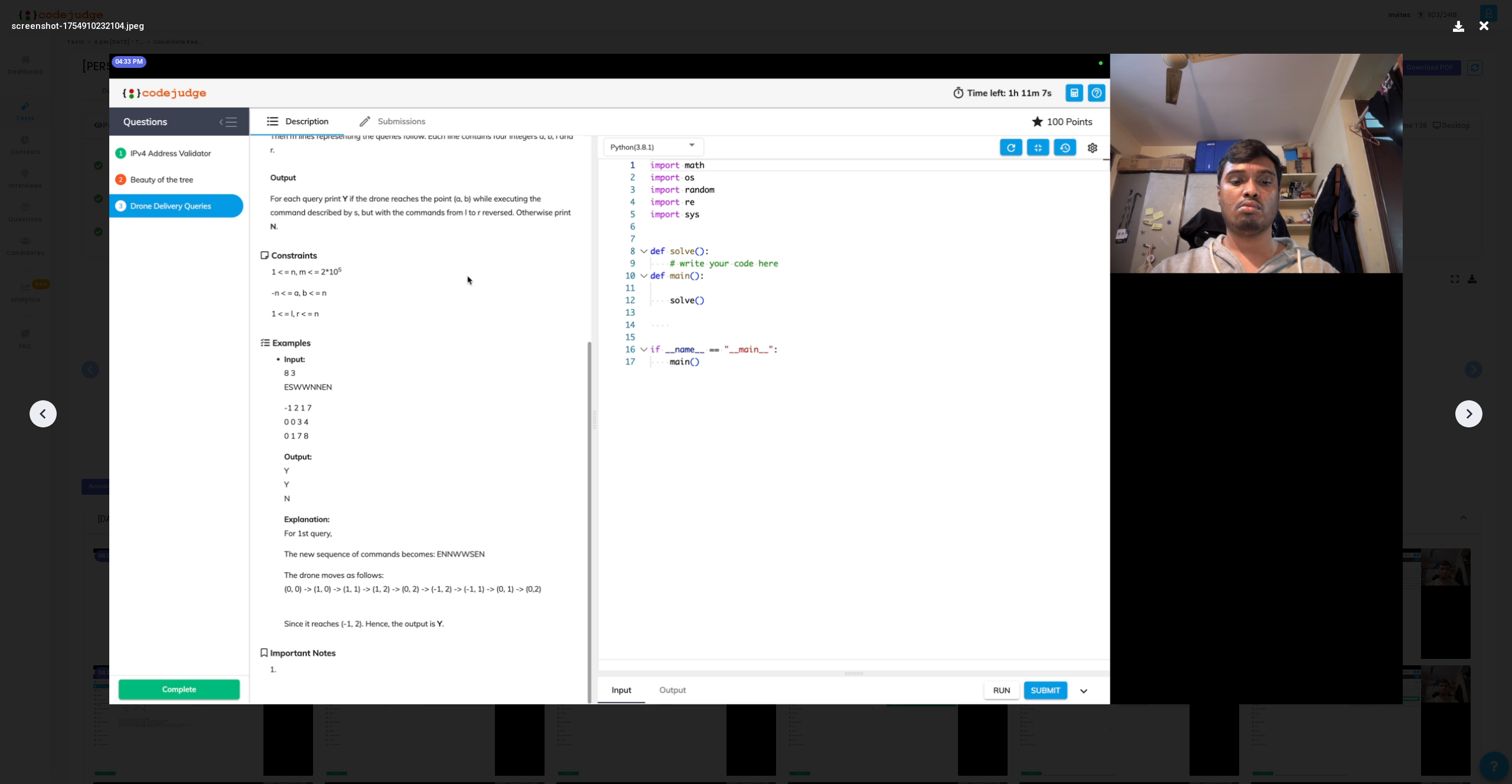
click at [1469, 418] on icon at bounding box center [1469, 414] width 17 height 17
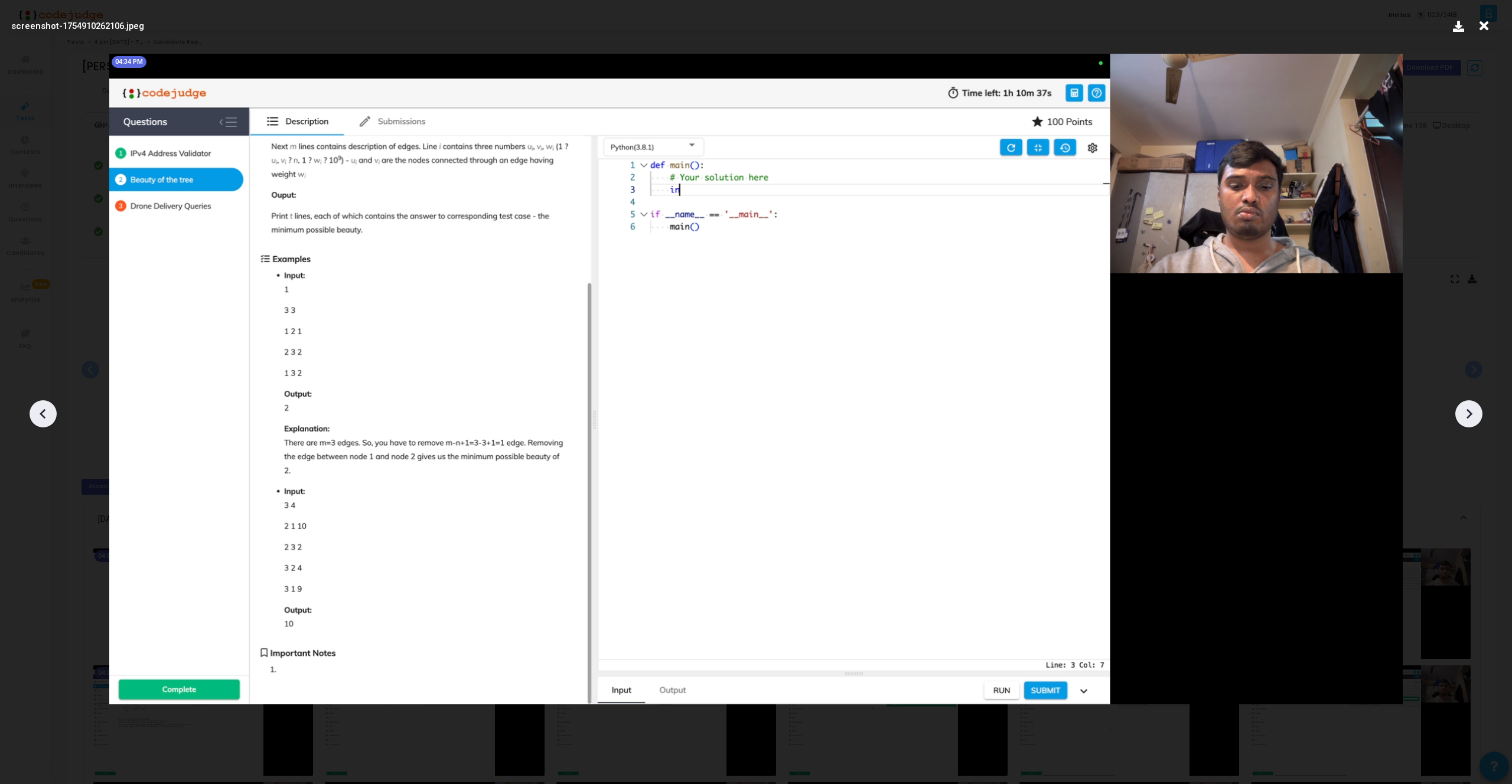
click at [1469, 418] on icon at bounding box center [1469, 414] width 17 height 17
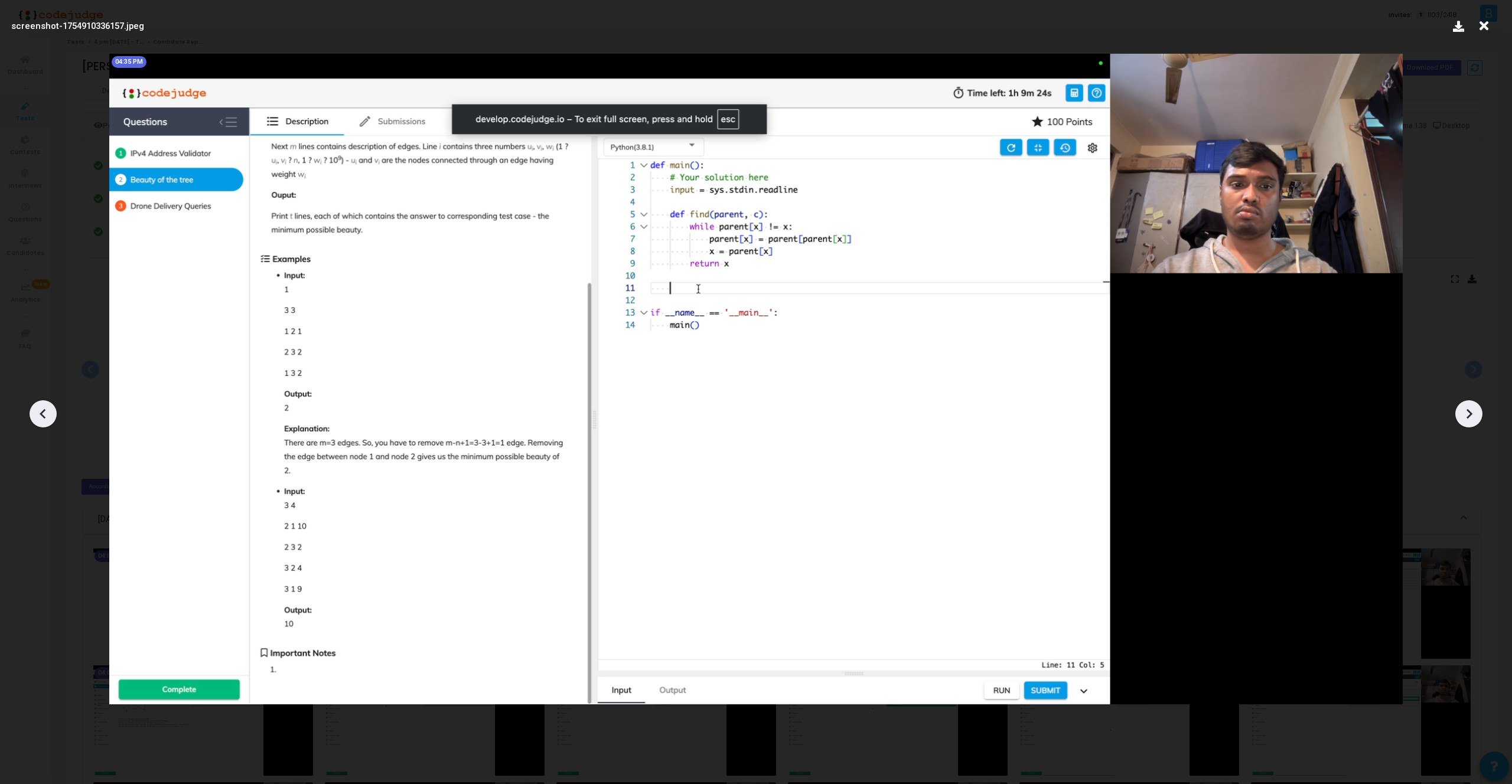
click at [1469, 418] on icon at bounding box center [1469, 414] width 17 height 17
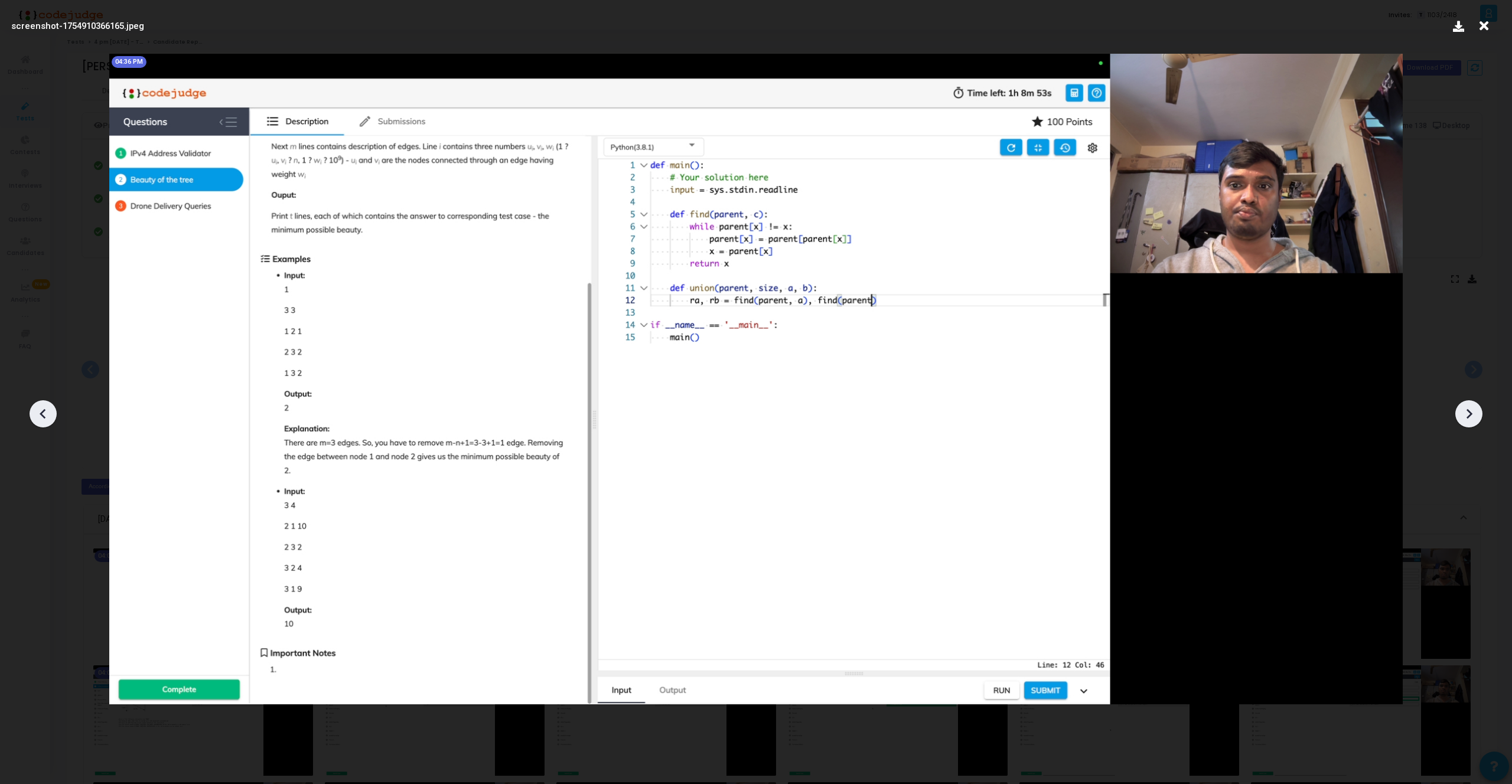
click at [1469, 418] on icon at bounding box center [1469, 414] width 17 height 17
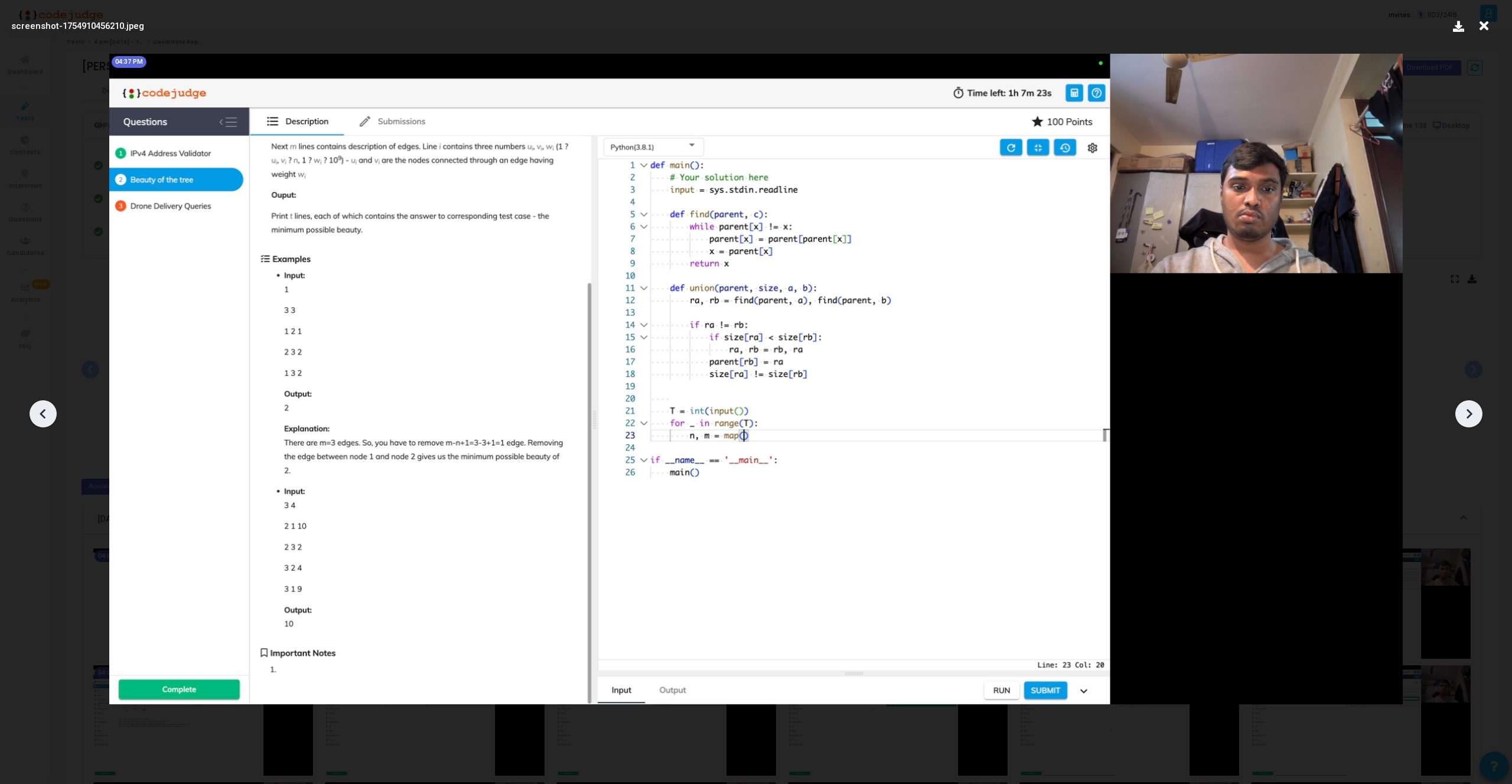
click at [1469, 418] on icon at bounding box center [1469, 414] width 17 height 17
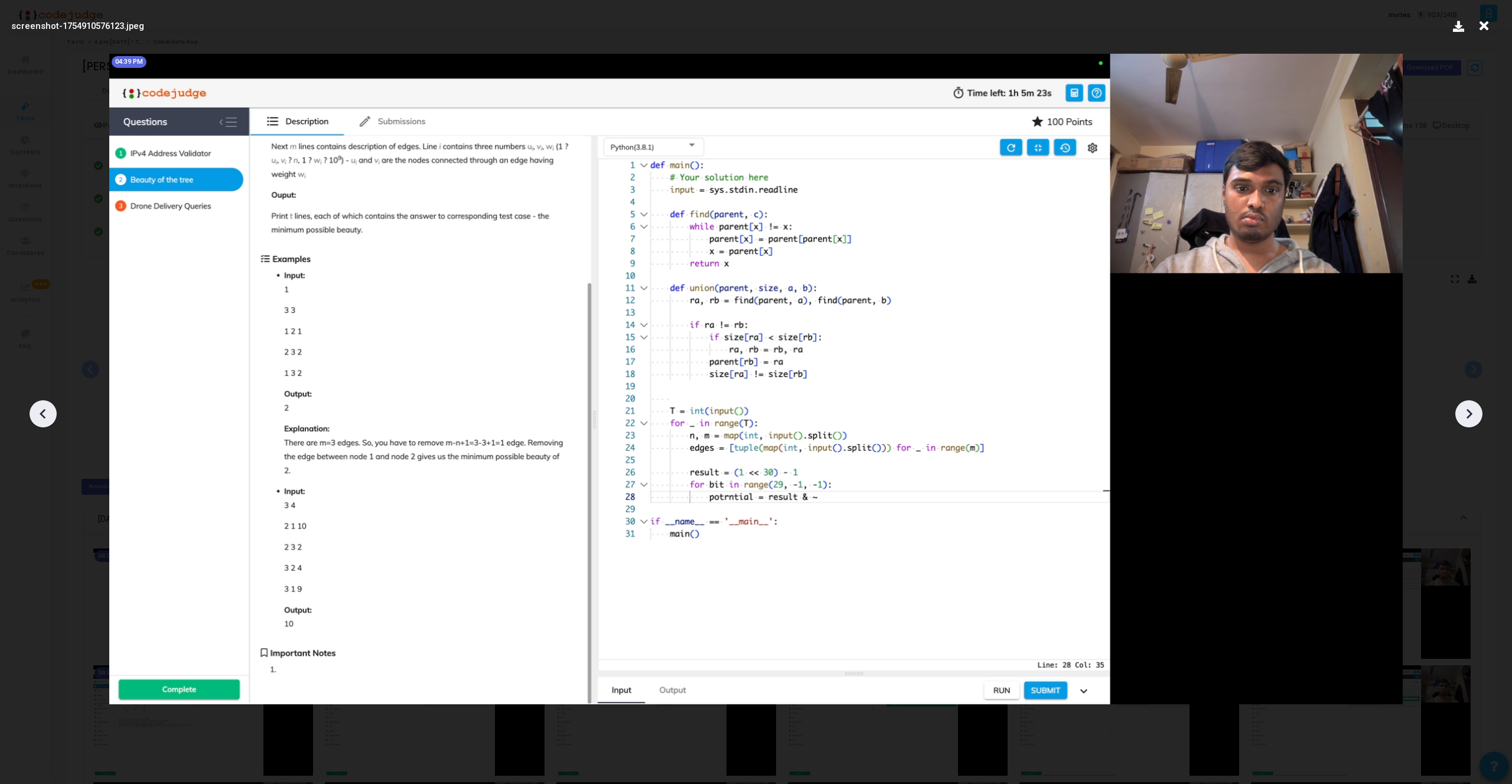
click at [1469, 418] on icon at bounding box center [1469, 414] width 17 height 17
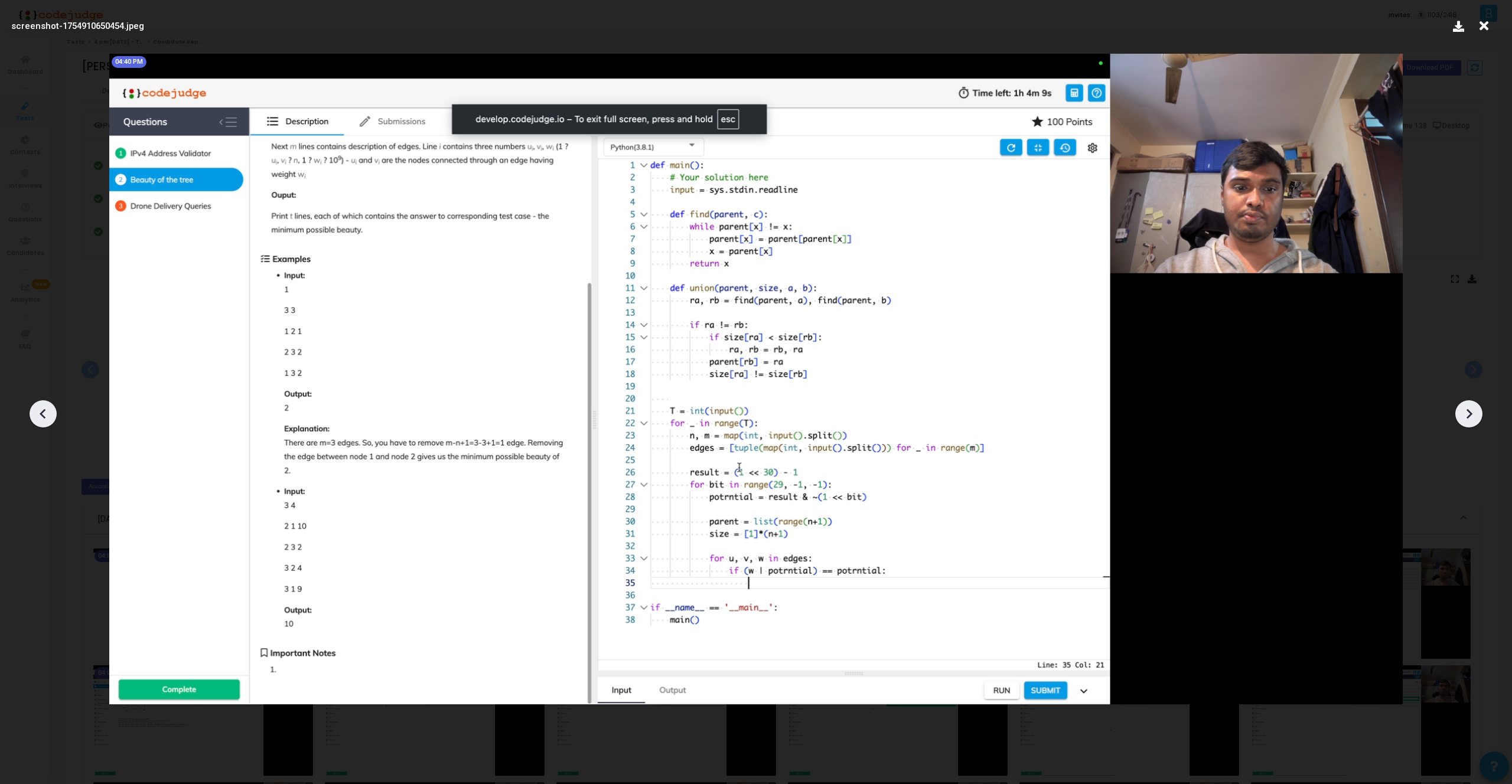
click at [1469, 418] on icon at bounding box center [1469, 414] width 17 height 17
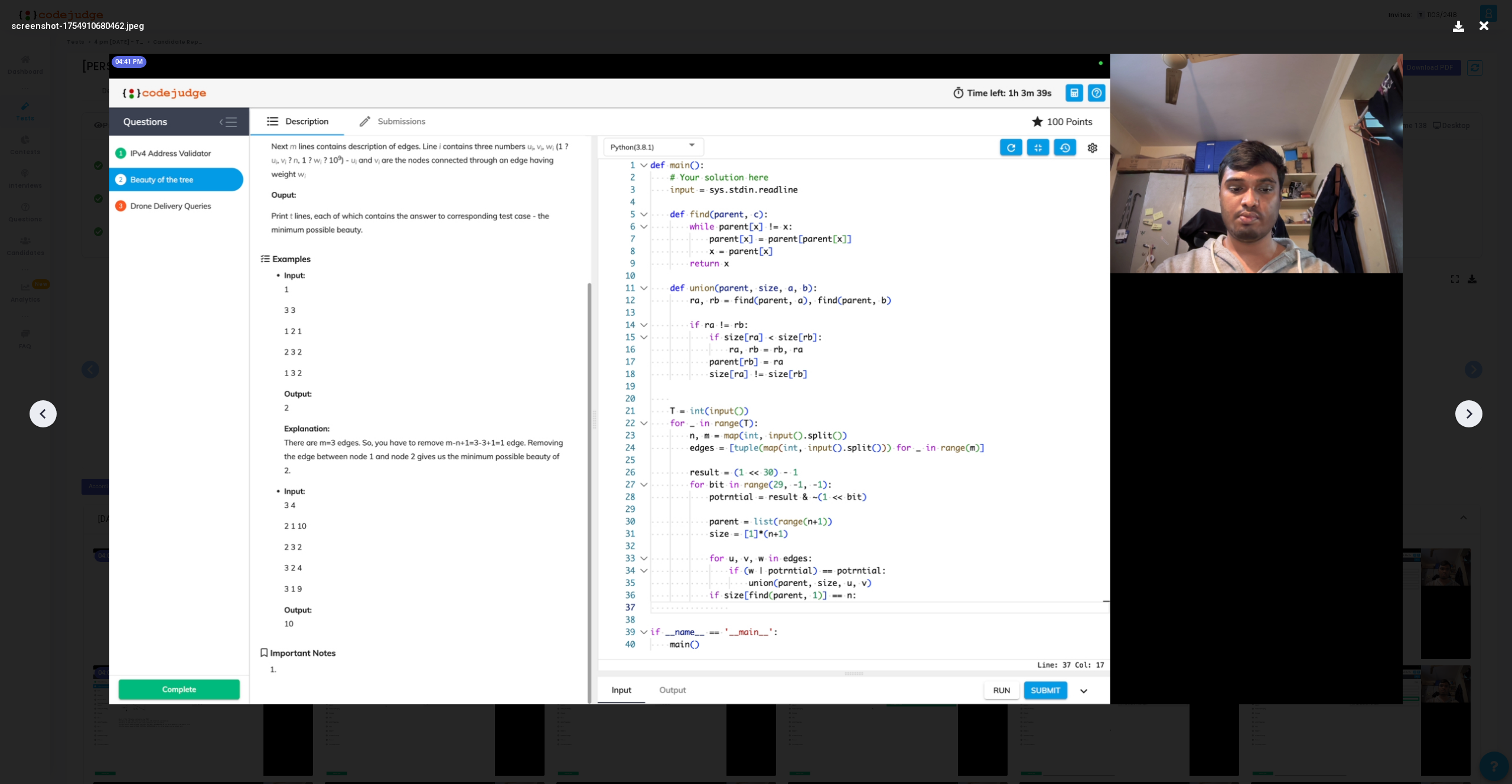
click at [1469, 418] on icon at bounding box center [1469, 414] width 17 height 17
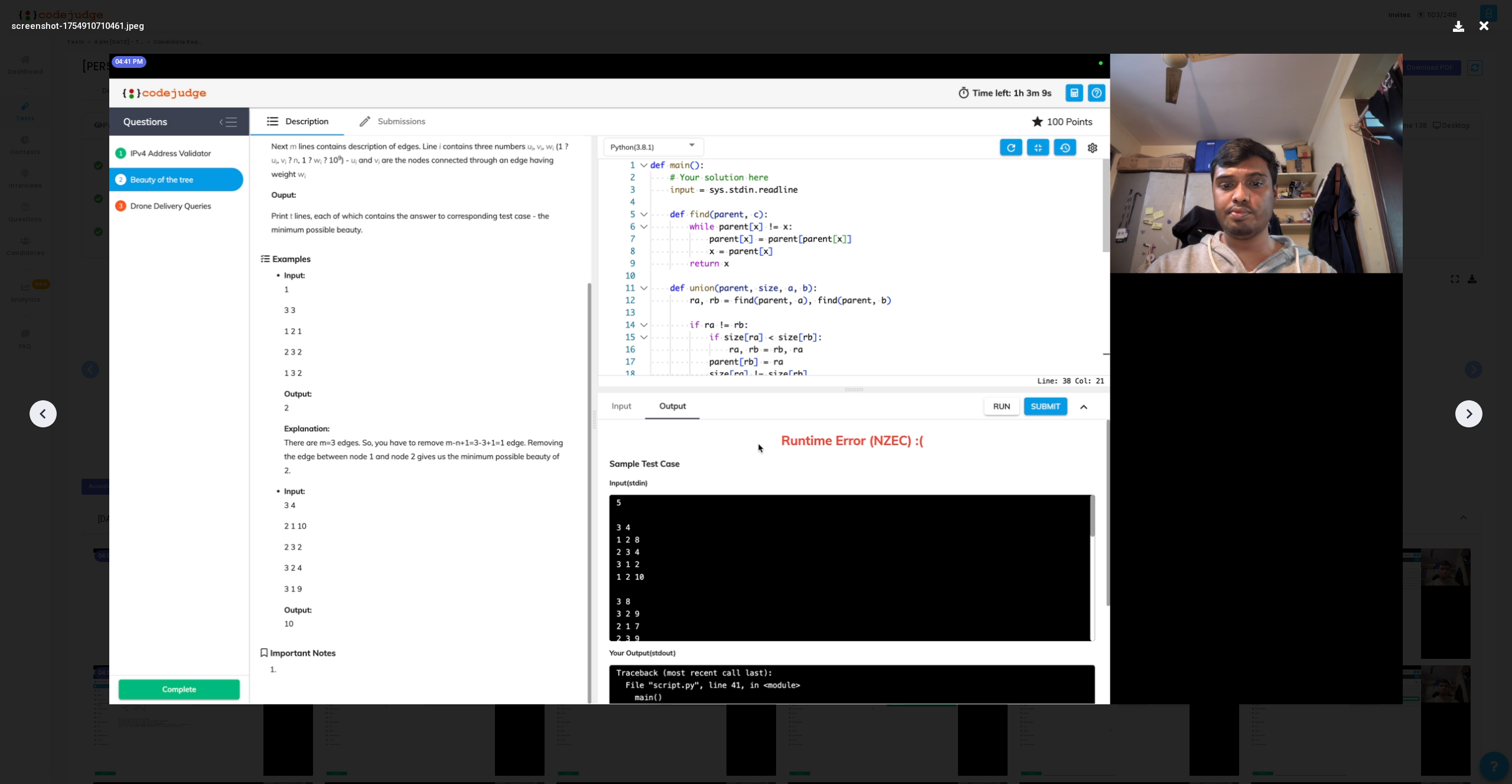
click at [1469, 418] on icon at bounding box center [1469, 414] width 17 height 17
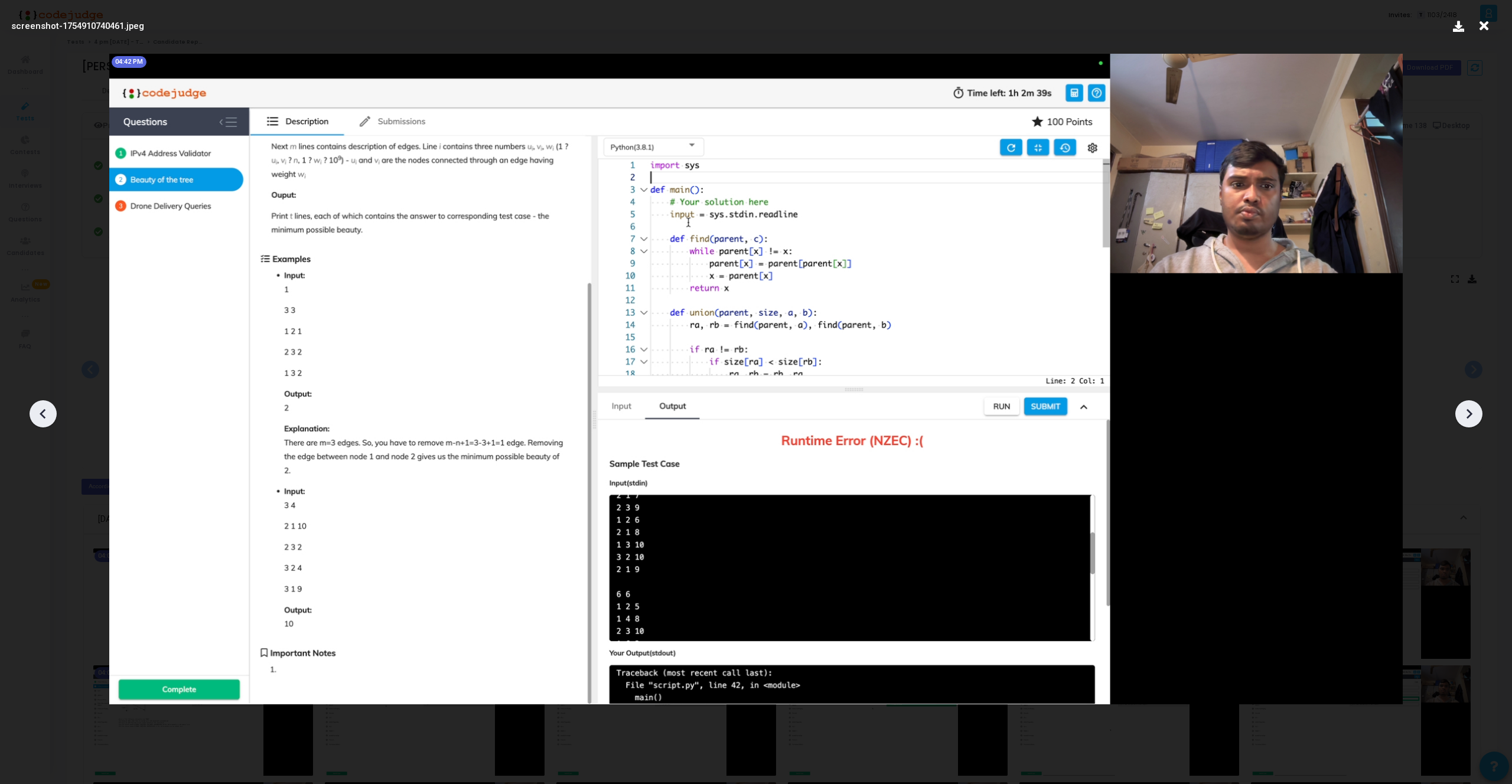
click at [1469, 418] on icon at bounding box center [1469, 414] width 17 height 17
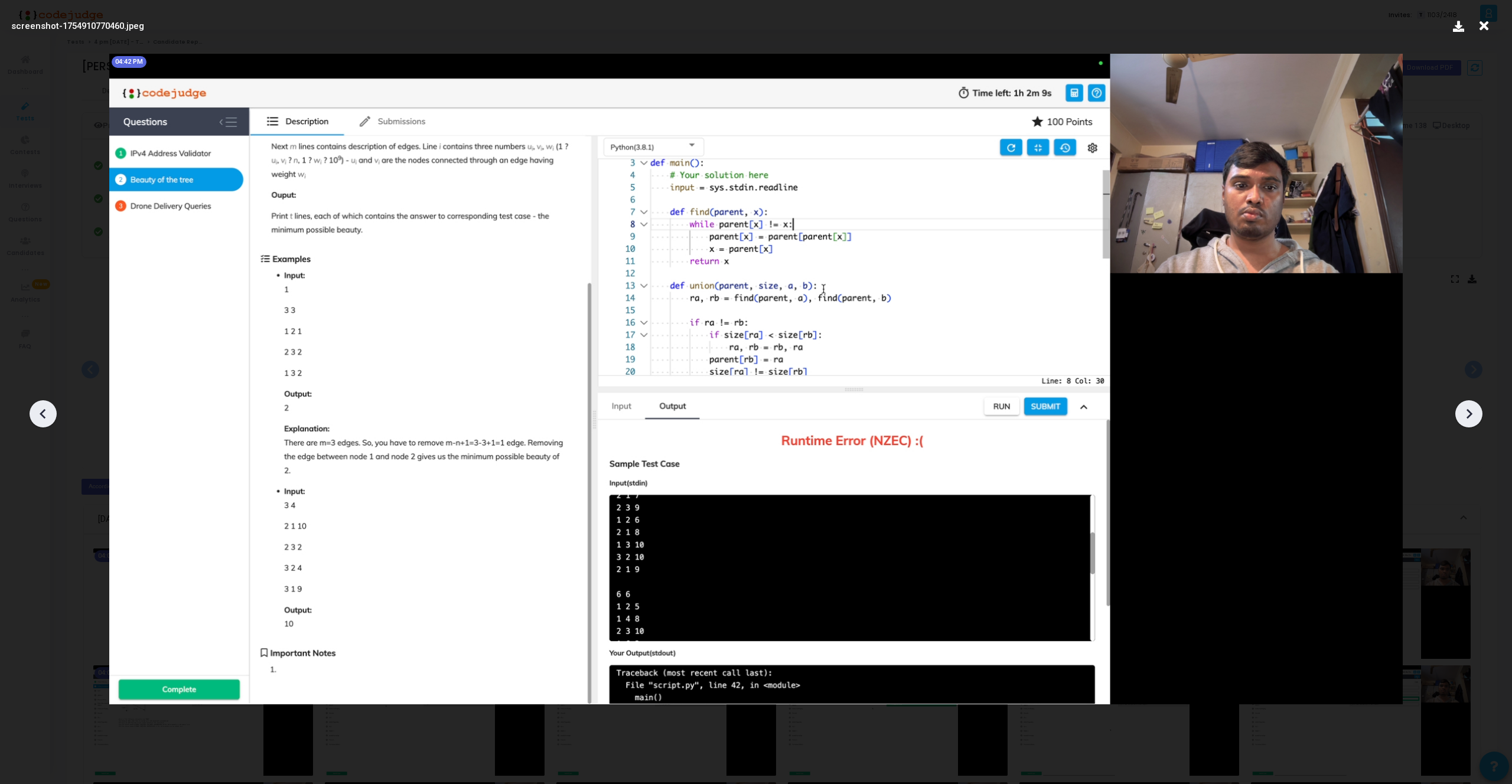
click at [1469, 418] on icon at bounding box center [1469, 414] width 17 height 17
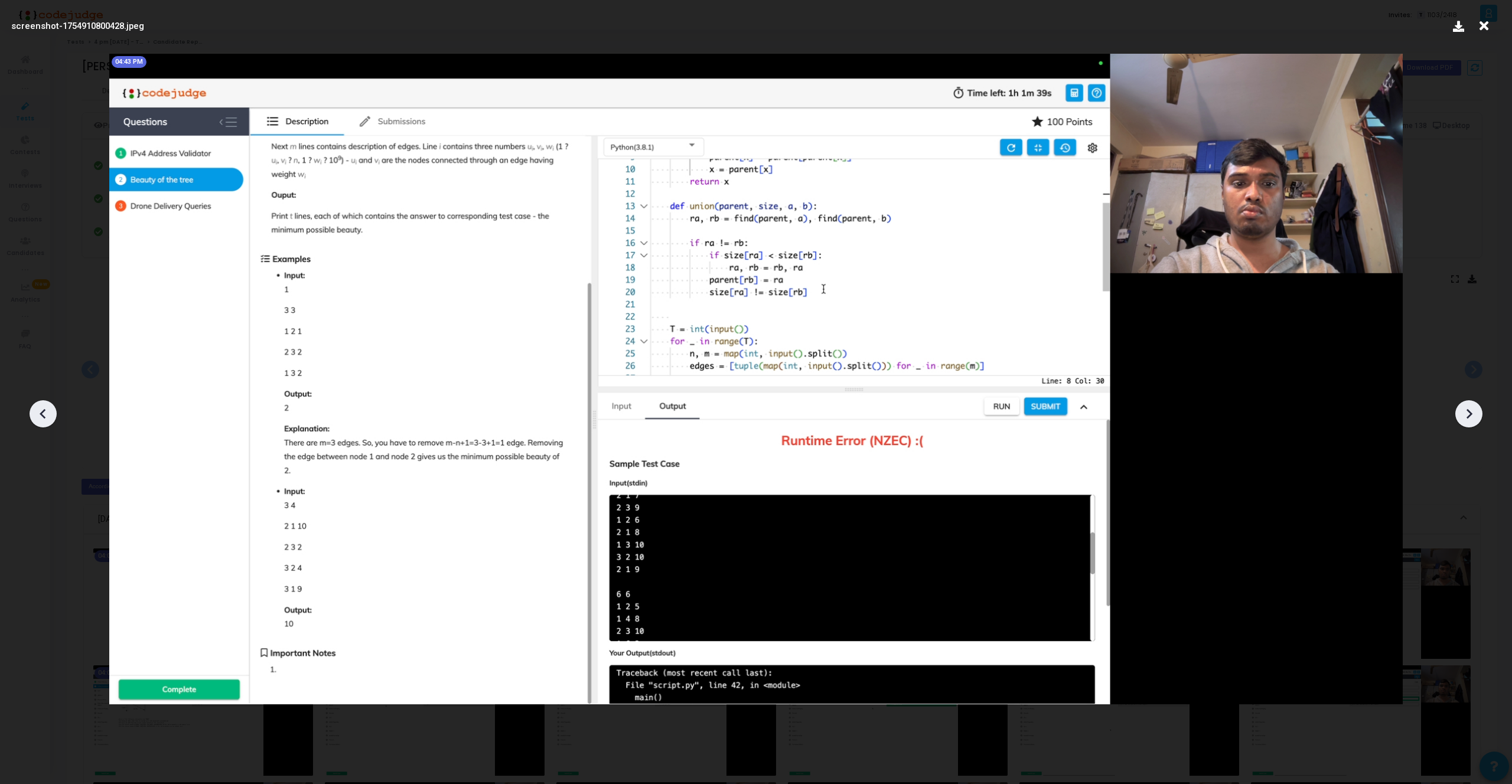
click at [1469, 418] on icon at bounding box center [1469, 414] width 17 height 17
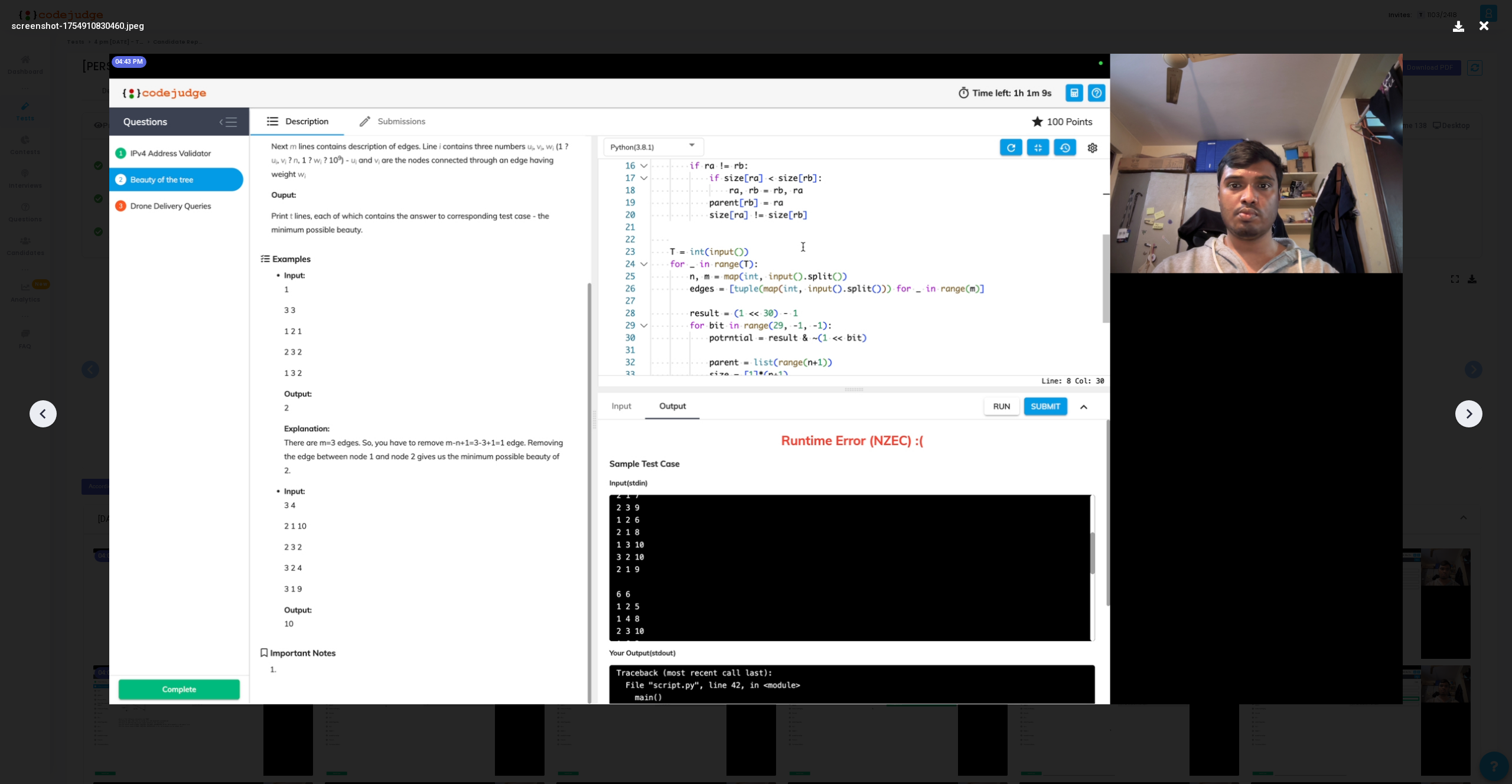
click at [1469, 418] on icon at bounding box center [1469, 414] width 17 height 17
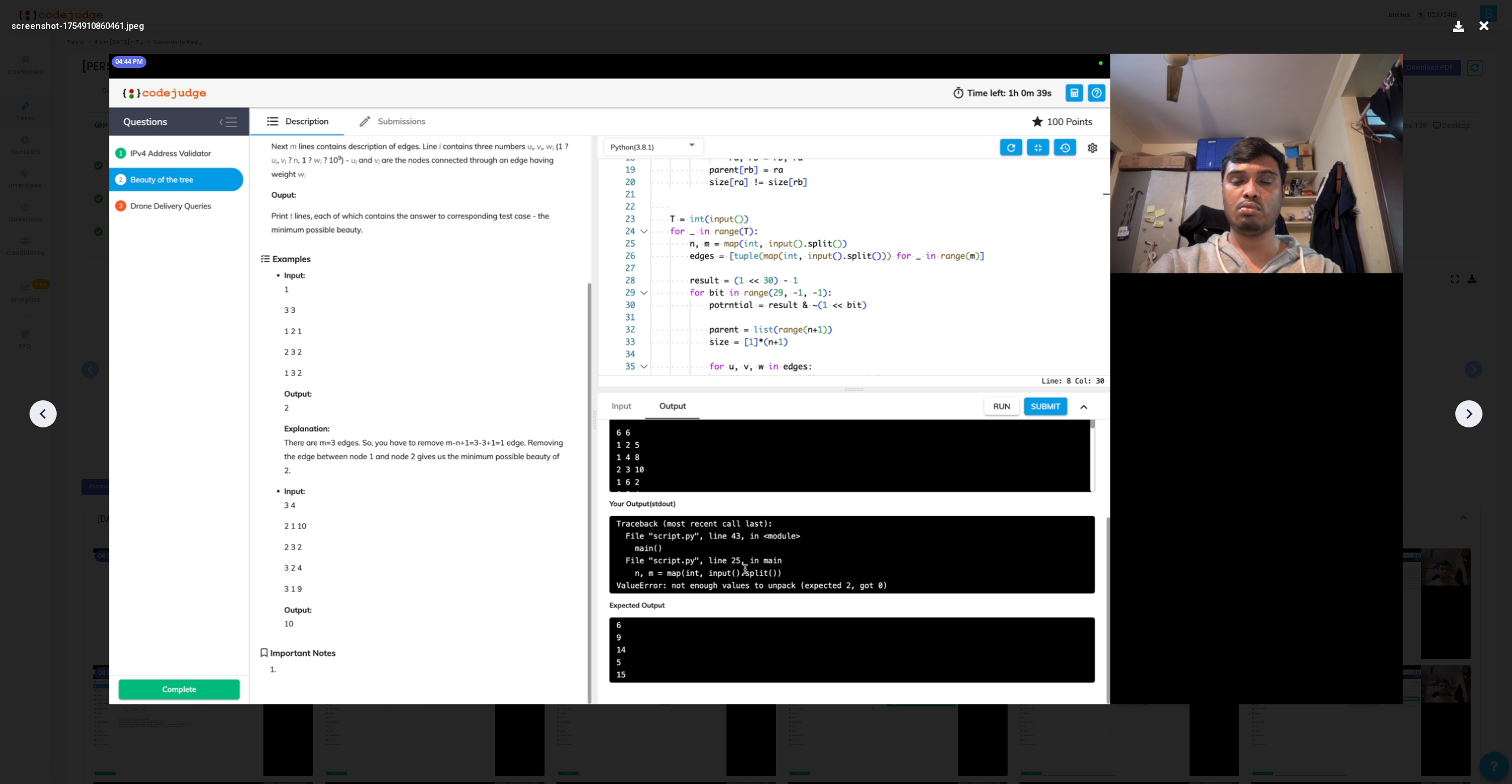
click at [1469, 418] on icon at bounding box center [1469, 414] width 17 height 17
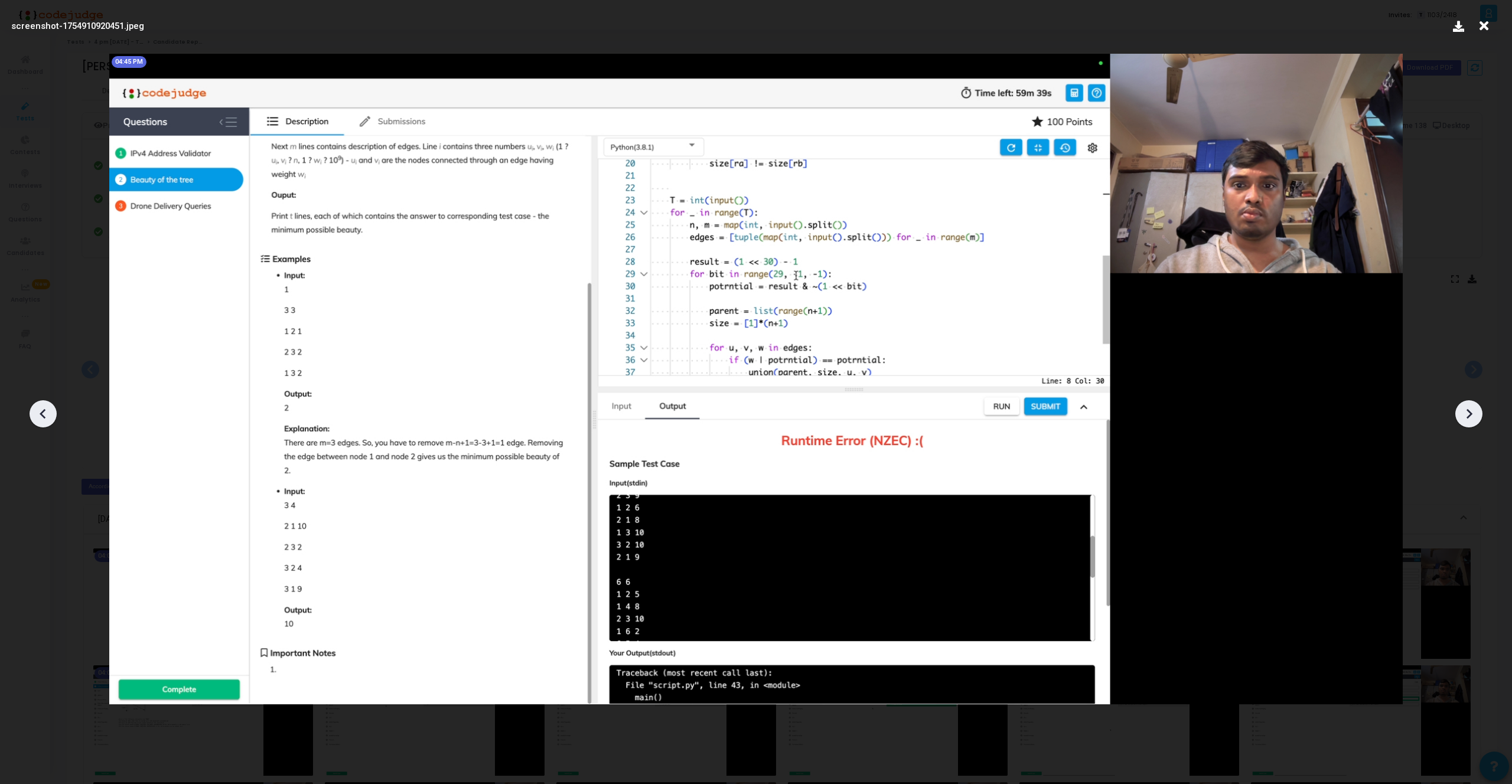
click at [1469, 418] on icon at bounding box center [1469, 414] width 17 height 17
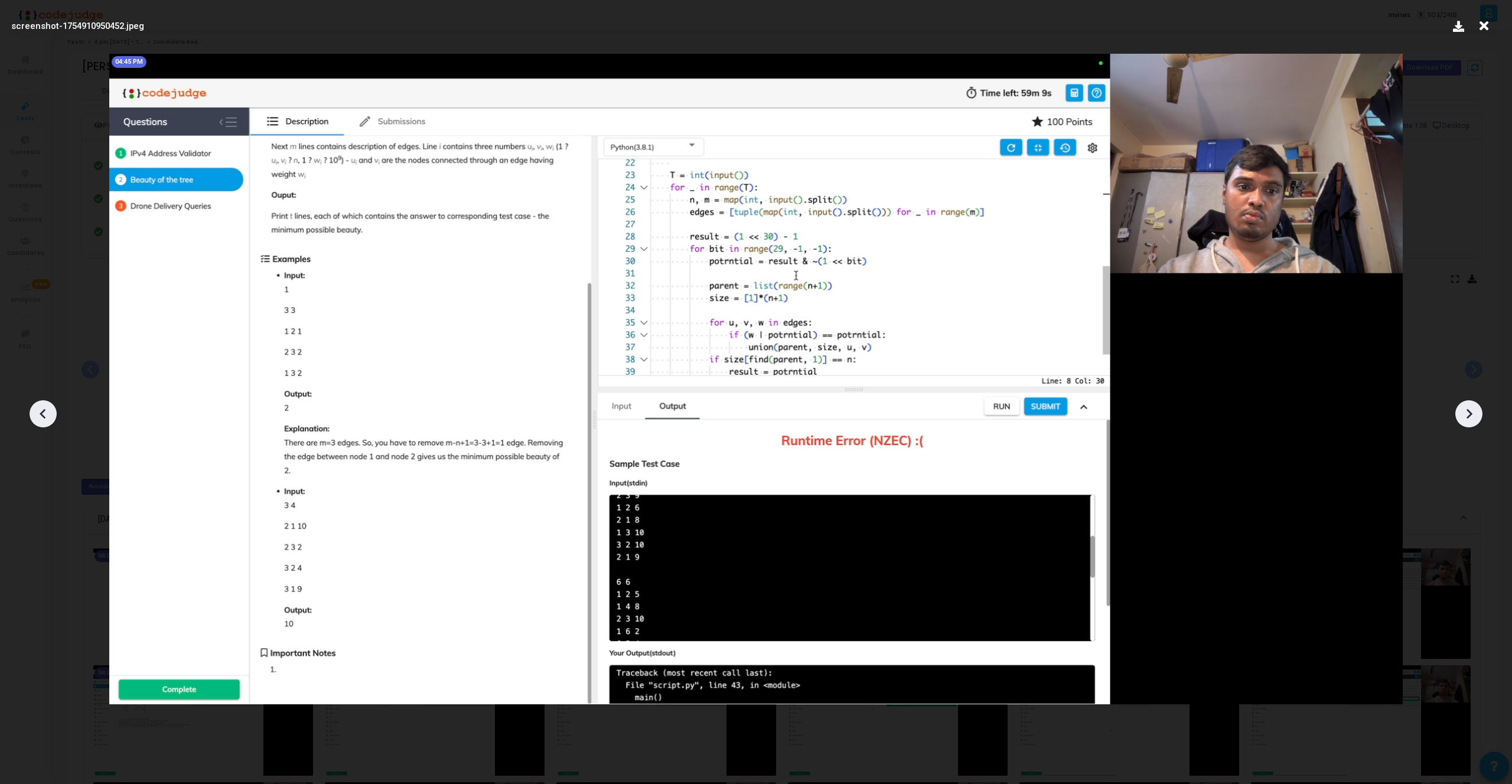
click at [1469, 418] on icon at bounding box center [1469, 414] width 17 height 17
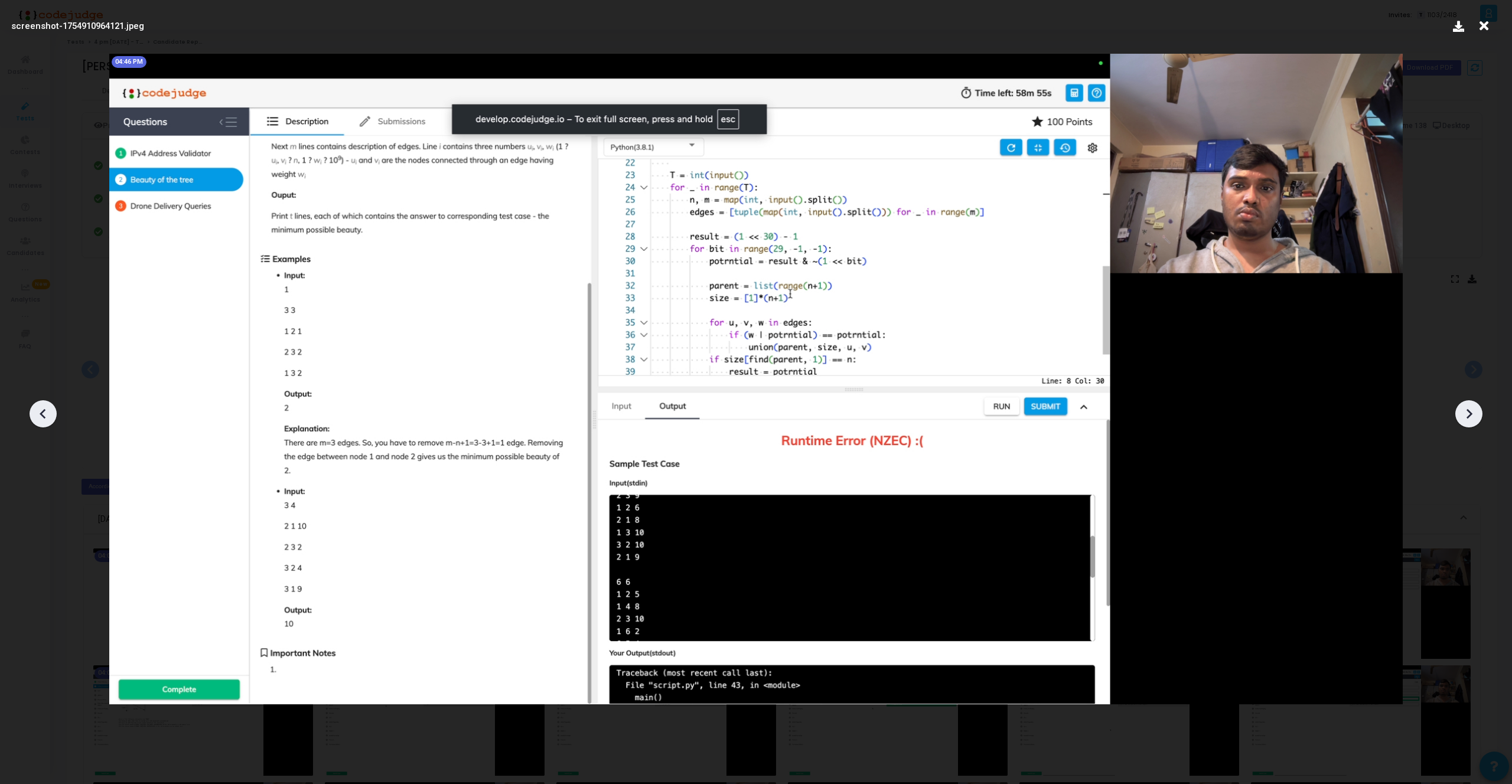
click at [38, 417] on icon at bounding box center [43, 414] width 17 height 17
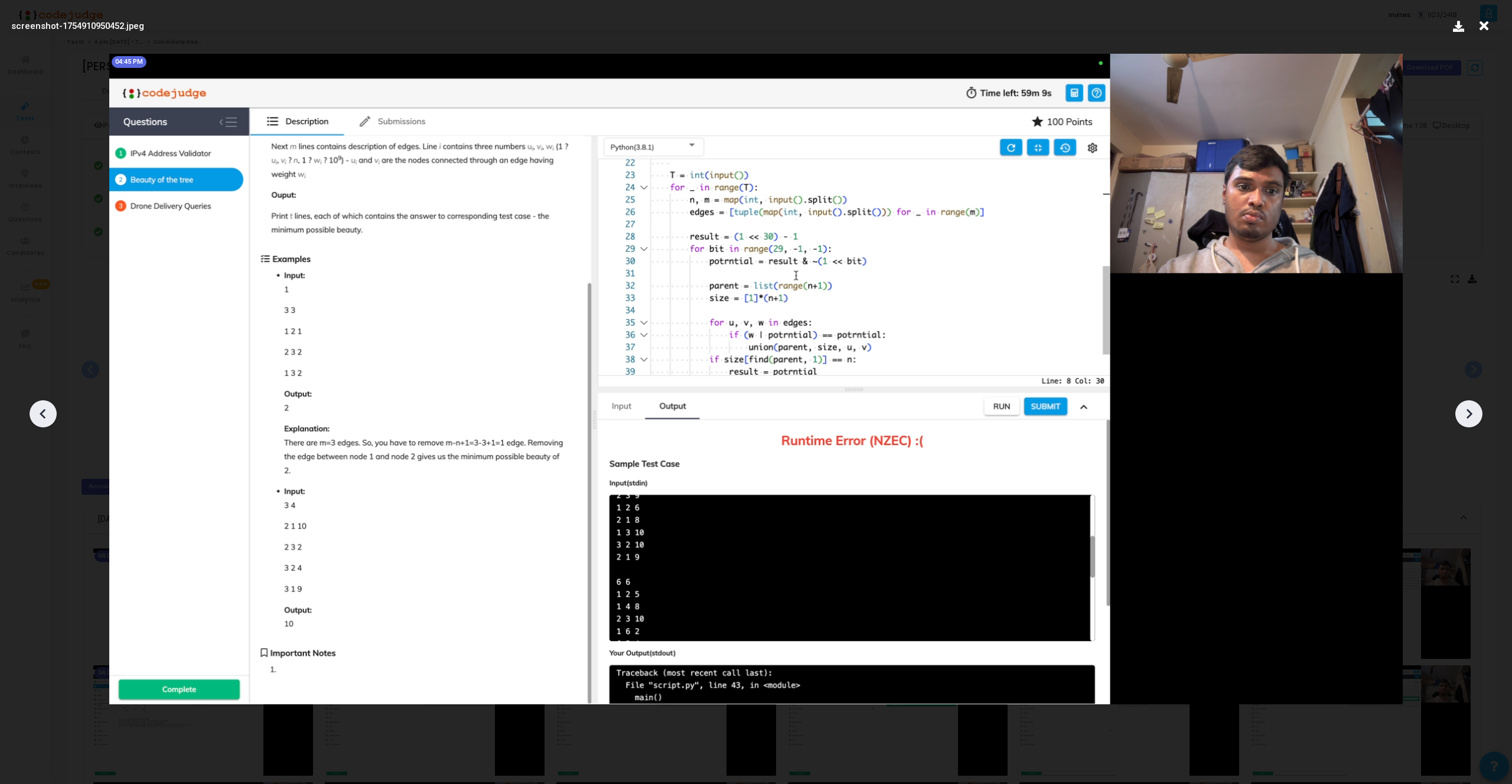
click at [1470, 416] on icon at bounding box center [1469, 414] width 17 height 17
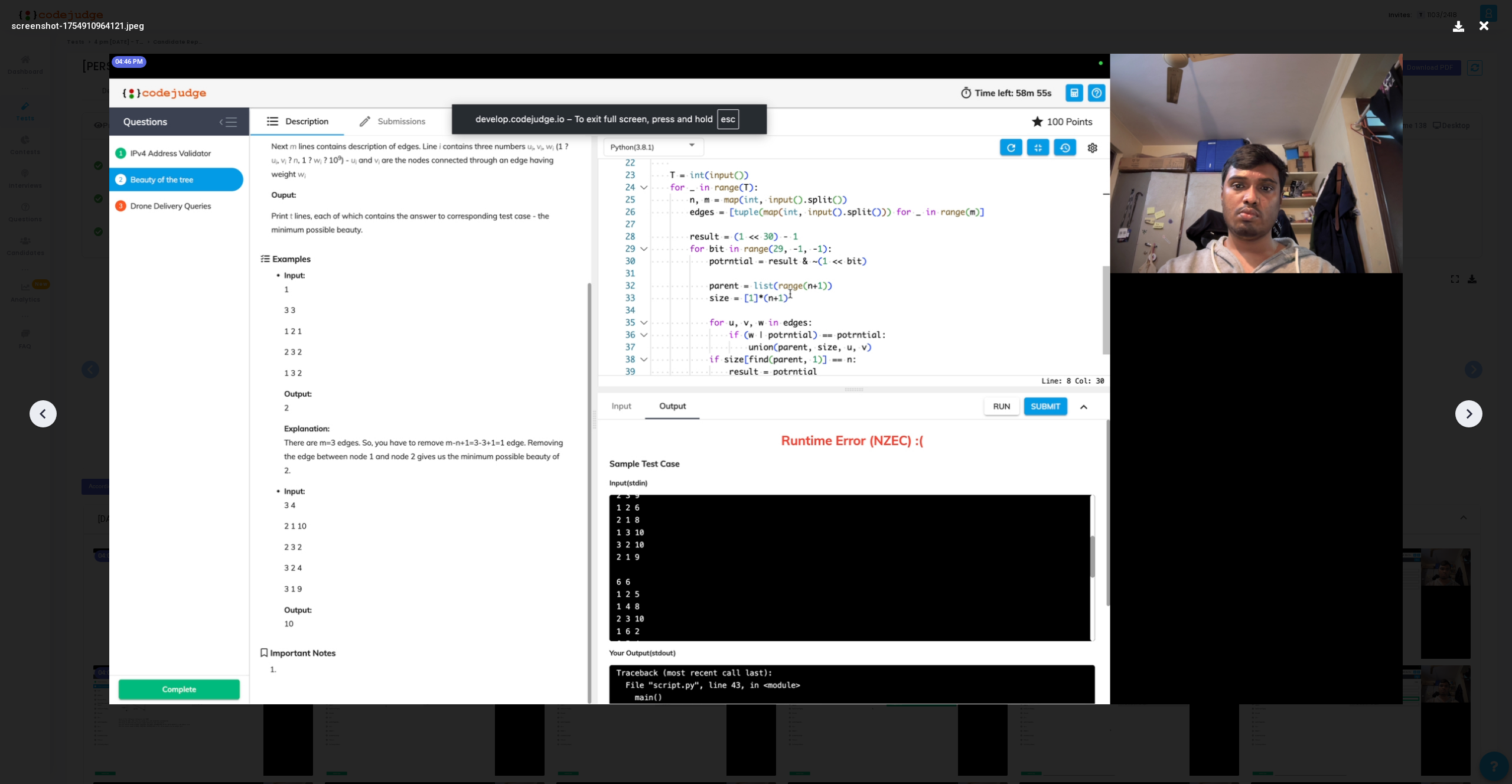
click at [1470, 416] on icon at bounding box center [1469, 414] width 17 height 17
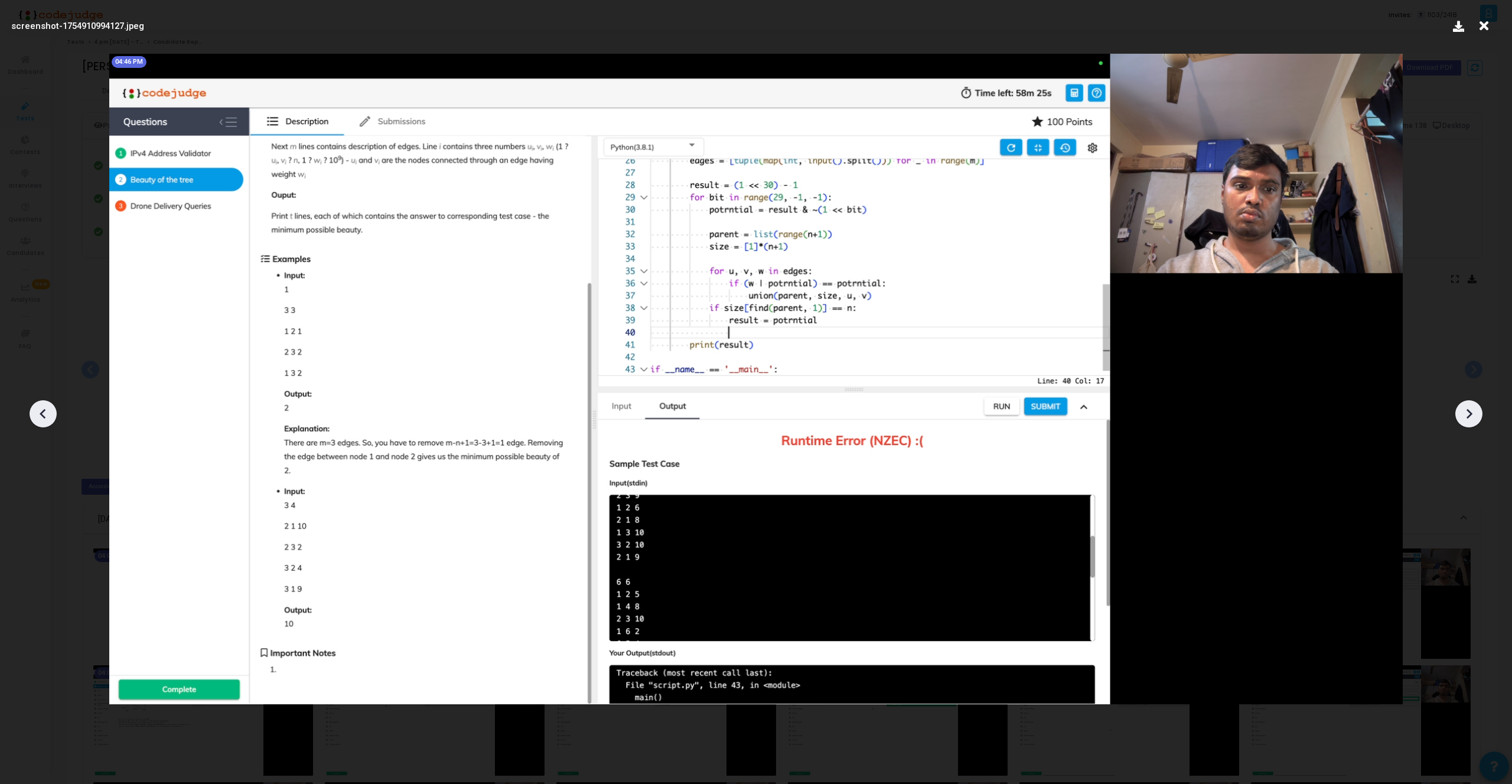
click at [1470, 416] on icon at bounding box center [1469, 414] width 17 height 17
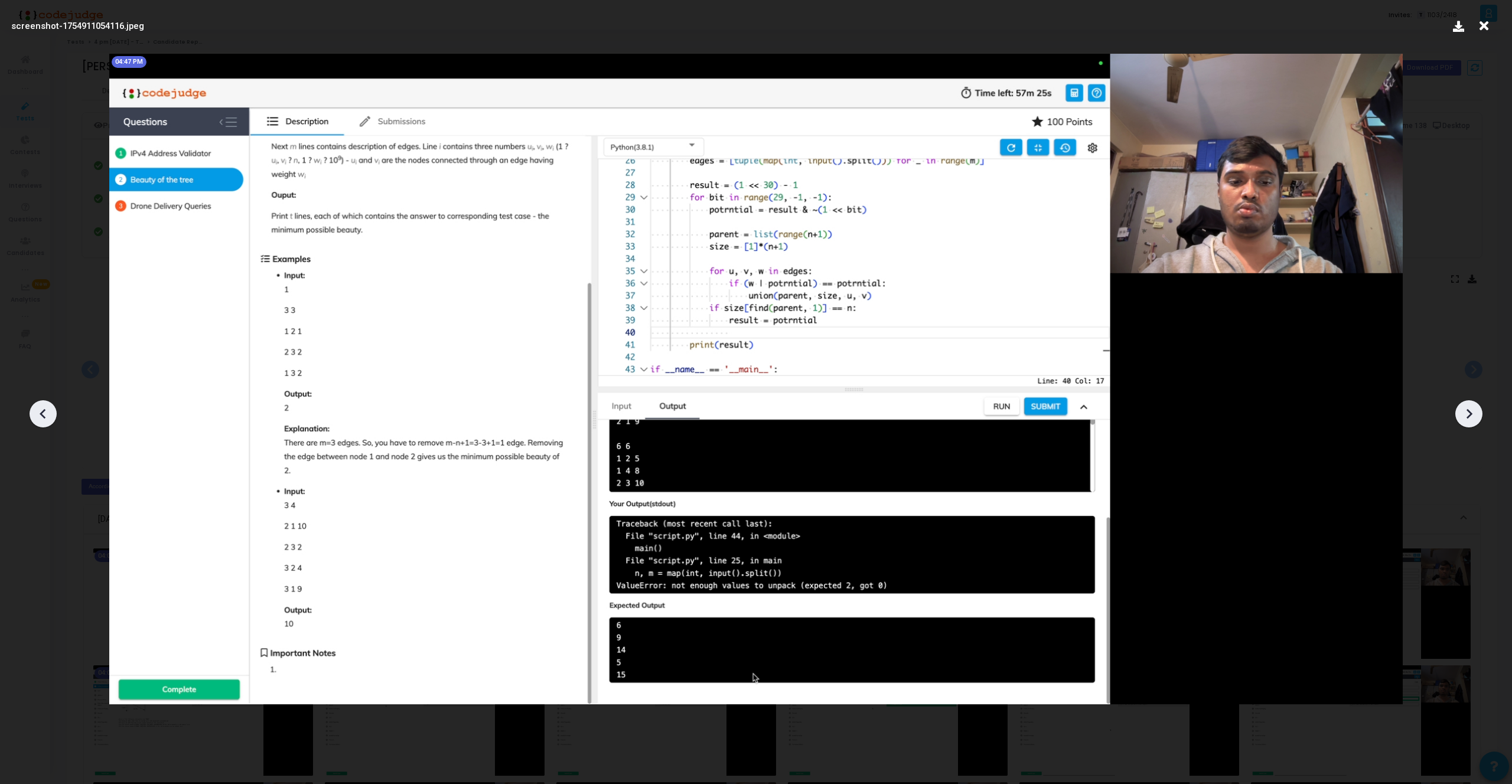
click at [1470, 416] on icon at bounding box center [1469, 414] width 17 height 17
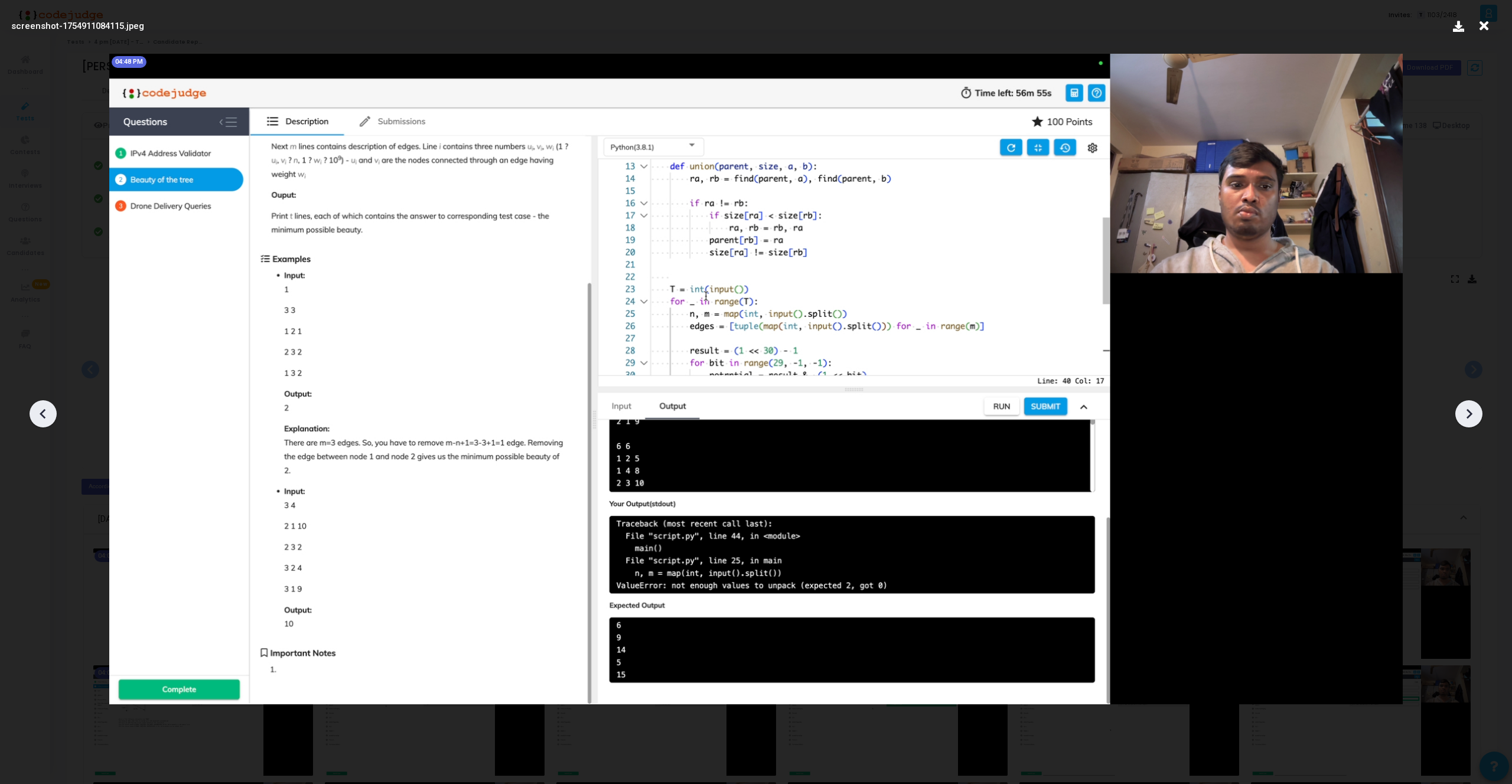
click at [1470, 416] on icon at bounding box center [1469, 414] width 17 height 17
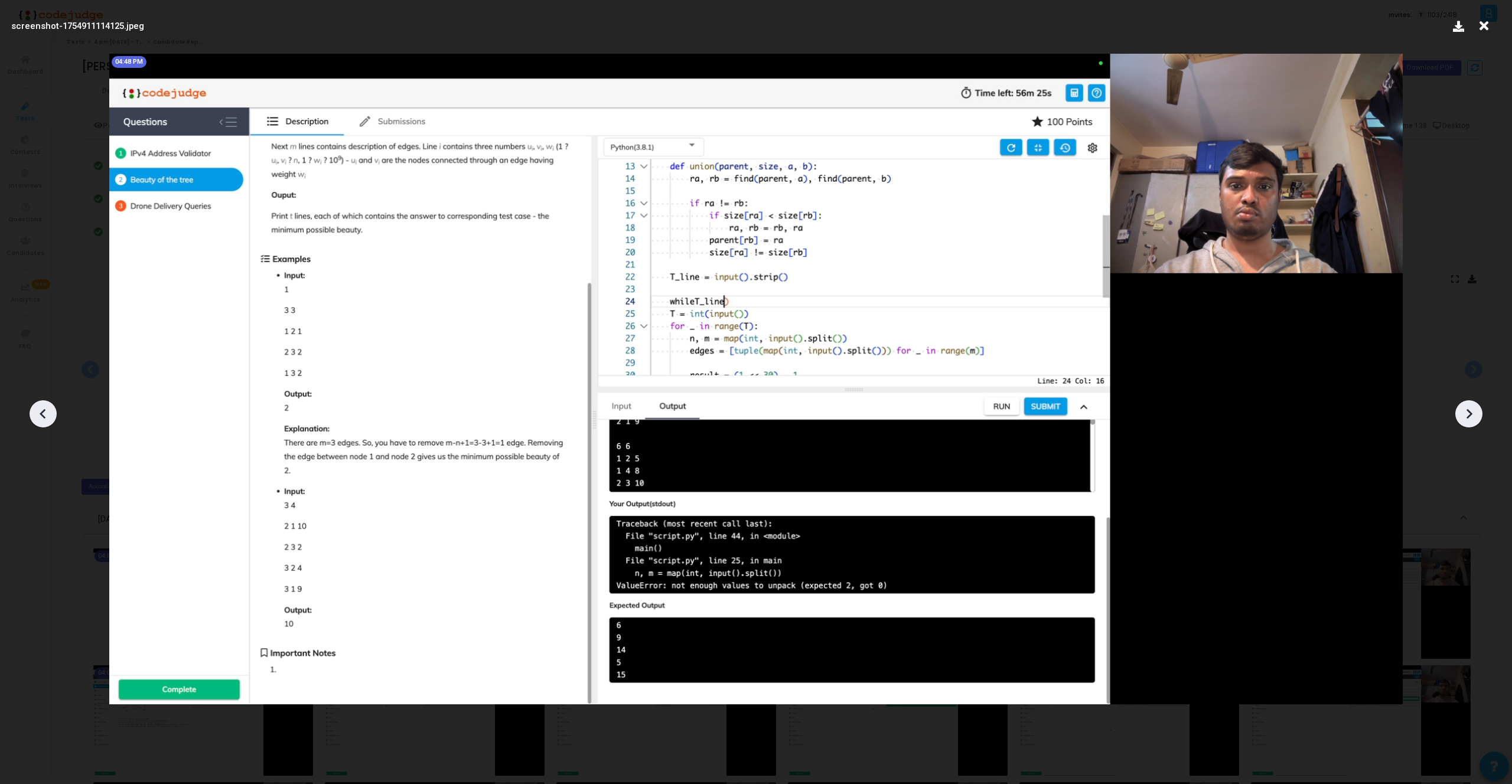
click at [1470, 416] on icon at bounding box center [1469, 414] width 17 height 17
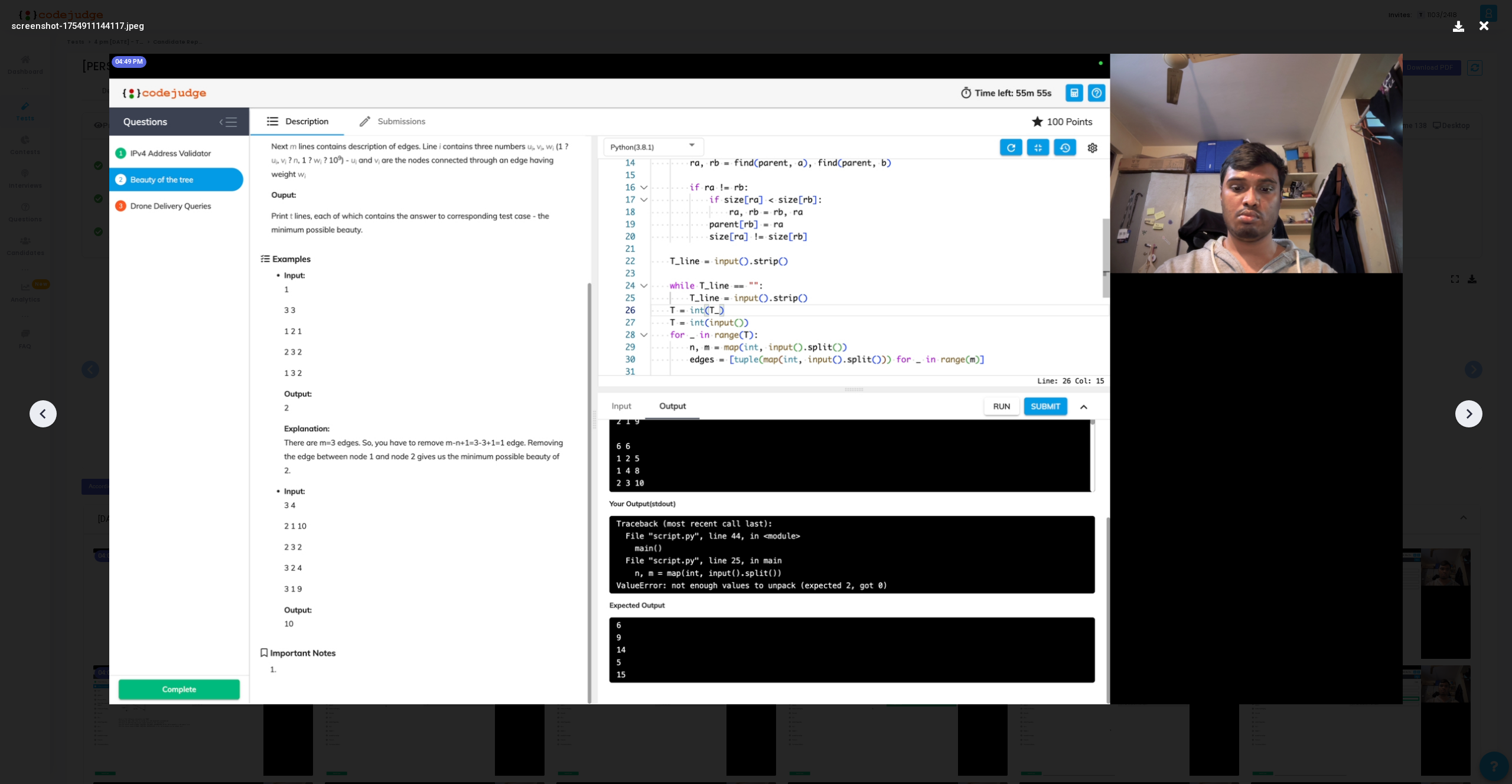
click at [1470, 416] on icon at bounding box center [1469, 414] width 17 height 17
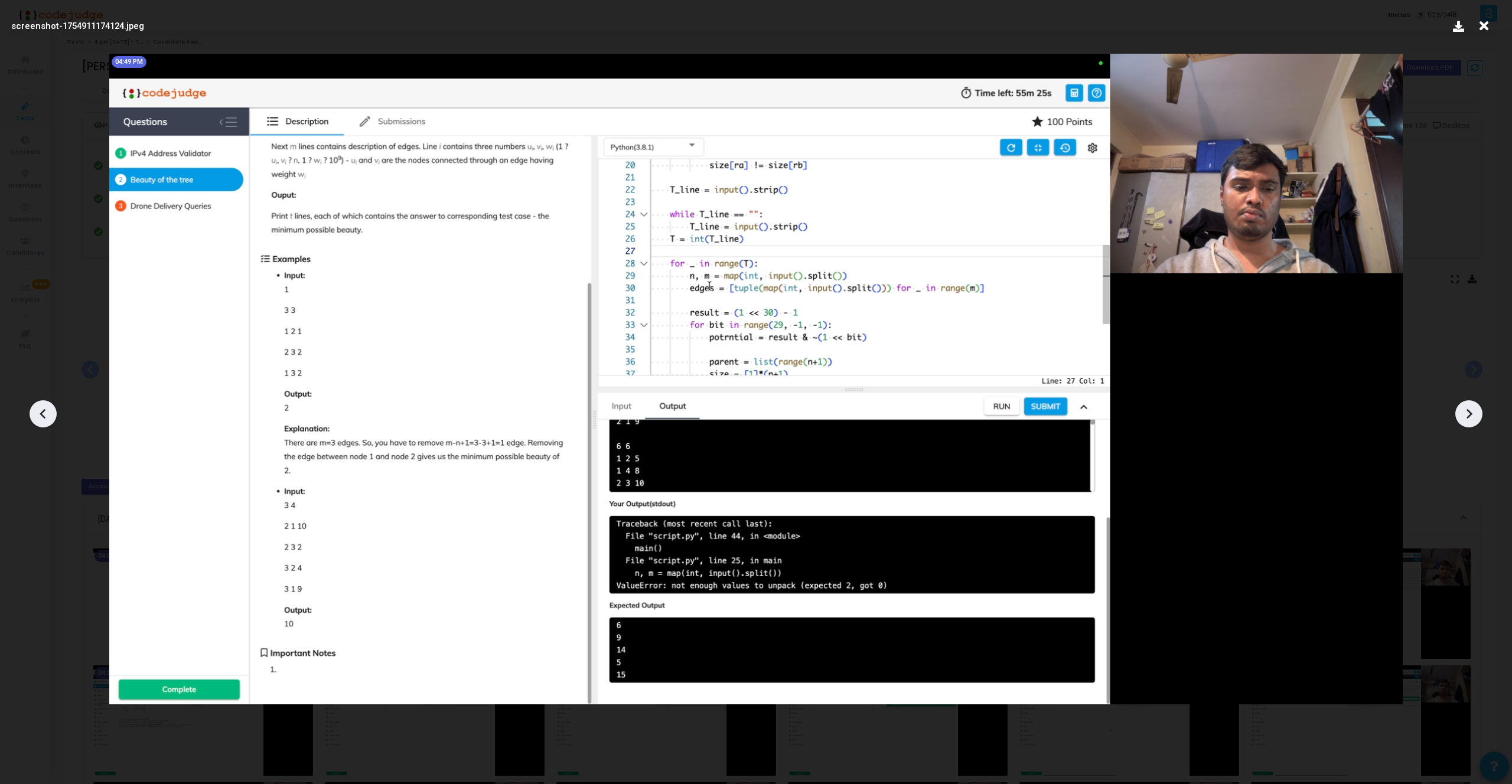
click at [1470, 416] on icon at bounding box center [1469, 414] width 17 height 17
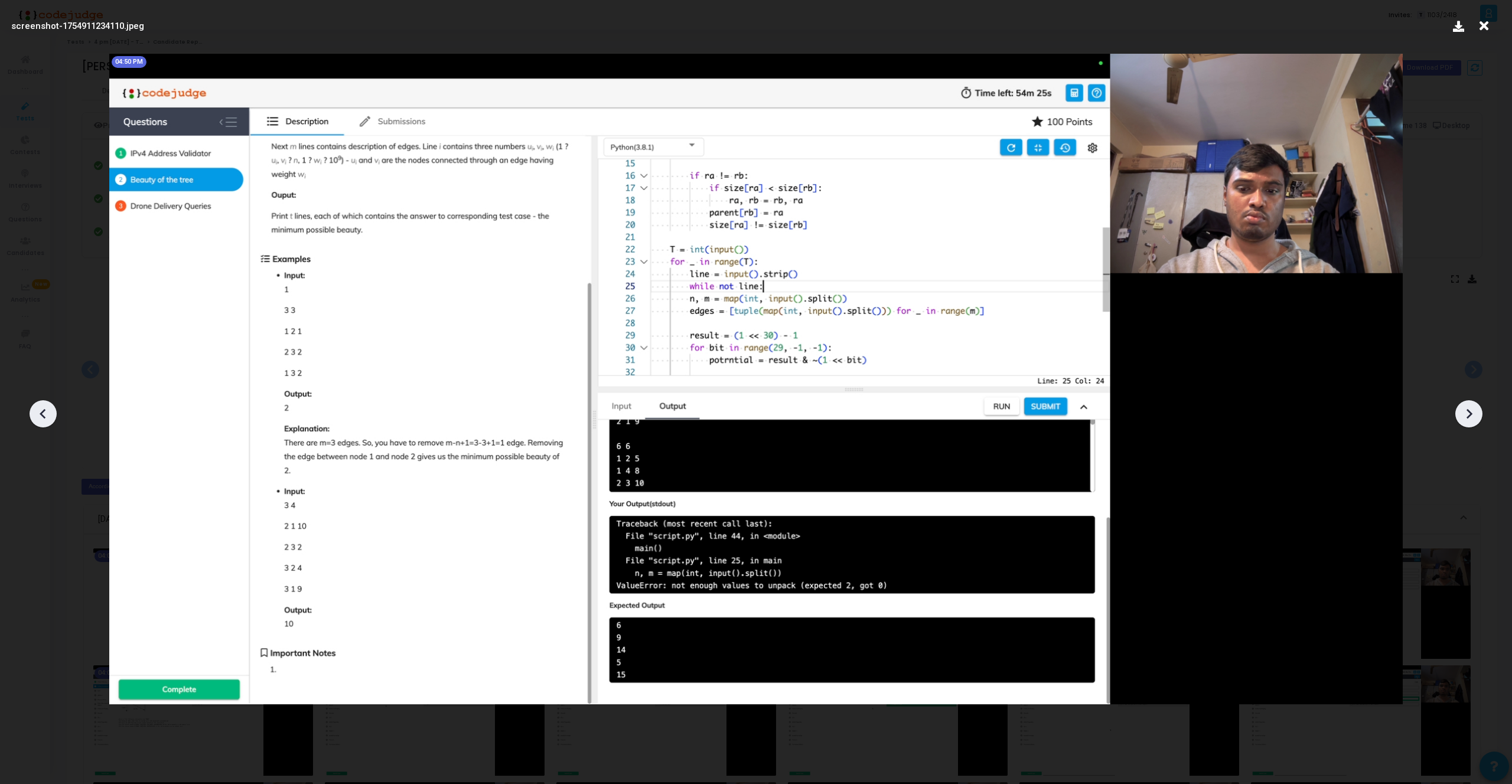
click at [1470, 416] on icon at bounding box center [1469, 414] width 17 height 17
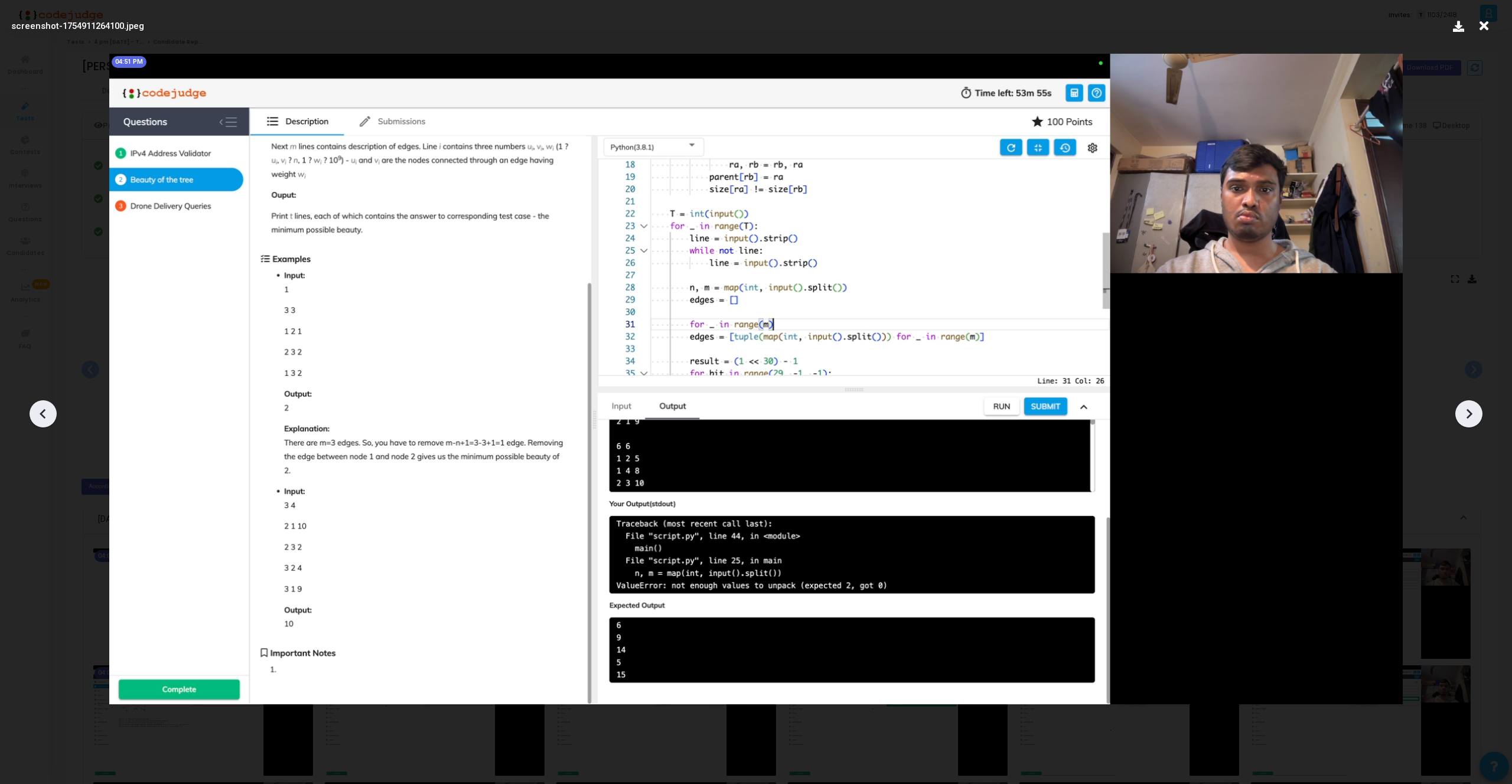
click at [1470, 416] on icon at bounding box center [1469, 414] width 17 height 17
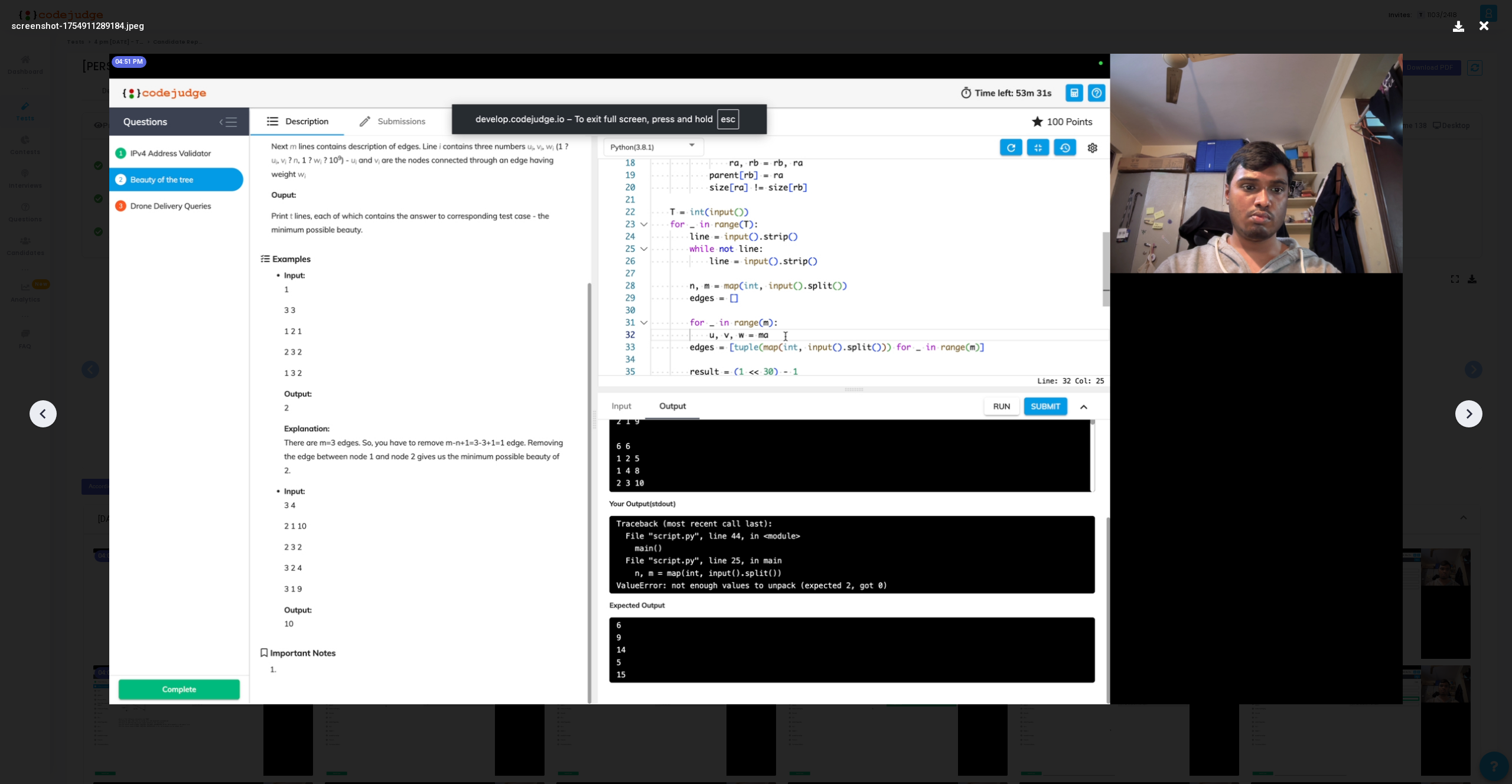
click at [1470, 416] on icon at bounding box center [1469, 414] width 17 height 17
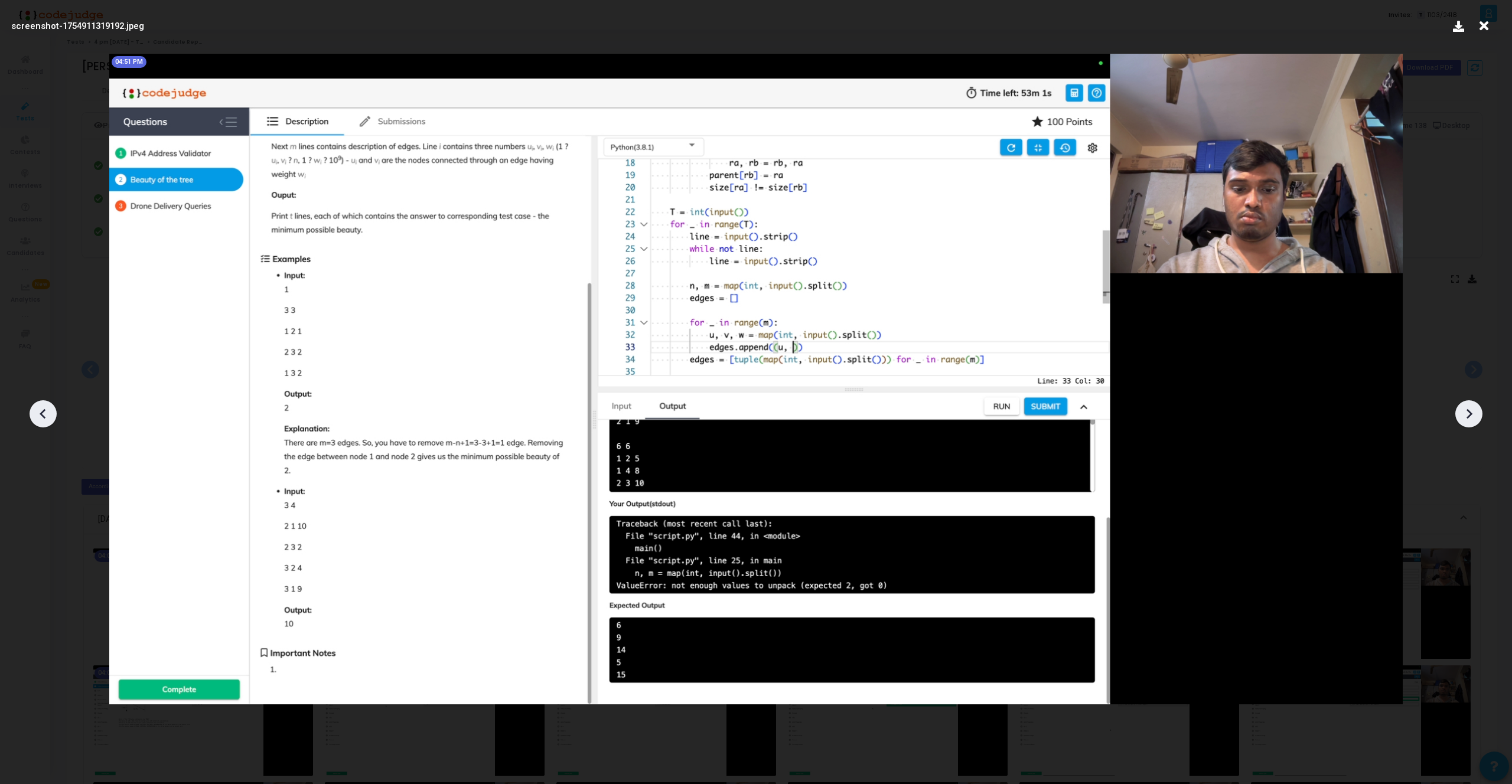
click at [1470, 416] on icon at bounding box center [1469, 414] width 17 height 17
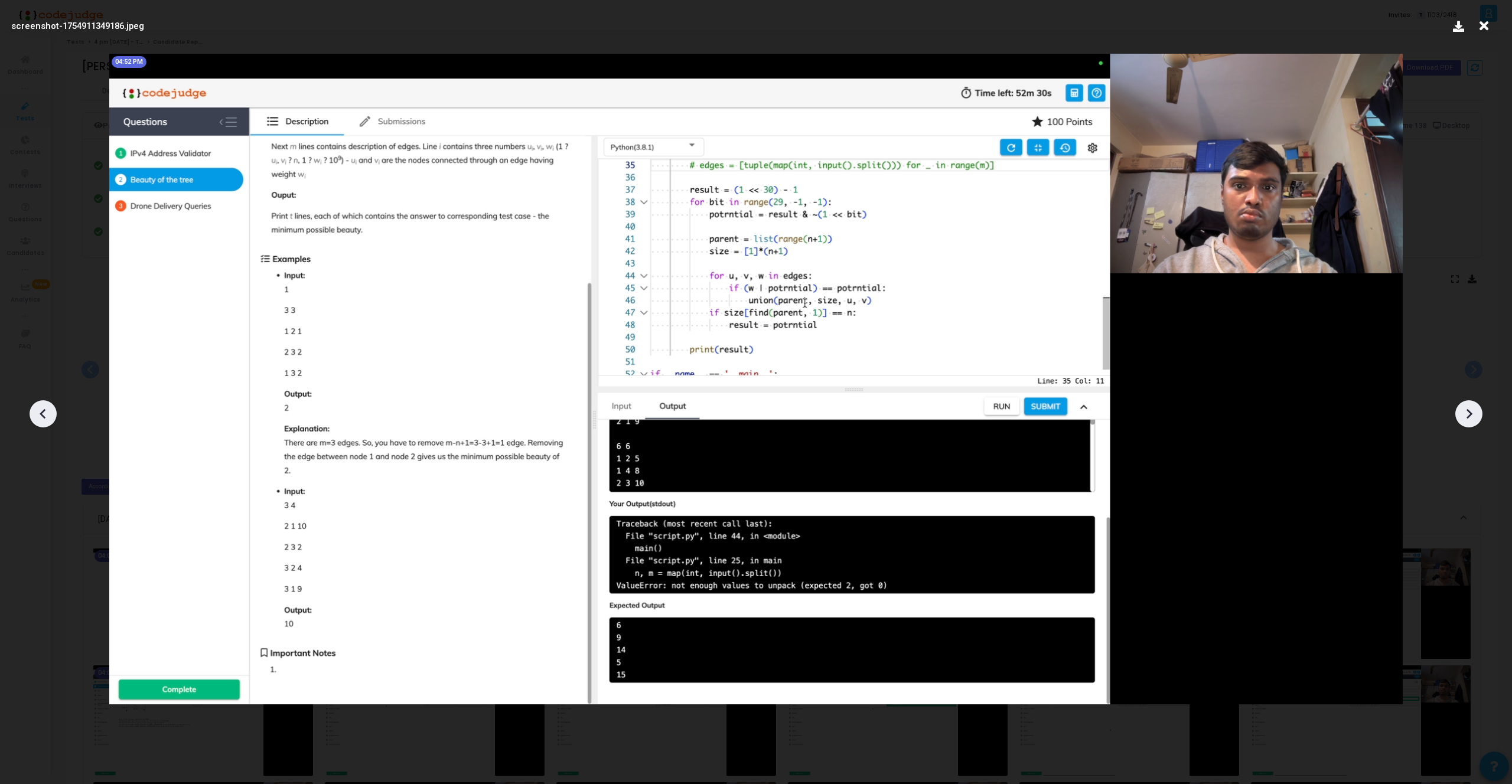
click at [1470, 416] on icon at bounding box center [1469, 414] width 17 height 17
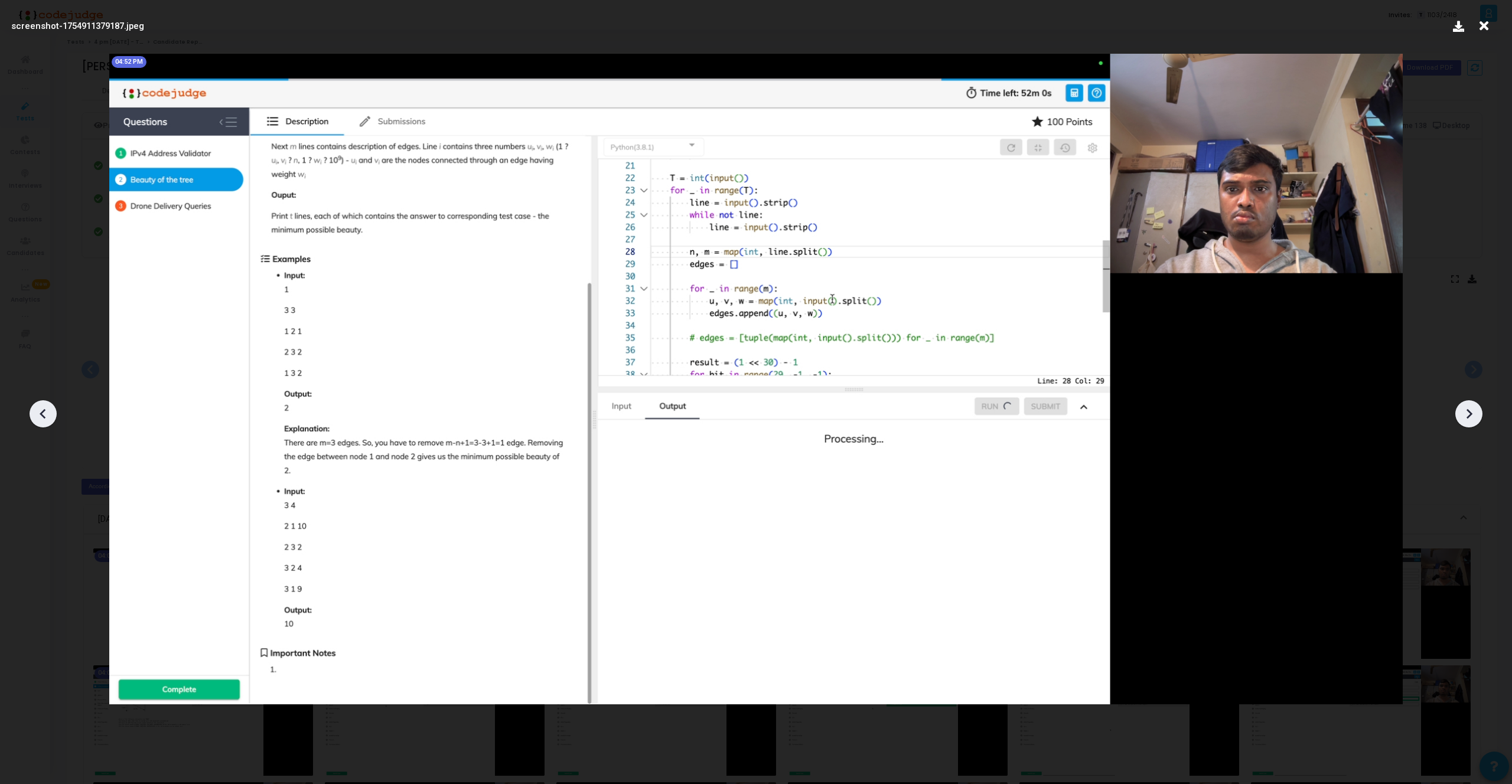
click at [1470, 416] on icon at bounding box center [1469, 414] width 17 height 17
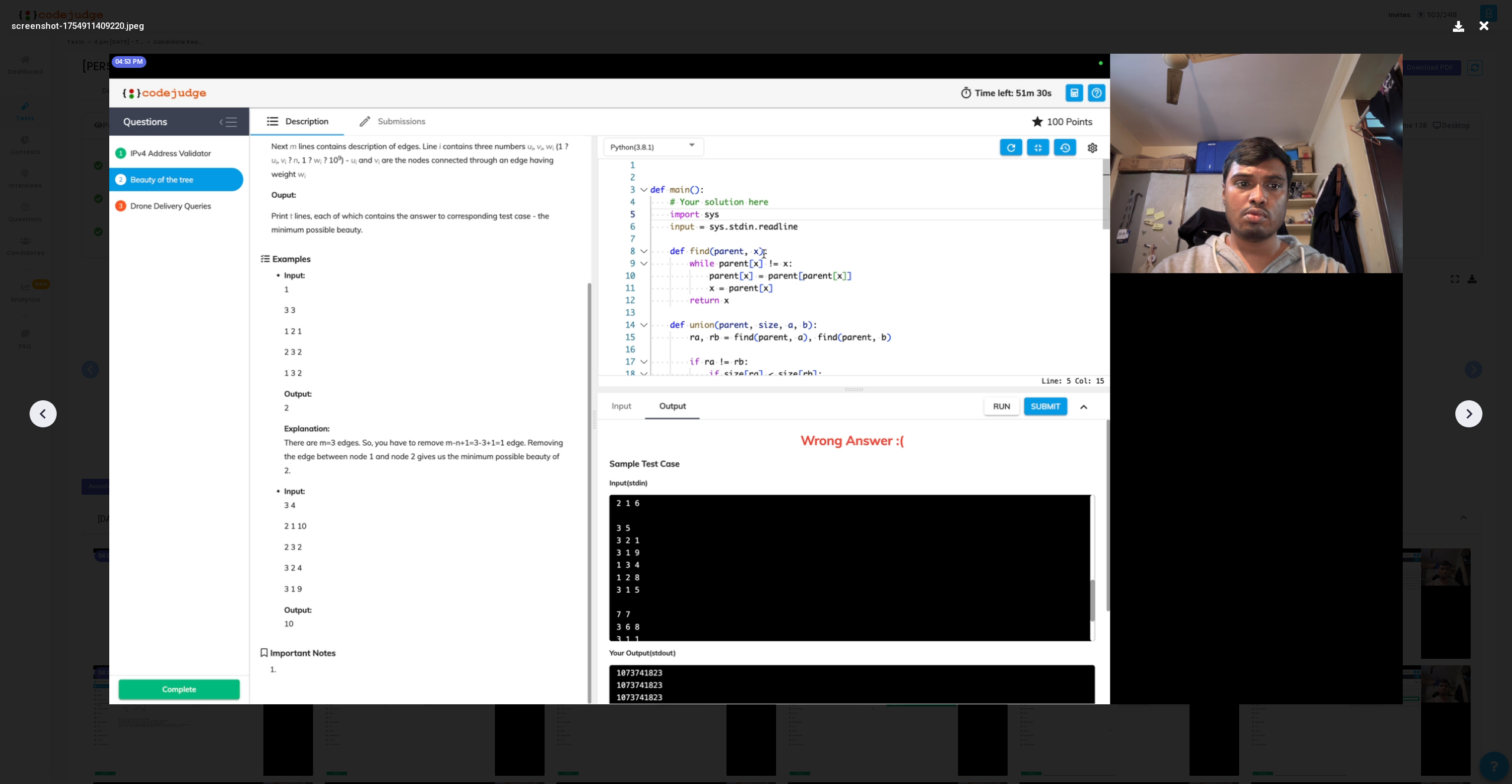
click at [1470, 416] on icon at bounding box center [1469, 414] width 17 height 17
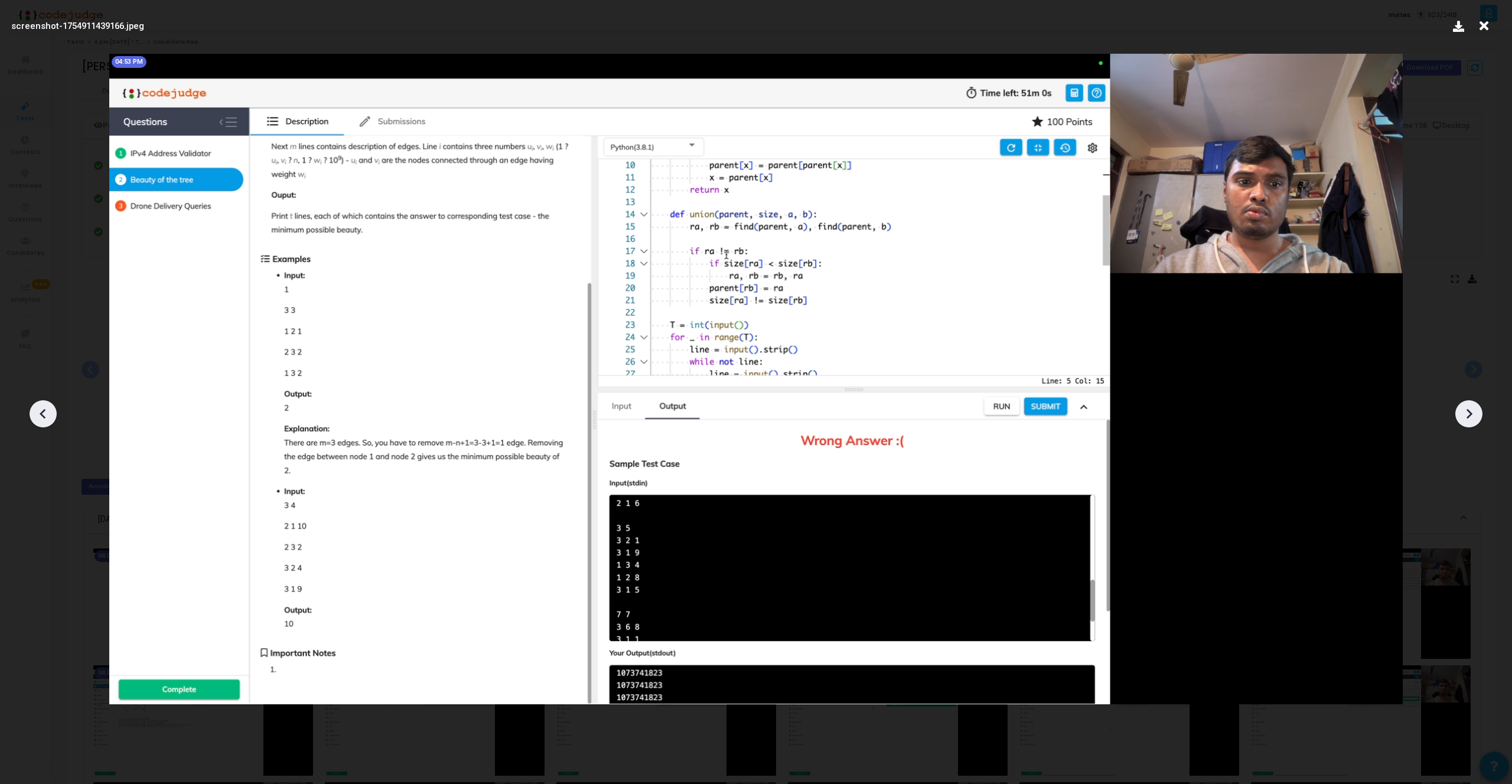
click at [1470, 416] on icon at bounding box center [1469, 414] width 17 height 17
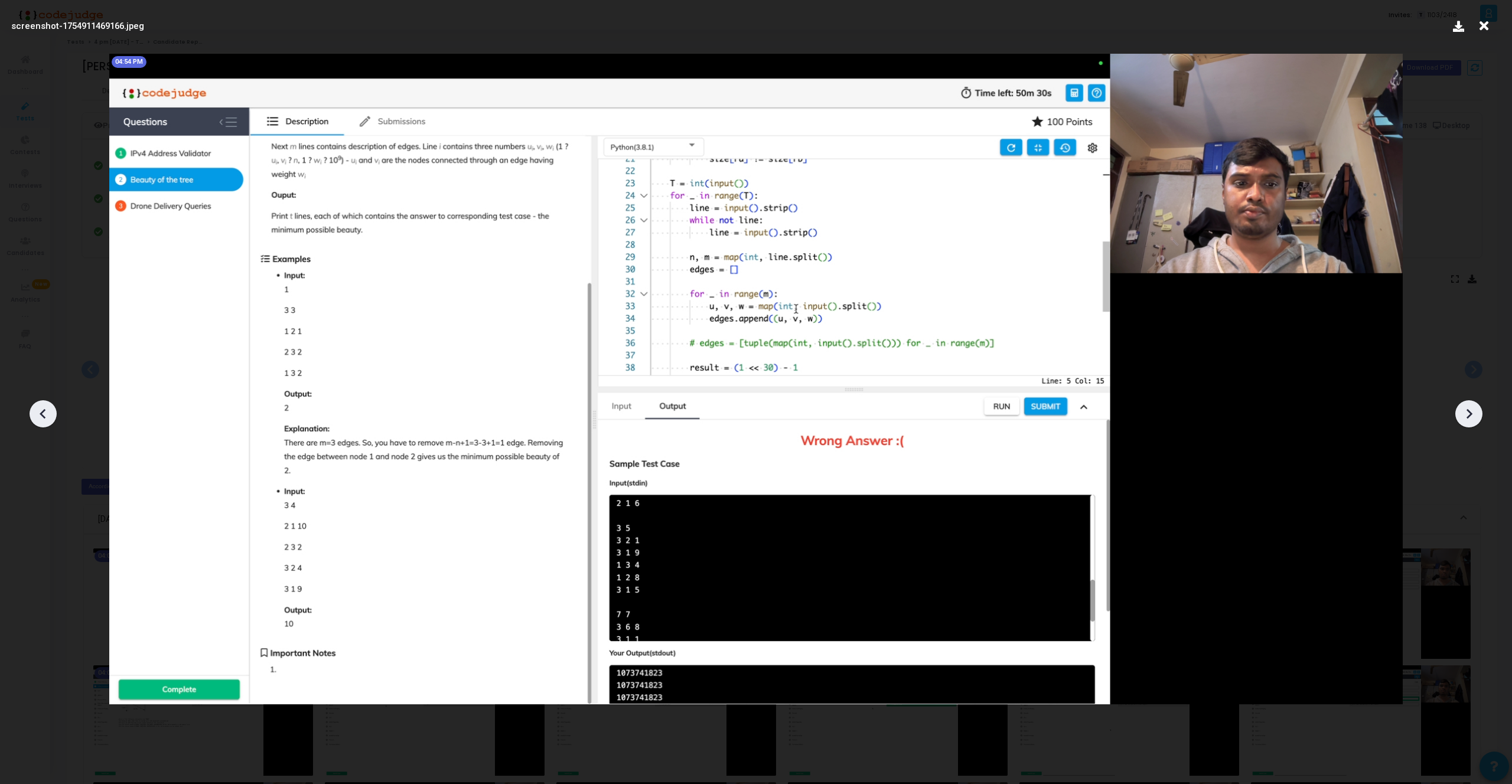
click at [1470, 416] on icon at bounding box center [1469, 414] width 17 height 17
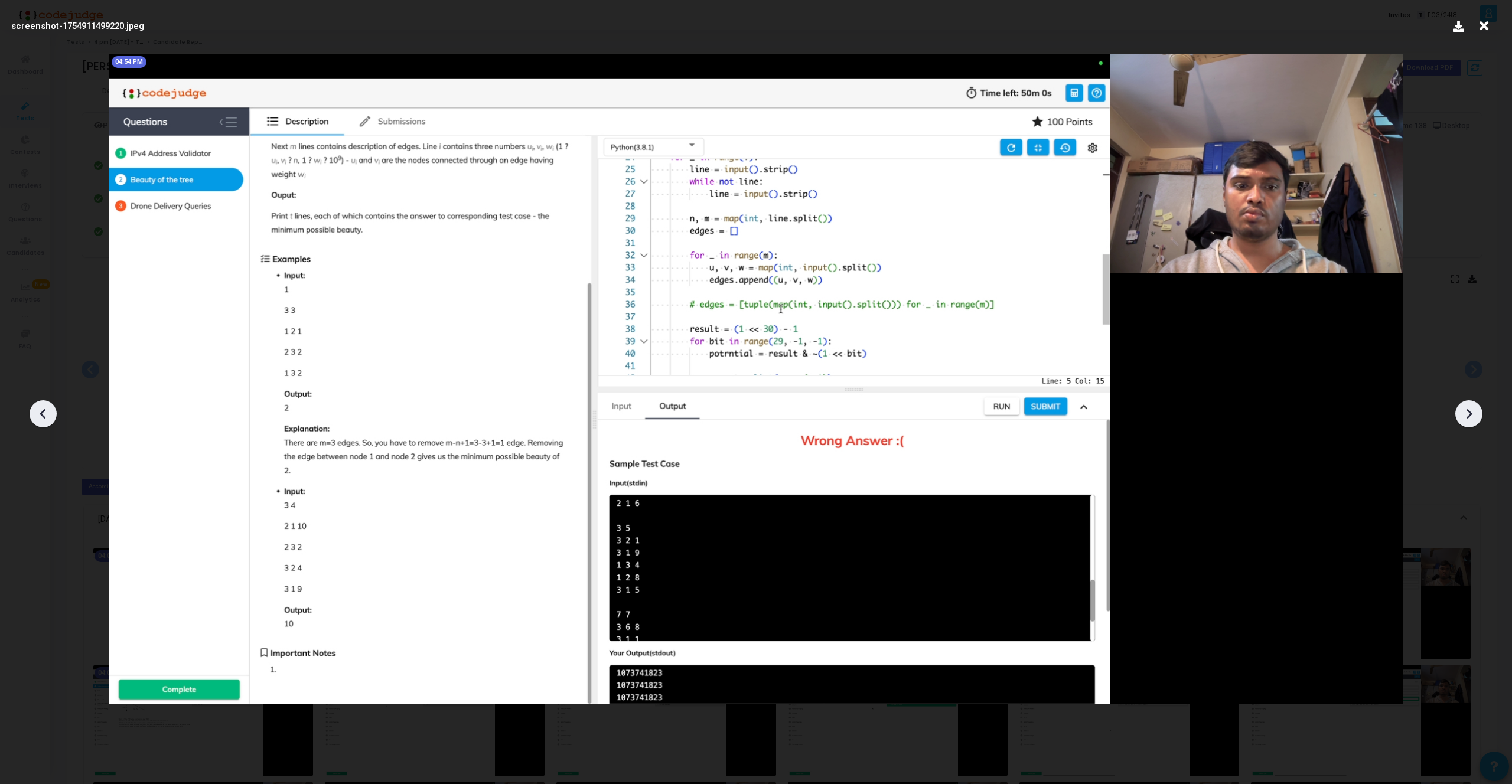
click at [1470, 416] on icon at bounding box center [1469, 414] width 17 height 17
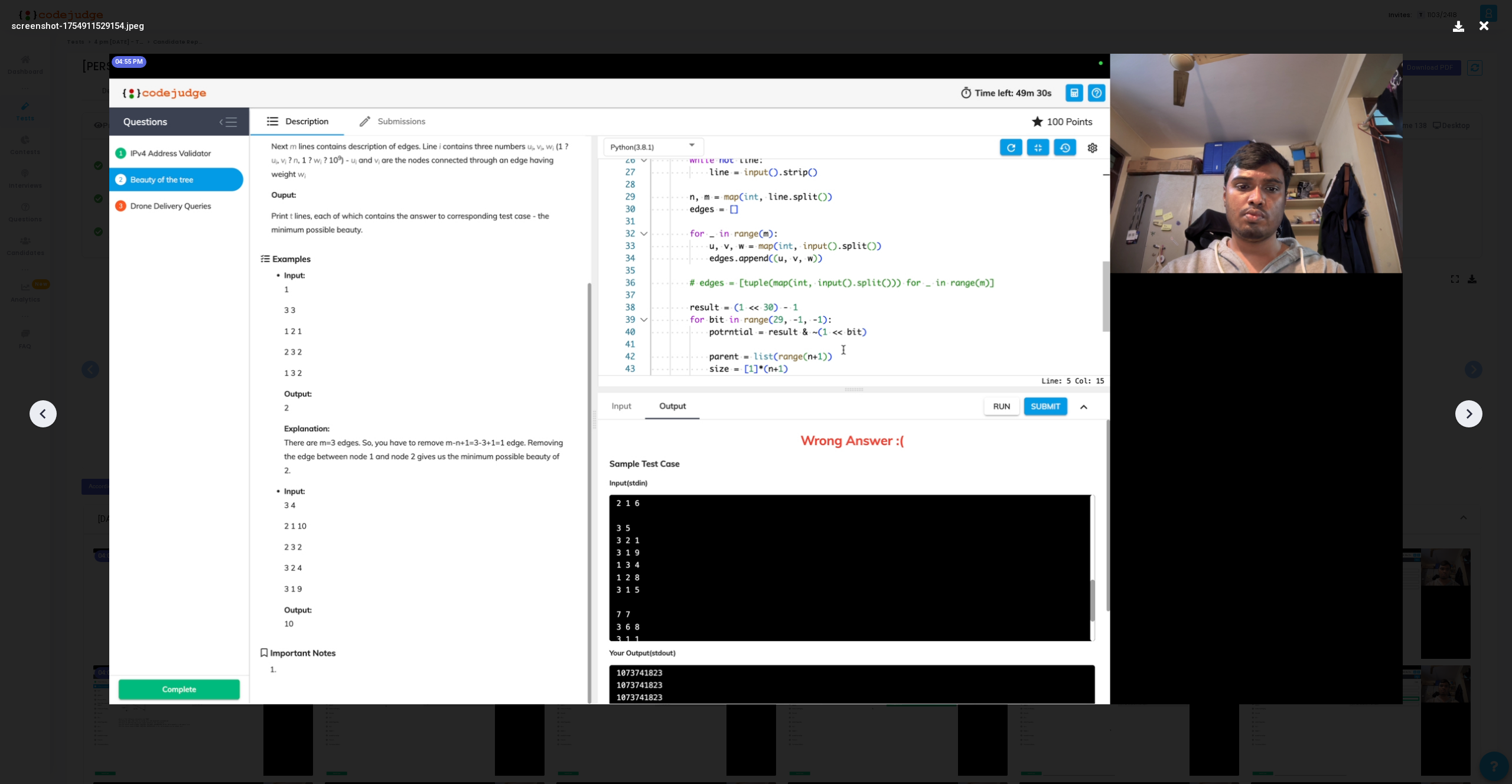
click at [1470, 416] on icon at bounding box center [1469, 414] width 17 height 17
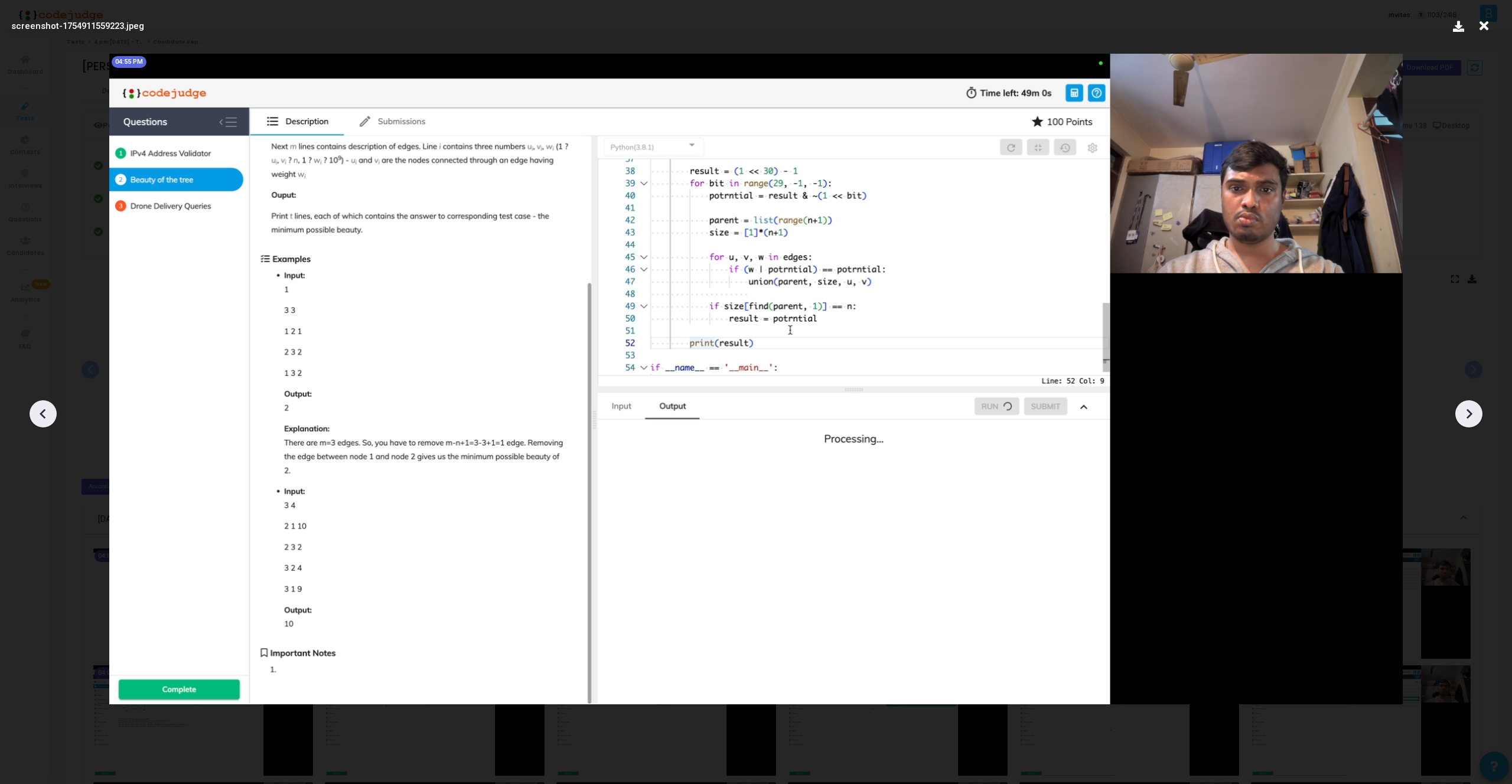
click at [1470, 416] on icon at bounding box center [1469, 414] width 17 height 17
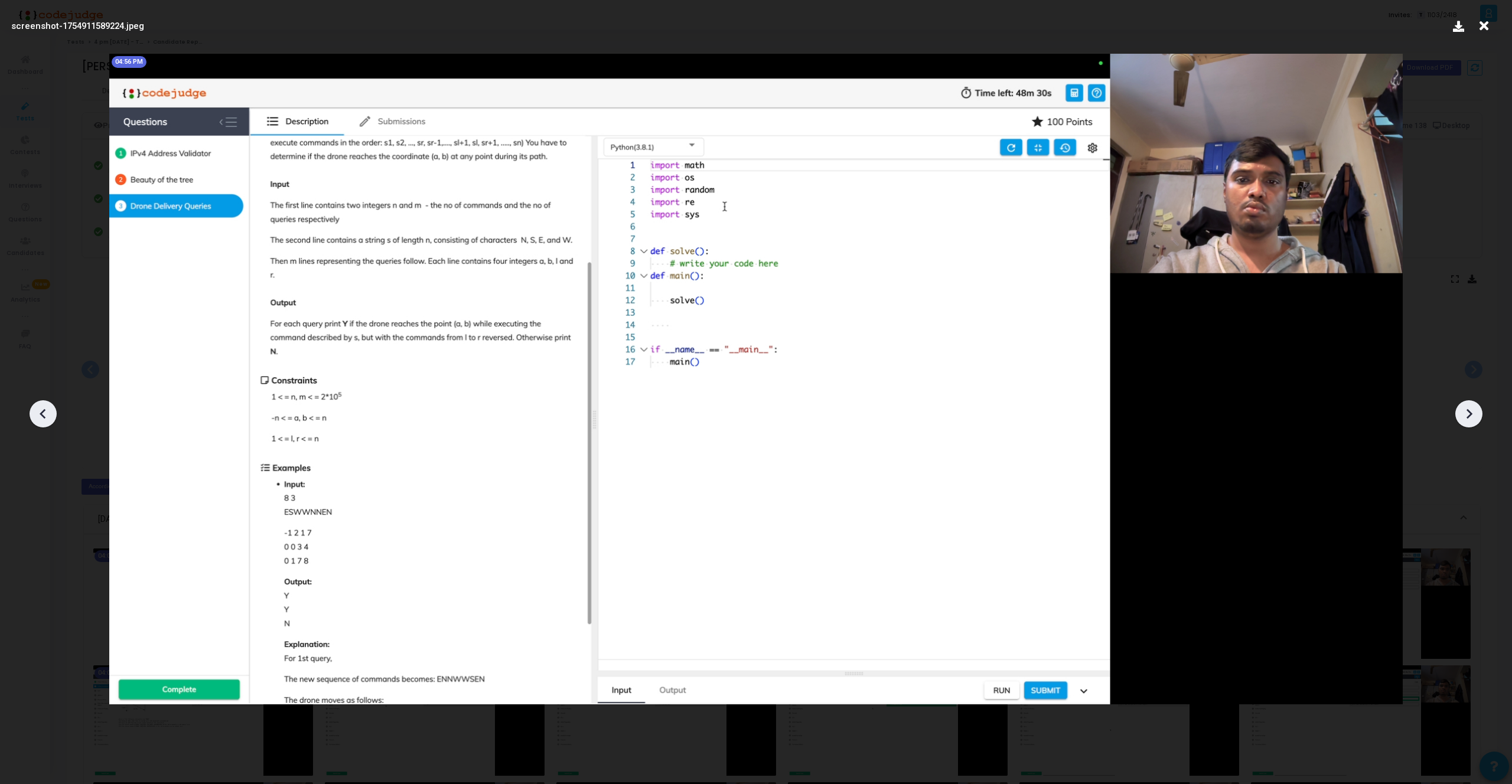
click at [1470, 416] on icon at bounding box center [1469, 414] width 17 height 17
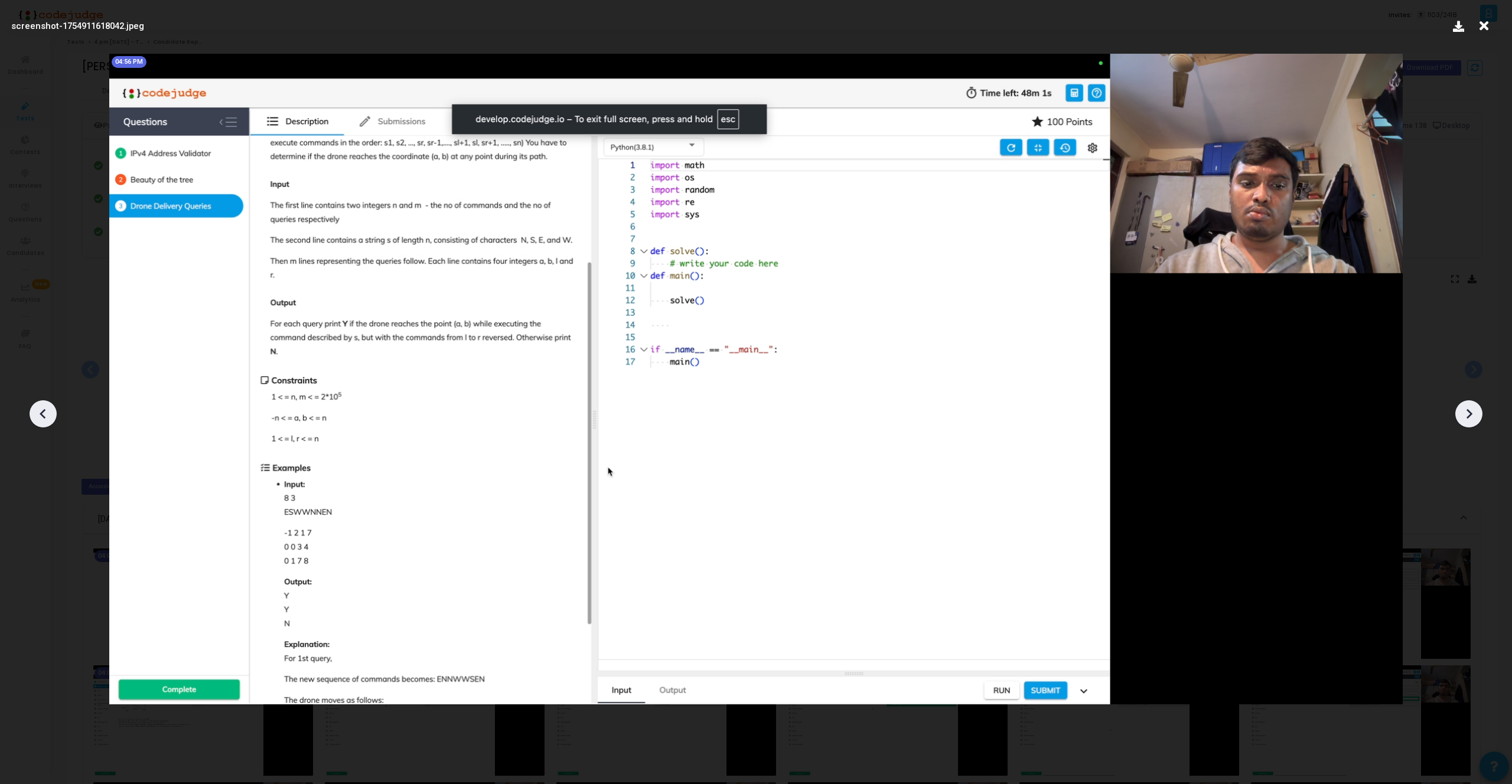
click at [1470, 416] on icon at bounding box center [1469, 414] width 17 height 17
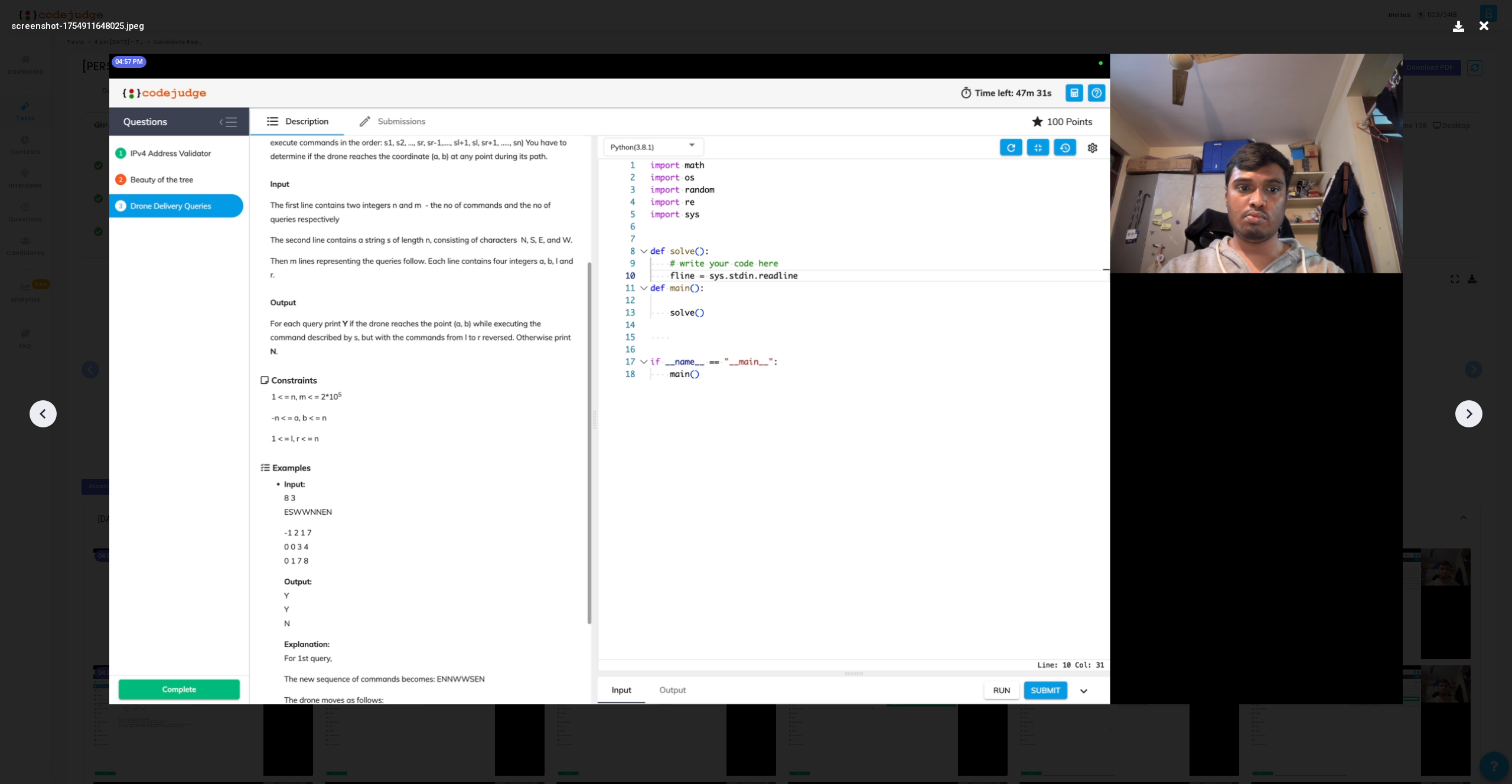
click at [1470, 416] on icon at bounding box center [1469, 414] width 17 height 17
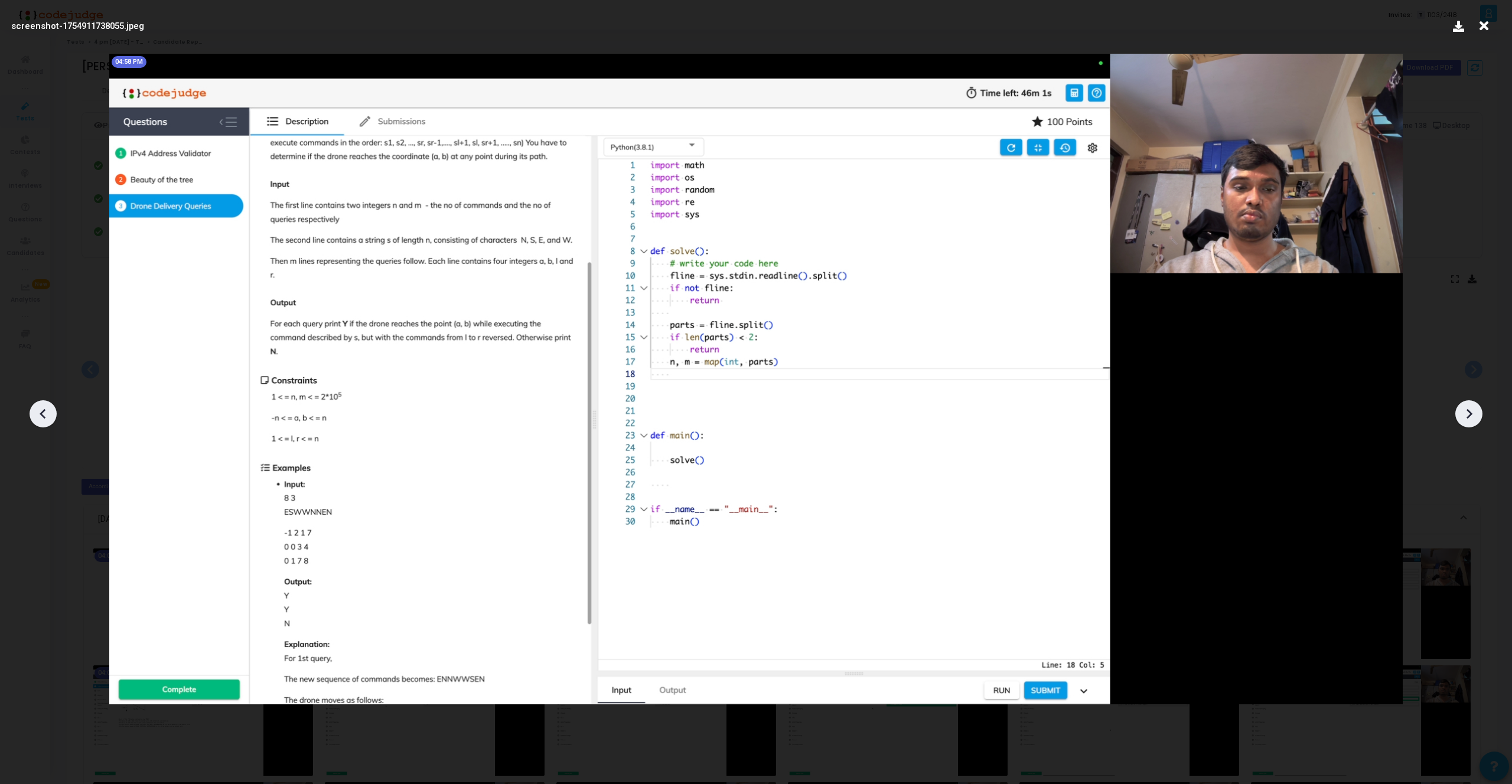
click at [1470, 416] on icon at bounding box center [1469, 414] width 17 height 17
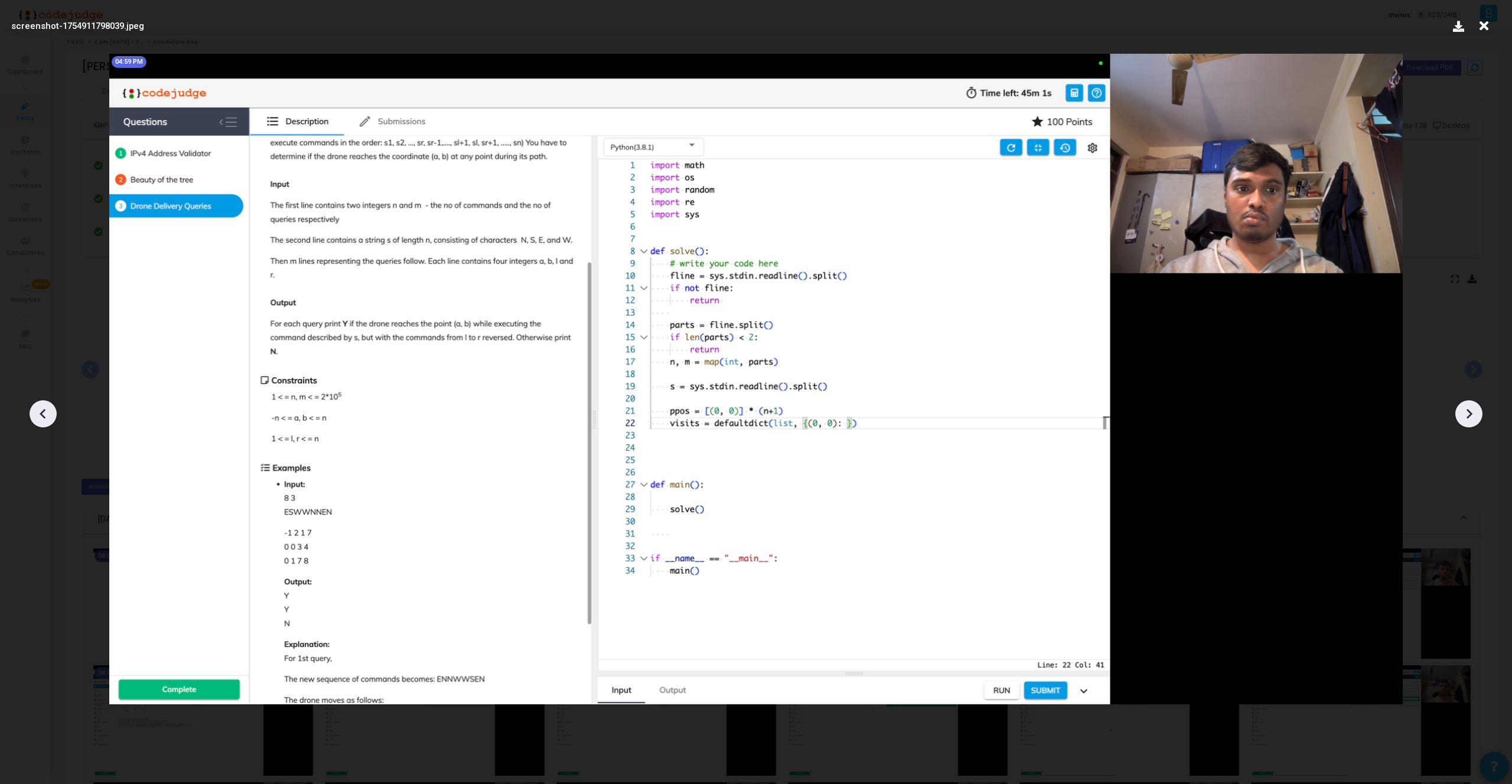
click at [1470, 416] on icon at bounding box center [1469, 414] width 17 height 17
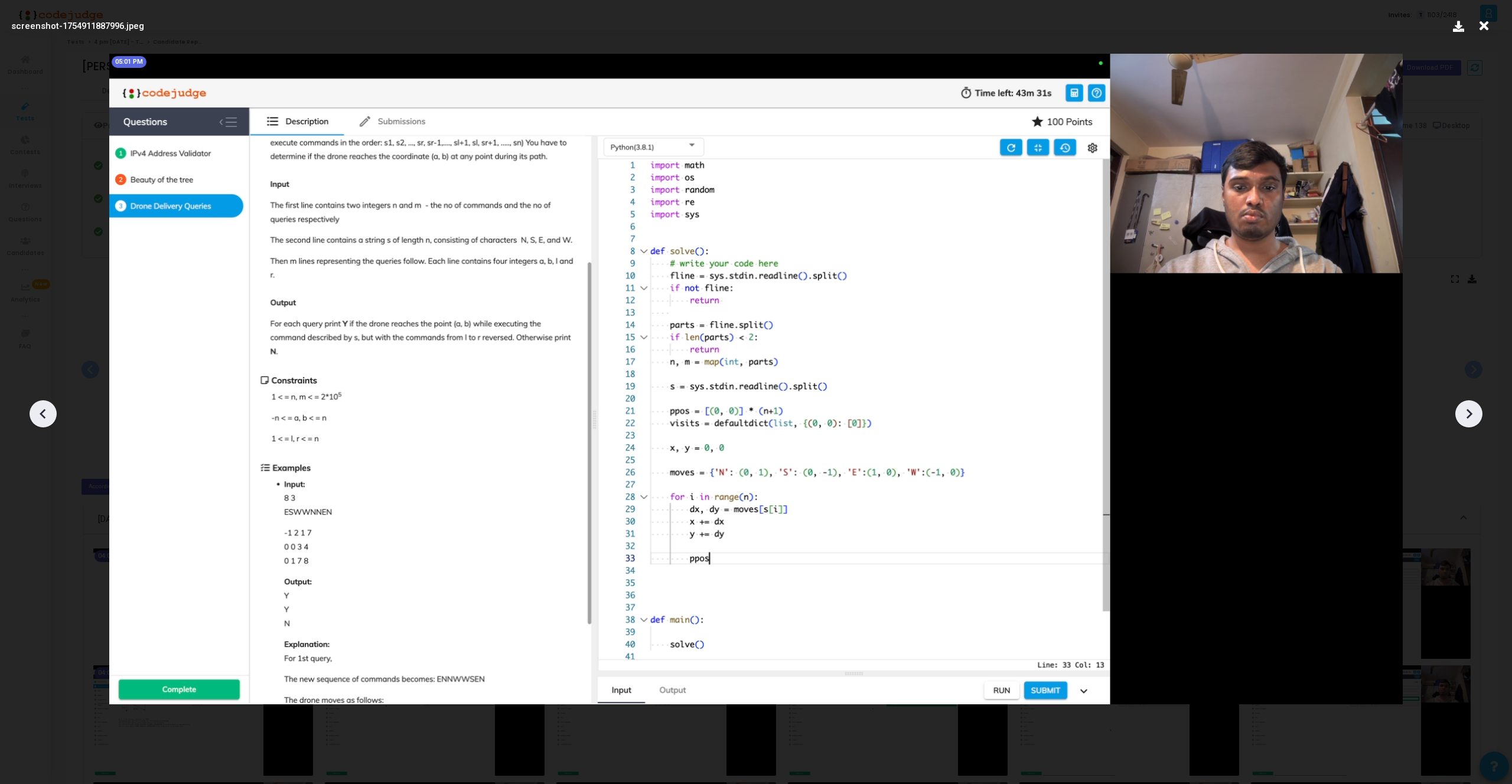
click at [1470, 416] on icon at bounding box center [1469, 414] width 17 height 17
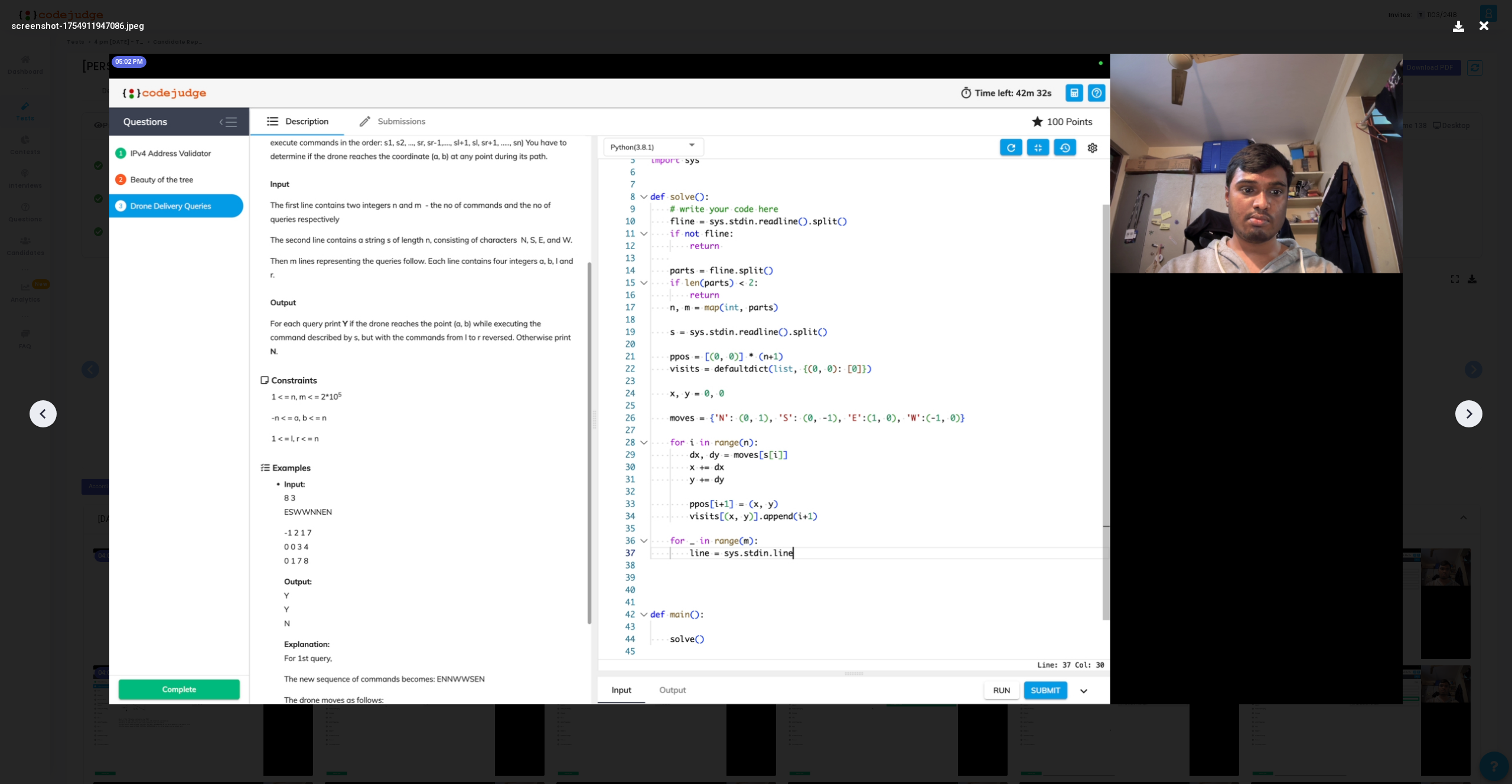
click at [1470, 416] on icon at bounding box center [1469, 414] width 17 height 17
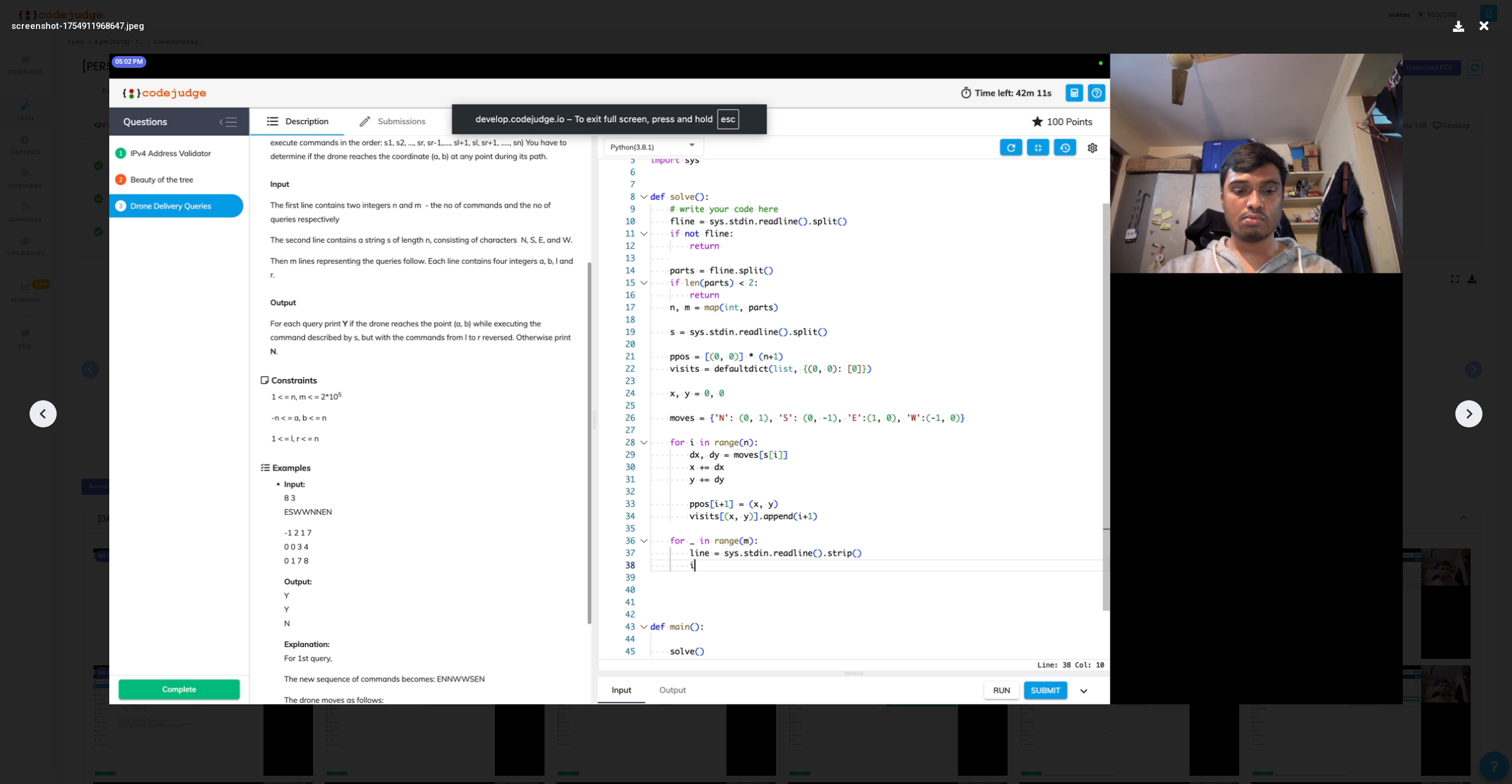
click at [1470, 416] on icon at bounding box center [1469, 414] width 17 height 17
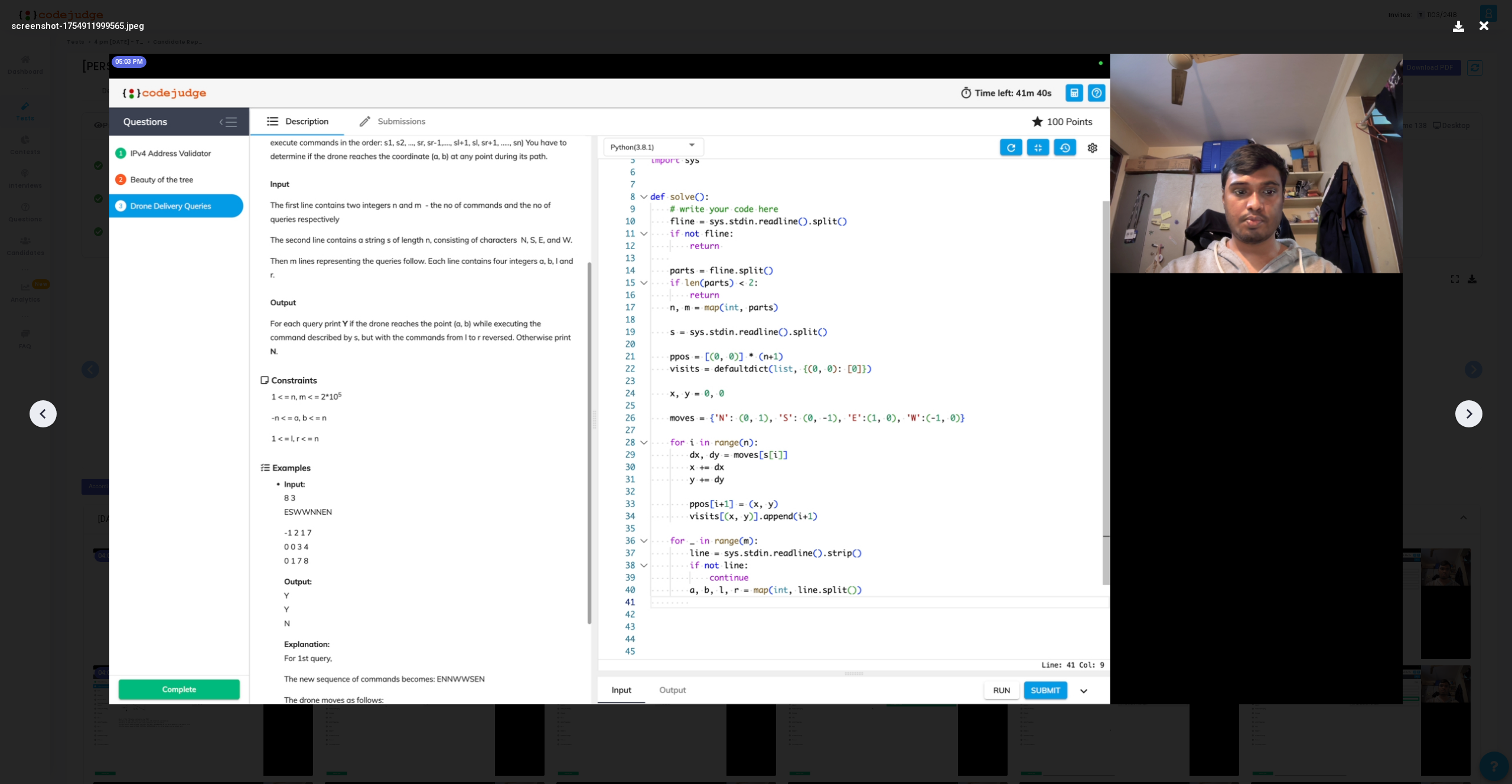
click at [1470, 416] on icon at bounding box center [1469, 414] width 17 height 17
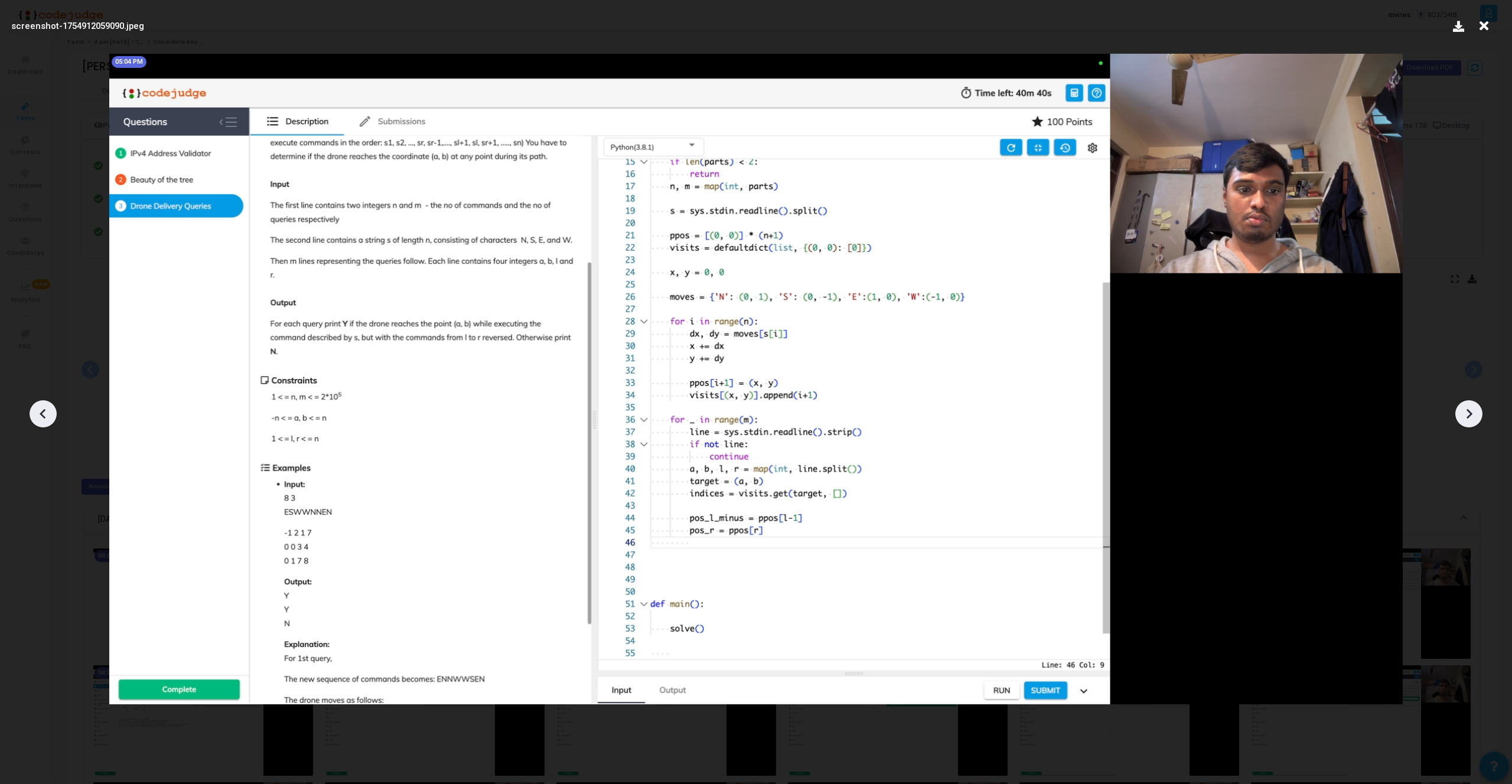
click at [1470, 416] on icon at bounding box center [1469, 414] width 17 height 17
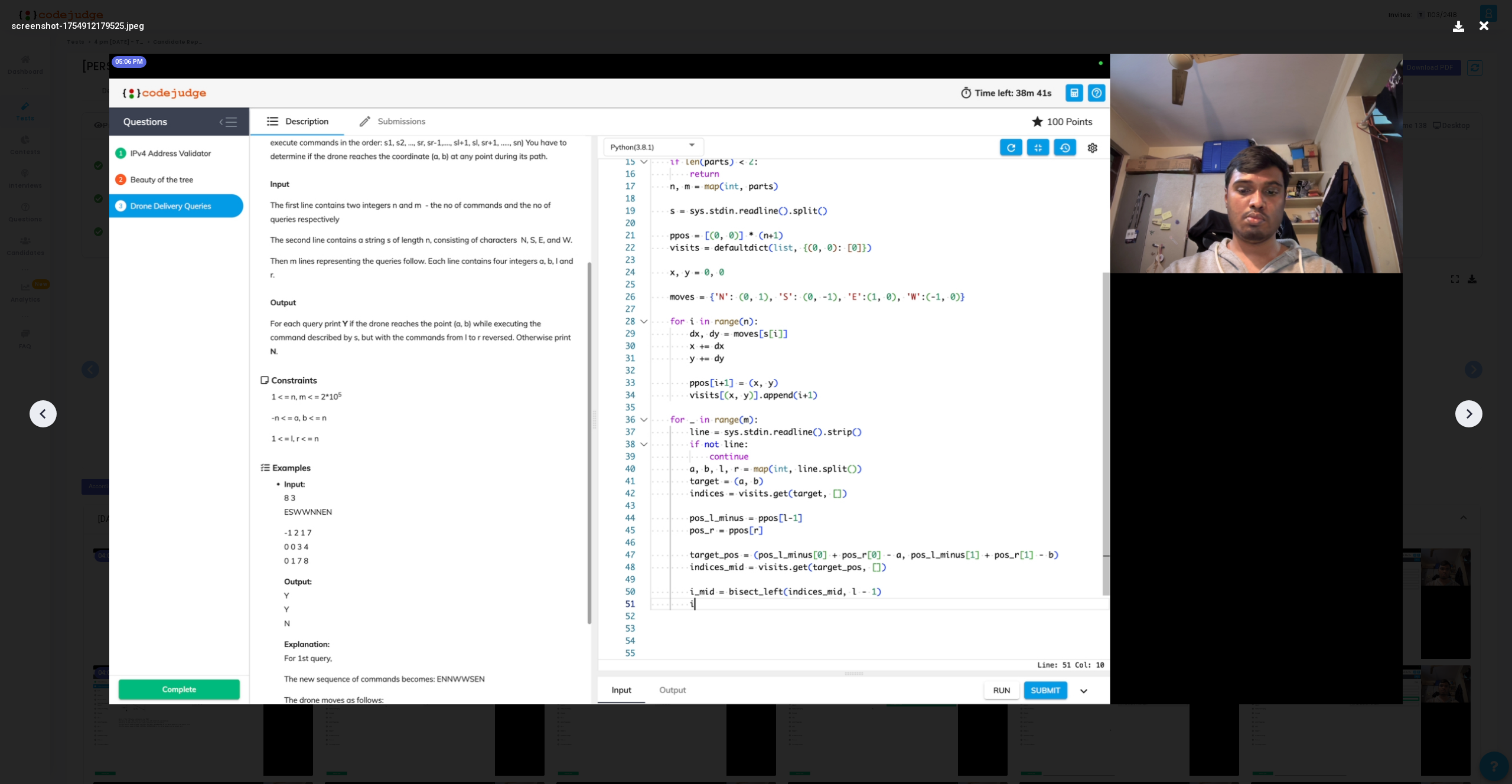
click at [1470, 416] on icon at bounding box center [1469, 414] width 17 height 17
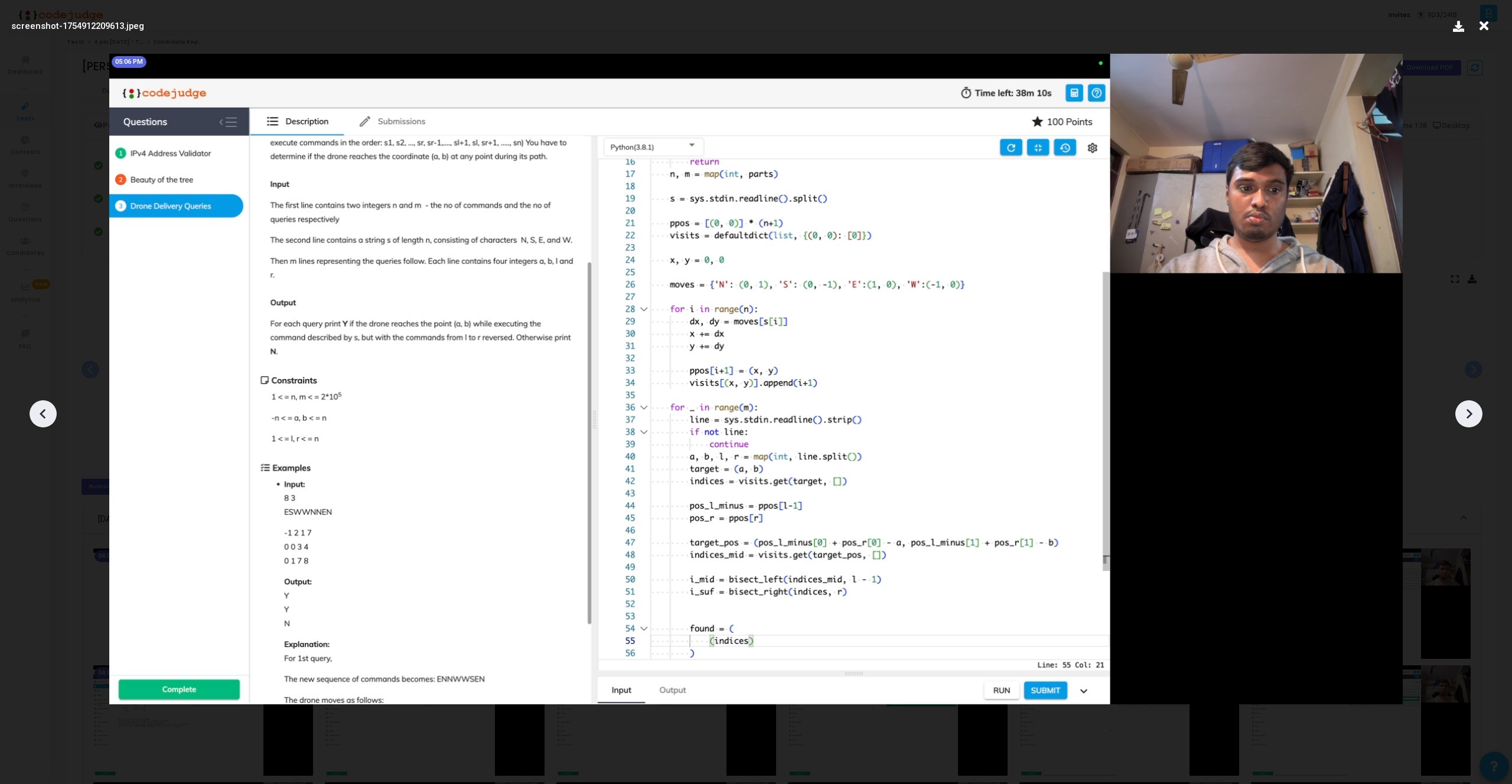
click at [1470, 416] on icon at bounding box center [1469, 414] width 17 height 17
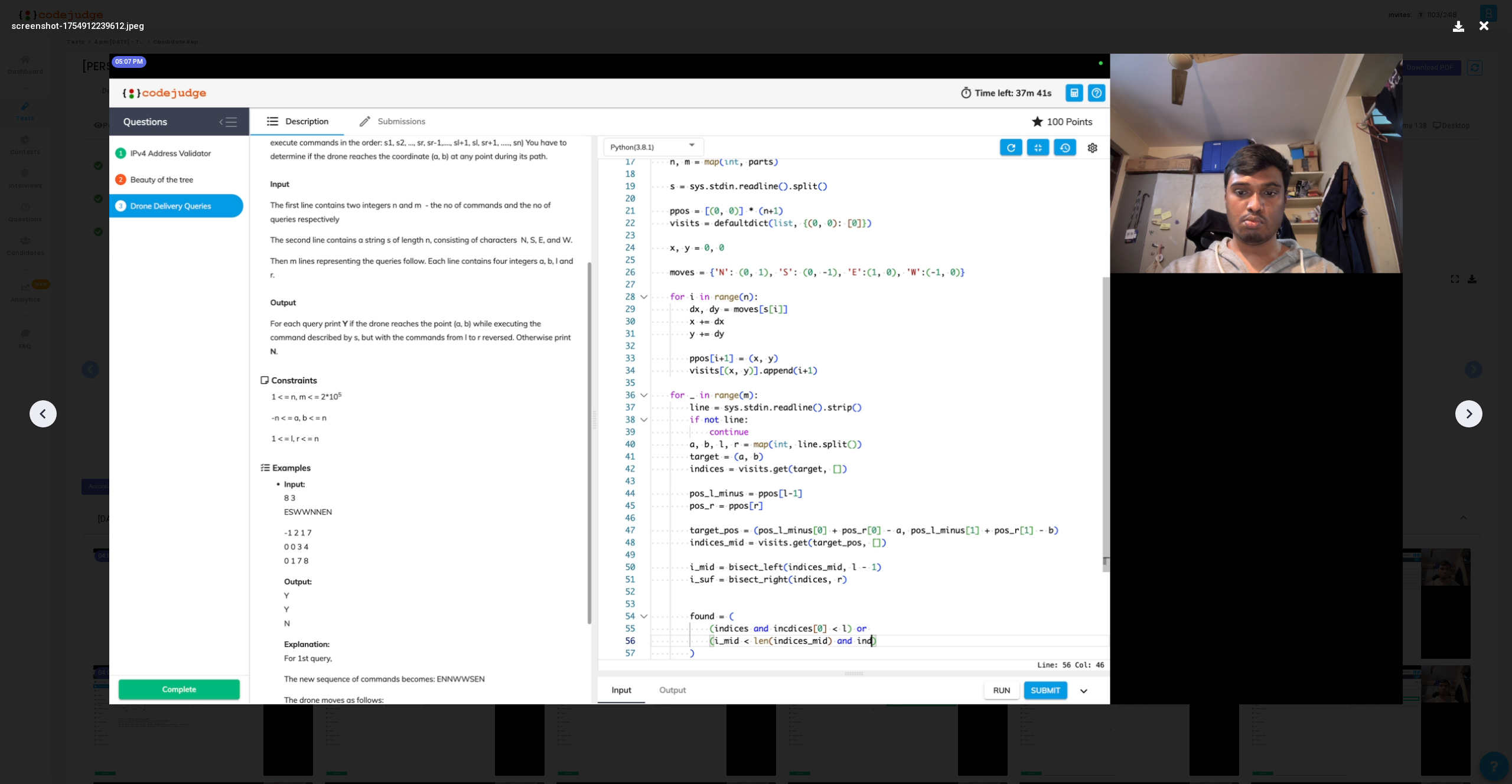
click at [1470, 416] on icon at bounding box center [1469, 414] width 17 height 17
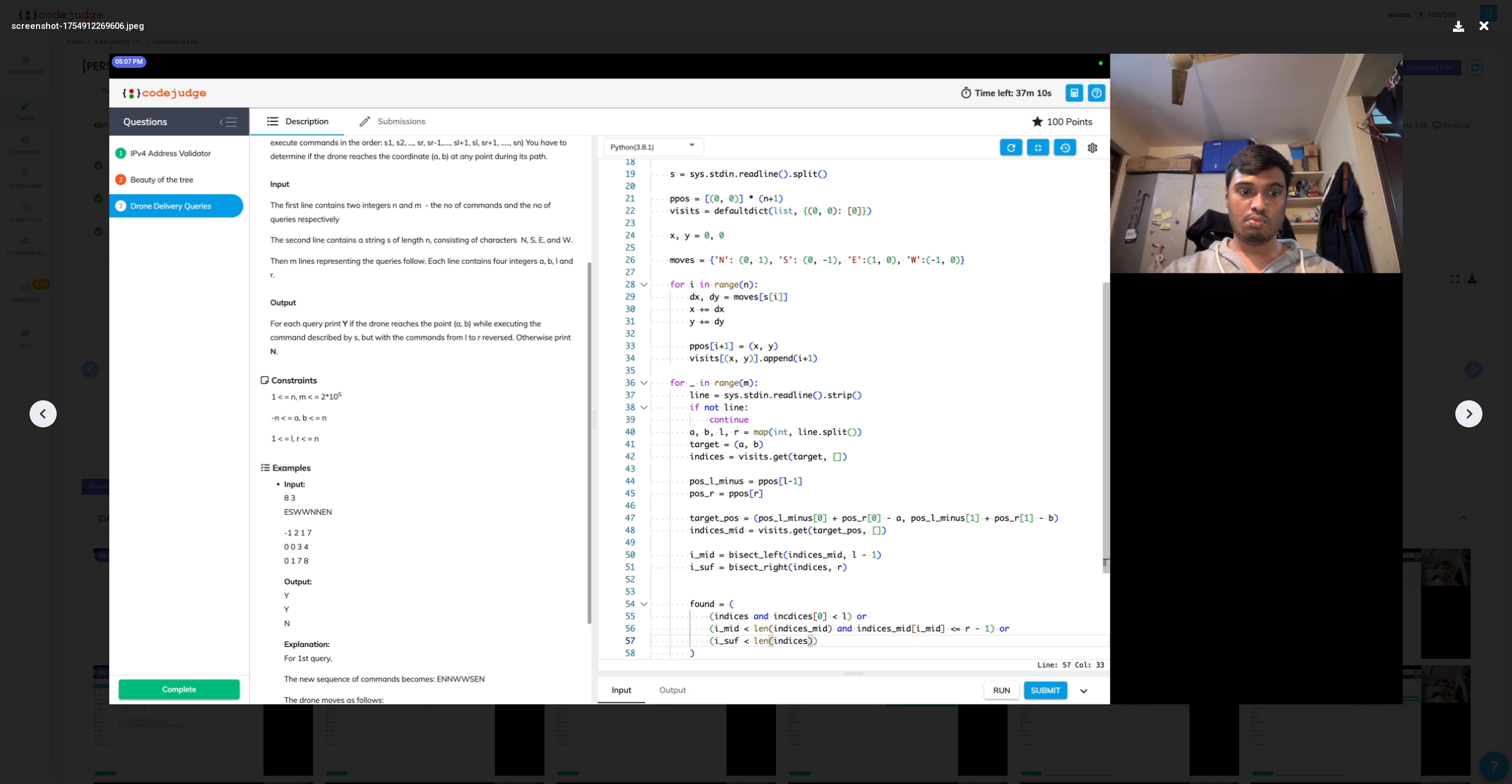
click at [1470, 416] on icon at bounding box center [1469, 414] width 17 height 17
